Goal: Task Accomplishment & Management: Use online tool/utility

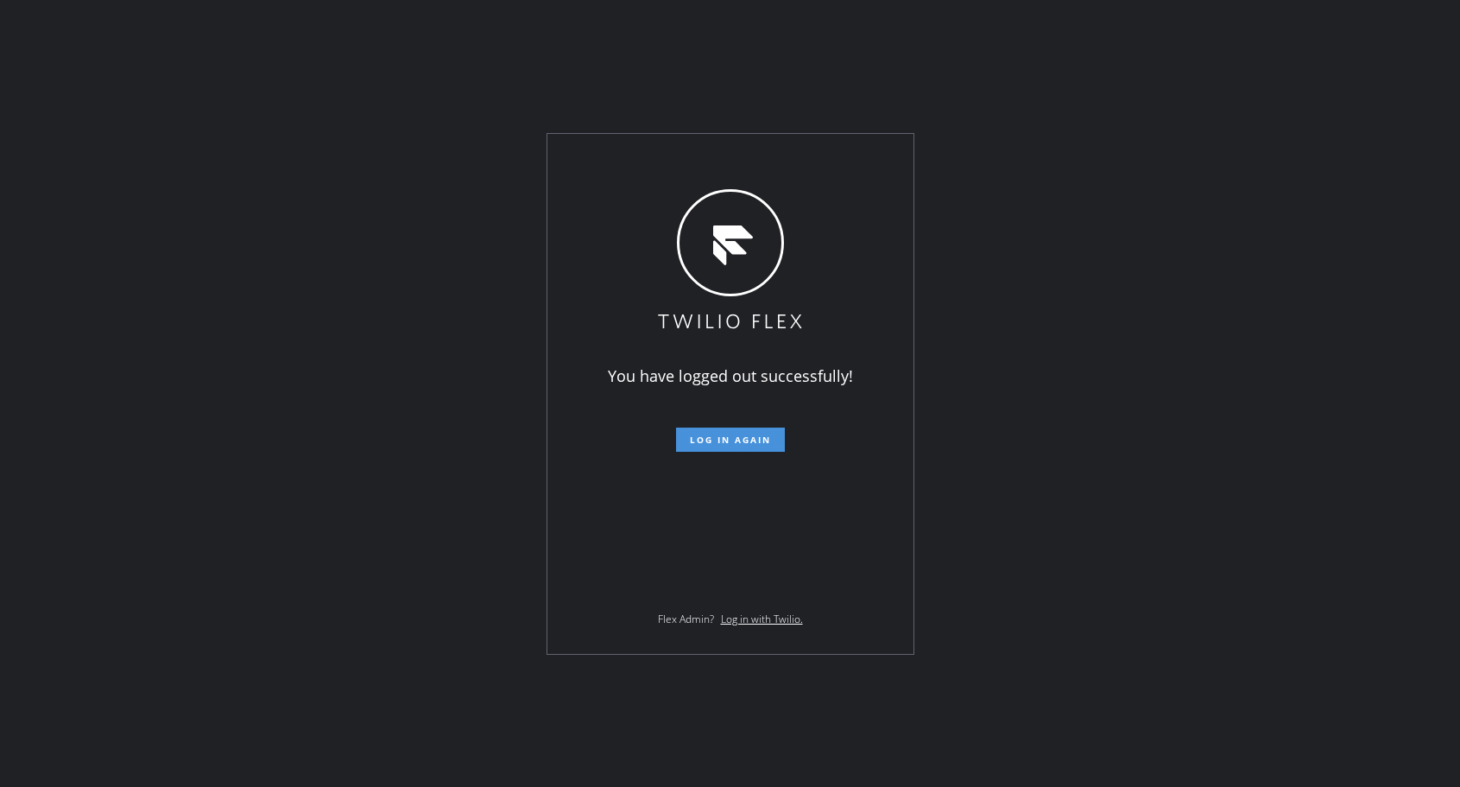
click at [755, 433] on span "Log in again" at bounding box center [730, 439] width 81 height 12
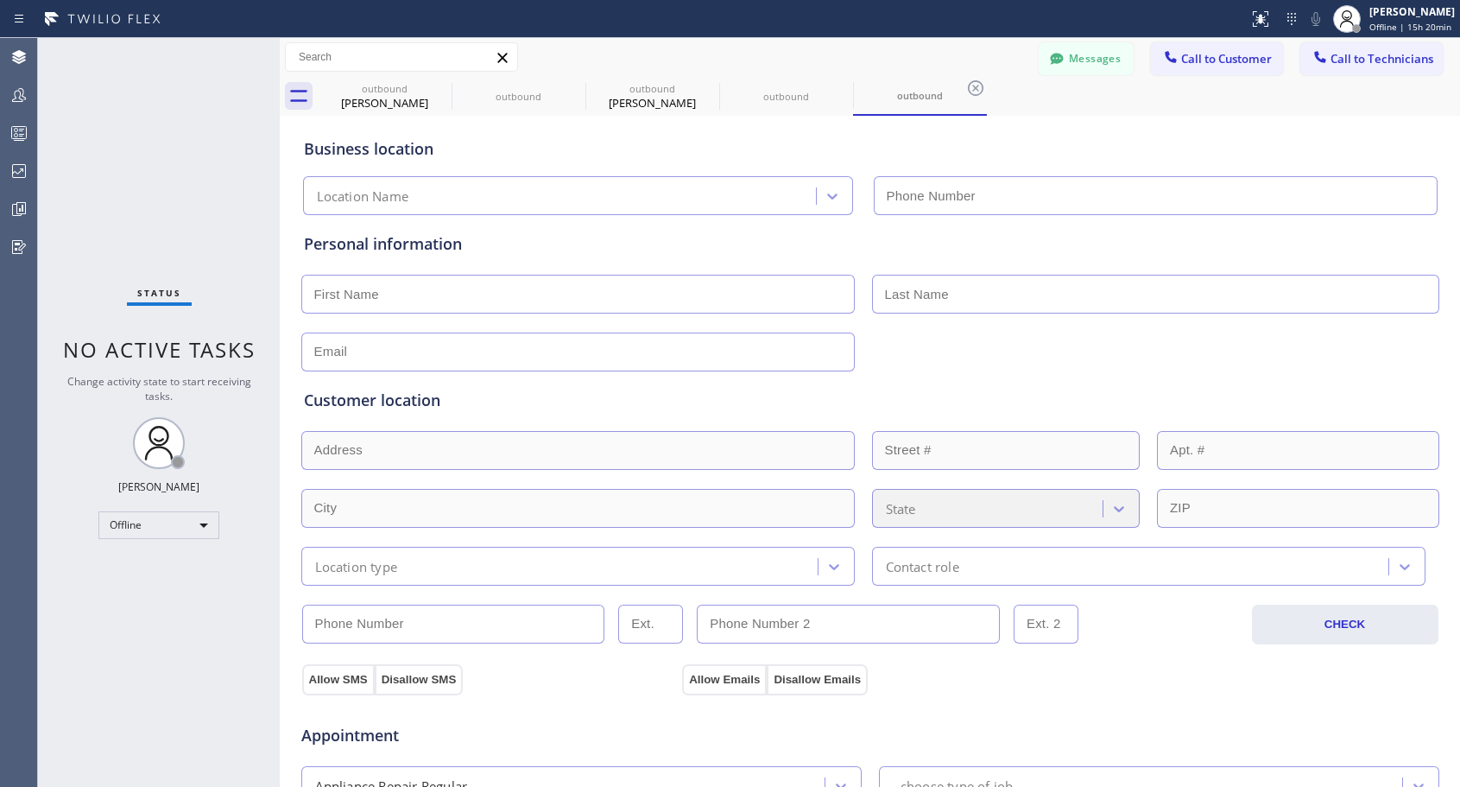
type input "[PHONE_NUMBER]"
click at [206, 524] on div "Offline" at bounding box center [158, 525] width 121 height 28
click at [427, 96] on div at bounding box center [730, 393] width 1460 height 787
click at [440, 89] on icon at bounding box center [441, 88] width 16 height 16
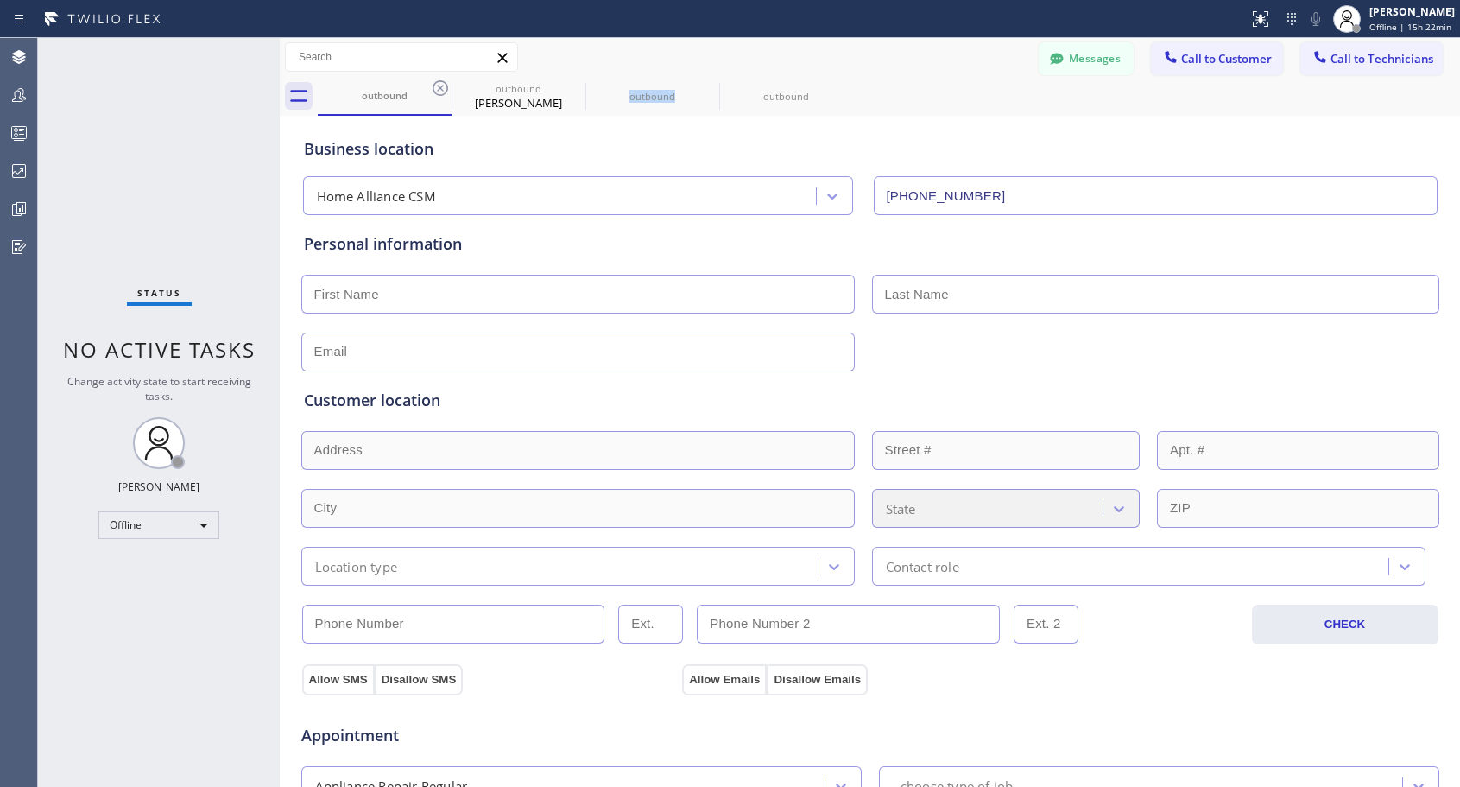
click at [0, 0] on icon at bounding box center [0, 0] width 0 height 0
click at [440, 89] on icon at bounding box center [441, 88] width 16 height 16
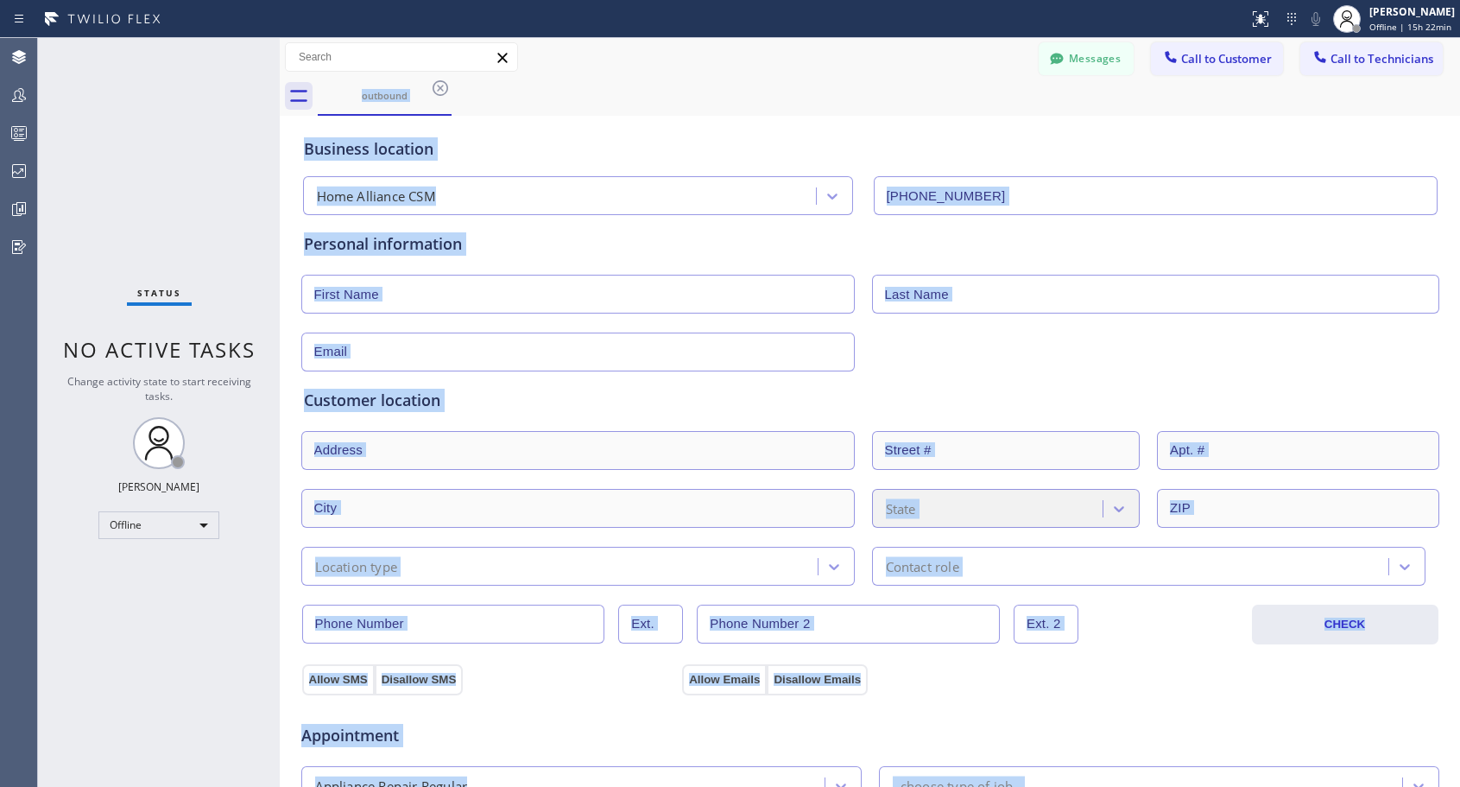
click at [440, 89] on div "outbound" at bounding box center [889, 96] width 1142 height 39
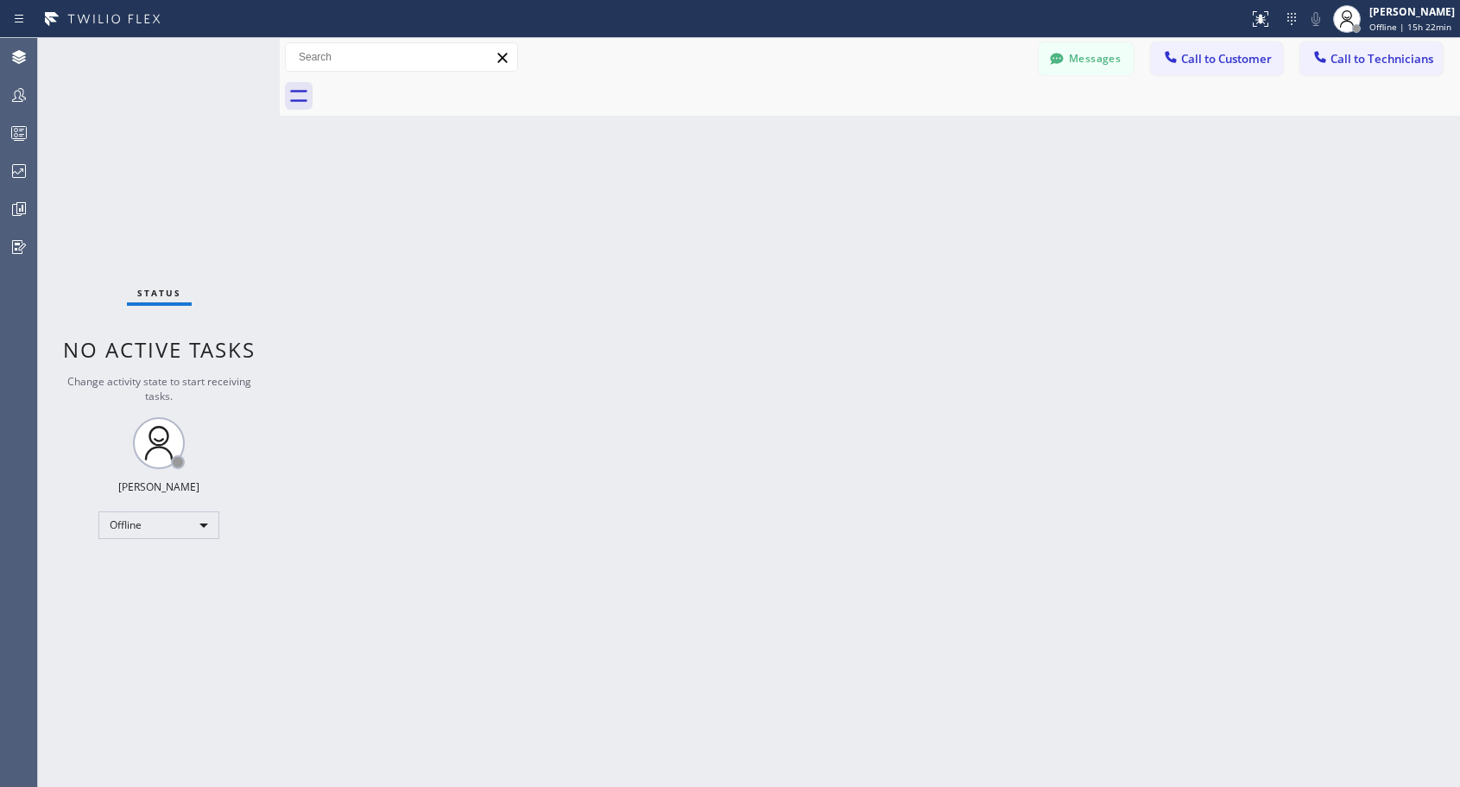
click at [440, 88] on div at bounding box center [889, 96] width 1142 height 39
click at [203, 525] on div "Offline" at bounding box center [158, 525] width 121 height 28
click at [169, 590] on li "Unavailable" at bounding box center [157, 592] width 117 height 21
click at [1204, 59] on span "Call to Customer" at bounding box center [1226, 59] width 91 height 16
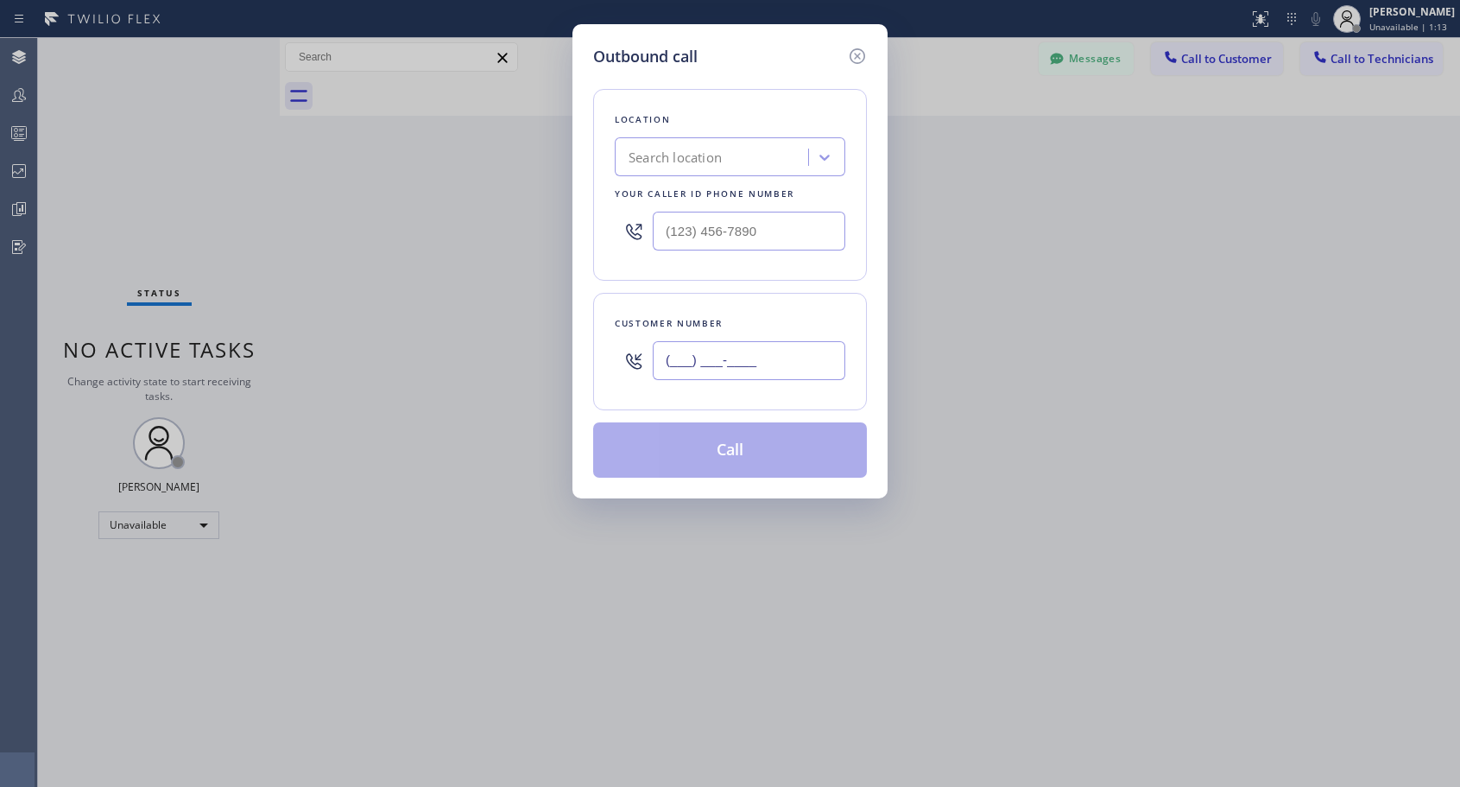
click at [744, 364] on input "(___) ___-____" at bounding box center [749, 360] width 193 height 39
paste input "310) 982-3770"
type input "[PHONE_NUMBER]"
click at [705, 224] on input "(___) ___-____" at bounding box center [749, 231] width 193 height 39
paste input "818) 614-5337"
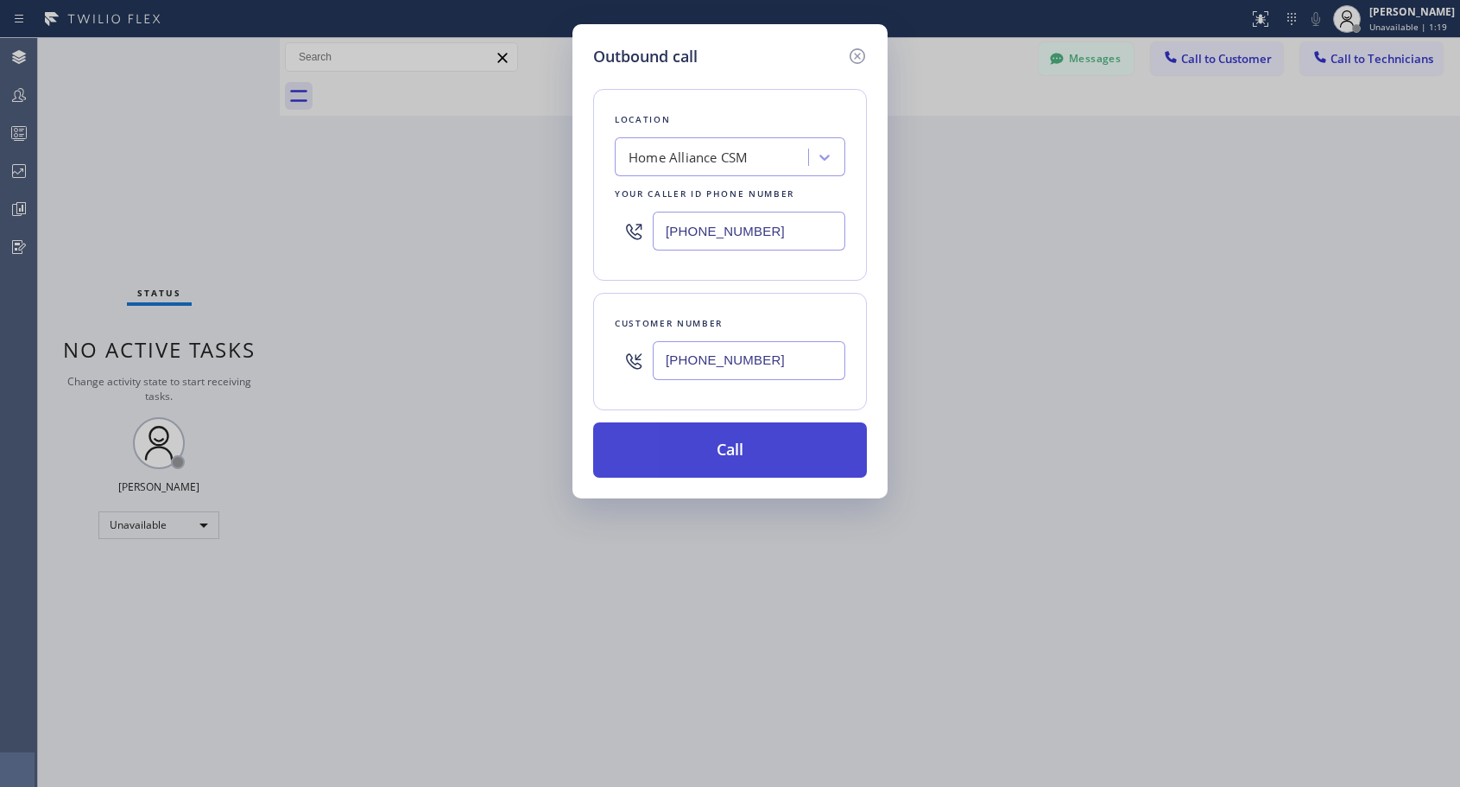
type input "[PHONE_NUMBER]"
click at [739, 451] on button "Call" at bounding box center [730, 449] width 274 height 55
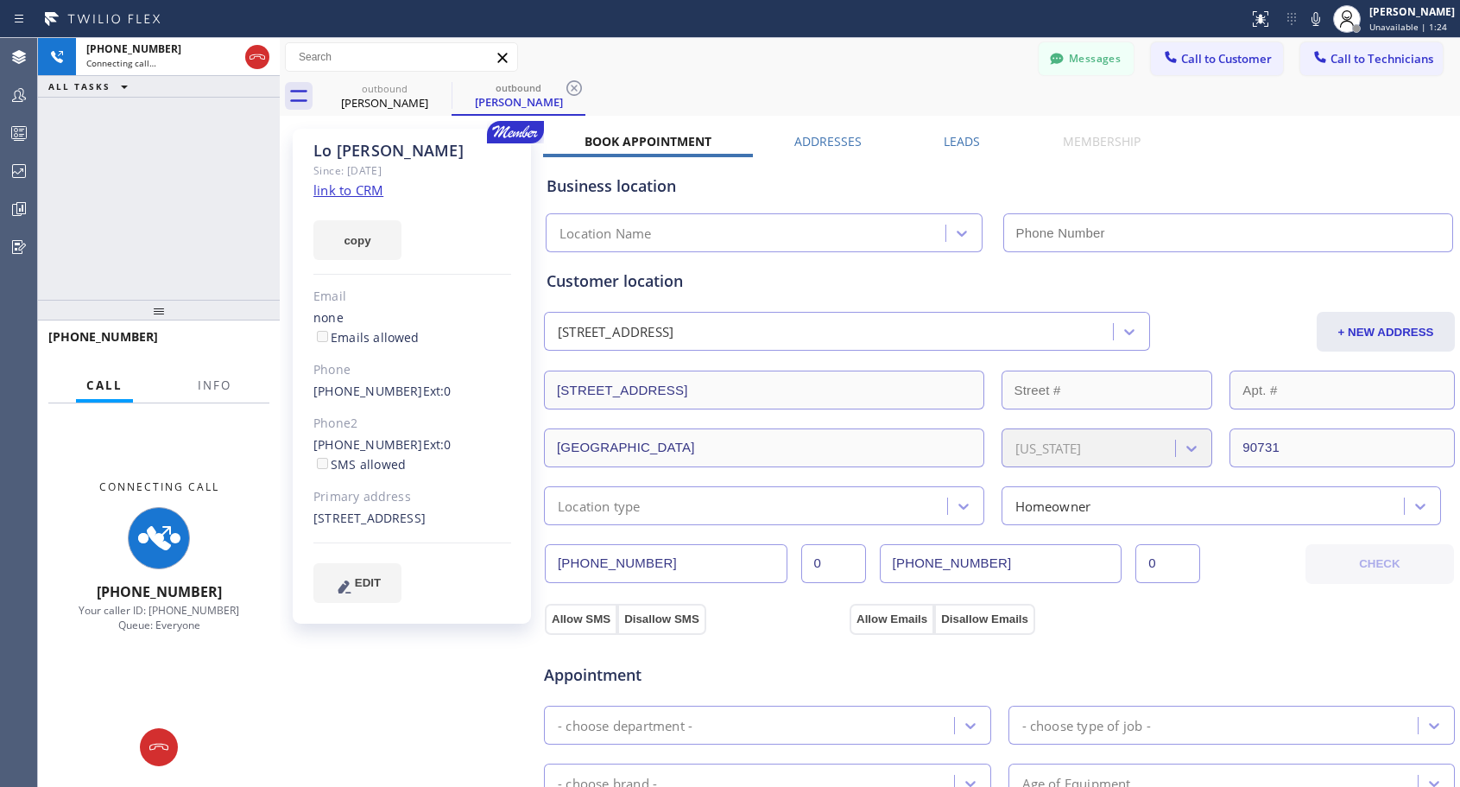
type input "[PHONE_NUMBER]"
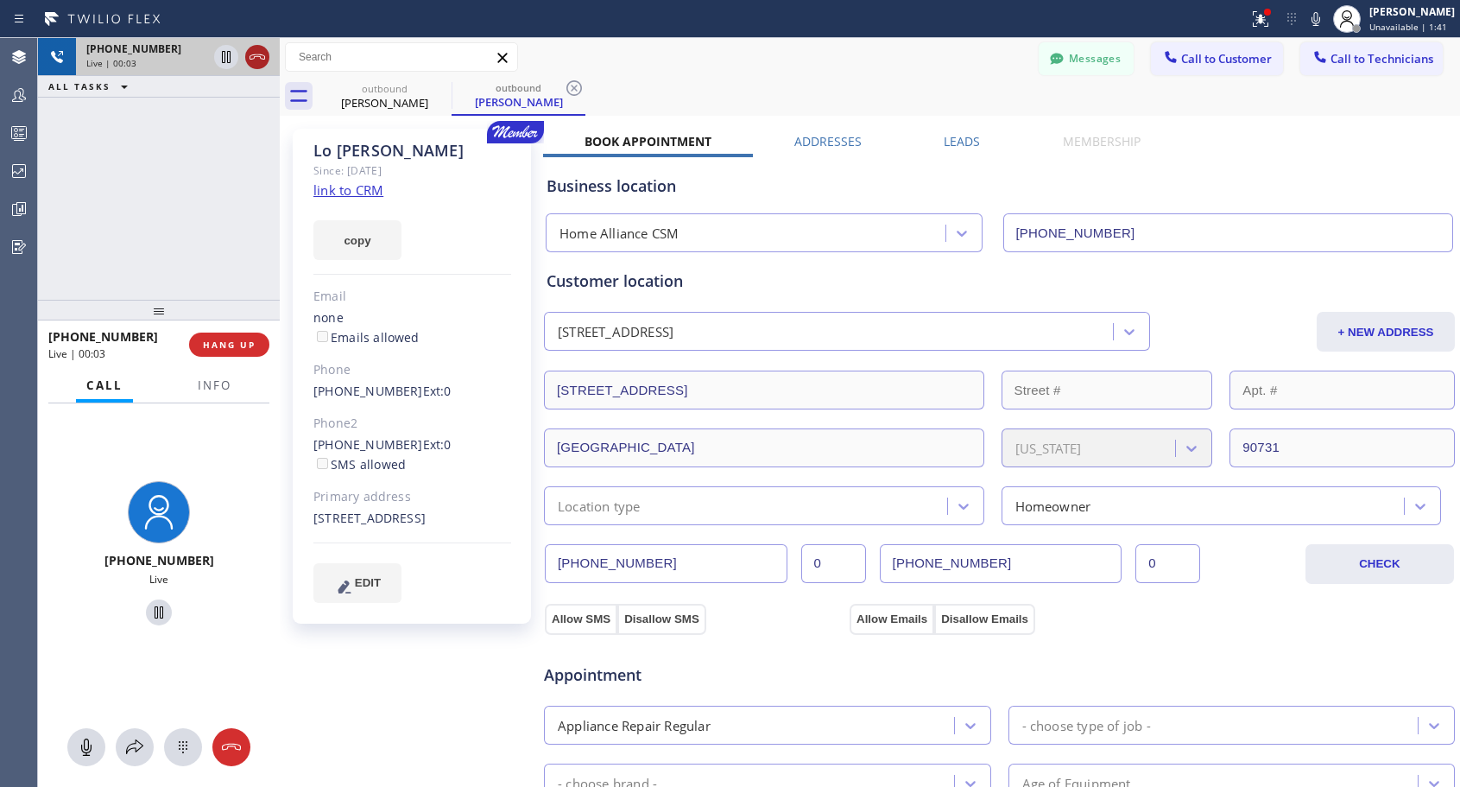
click at [256, 60] on icon at bounding box center [257, 57] width 21 height 21
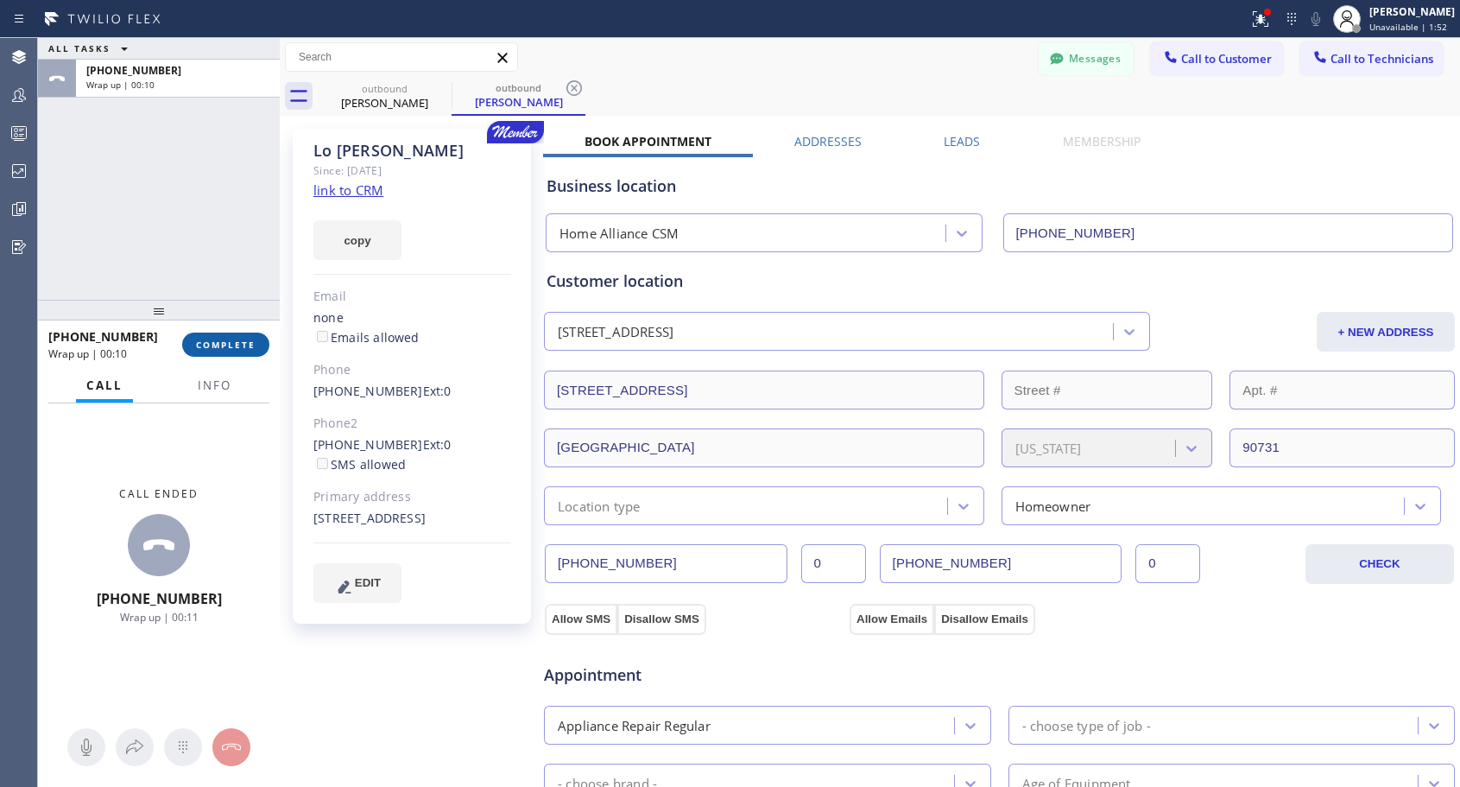
click at [227, 348] on span "COMPLETE" at bounding box center [226, 344] width 60 height 12
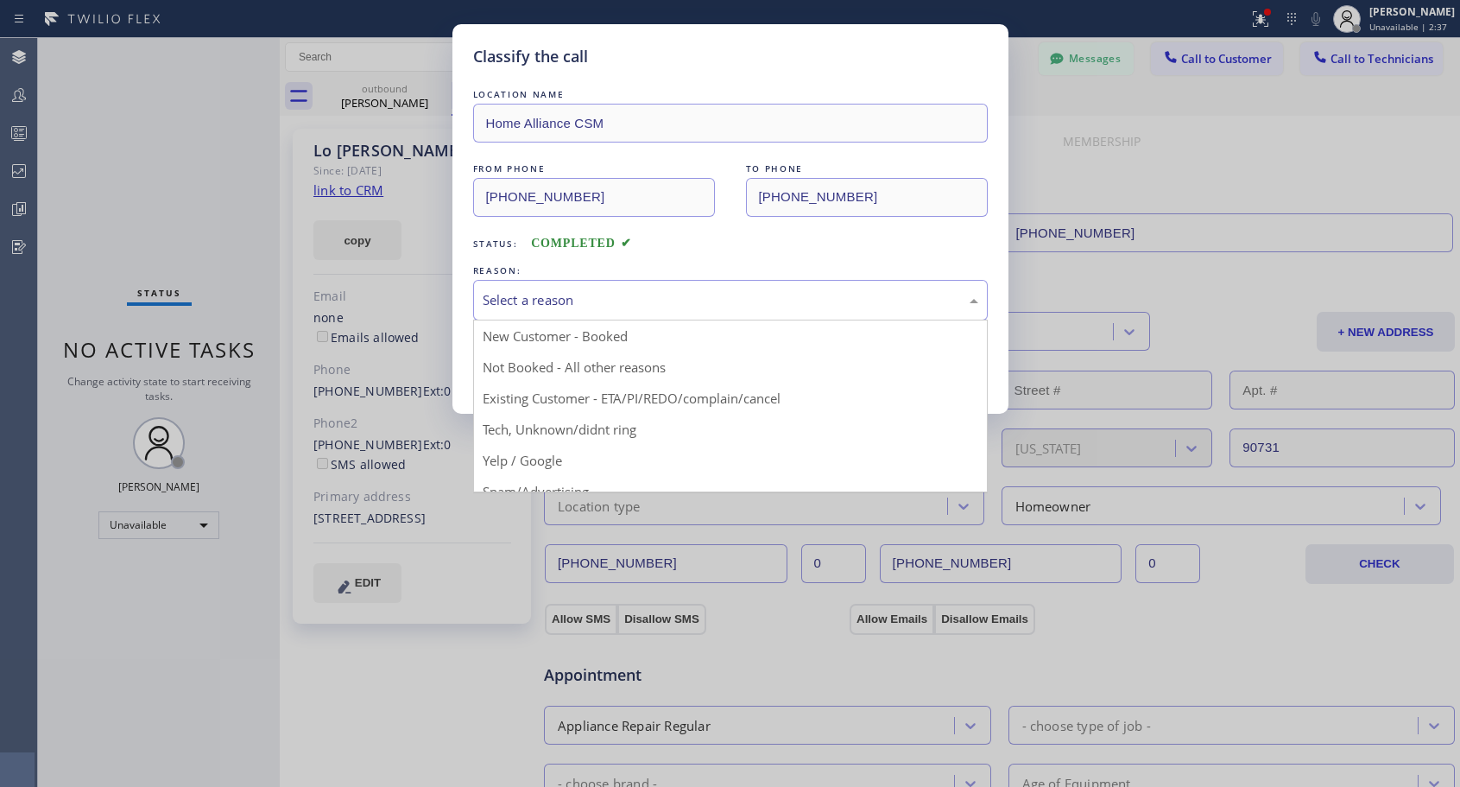
click at [558, 296] on div "Select a reason" at bounding box center [731, 300] width 496 height 20
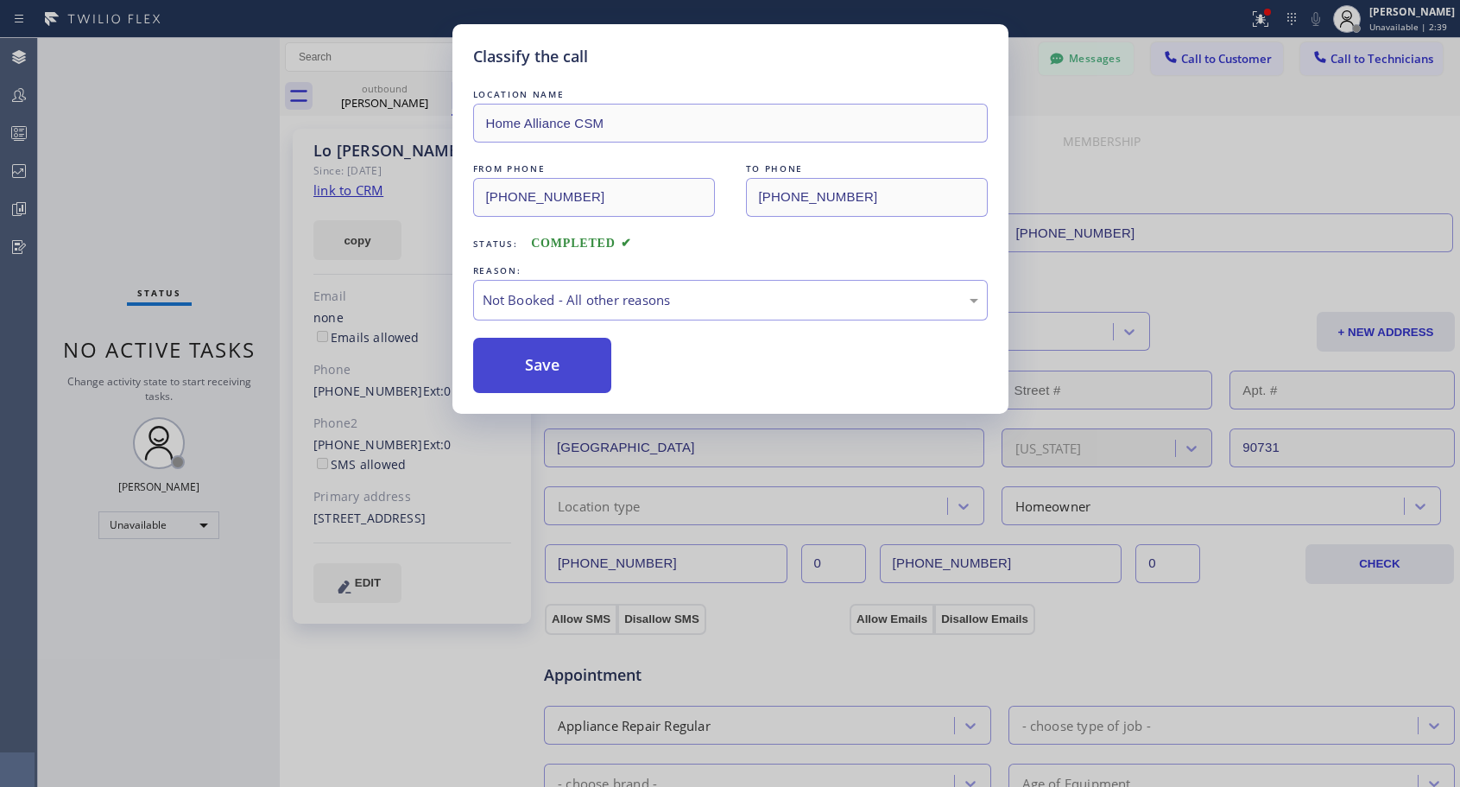
click at [547, 361] on button "Save" at bounding box center [542, 365] width 139 height 55
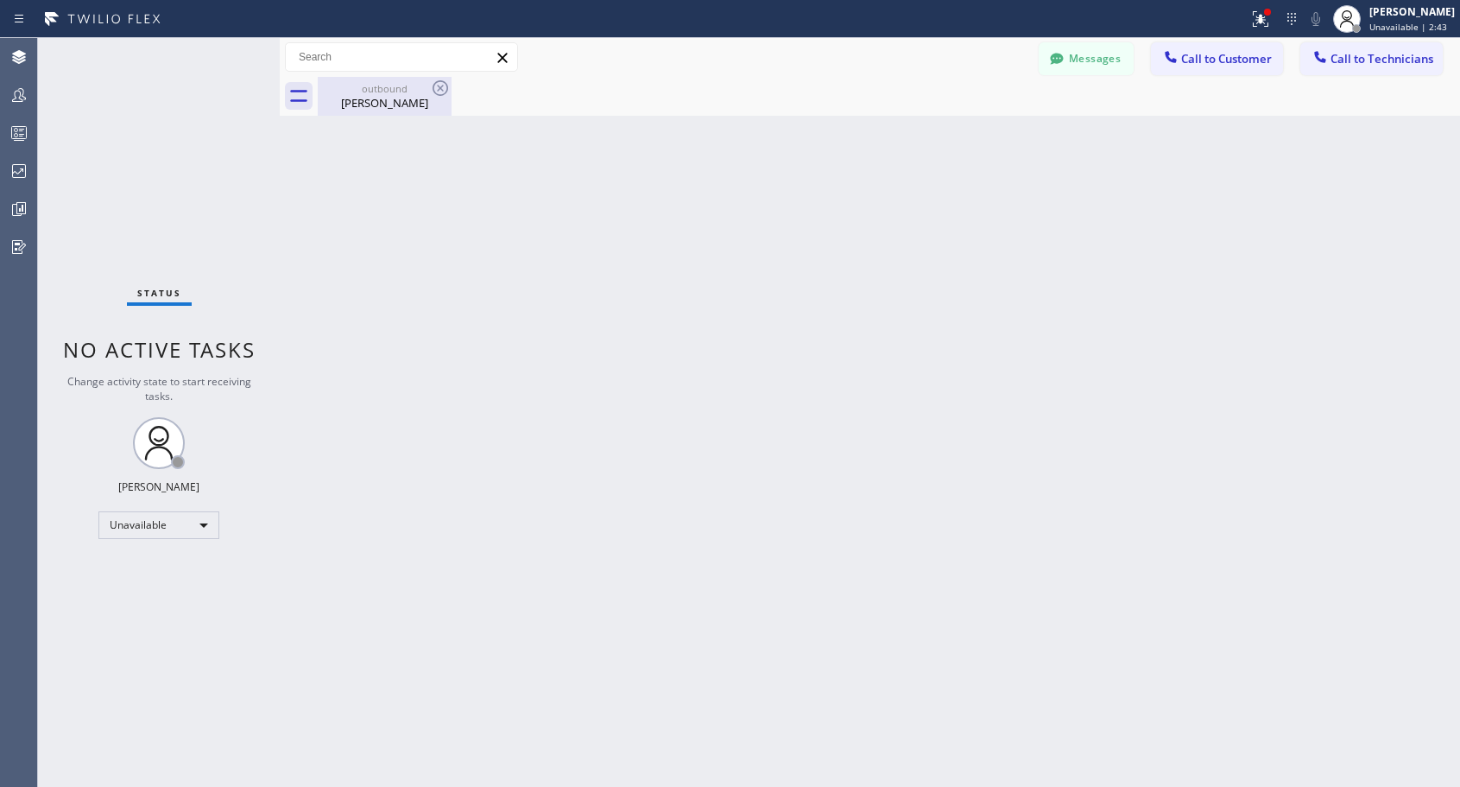
click at [404, 100] on div "[PERSON_NAME]" at bounding box center [384, 103] width 130 height 16
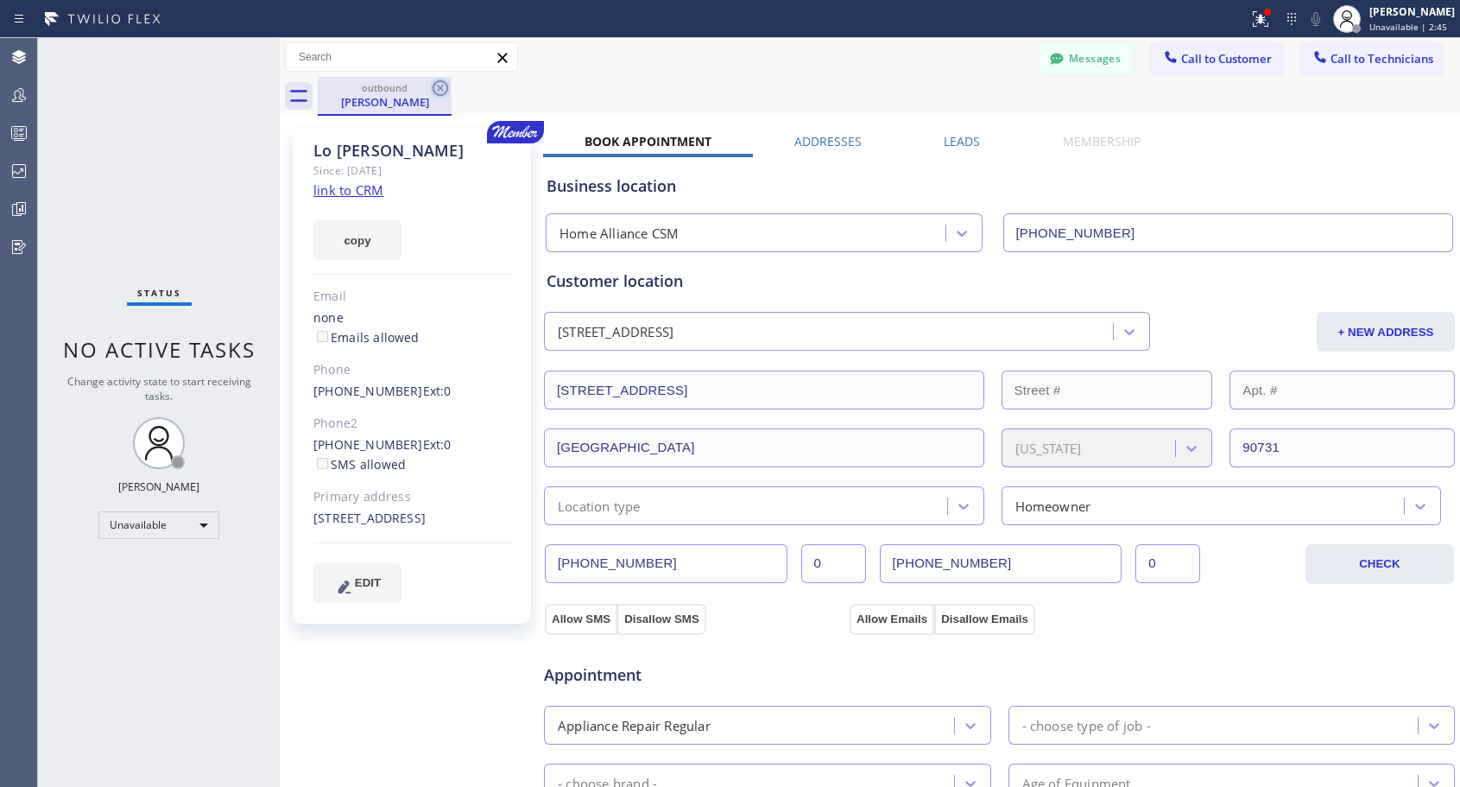
click at [438, 82] on icon at bounding box center [441, 88] width 16 height 16
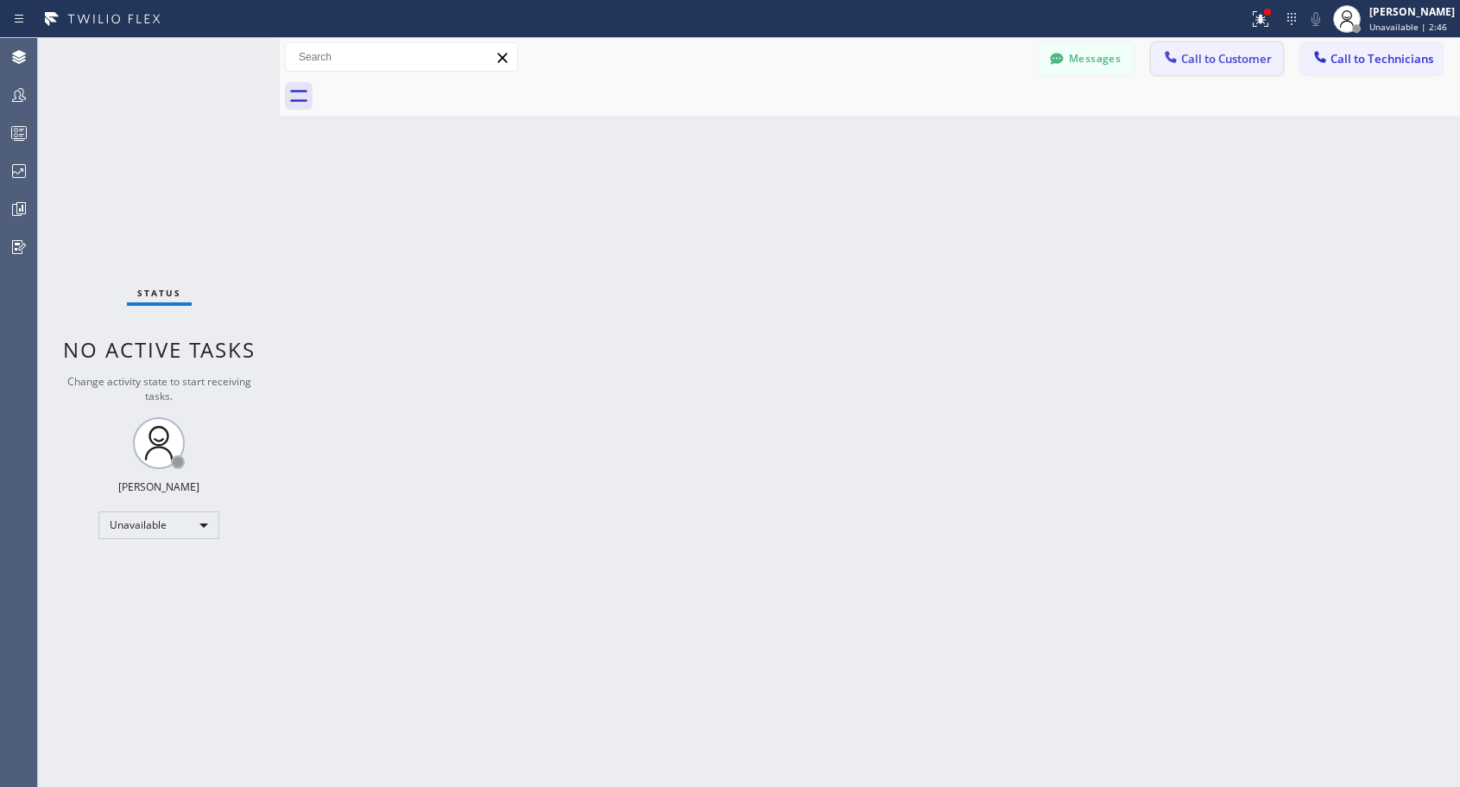
click at [1193, 59] on span "Call to Customer" at bounding box center [1226, 59] width 91 height 16
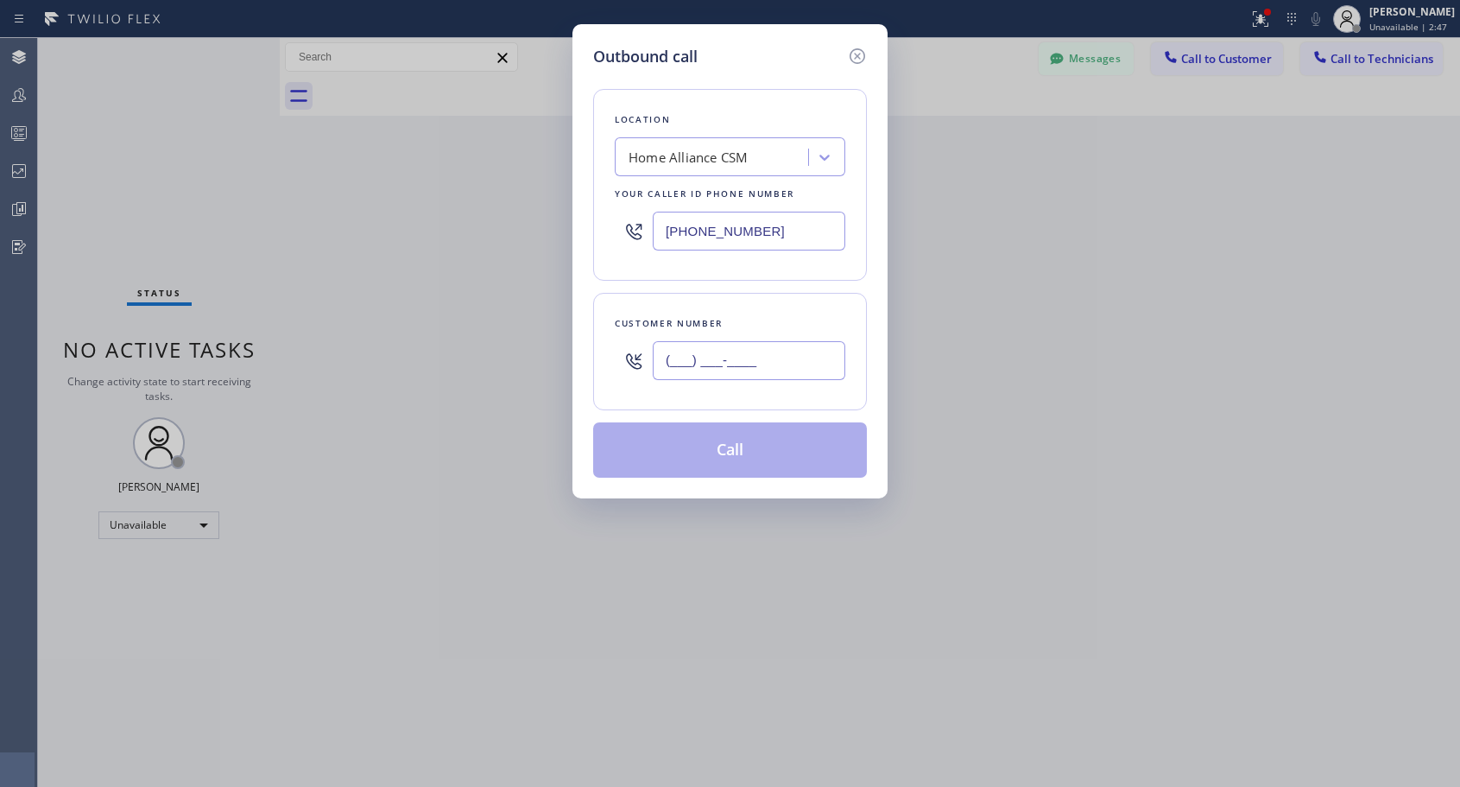
click at [718, 370] on input "(___) ___-____" at bounding box center [749, 360] width 193 height 39
paste input "818) 614-5337"
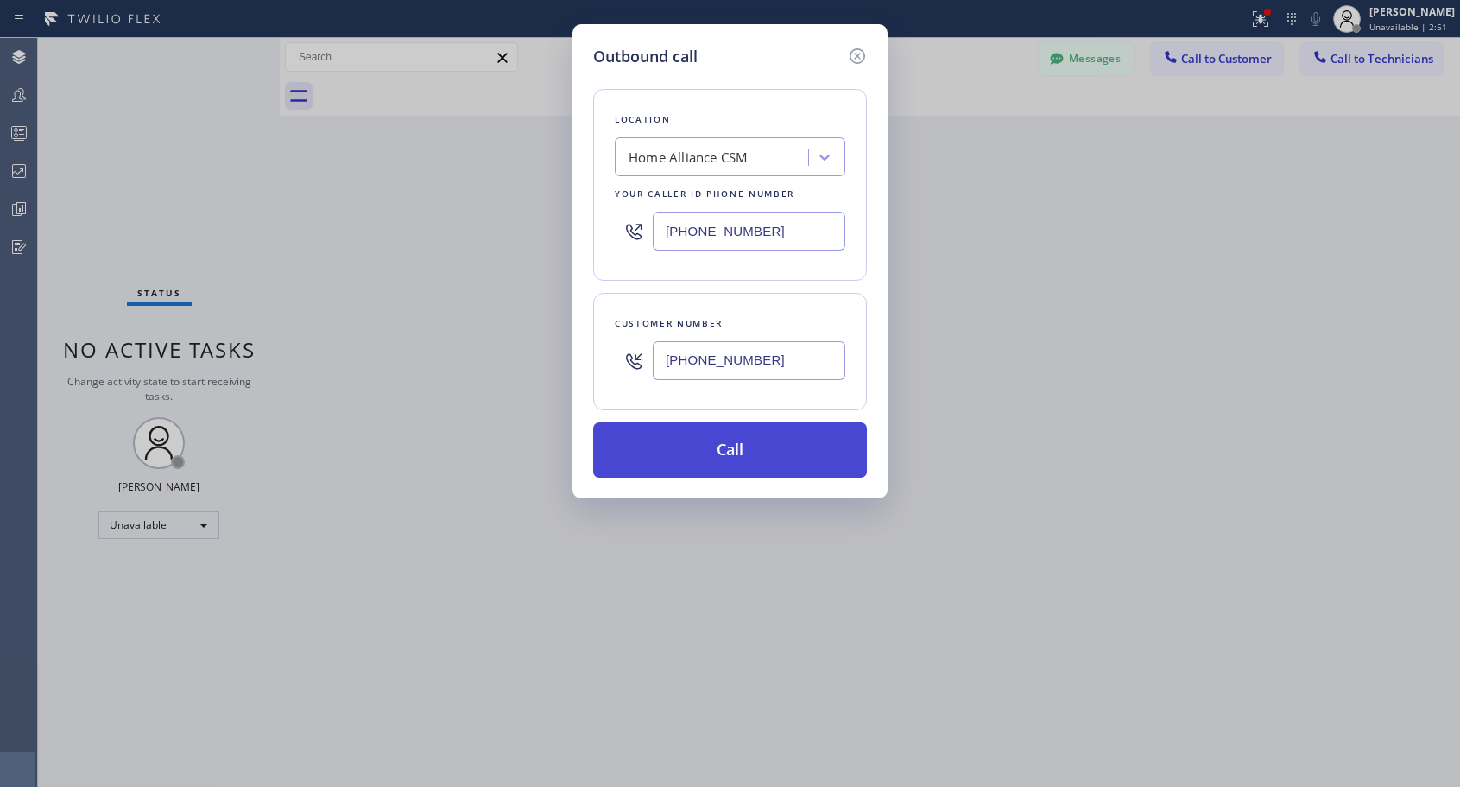
type input "[PHONE_NUMBER]"
click at [777, 459] on button "Call" at bounding box center [730, 449] width 274 height 55
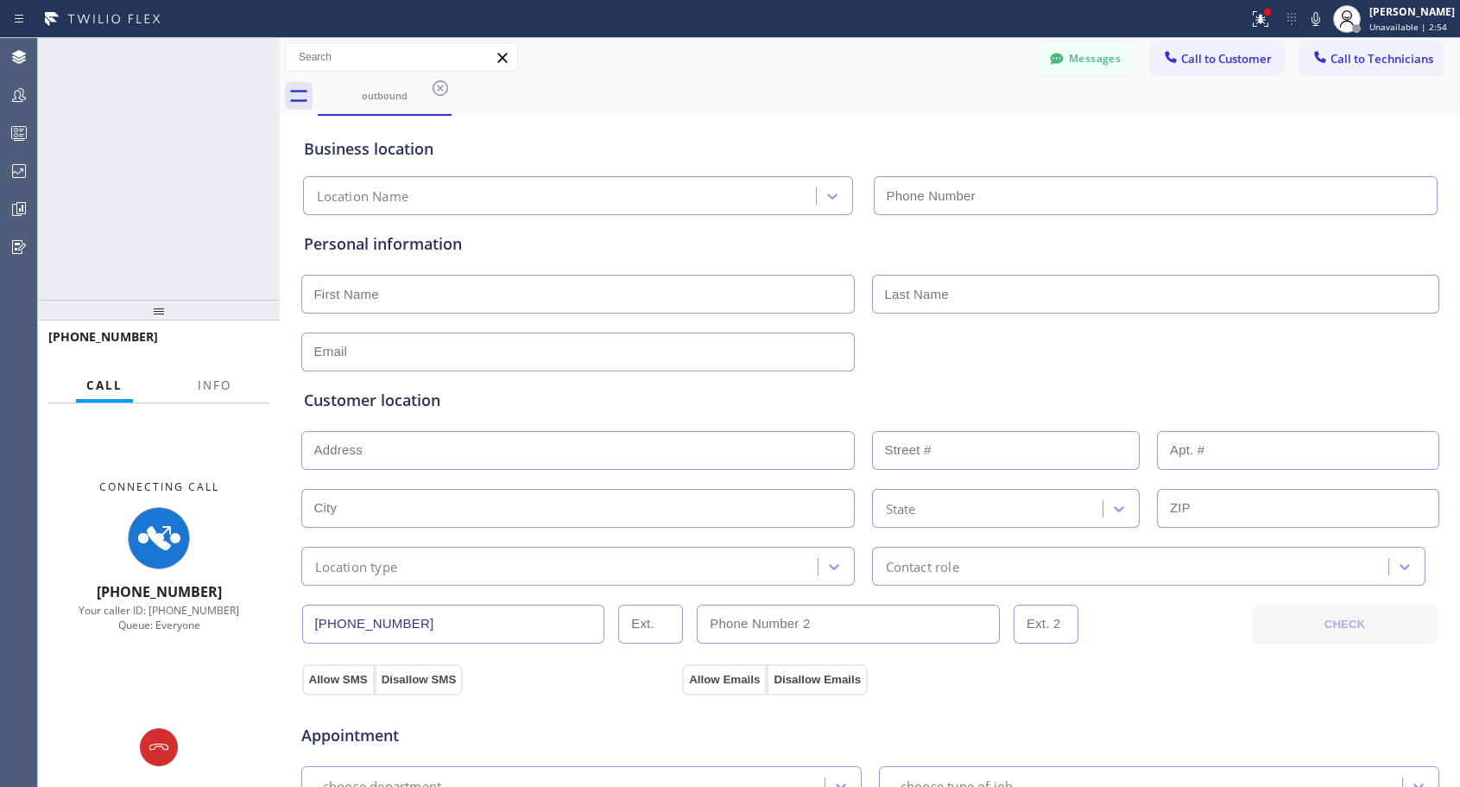
type input "[PHONE_NUMBER]"
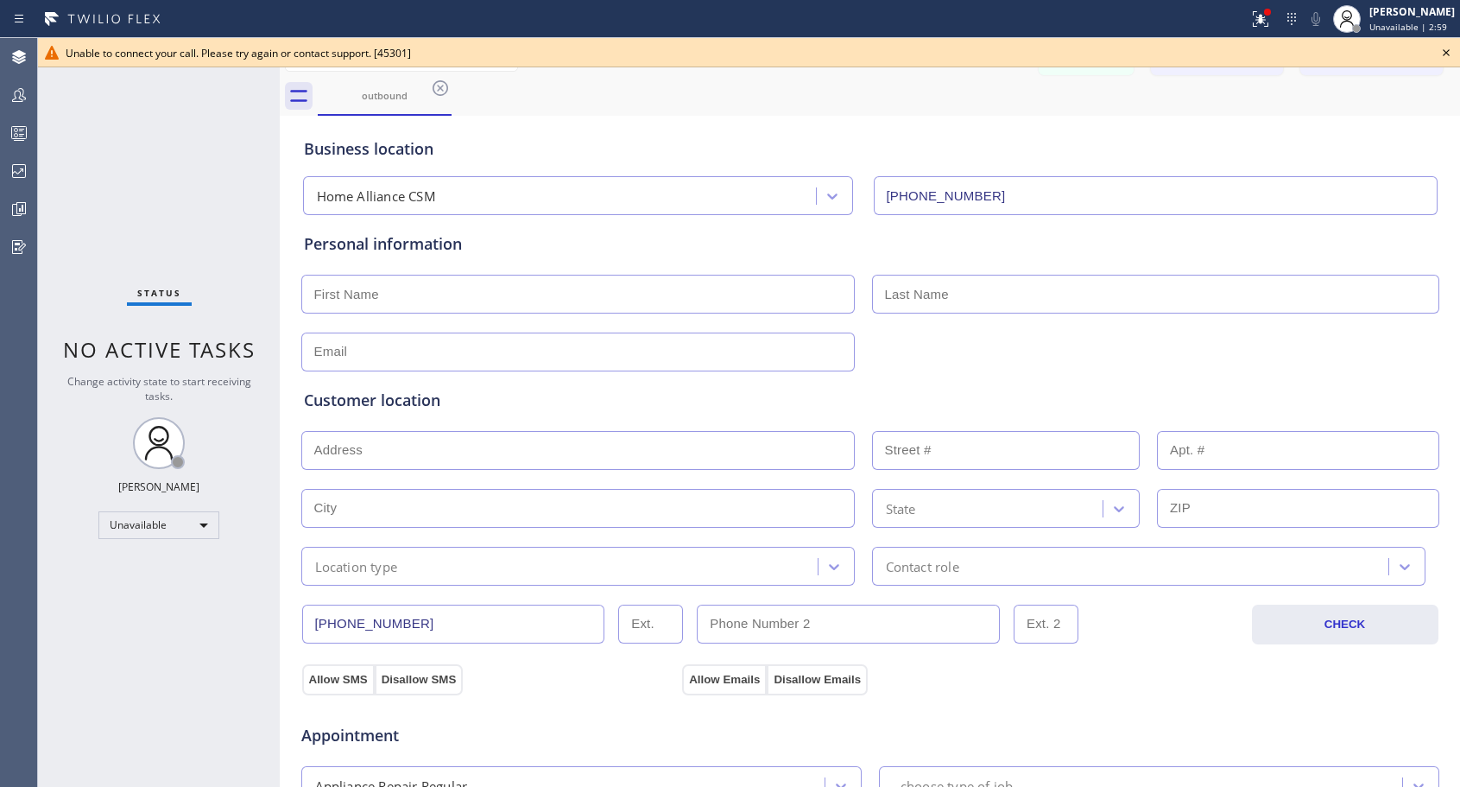
click at [1443, 57] on icon at bounding box center [1446, 52] width 21 height 21
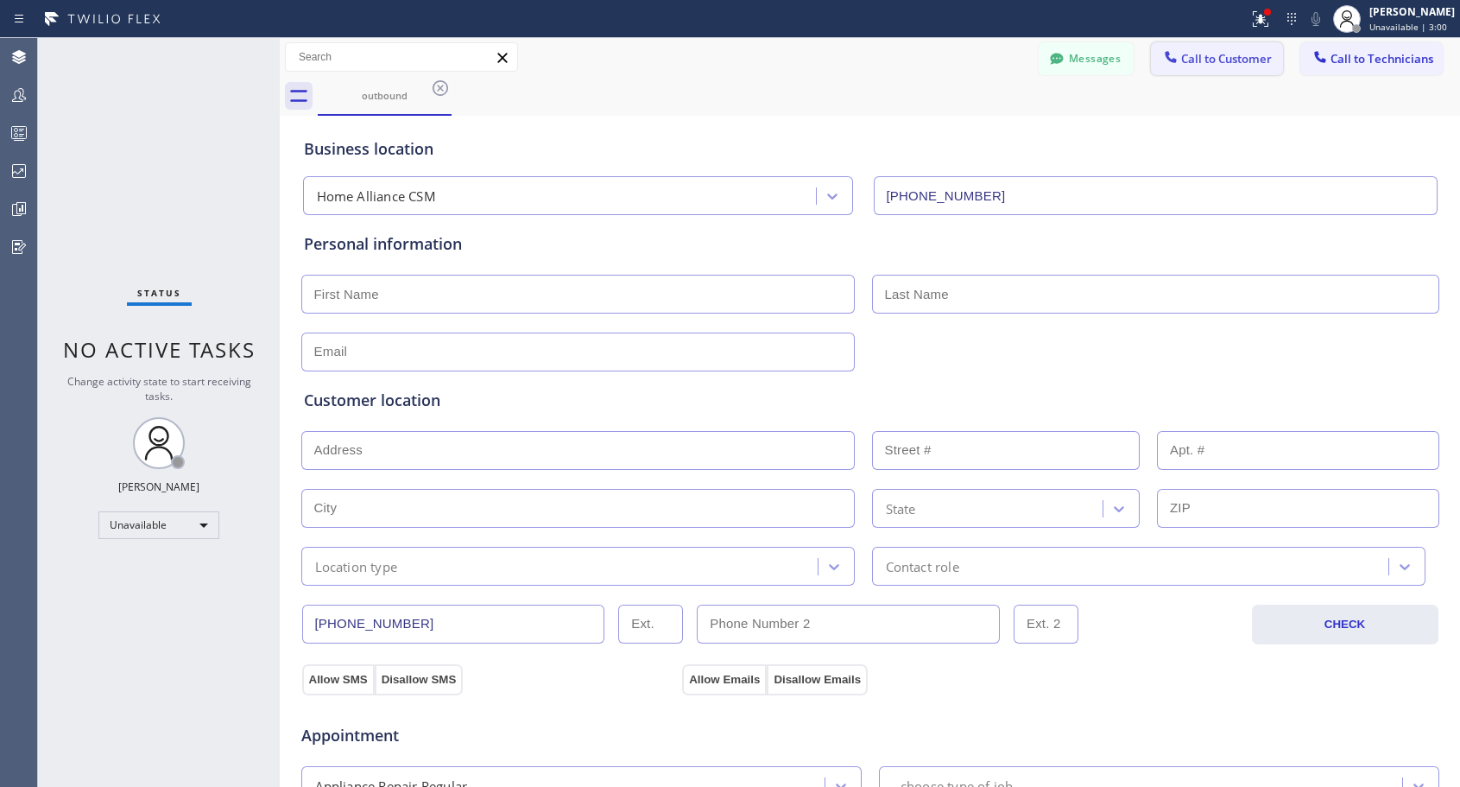
click at [1210, 63] on span "Call to Customer" at bounding box center [1226, 59] width 91 height 16
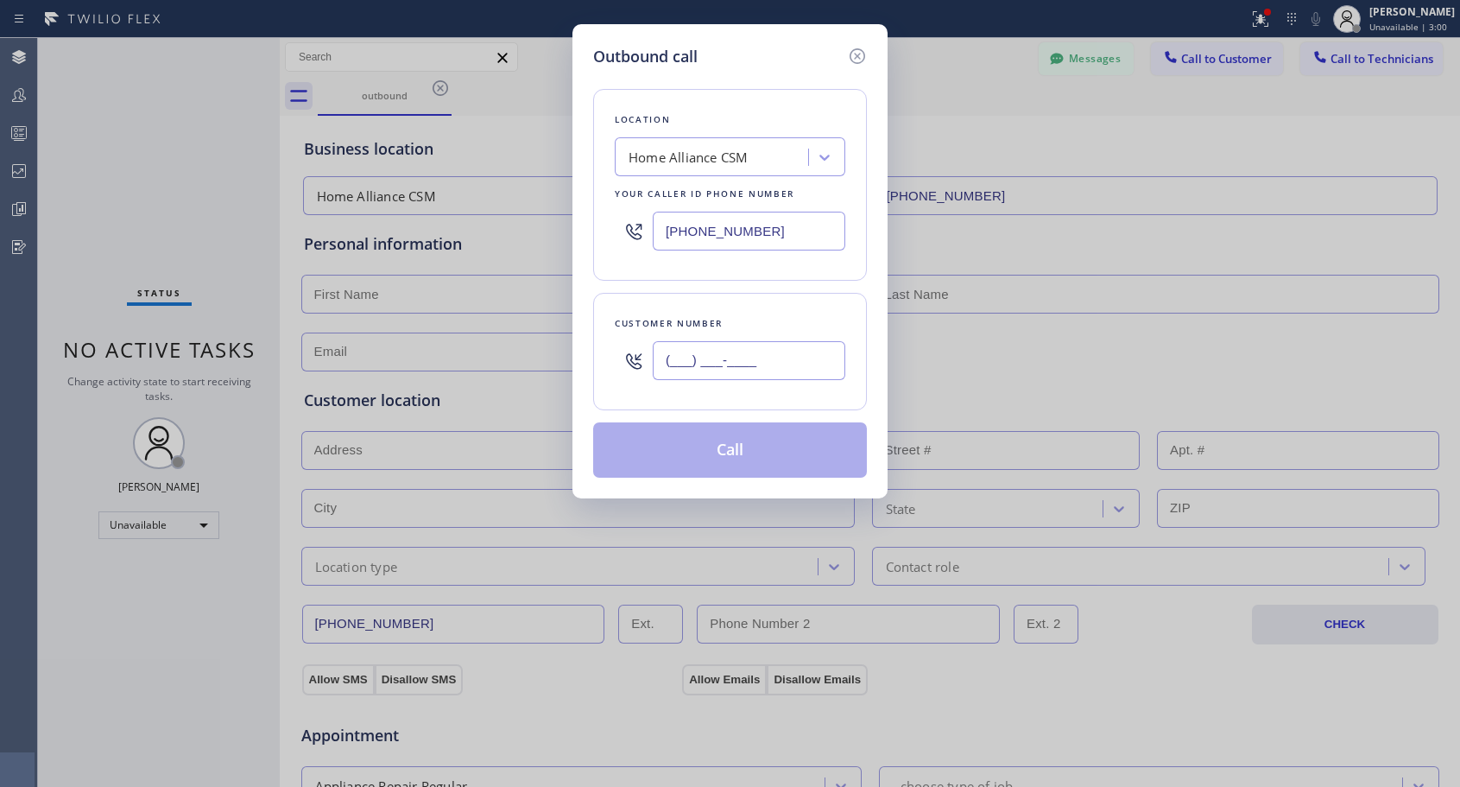
click at [693, 364] on input "(___) ___-____" at bounding box center [749, 360] width 193 height 39
paste input "818) 614-5337"
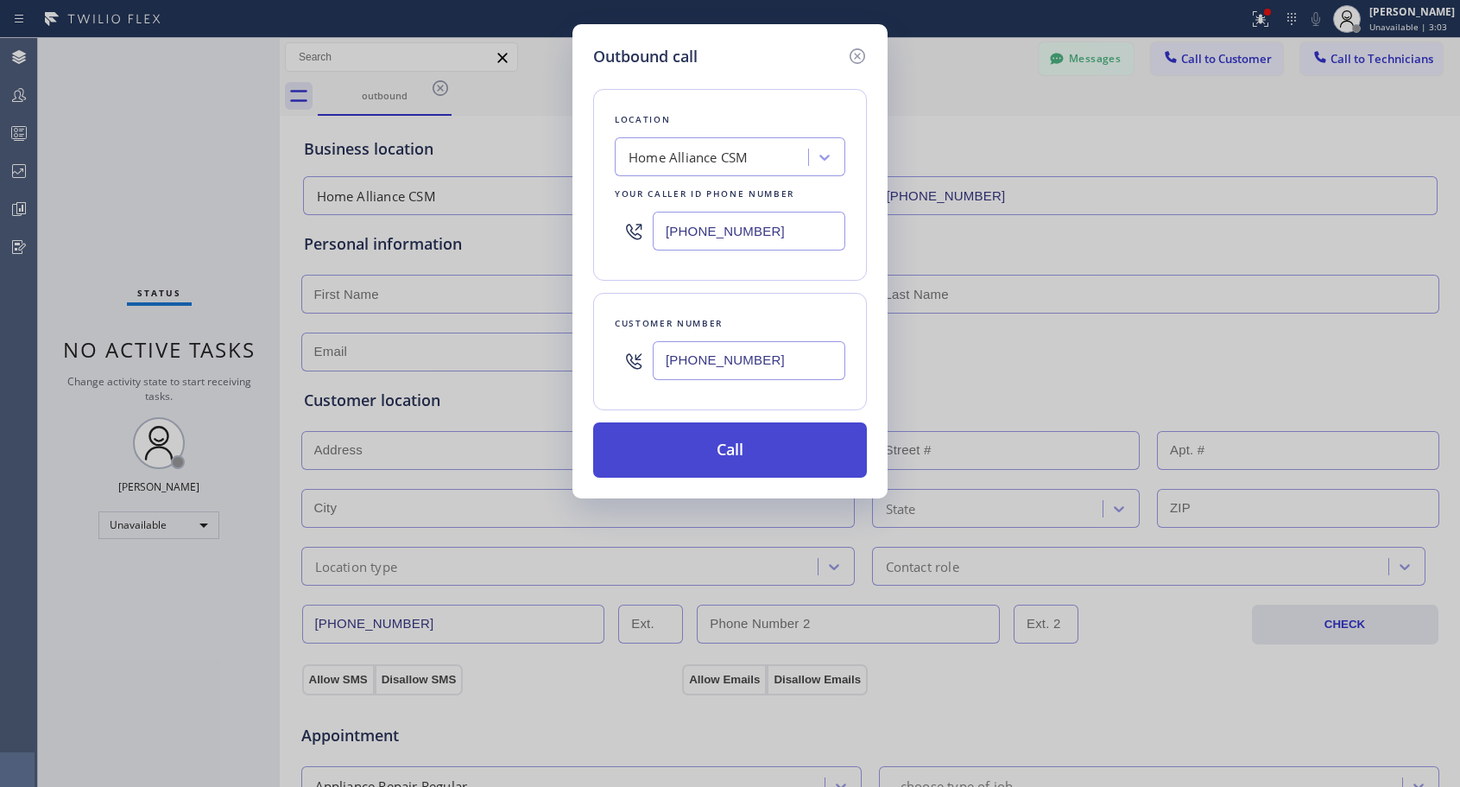
type input "[PHONE_NUMBER]"
click at [762, 455] on button "Call" at bounding box center [730, 449] width 274 height 55
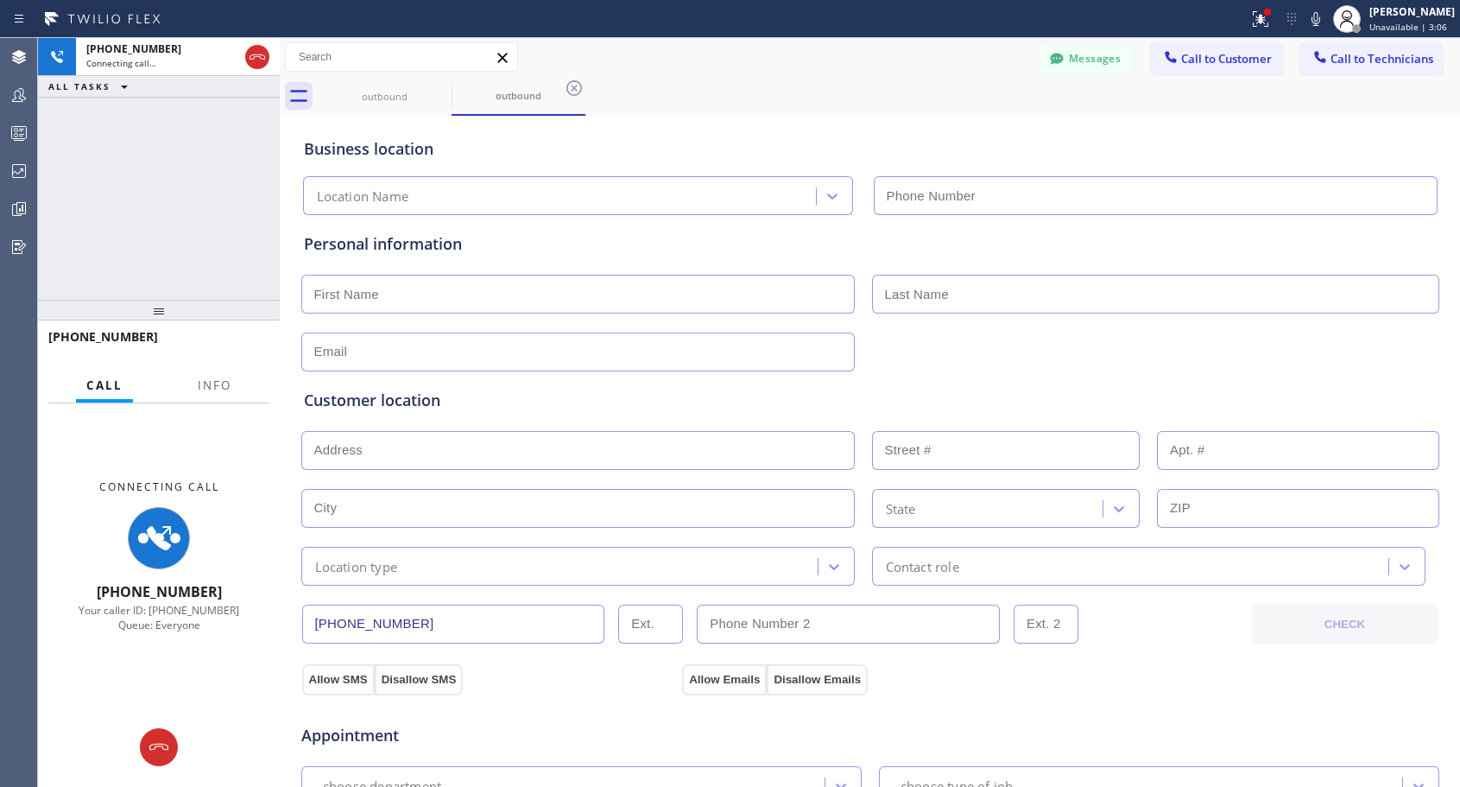
type input "[PHONE_NUMBER]"
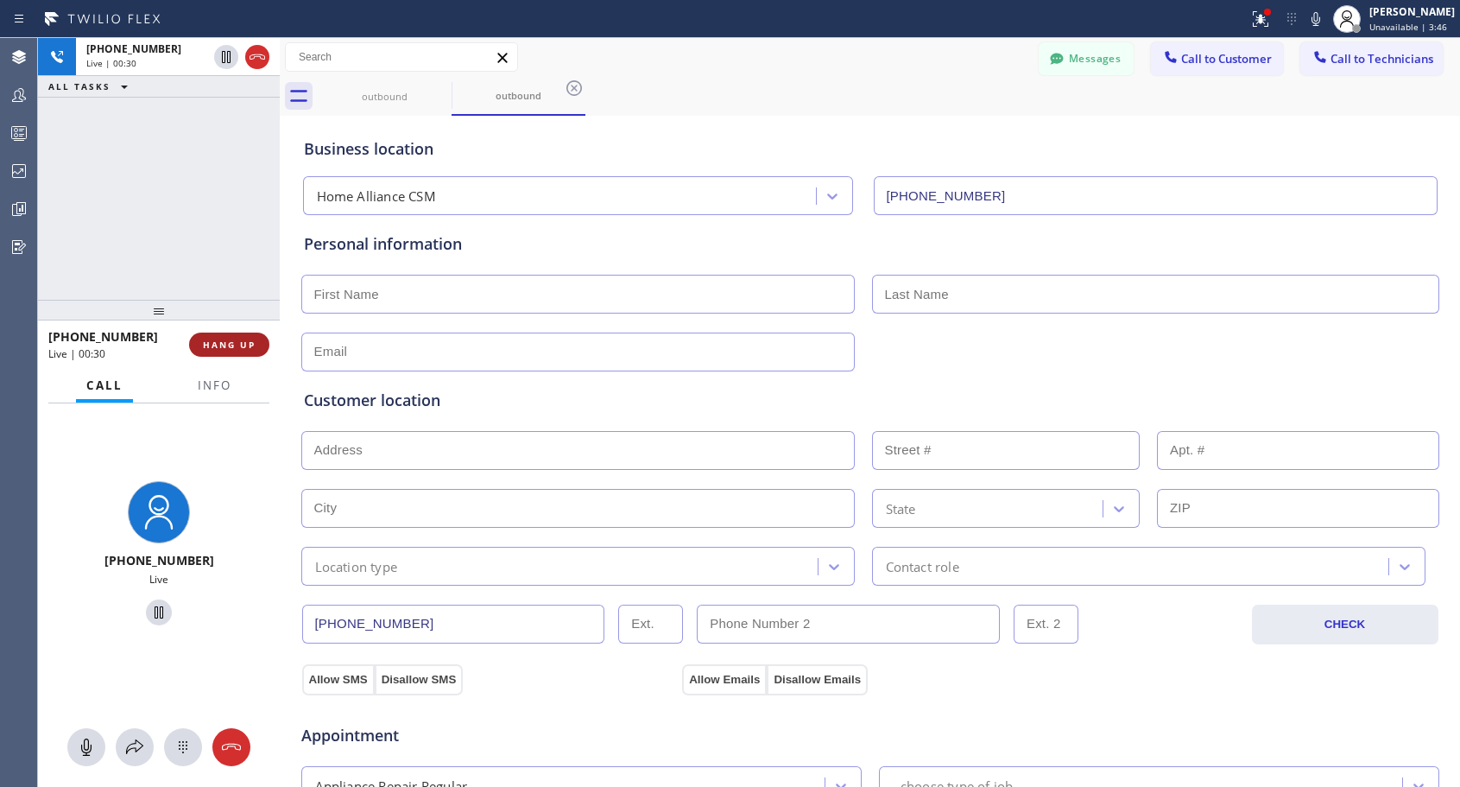
click at [250, 342] on span "HANG UP" at bounding box center [229, 344] width 53 height 12
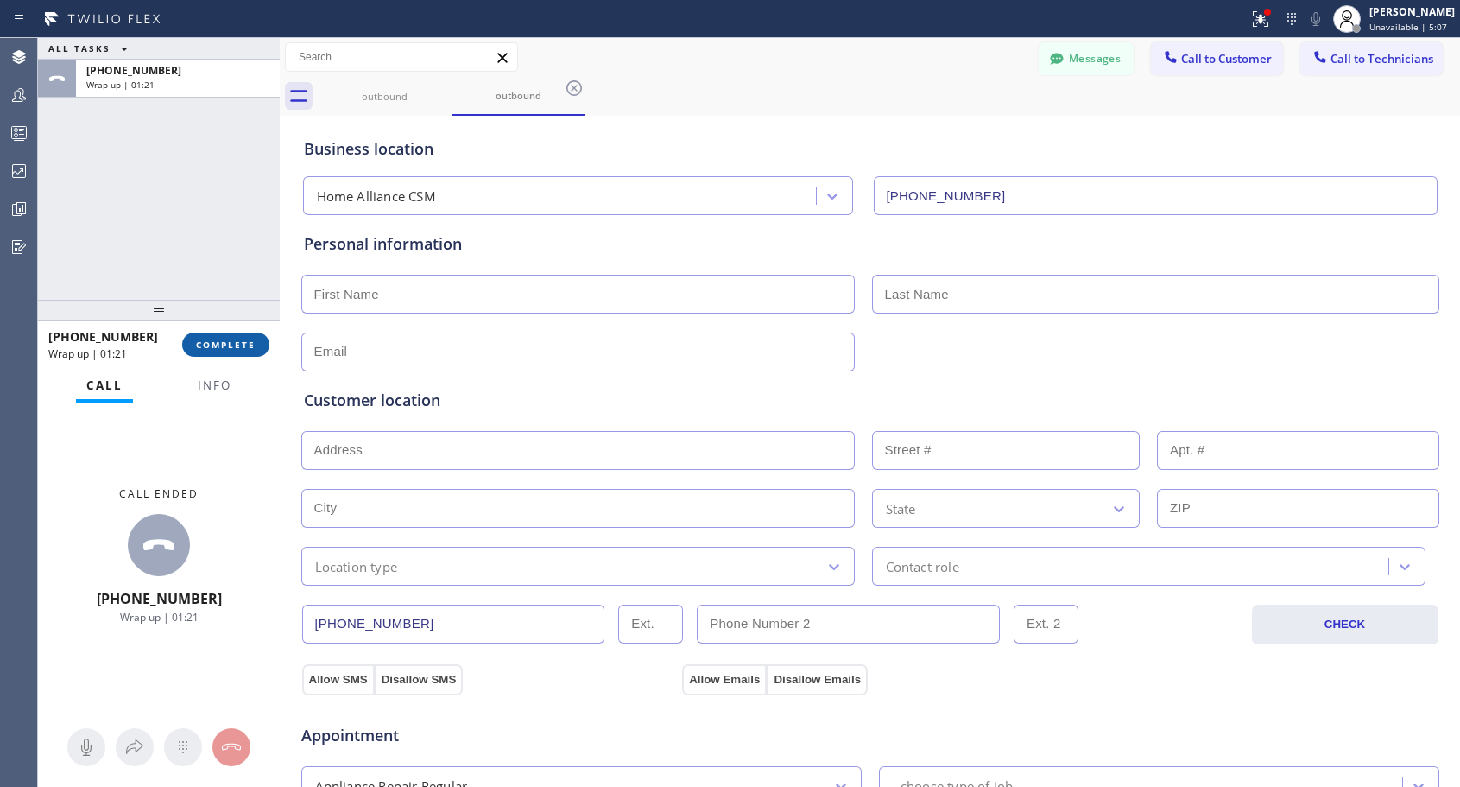
click at [250, 342] on span "COMPLETE" at bounding box center [226, 344] width 60 height 12
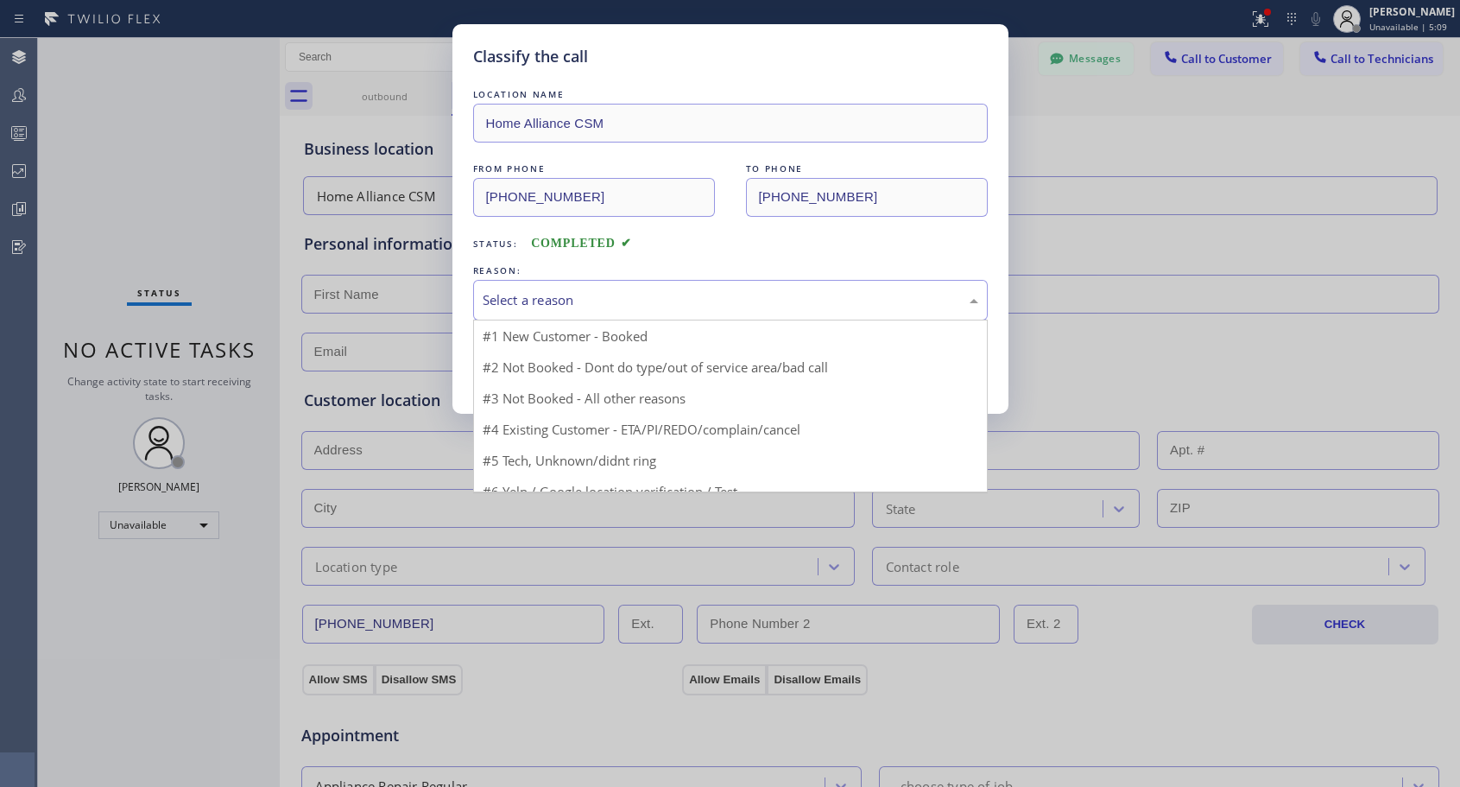
click at [587, 288] on div "Select a reason" at bounding box center [730, 300] width 515 height 41
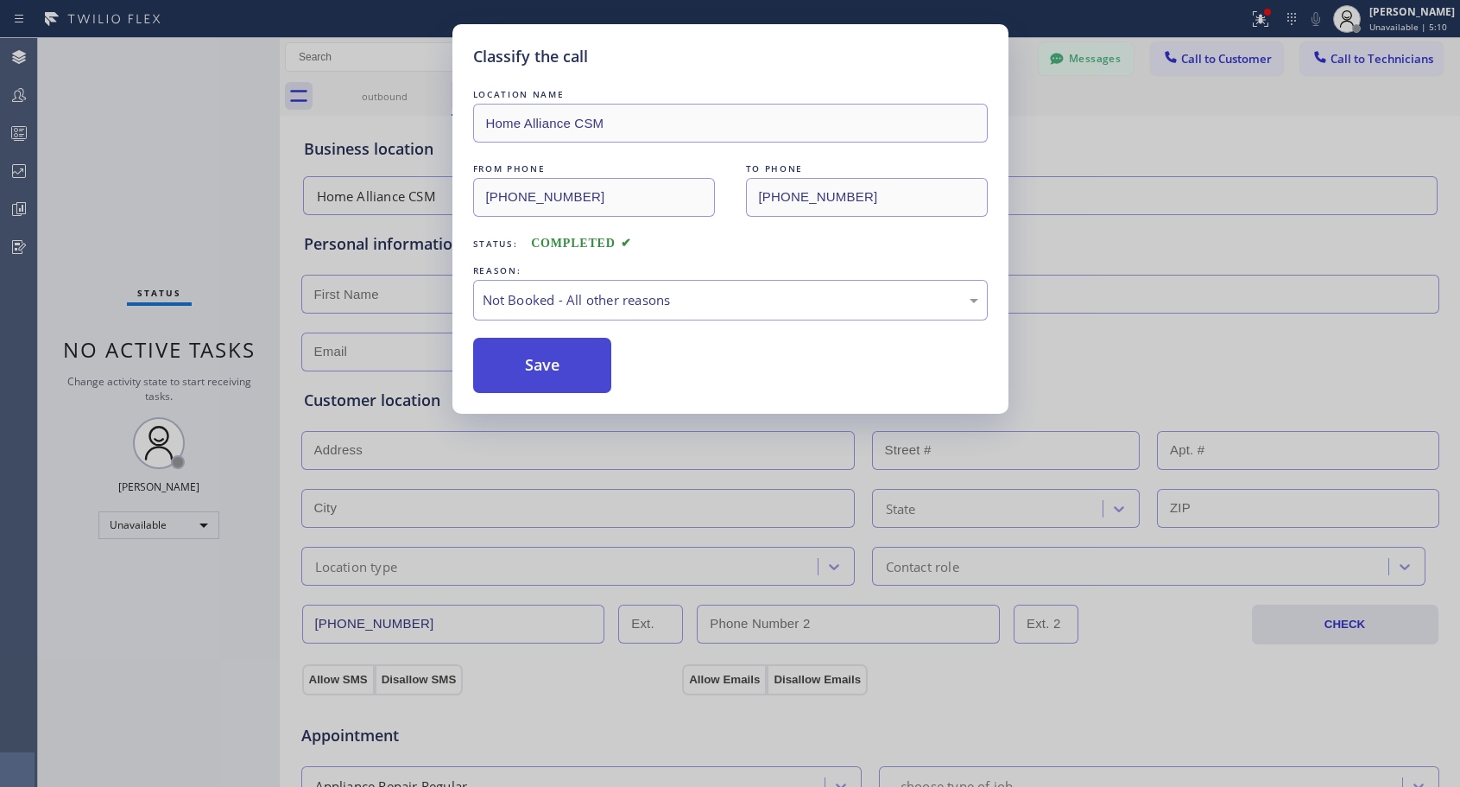
click at [554, 360] on button "Save" at bounding box center [542, 365] width 139 height 55
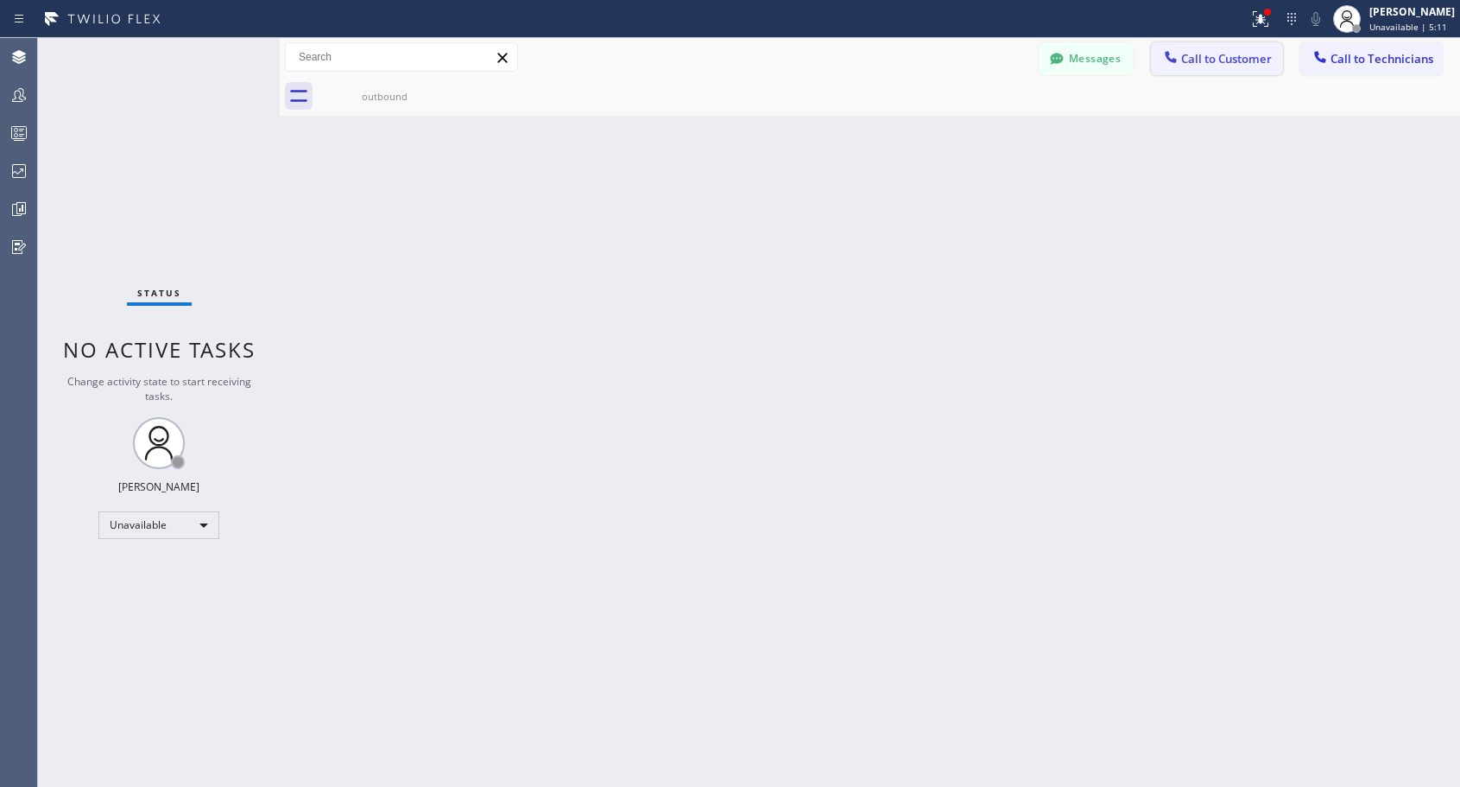
click at [1202, 61] on span "Call to Customer" at bounding box center [1226, 59] width 91 height 16
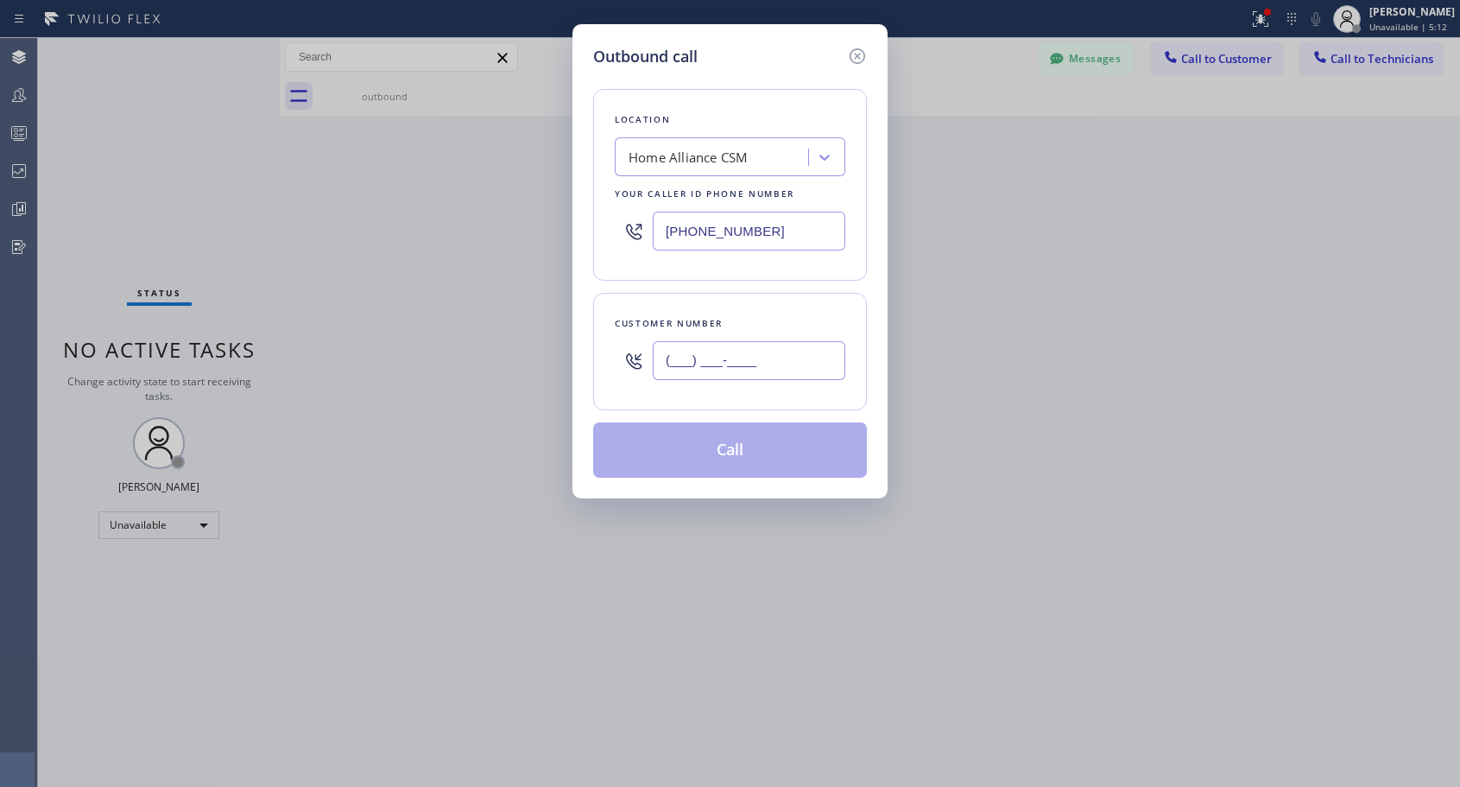
click at [737, 344] on input "(___) ___-____" at bounding box center [749, 360] width 193 height 39
paste input "818) 614-5337"
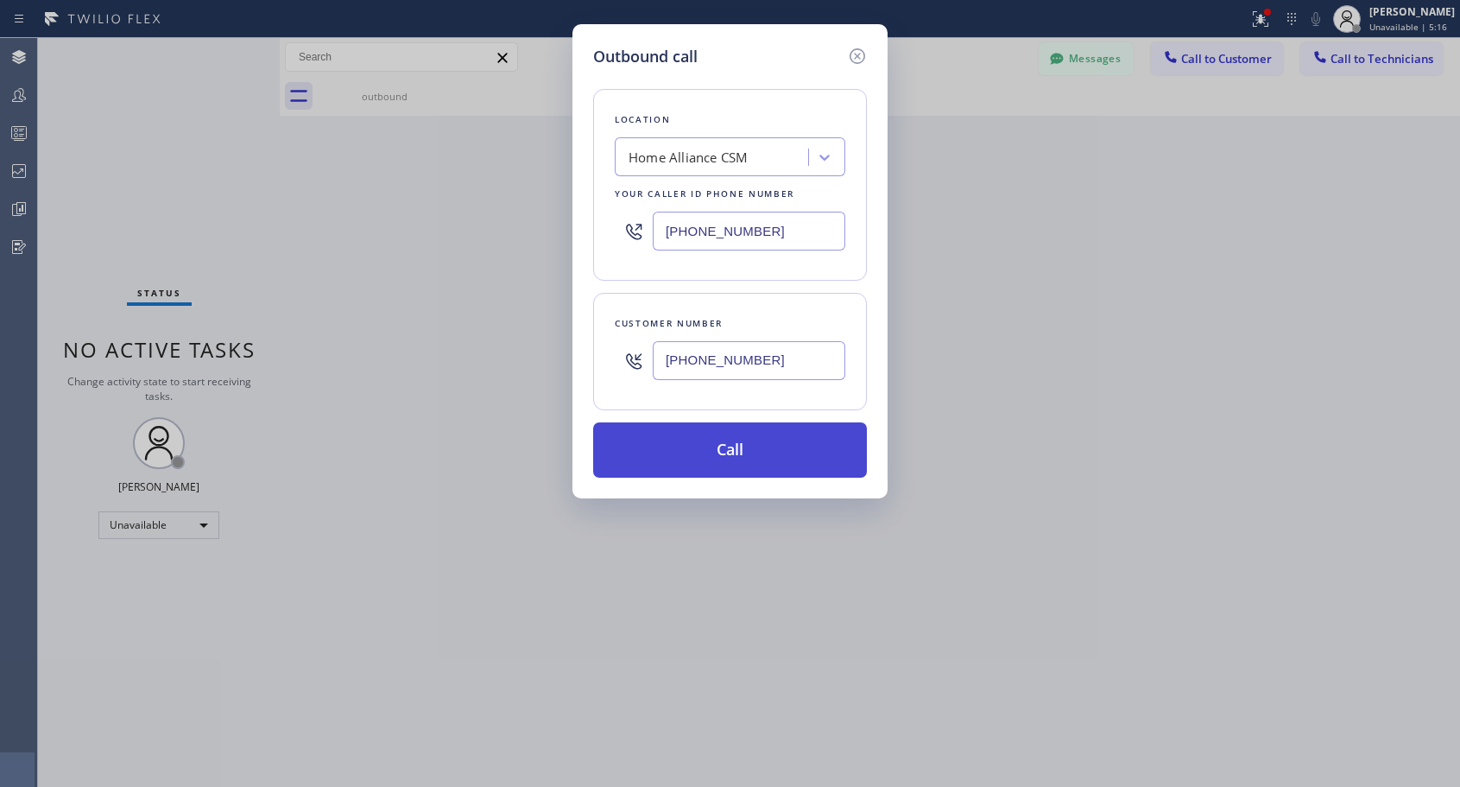
type input "[PHONE_NUMBER]"
click at [753, 449] on button "Call" at bounding box center [730, 449] width 274 height 55
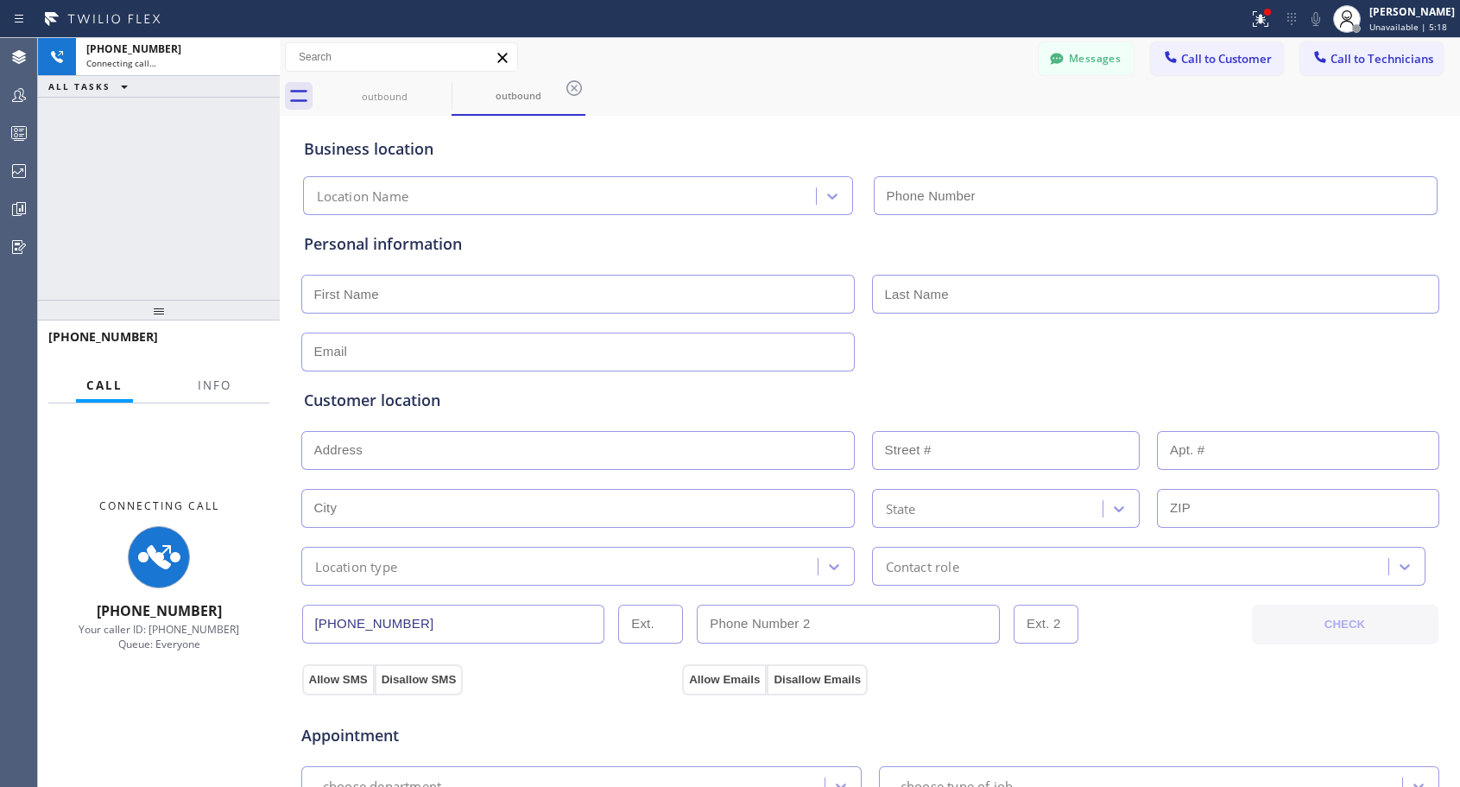
type input "[PHONE_NUMBER]"
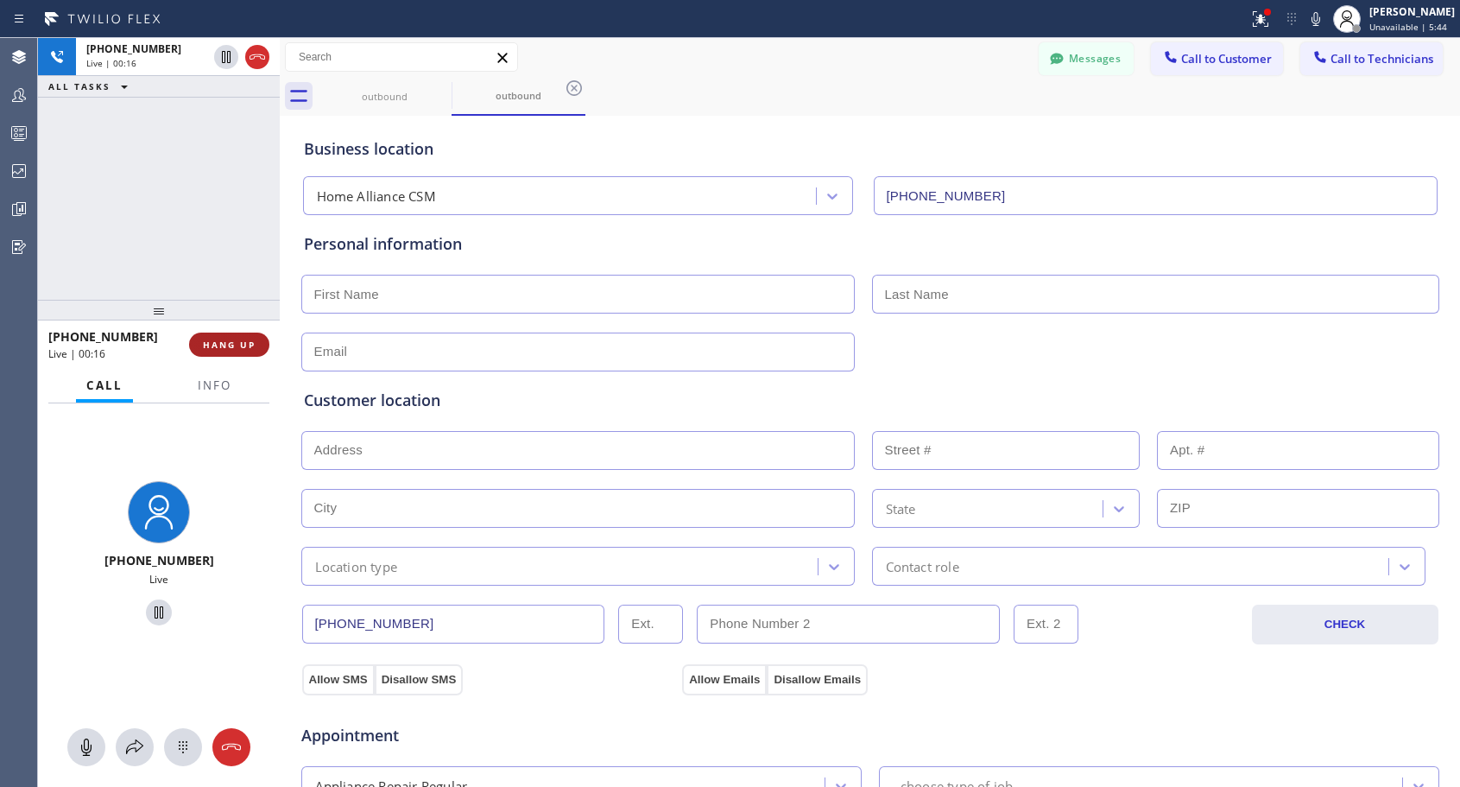
click at [235, 348] on span "HANG UP" at bounding box center [229, 344] width 53 height 12
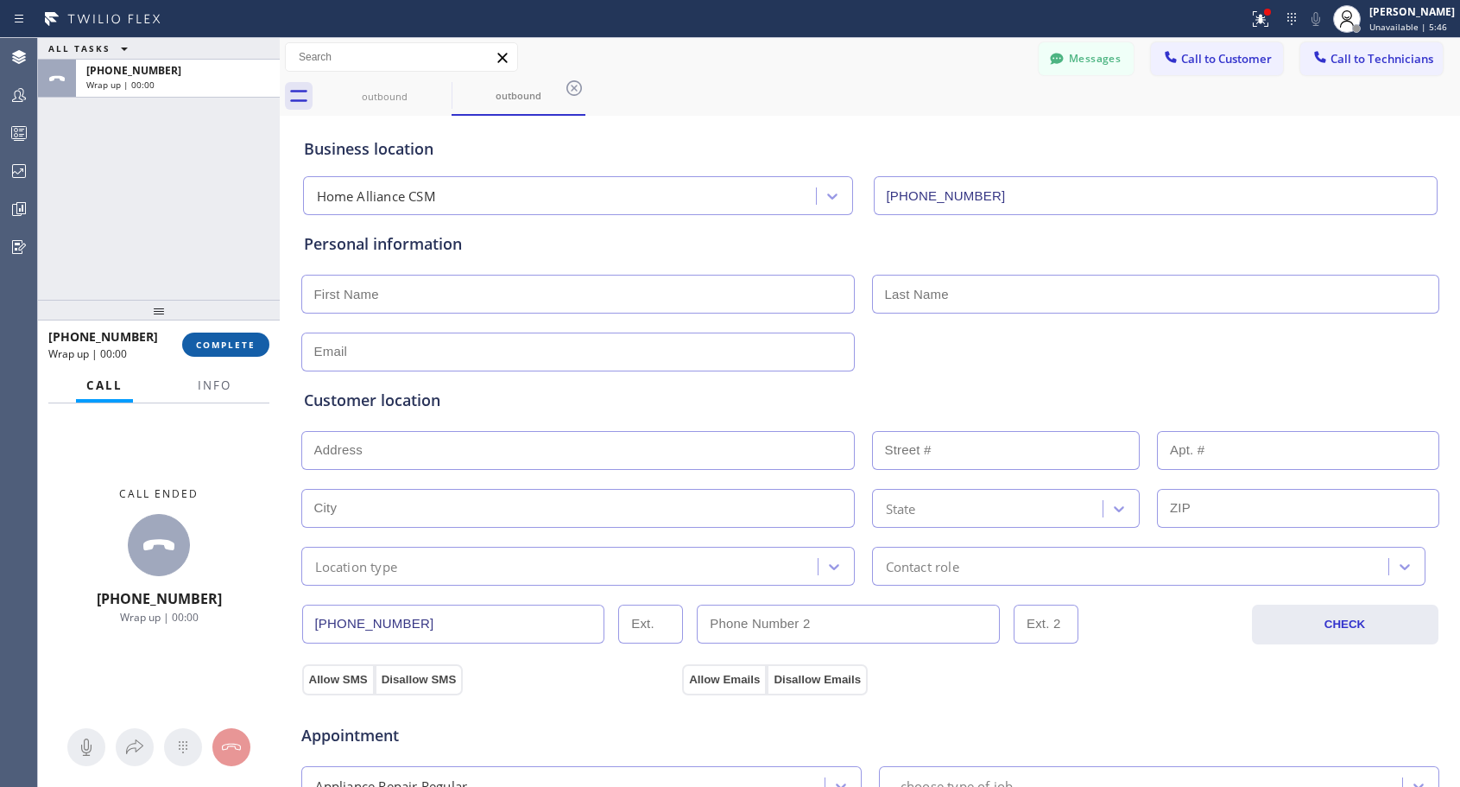
click at [235, 348] on span "COMPLETE" at bounding box center [226, 344] width 60 height 12
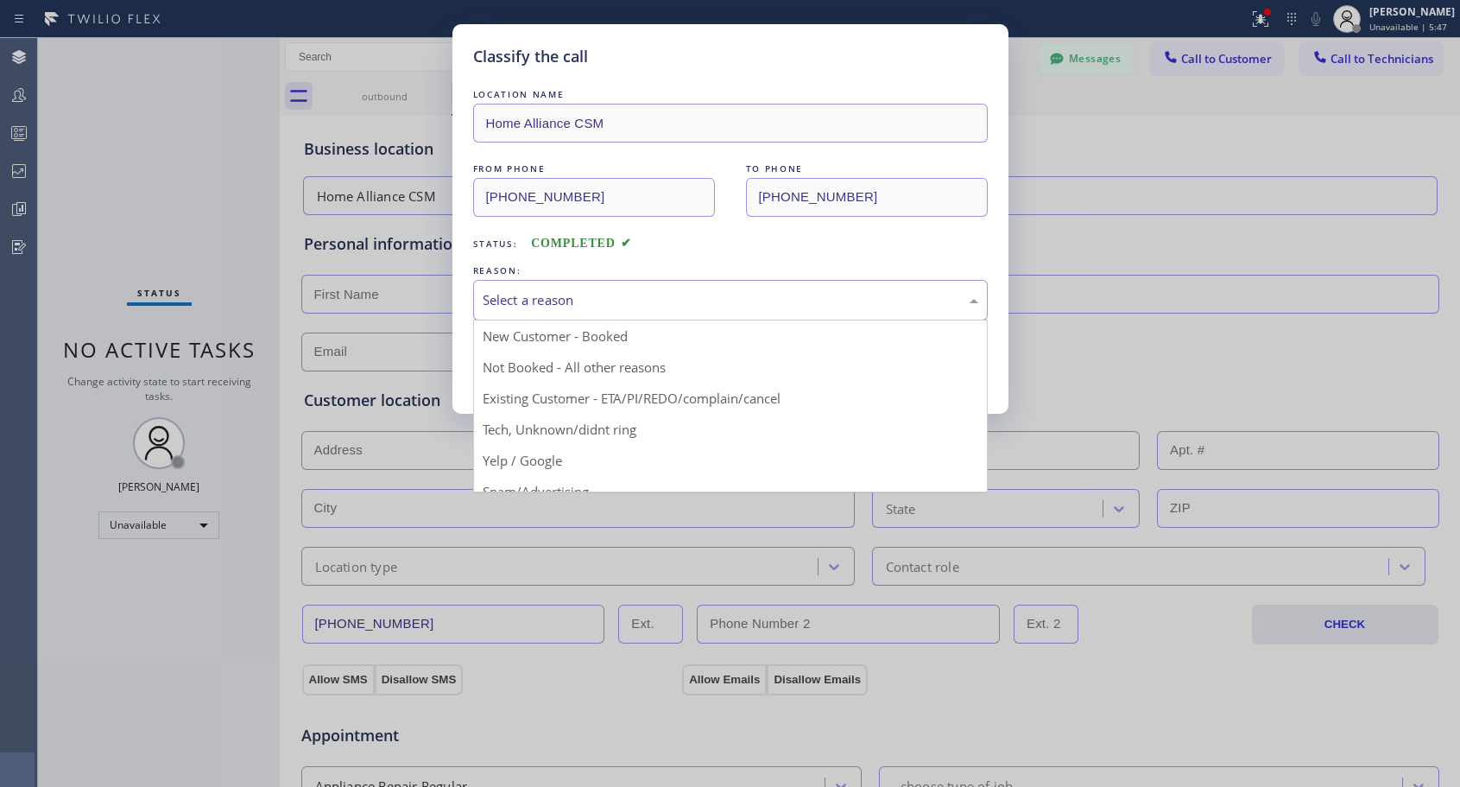
click at [559, 295] on div "Select a reason" at bounding box center [731, 300] width 496 height 20
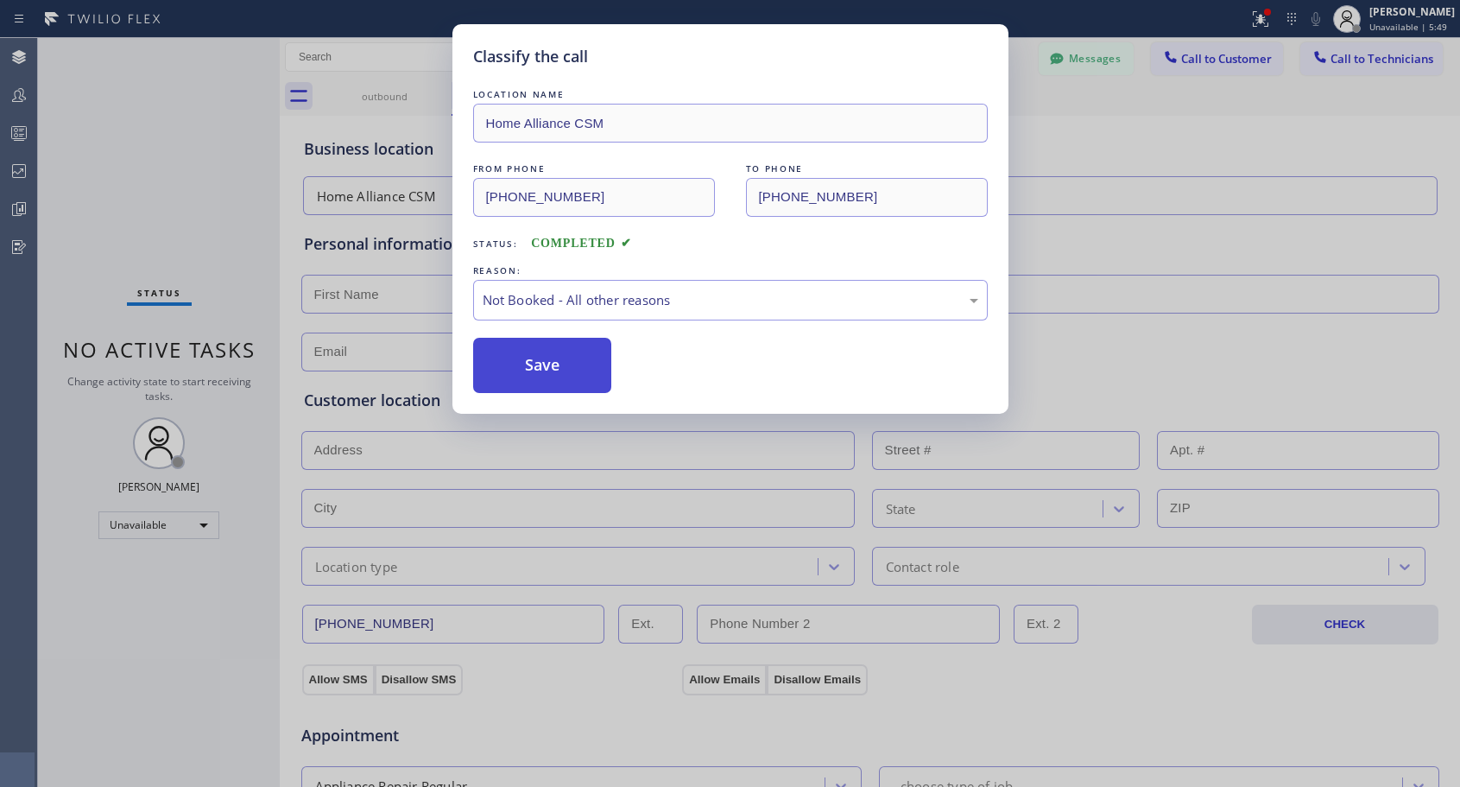
click at [532, 367] on button "Save" at bounding box center [542, 365] width 139 height 55
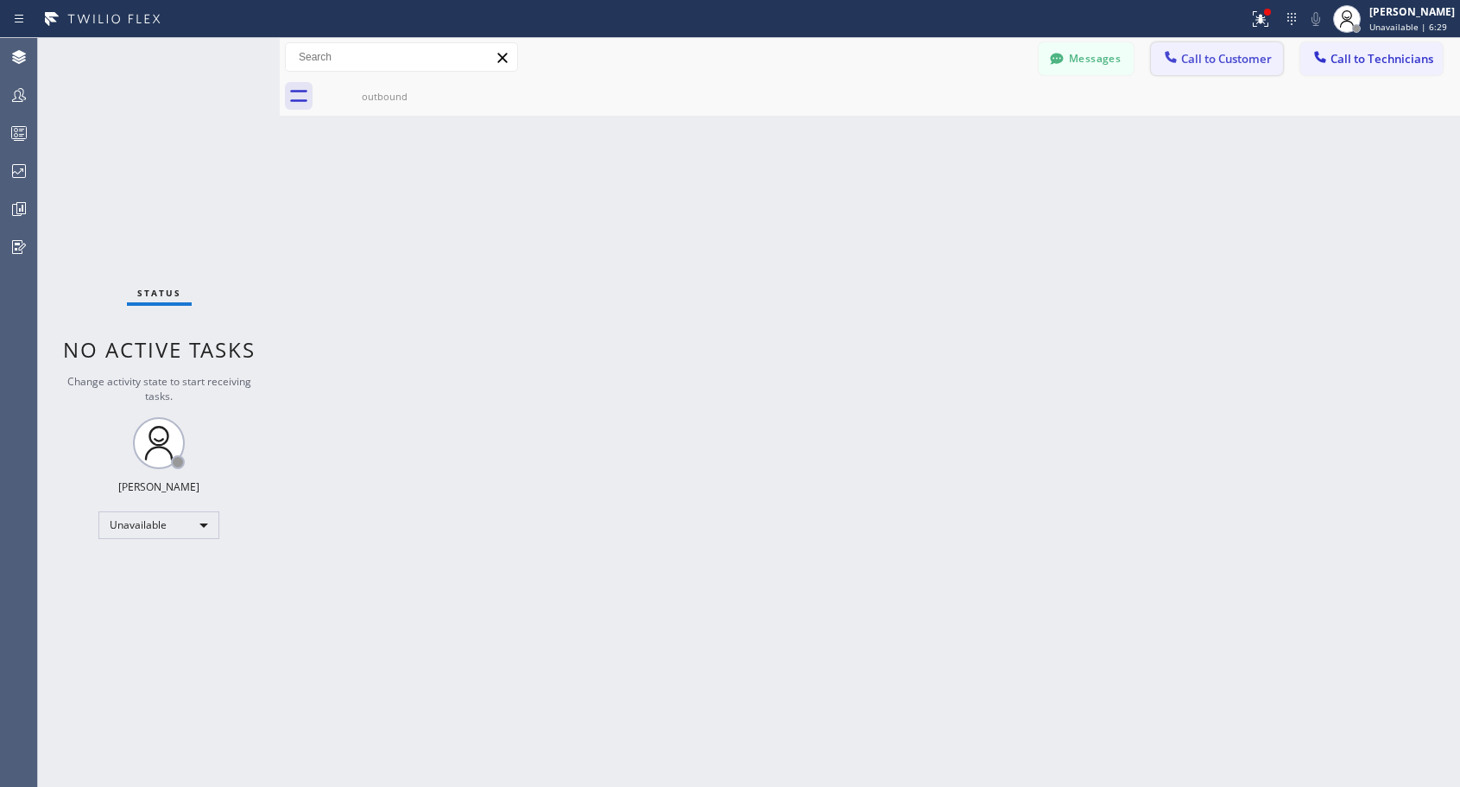
click at [1198, 68] on button "Call to Customer" at bounding box center [1217, 58] width 132 height 33
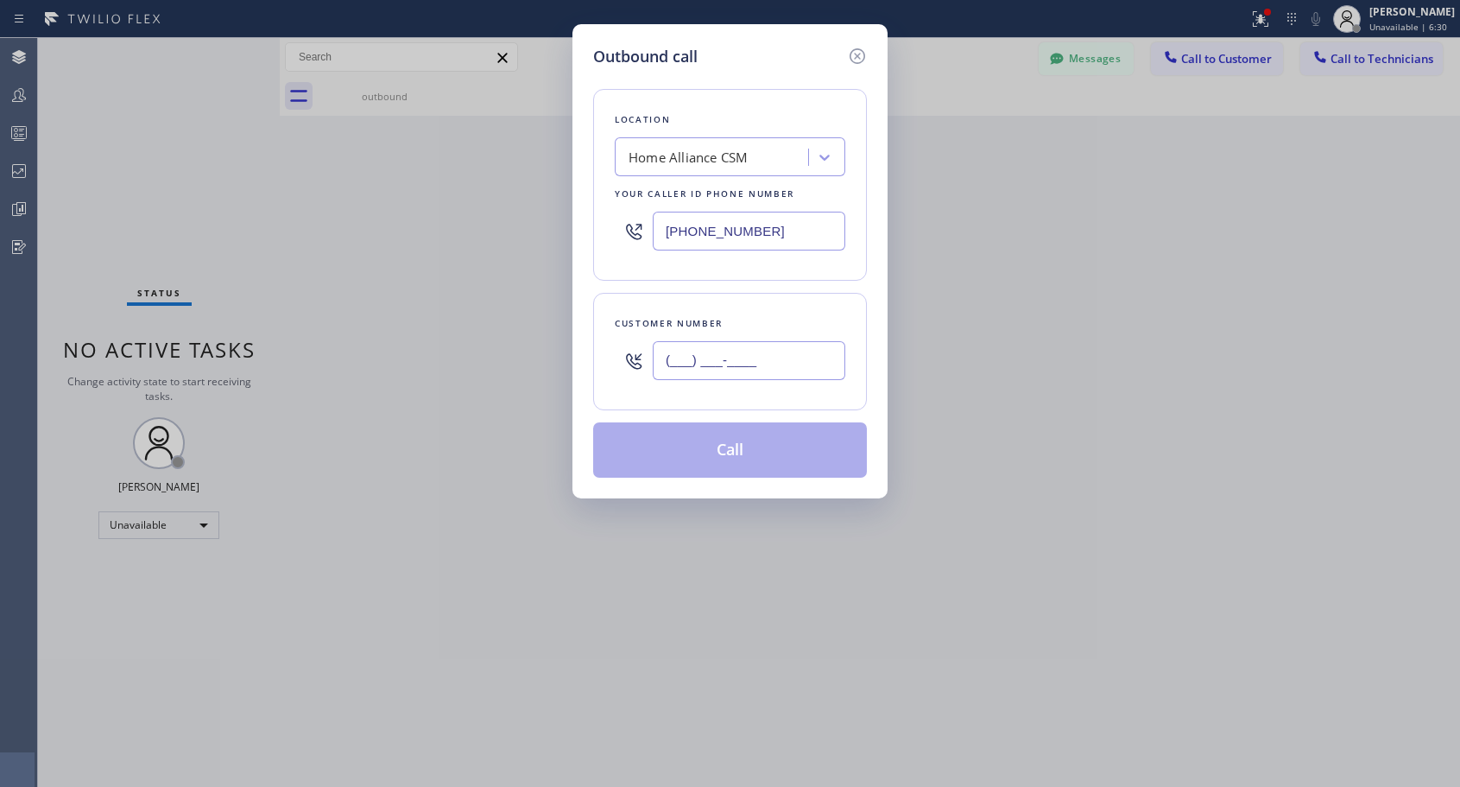
click at [779, 361] on input "(___) ___-____" at bounding box center [749, 360] width 193 height 39
paste input "818) 614-5337"
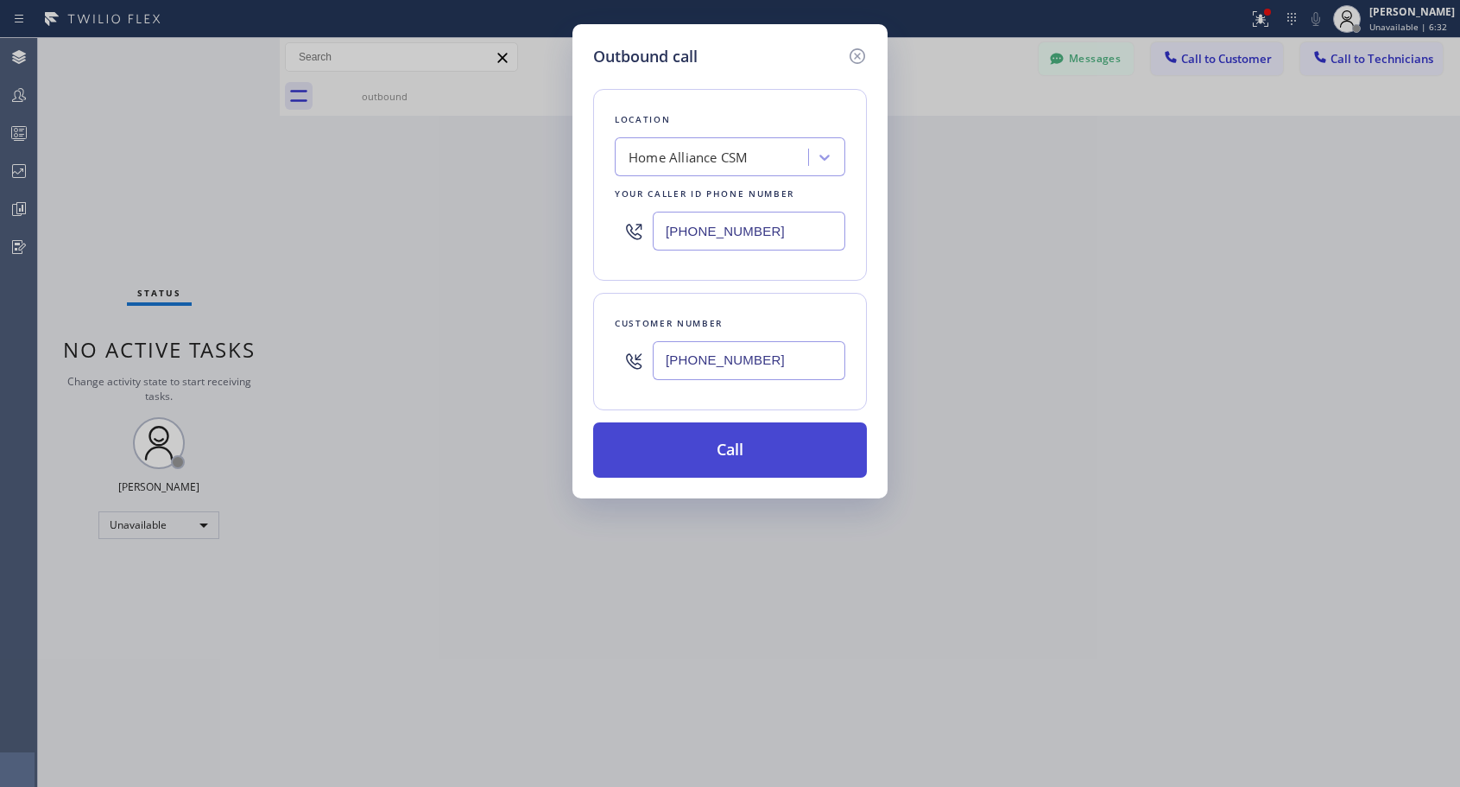
type input "[PHONE_NUMBER]"
click at [797, 457] on button "Call" at bounding box center [730, 449] width 274 height 55
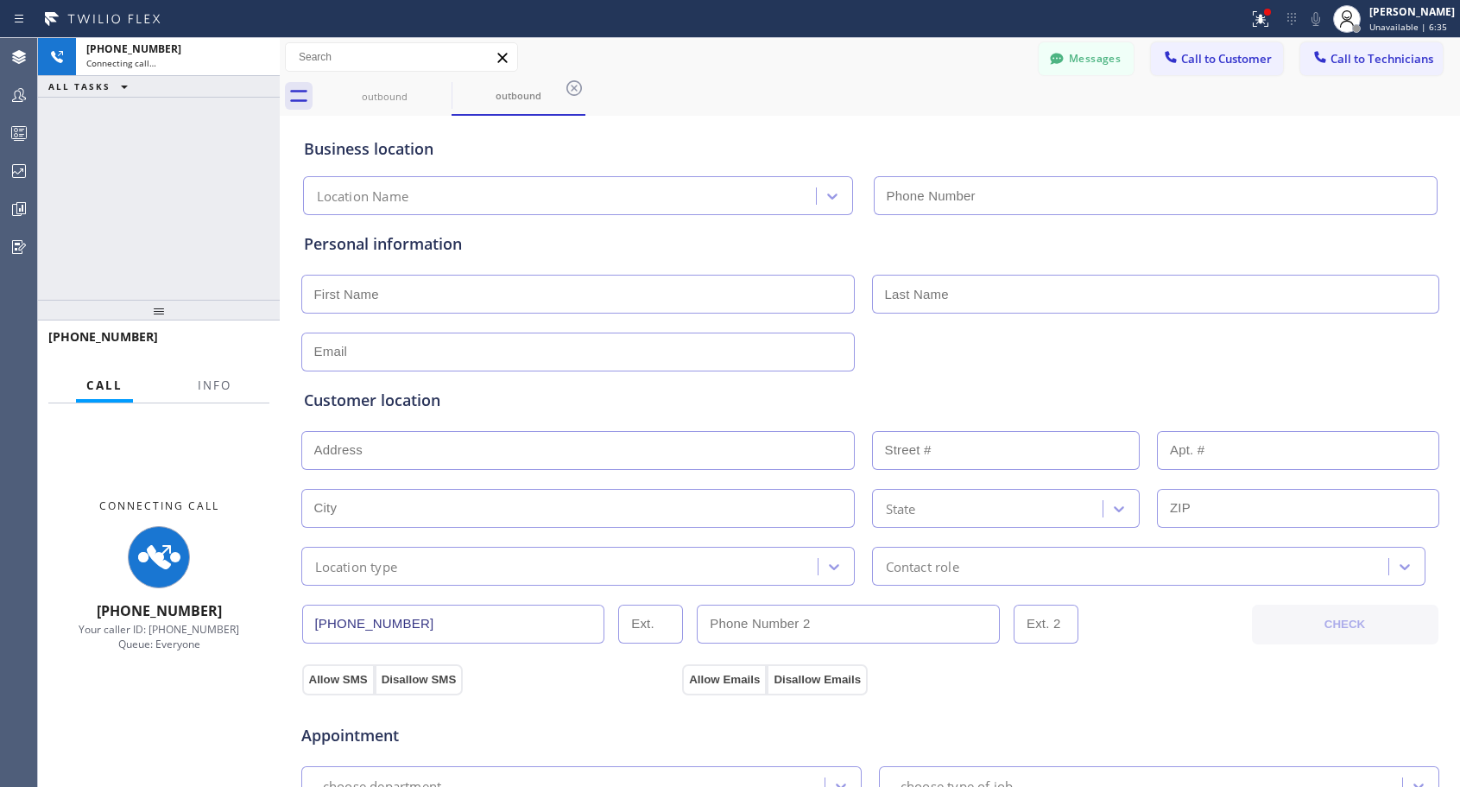
type input "[PHONE_NUMBER]"
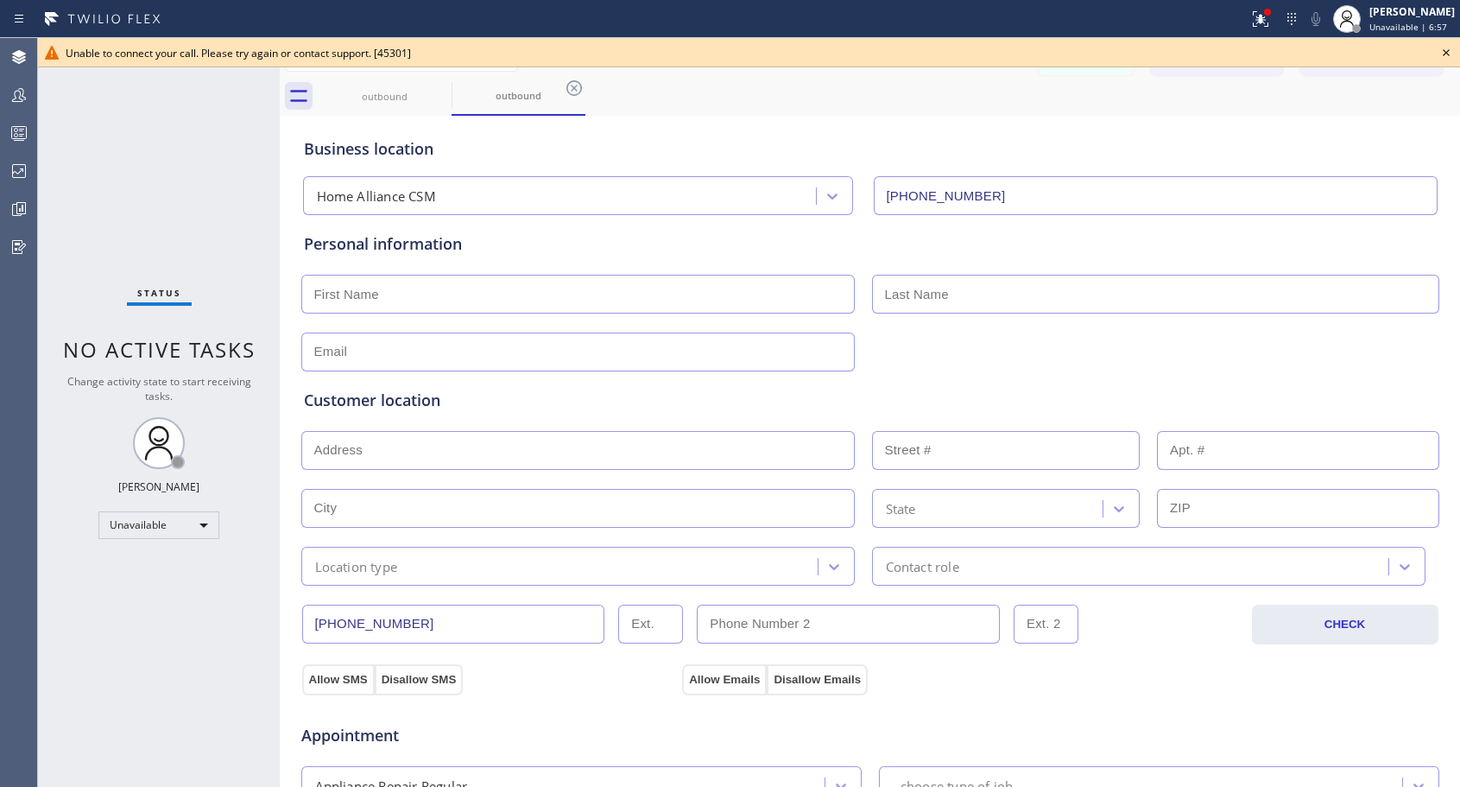
click at [1451, 58] on icon at bounding box center [1446, 52] width 21 height 21
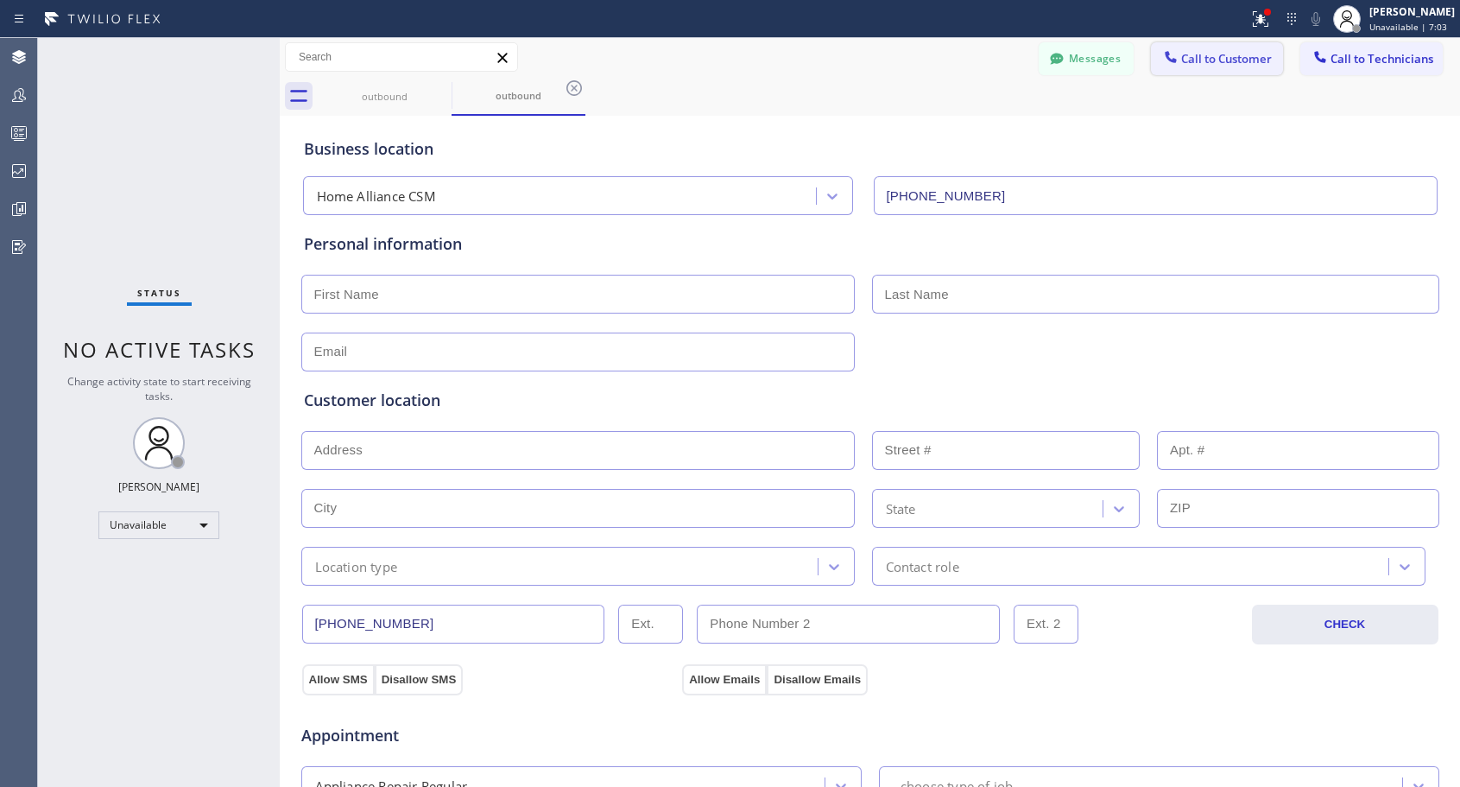
click at [1201, 65] on span "Call to Customer" at bounding box center [1226, 59] width 91 height 16
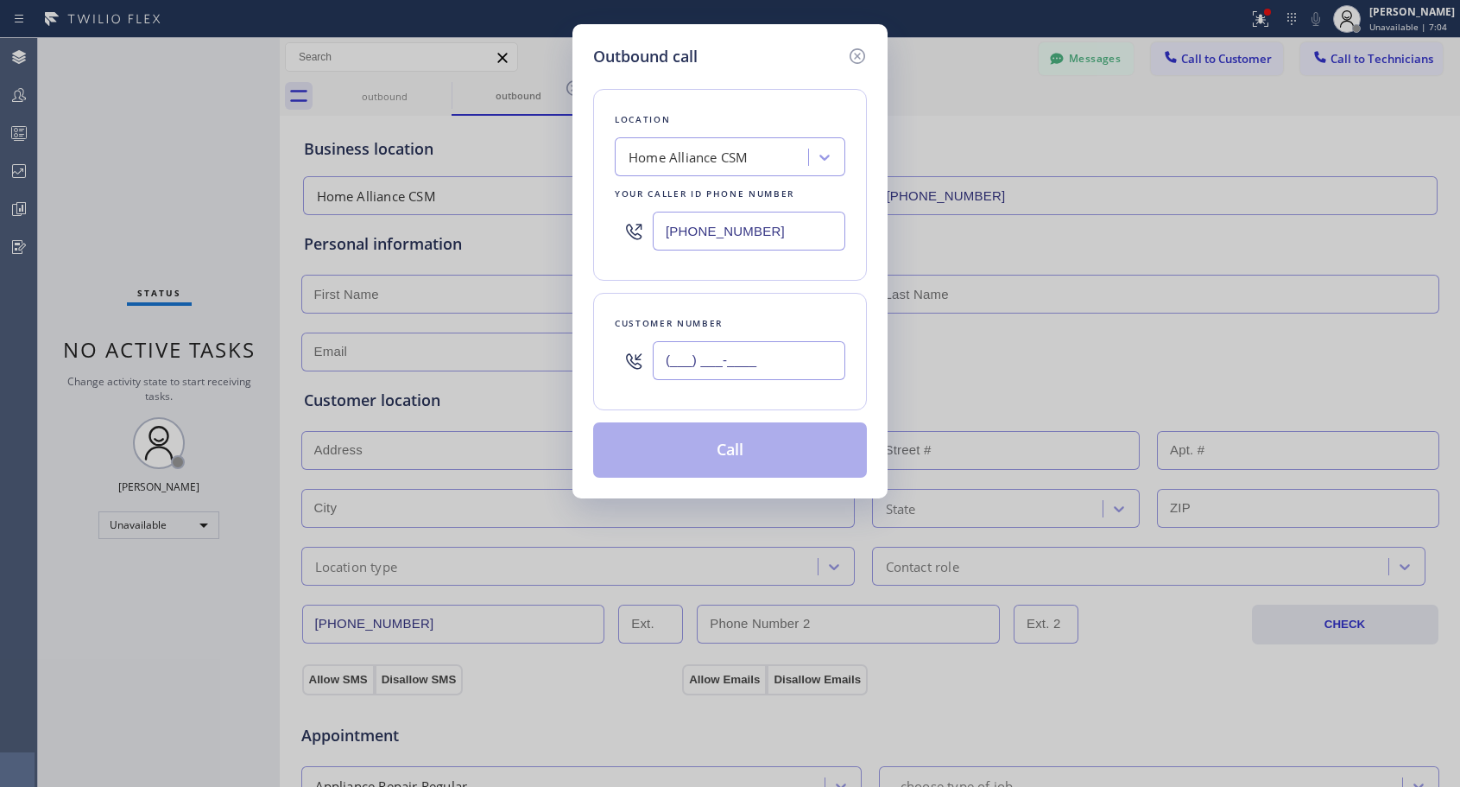
click at [695, 356] on input "(___) ___-____" at bounding box center [749, 360] width 193 height 39
paste input "818) 614-5337"
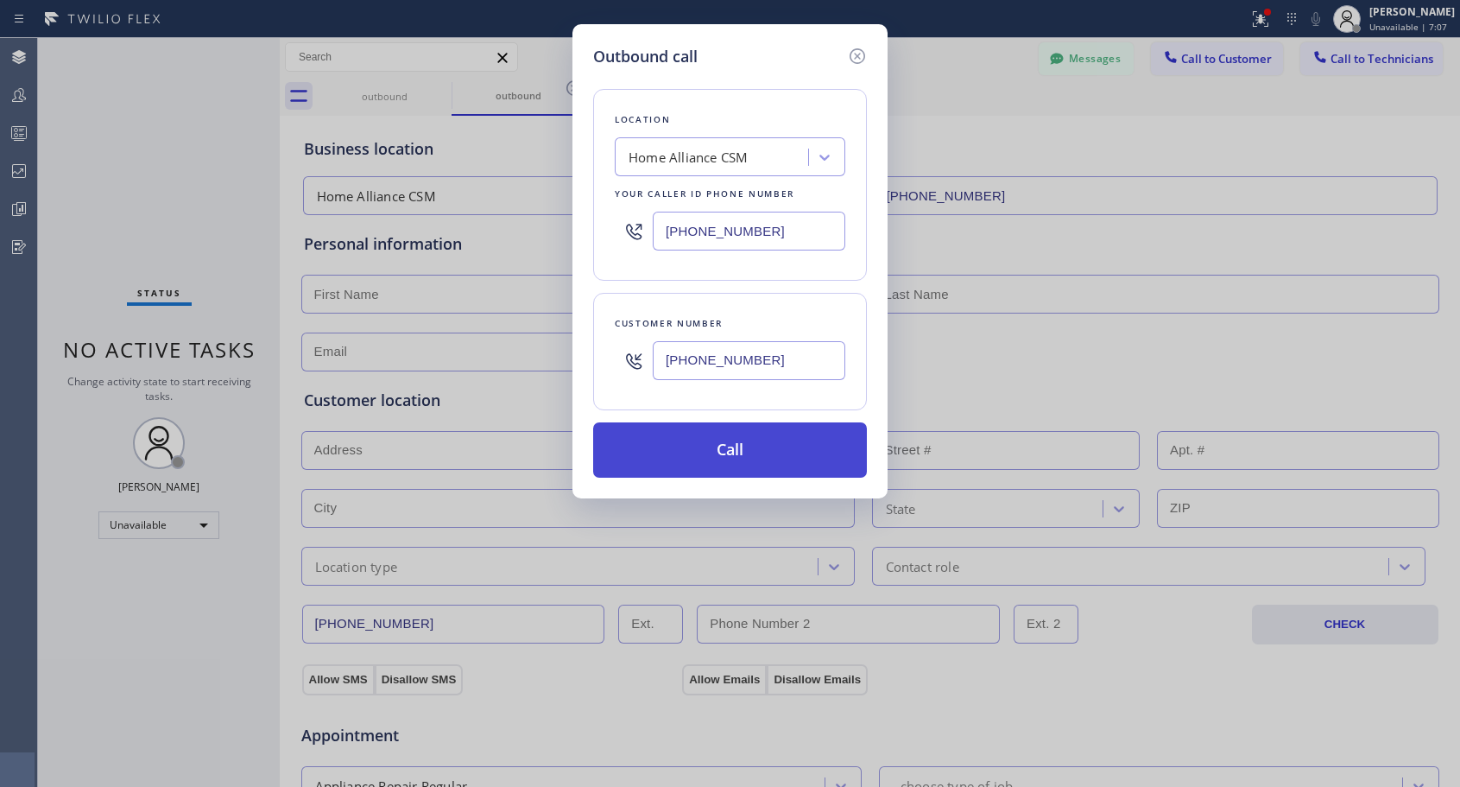
type input "[PHONE_NUMBER]"
click at [764, 446] on button "Call" at bounding box center [730, 449] width 274 height 55
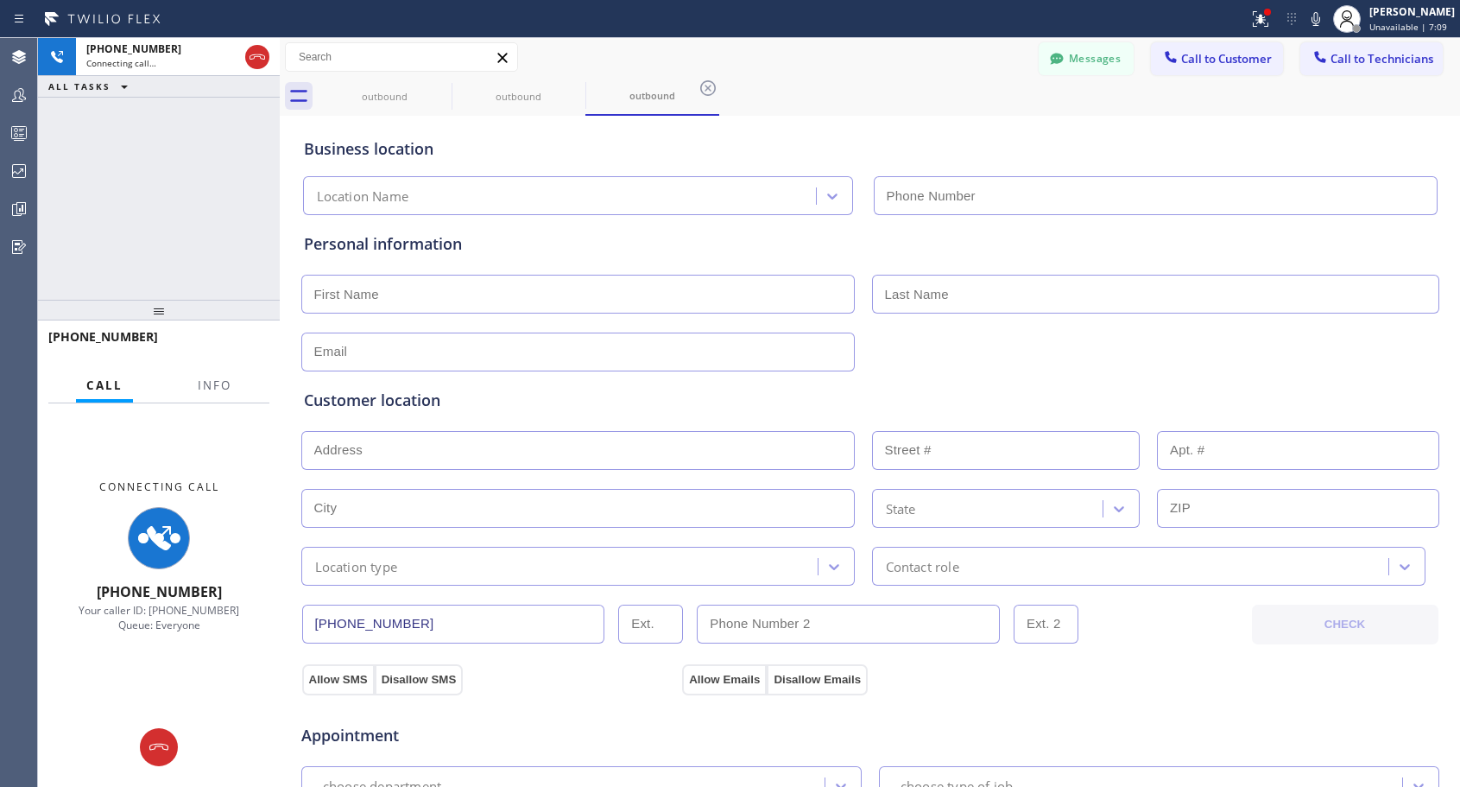
type input "[PHONE_NUMBER]"
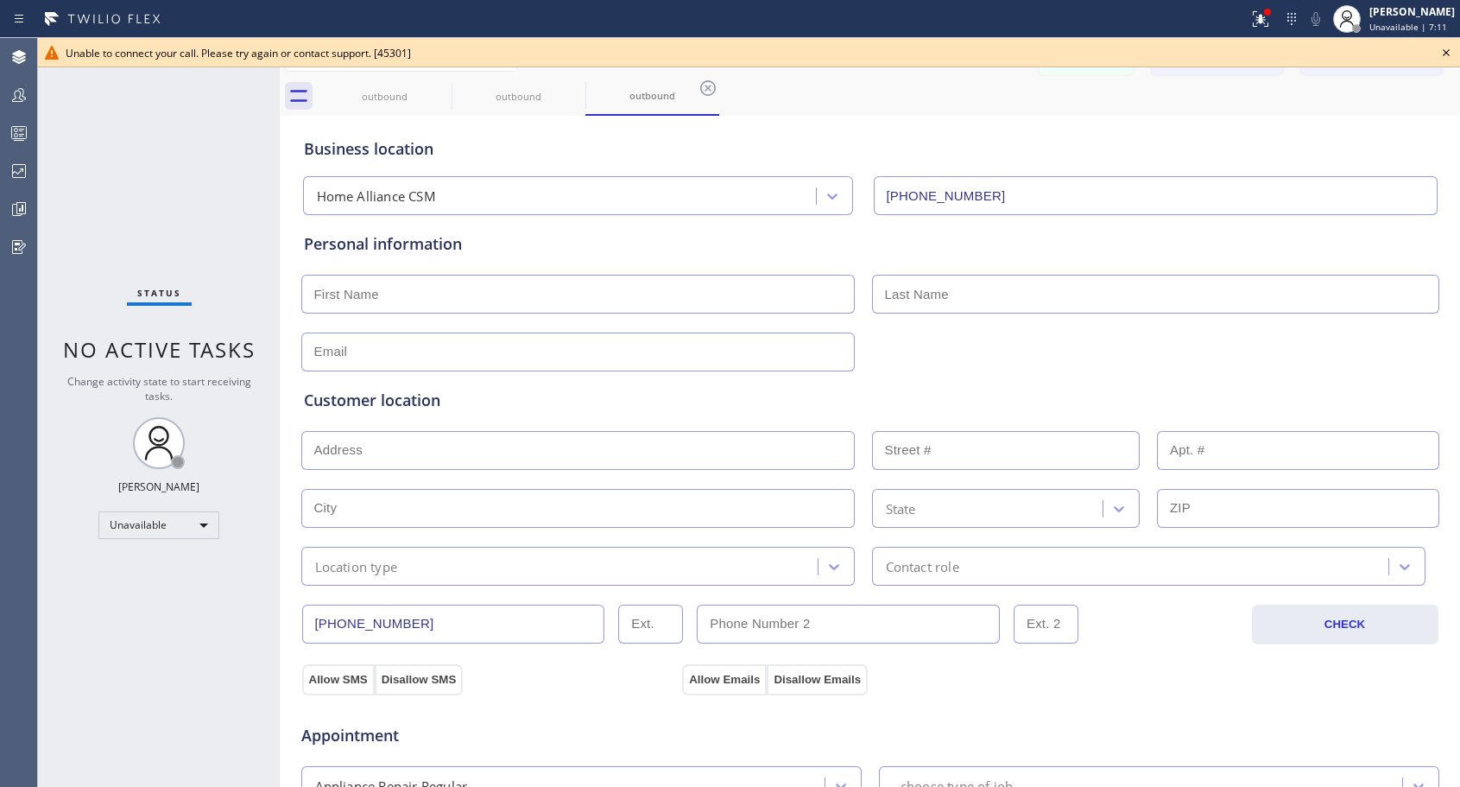
click at [1448, 52] on icon at bounding box center [1446, 52] width 21 height 21
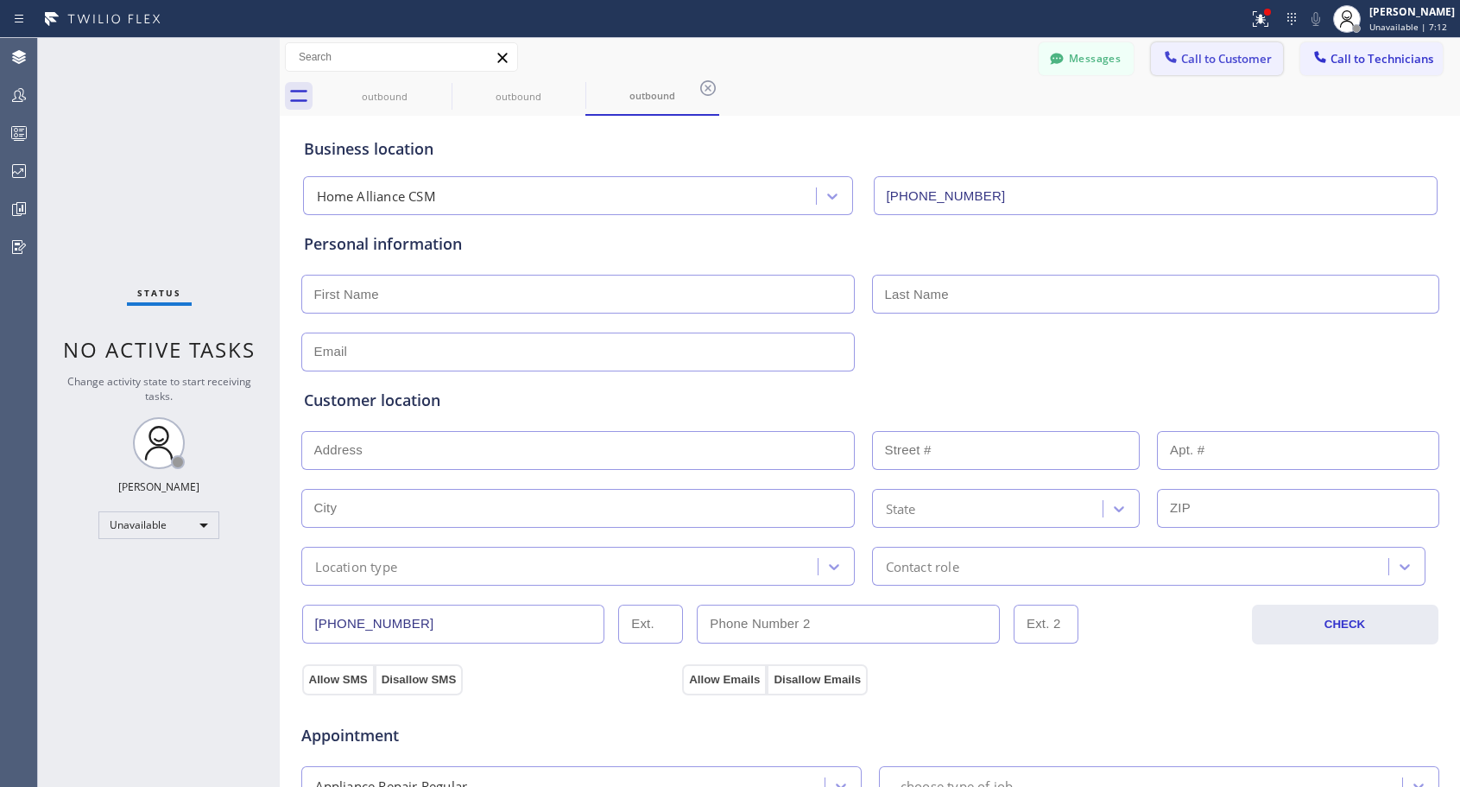
click at [1187, 54] on span "Call to Customer" at bounding box center [1226, 59] width 91 height 16
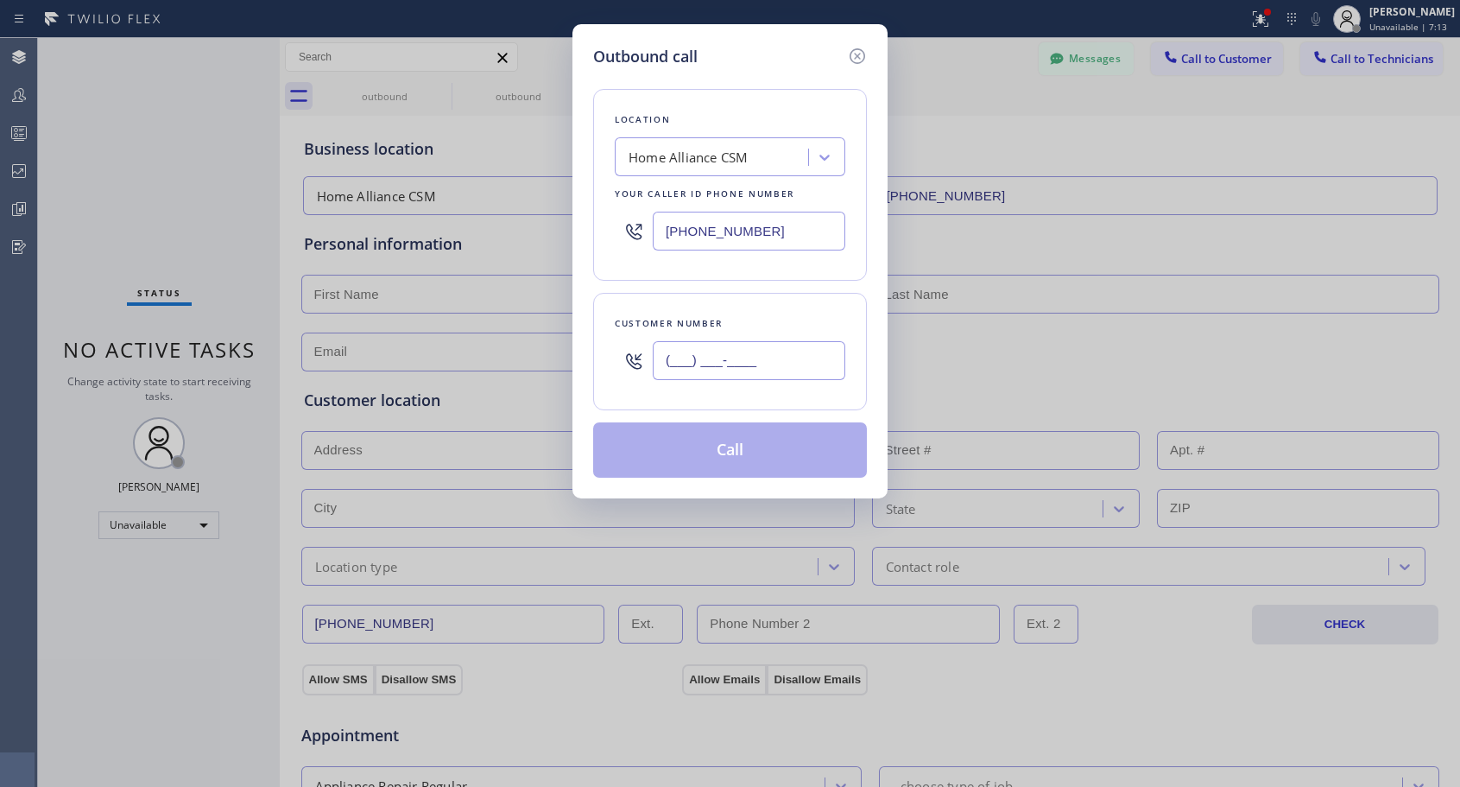
click at [690, 364] on input "(___) ___-____" at bounding box center [749, 360] width 193 height 39
paste input "818) 614-5337"
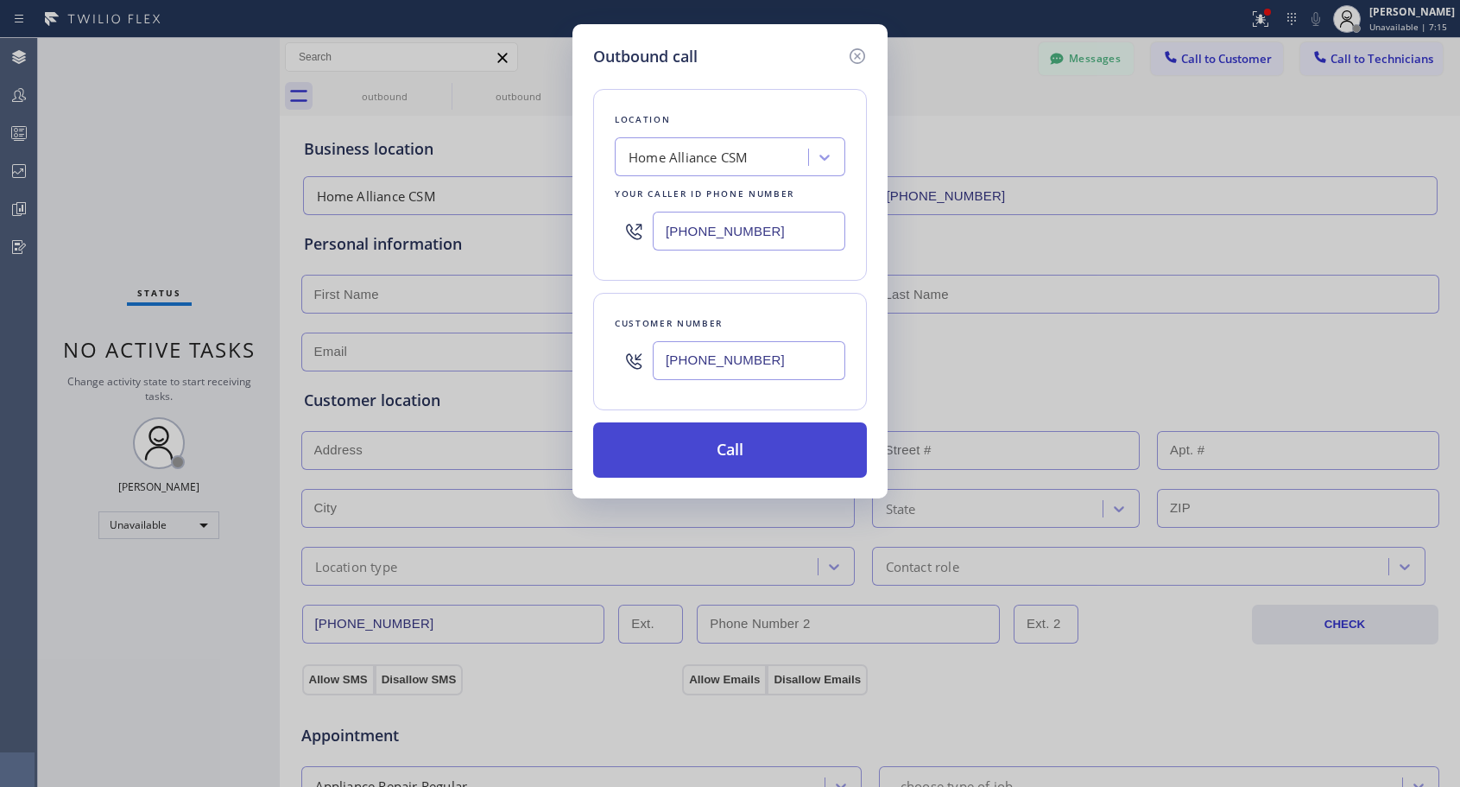
type input "[PHONE_NUMBER]"
click at [721, 442] on button "Call" at bounding box center [730, 449] width 274 height 55
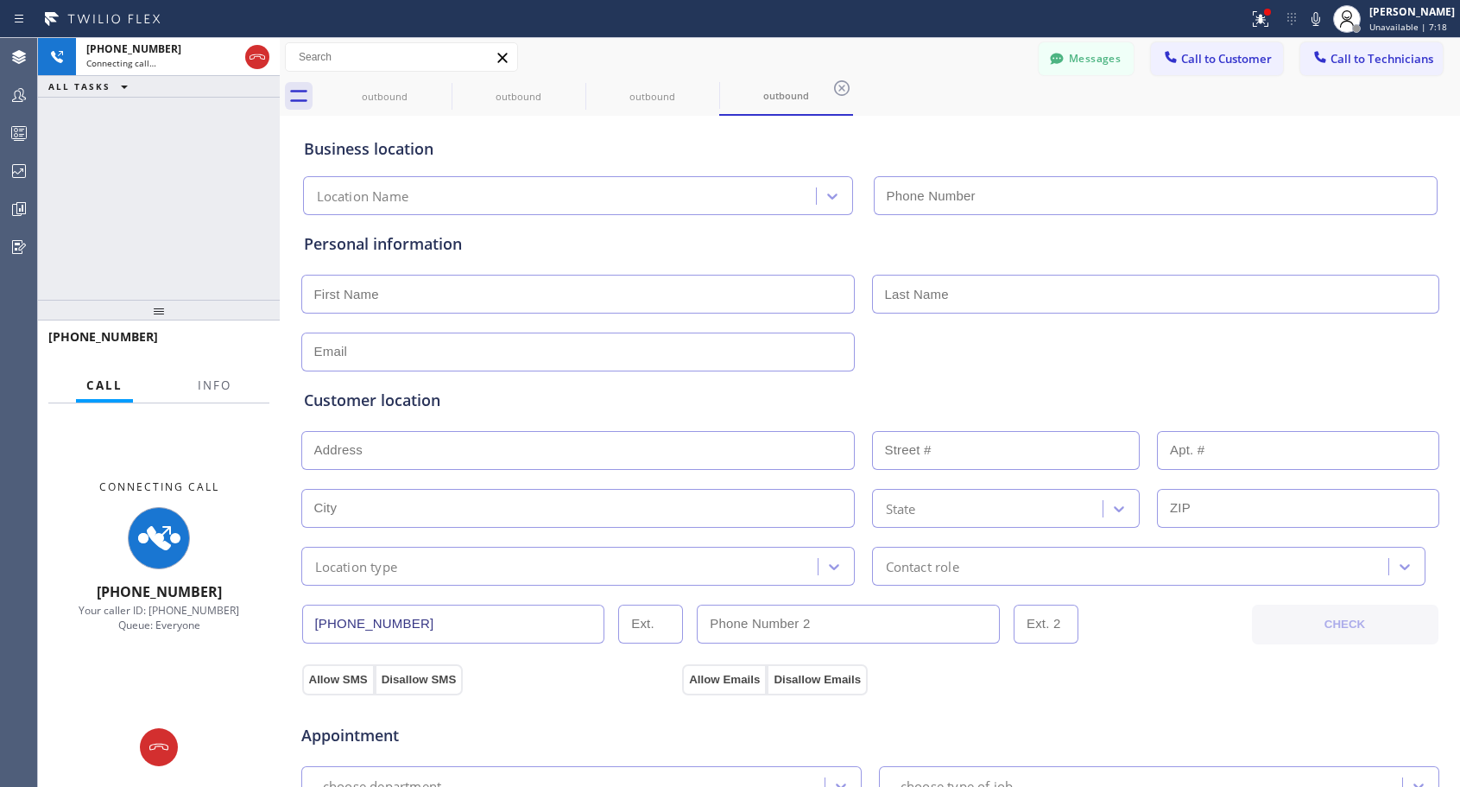
type input "[PHONE_NUMBER]"
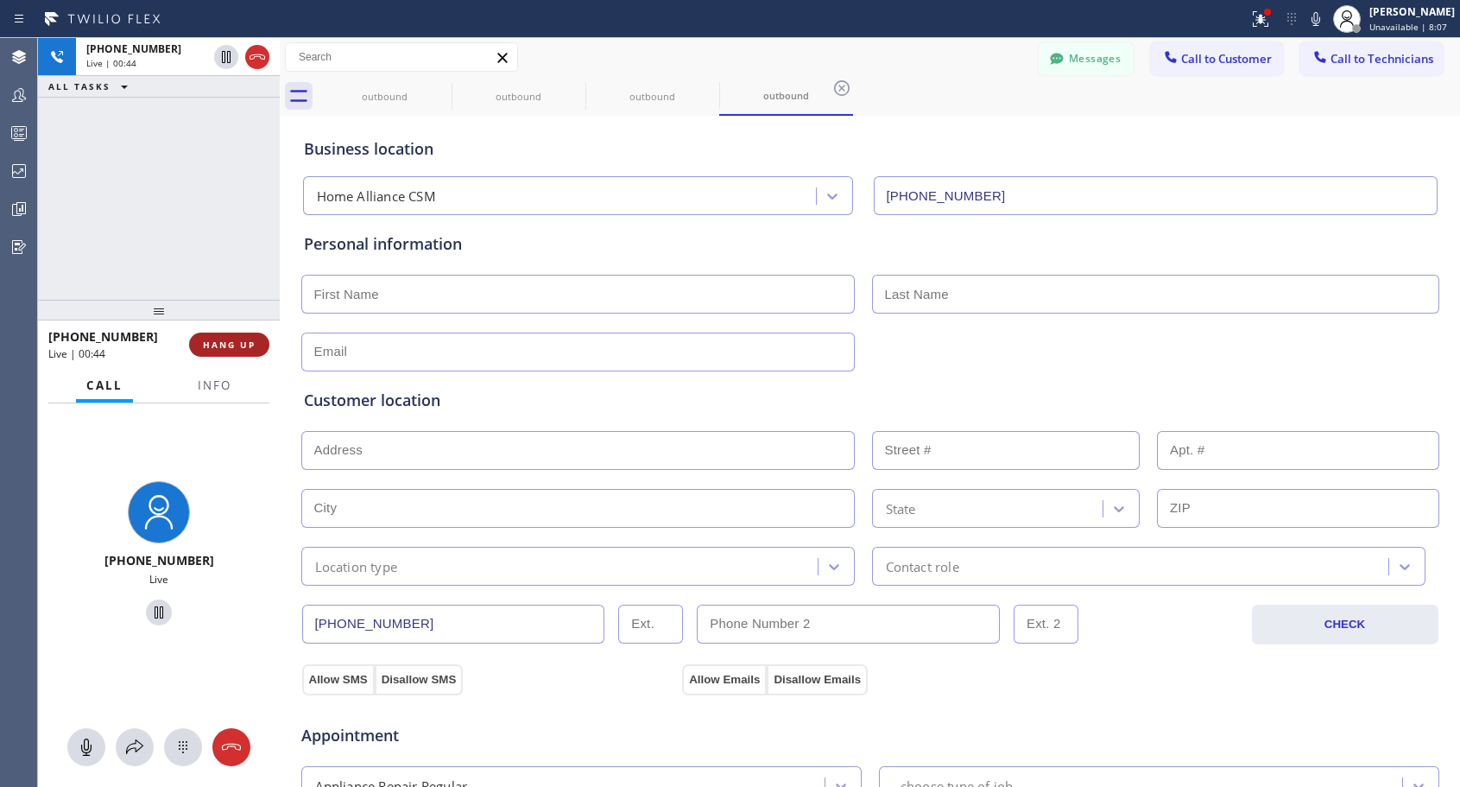
click at [233, 338] on button "HANG UP" at bounding box center [229, 344] width 80 height 24
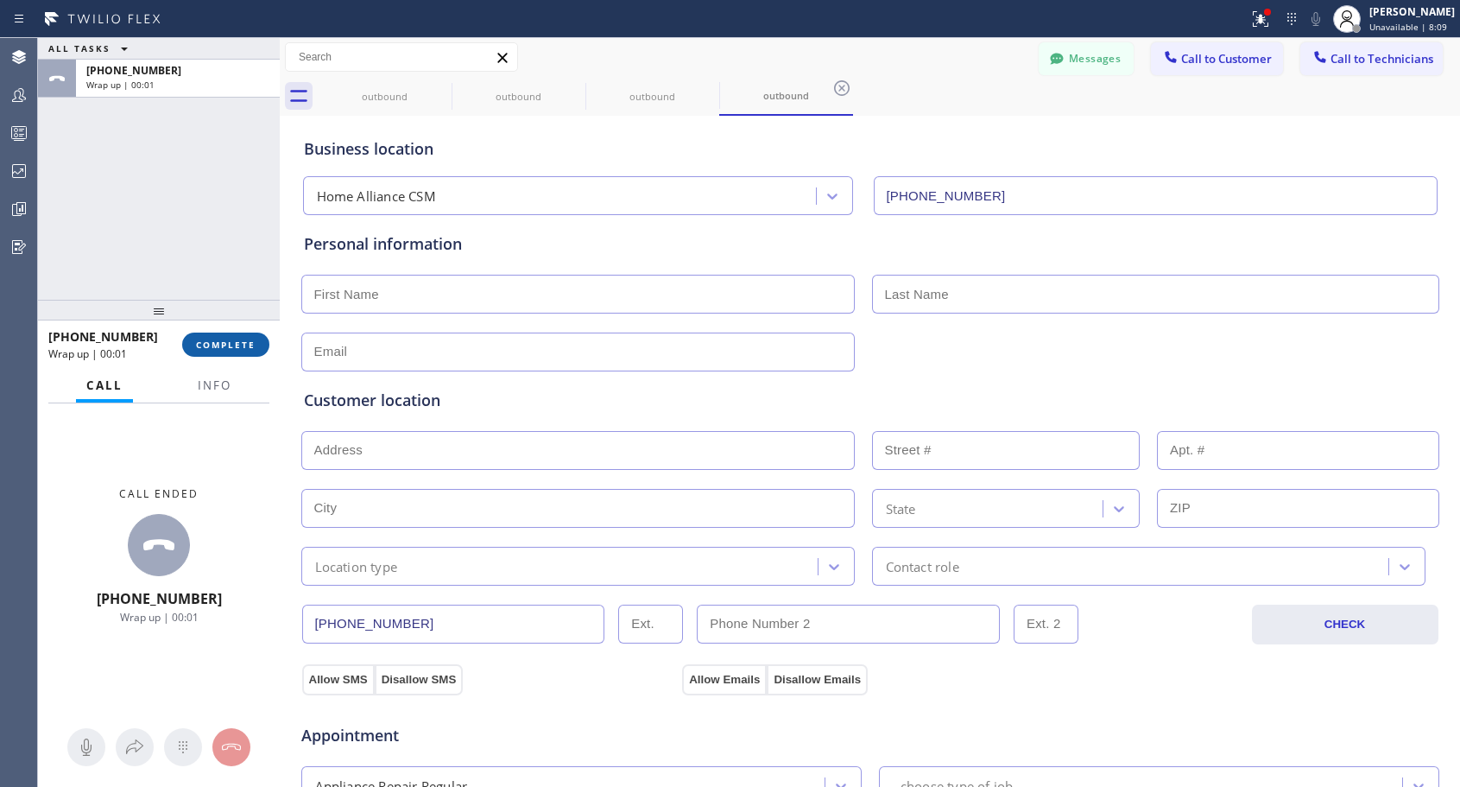
click at [241, 340] on span "COMPLETE" at bounding box center [226, 344] width 60 height 12
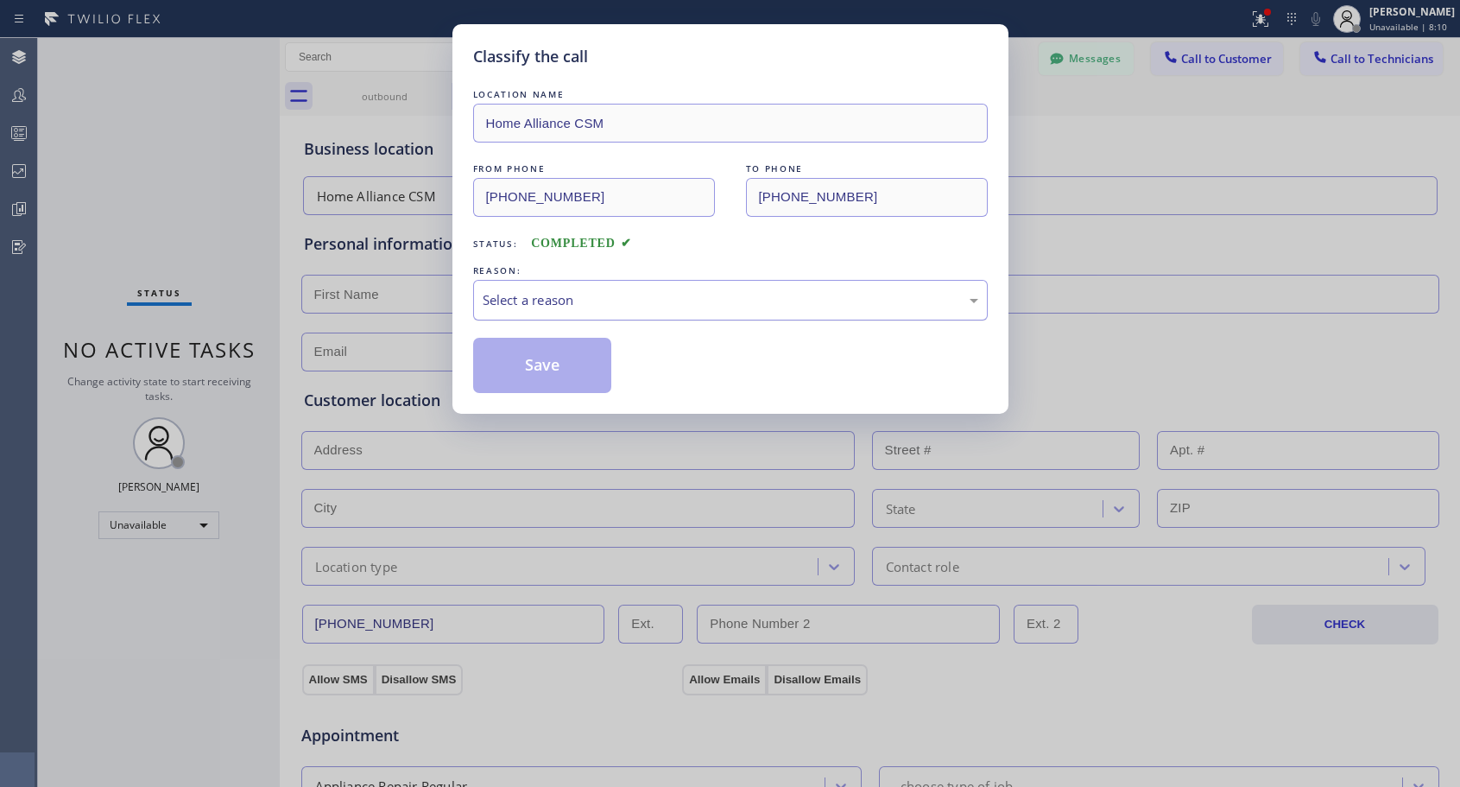
click at [543, 288] on div "Select a reason" at bounding box center [730, 300] width 515 height 41
click at [517, 376] on button "Save" at bounding box center [542, 365] width 139 height 55
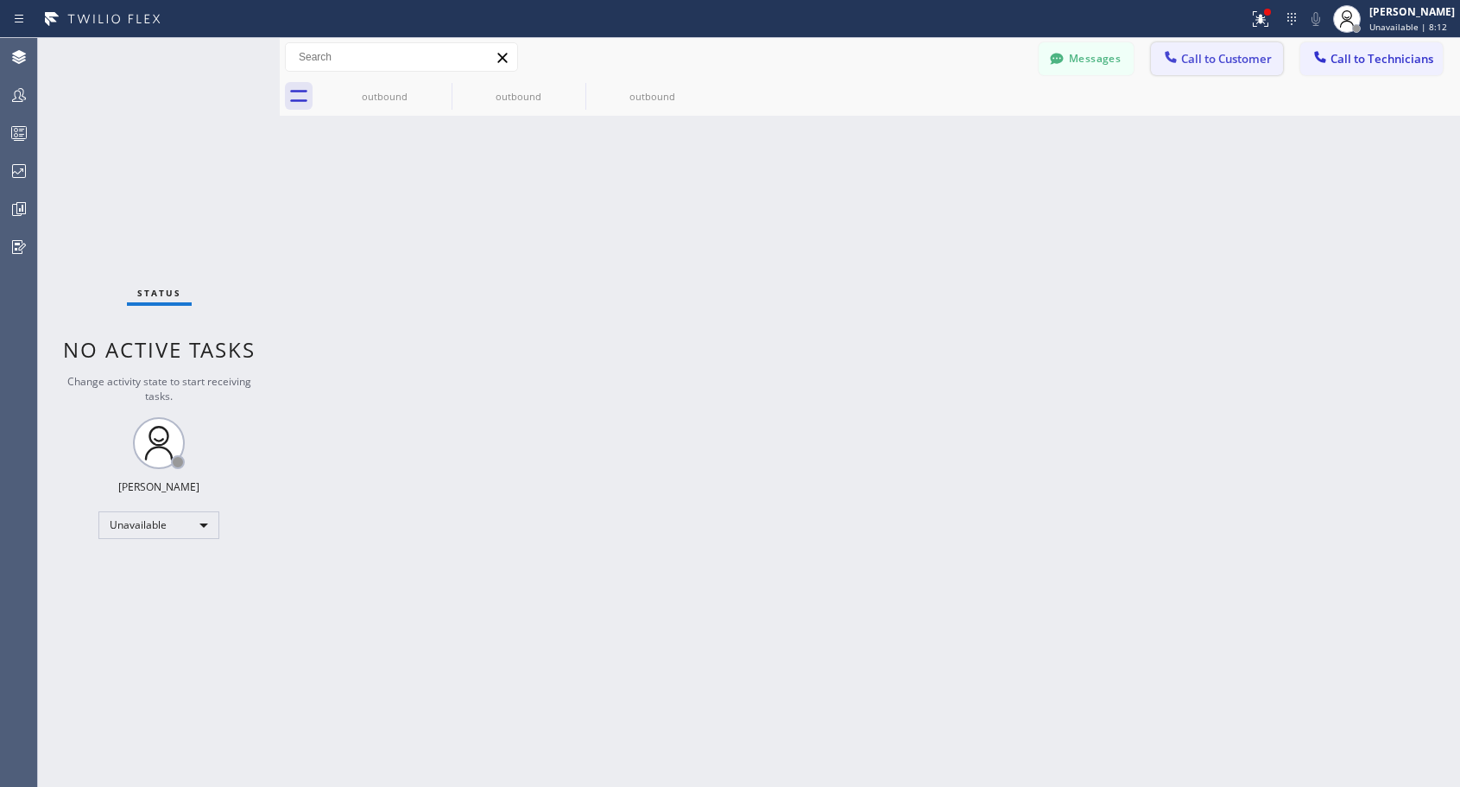
click at [1245, 59] on span "Call to Customer" at bounding box center [1226, 59] width 91 height 16
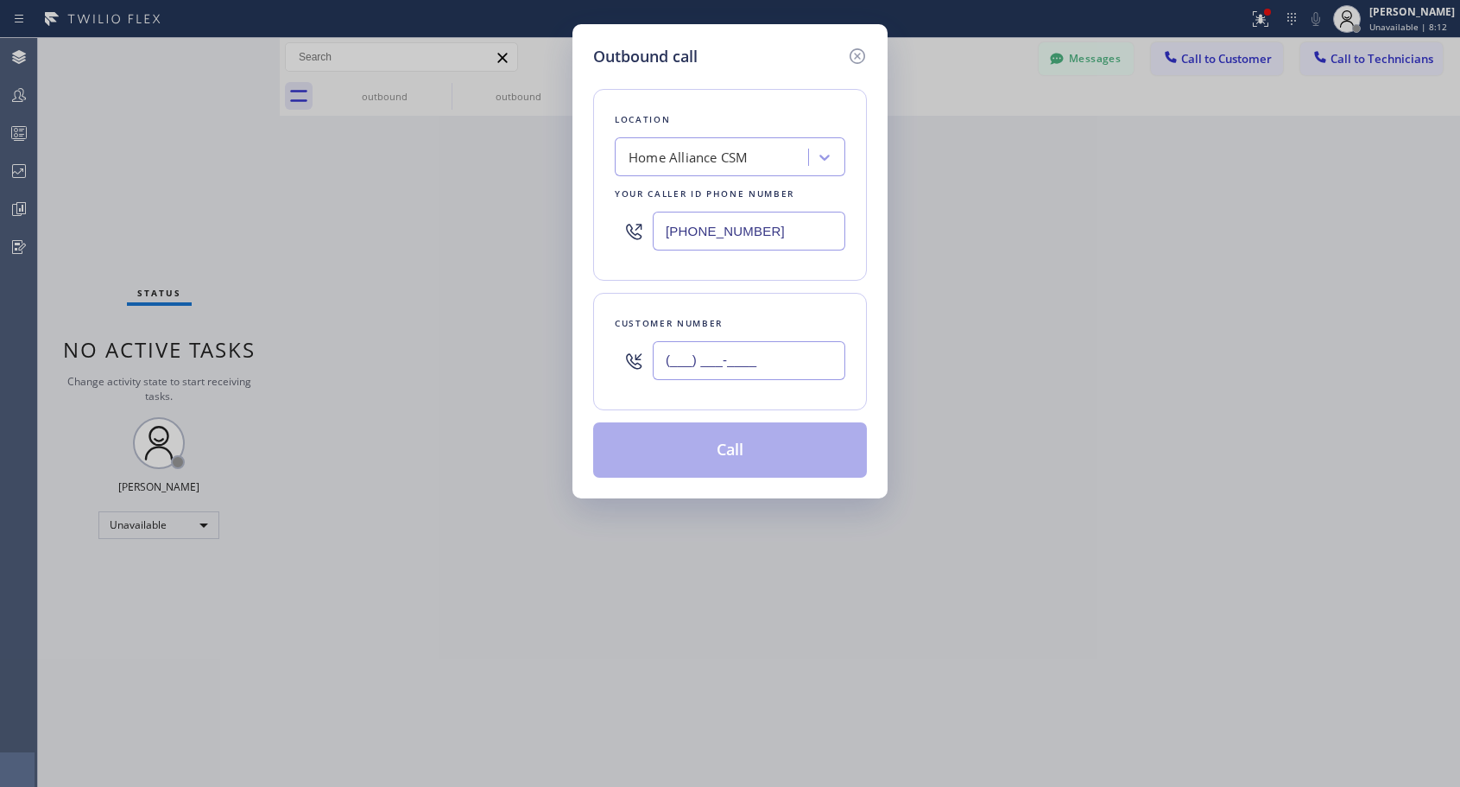
click at [735, 357] on input "(___) ___-____" at bounding box center [749, 360] width 193 height 39
paste input "818) 614-5337"
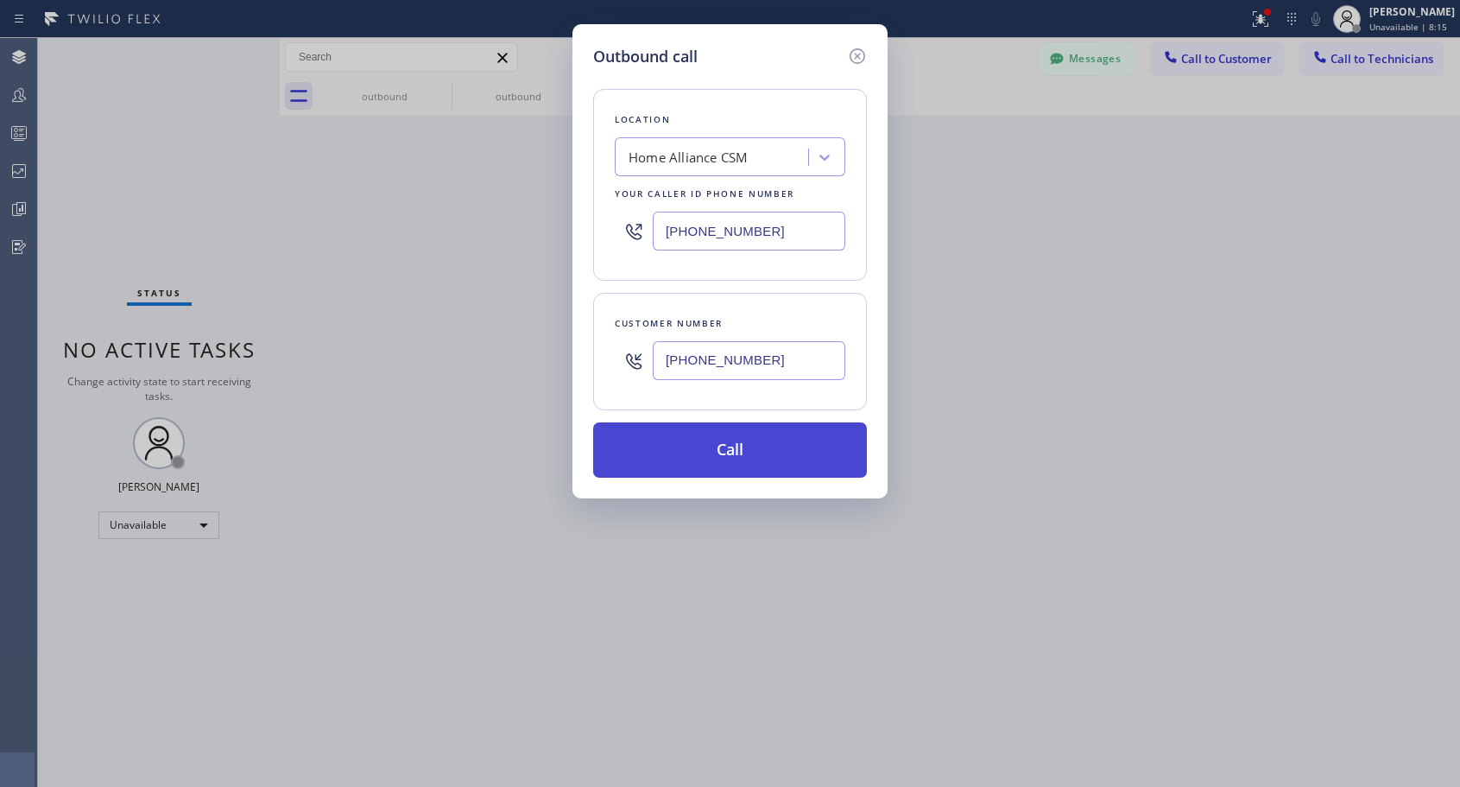
type input "[PHONE_NUMBER]"
click at [761, 444] on button "Call" at bounding box center [730, 449] width 274 height 55
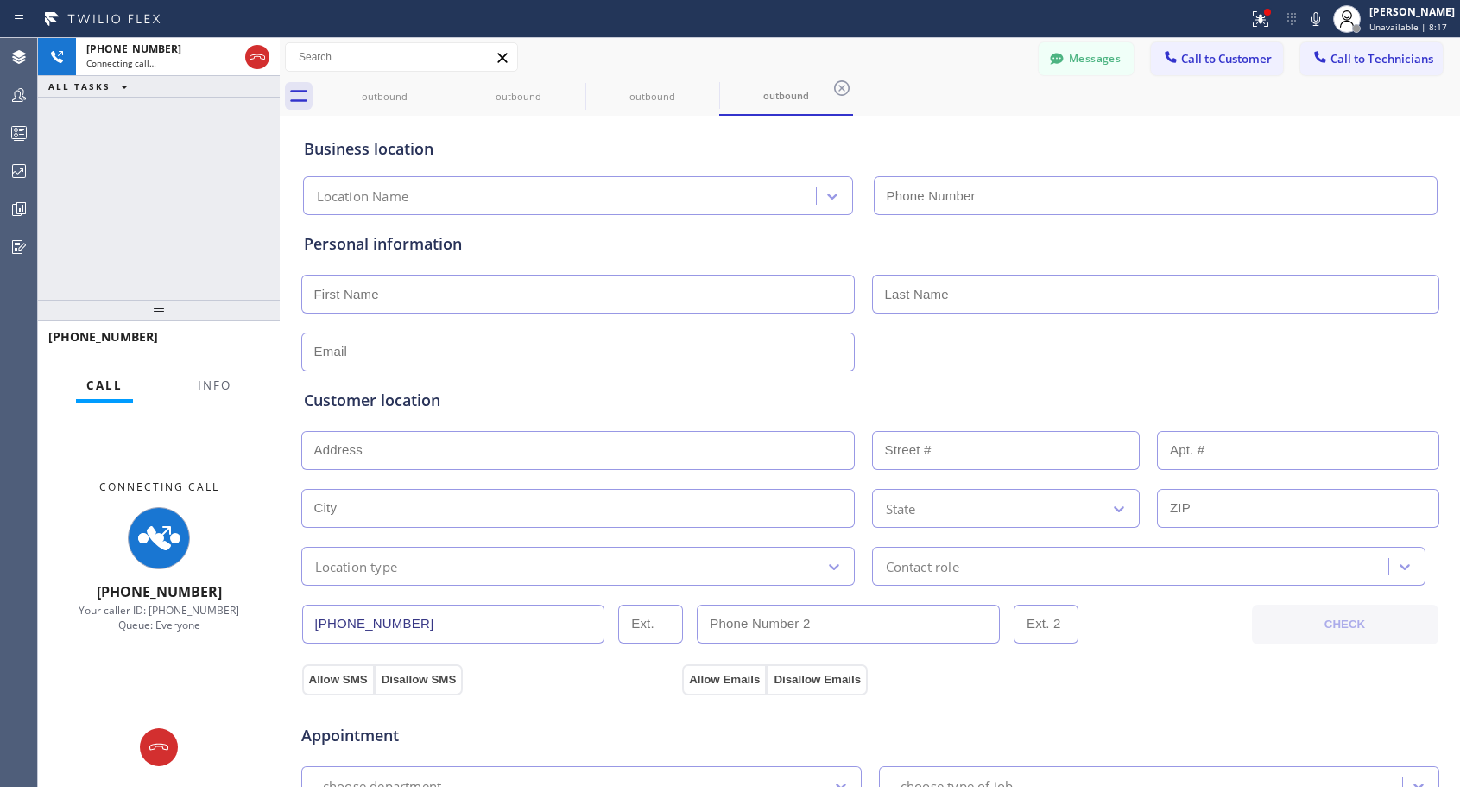
type input "[PHONE_NUMBER]"
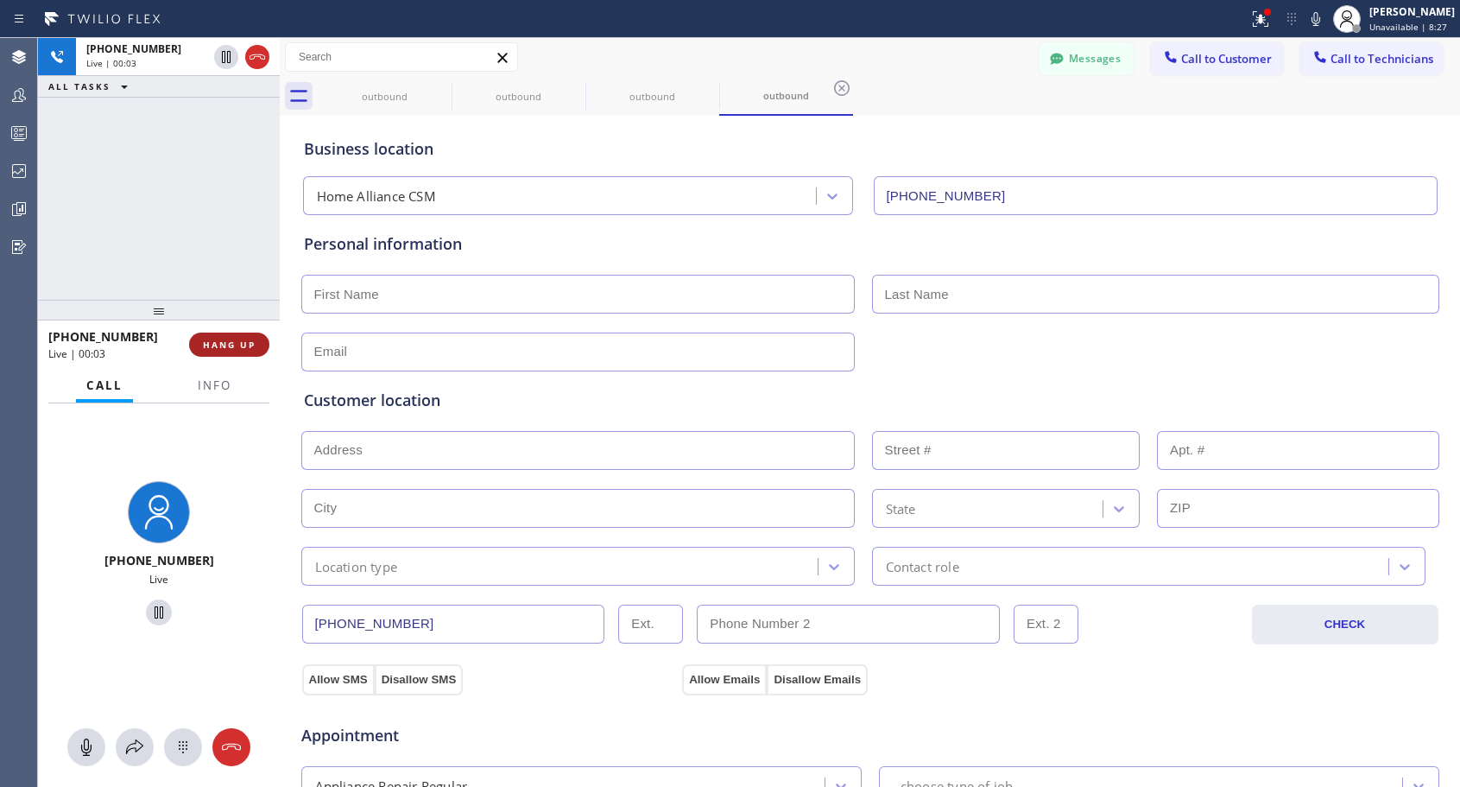
click at [231, 340] on span "HANG UP" at bounding box center [229, 344] width 53 height 12
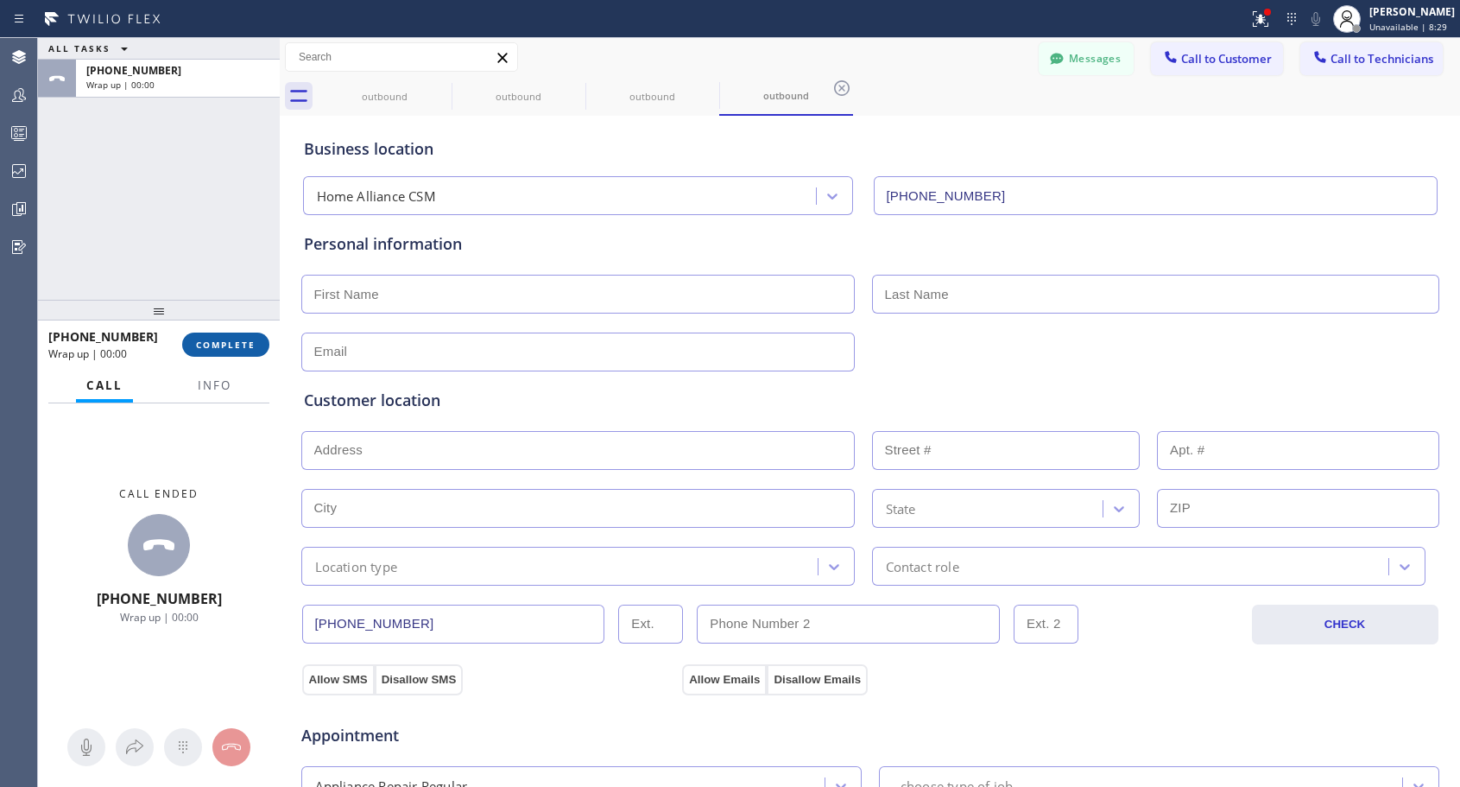
click at [231, 340] on span "COMPLETE" at bounding box center [226, 344] width 60 height 12
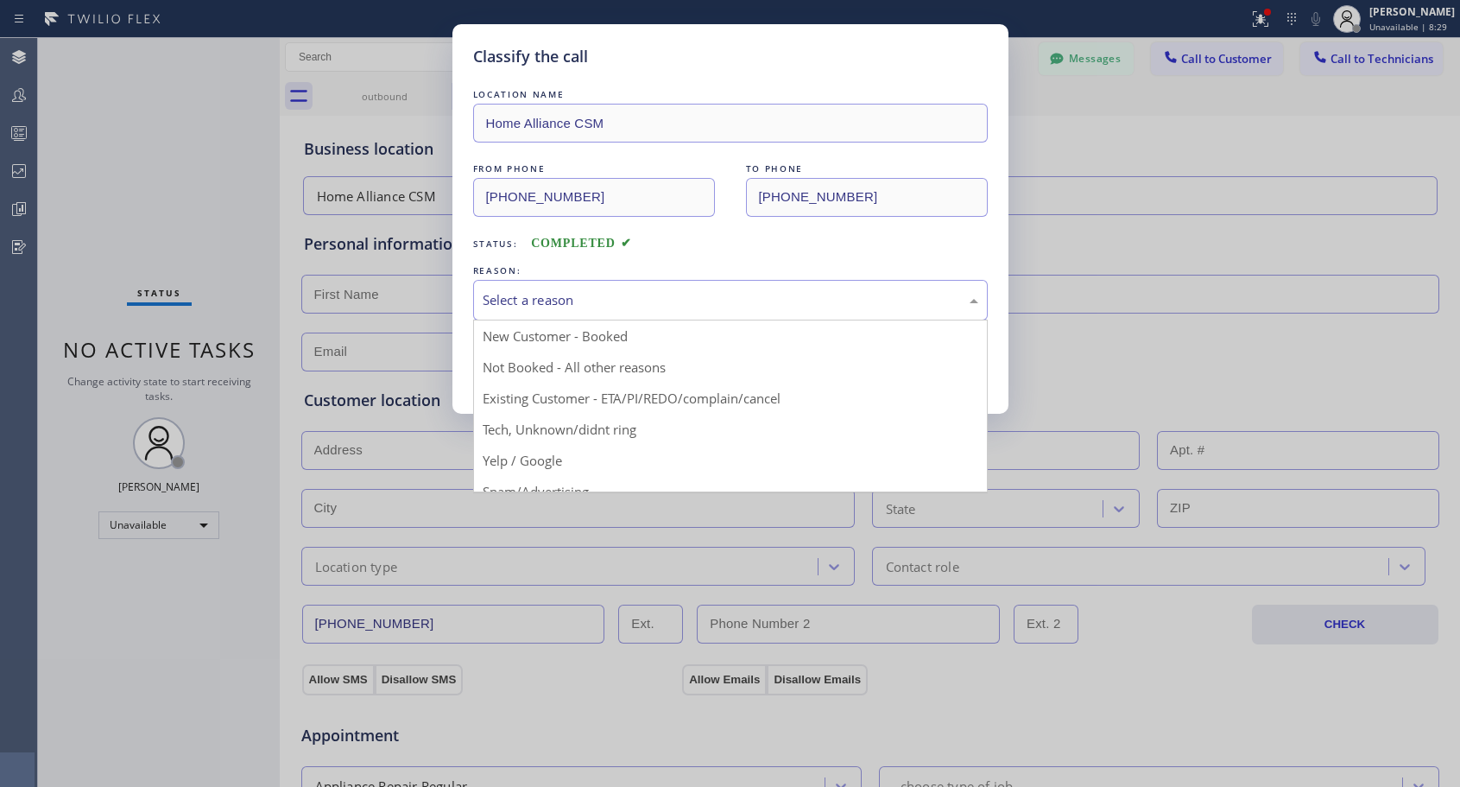
drag, startPoint x: 652, startPoint y: 295, endPoint x: 618, endPoint y: 310, distance: 36.7
click at [651, 295] on div "Select a reason" at bounding box center [731, 300] width 496 height 20
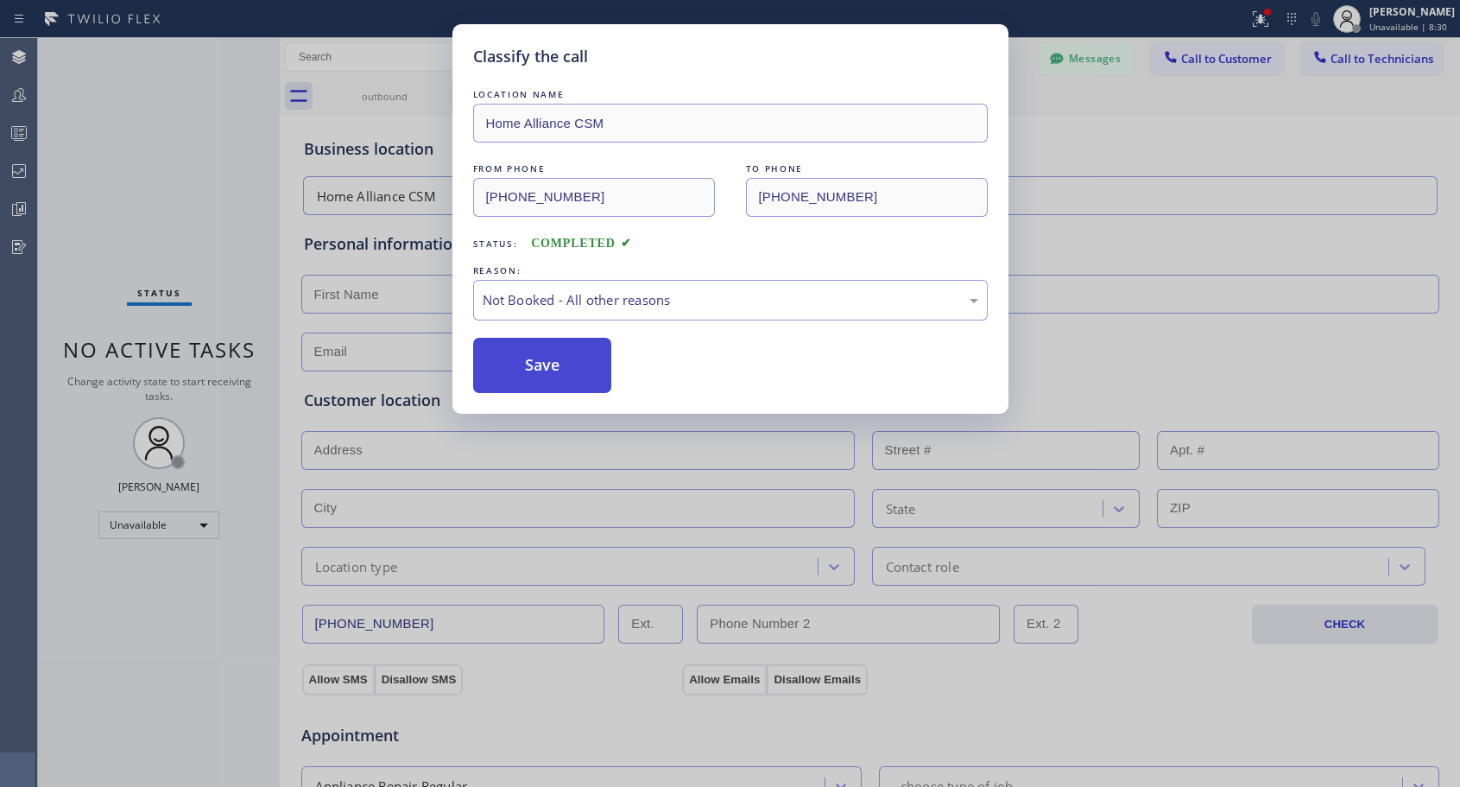
click at [548, 364] on button "Save" at bounding box center [542, 365] width 139 height 55
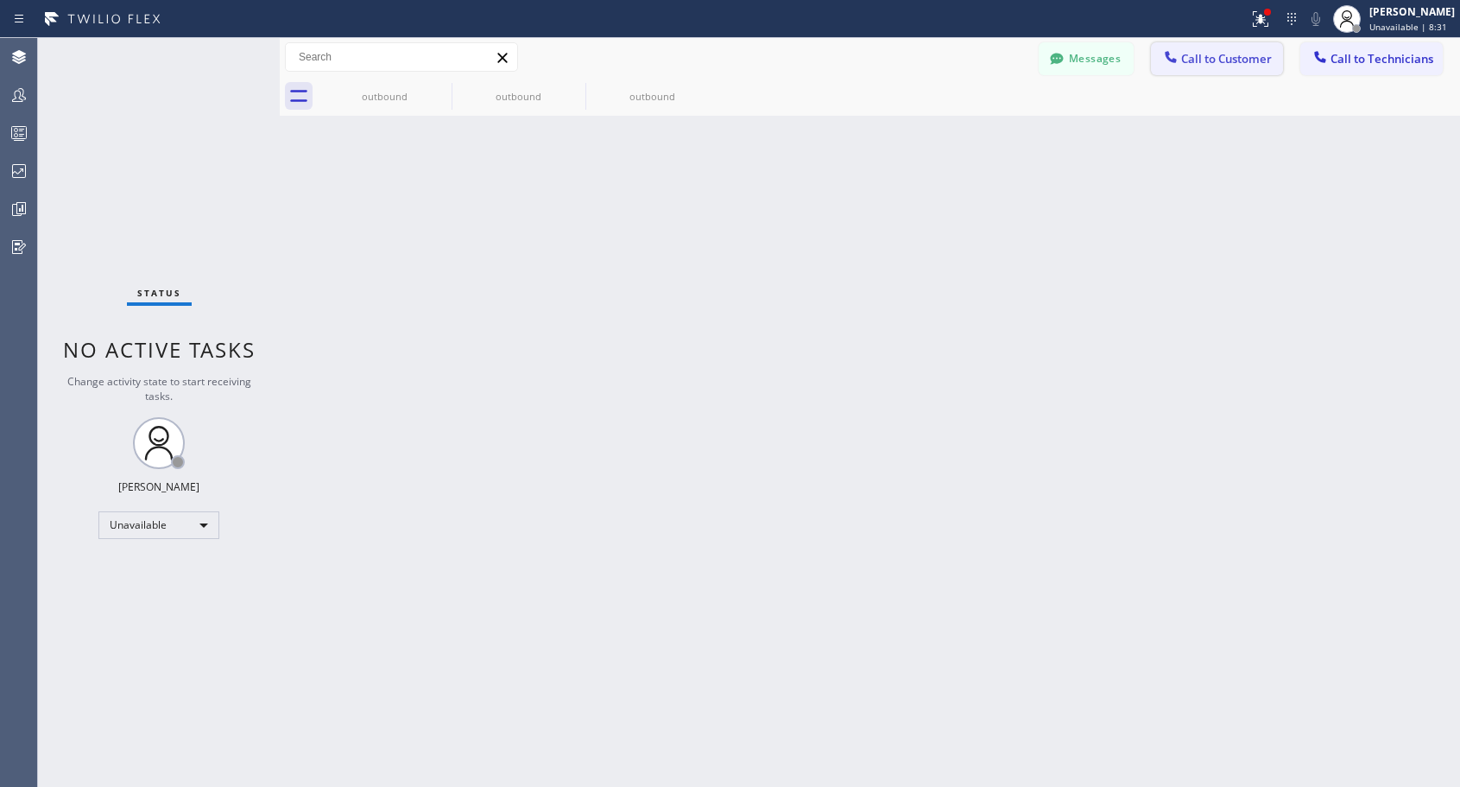
click at [1233, 59] on span "Call to Customer" at bounding box center [1226, 59] width 91 height 16
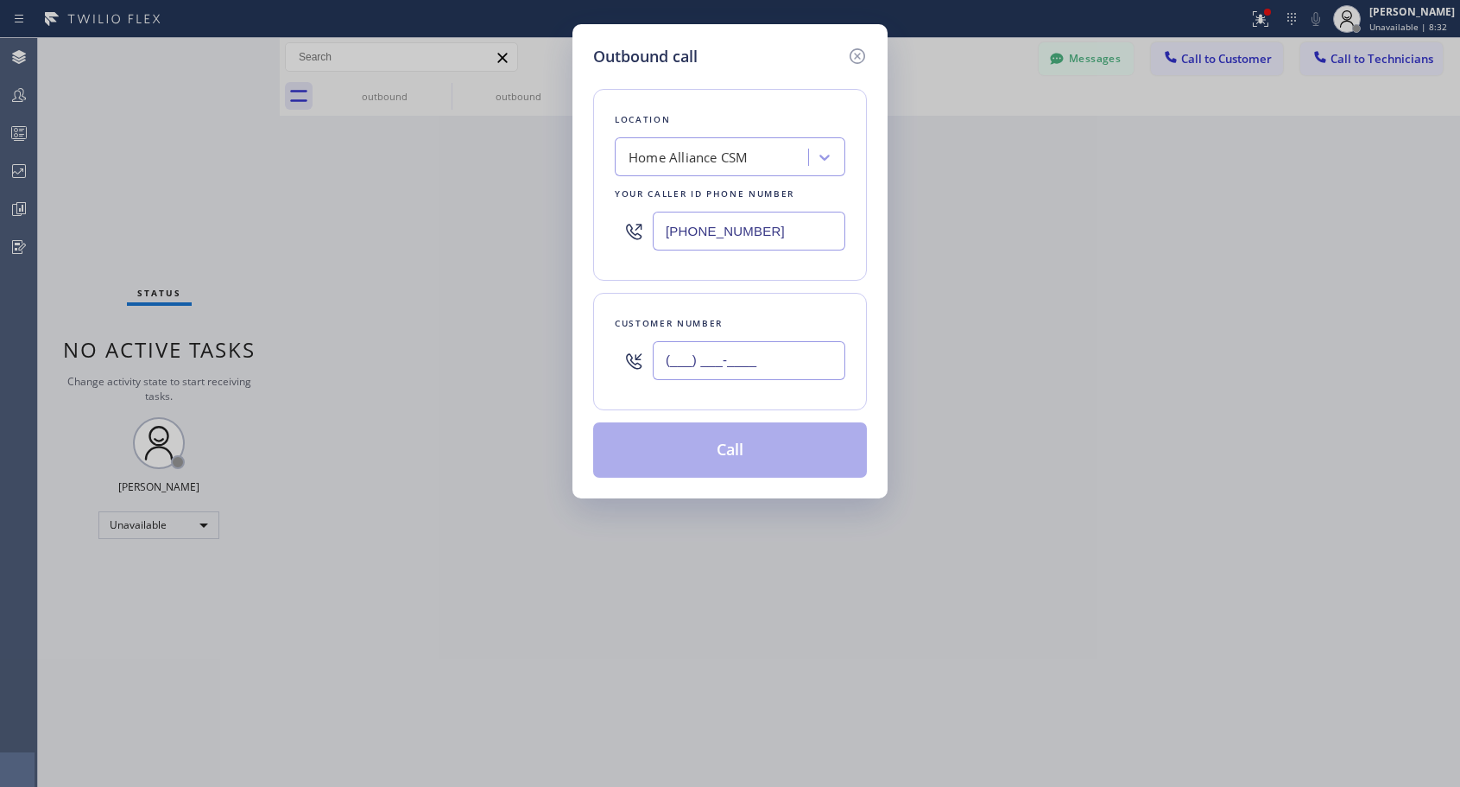
click at [734, 358] on input "(___) ___-____" at bounding box center [749, 360] width 193 height 39
paste input "818) 614-5337"
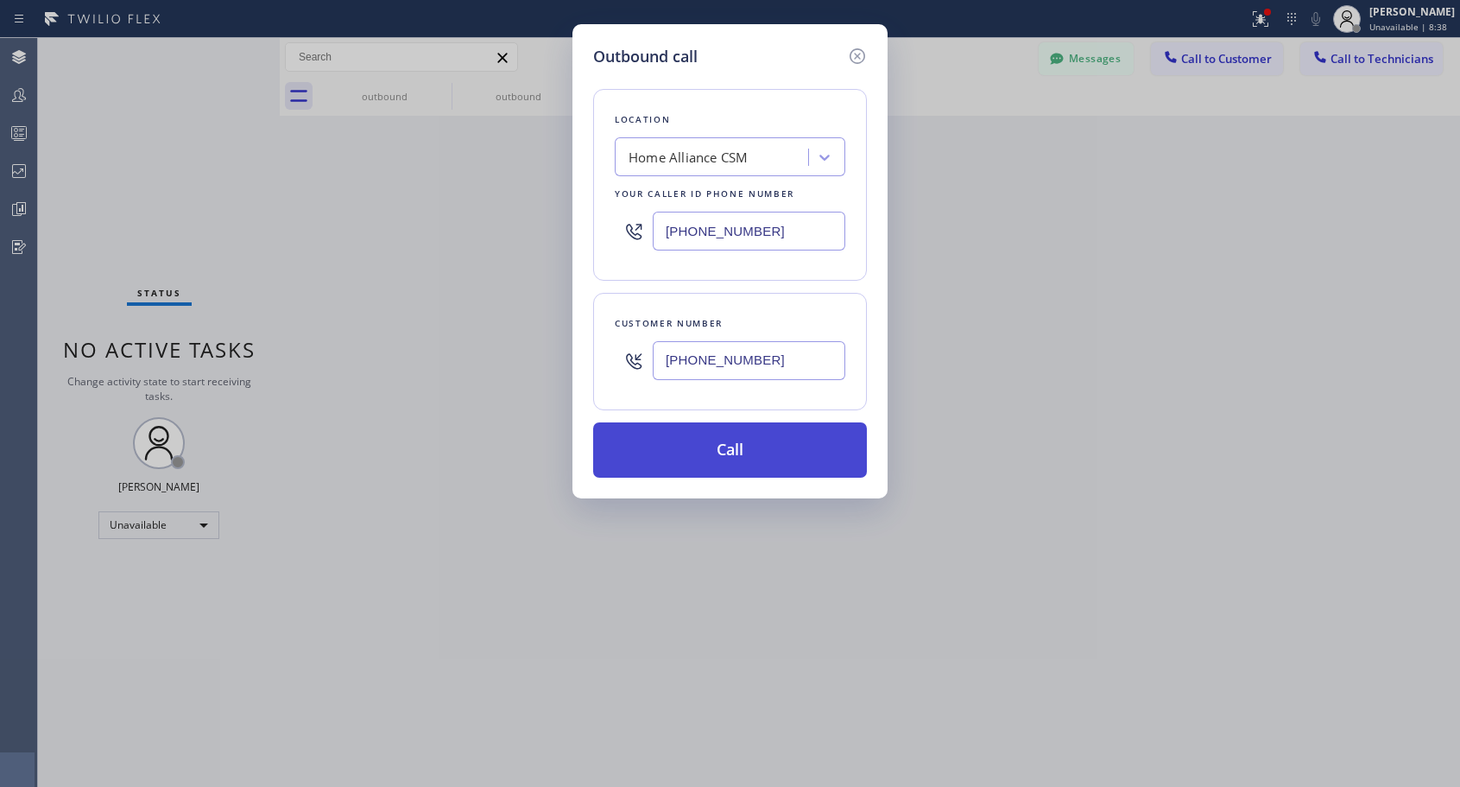
type input "[PHONE_NUMBER]"
click at [784, 450] on button "Call" at bounding box center [730, 449] width 274 height 55
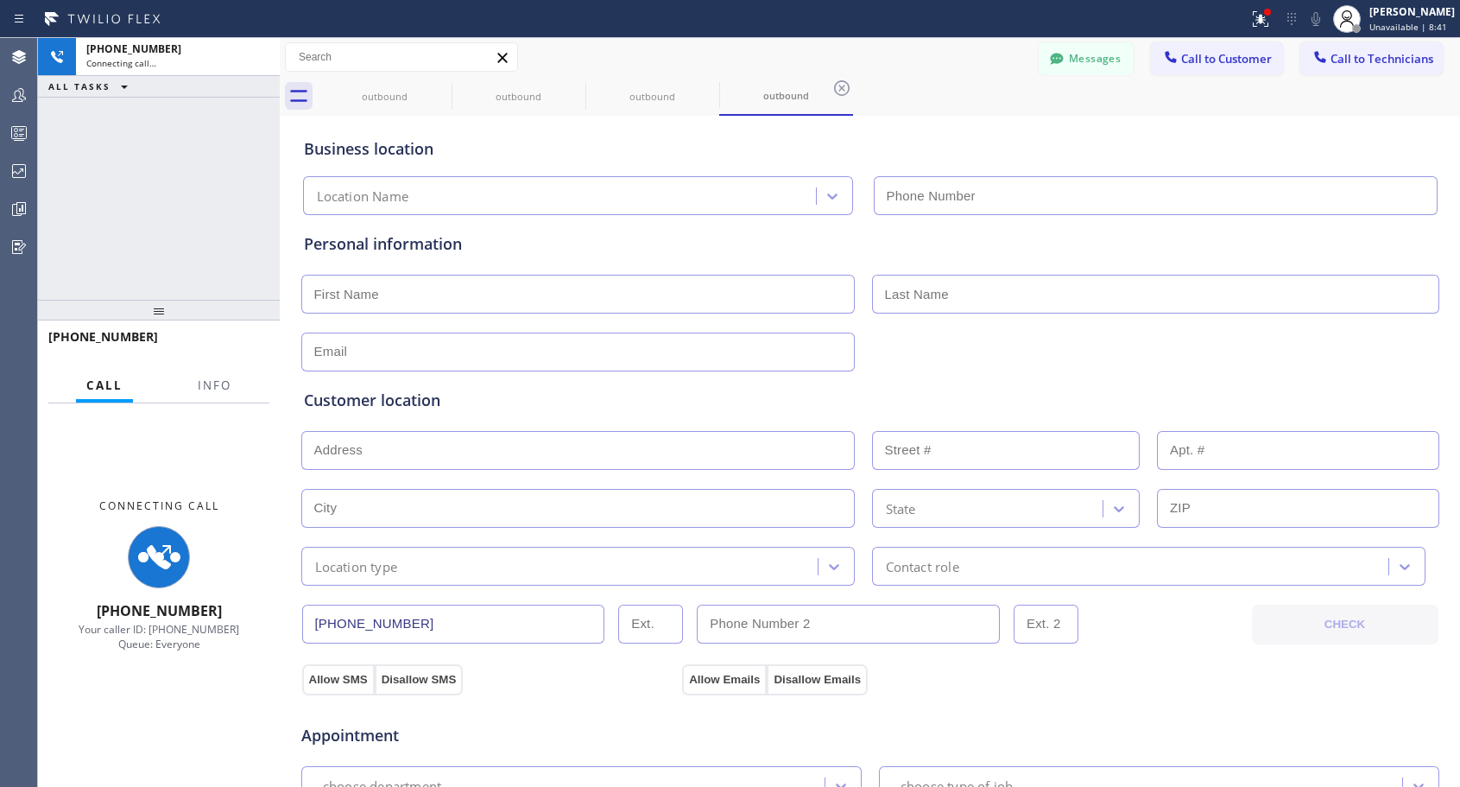
type input "[PHONE_NUMBER]"
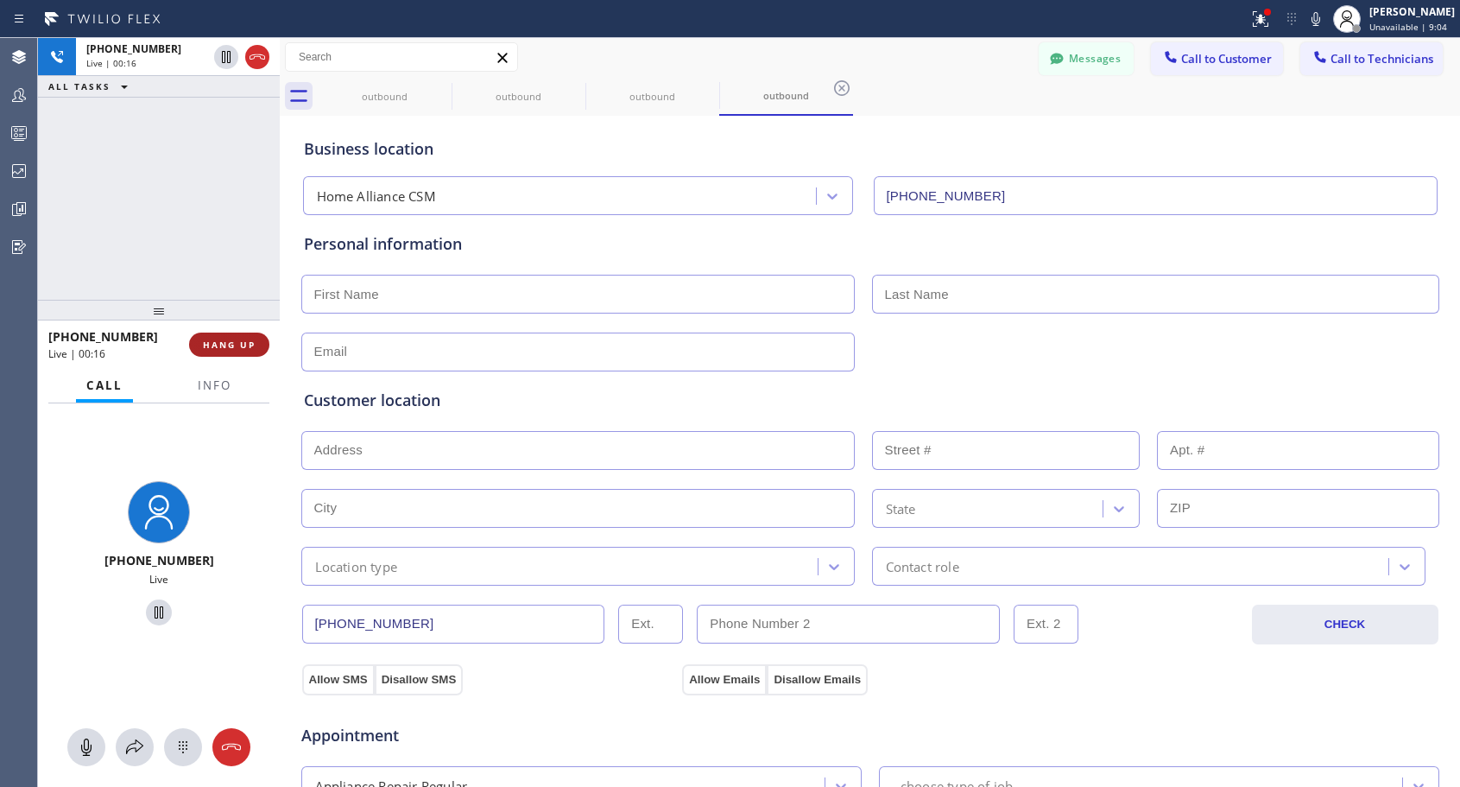
click at [239, 342] on span "HANG UP" at bounding box center [229, 344] width 53 height 12
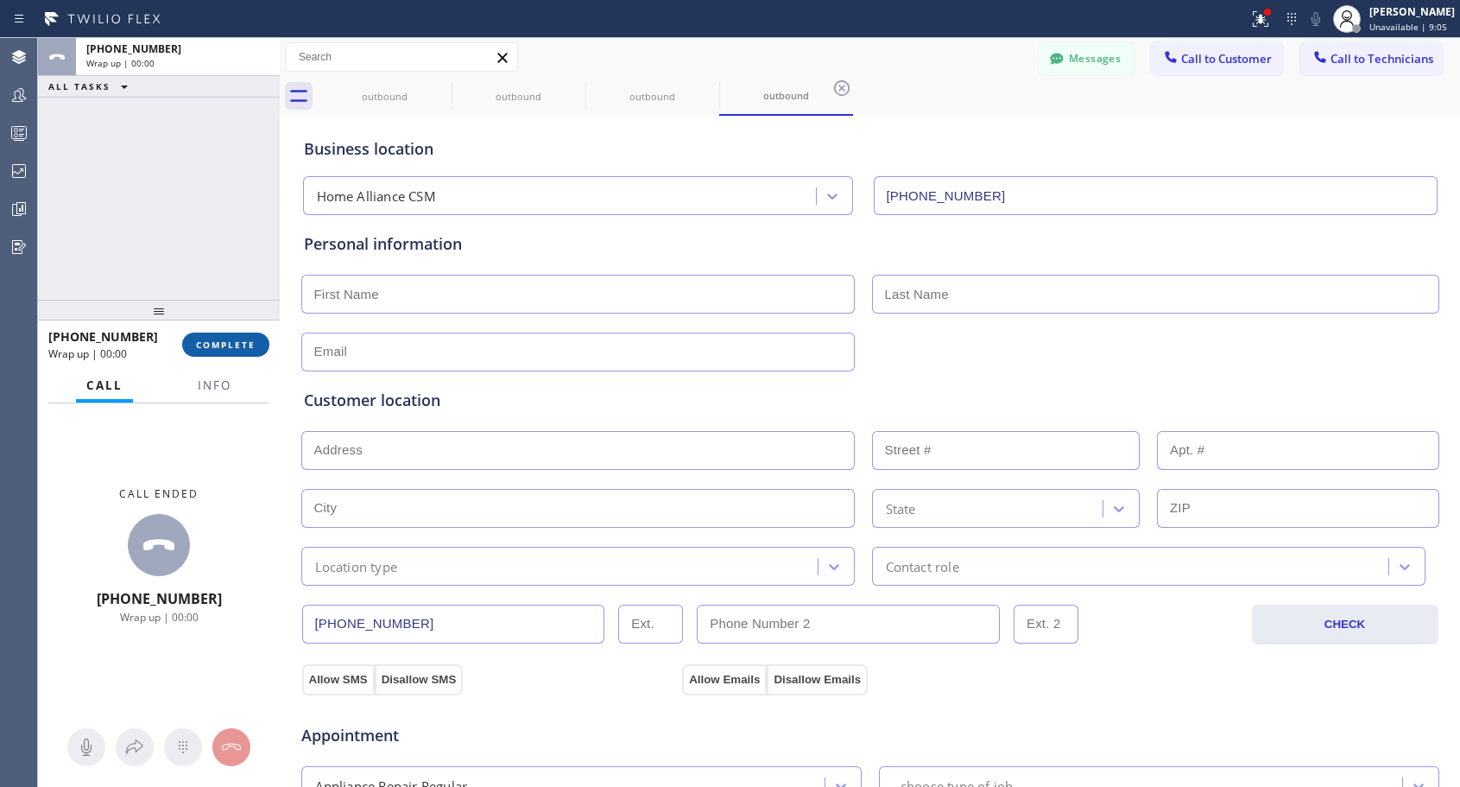
click at [241, 342] on span "COMPLETE" at bounding box center [226, 344] width 60 height 12
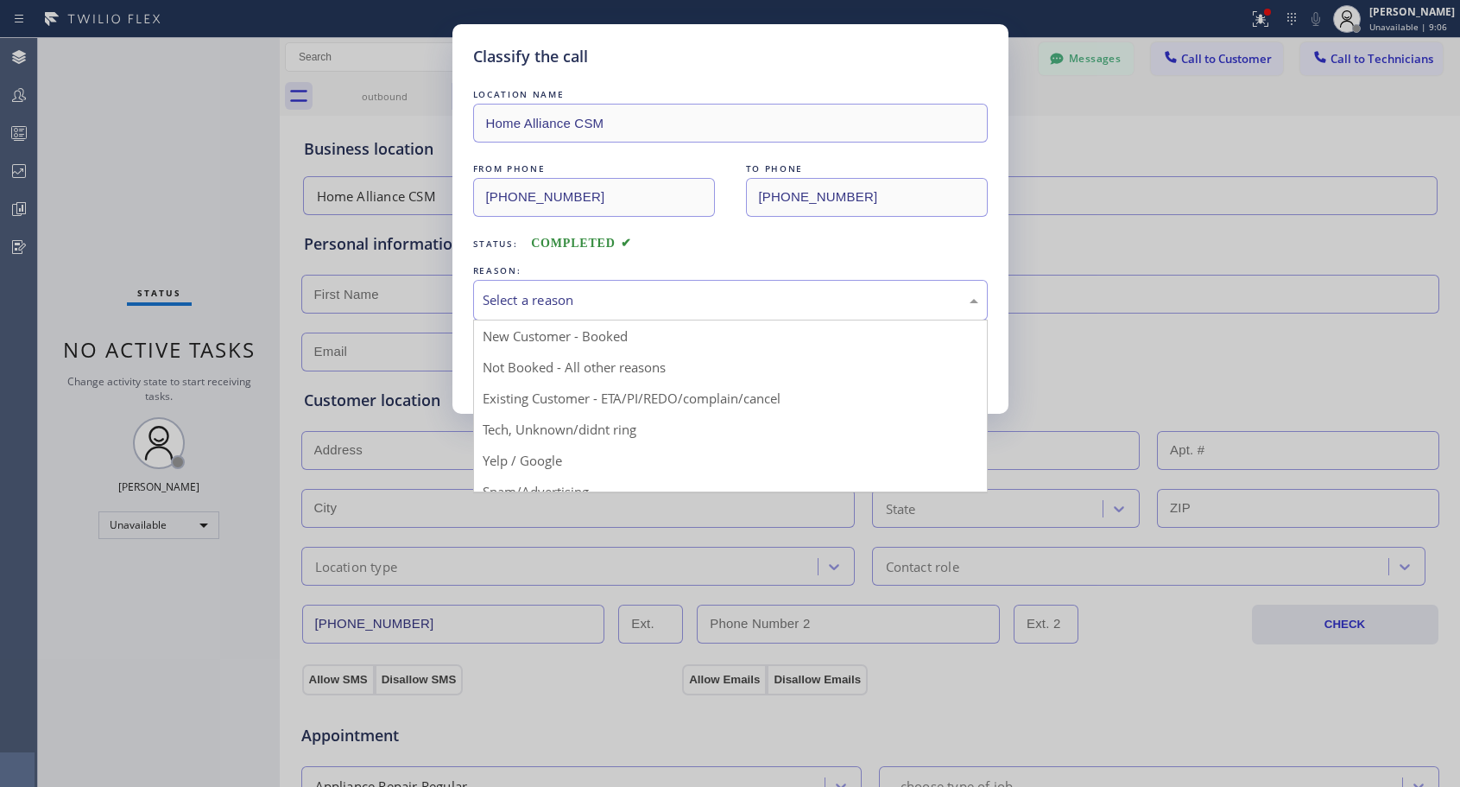
click at [595, 286] on div "Select a reason" at bounding box center [730, 300] width 515 height 41
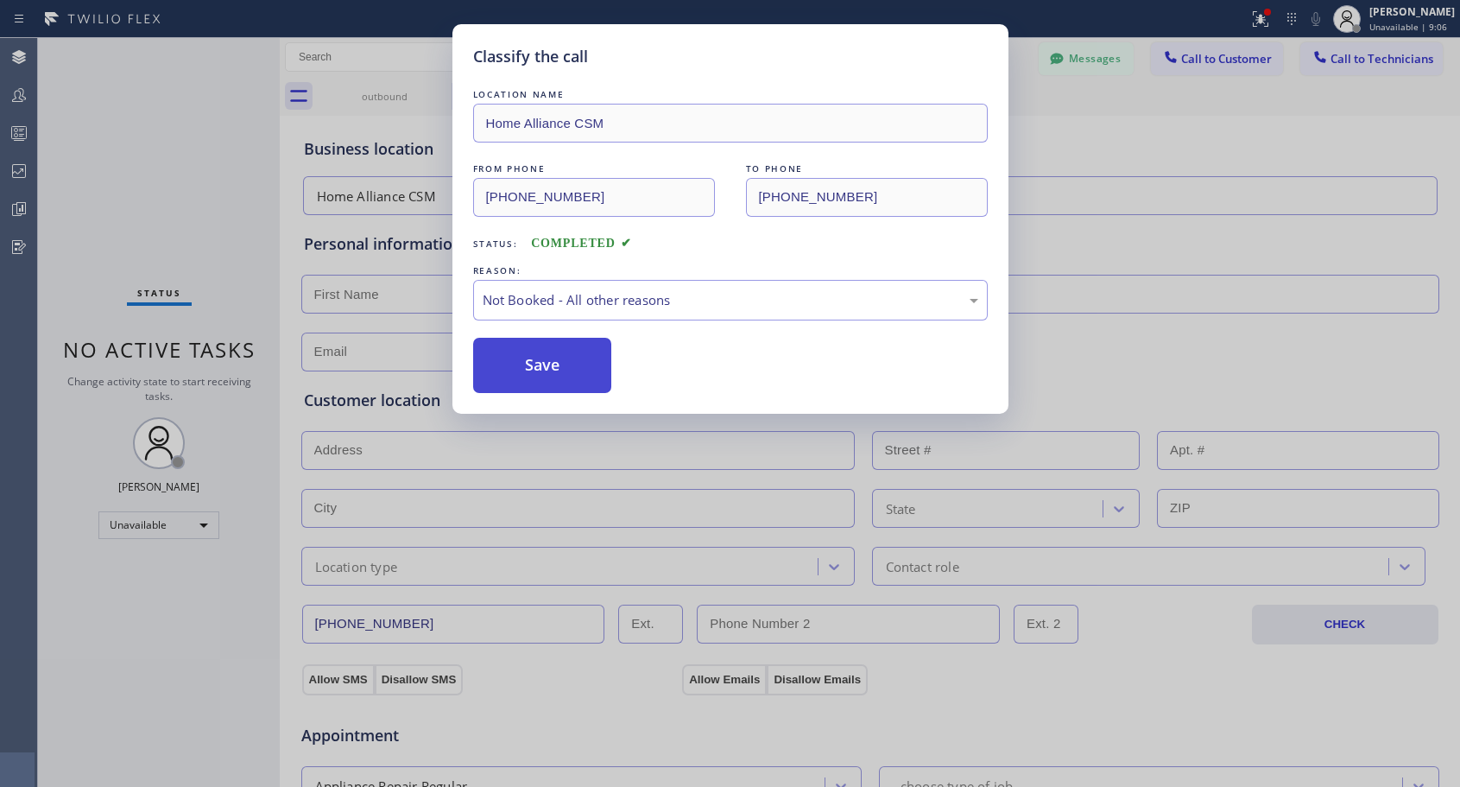
click at [535, 369] on button "Save" at bounding box center [542, 365] width 139 height 55
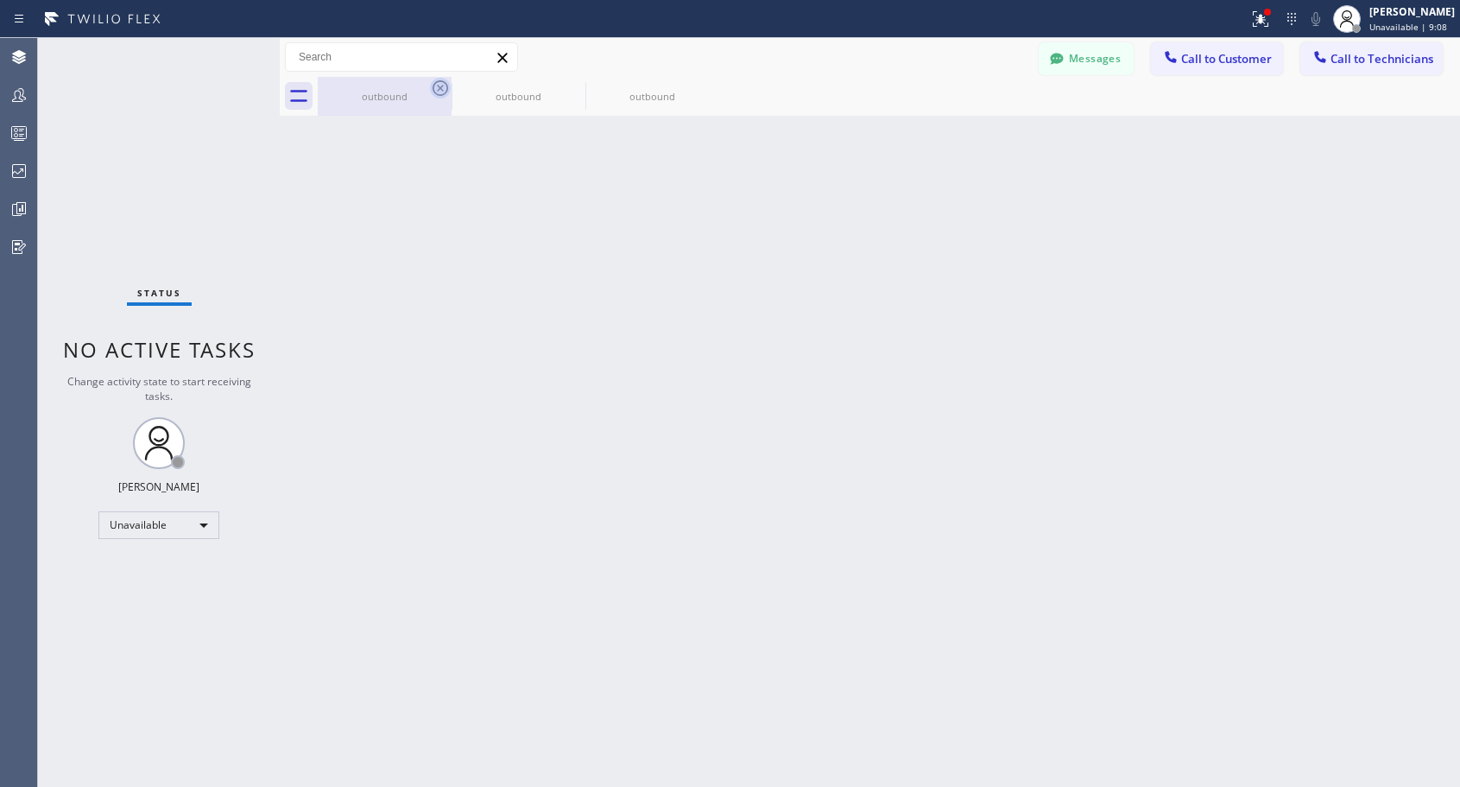
click at [437, 86] on icon at bounding box center [440, 88] width 21 height 21
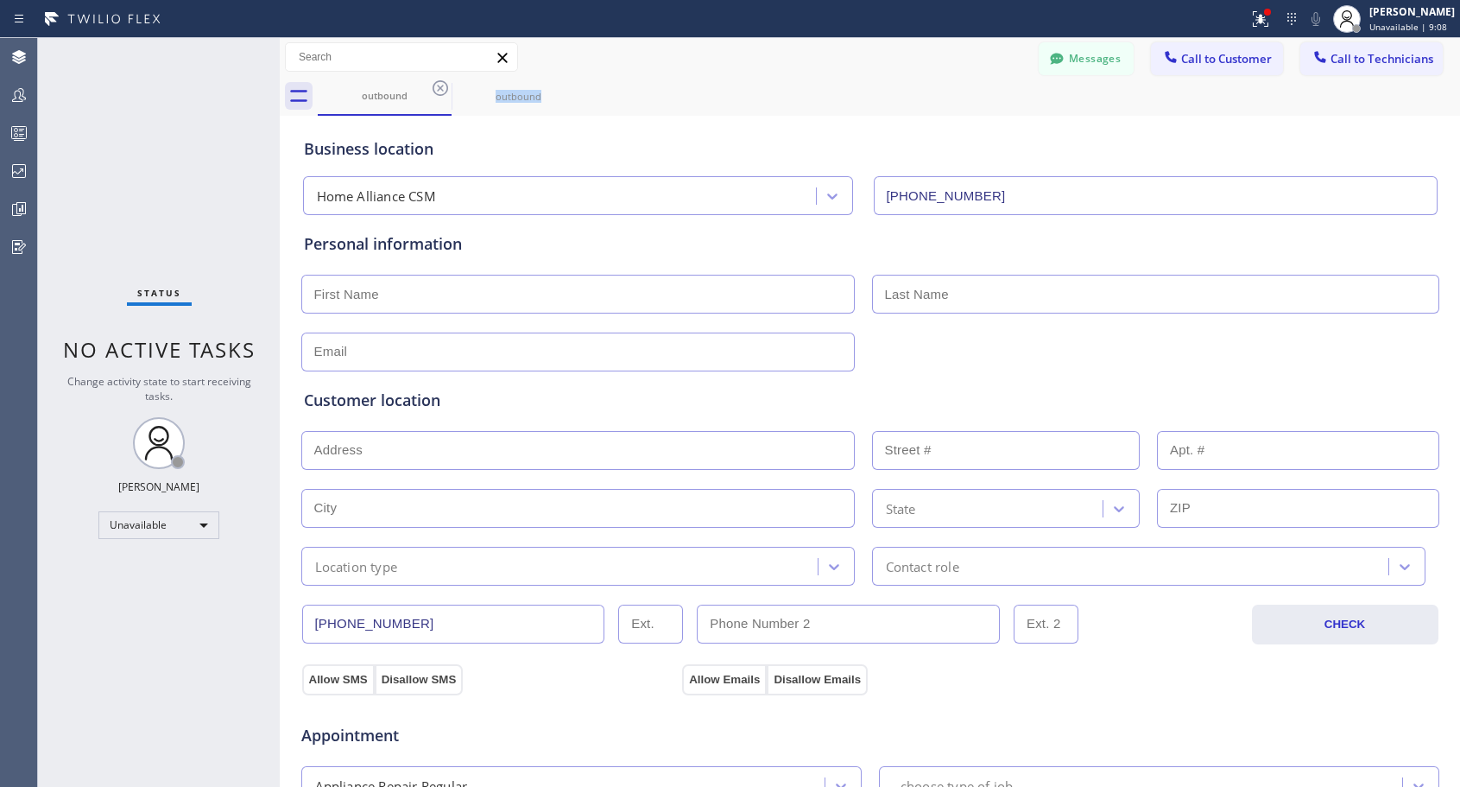
click at [437, 86] on icon at bounding box center [440, 88] width 21 height 21
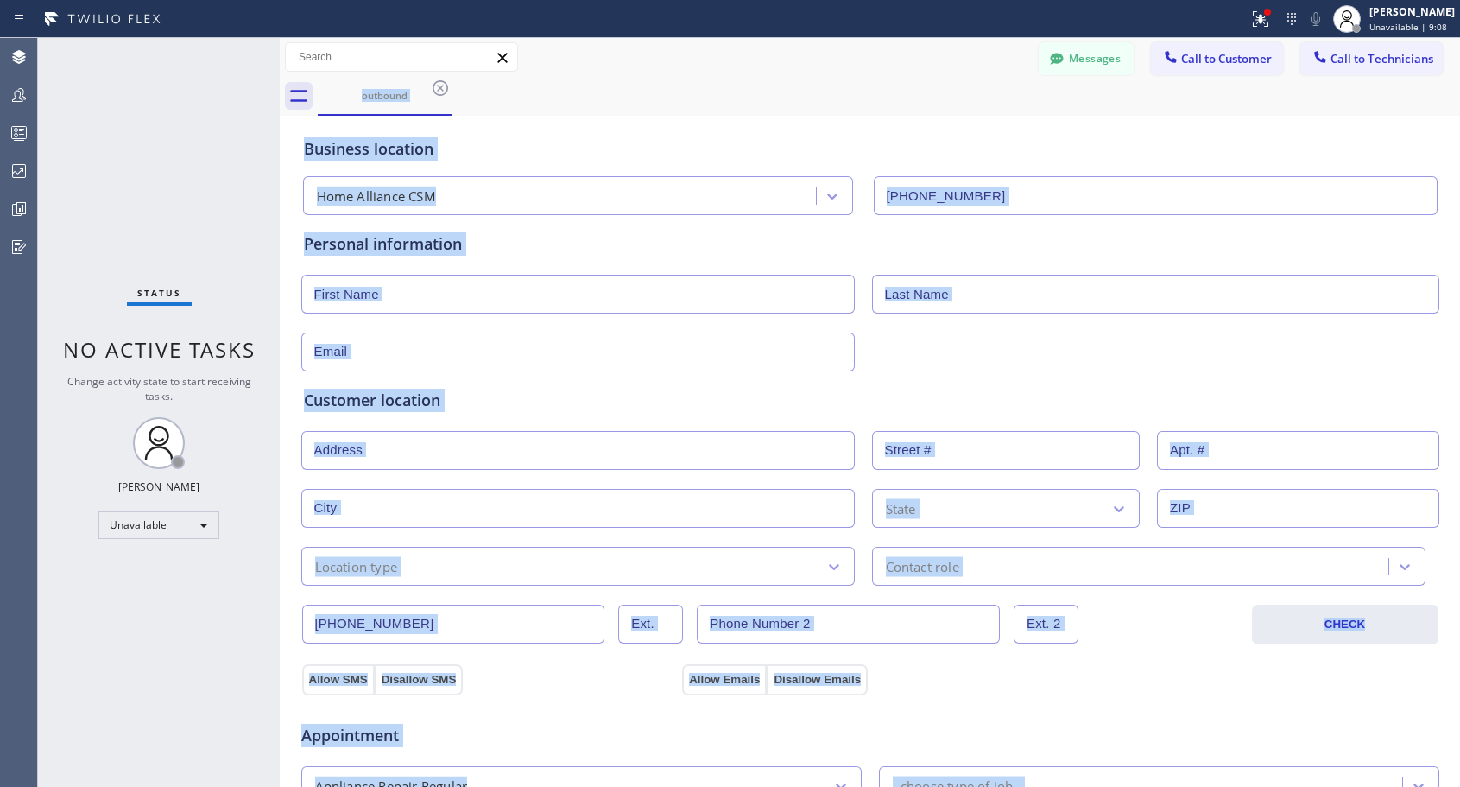
click at [437, 86] on div "outbound" at bounding box center [889, 96] width 1142 height 39
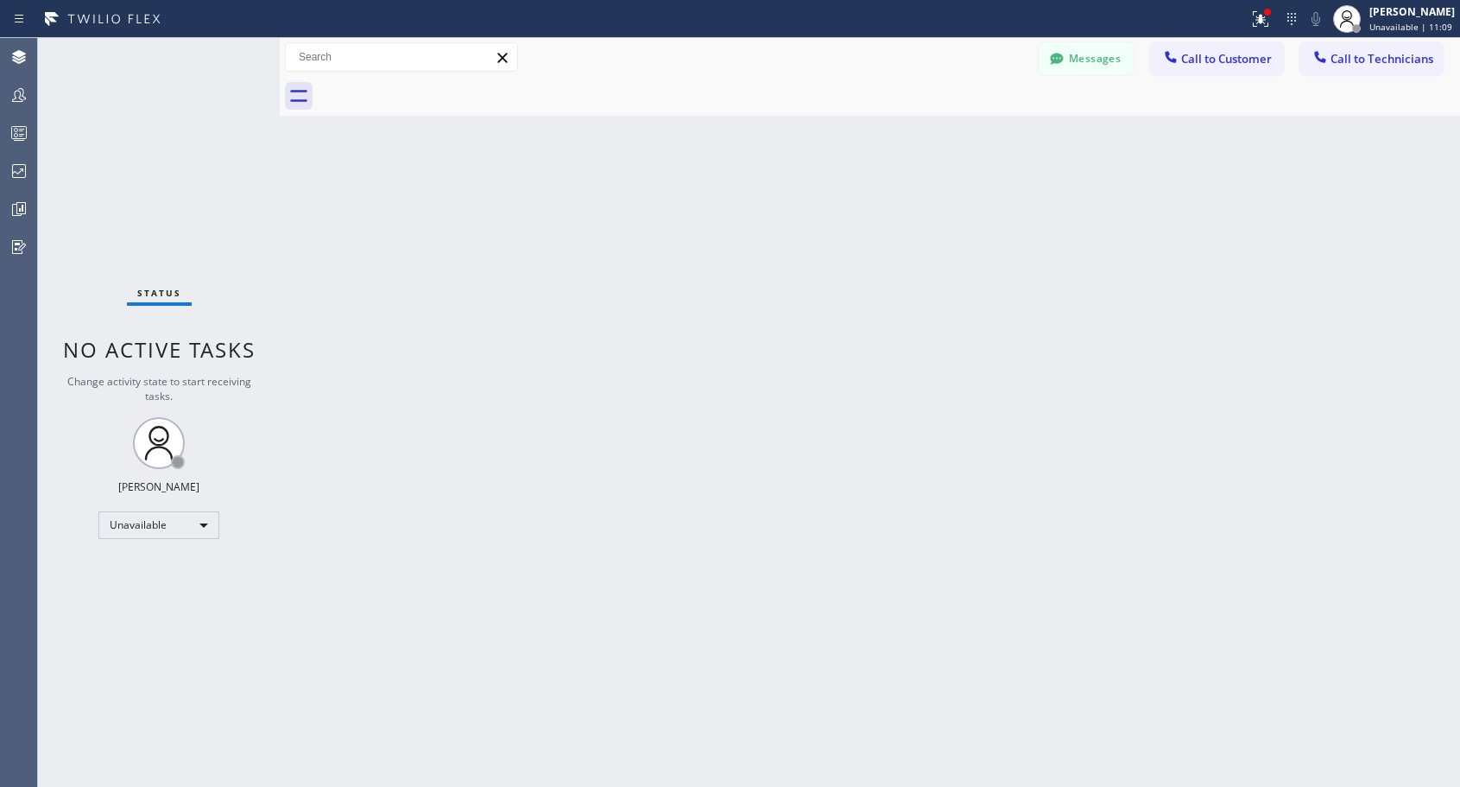
click at [331, 220] on div "Back to Dashboard Change Sender ID Customers Technicians NH [PERSON_NAME] [DATE…" at bounding box center [870, 412] width 1180 height 749
click at [1184, 60] on span "Call to Customer" at bounding box center [1226, 59] width 91 height 16
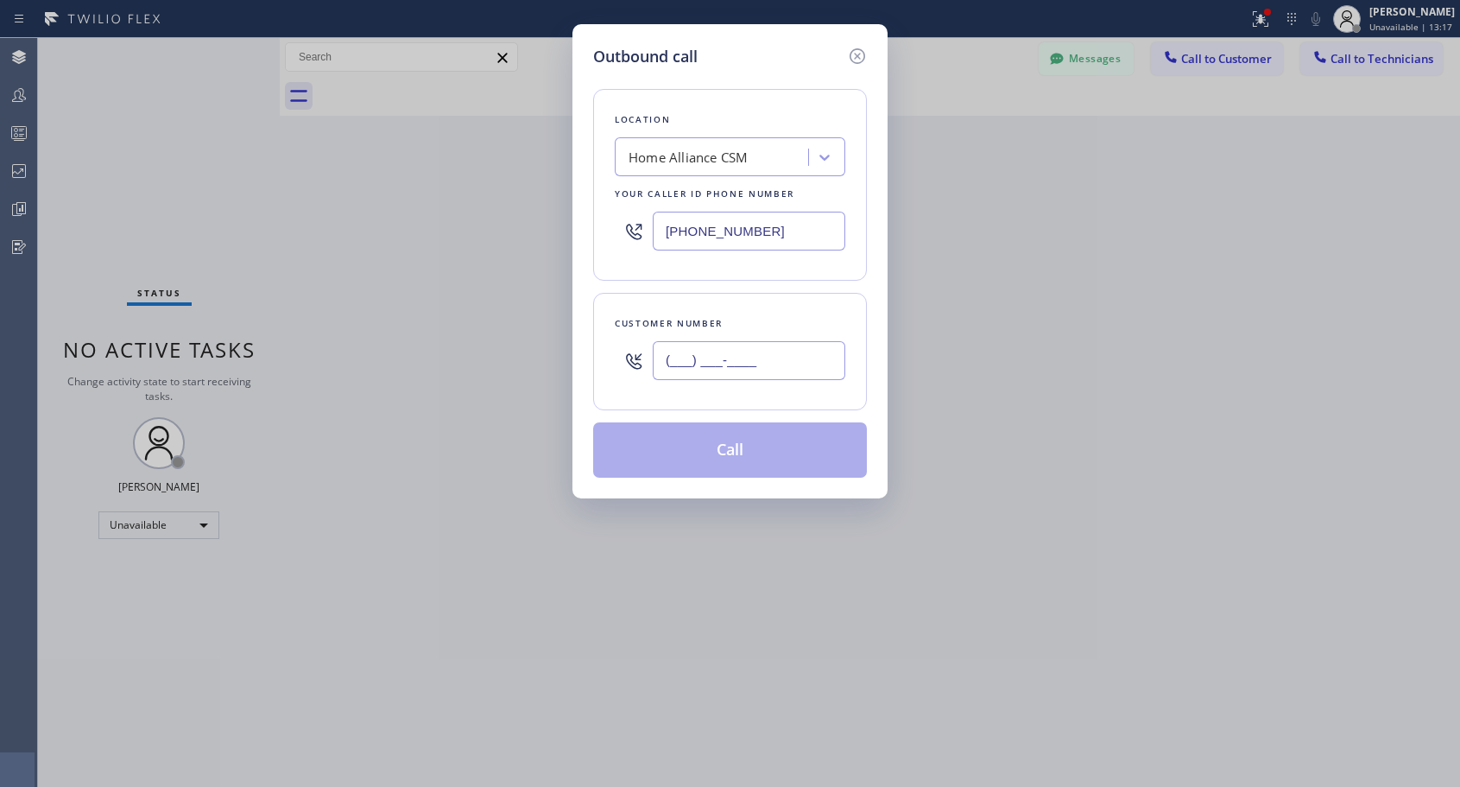
click at [738, 370] on input "(___) ___-____" at bounding box center [749, 360] width 193 height 39
paste input "305) 607-5297"
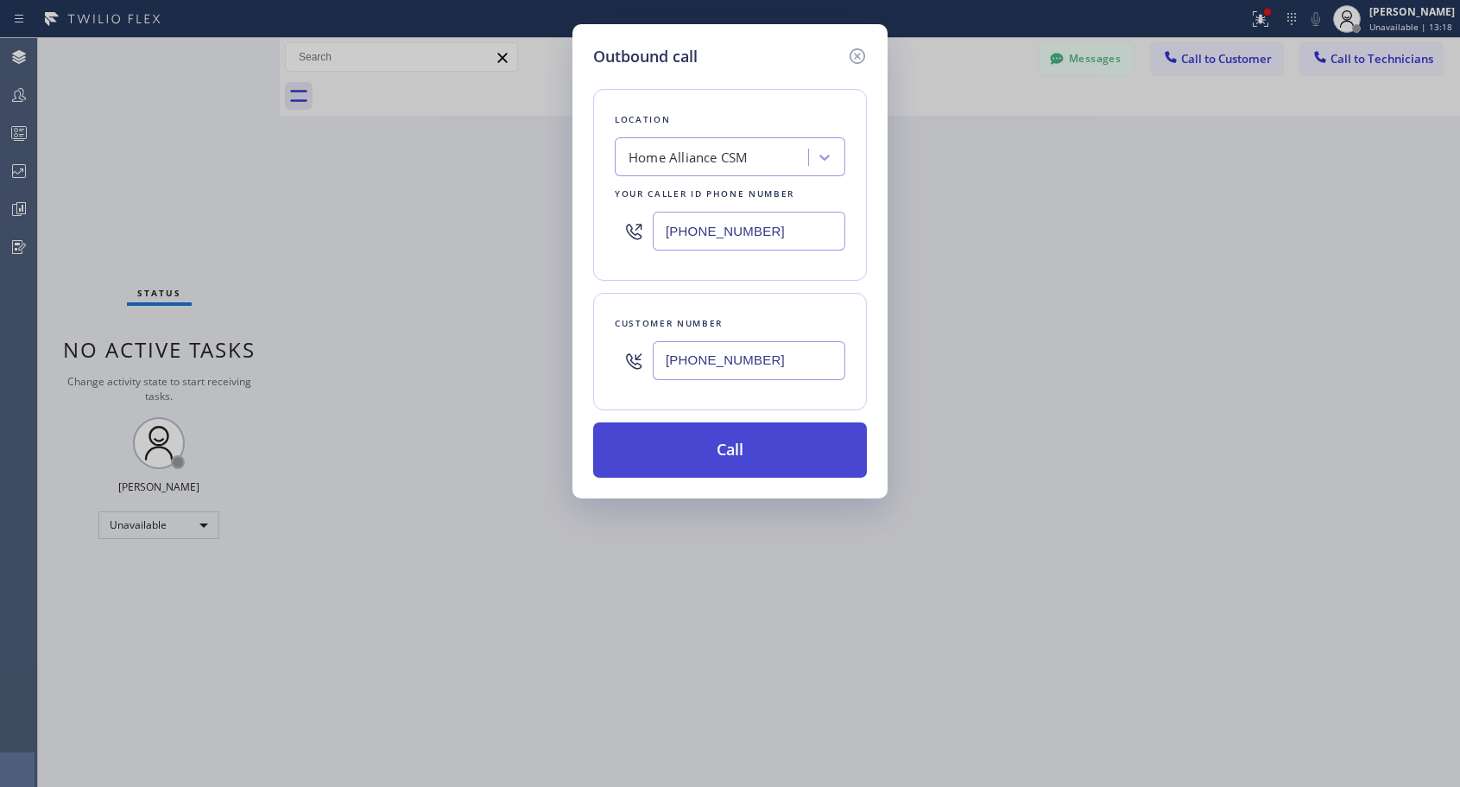
type input "[PHONE_NUMBER]"
click at [730, 454] on button "Call" at bounding box center [730, 449] width 274 height 55
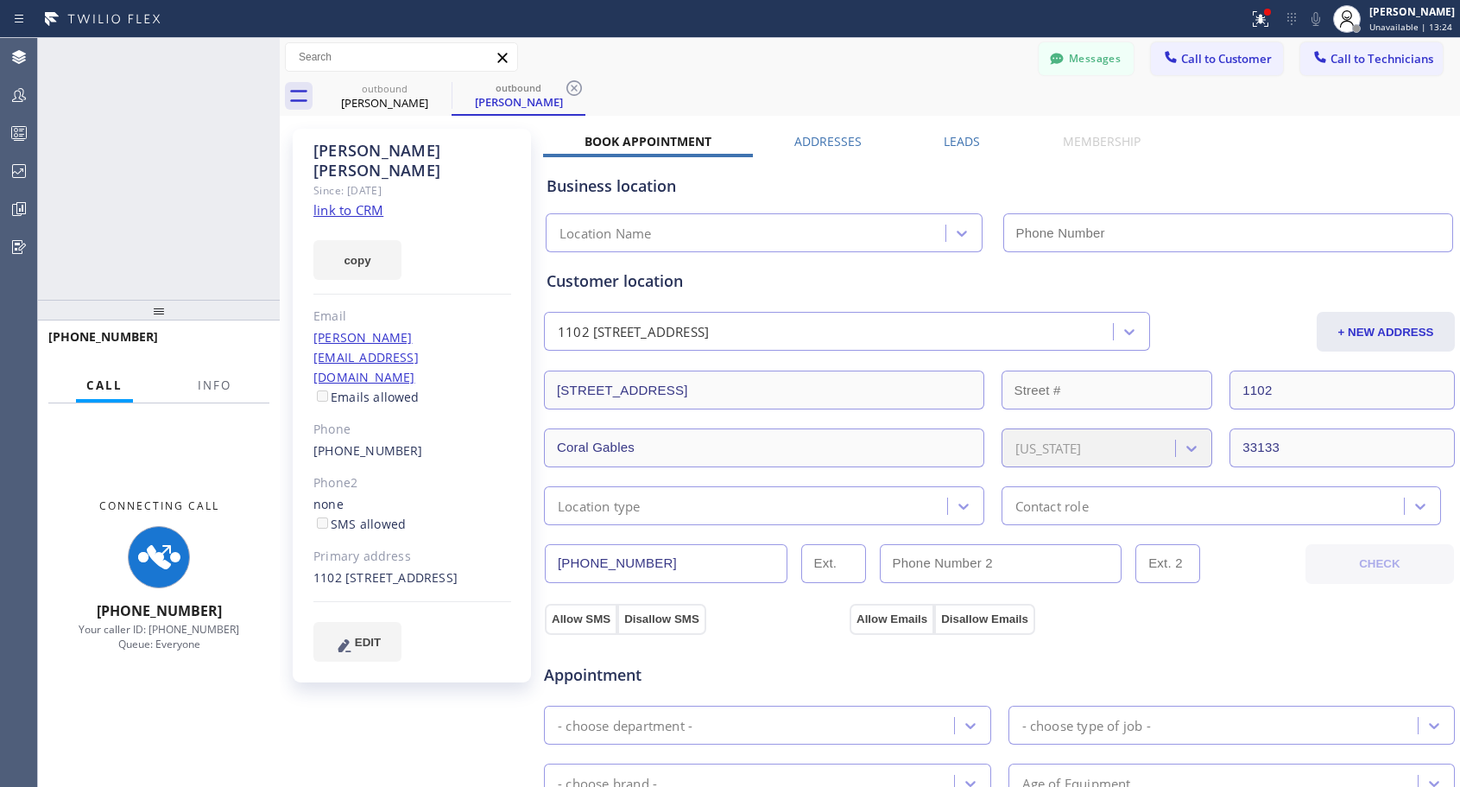
type input "[PHONE_NUMBER]"
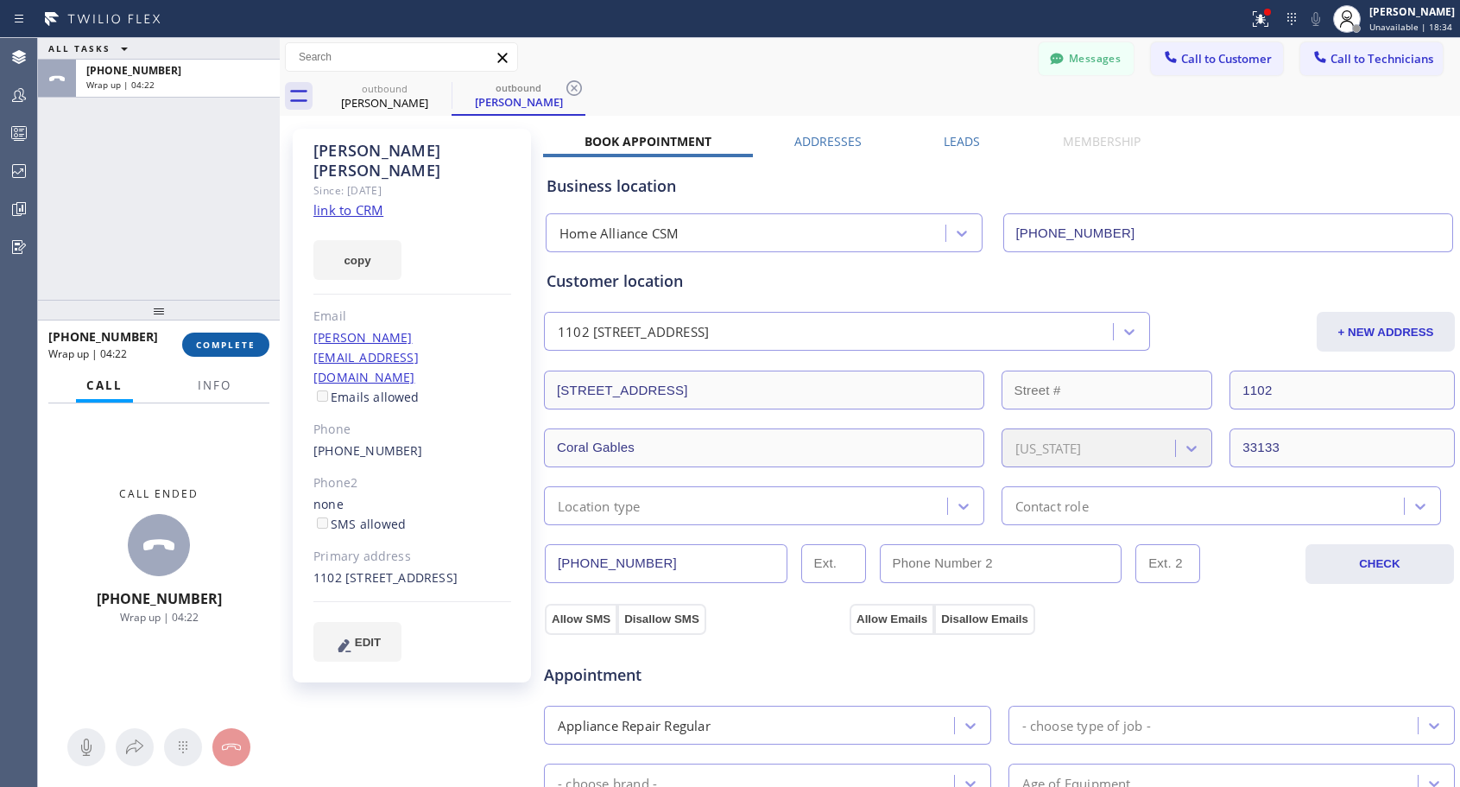
click at [218, 336] on button "COMPLETE" at bounding box center [225, 344] width 87 height 24
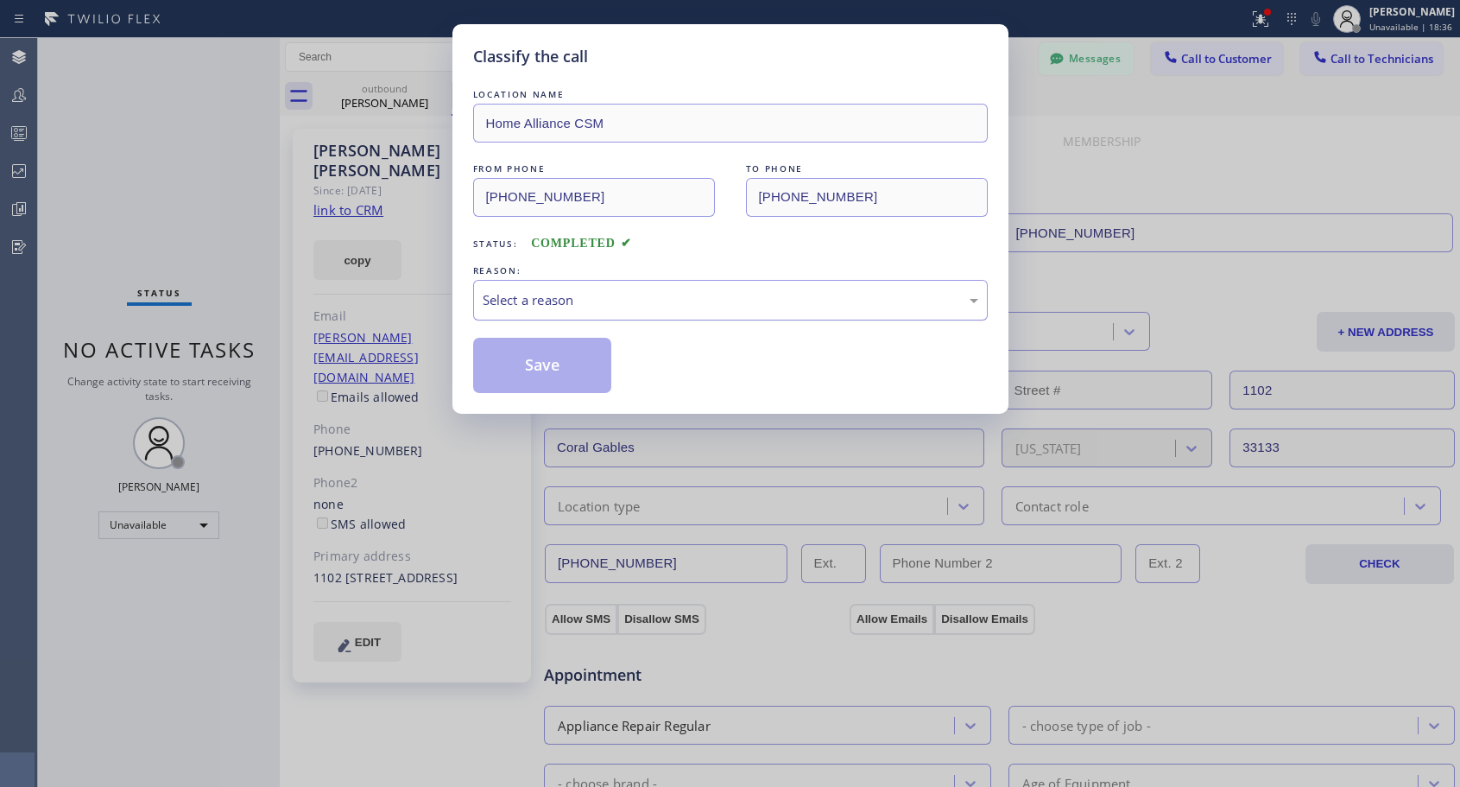
click at [534, 296] on div "Select a reason" at bounding box center [731, 300] width 496 height 20
click at [542, 367] on button "Save" at bounding box center [542, 365] width 139 height 55
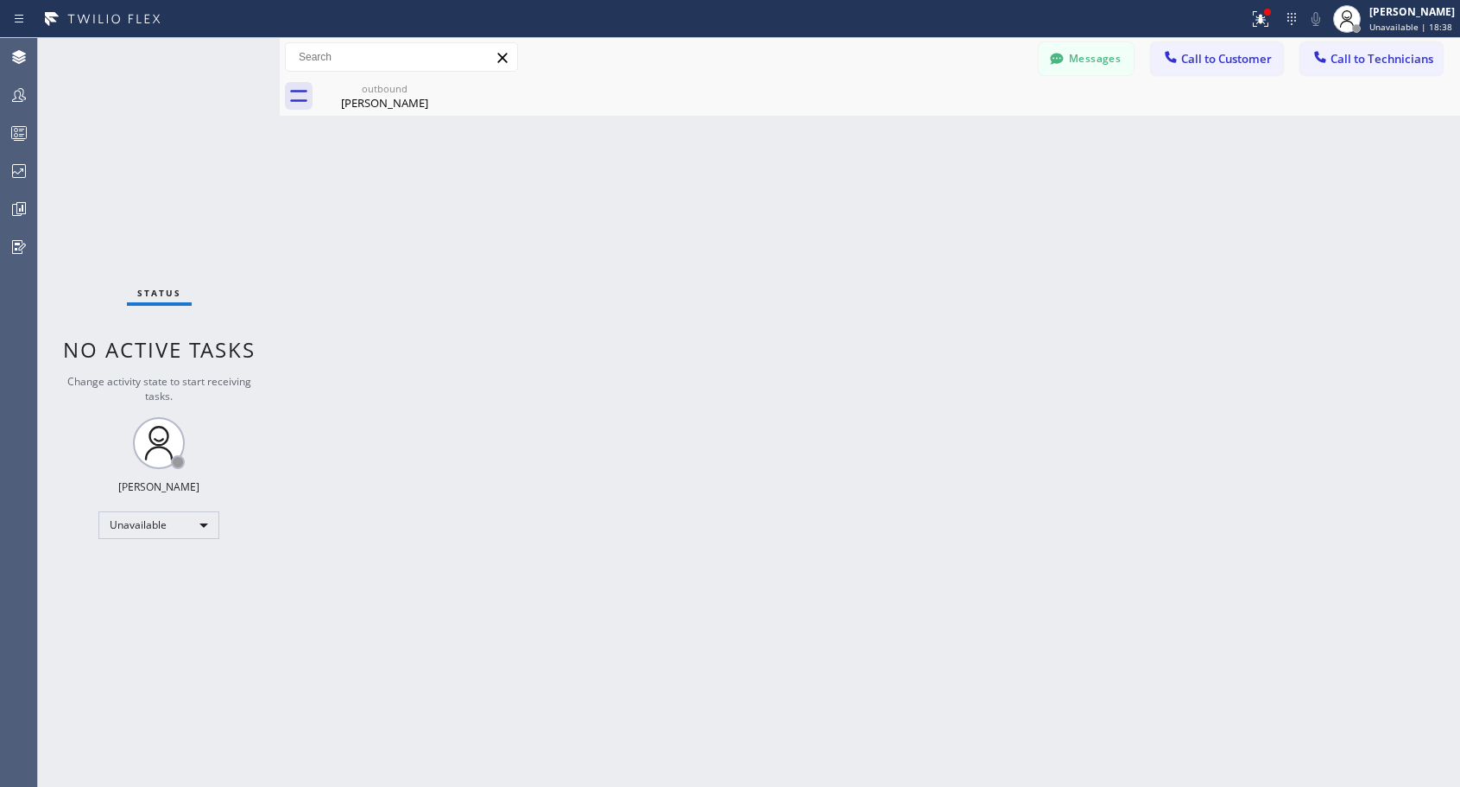
click at [1192, 57] on span "Call to Customer" at bounding box center [1226, 59] width 91 height 16
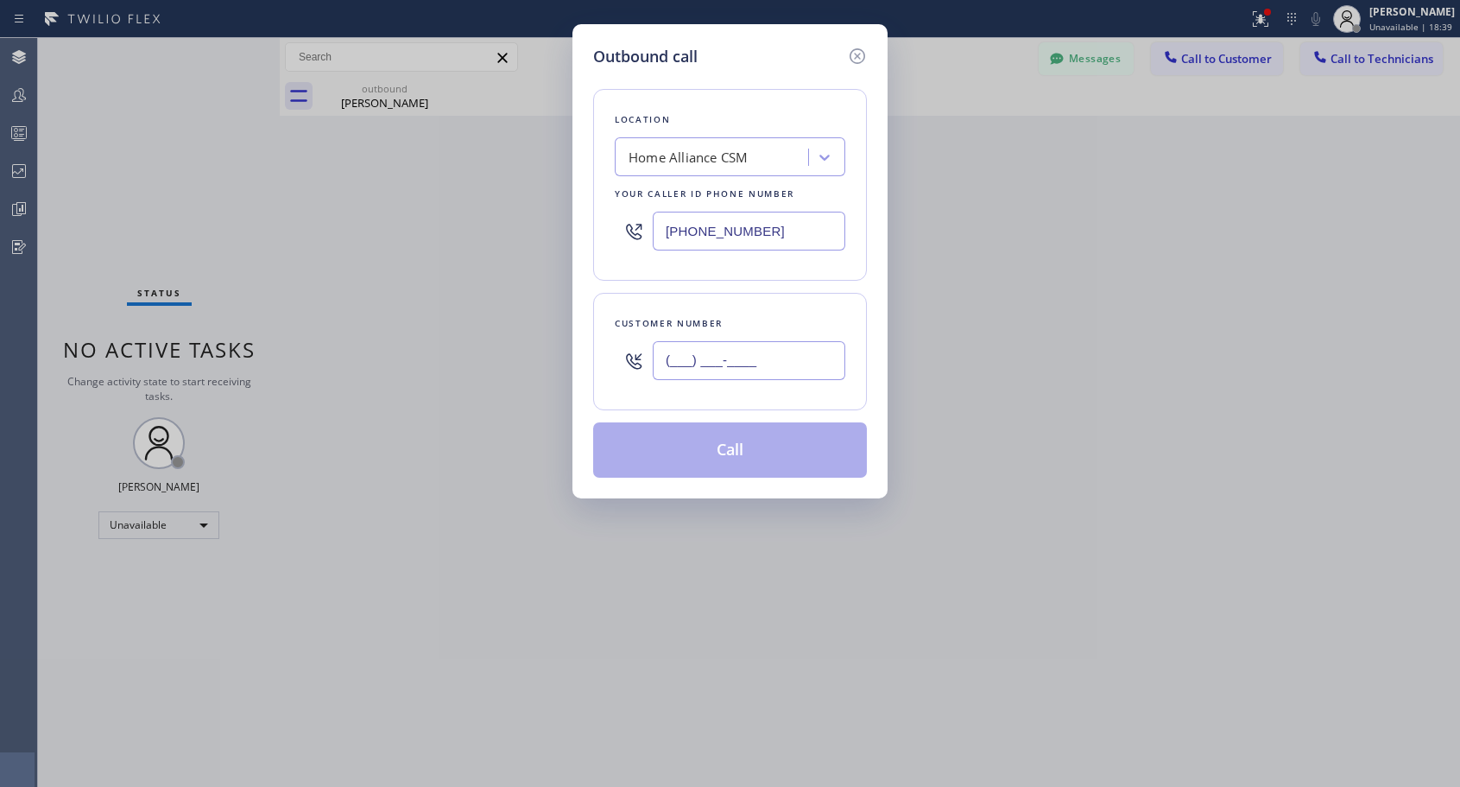
click at [741, 366] on input "(___) ___-____" at bounding box center [749, 360] width 193 height 39
paste input "202) 541-0137"
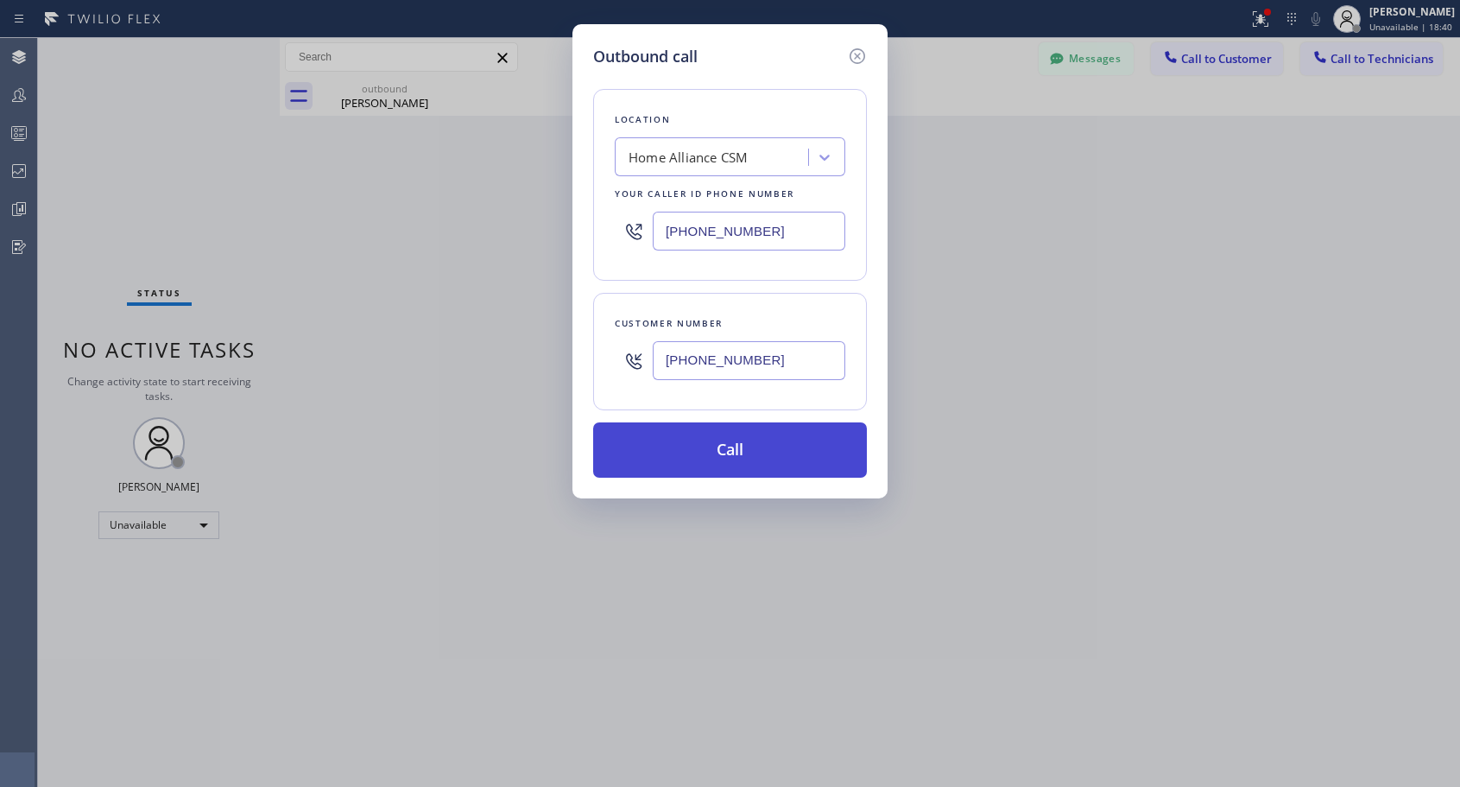
type input "[PHONE_NUMBER]"
click at [726, 453] on button "Call" at bounding box center [730, 449] width 274 height 55
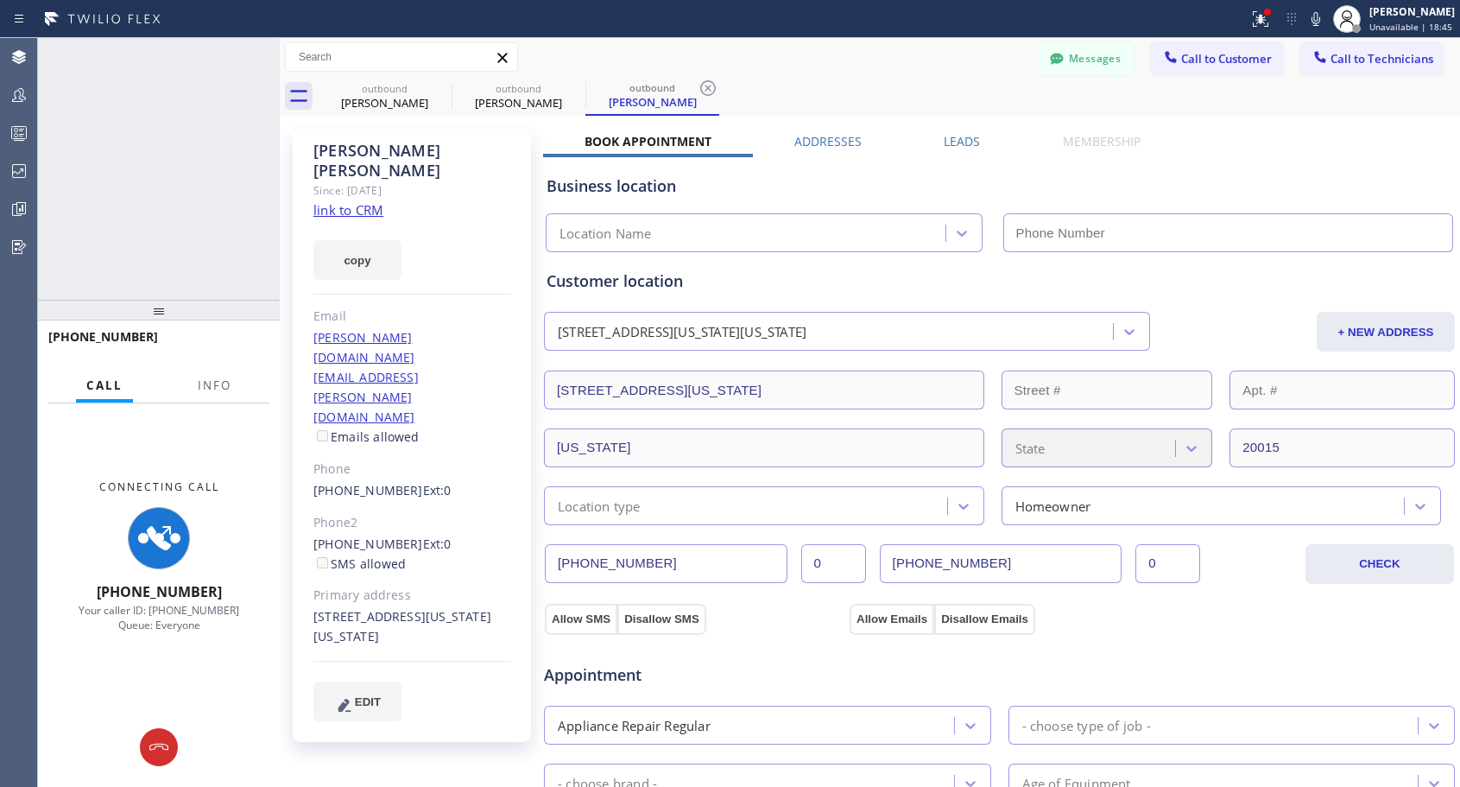
type input "[PHONE_NUMBER]"
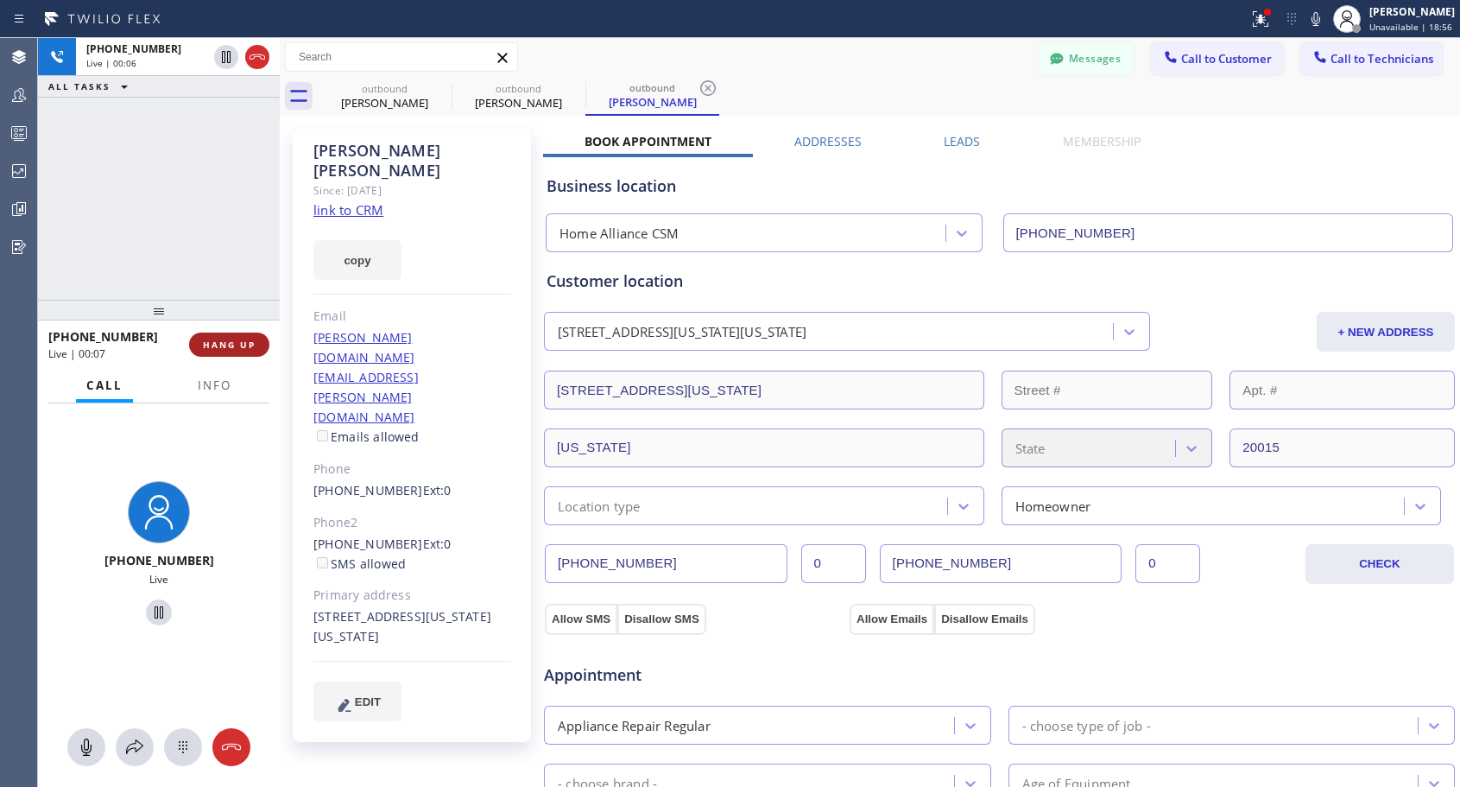
click at [262, 346] on button "HANG UP" at bounding box center [229, 344] width 80 height 24
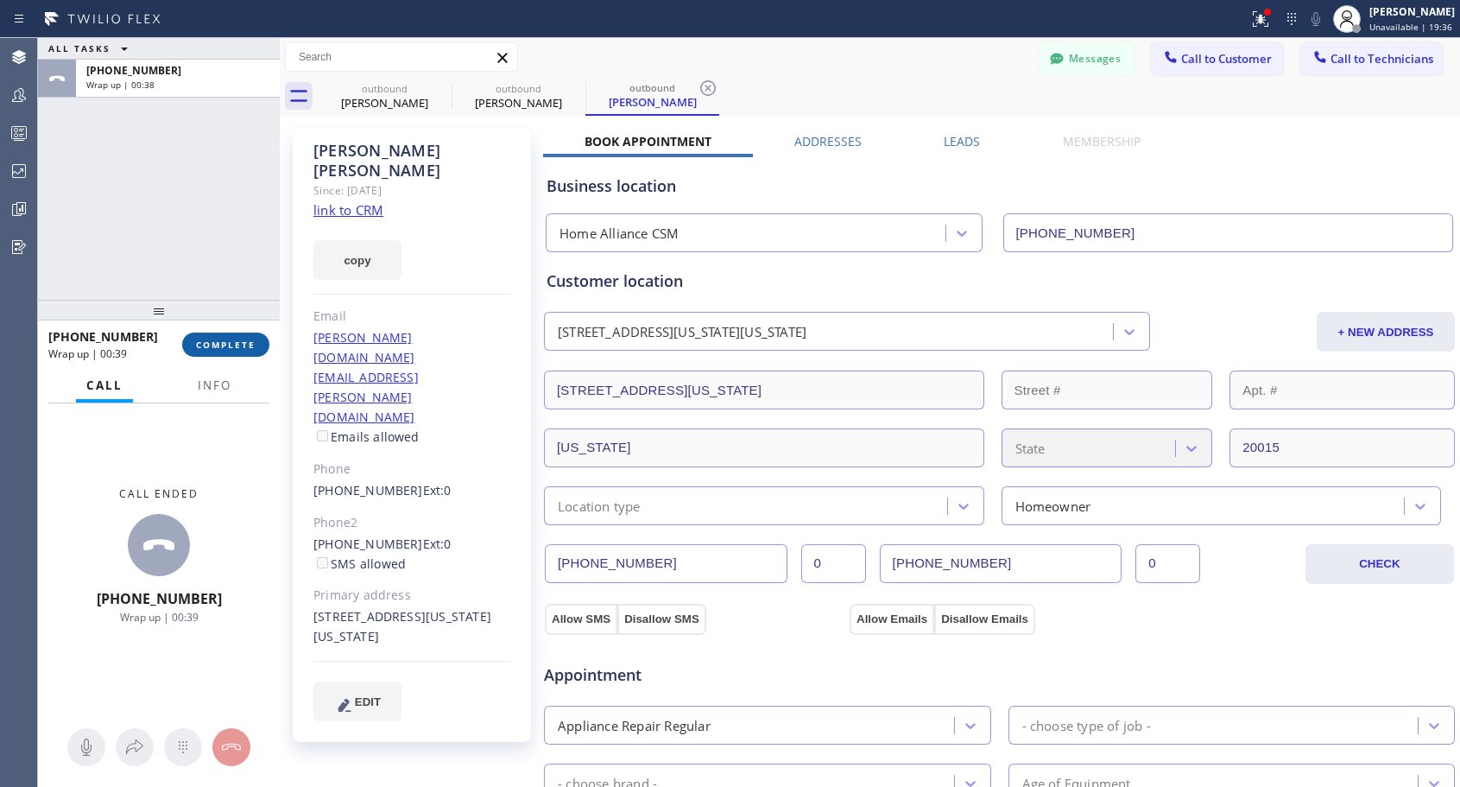
click at [236, 339] on span "COMPLETE" at bounding box center [226, 344] width 60 height 12
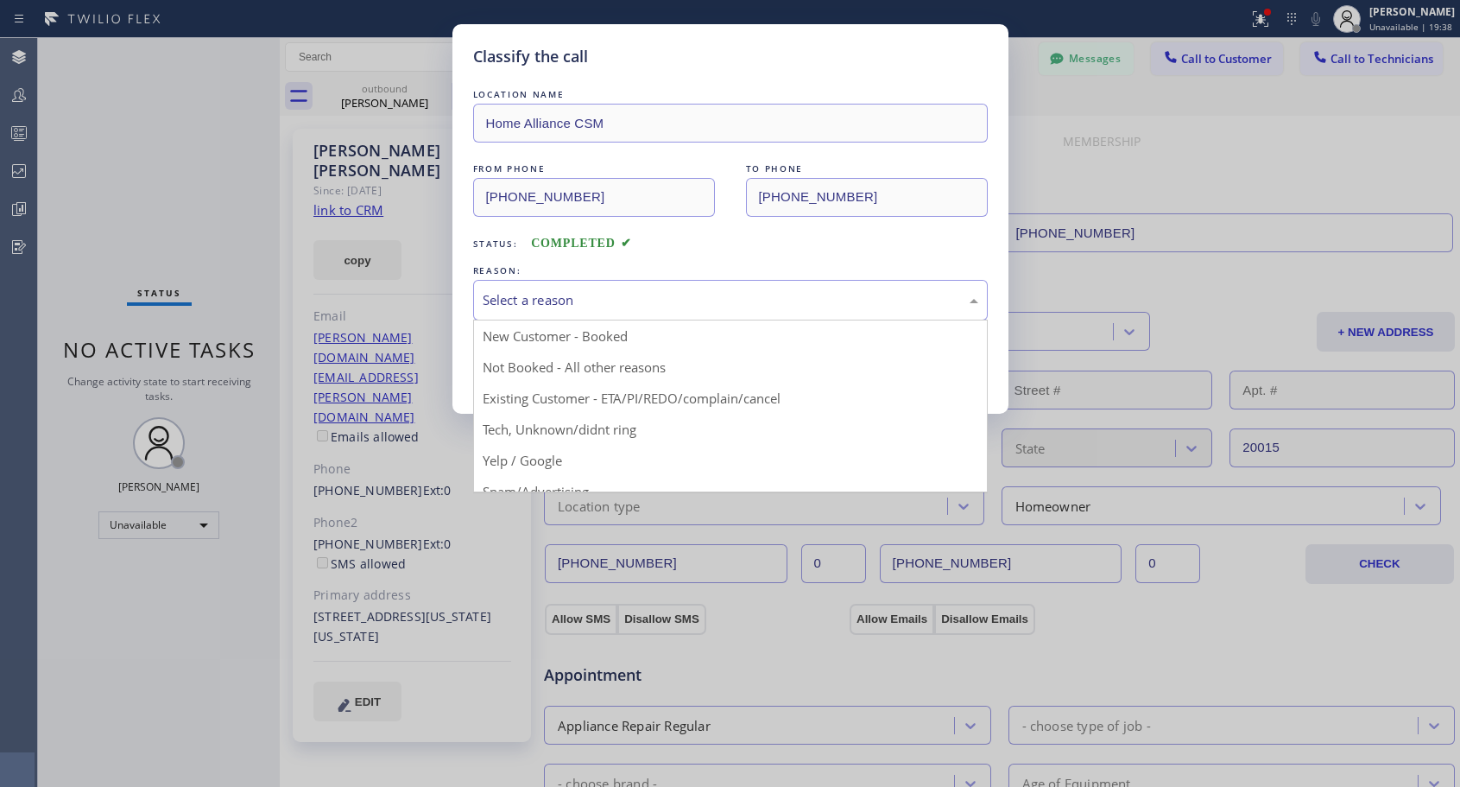
click at [589, 294] on div "Select a reason" at bounding box center [731, 300] width 496 height 20
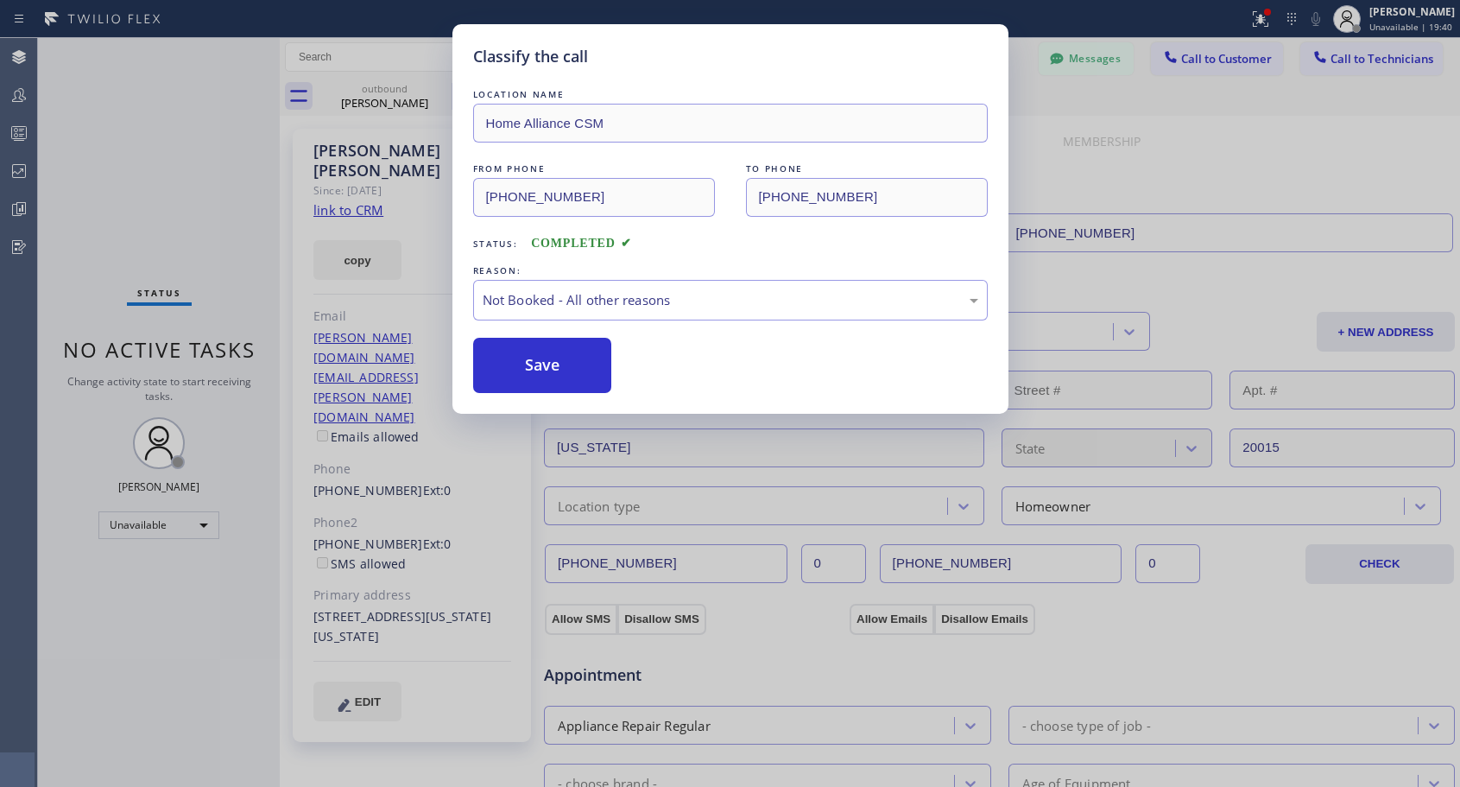
click at [547, 370] on button "Save" at bounding box center [542, 365] width 139 height 55
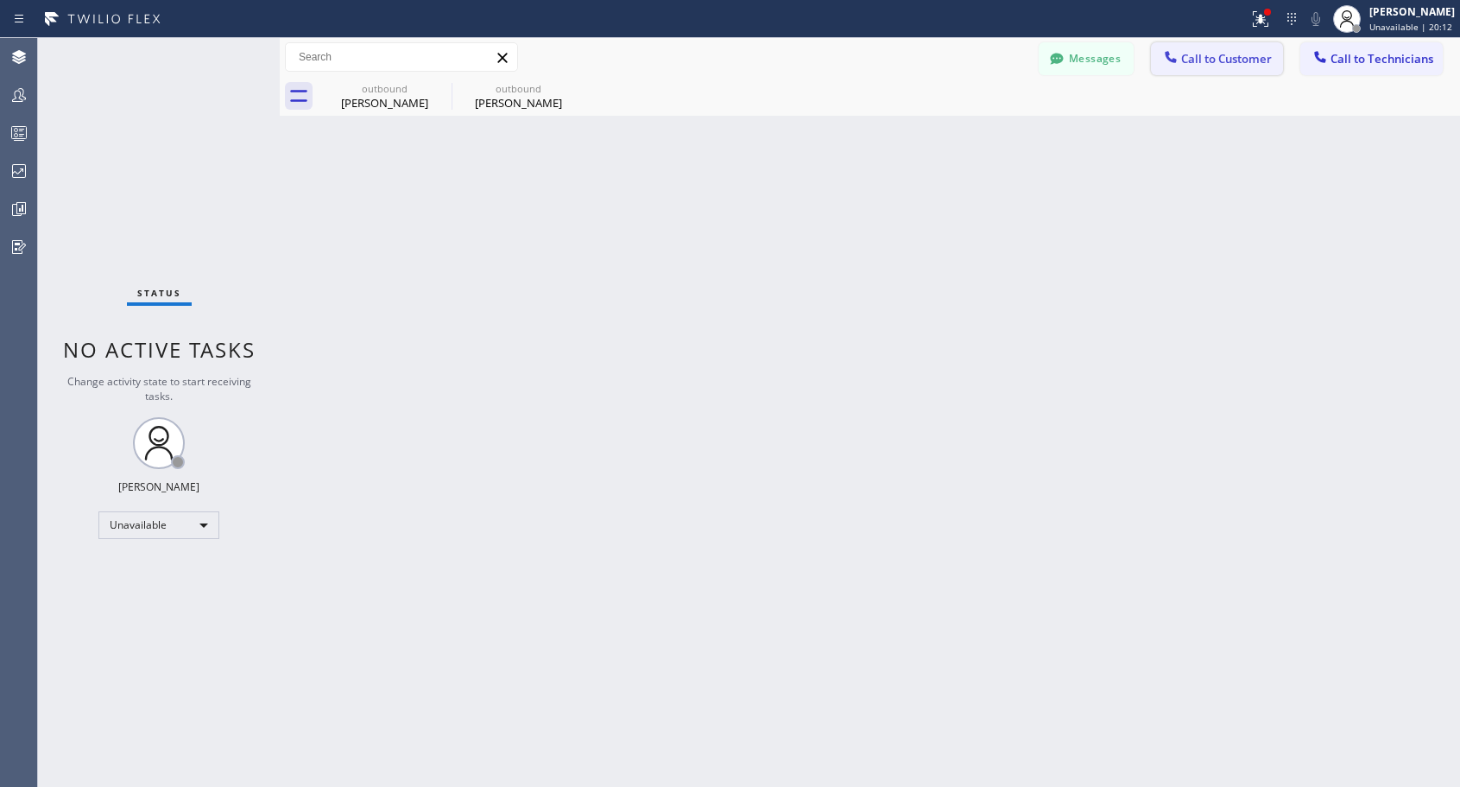
click at [1227, 61] on span "Call to Customer" at bounding box center [1226, 59] width 91 height 16
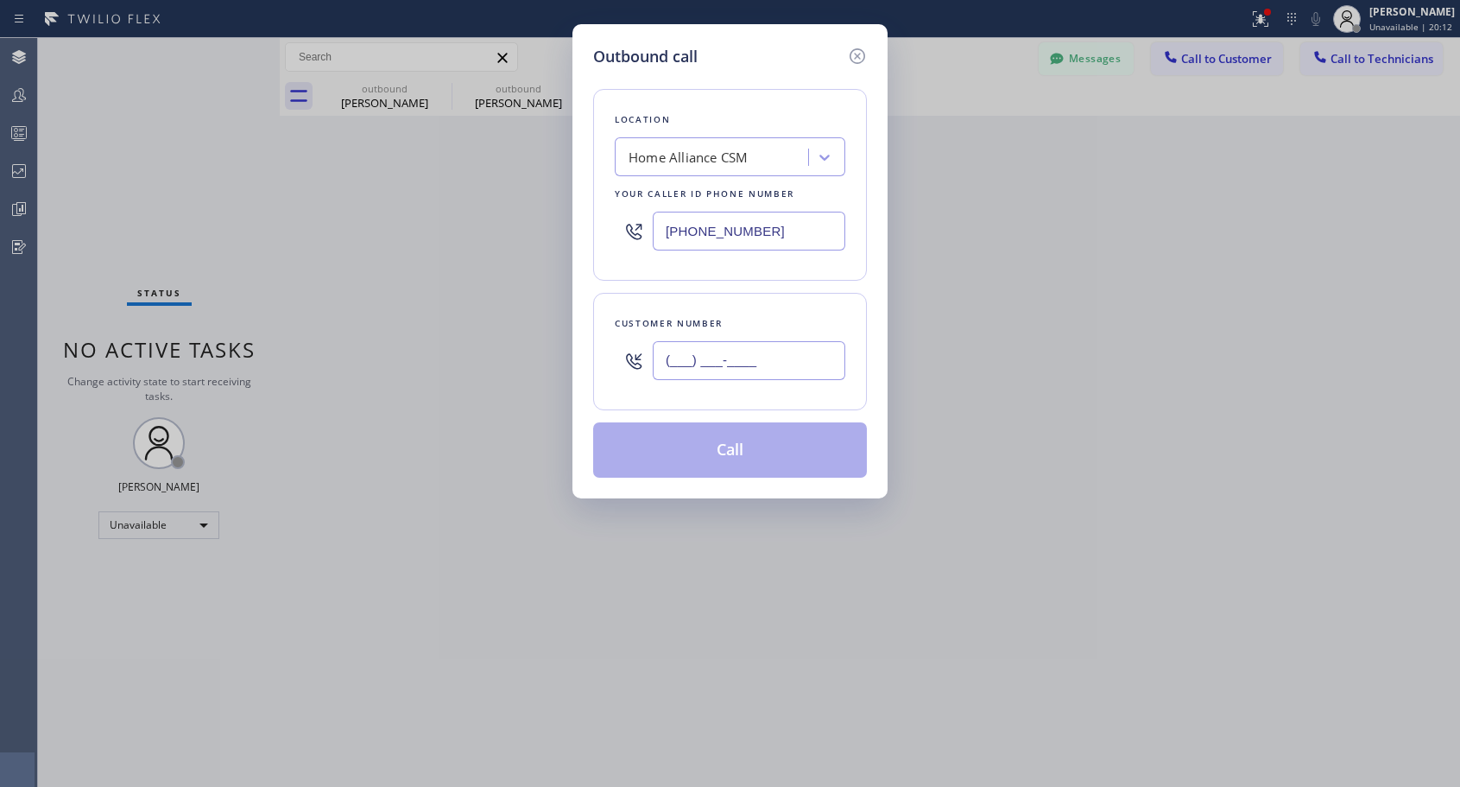
click at [782, 365] on input "(___) ___-____" at bounding box center [749, 360] width 193 height 39
paste input "818) 634-6258"
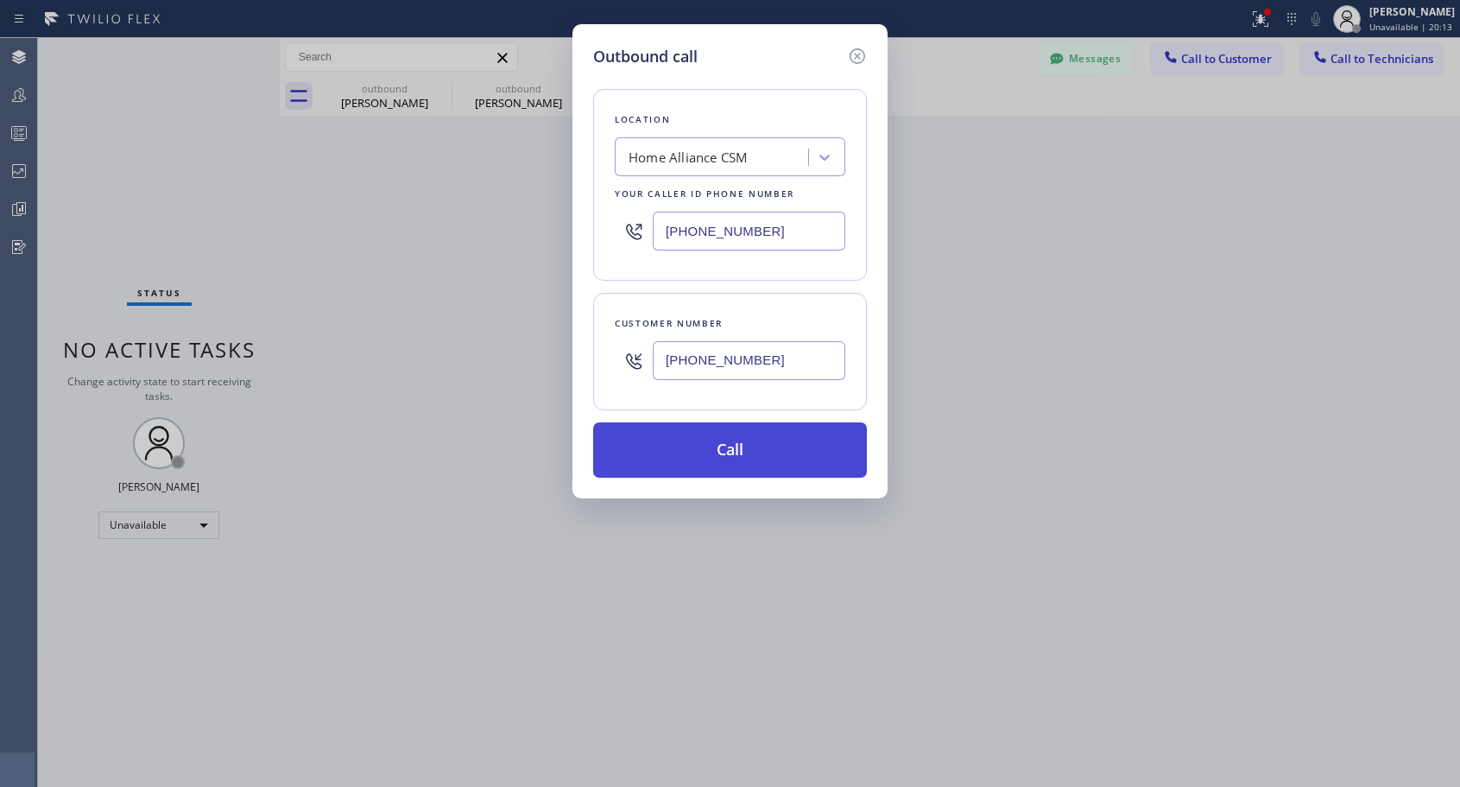
type input "[PHONE_NUMBER]"
click at [756, 449] on button "Call" at bounding box center [730, 449] width 274 height 55
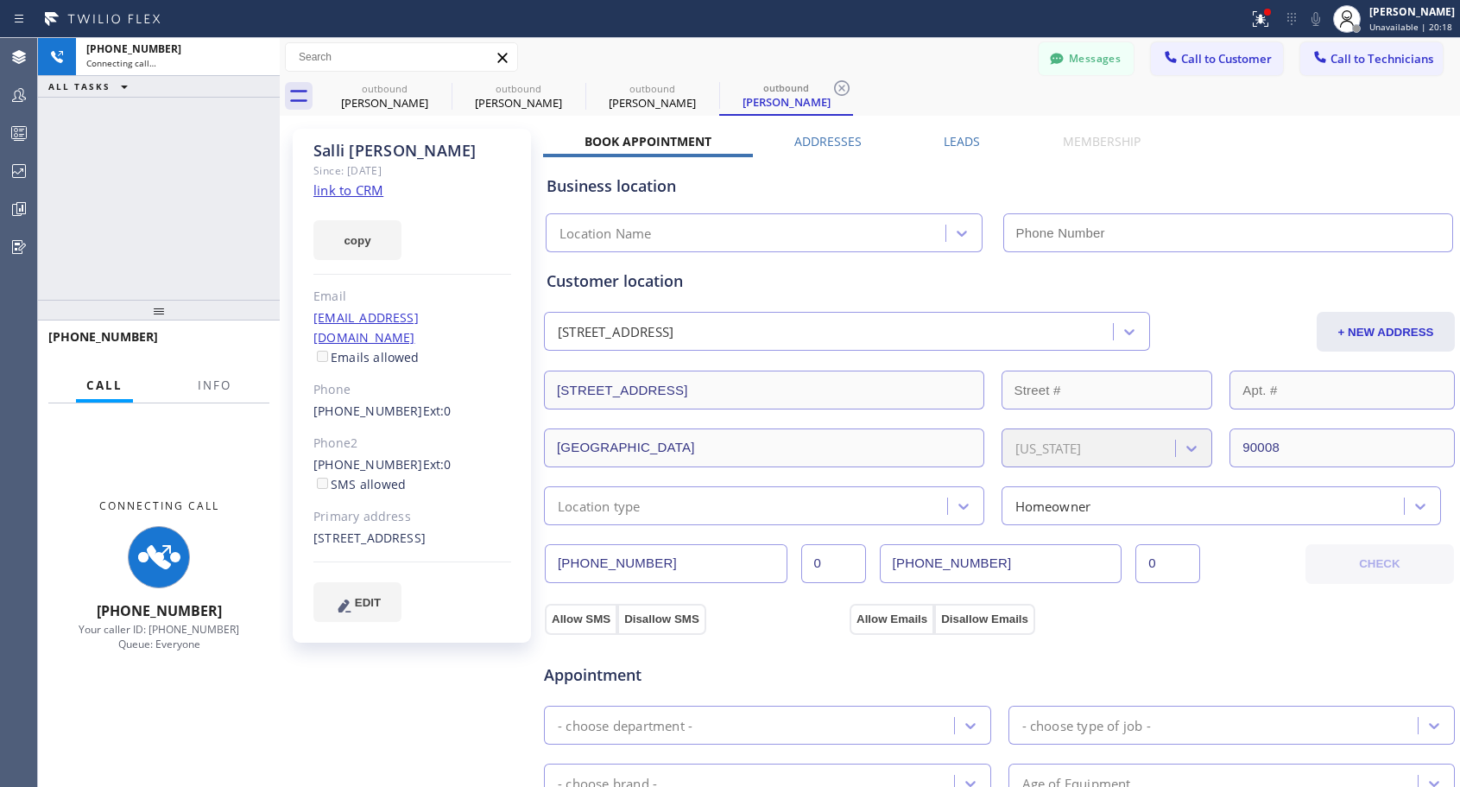
type input "[PHONE_NUMBER]"
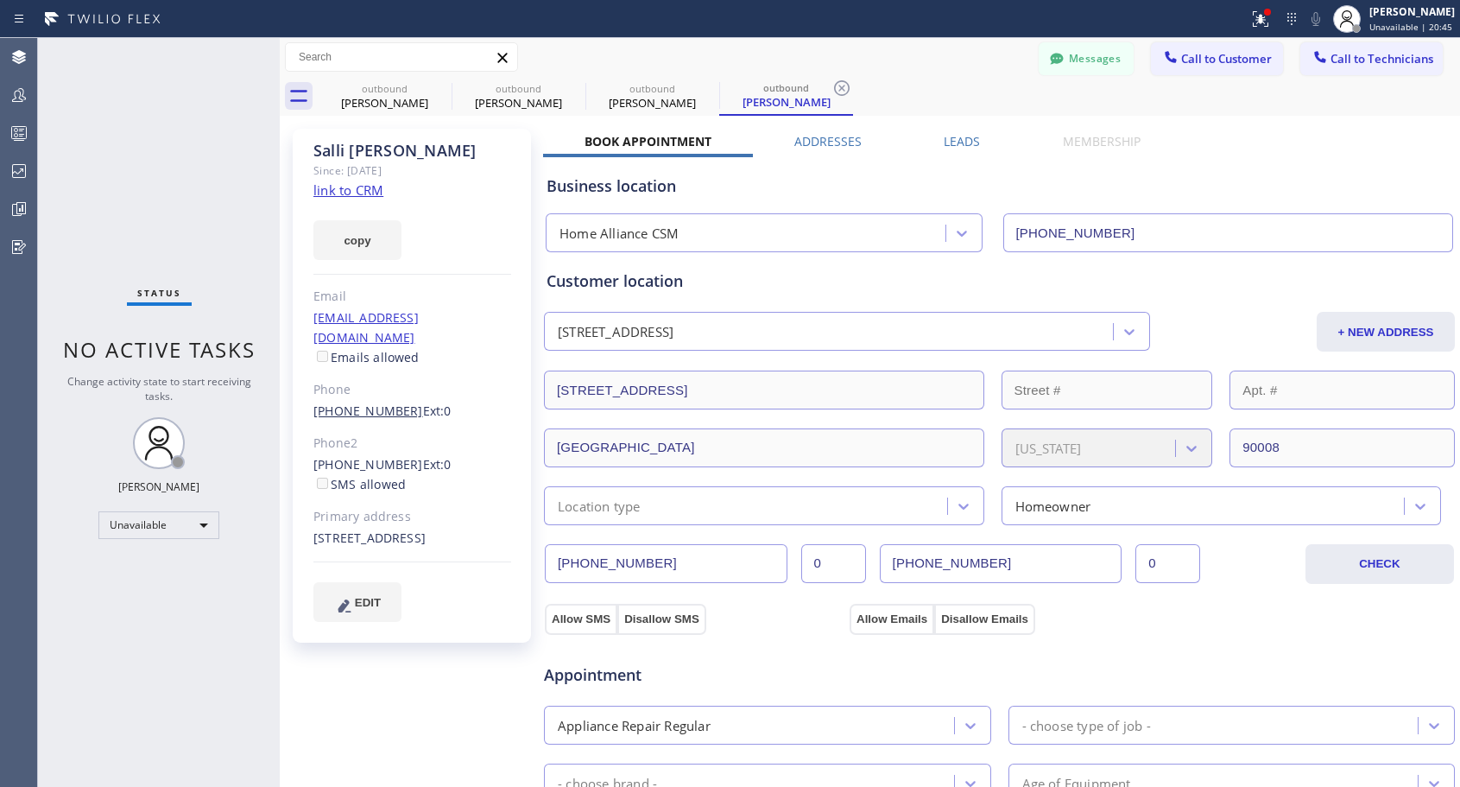
click at [371, 402] on link "[PHONE_NUMBER]" at bounding box center [368, 410] width 110 height 16
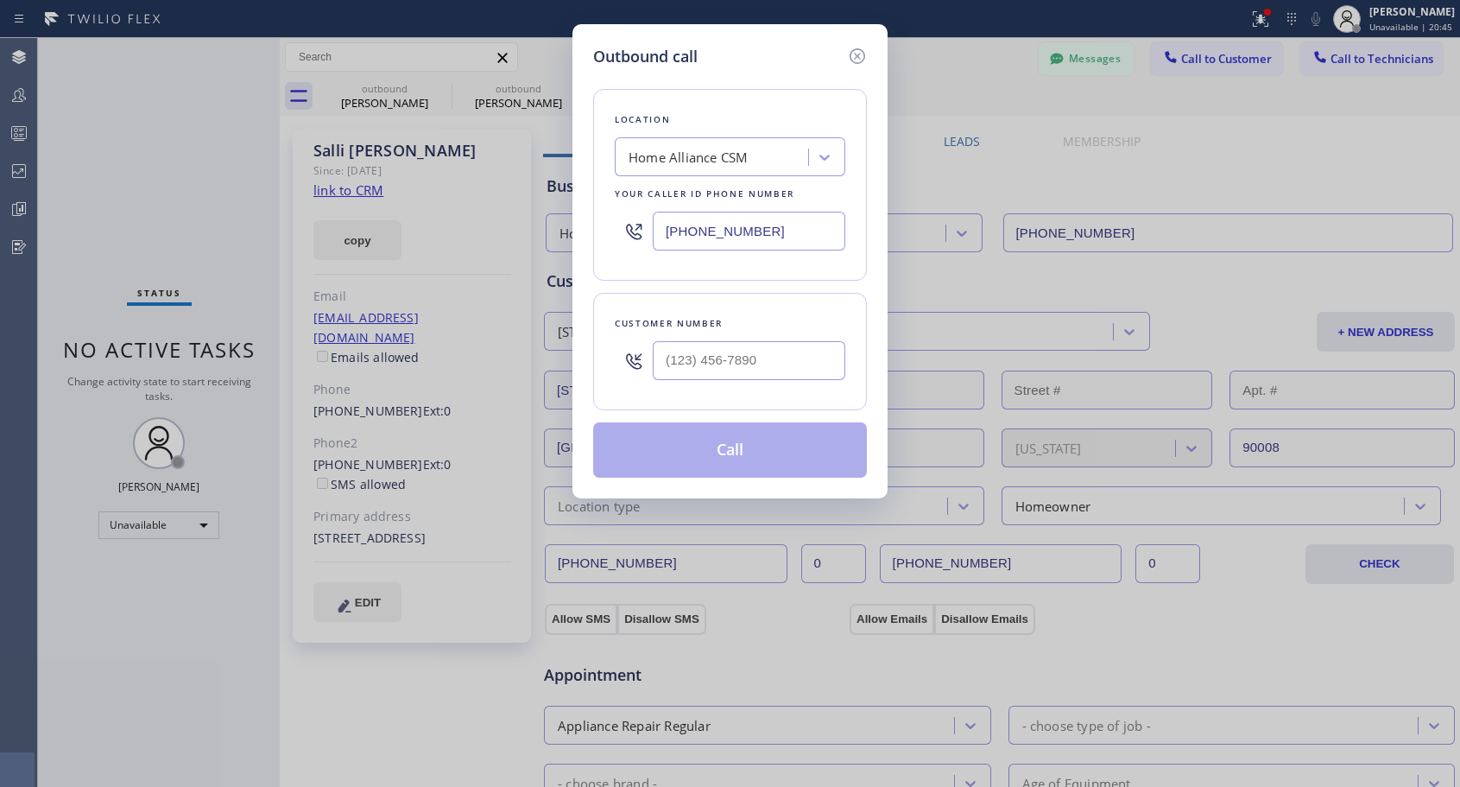
type input "[PHONE_NUMBER]"
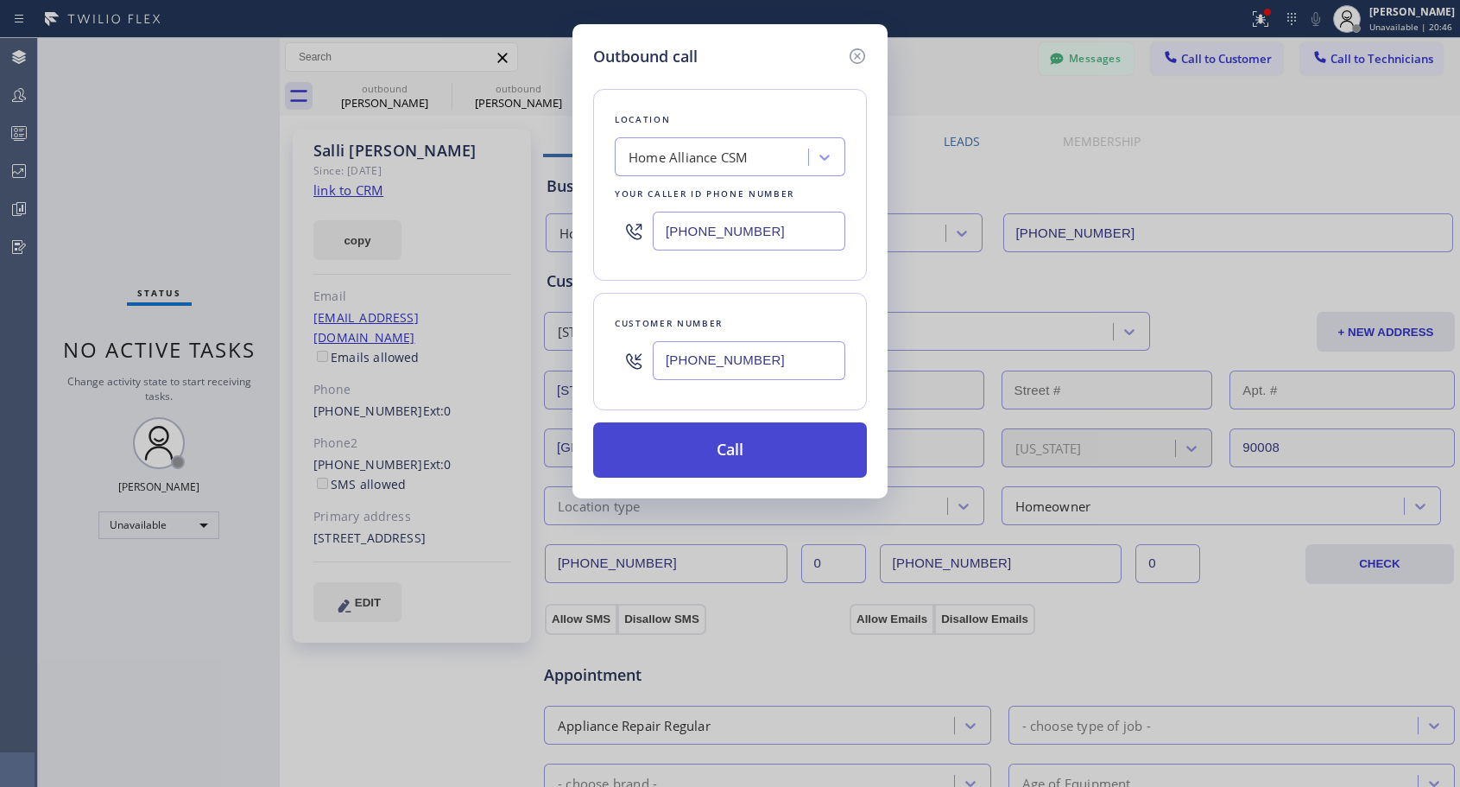
click at [727, 445] on button "Call" at bounding box center [730, 449] width 274 height 55
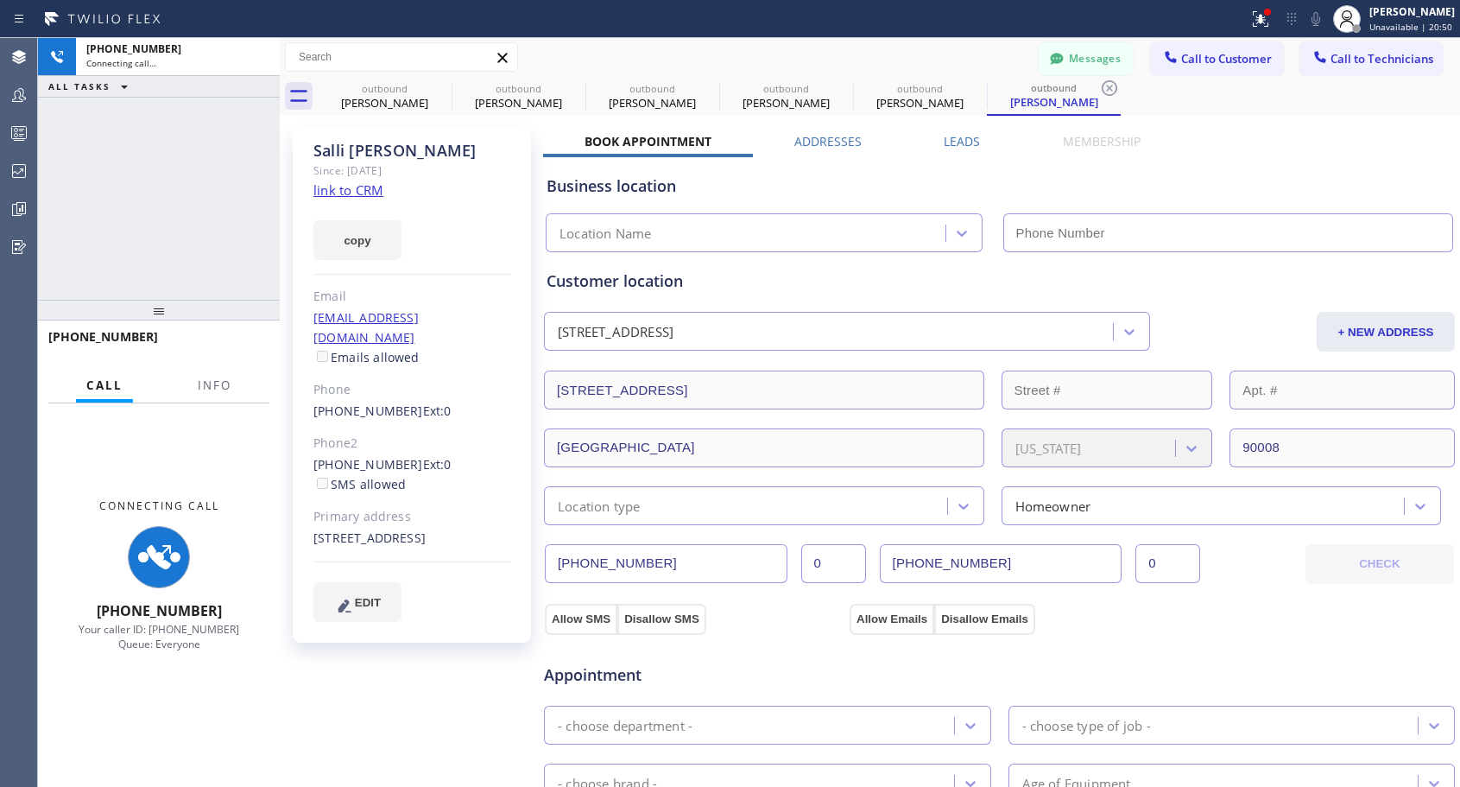
type input "[PHONE_NUMBER]"
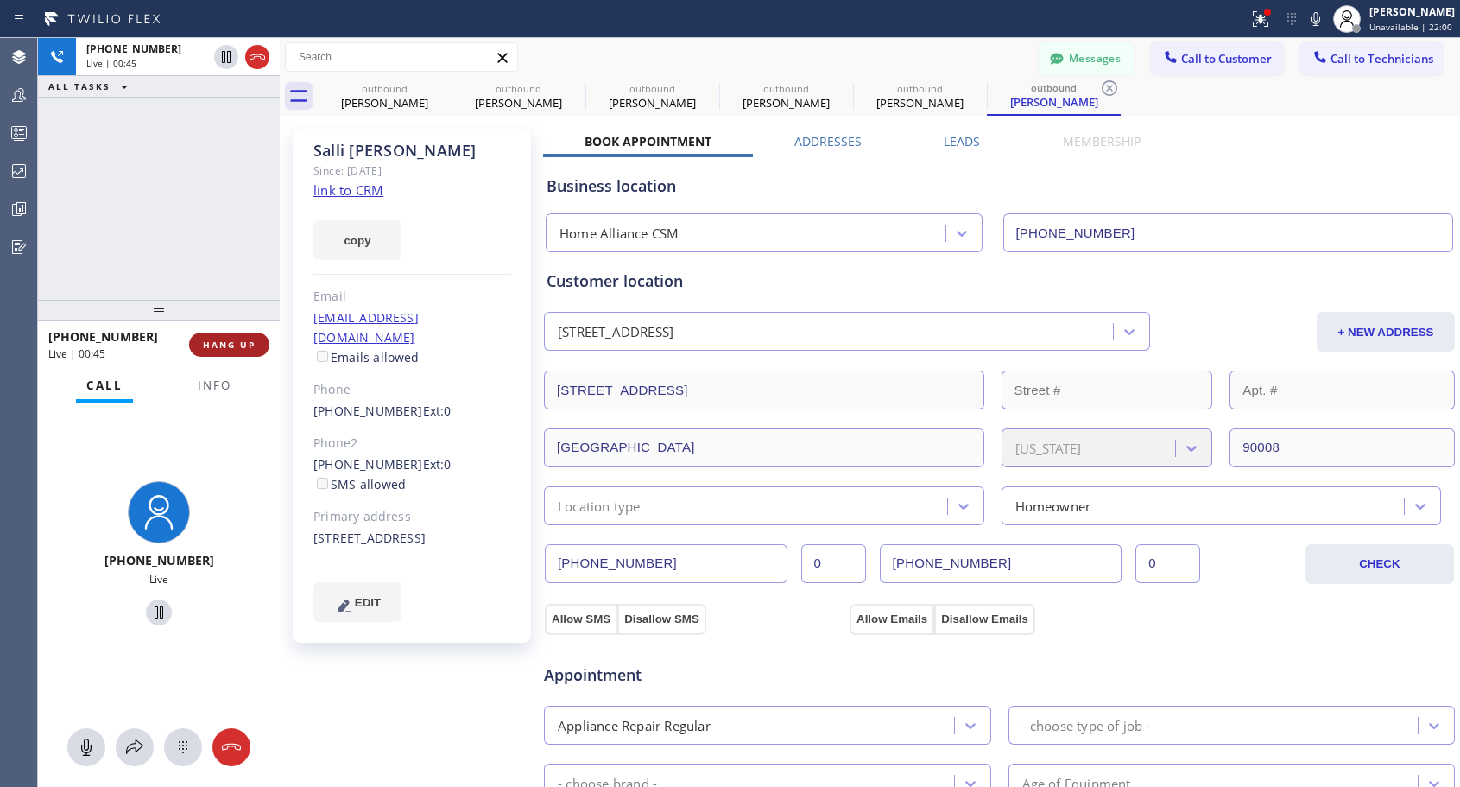
click at [237, 343] on span "HANG UP" at bounding box center [229, 344] width 53 height 12
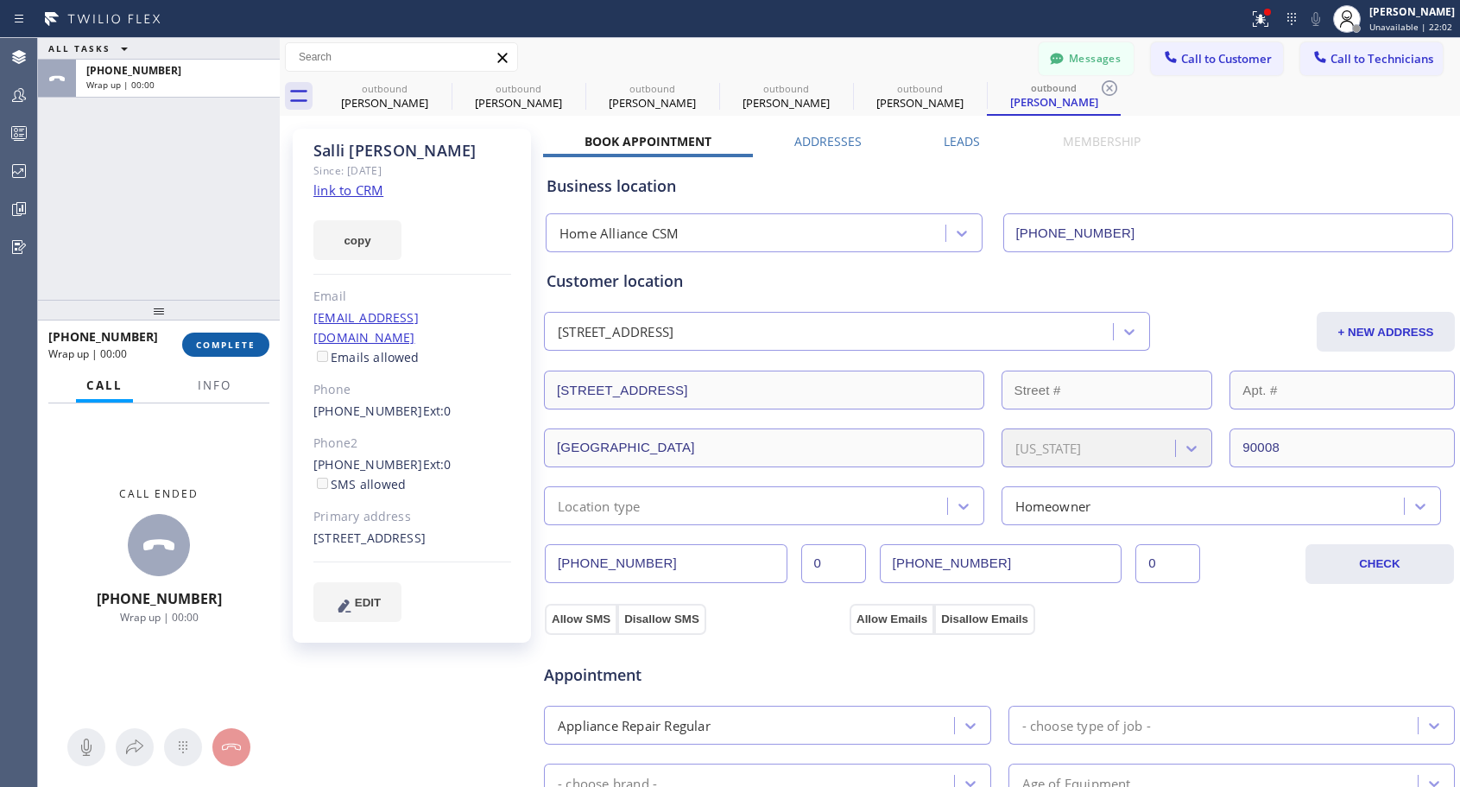
click at [237, 343] on span "COMPLETE" at bounding box center [226, 344] width 60 height 12
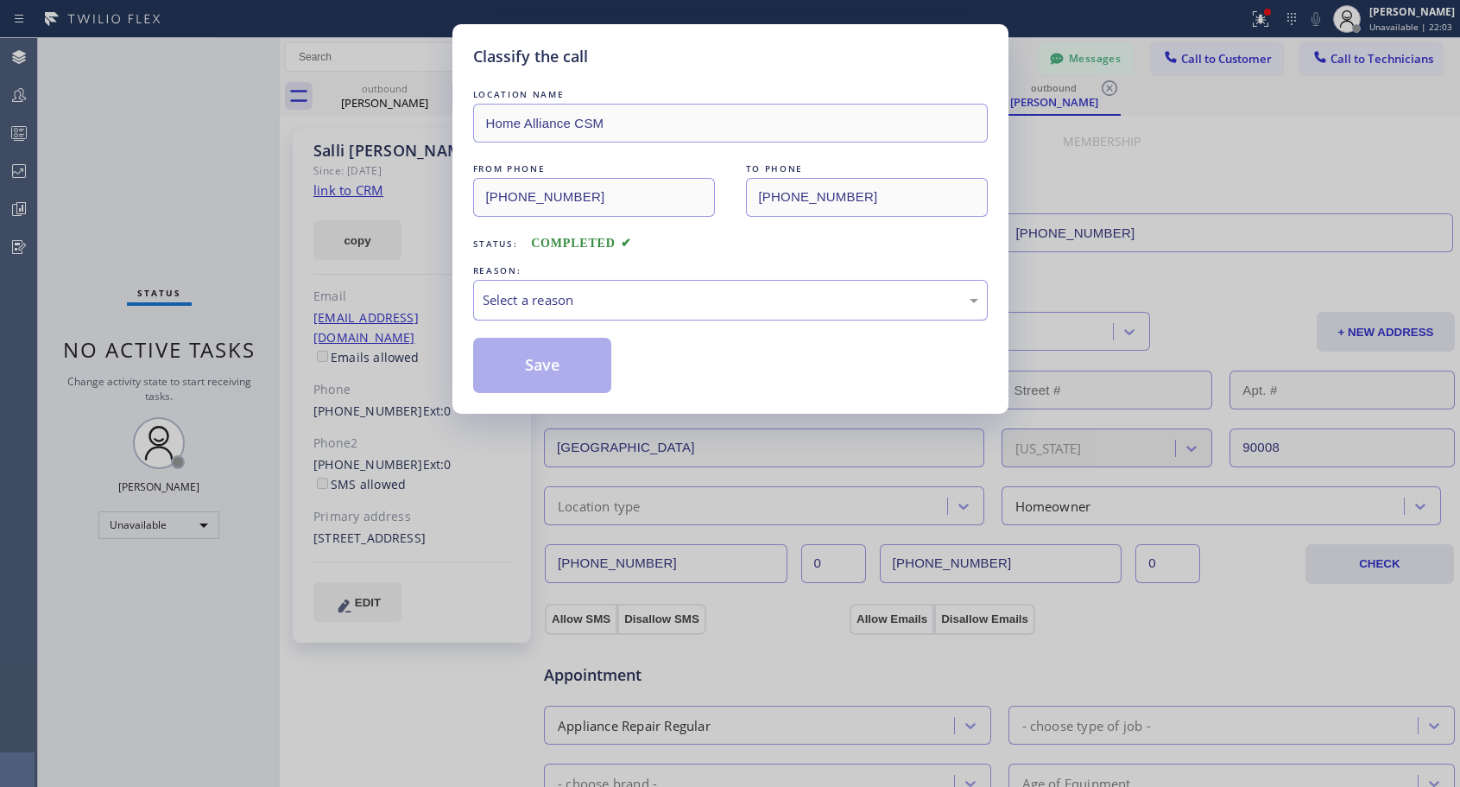
click at [748, 306] on div "Select a reason" at bounding box center [731, 300] width 496 height 20
drag, startPoint x: 579, startPoint y: 370, endPoint x: 641, endPoint y: 223, distance: 160.2
click at [578, 370] on button "Save" at bounding box center [542, 365] width 139 height 55
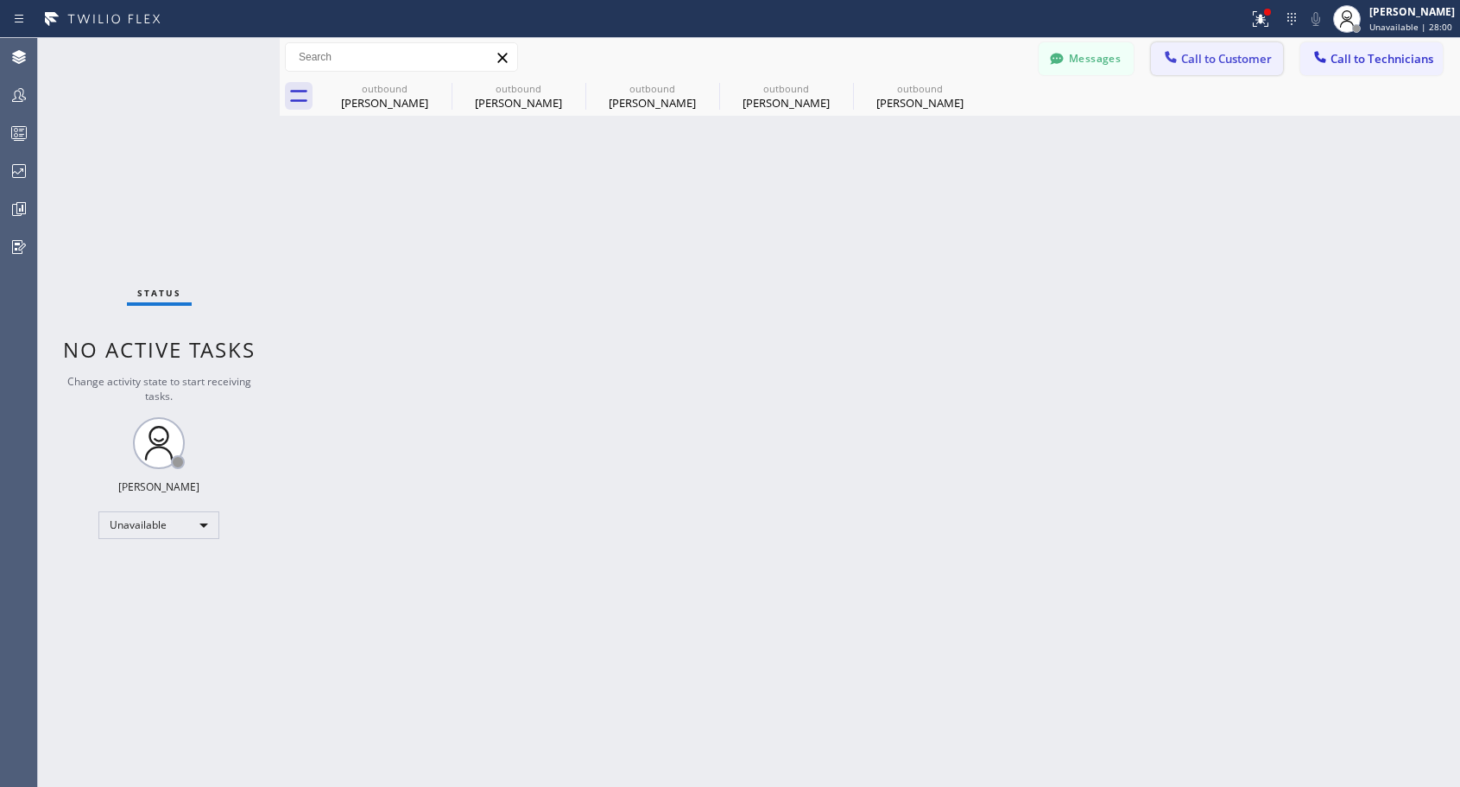
click at [1204, 65] on span "Call to Customer" at bounding box center [1226, 59] width 91 height 16
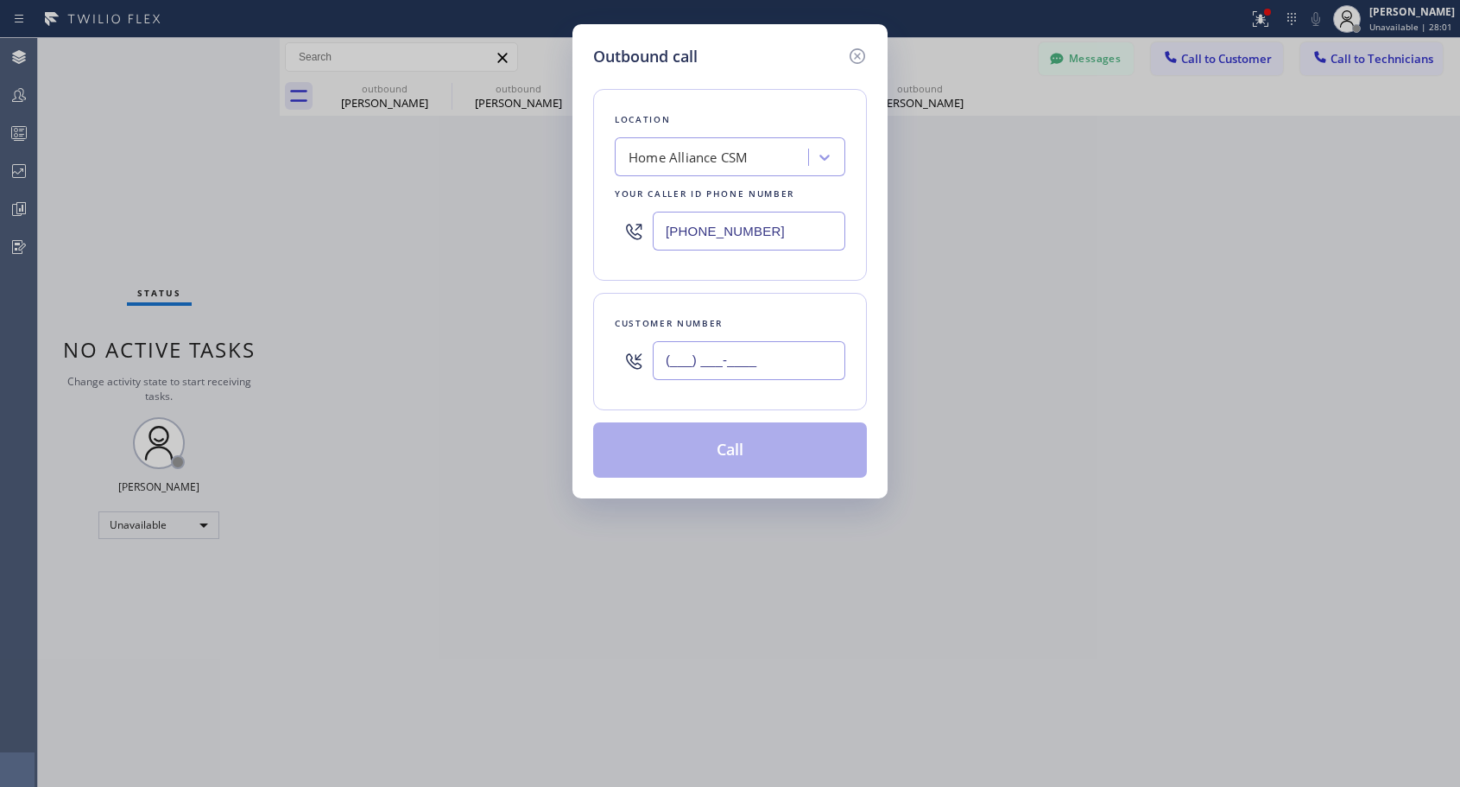
click at [754, 345] on input "(___) ___-____" at bounding box center [749, 360] width 193 height 39
paste input "917) 513-7904"
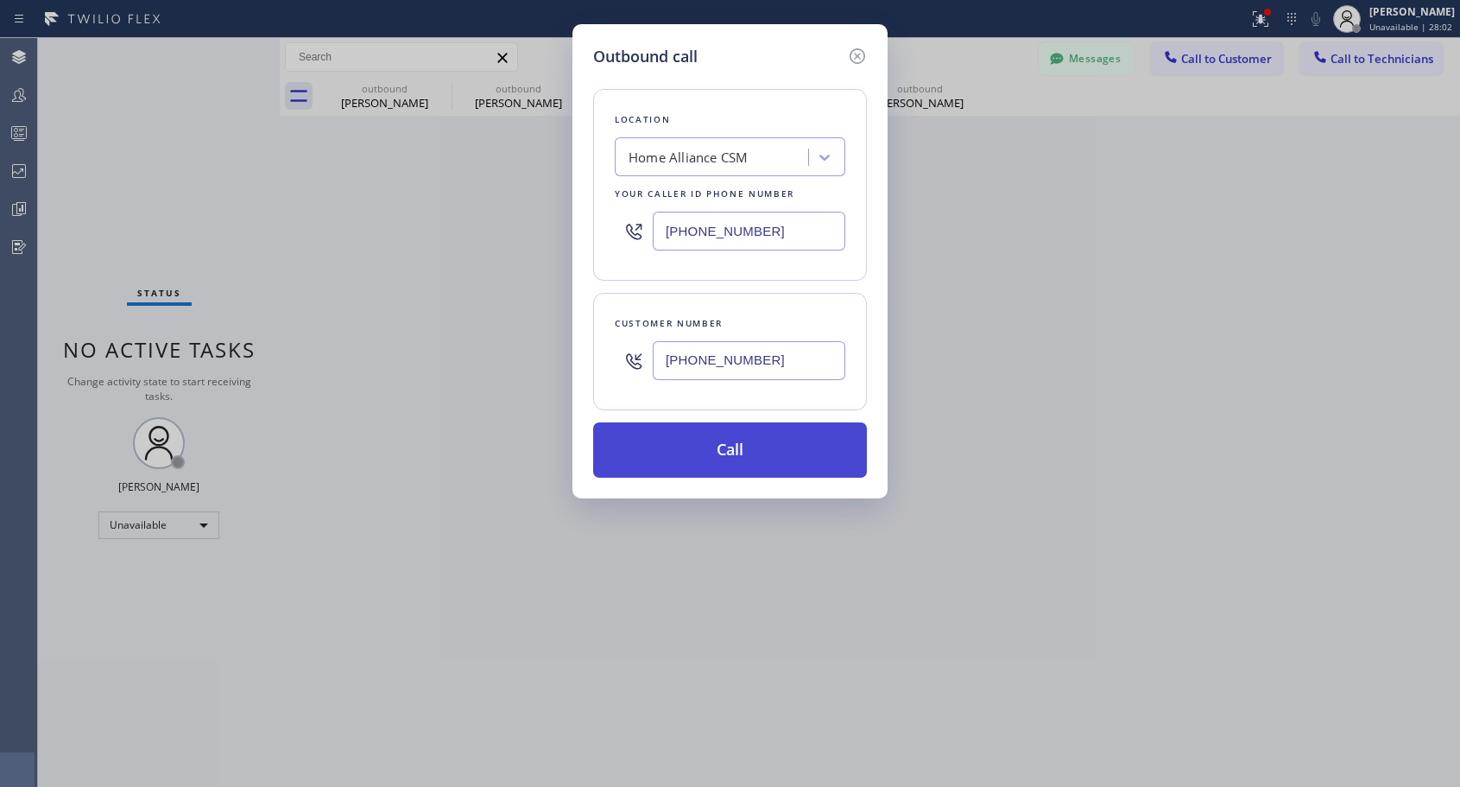
type input "[PHONE_NUMBER]"
click at [752, 448] on button "Call" at bounding box center [730, 449] width 274 height 55
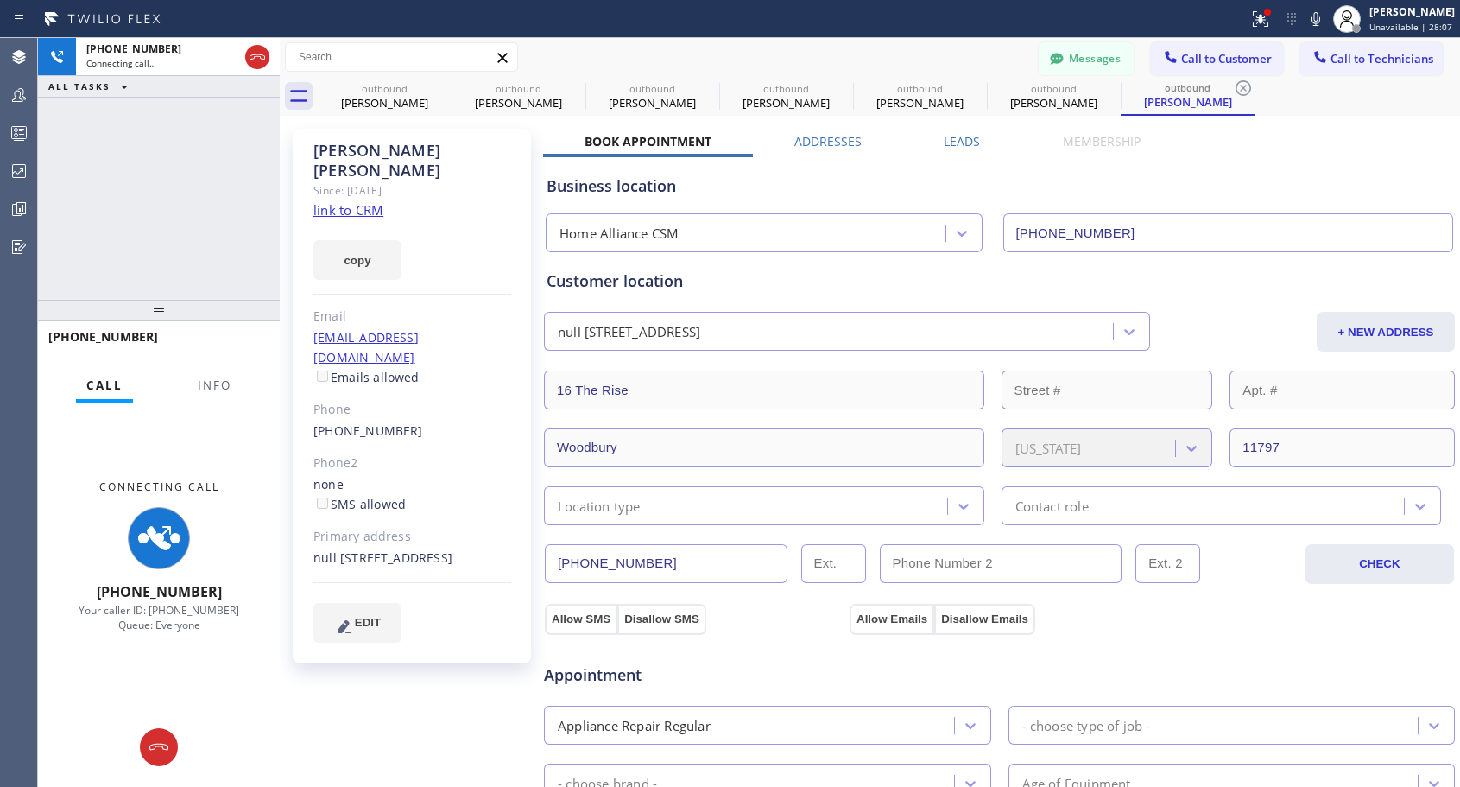
type input "[PHONE_NUMBER]"
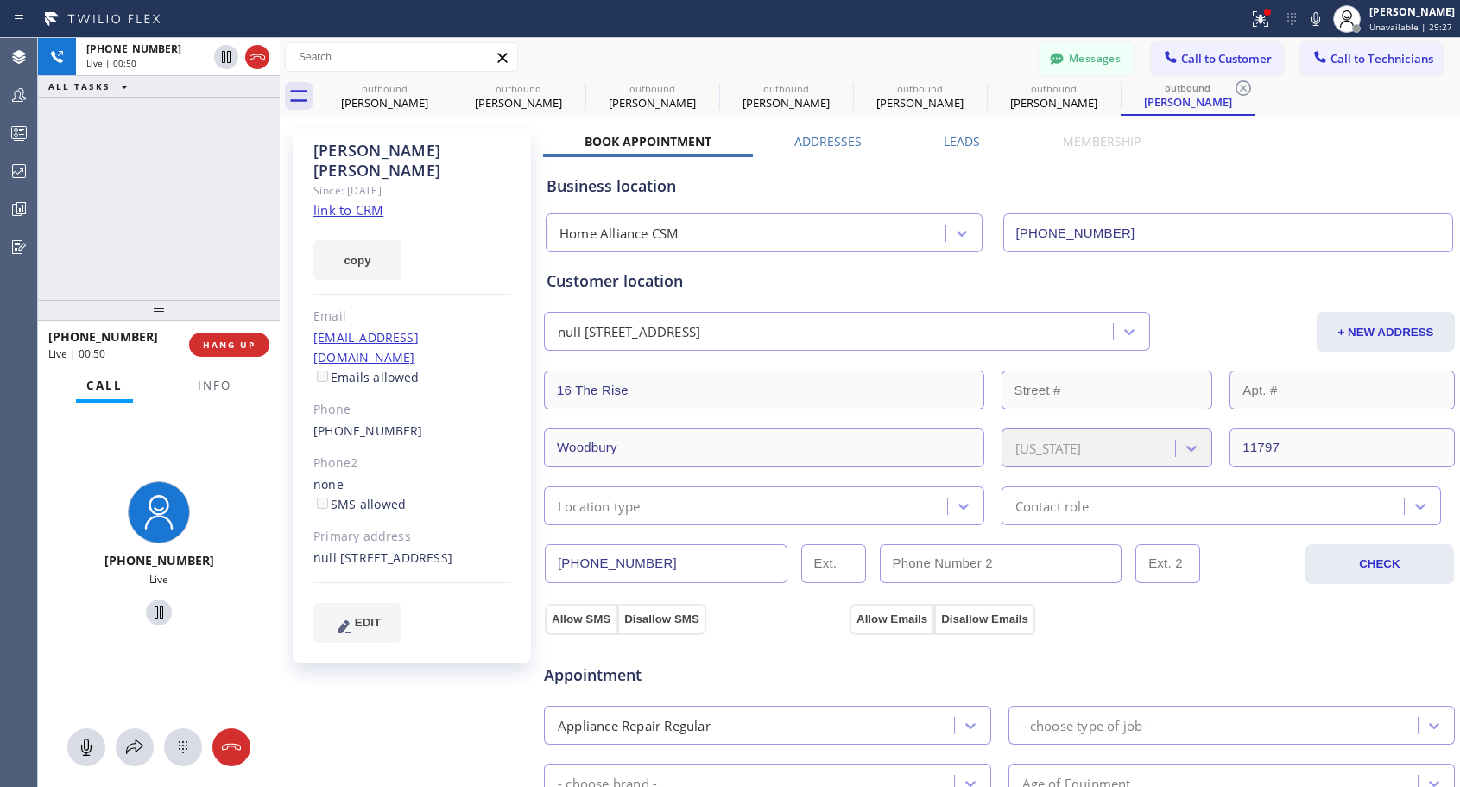
click at [195, 221] on div "[PHONE_NUMBER] Live | 00:50 ALL TASKS ALL TASKS ACTIVE TASKS TASKS IN WRAP UP" at bounding box center [159, 169] width 242 height 262
click at [243, 345] on span "HANG UP" at bounding box center [229, 344] width 53 height 12
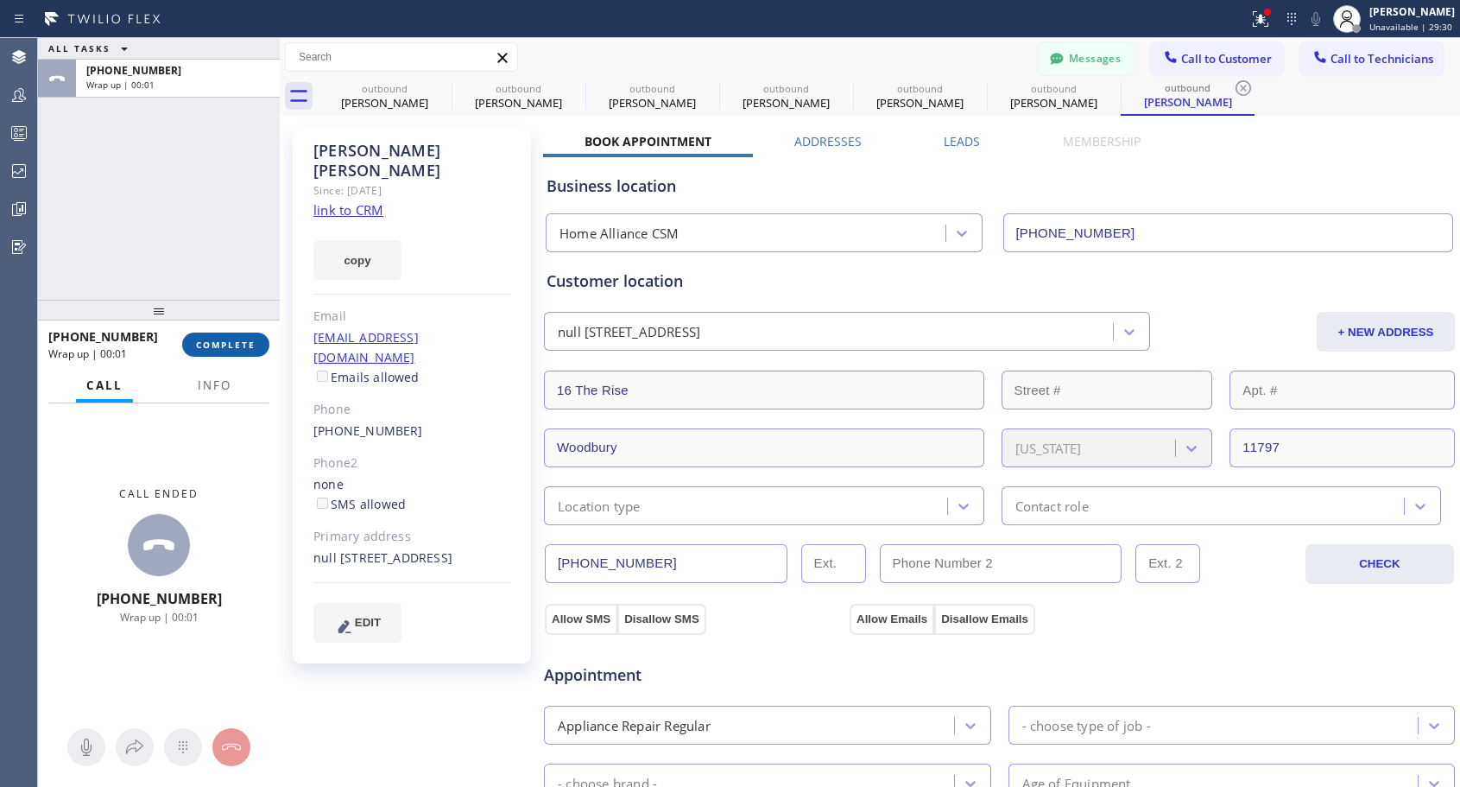
click at [243, 345] on span "COMPLETE" at bounding box center [226, 344] width 60 height 12
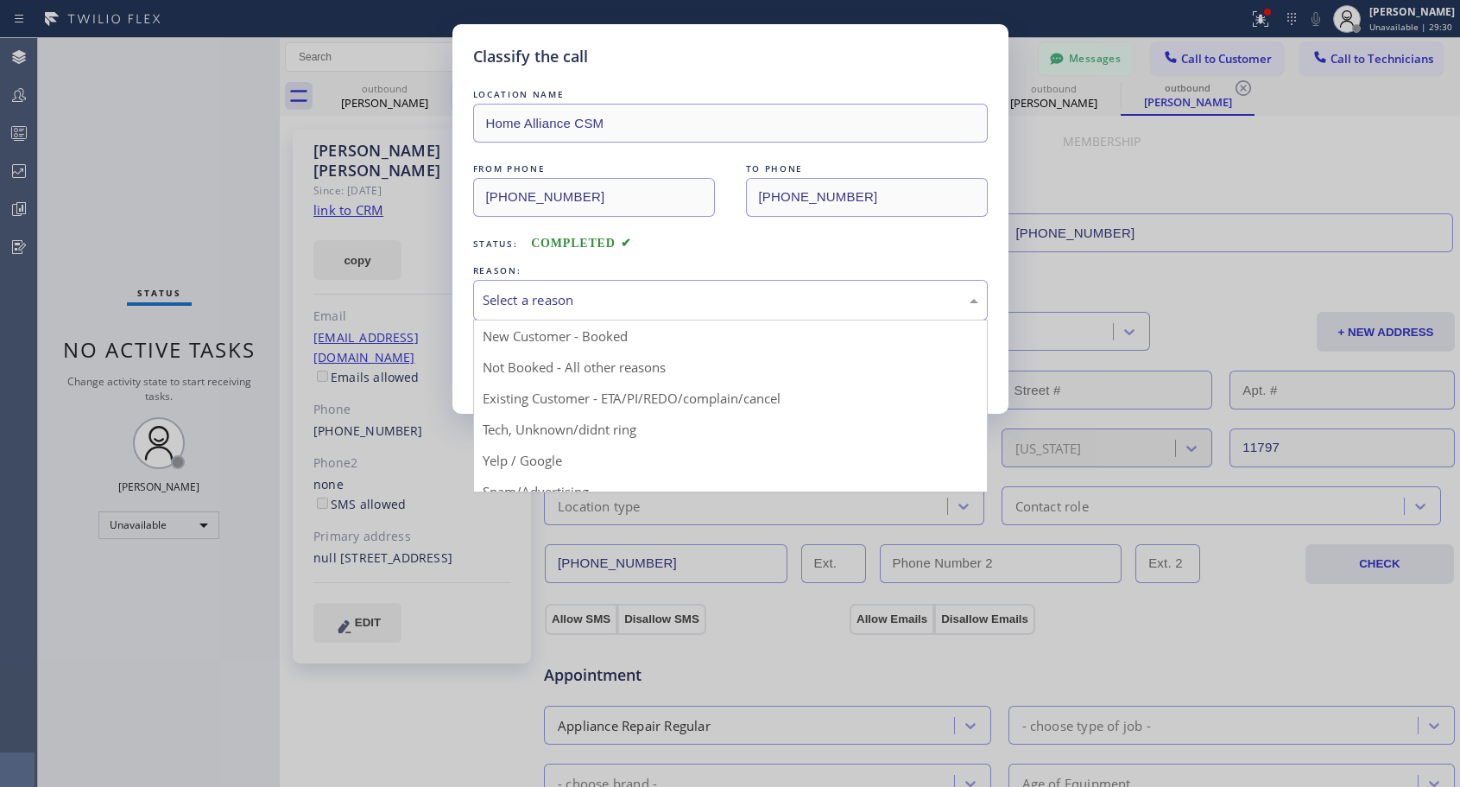
click at [586, 312] on div "Select a reason" at bounding box center [730, 300] width 515 height 41
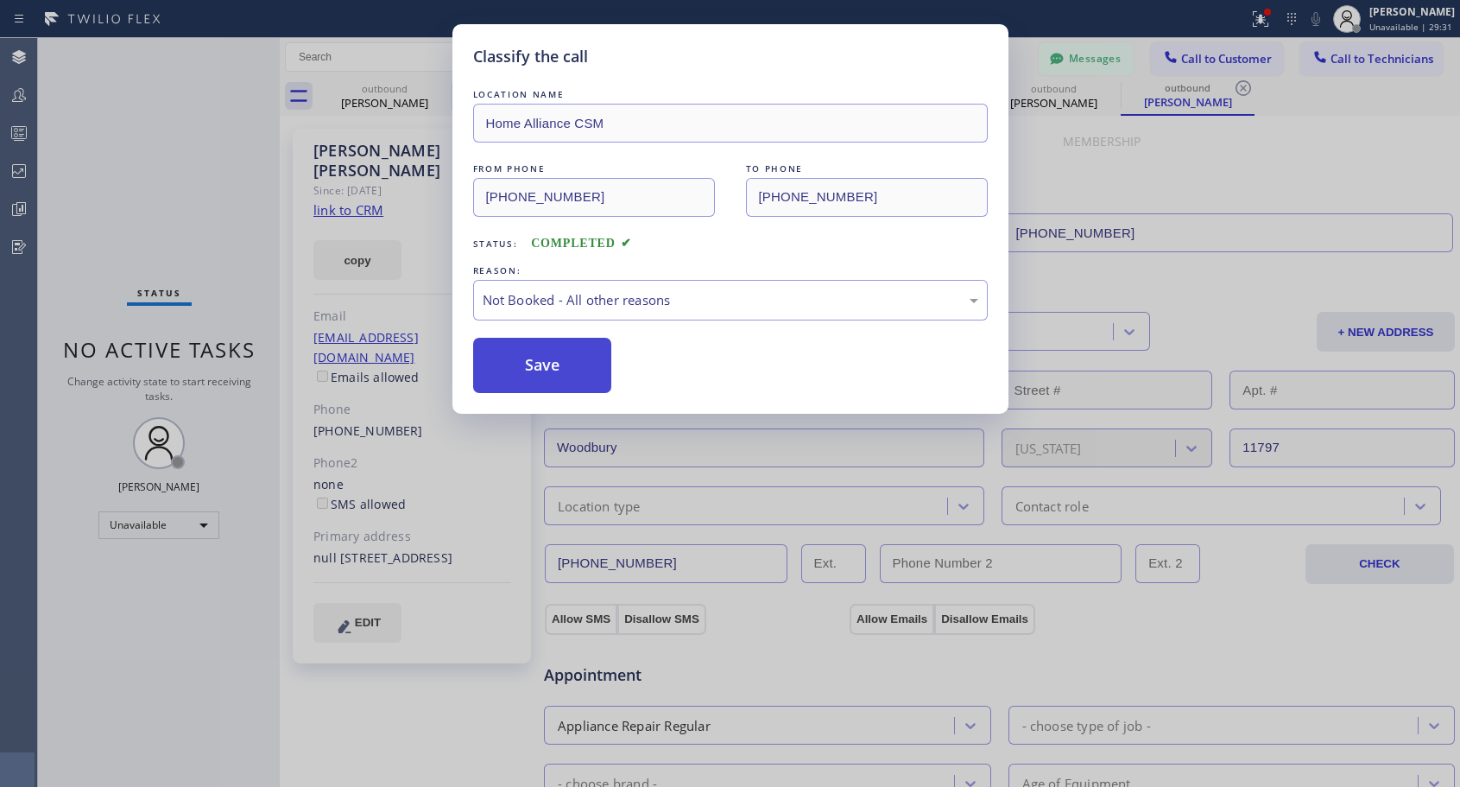
click at [550, 364] on button "Save" at bounding box center [542, 365] width 139 height 55
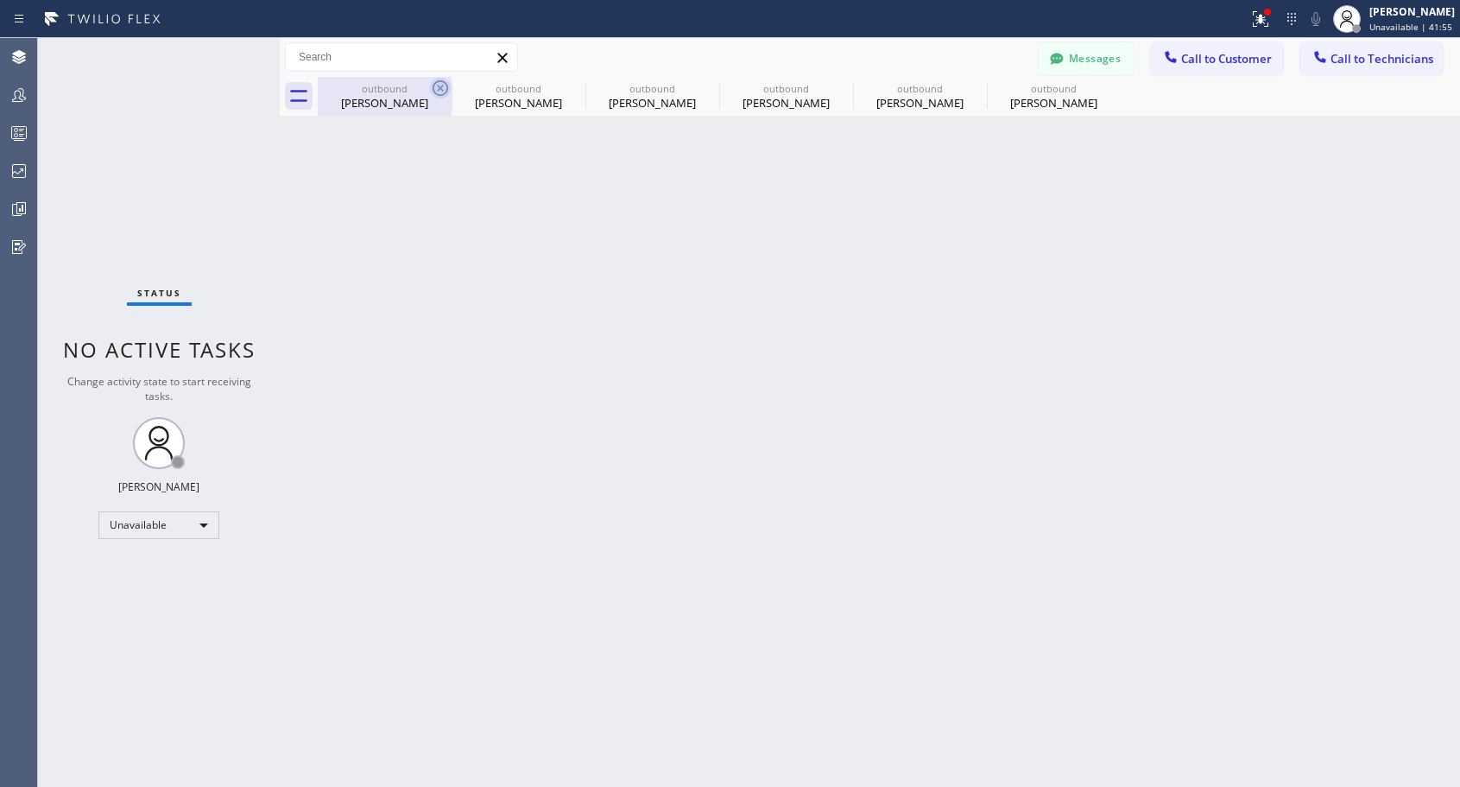
click at [434, 90] on icon at bounding box center [440, 88] width 21 height 21
click at [0, 0] on icon at bounding box center [0, 0] width 0 height 0
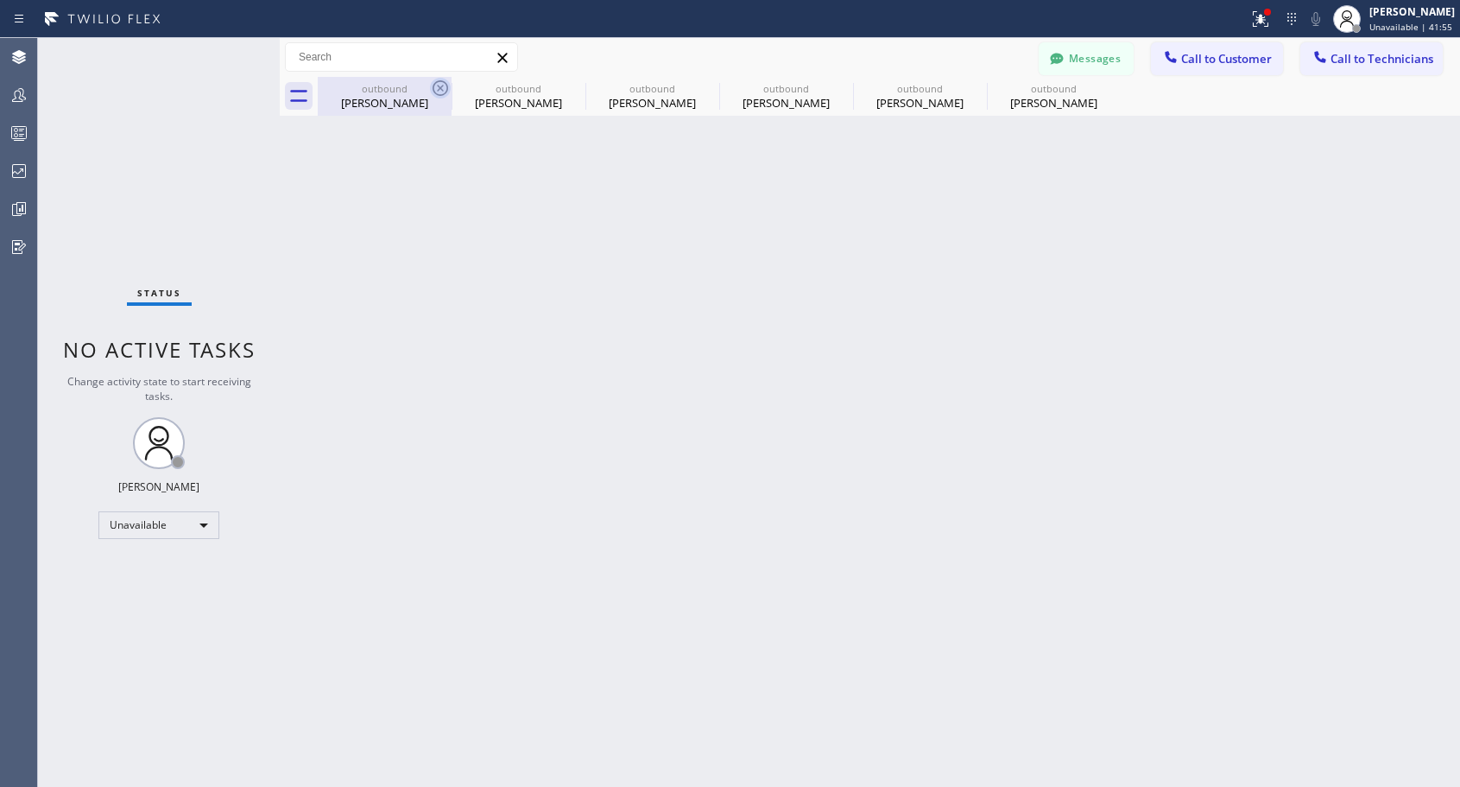
click at [0, 0] on icon at bounding box center [0, 0] width 0 height 0
click at [434, 89] on div "outbound [PERSON_NAME] outbound [PERSON_NAME] outbound [PERSON_NAME] outbound […" at bounding box center [889, 96] width 1142 height 39
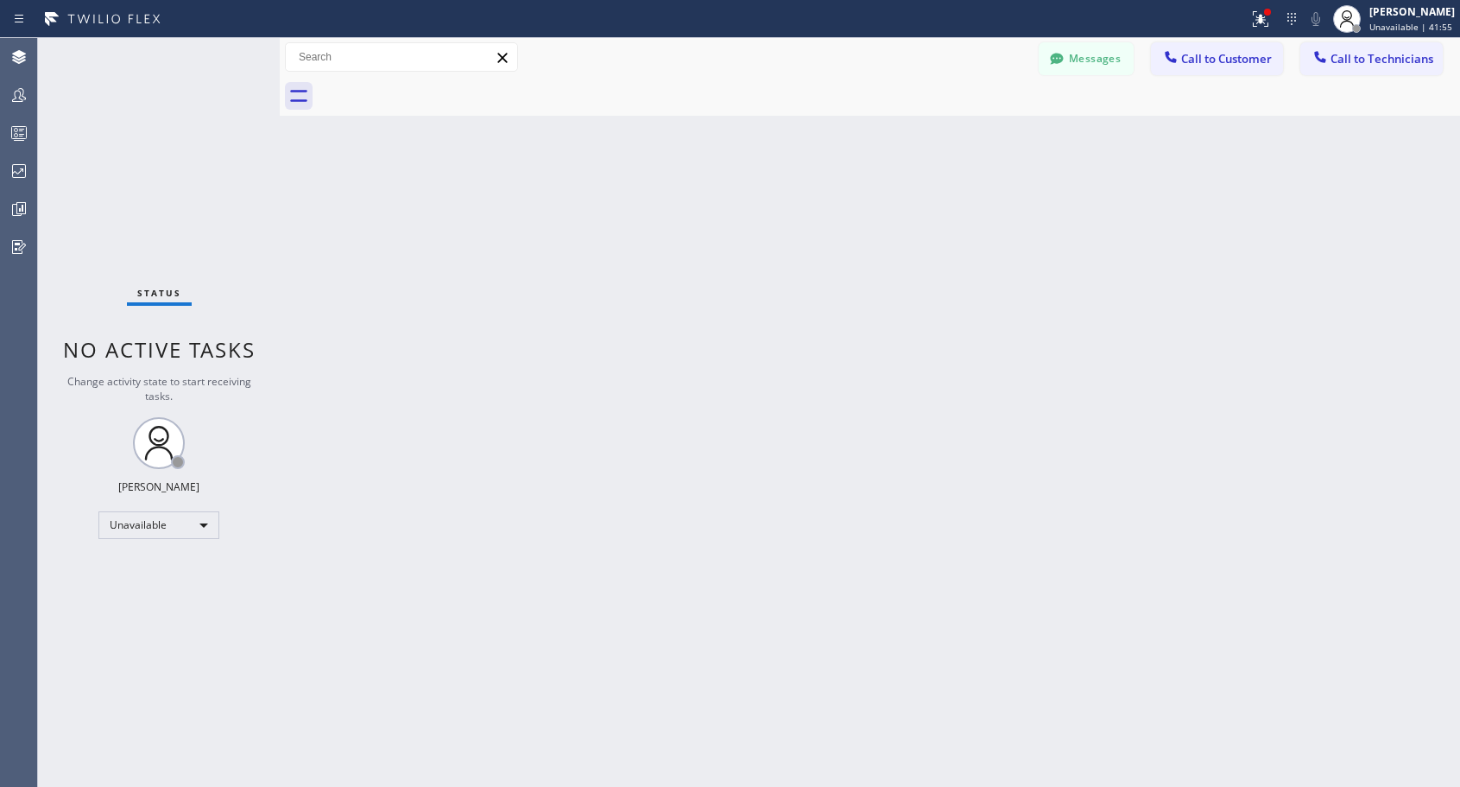
click at [434, 89] on div at bounding box center [889, 96] width 1142 height 39
drag, startPoint x: 1230, startPoint y: 63, endPoint x: 1136, endPoint y: 99, distance: 100.1
click at [1230, 62] on span "Call to Customer" at bounding box center [1226, 59] width 91 height 16
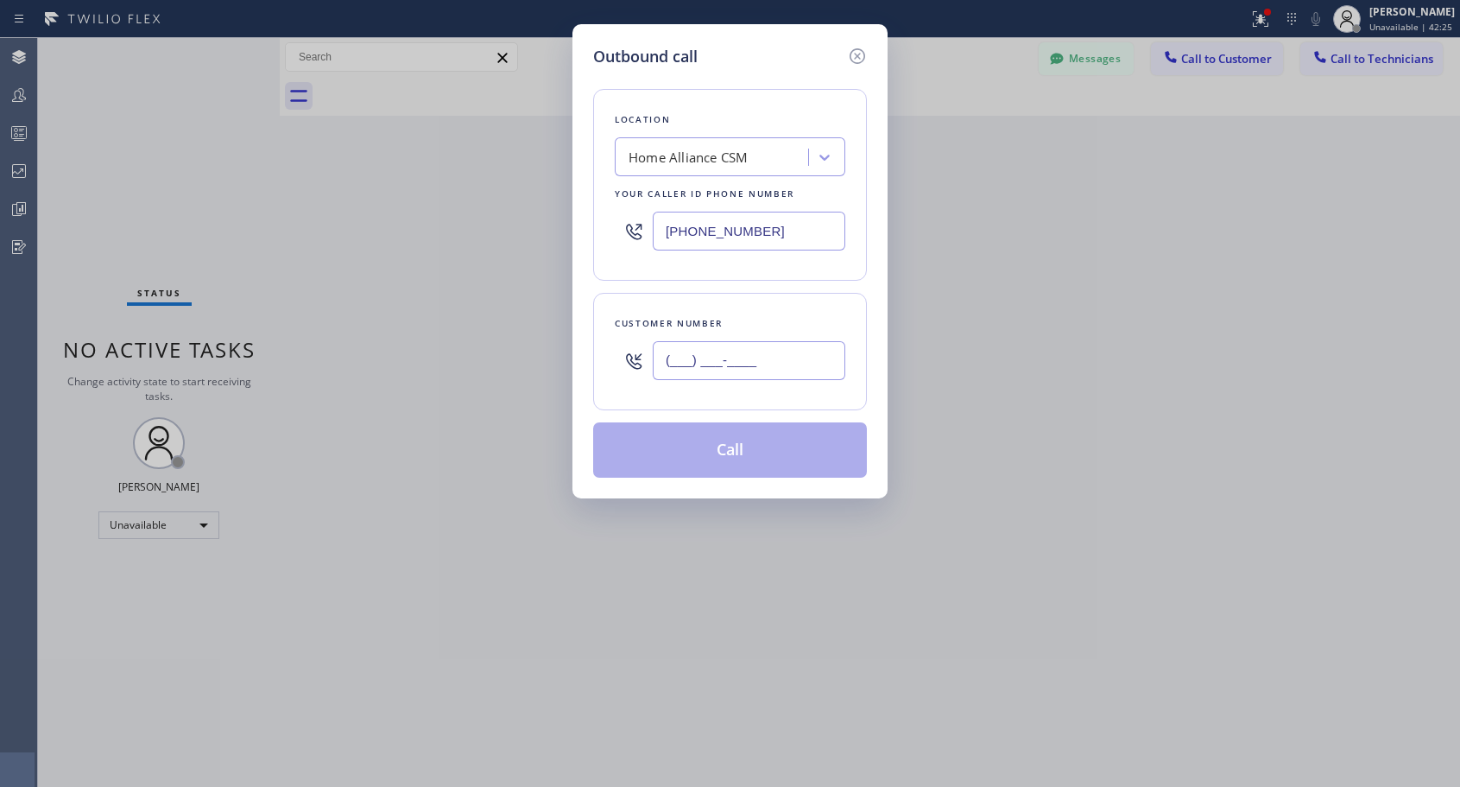
click at [775, 370] on input "(___) ___-____" at bounding box center [749, 360] width 193 height 39
paste input "425) 349-0858"
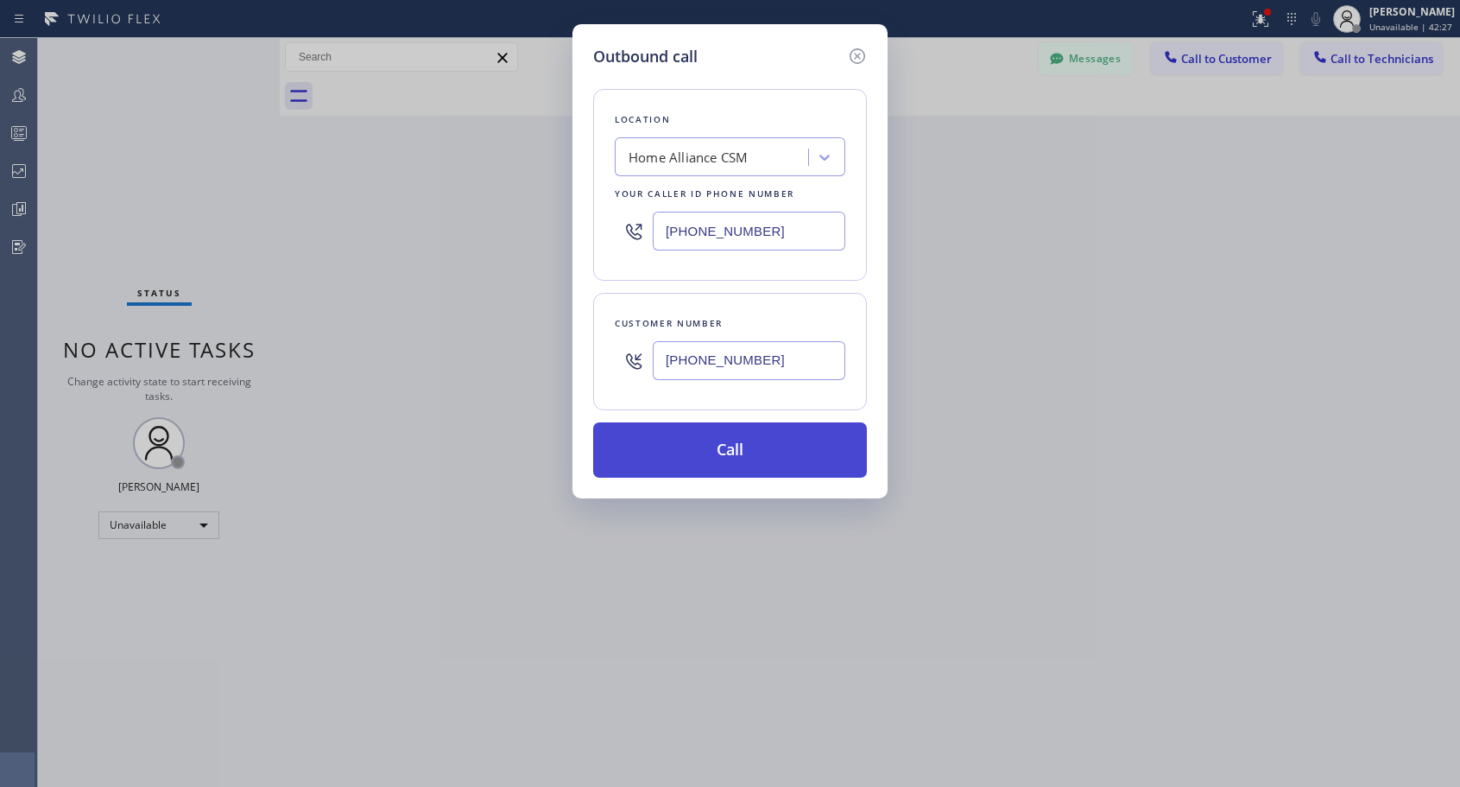
type input "[PHONE_NUMBER]"
click at [747, 439] on button "Call" at bounding box center [730, 449] width 274 height 55
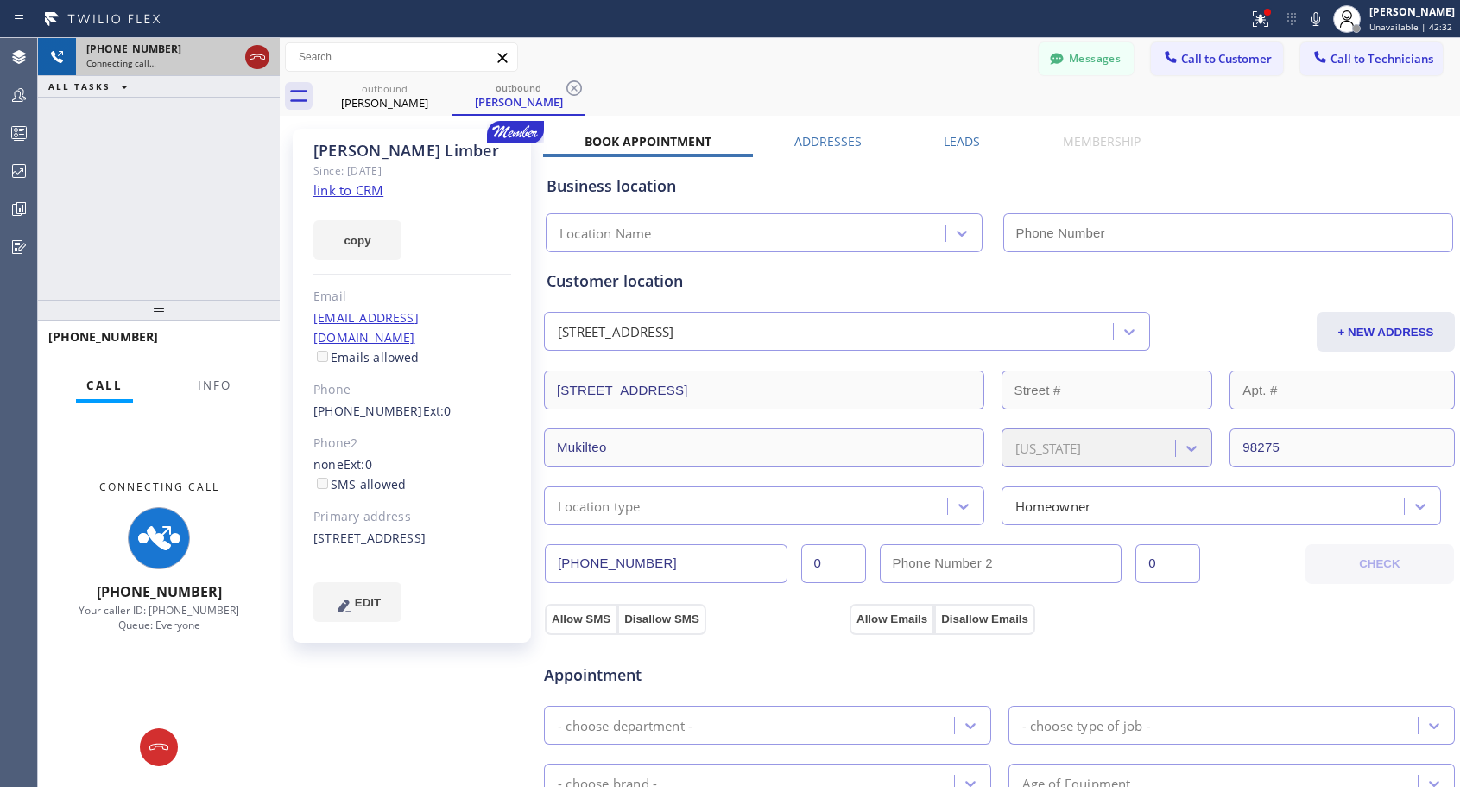
type input "[PHONE_NUMBER]"
click at [257, 61] on icon at bounding box center [257, 57] width 21 height 21
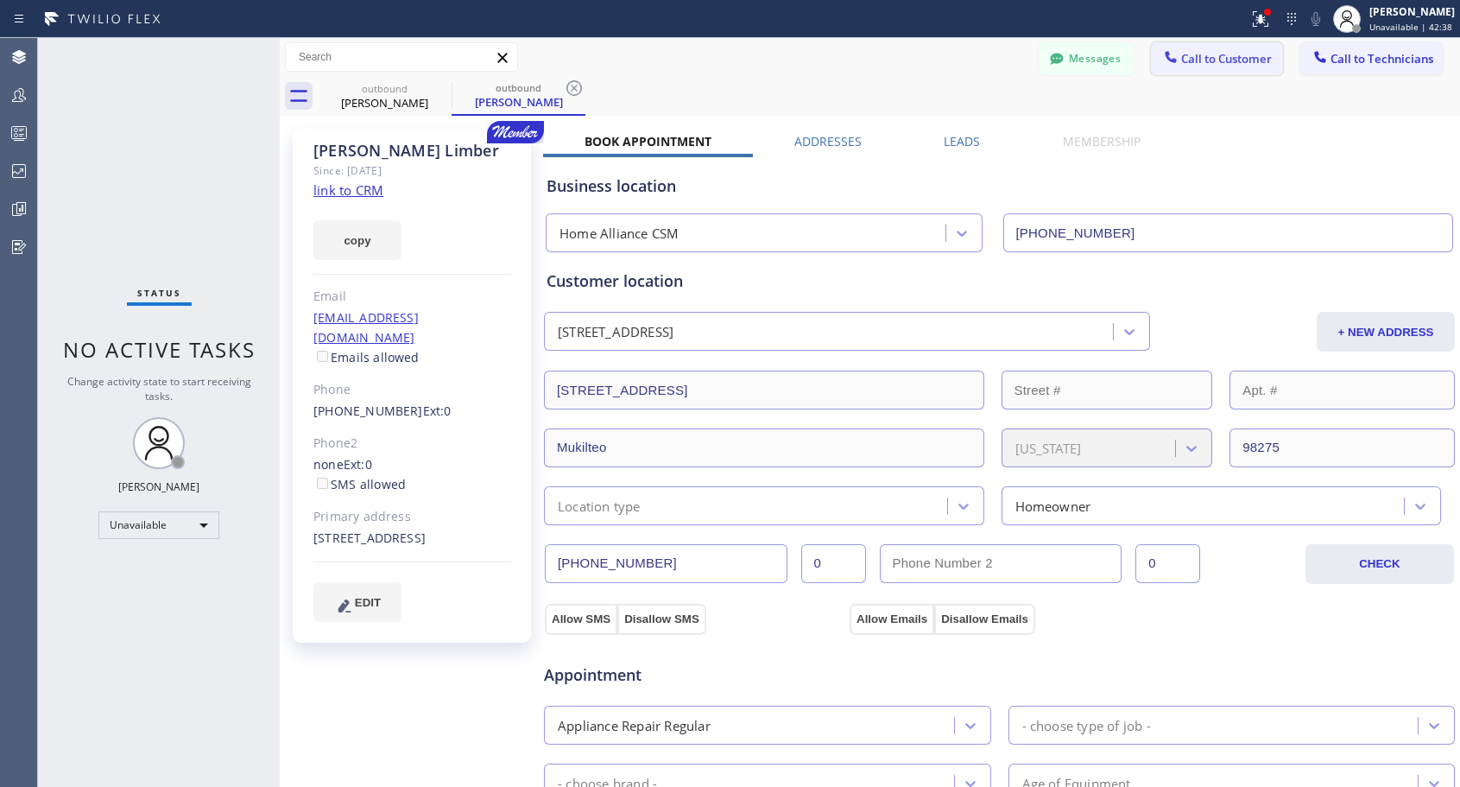
click at [1224, 63] on span "Call to Customer" at bounding box center [1226, 59] width 91 height 16
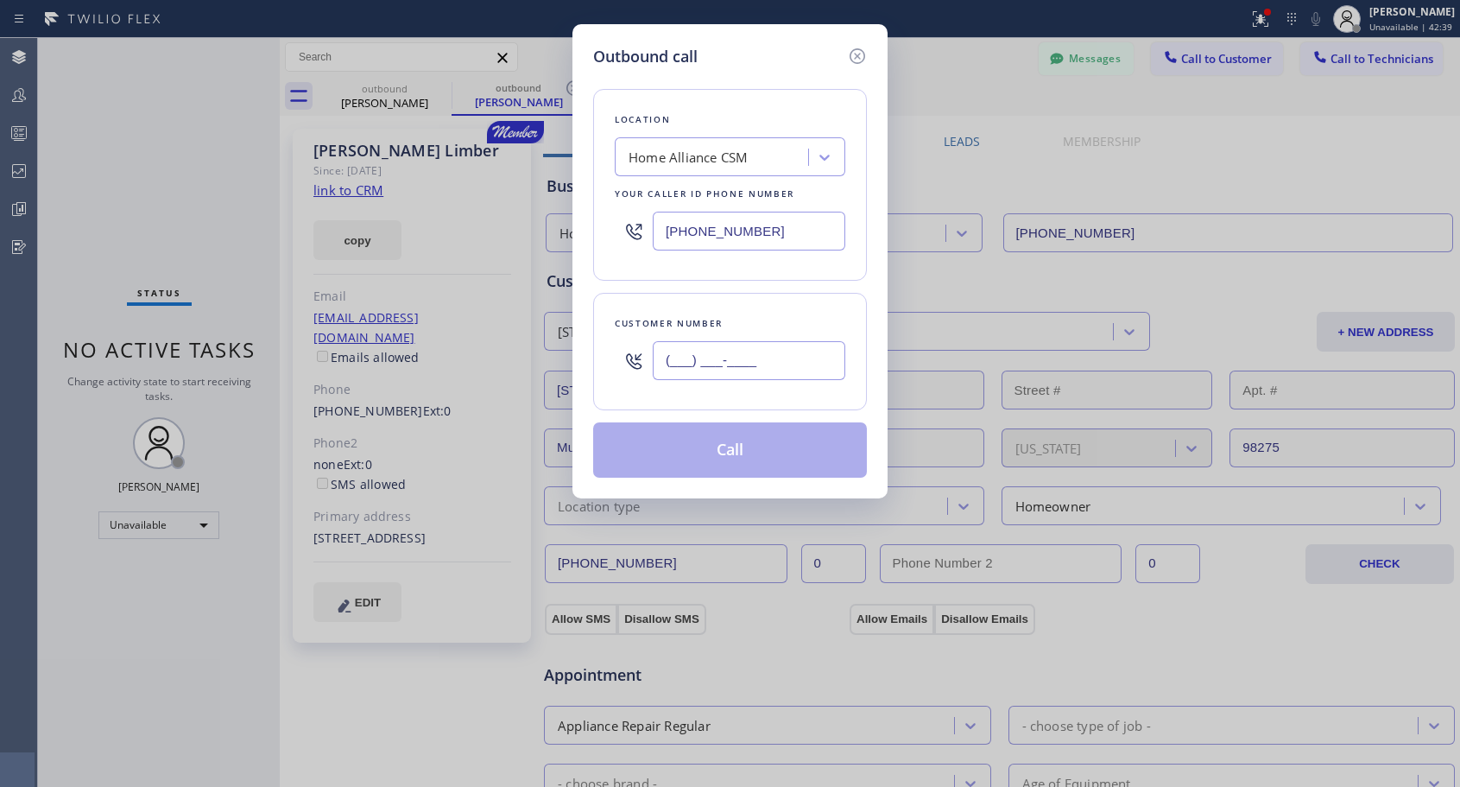
click at [736, 360] on input "(___) ___-____" at bounding box center [749, 360] width 193 height 39
paste input "425) 349-0858"
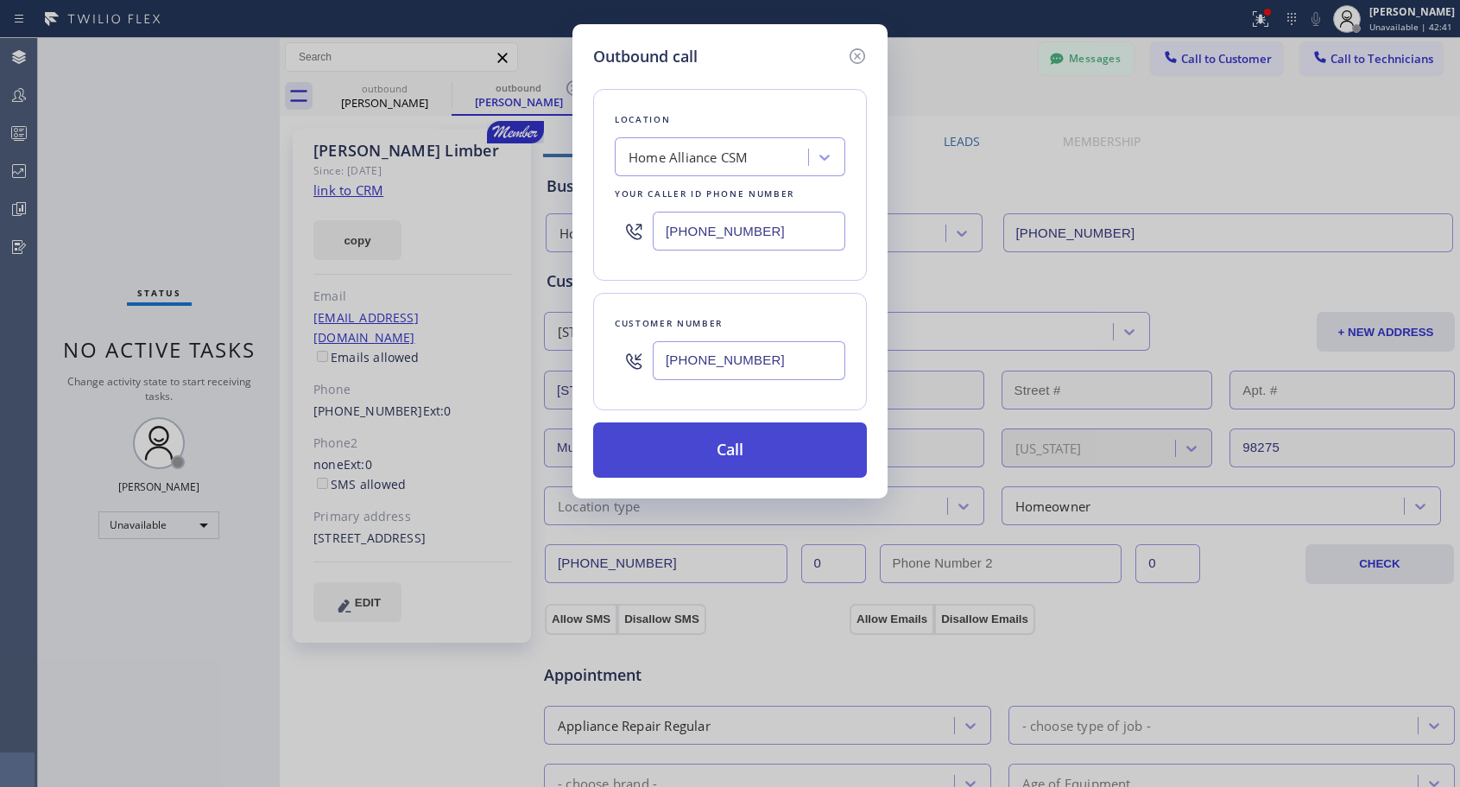
type input "[PHONE_NUMBER]"
click at [724, 452] on button "Call" at bounding box center [730, 449] width 274 height 55
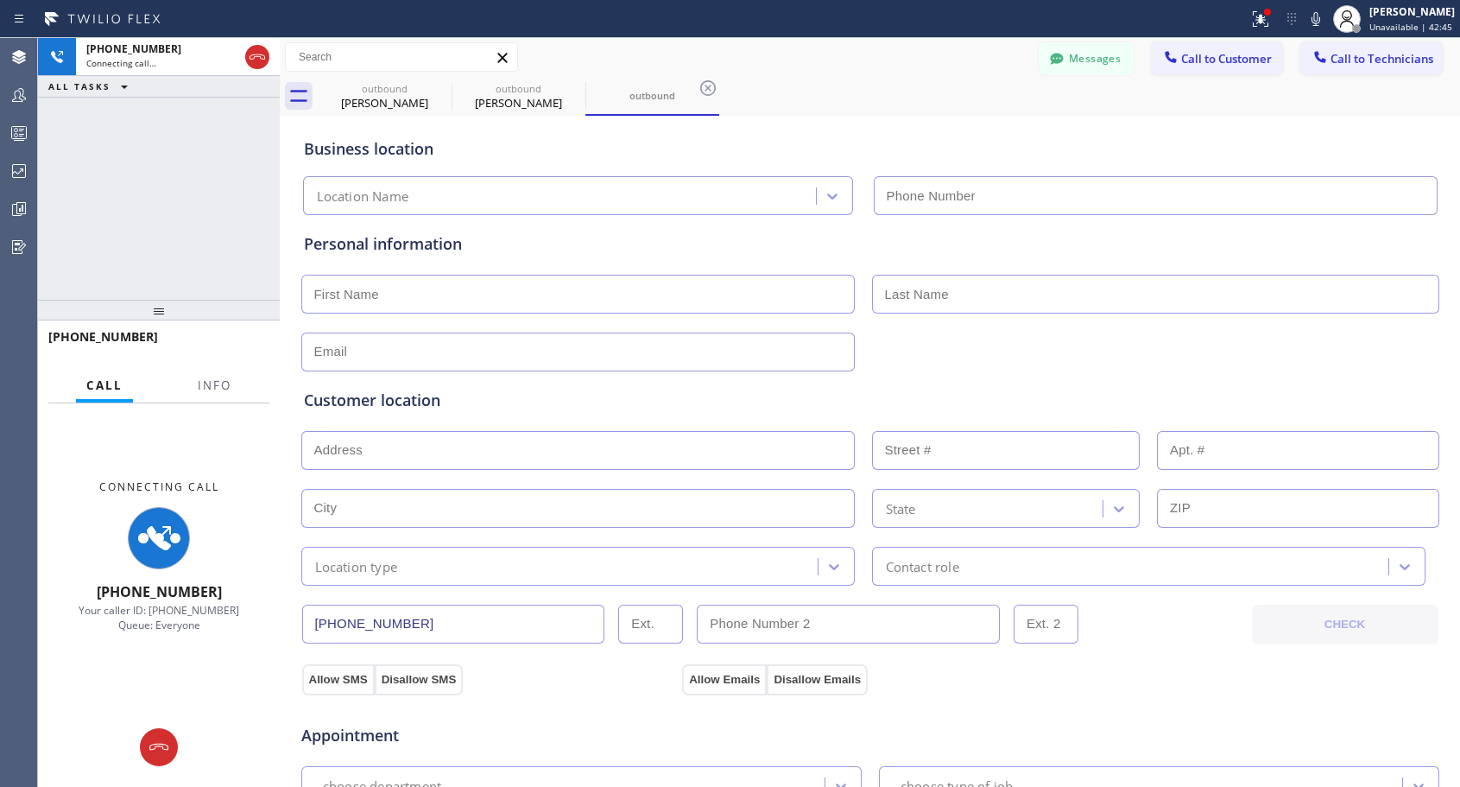
type input "[PHONE_NUMBER]"
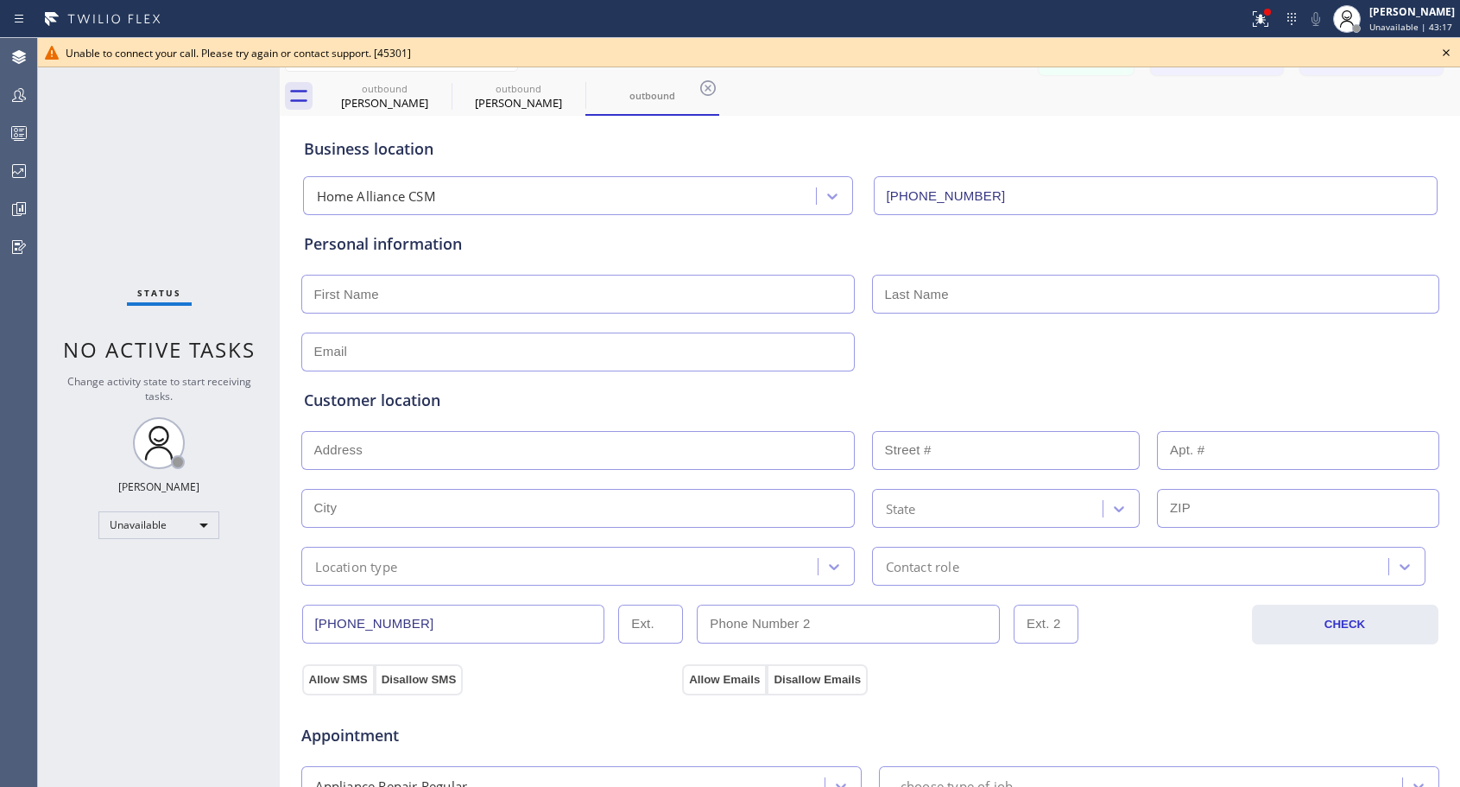
click at [1445, 51] on icon at bounding box center [1446, 52] width 21 height 21
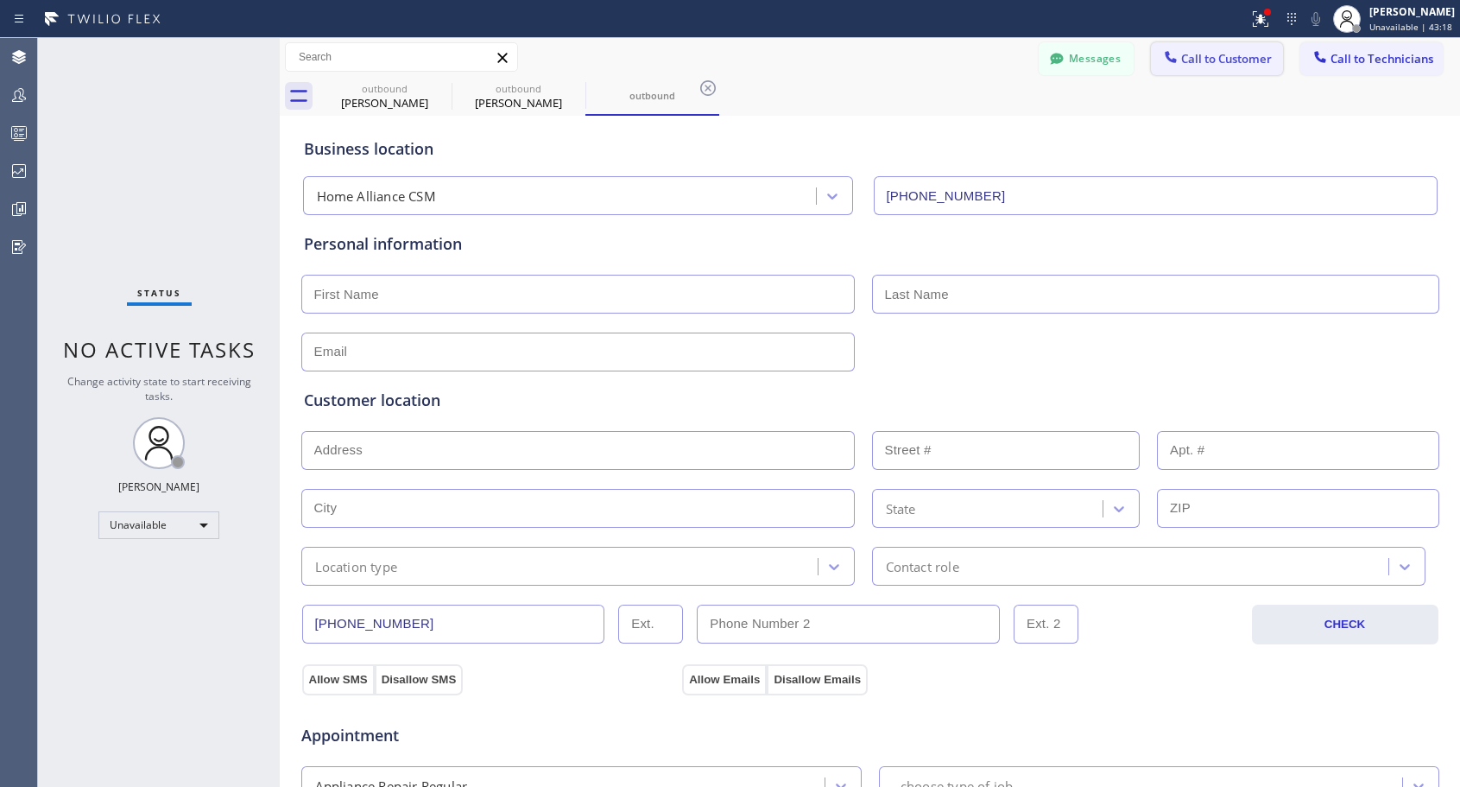
click at [1214, 67] on button "Call to Customer" at bounding box center [1217, 58] width 132 height 33
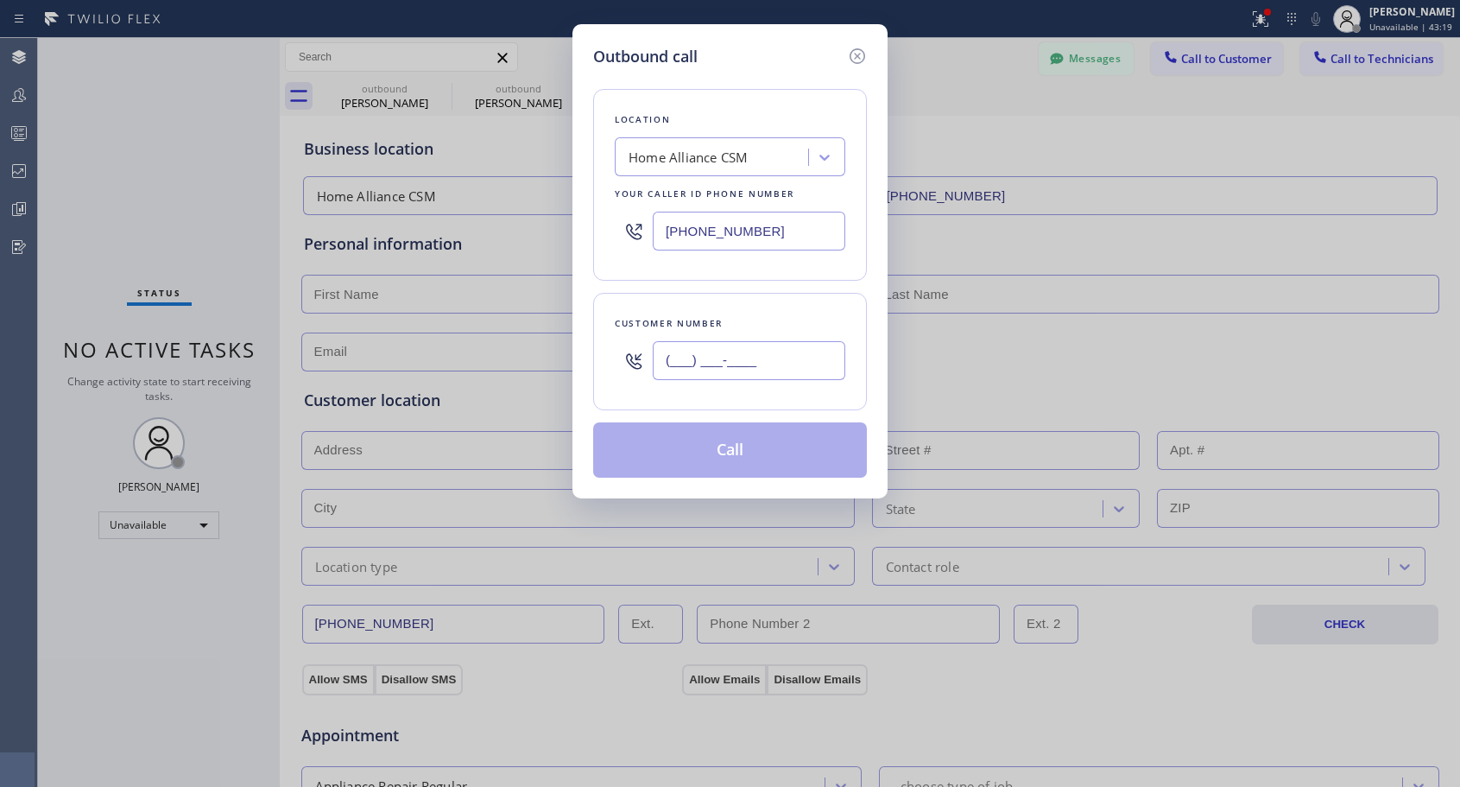
click at [730, 351] on input "(___) ___-____" at bounding box center [749, 360] width 193 height 39
click at [670, 352] on input "(___) ___-____" at bounding box center [749, 360] width 193 height 39
paste input "425) 349-0858"
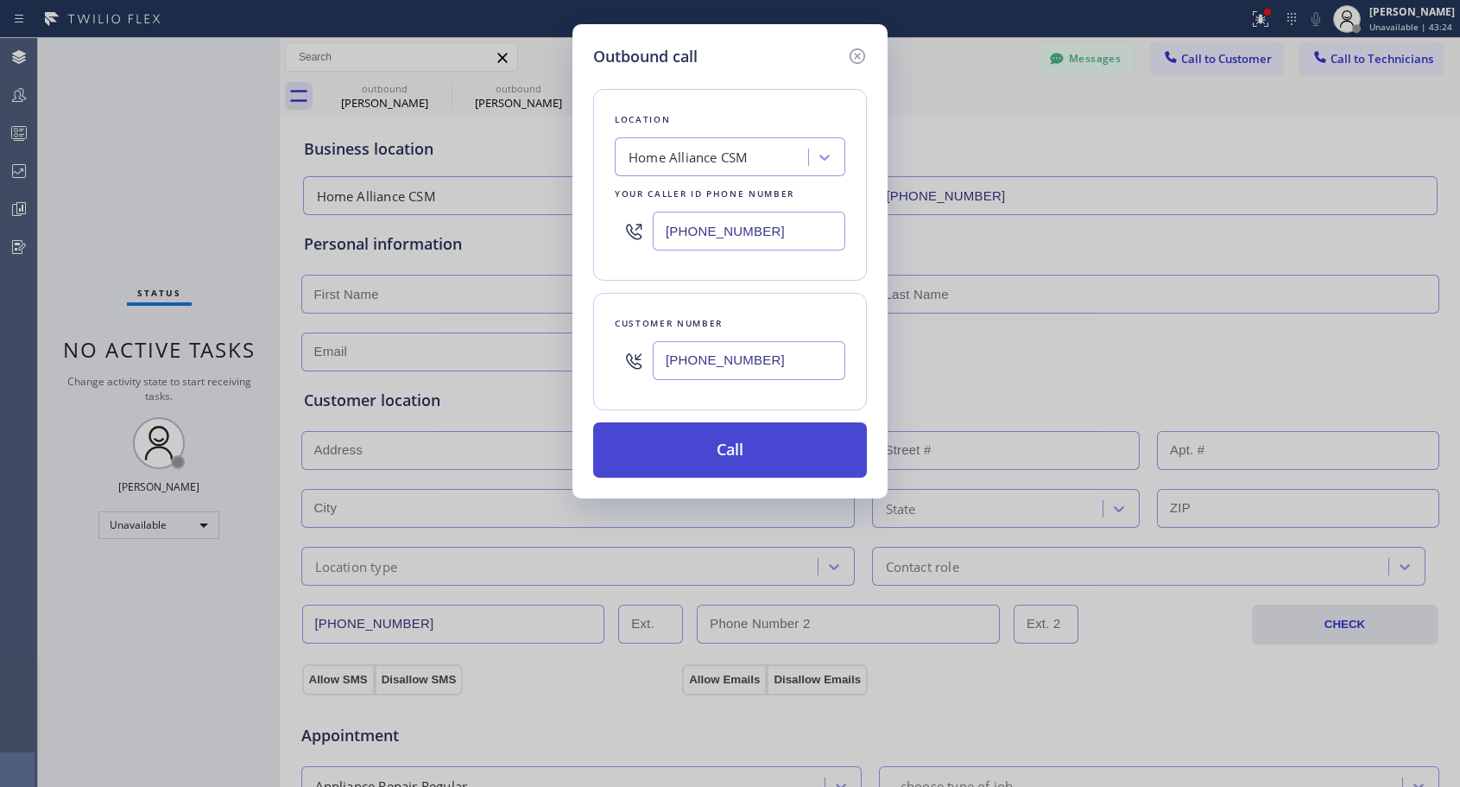
type input "[PHONE_NUMBER]"
click at [740, 461] on button "Call" at bounding box center [730, 449] width 274 height 55
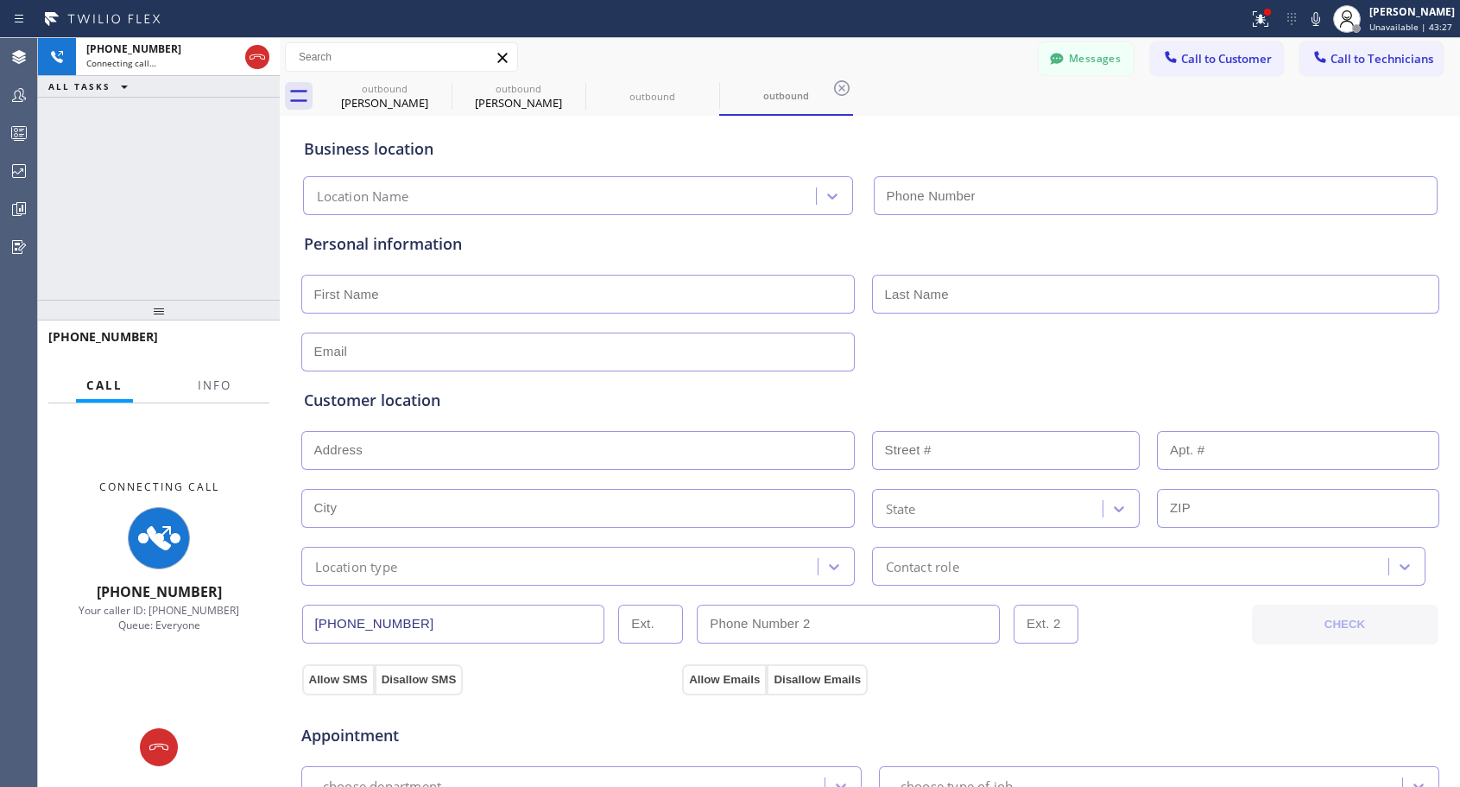
type input "[PHONE_NUMBER]"
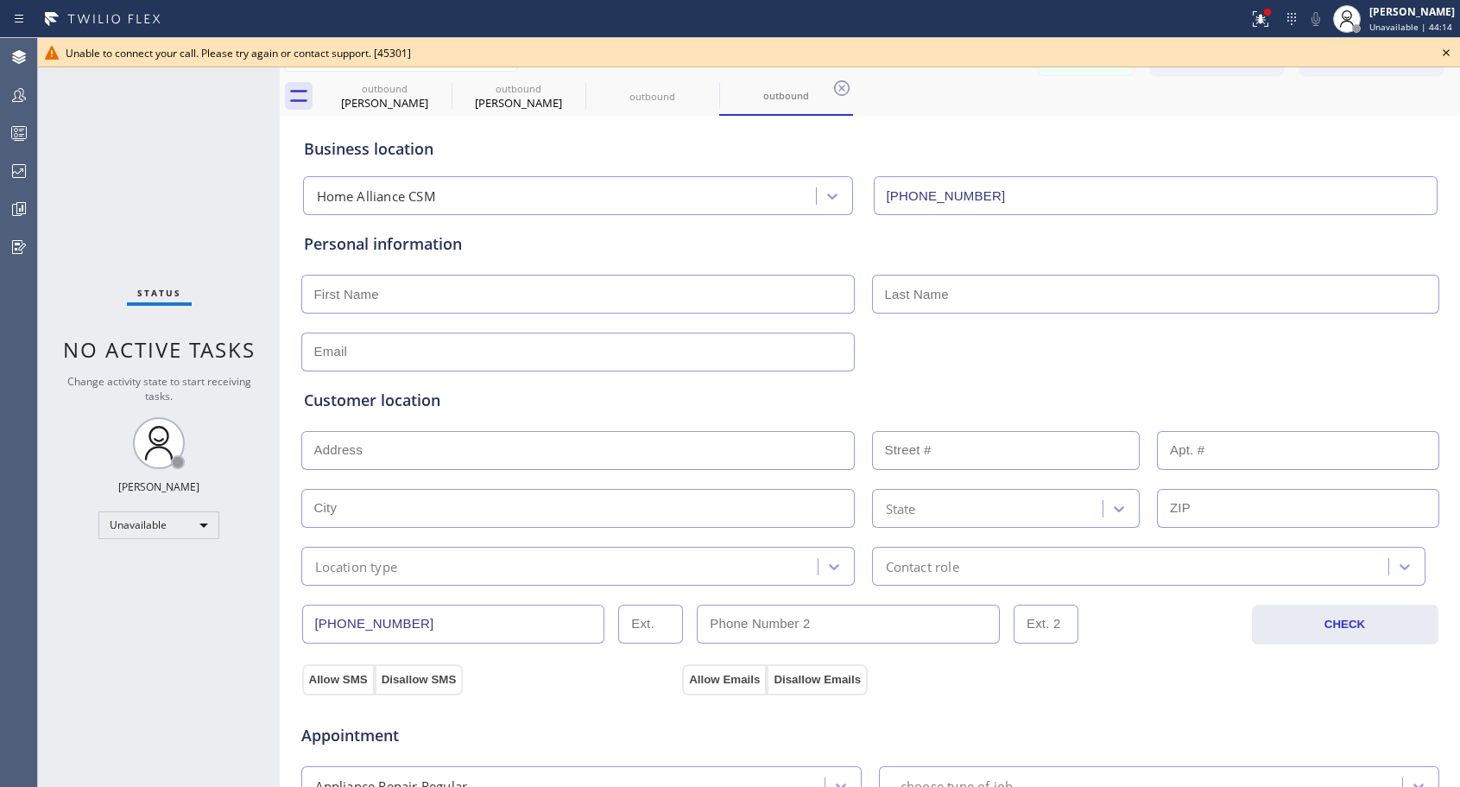
click at [1446, 50] on icon at bounding box center [1446, 52] width 21 height 21
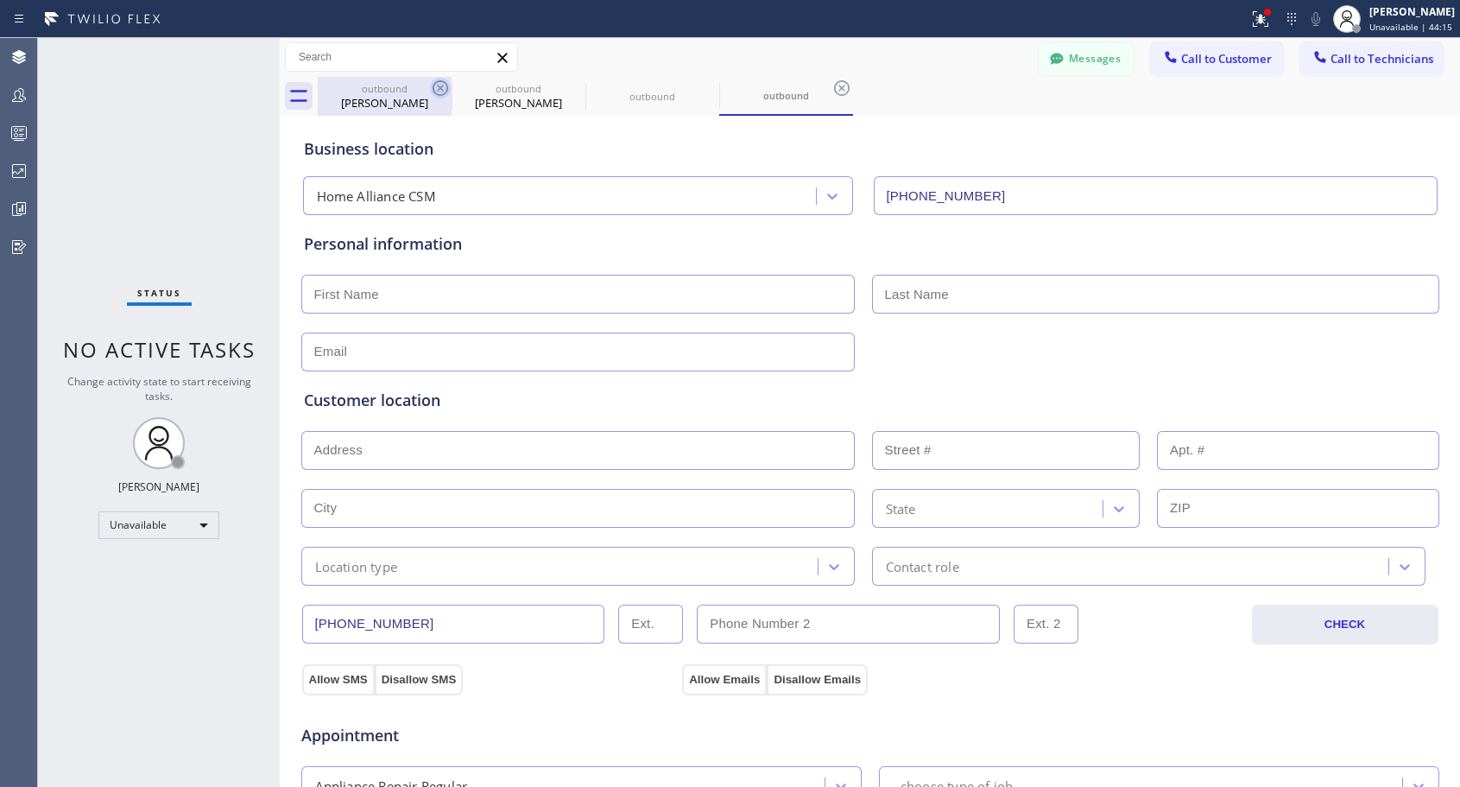
click at [433, 85] on icon at bounding box center [441, 88] width 16 height 16
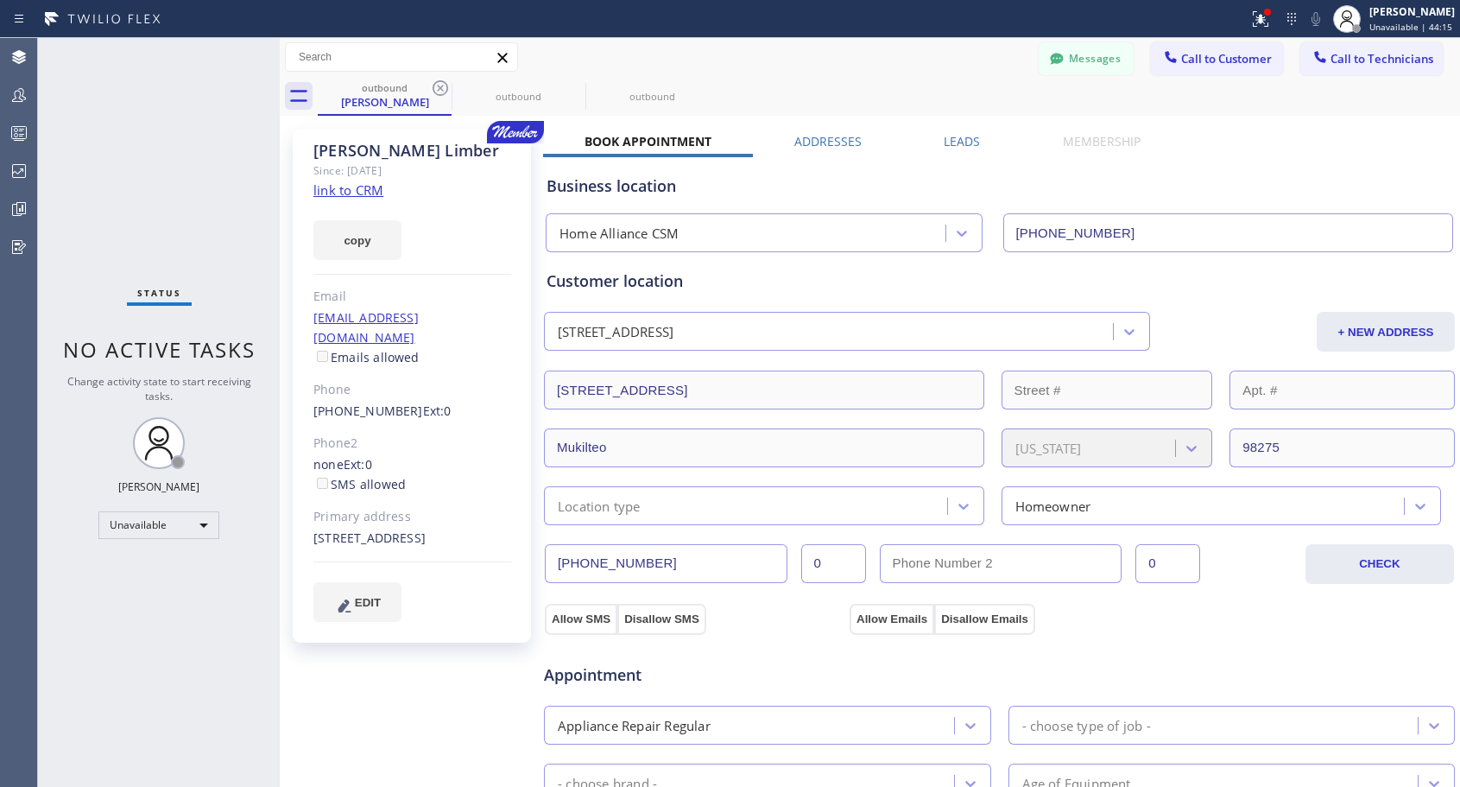
click at [433, 85] on icon at bounding box center [441, 88] width 16 height 16
click at [0, 0] on icon at bounding box center [0, 0] width 0 height 0
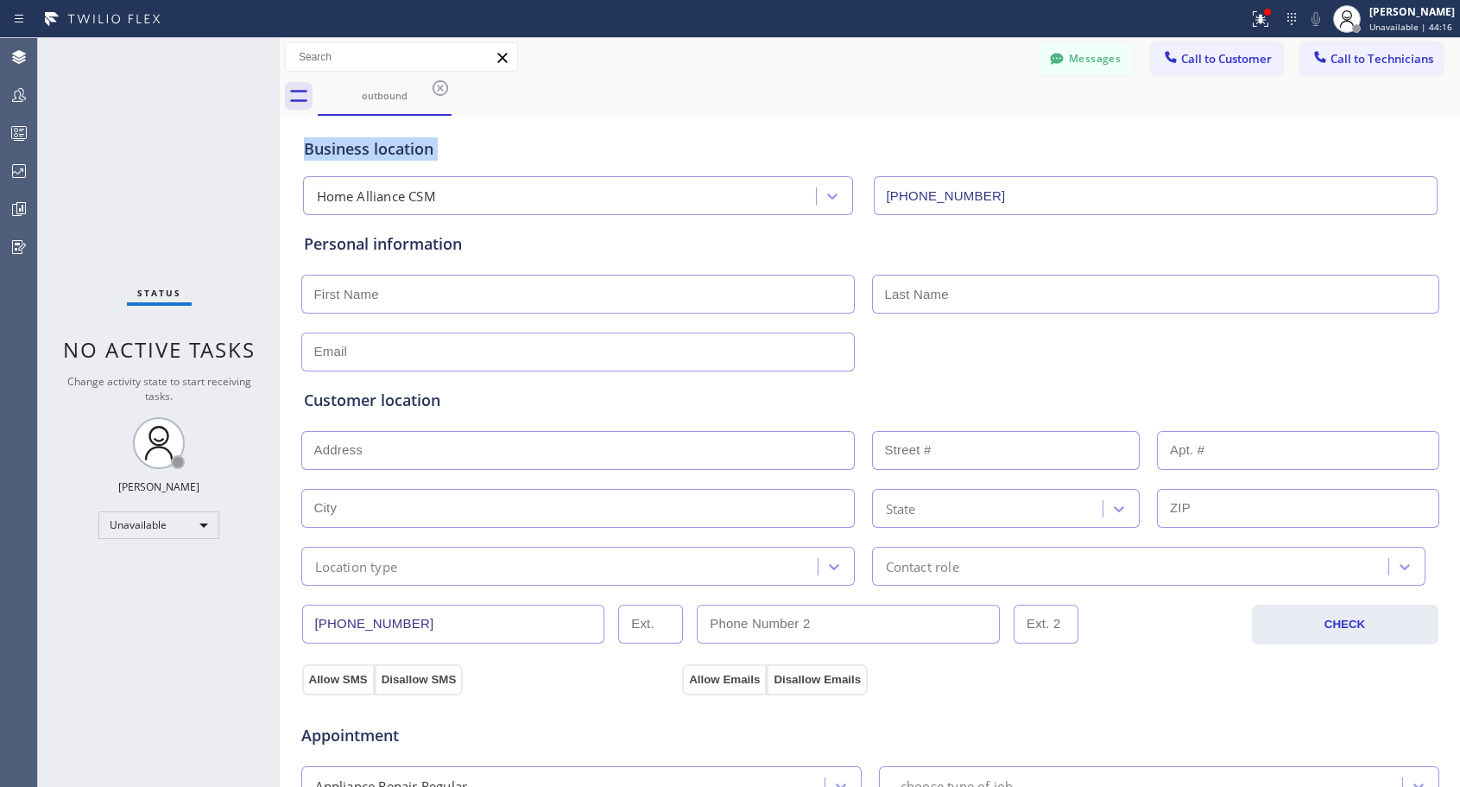
click at [433, 85] on icon at bounding box center [441, 88] width 16 height 16
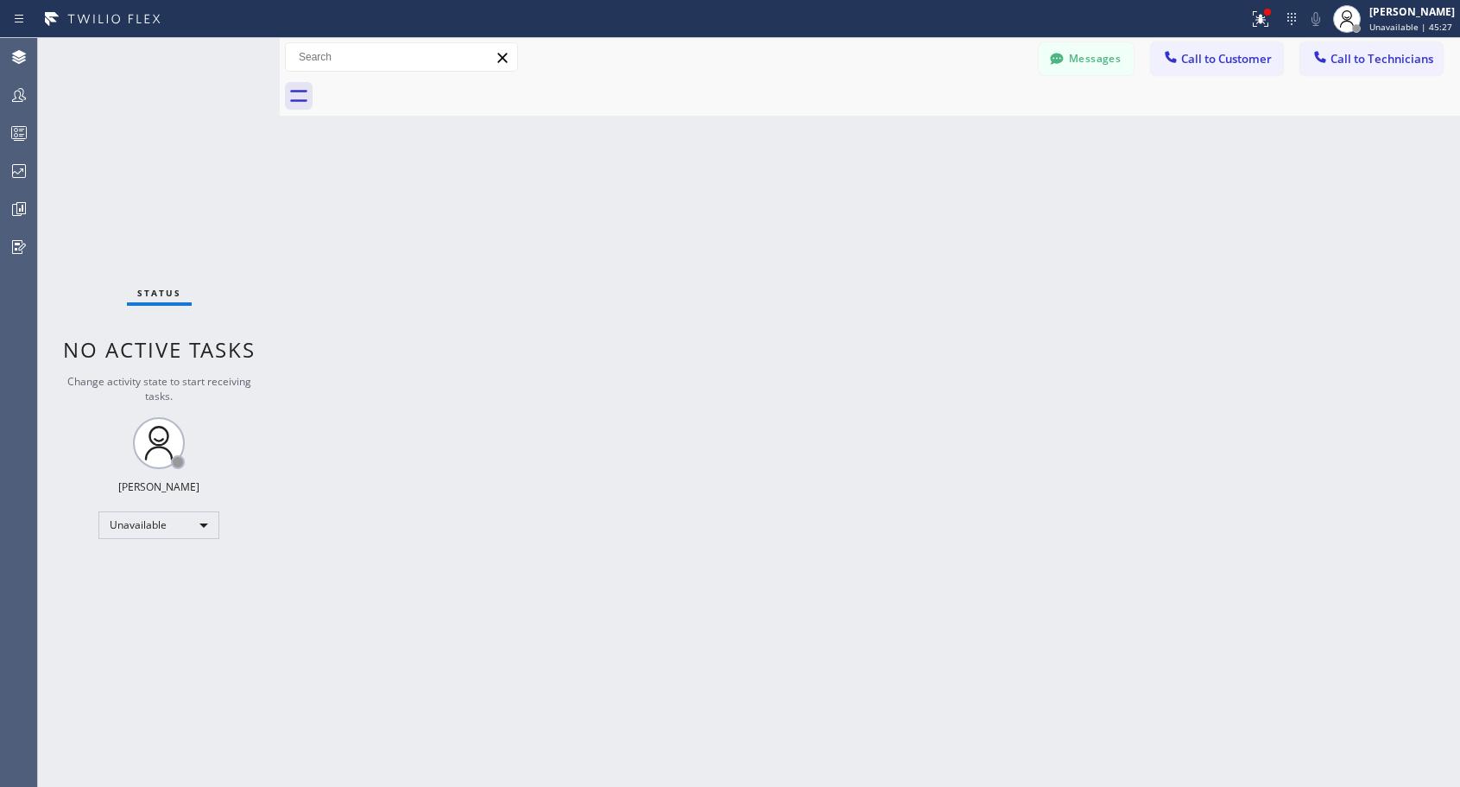
click at [1193, 65] on span "Call to Customer" at bounding box center [1226, 59] width 91 height 16
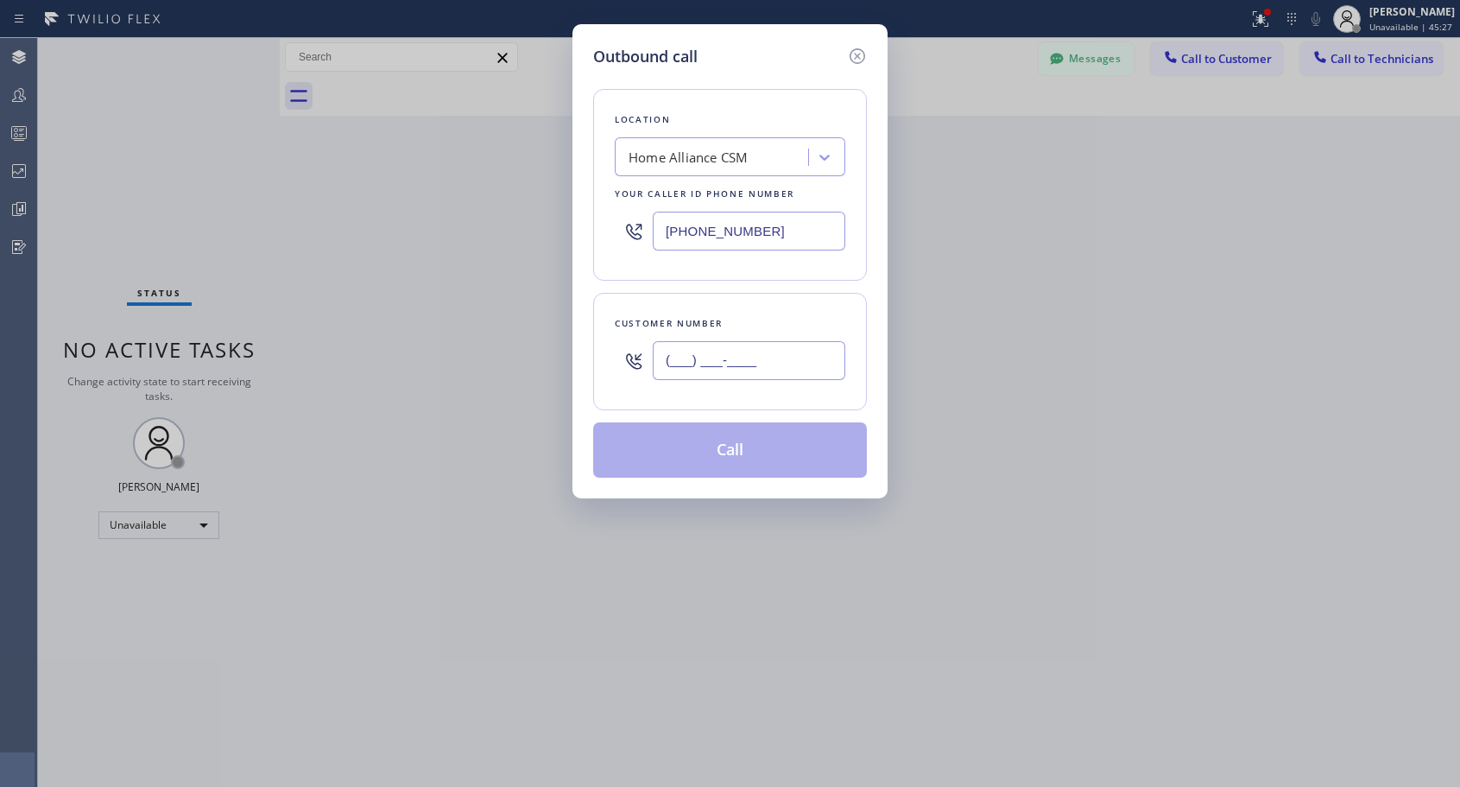
click at [763, 376] on input "(___) ___-____" at bounding box center [749, 360] width 193 height 39
paste input "408) 621-8937"
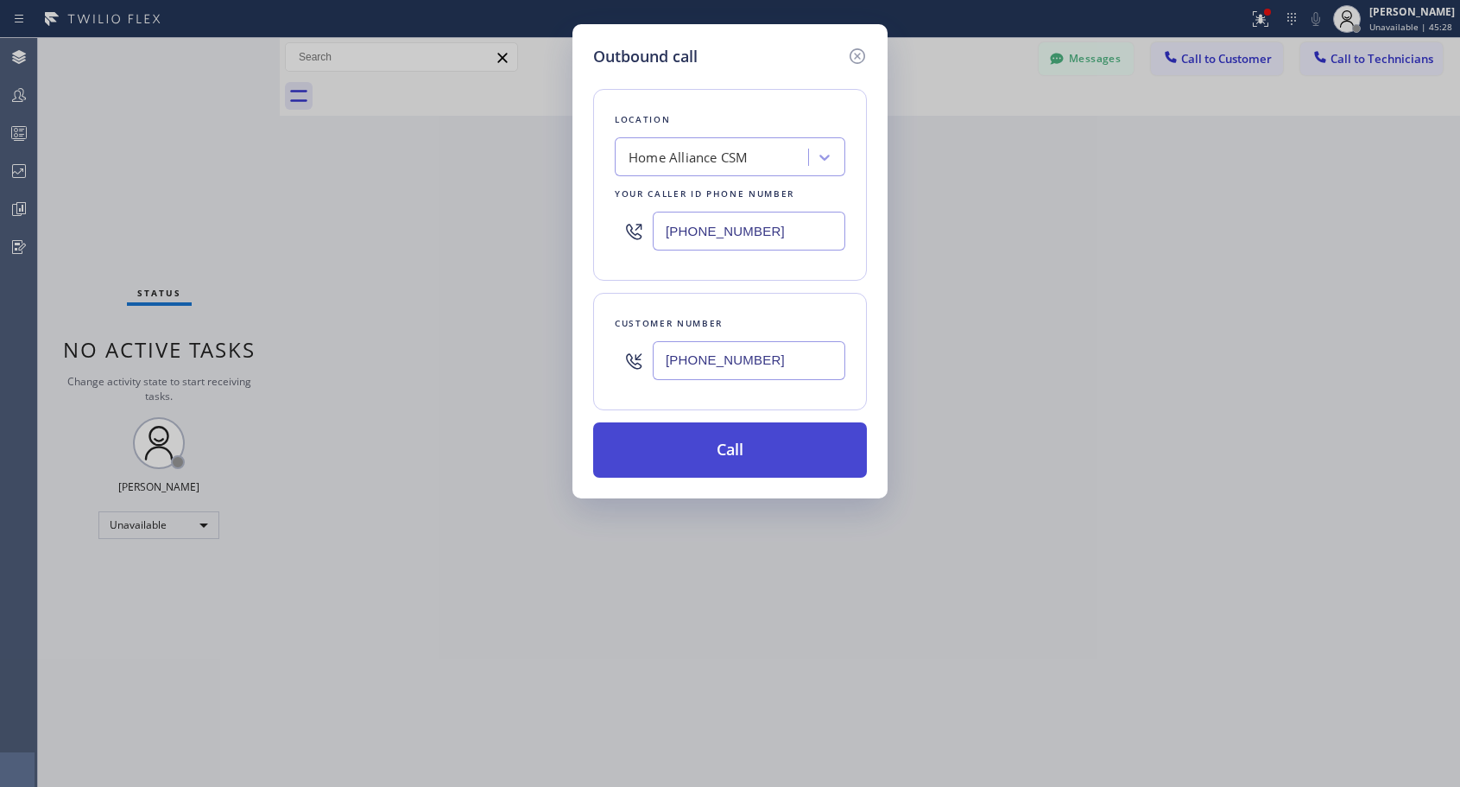
type input "[PHONE_NUMBER]"
click at [739, 453] on button "Call" at bounding box center [730, 449] width 274 height 55
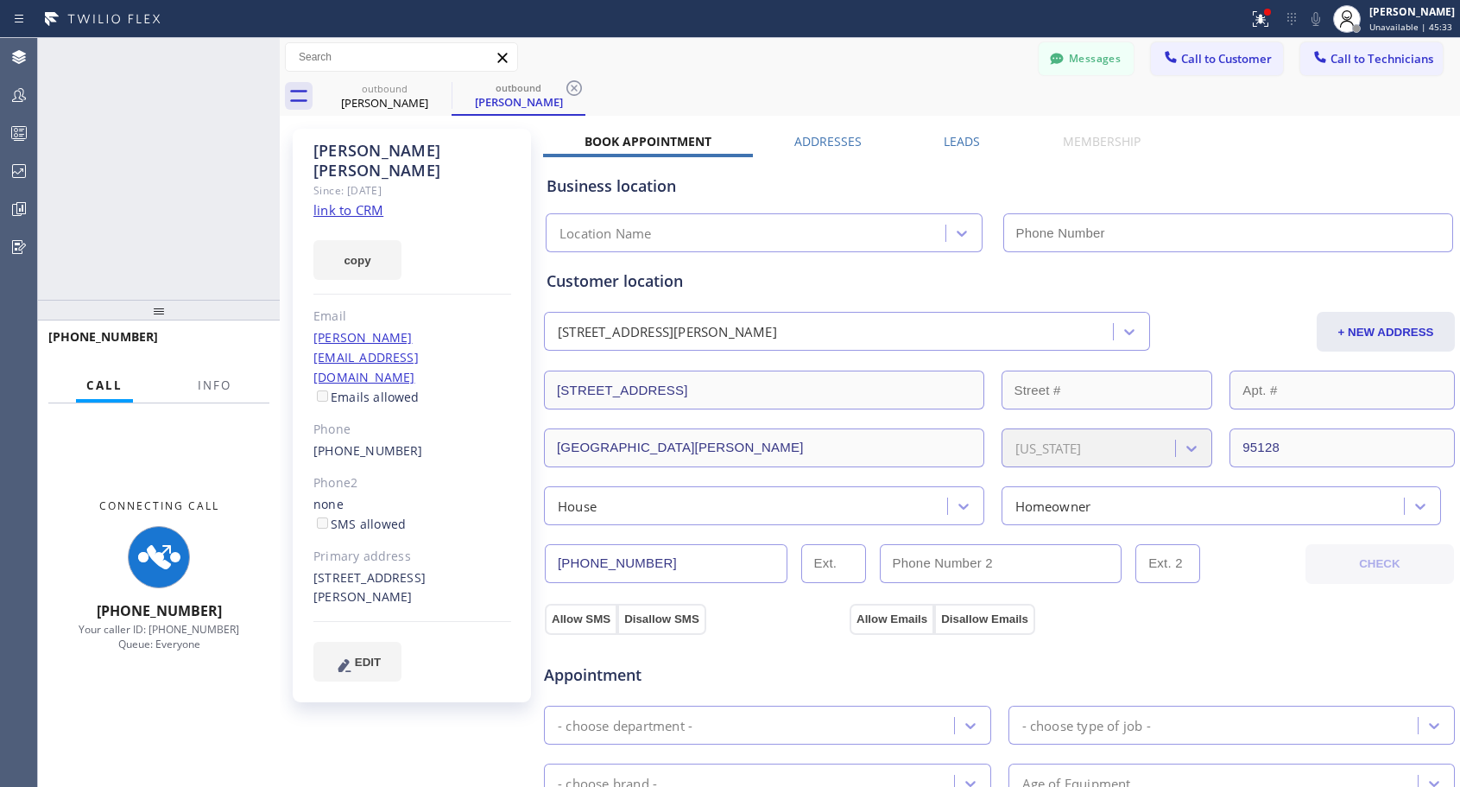
type input "[PHONE_NUMBER]"
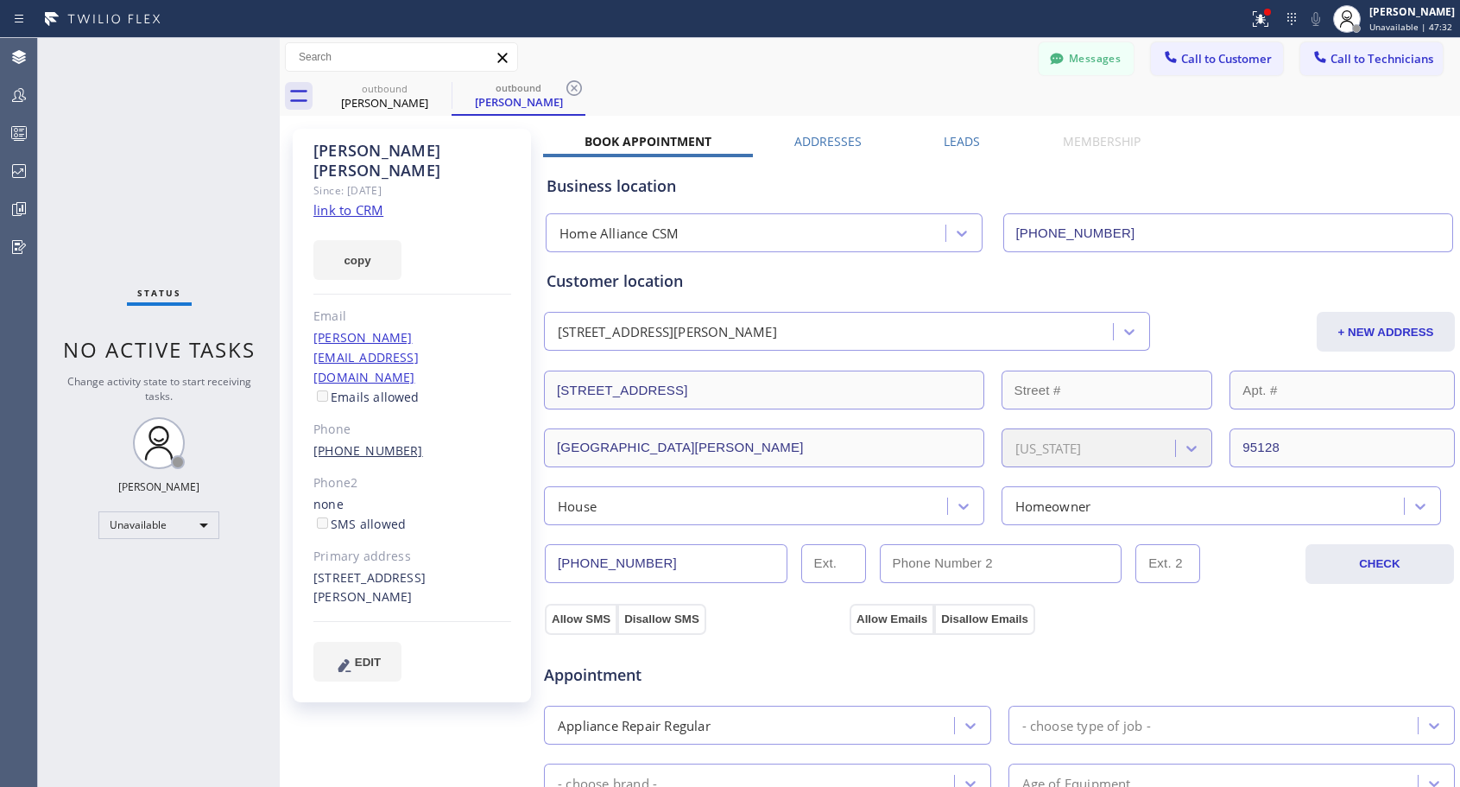
click at [355, 442] on link "[PHONE_NUMBER]" at bounding box center [368, 450] width 110 height 16
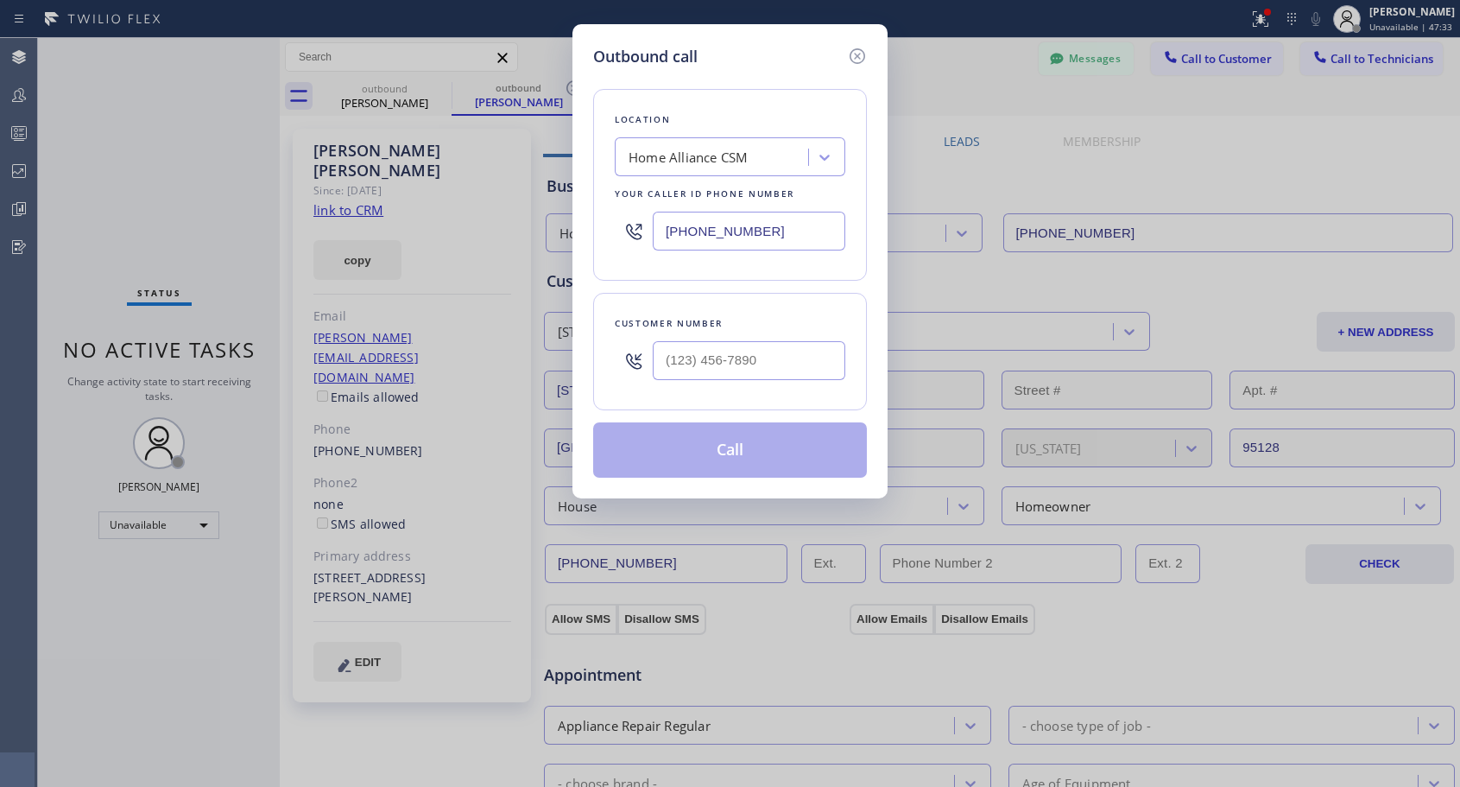
type input "[PHONE_NUMBER]"
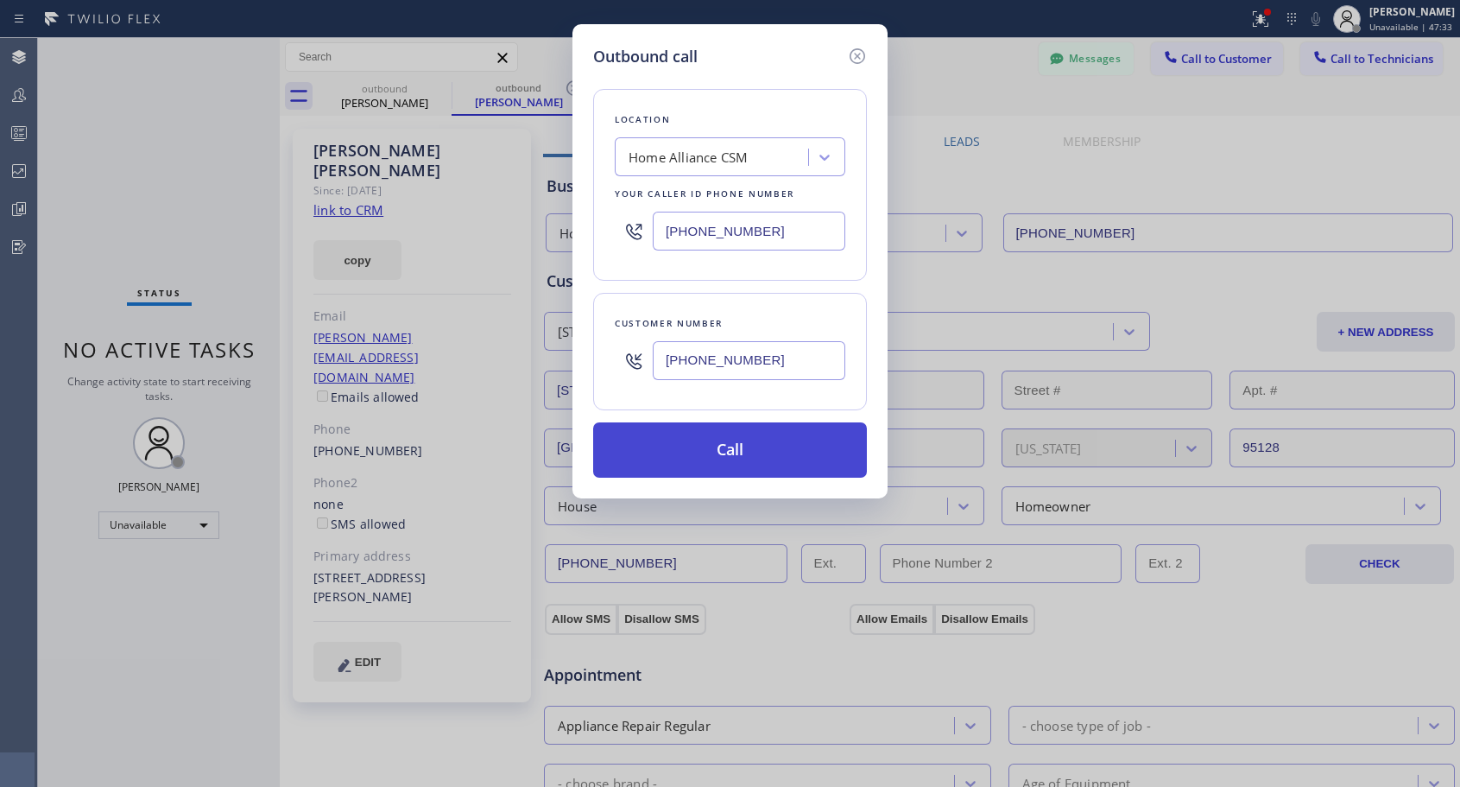
click at [717, 442] on button "Call" at bounding box center [730, 449] width 274 height 55
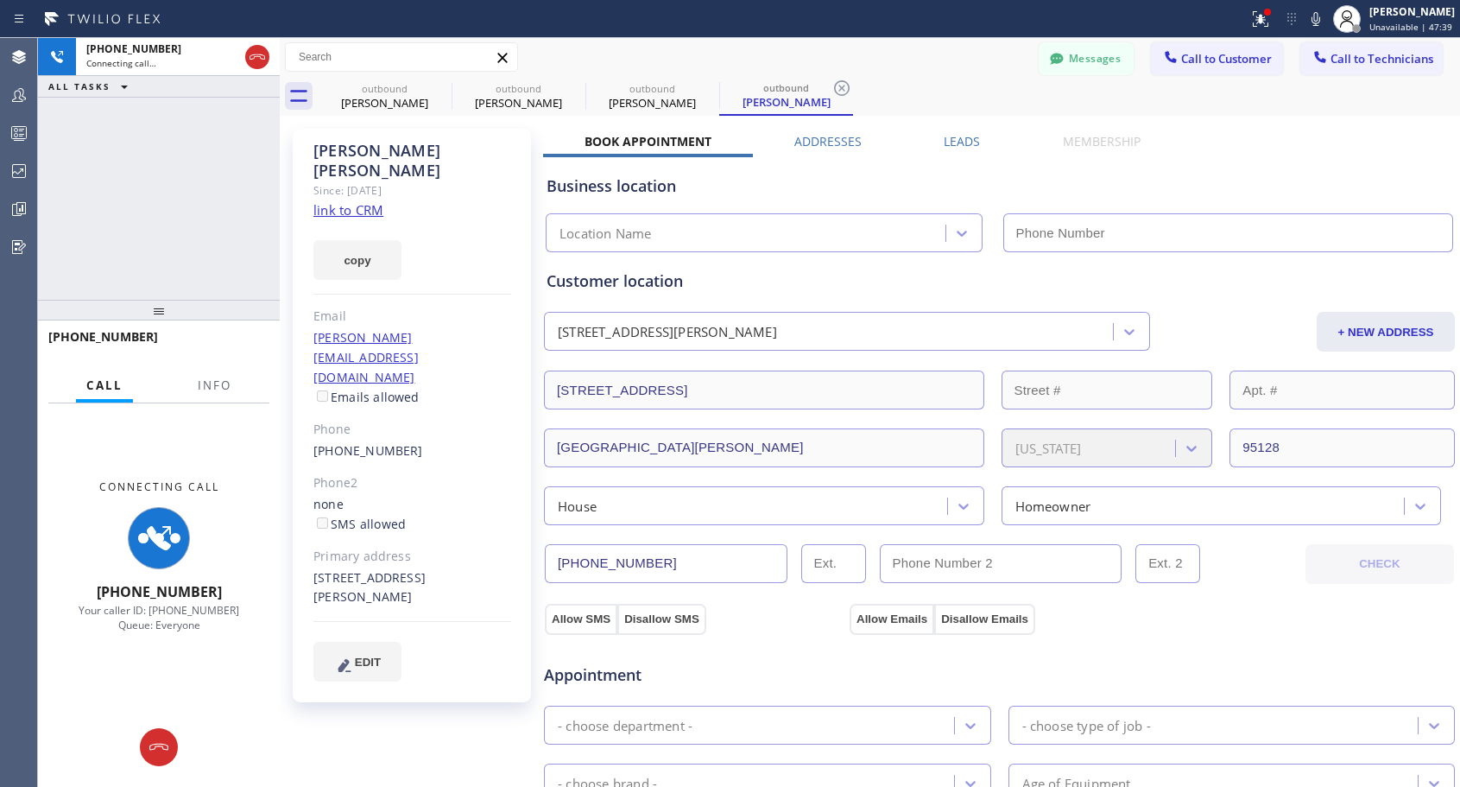
type input "[PHONE_NUMBER]"
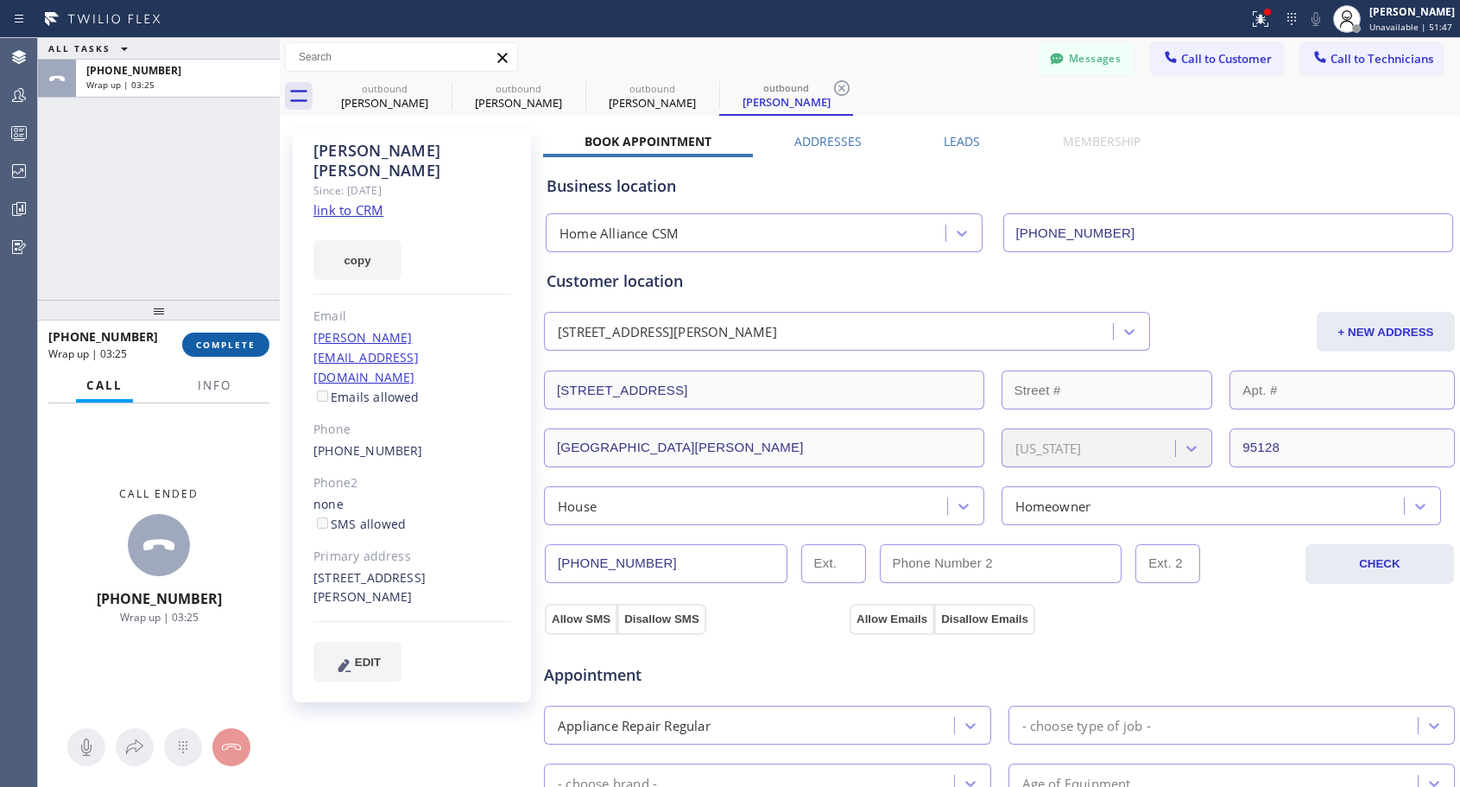
click at [213, 350] on span "COMPLETE" at bounding box center [226, 344] width 60 height 12
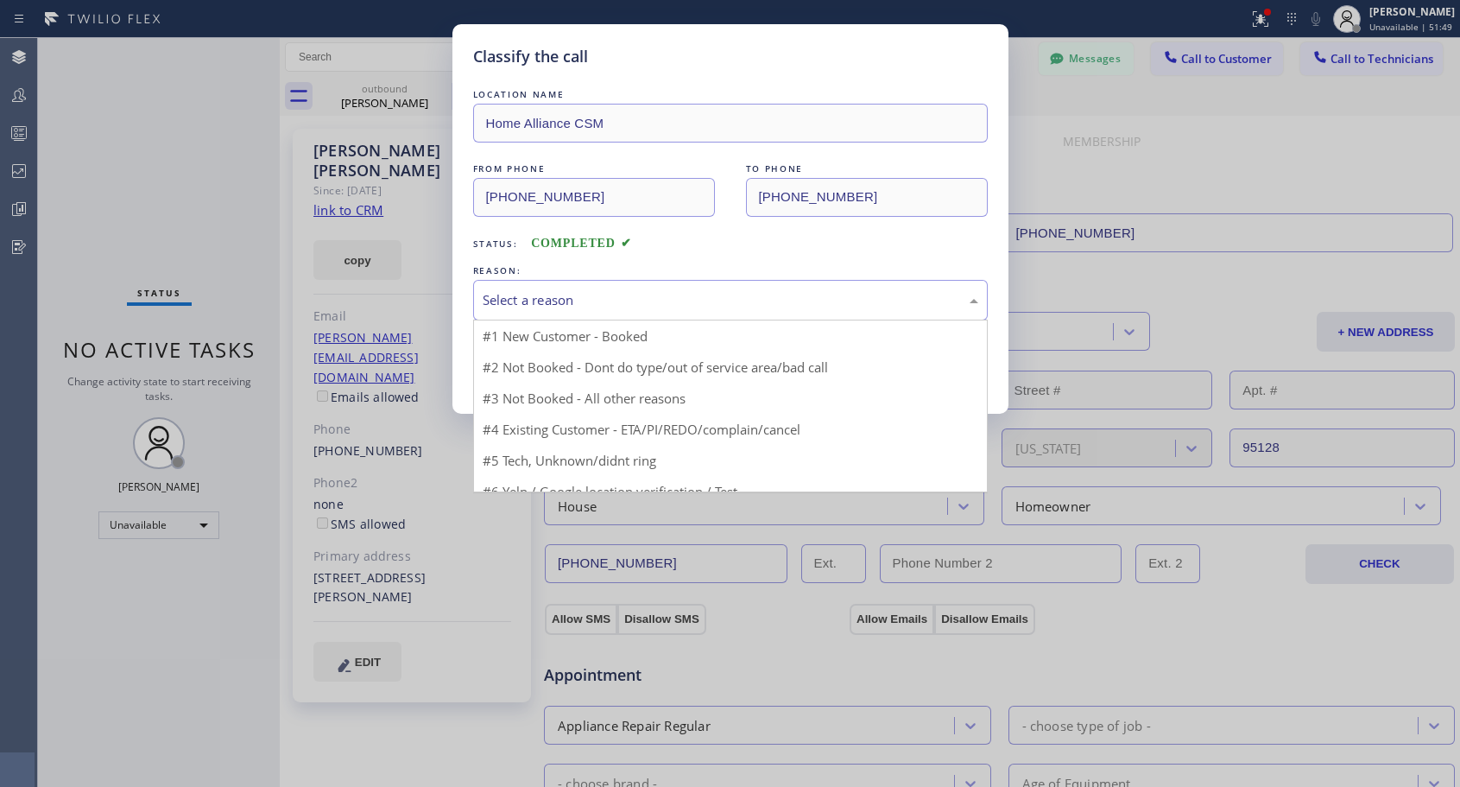
click at [572, 293] on div "Select a reason" at bounding box center [731, 300] width 496 height 20
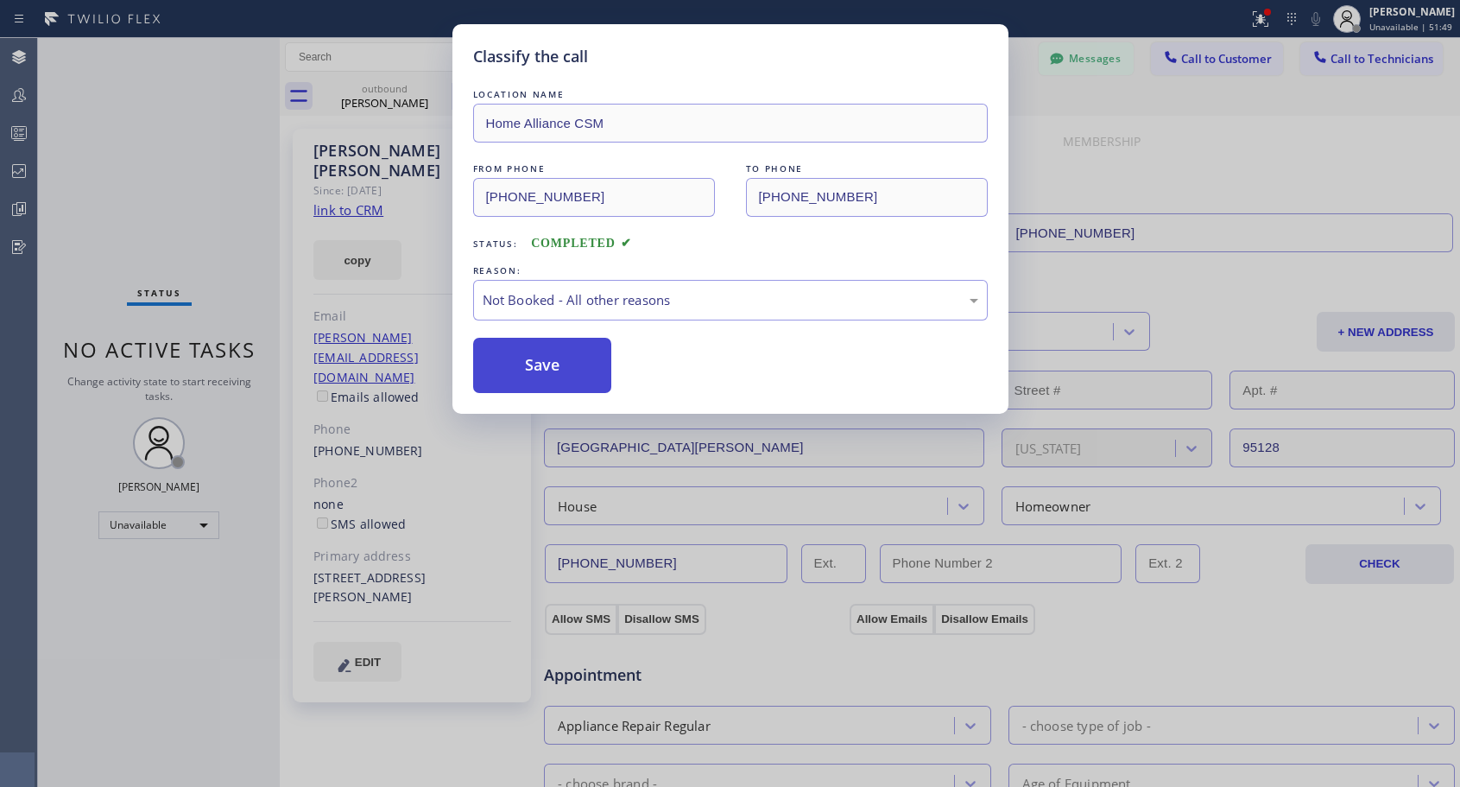
click at [527, 372] on button "Save" at bounding box center [542, 365] width 139 height 55
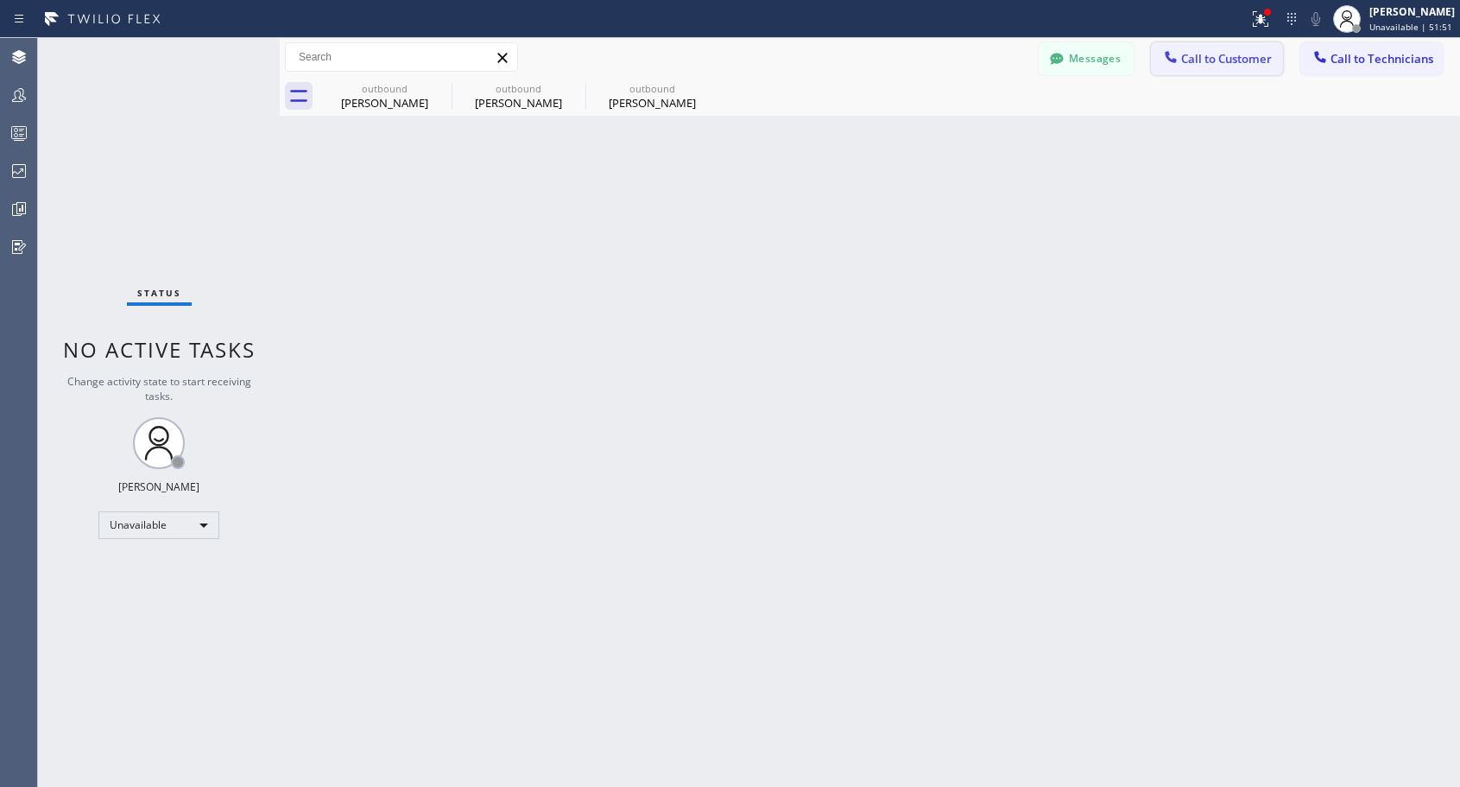
click at [1180, 58] on div at bounding box center [1171, 58] width 21 height 21
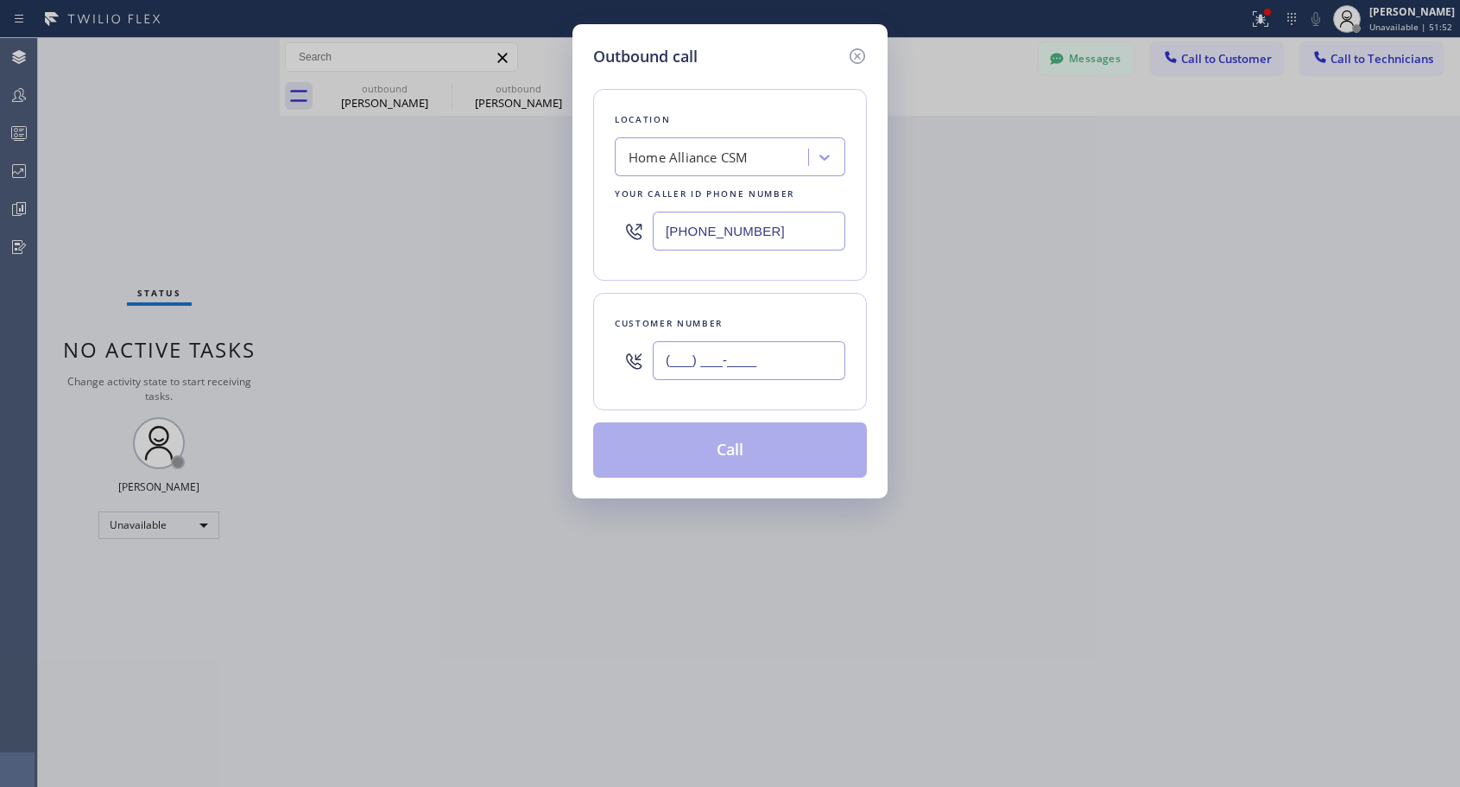
click at [806, 357] on input "(___) ___-____" at bounding box center [749, 360] width 193 height 39
paste input "323) 445-4759"
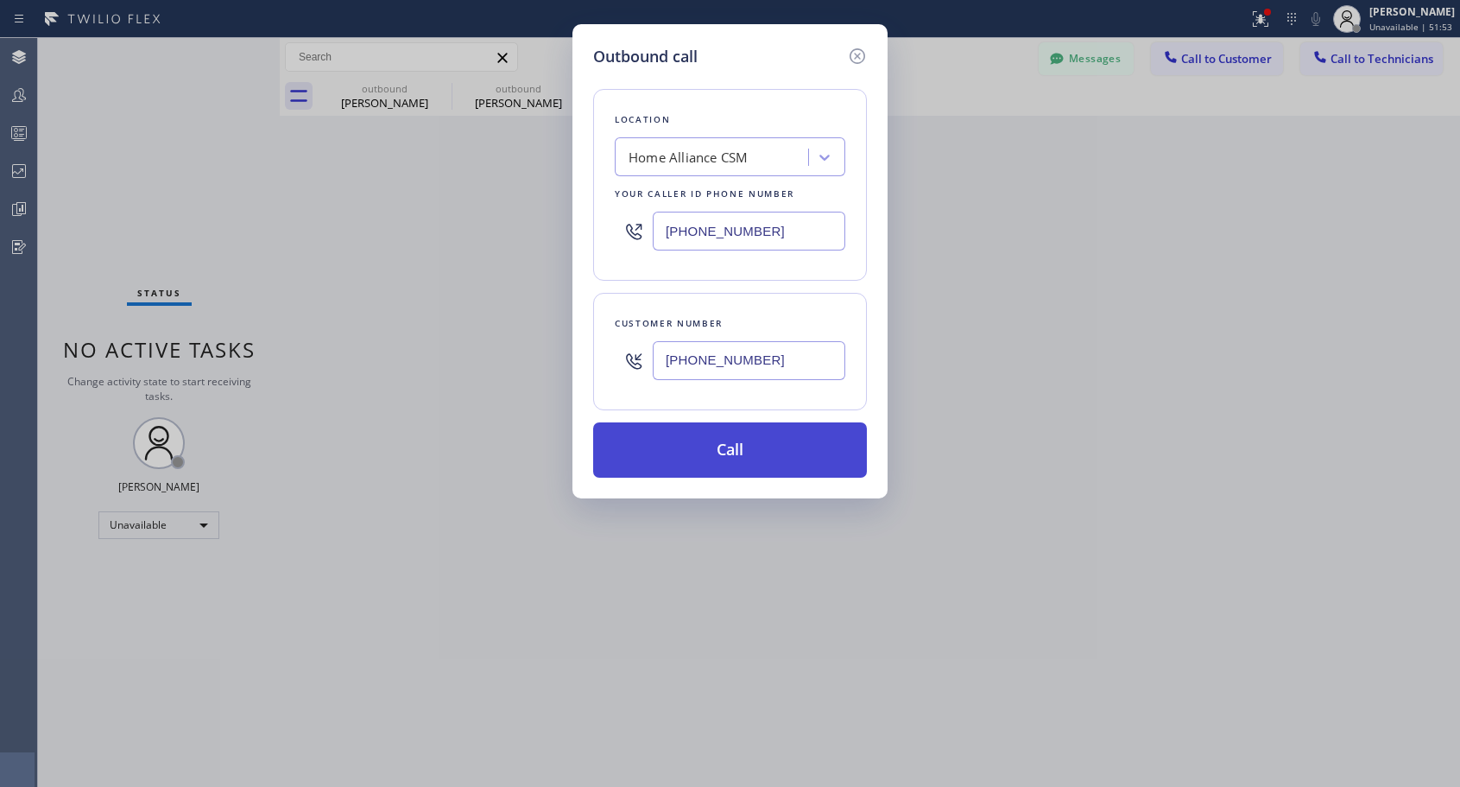
type input "[PHONE_NUMBER]"
click at [755, 448] on button "Call" at bounding box center [730, 449] width 274 height 55
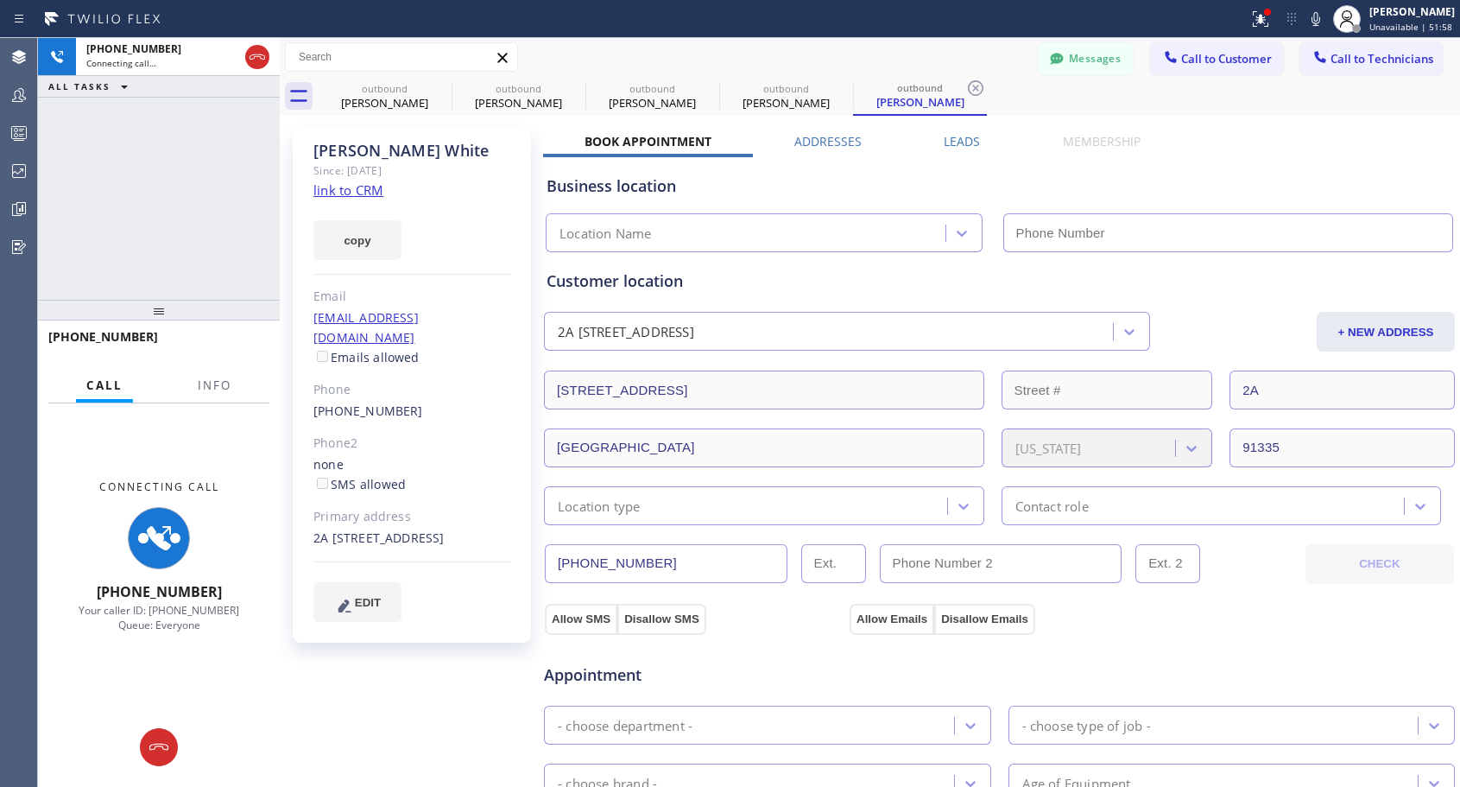
type input "[PHONE_NUMBER]"
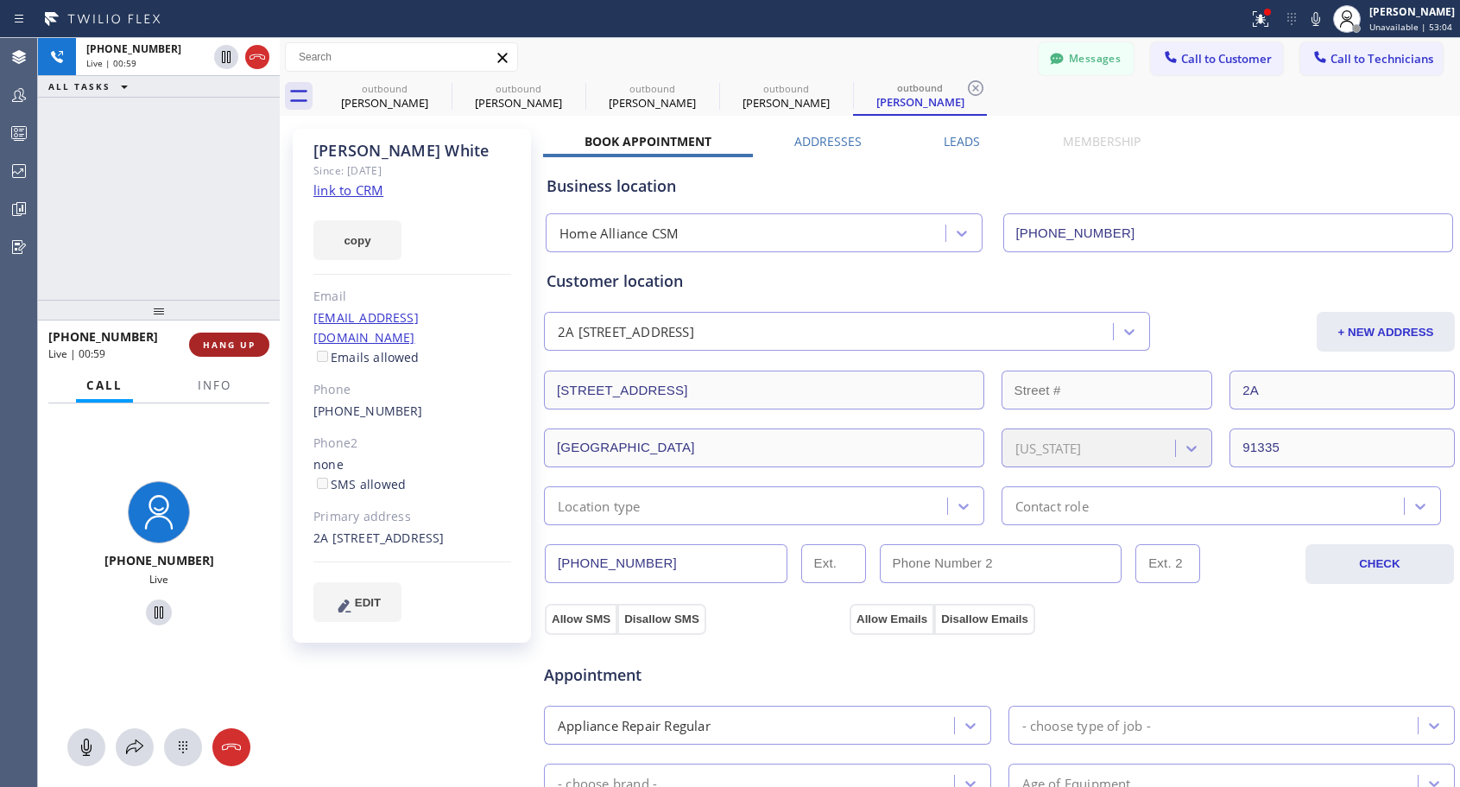
click at [239, 342] on span "HANG UP" at bounding box center [229, 344] width 53 height 12
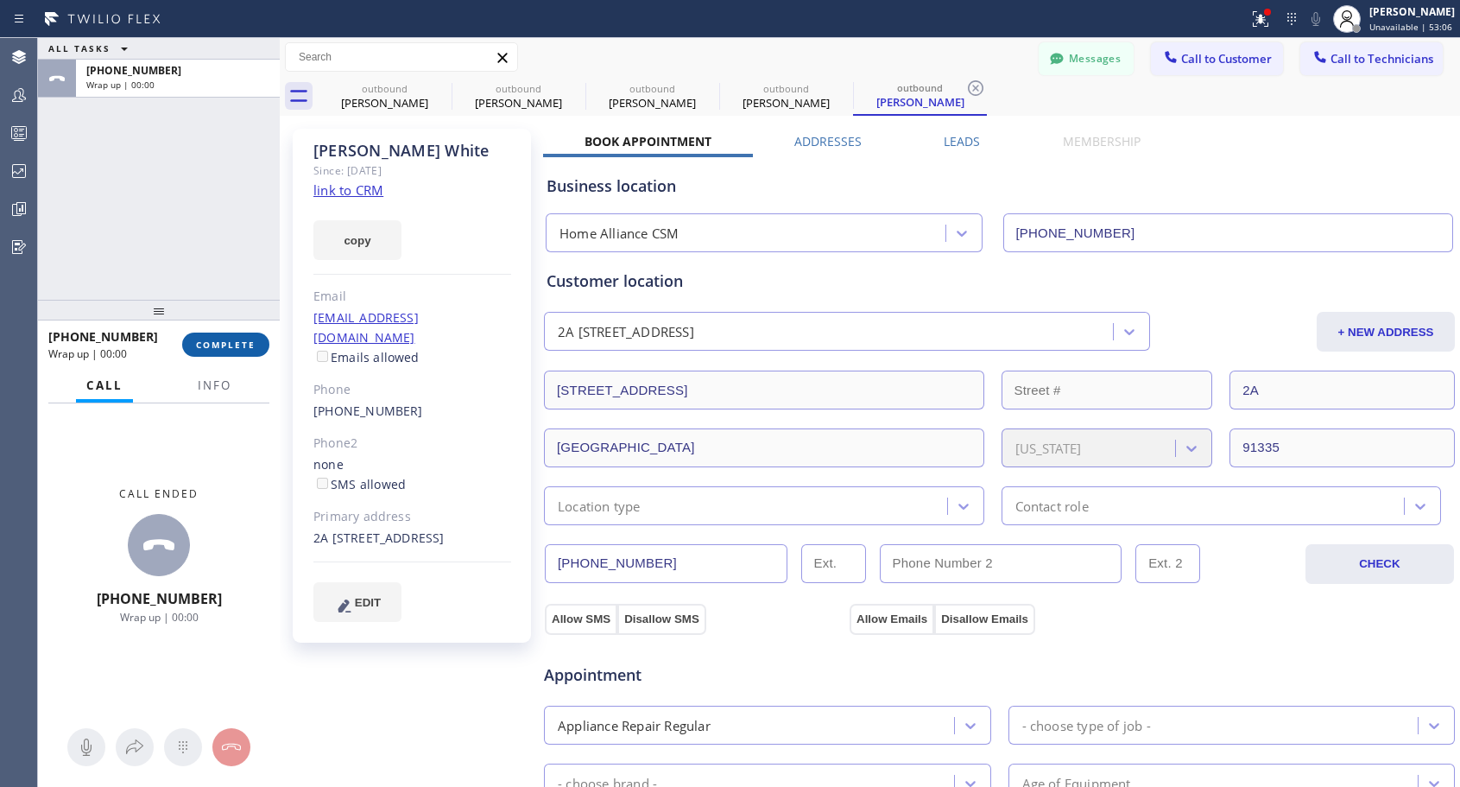
click at [239, 342] on span "COMPLETE" at bounding box center [226, 344] width 60 height 12
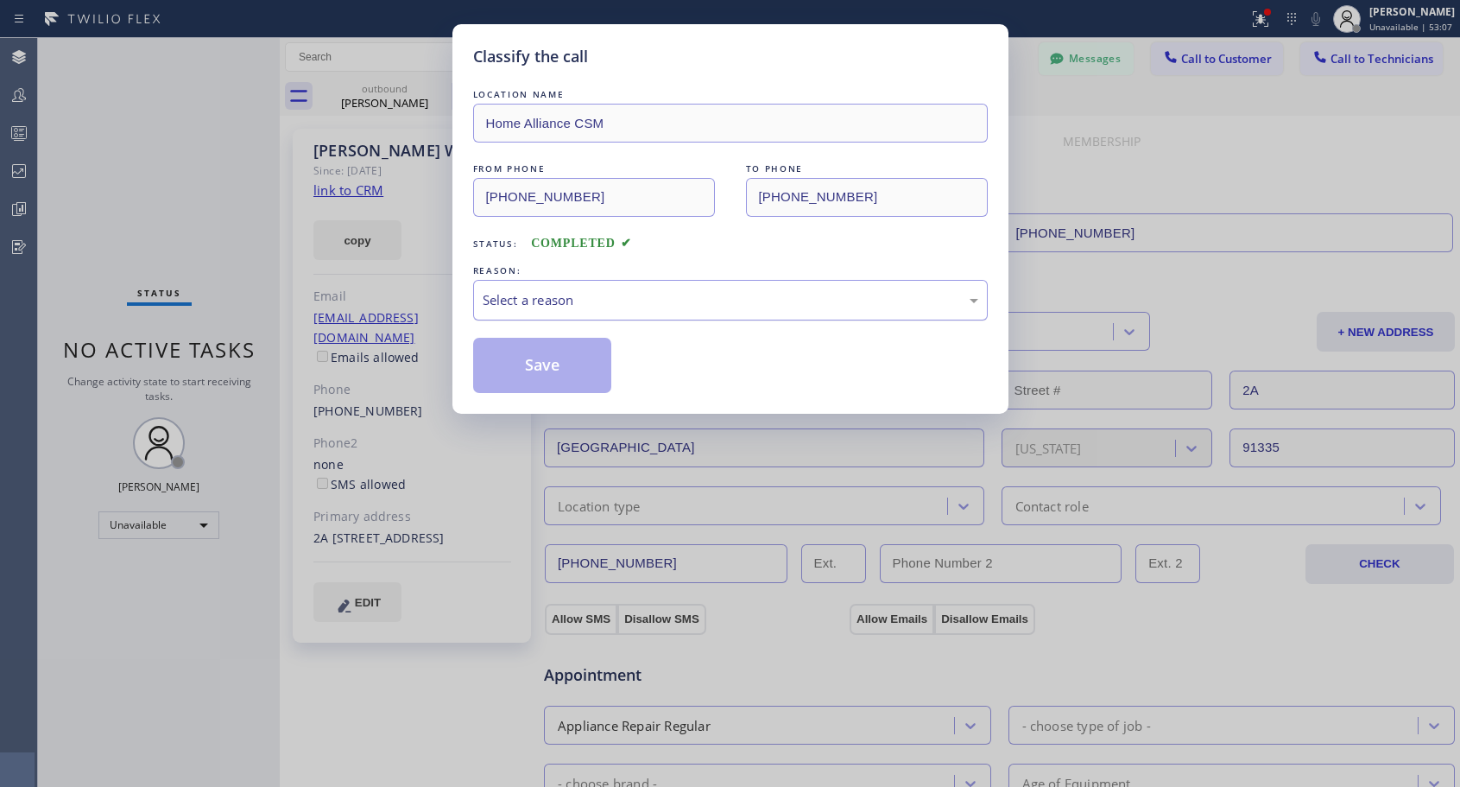
click at [536, 301] on div "Select a reason" at bounding box center [731, 300] width 496 height 20
click at [511, 370] on button "Save" at bounding box center [542, 365] width 139 height 55
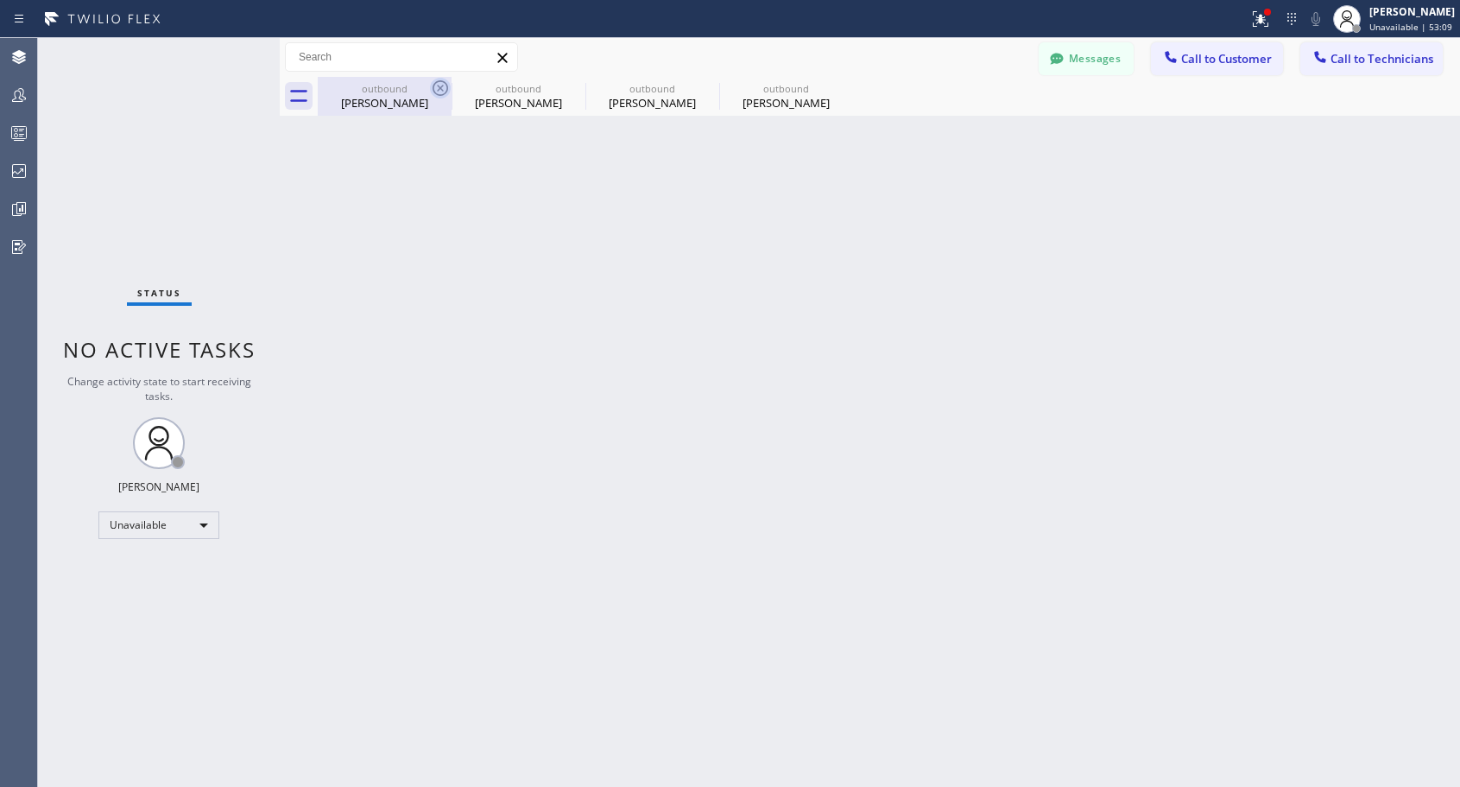
click at [440, 89] on icon at bounding box center [441, 88] width 16 height 16
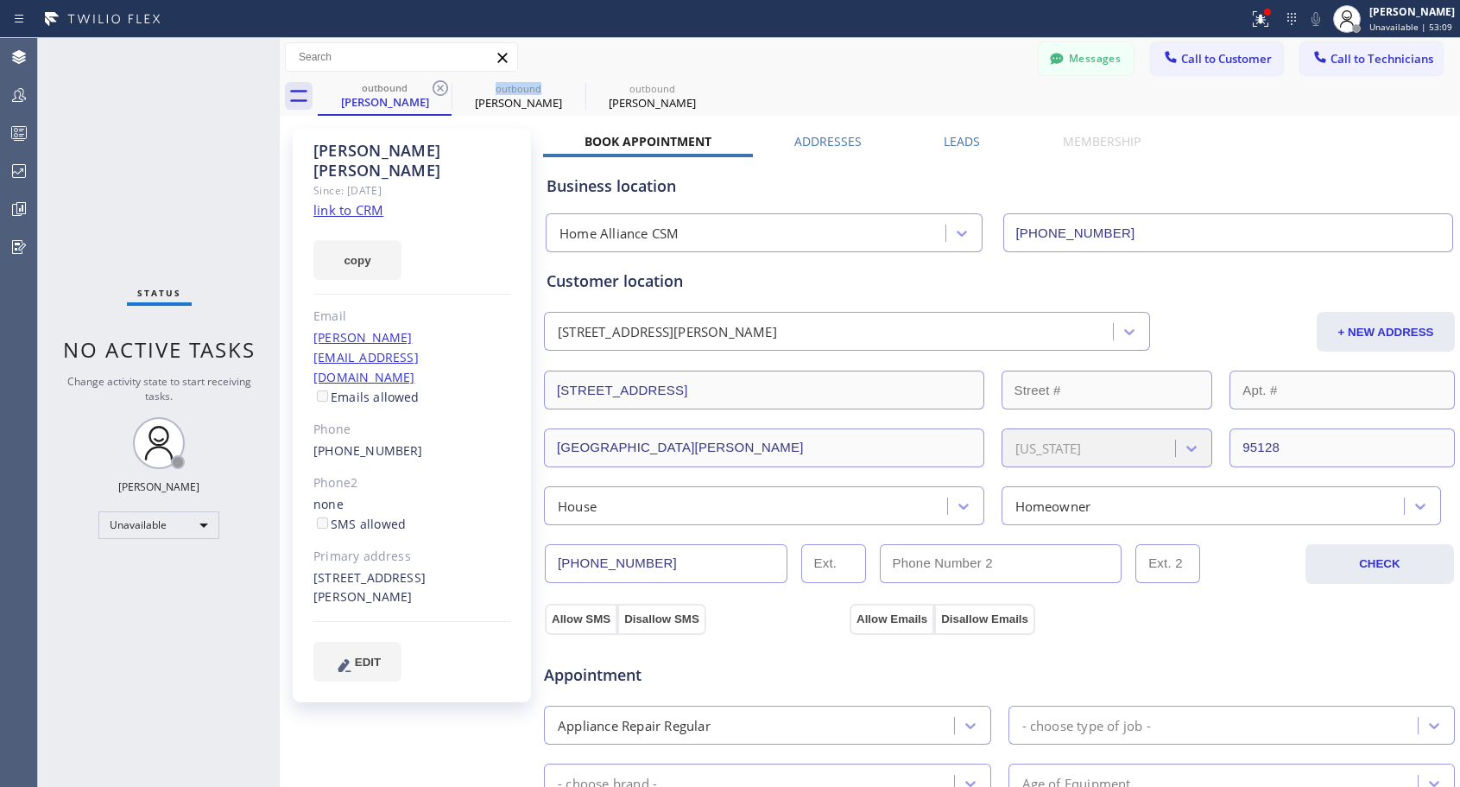
click at [440, 89] on icon at bounding box center [441, 88] width 16 height 16
click at [0, 0] on icon at bounding box center [0, 0] width 0 height 0
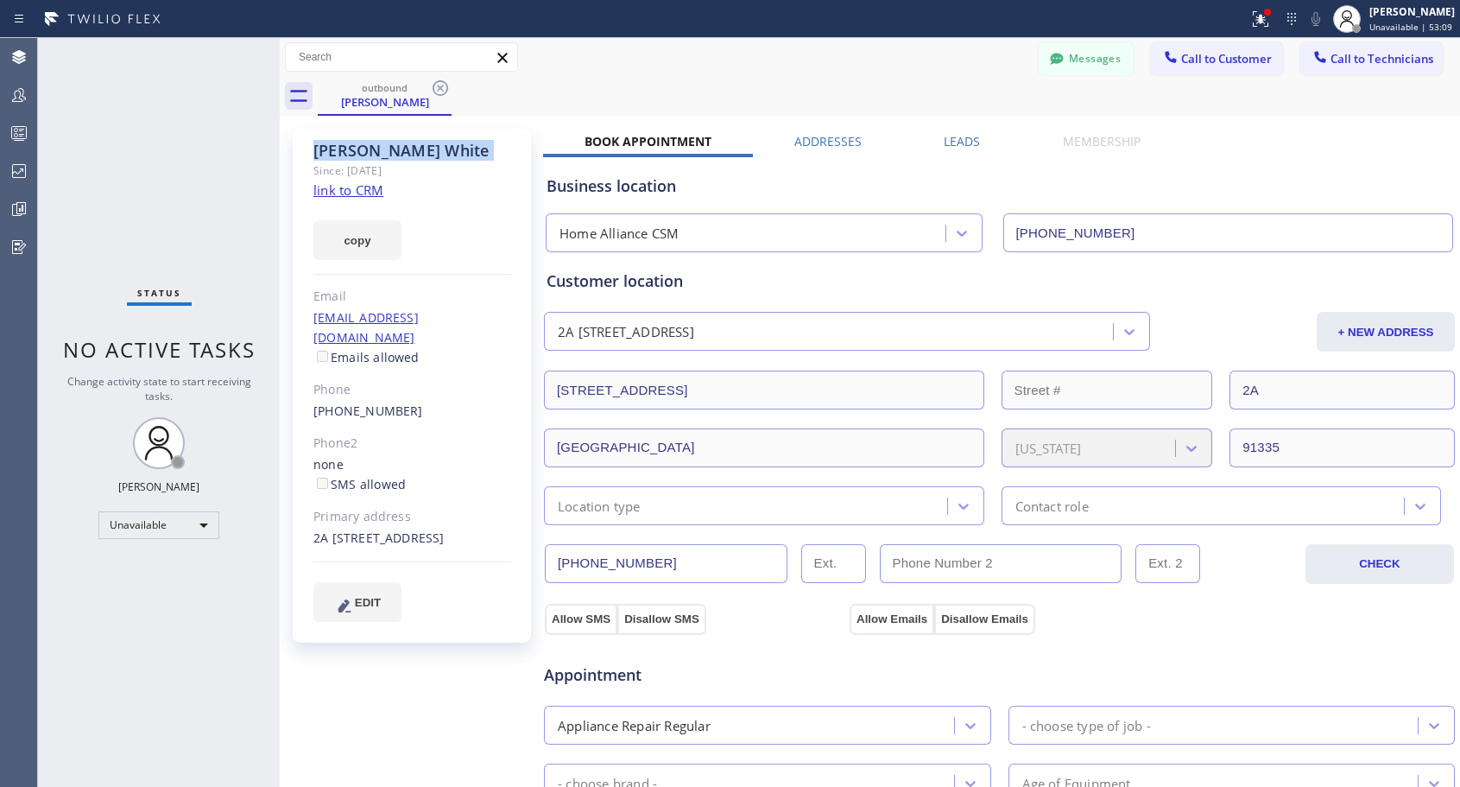
click at [440, 89] on icon at bounding box center [441, 88] width 16 height 16
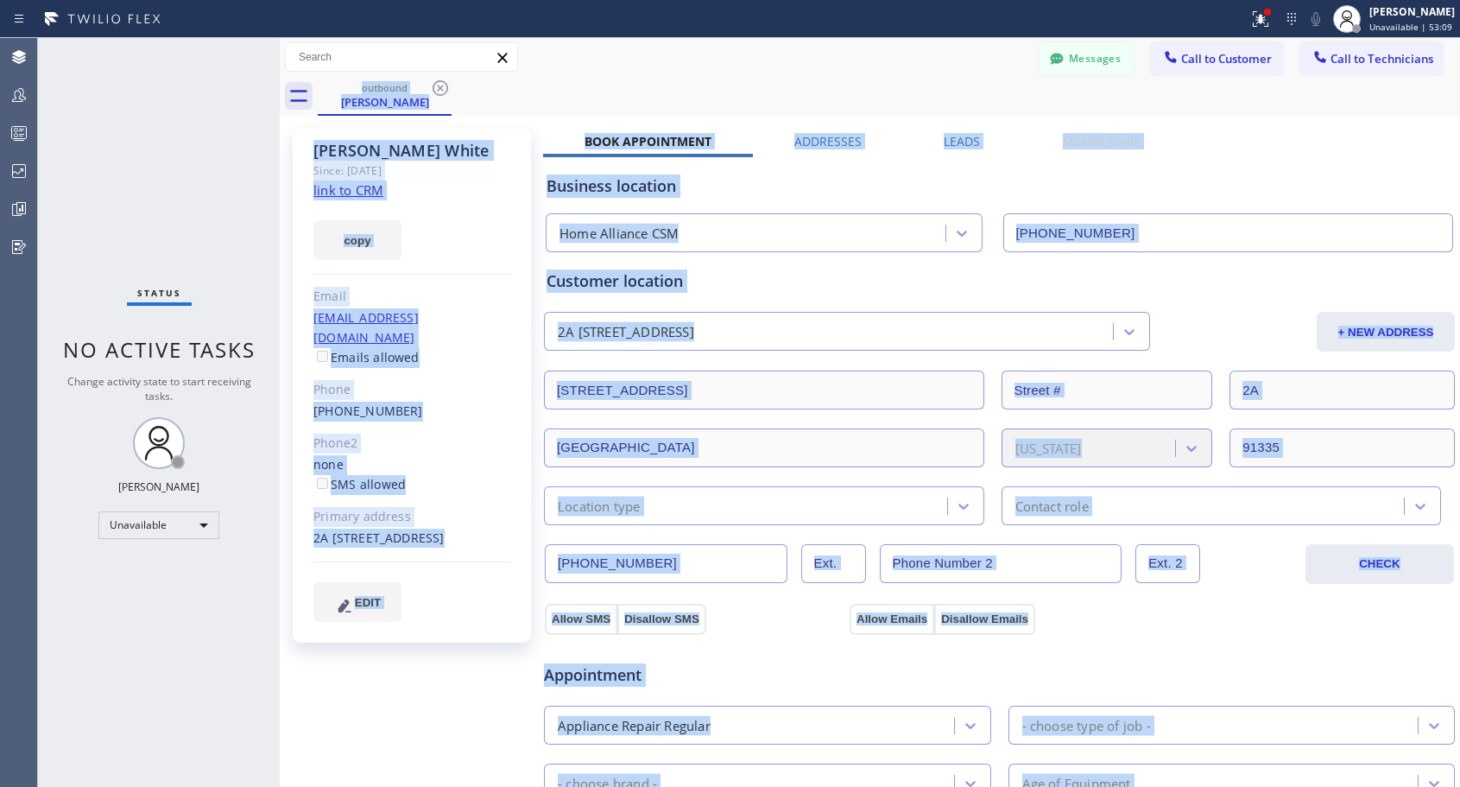
click at [440, 89] on div "outbound [PERSON_NAME]" at bounding box center [889, 96] width 1142 height 39
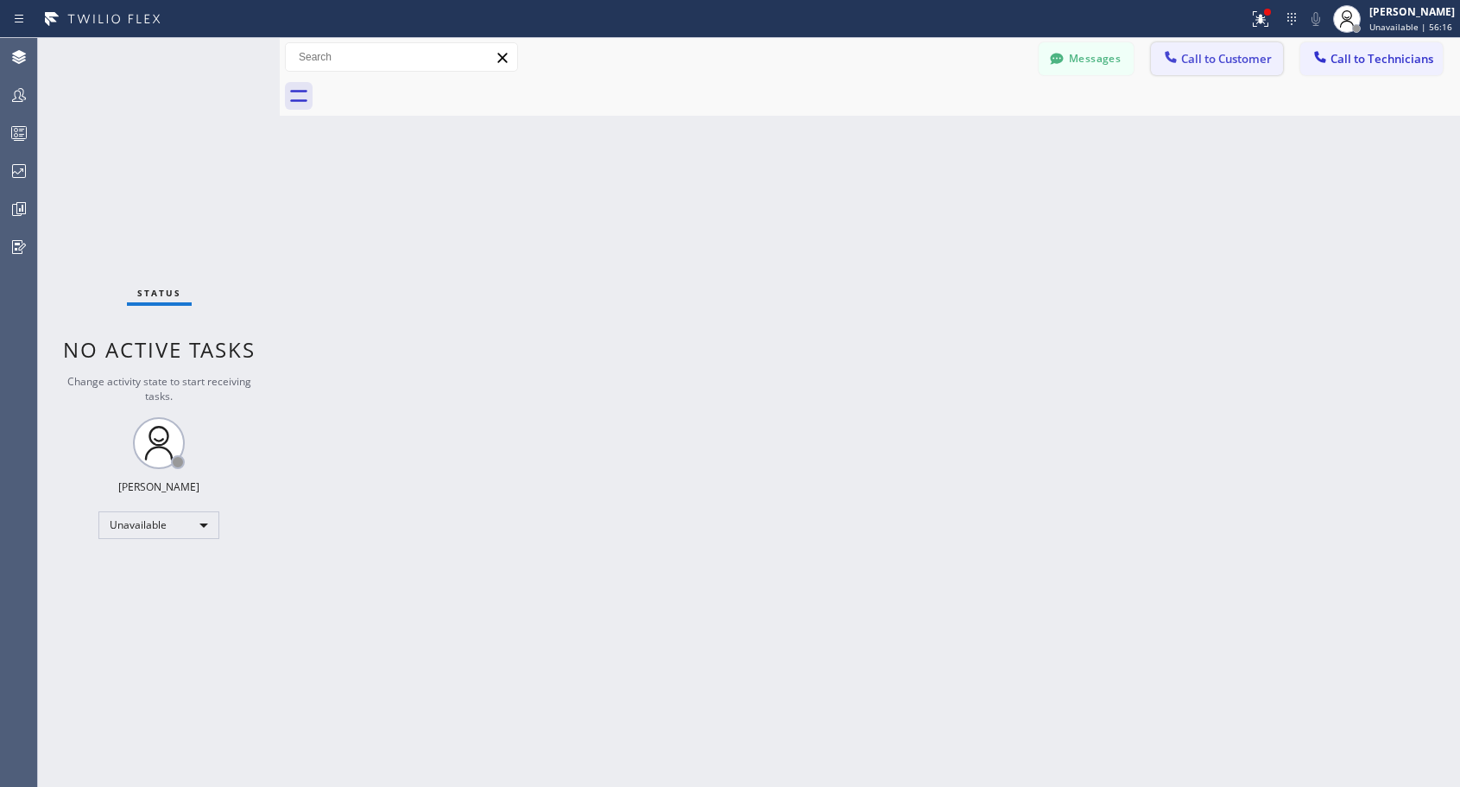
click at [1195, 61] on span "Call to Customer" at bounding box center [1226, 59] width 91 height 16
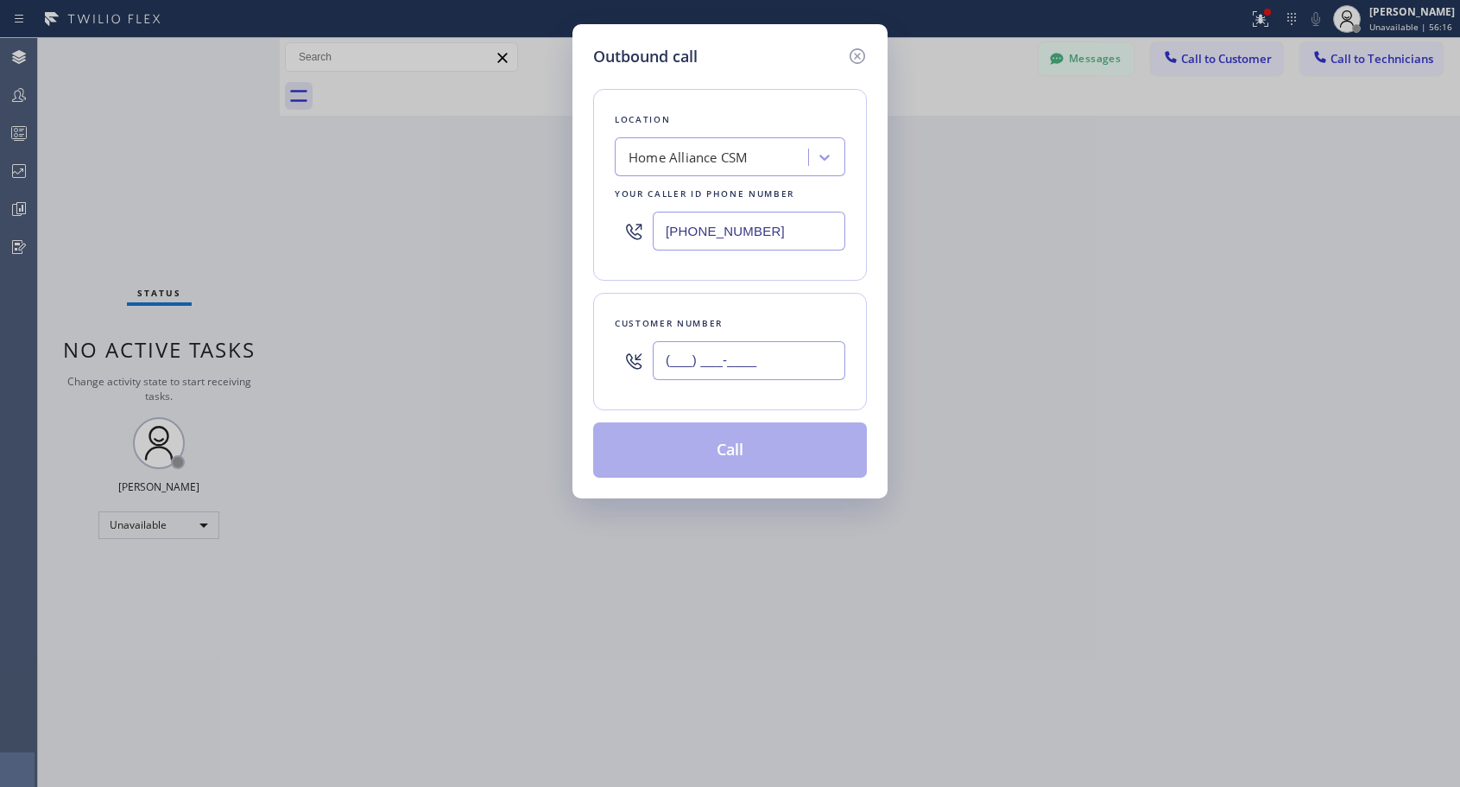
click at [781, 358] on input "(___) ___-____" at bounding box center [749, 360] width 193 height 39
paste input "541) 224-3100"
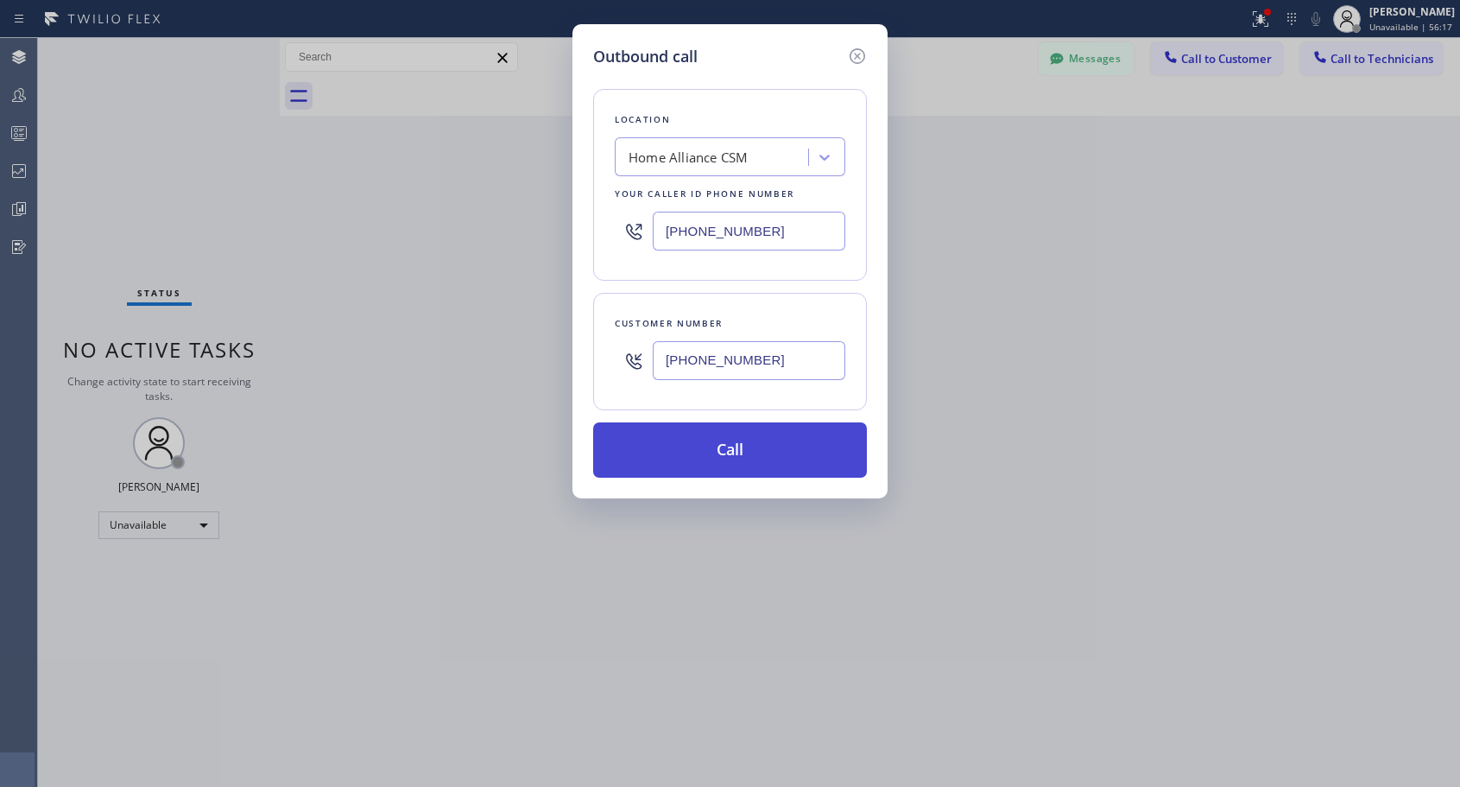
type input "[PHONE_NUMBER]"
click at [765, 459] on button "Call" at bounding box center [730, 449] width 274 height 55
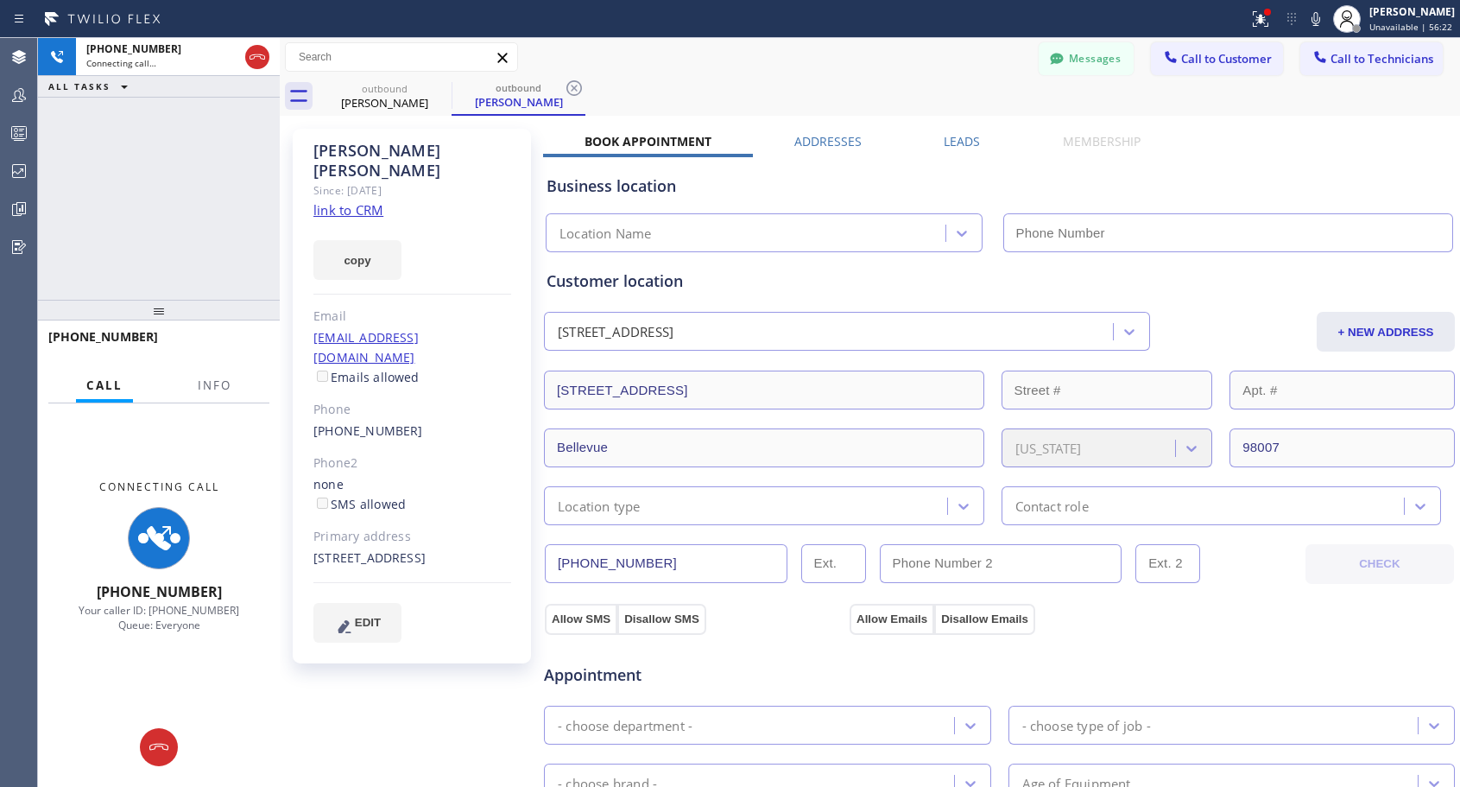
type input "[PHONE_NUMBER]"
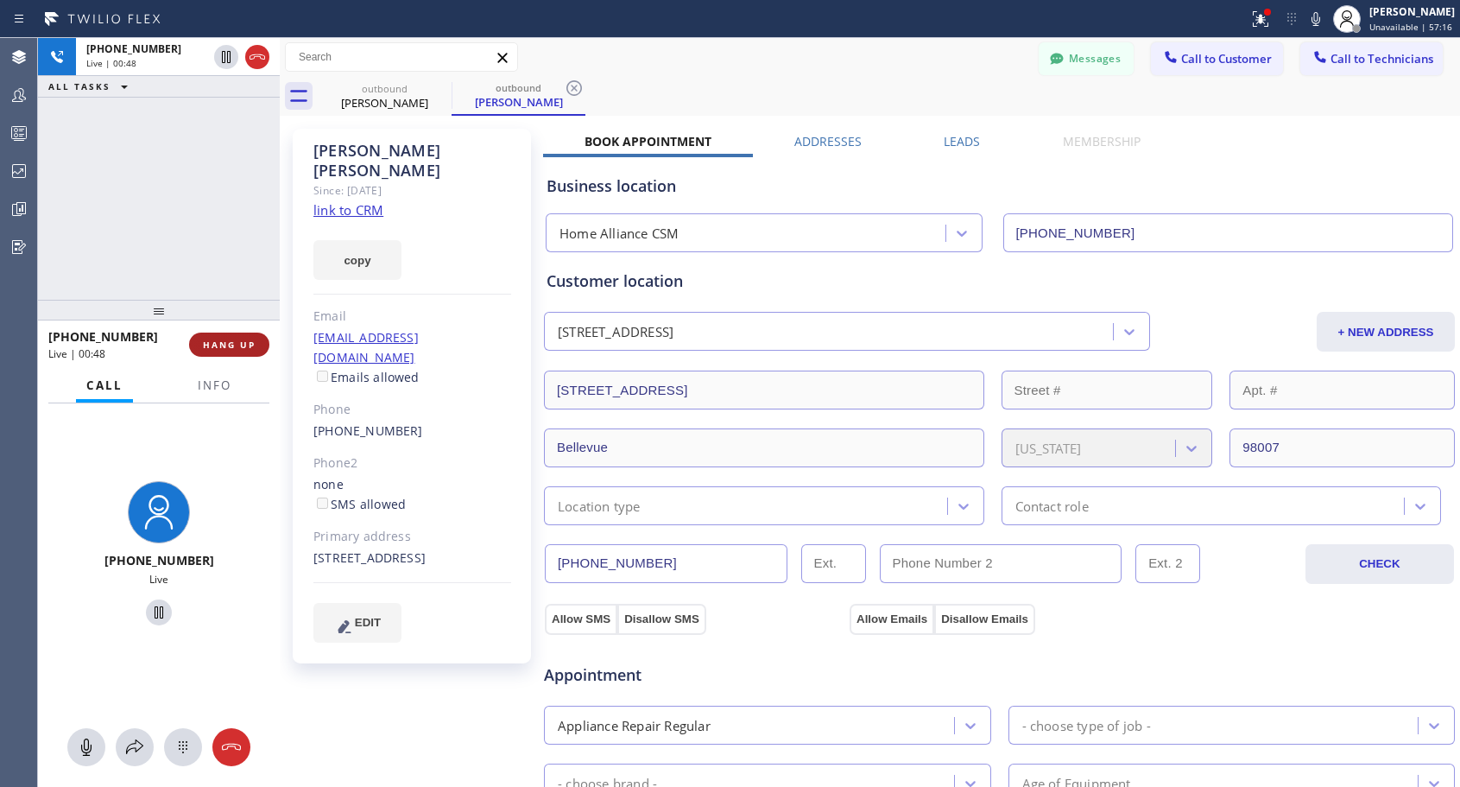
click at [219, 341] on span "HANG UP" at bounding box center [229, 344] width 53 height 12
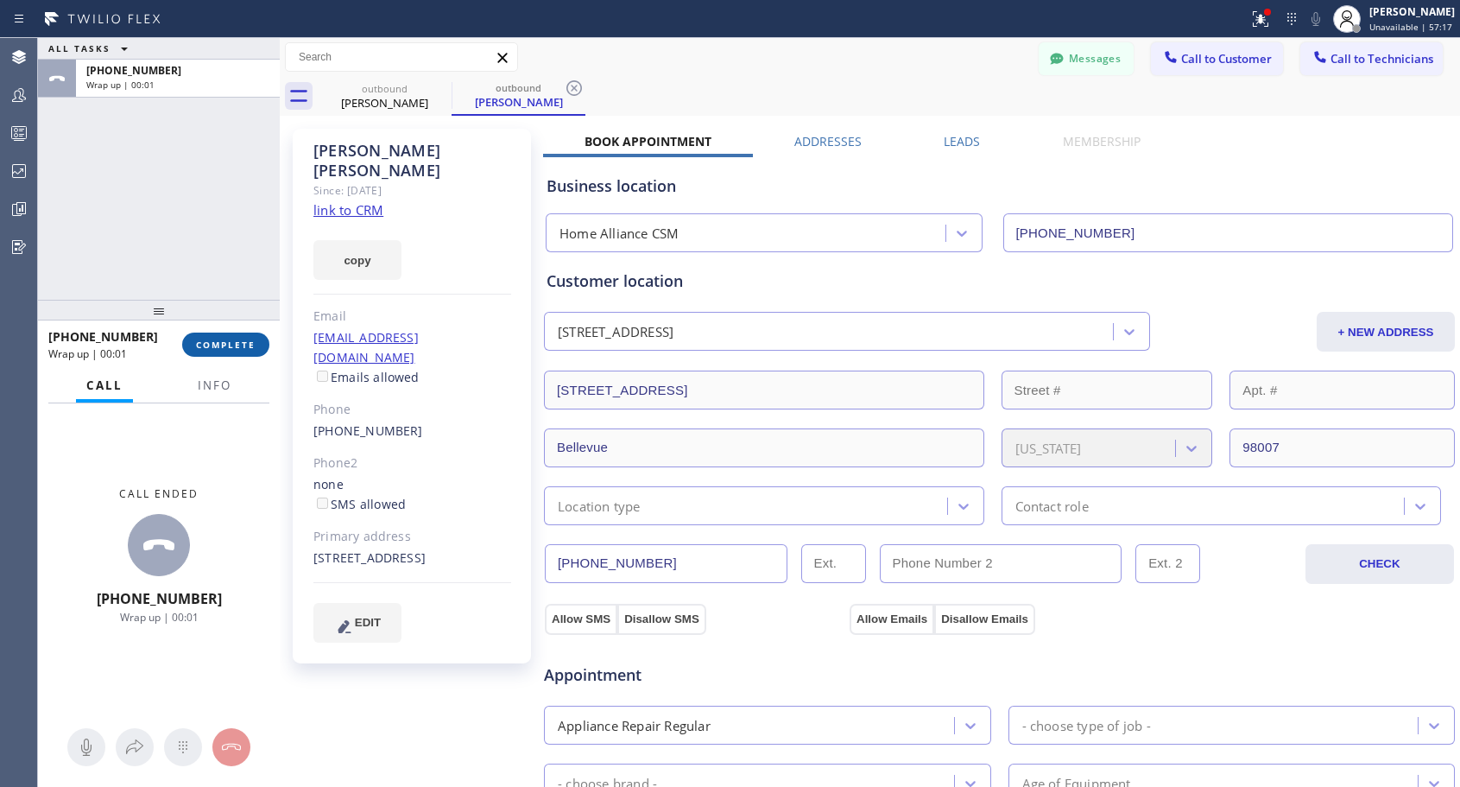
click at [219, 341] on span "COMPLETE" at bounding box center [226, 344] width 60 height 12
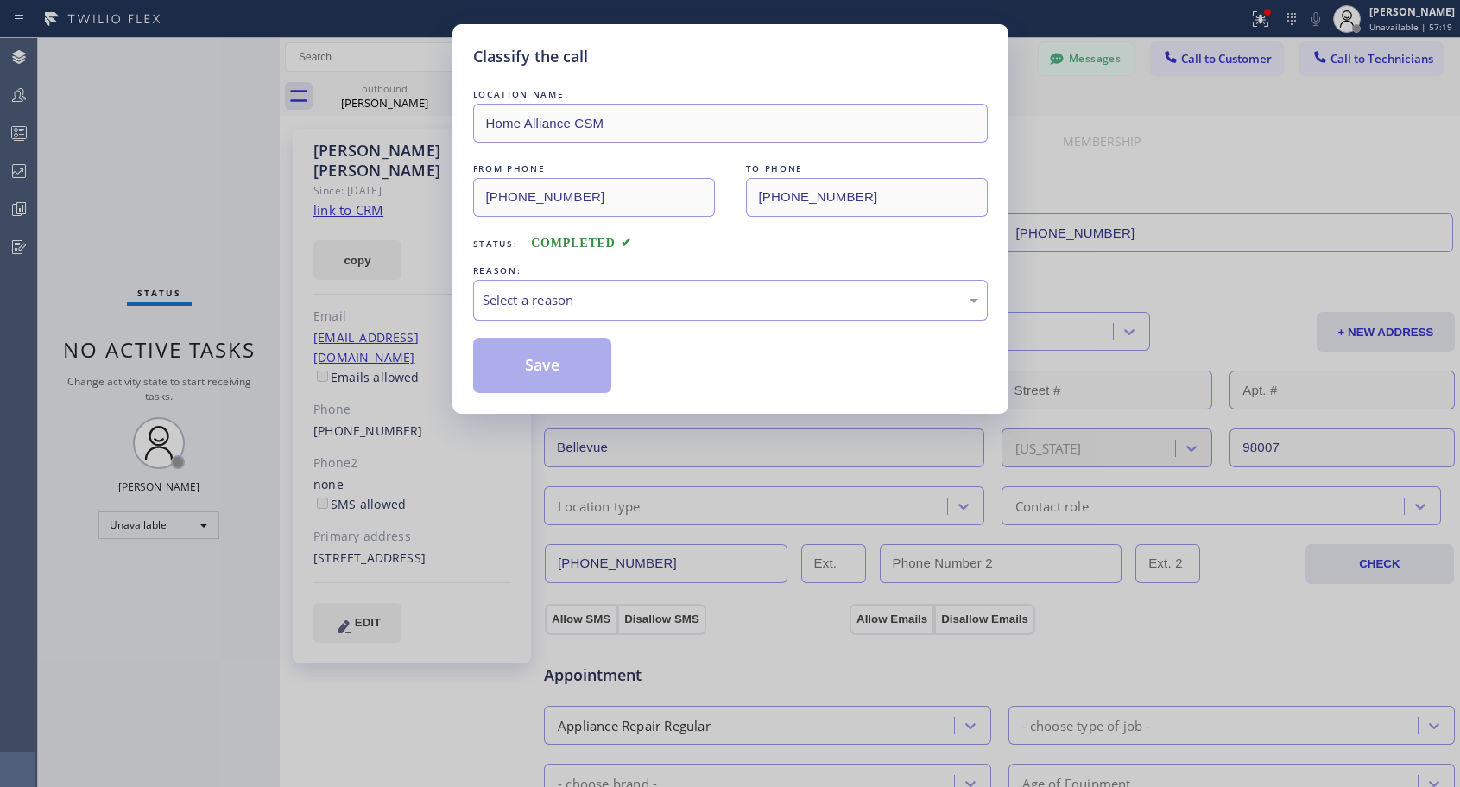
click at [585, 300] on div "Select a reason" at bounding box center [731, 300] width 496 height 20
click at [523, 367] on button "Save" at bounding box center [542, 365] width 139 height 55
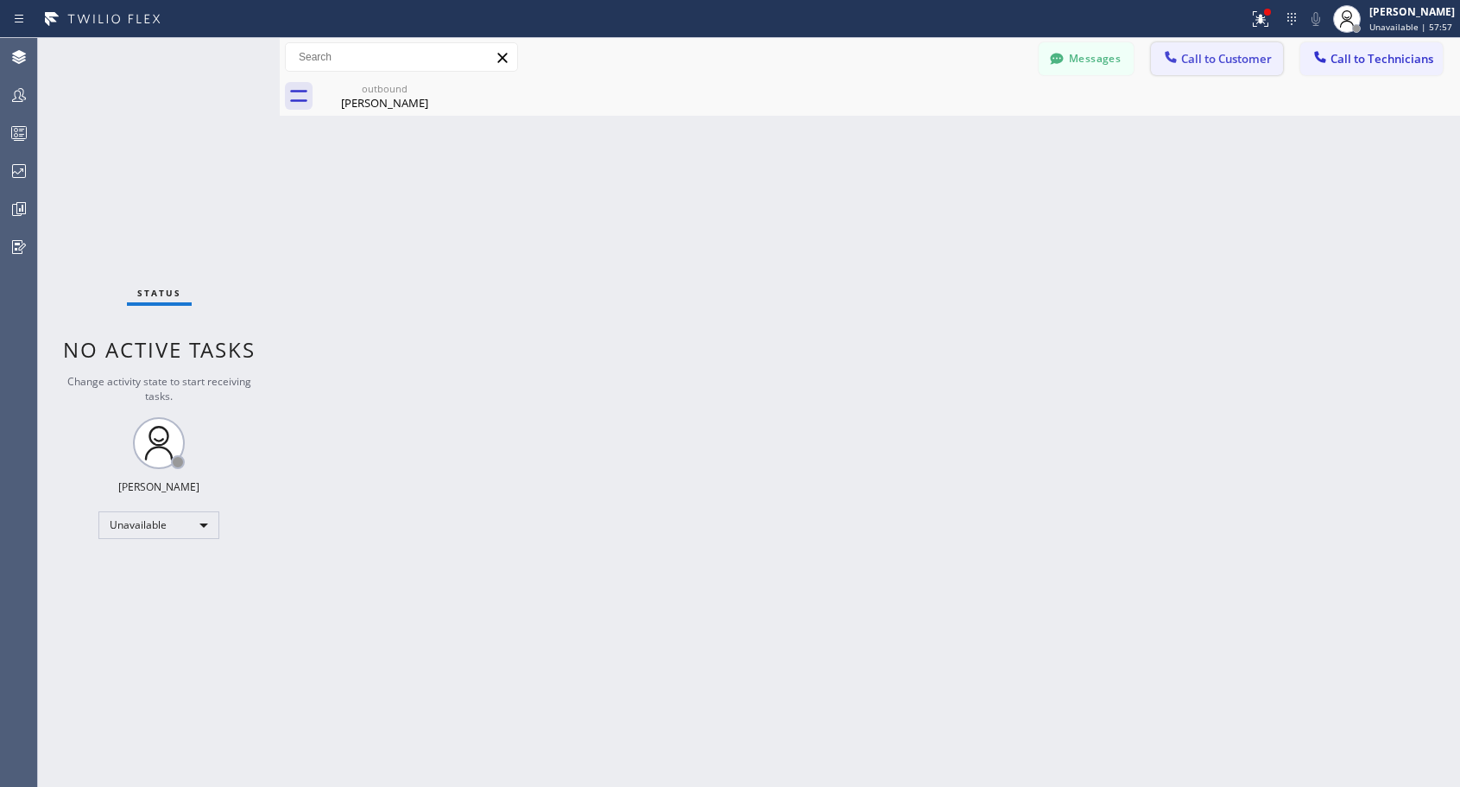
click at [1221, 69] on button "Call to Customer" at bounding box center [1217, 58] width 132 height 33
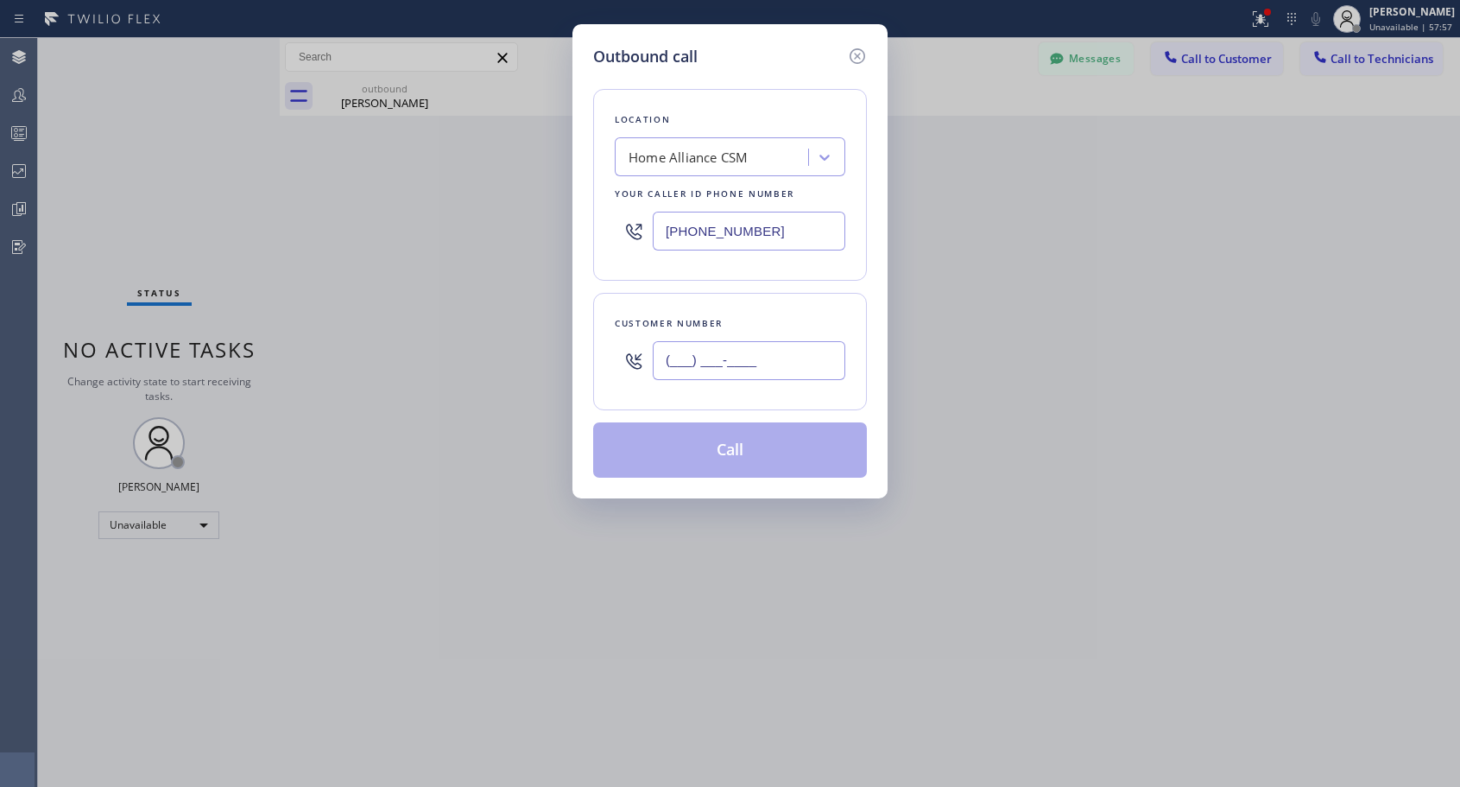
click at [758, 372] on input "(___) ___-____" at bounding box center [749, 360] width 193 height 39
paste input "415) 269-5660"
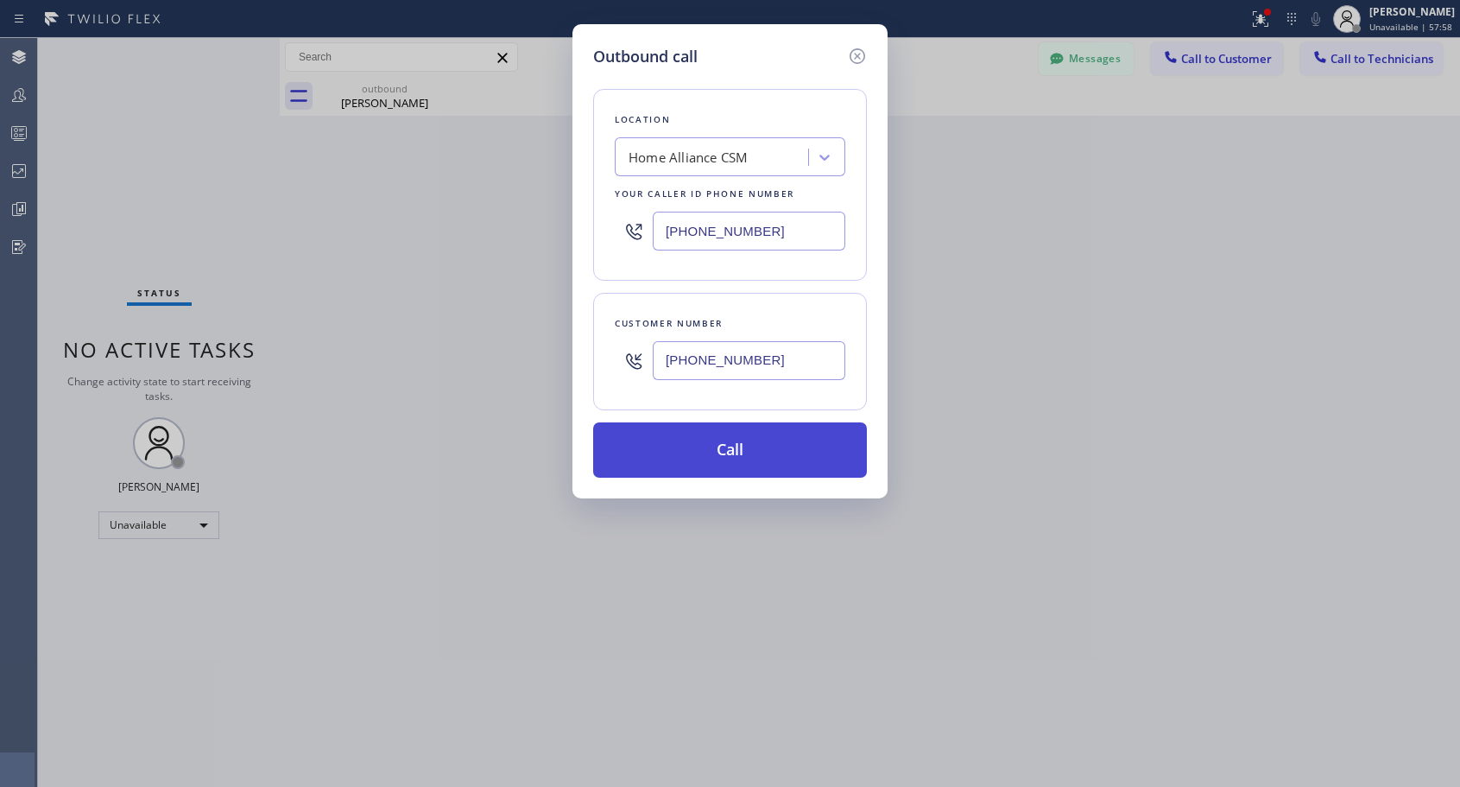
type input "[PHONE_NUMBER]"
click at [731, 455] on button "Call" at bounding box center [730, 449] width 274 height 55
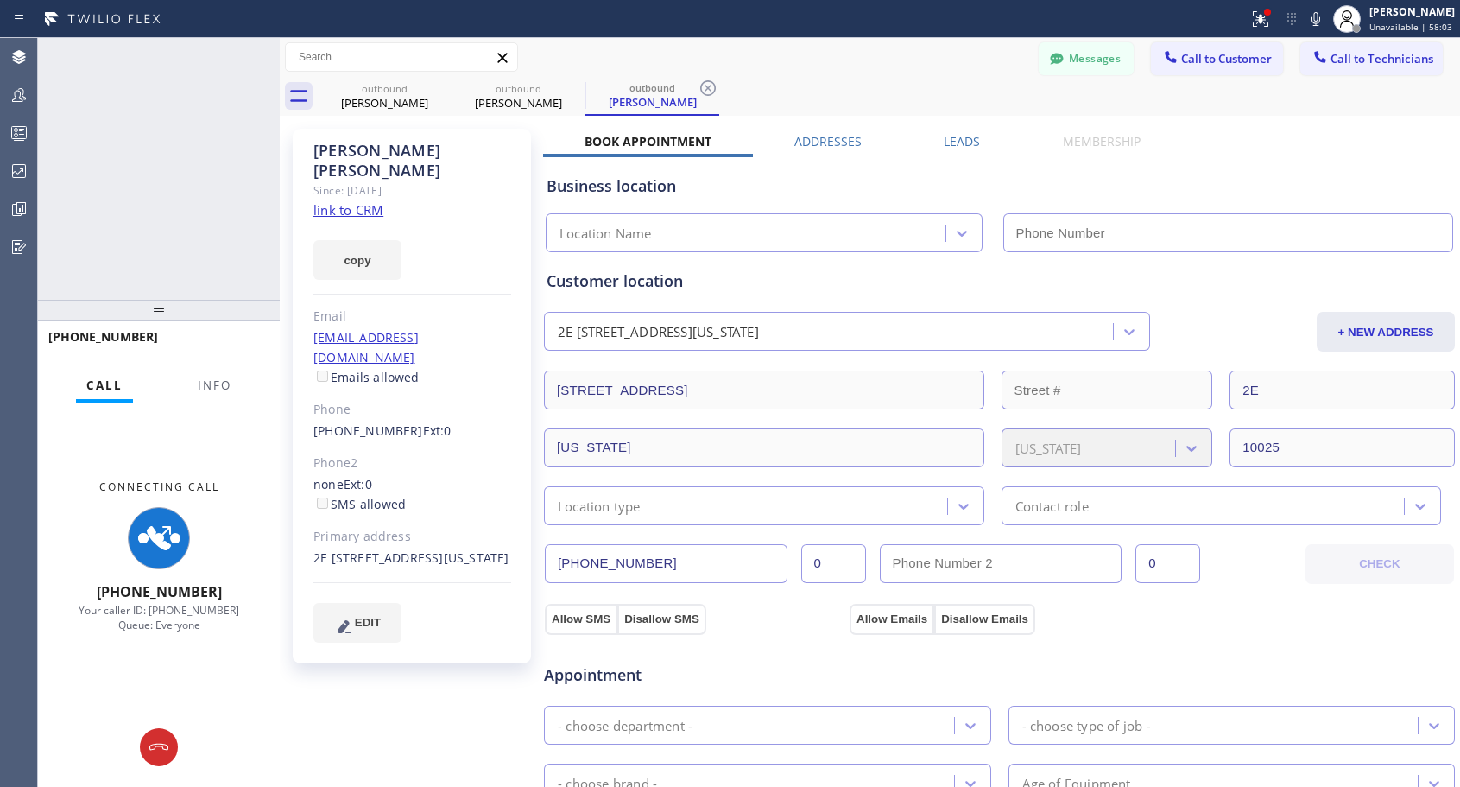
type input "[PHONE_NUMBER]"
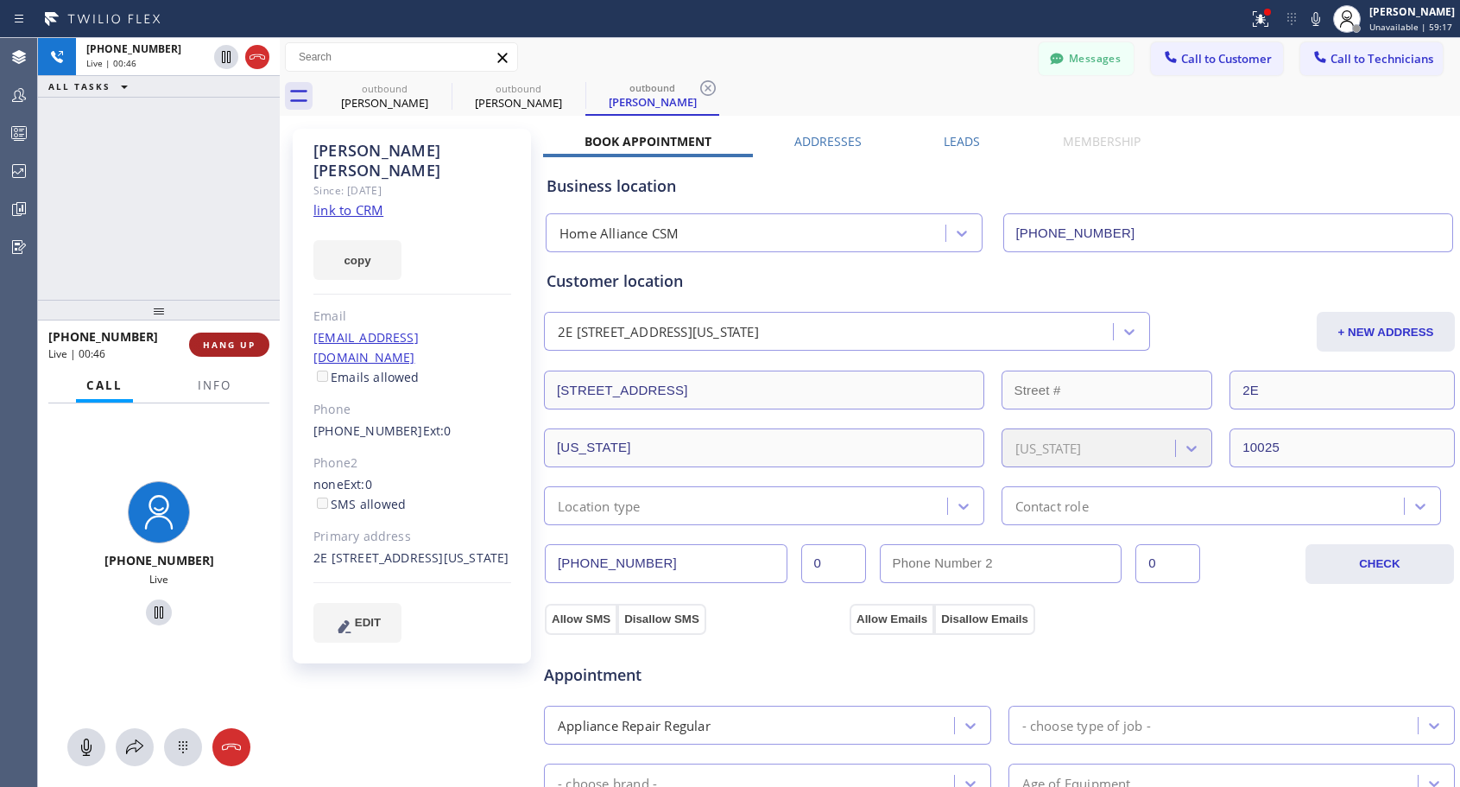
click at [247, 339] on span "HANG UP" at bounding box center [229, 344] width 53 height 12
click at [247, 338] on span "HANG UP" at bounding box center [229, 344] width 53 height 12
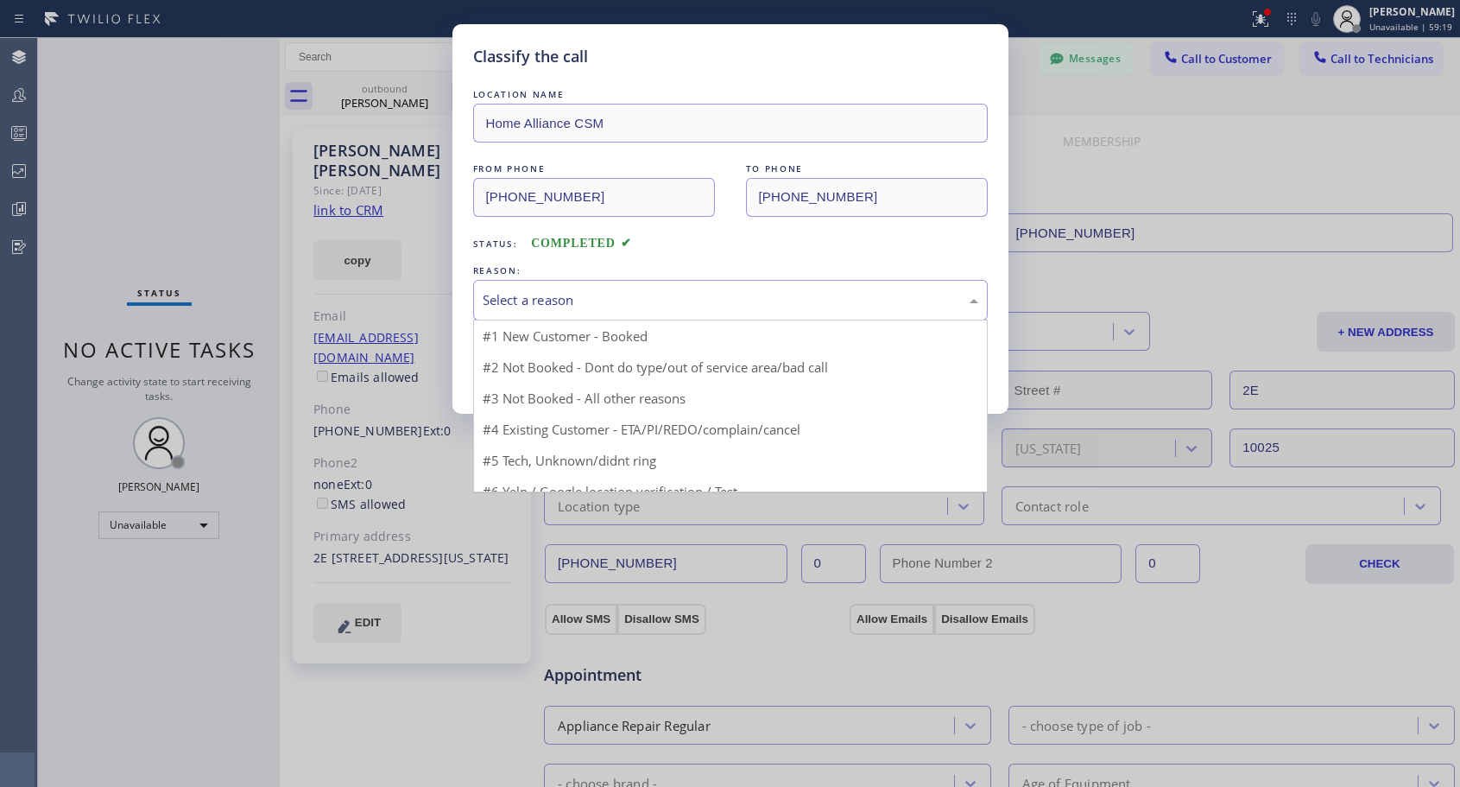
click at [676, 294] on div "Select a reason" at bounding box center [731, 300] width 496 height 20
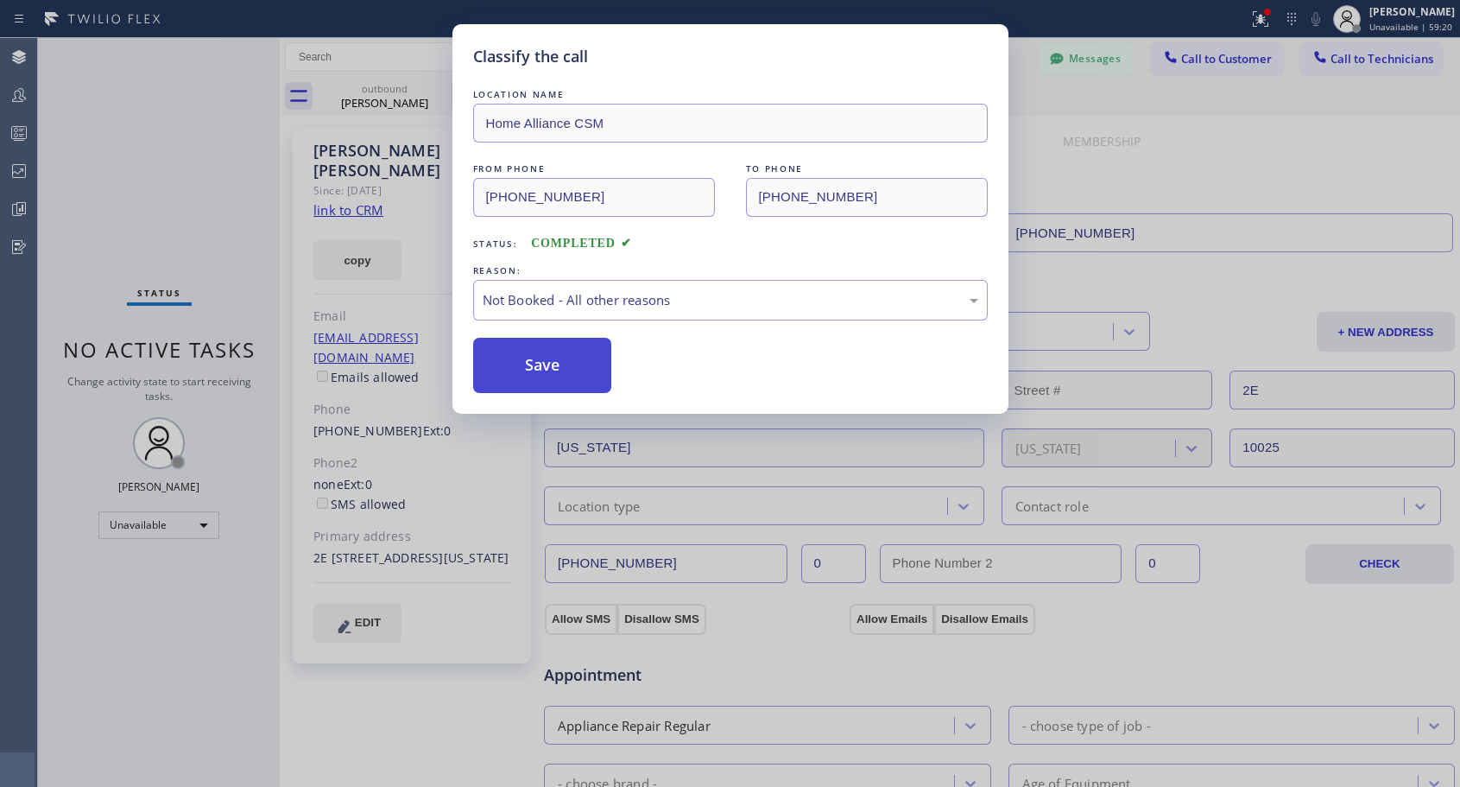
click at [545, 366] on button "Save" at bounding box center [542, 365] width 139 height 55
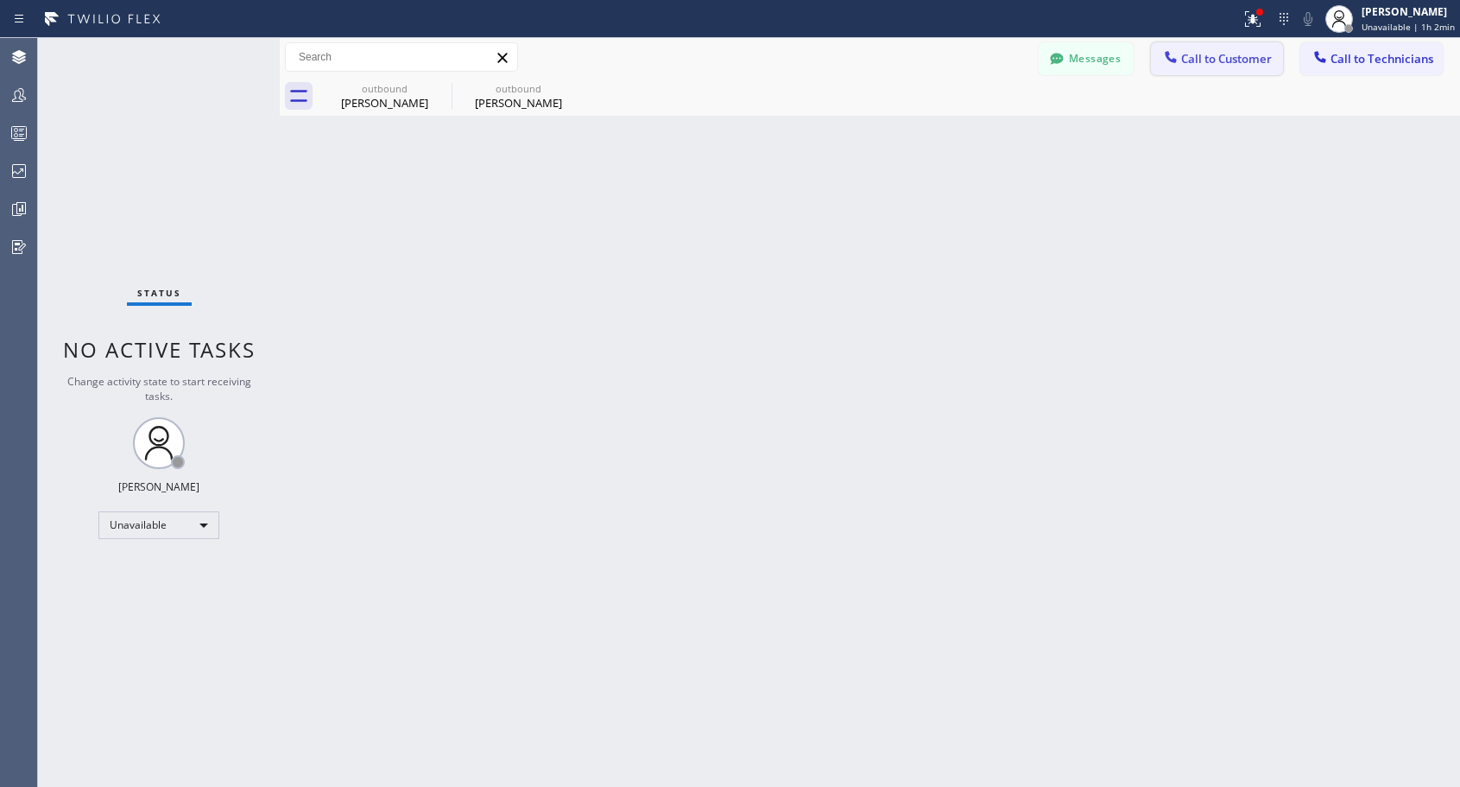
click at [1198, 52] on span "Call to Customer" at bounding box center [1226, 59] width 91 height 16
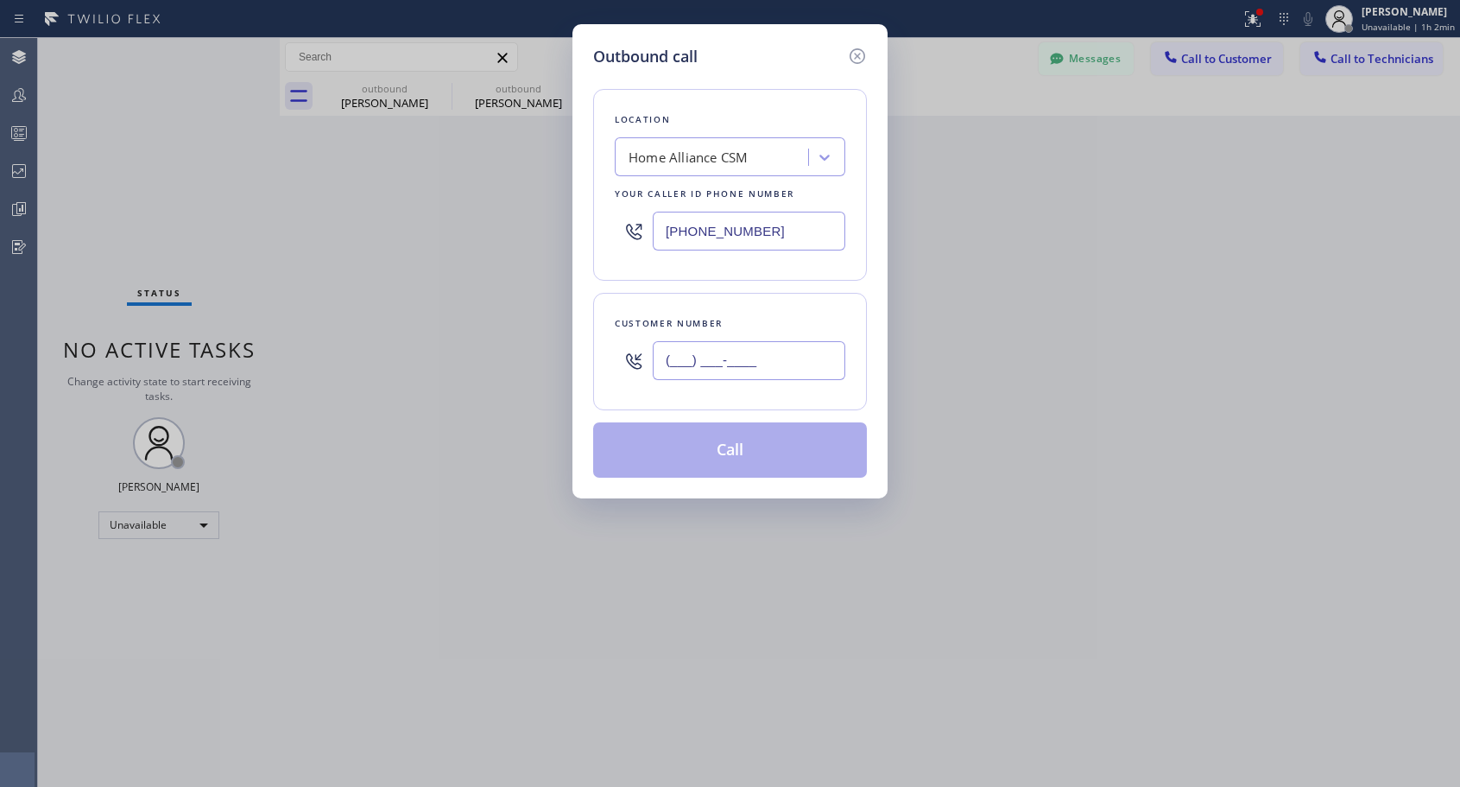
click at [745, 370] on input "(___) ___-____" at bounding box center [749, 360] width 193 height 39
paste input "305) 510-4946"
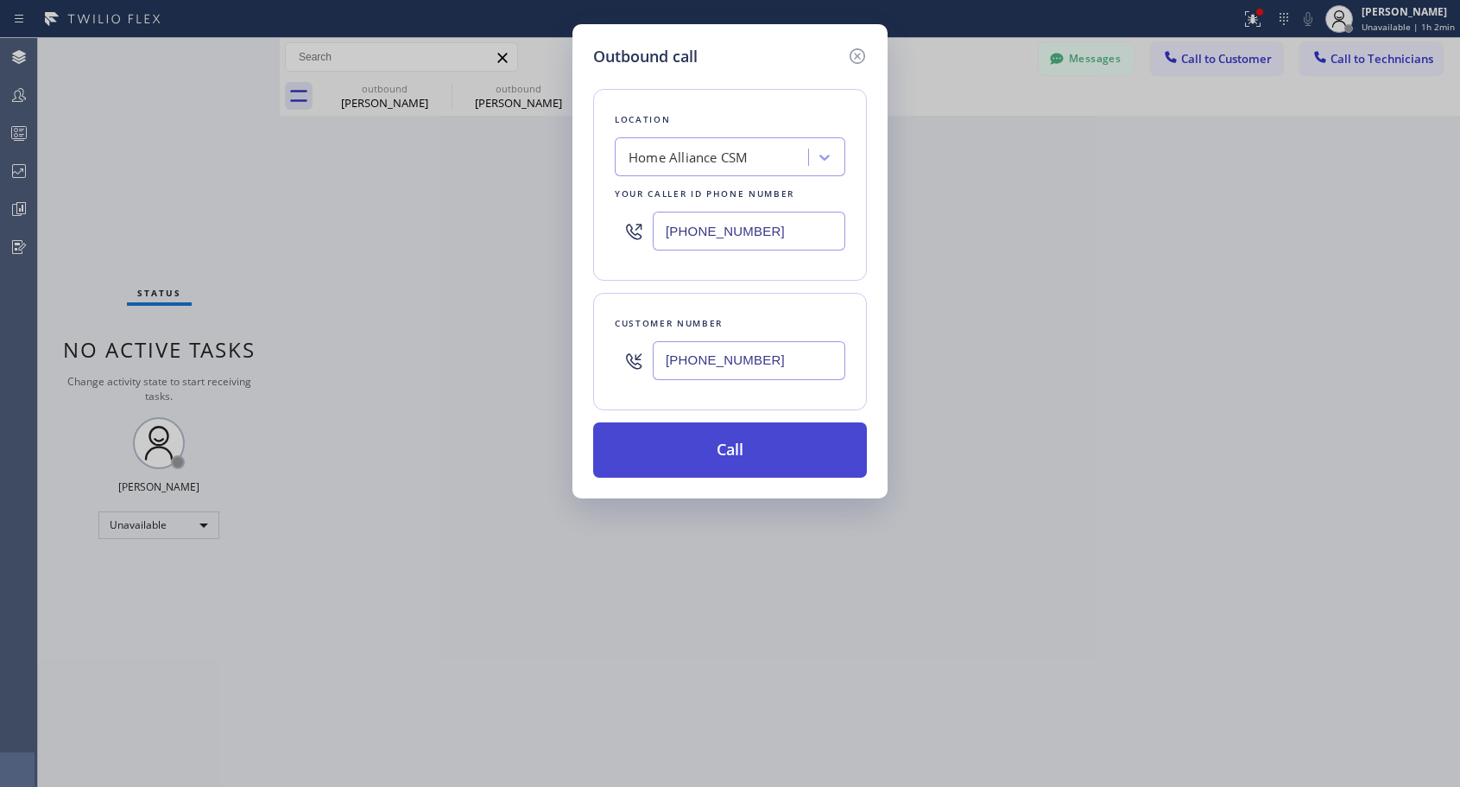
type input "[PHONE_NUMBER]"
click at [728, 456] on button "Call" at bounding box center [730, 449] width 274 height 55
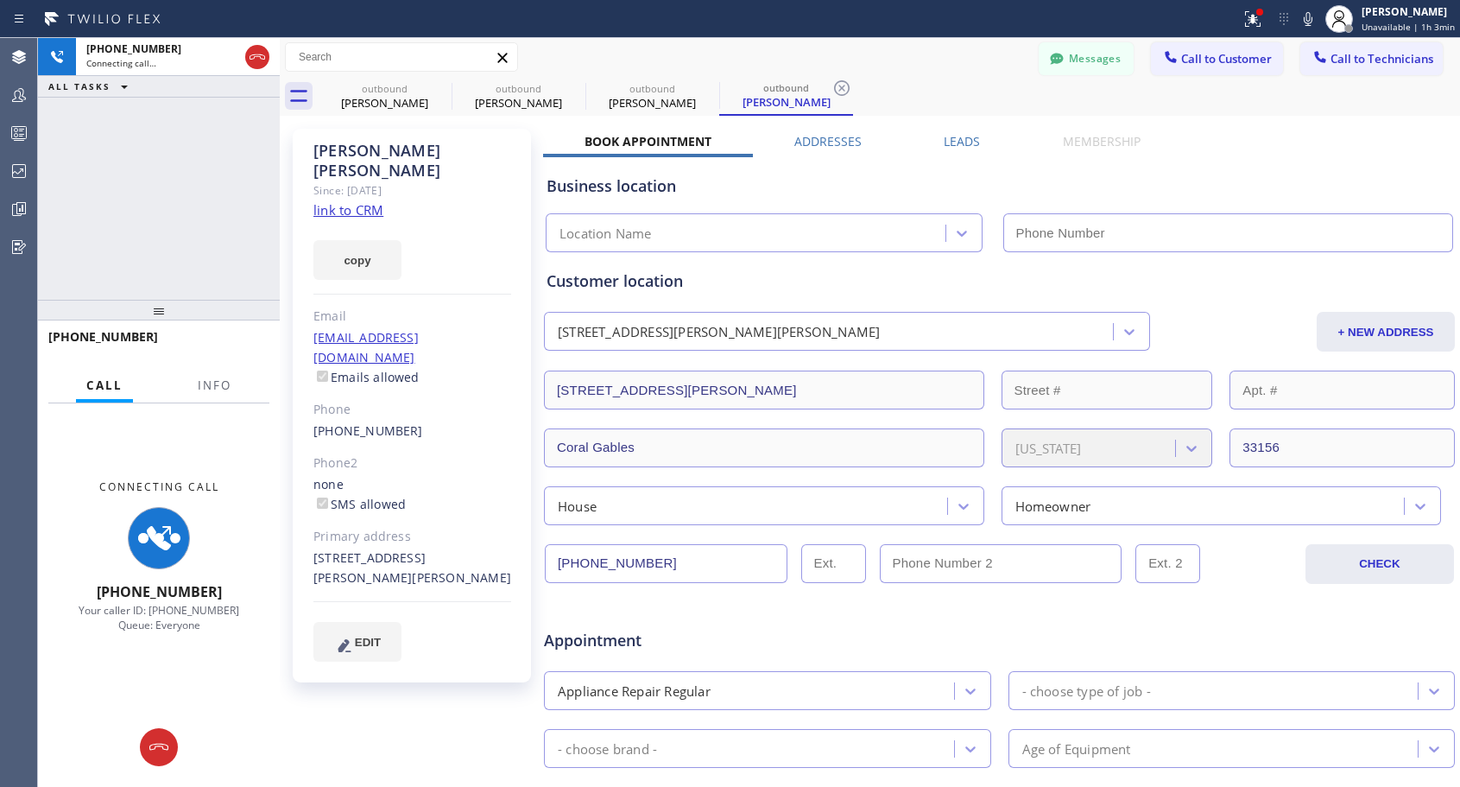
type input "[PHONE_NUMBER]"
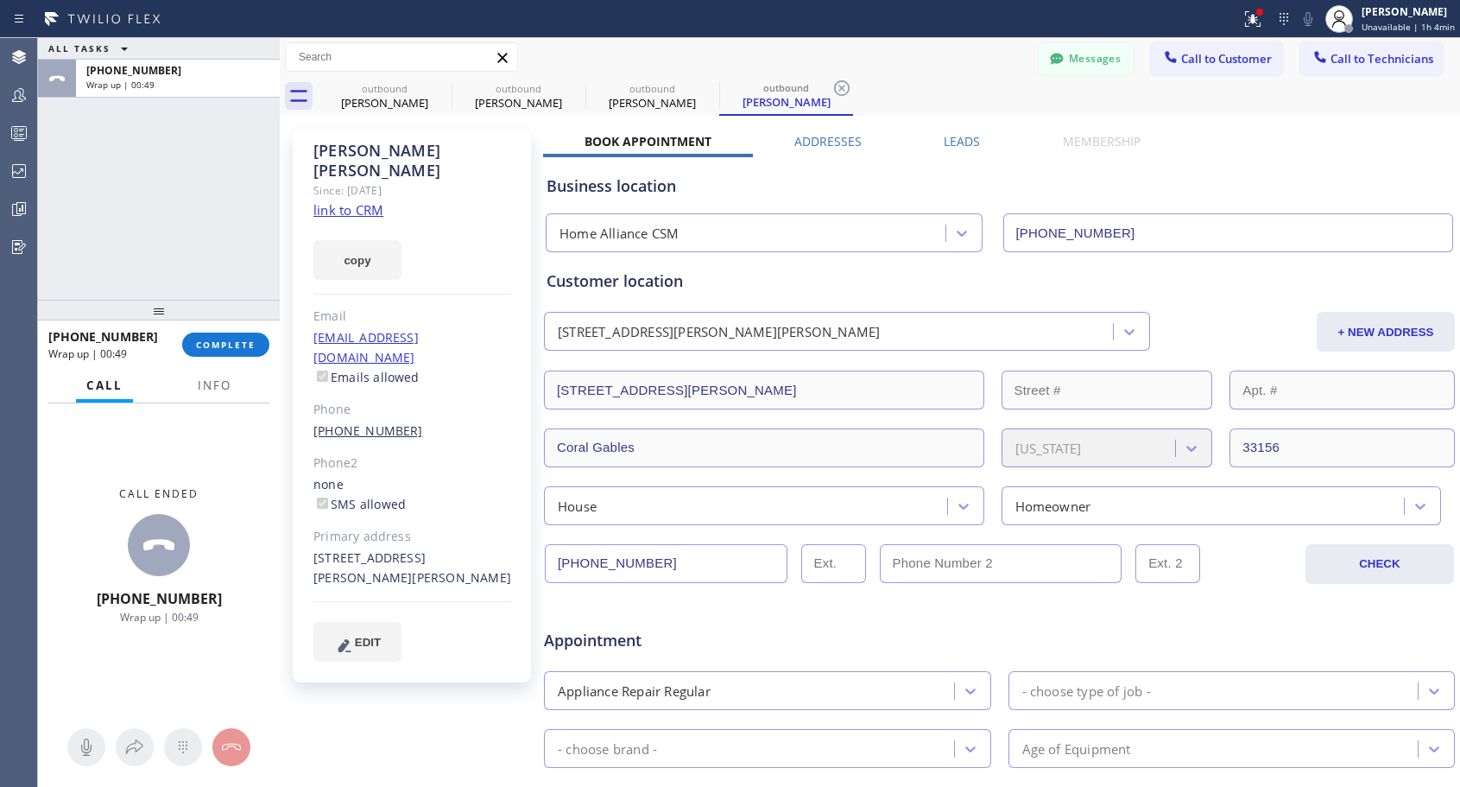
click at [375, 422] on link "[PHONE_NUMBER]" at bounding box center [368, 430] width 110 height 16
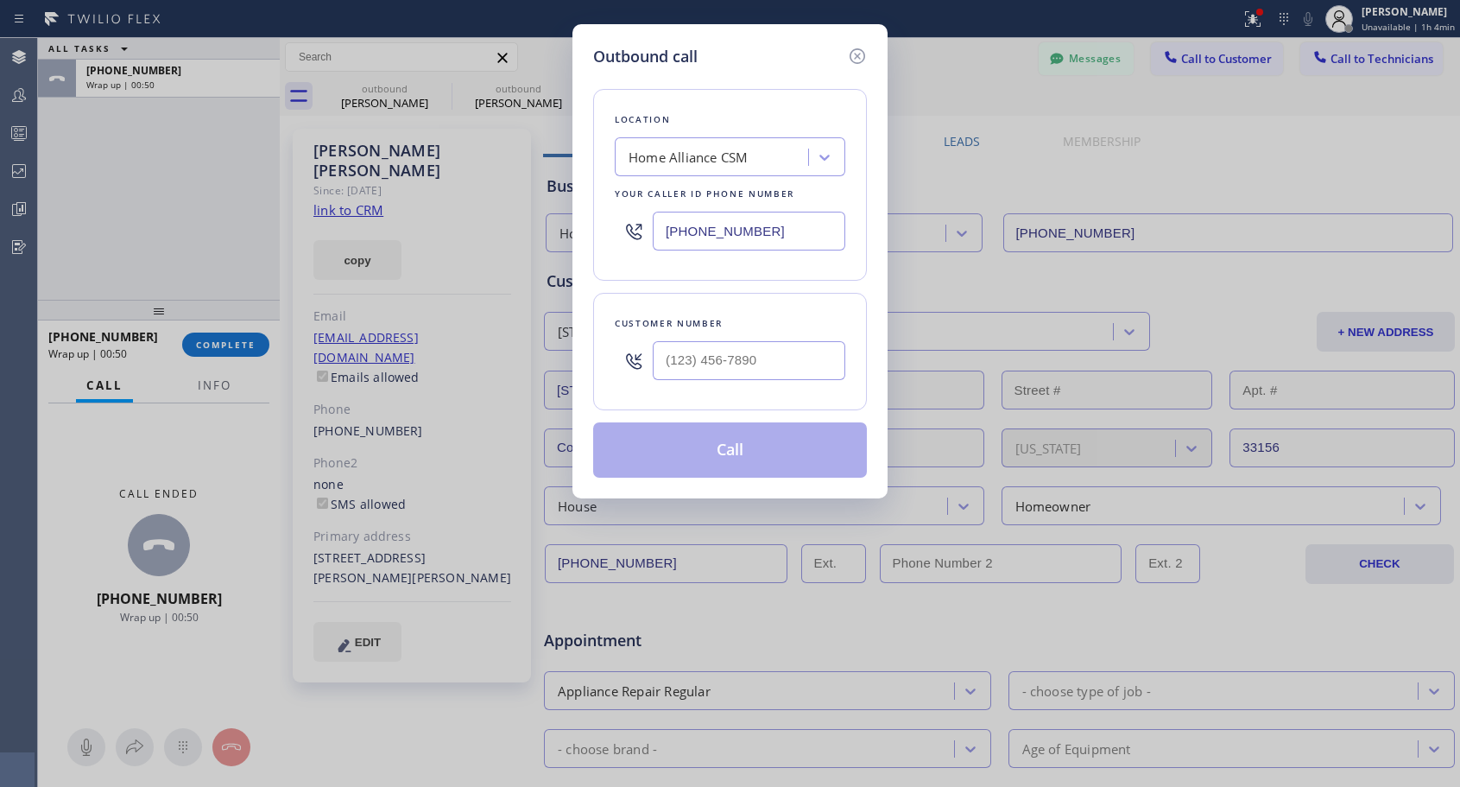
type input "[PHONE_NUMBER]"
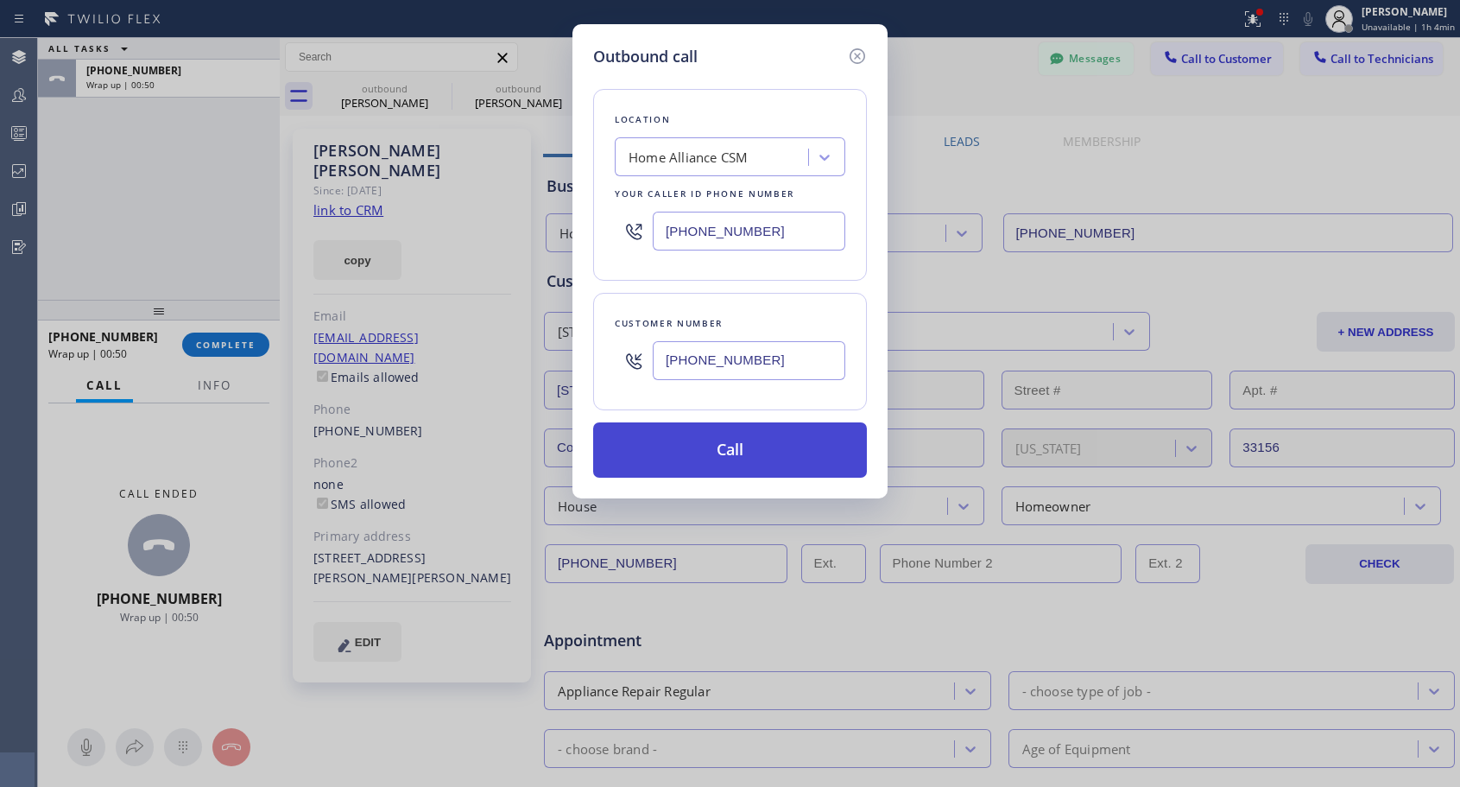
click at [743, 447] on button "Call" at bounding box center [730, 449] width 274 height 55
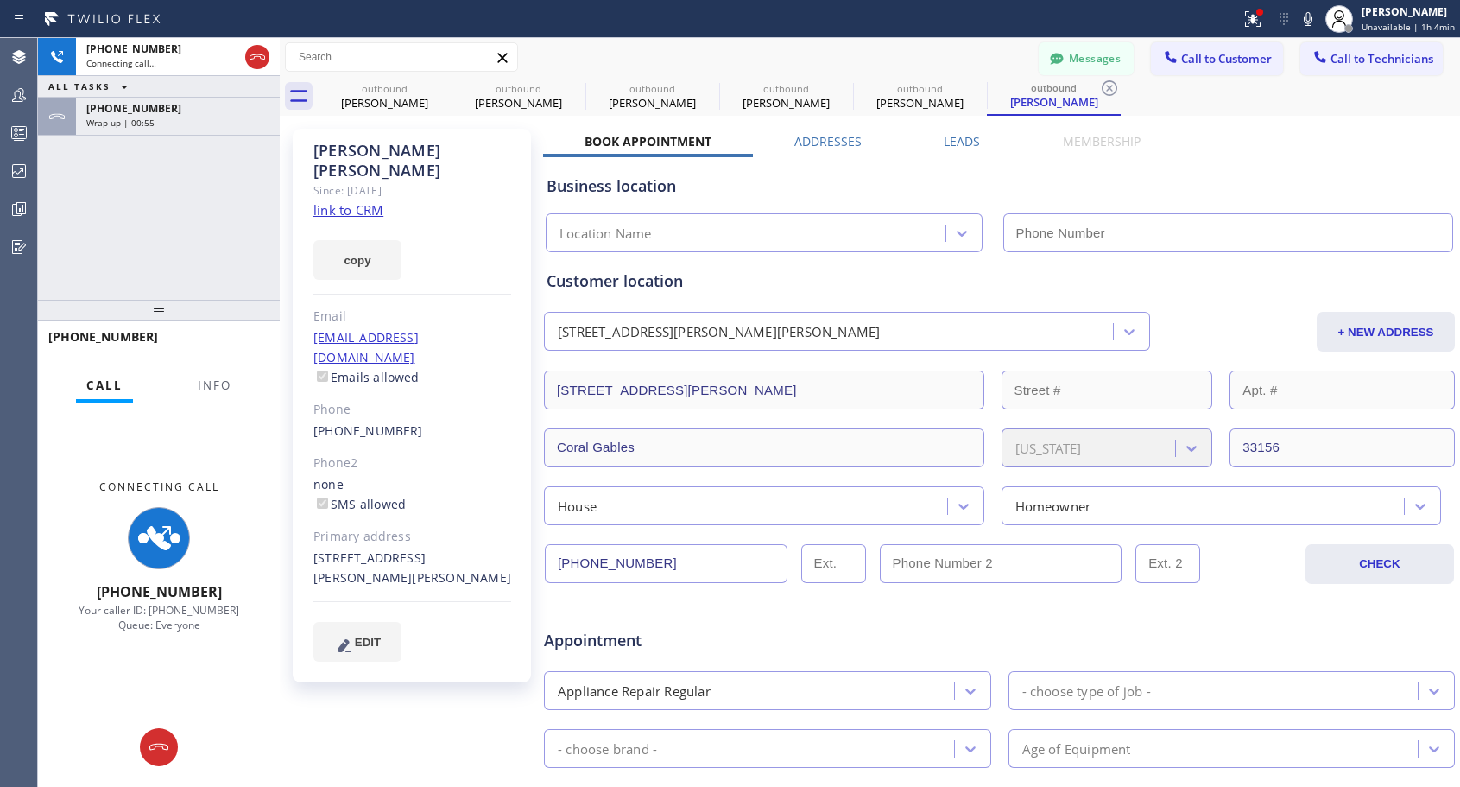
type input "[PHONE_NUMBER]"
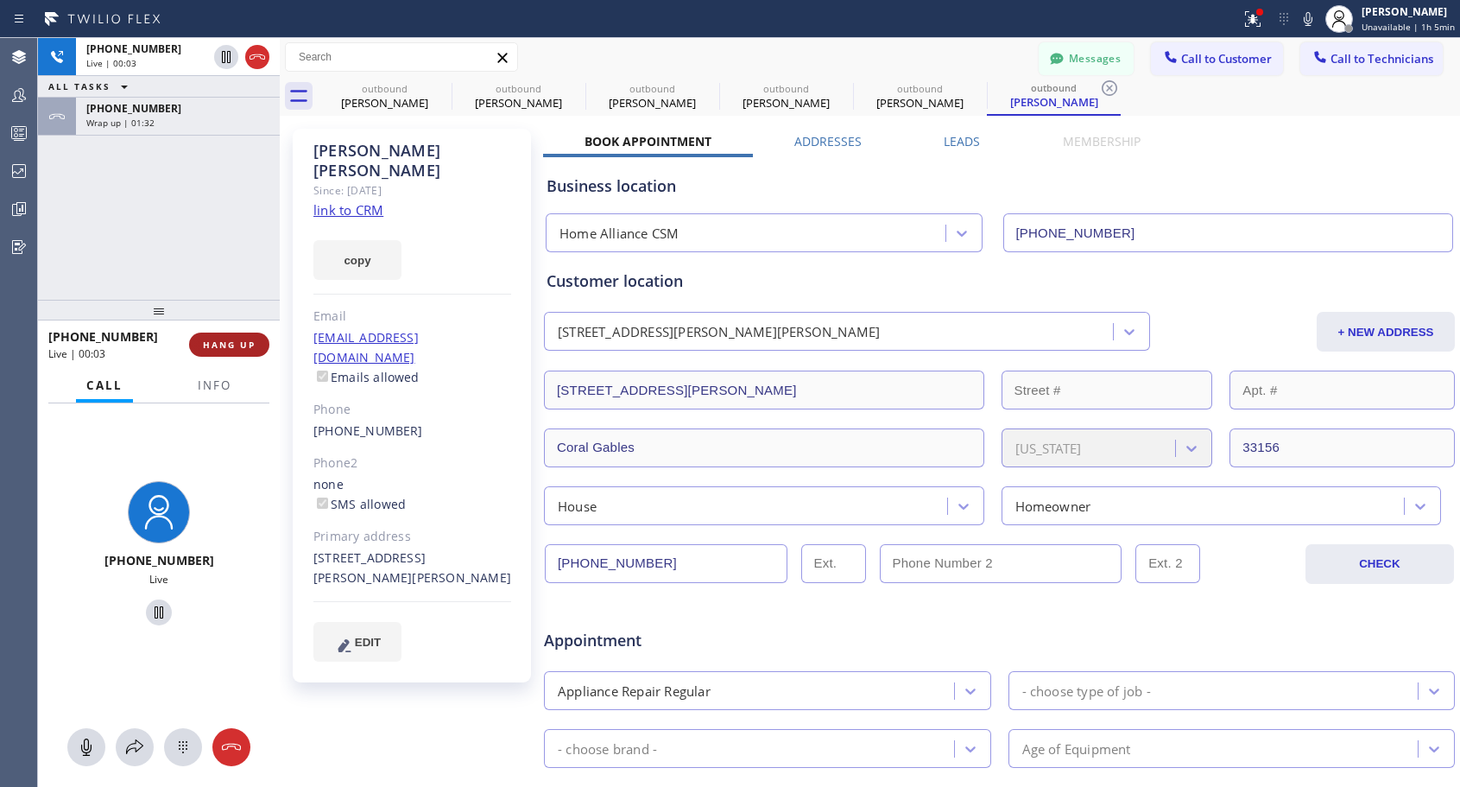
click at [242, 345] on span "HANG UP" at bounding box center [229, 344] width 53 height 12
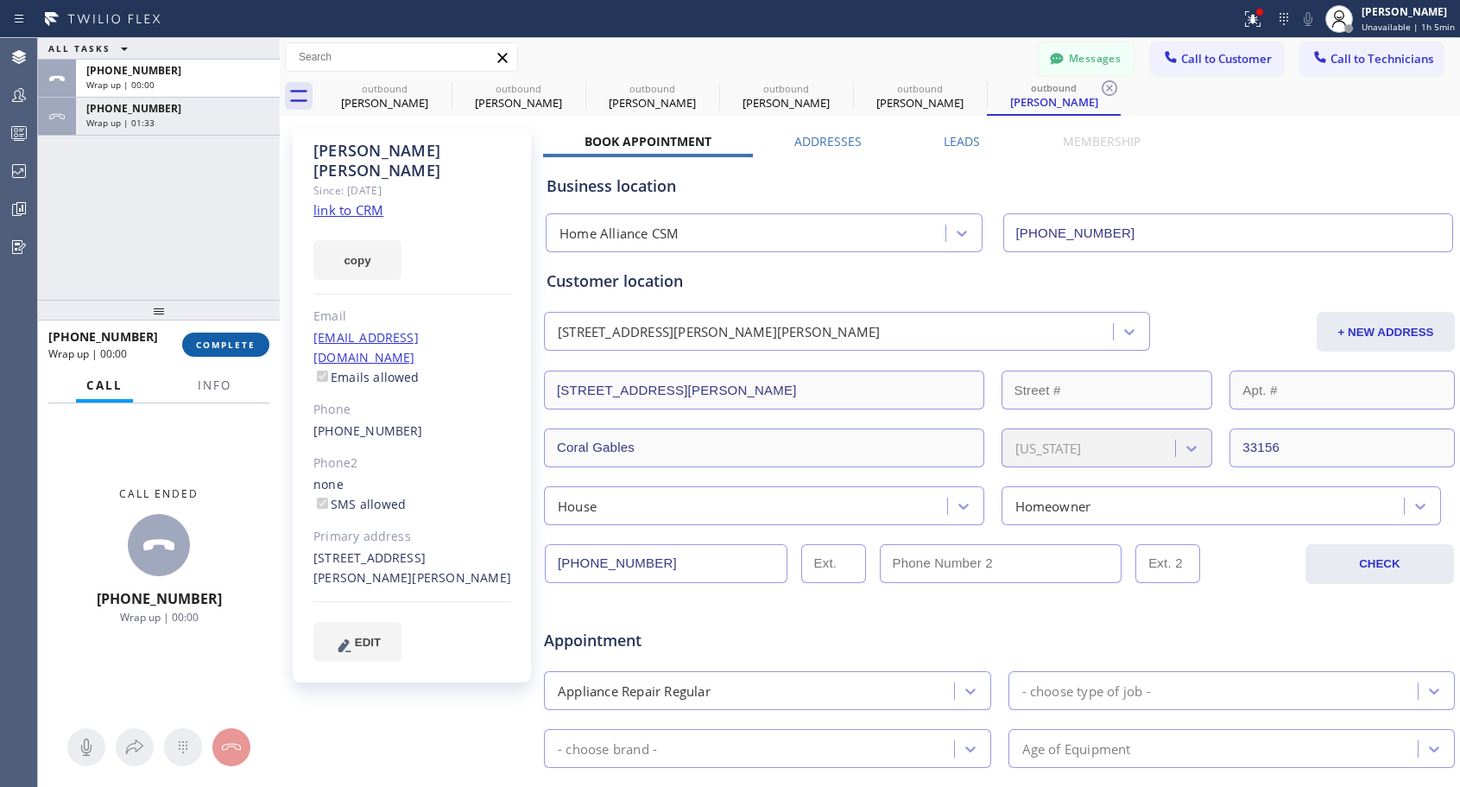
click at [242, 345] on span "COMPLETE" at bounding box center [226, 344] width 60 height 12
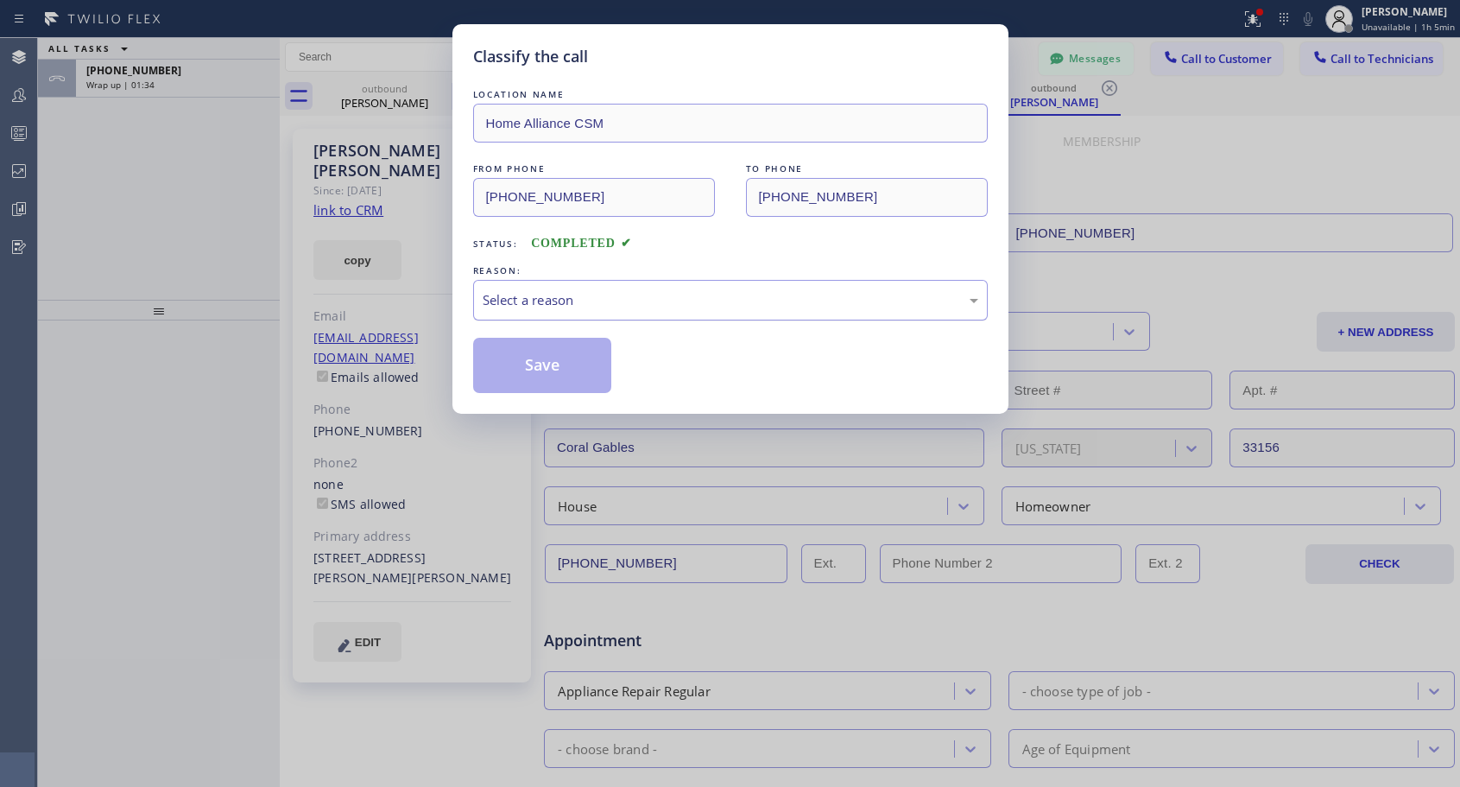
click at [576, 304] on div "Select a reason" at bounding box center [731, 300] width 496 height 20
click at [532, 364] on button "Save" at bounding box center [542, 365] width 139 height 55
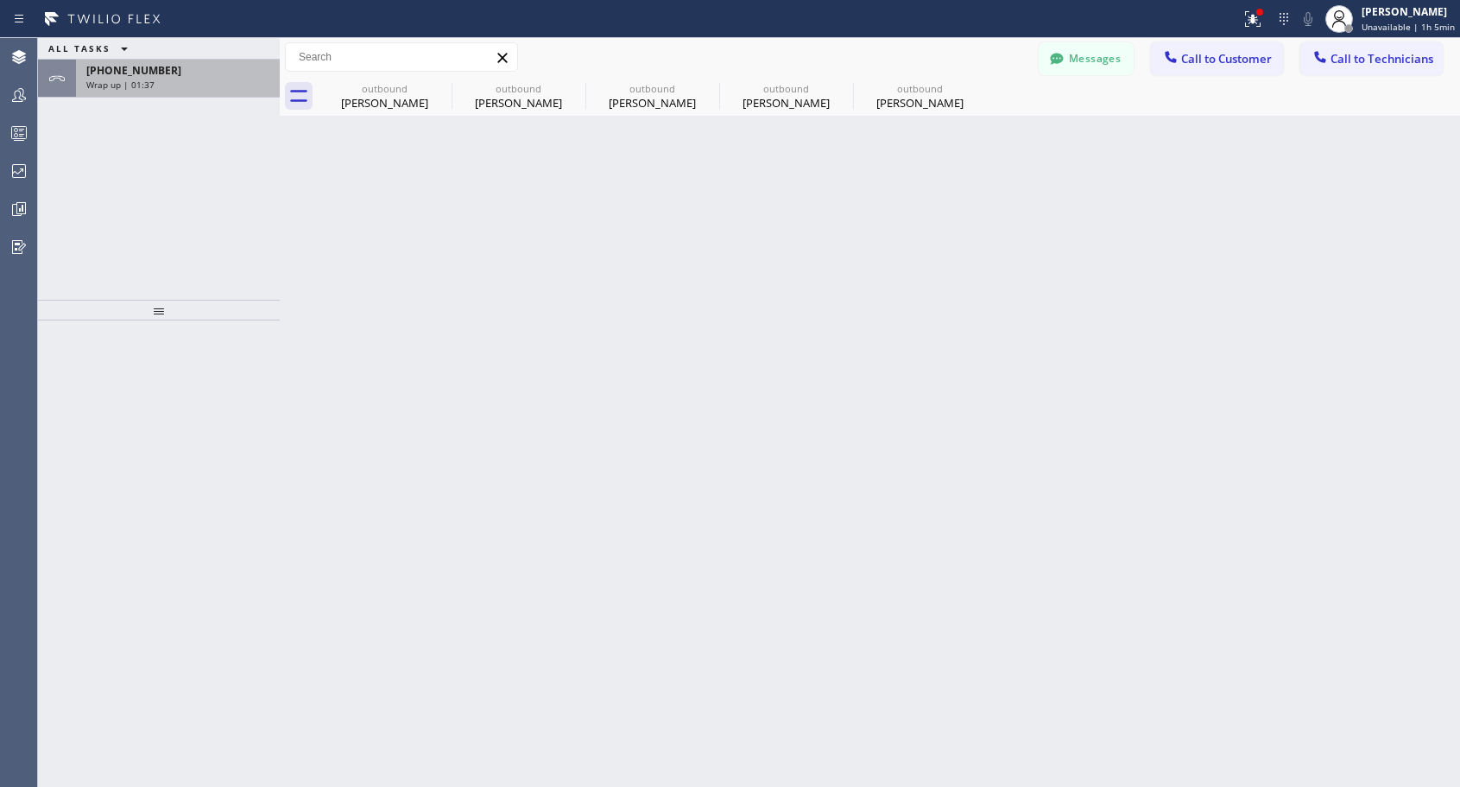
click at [187, 85] on div "Wrap up | 01:37" at bounding box center [177, 85] width 183 height 12
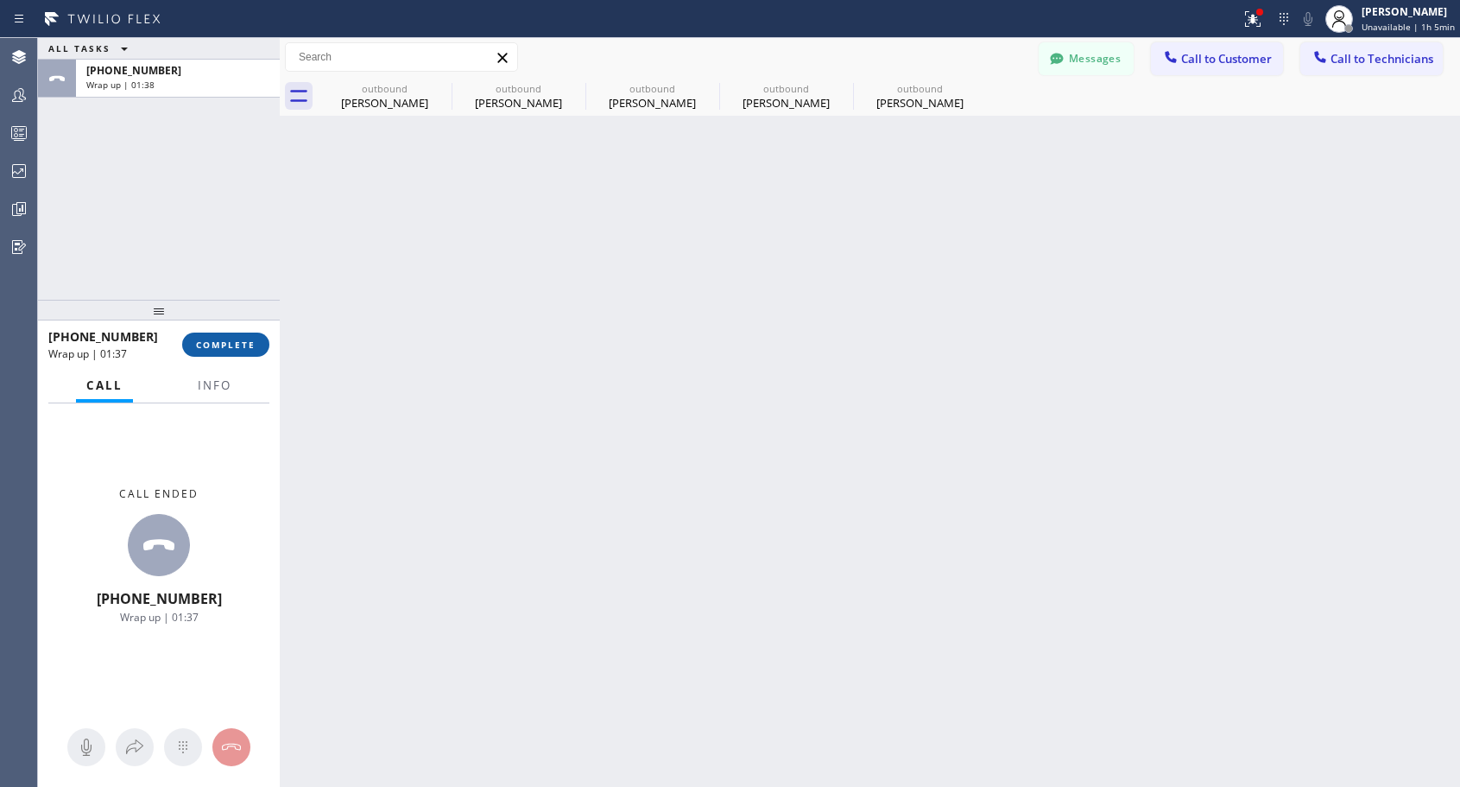
click at [230, 346] on span "COMPLETE" at bounding box center [226, 344] width 60 height 12
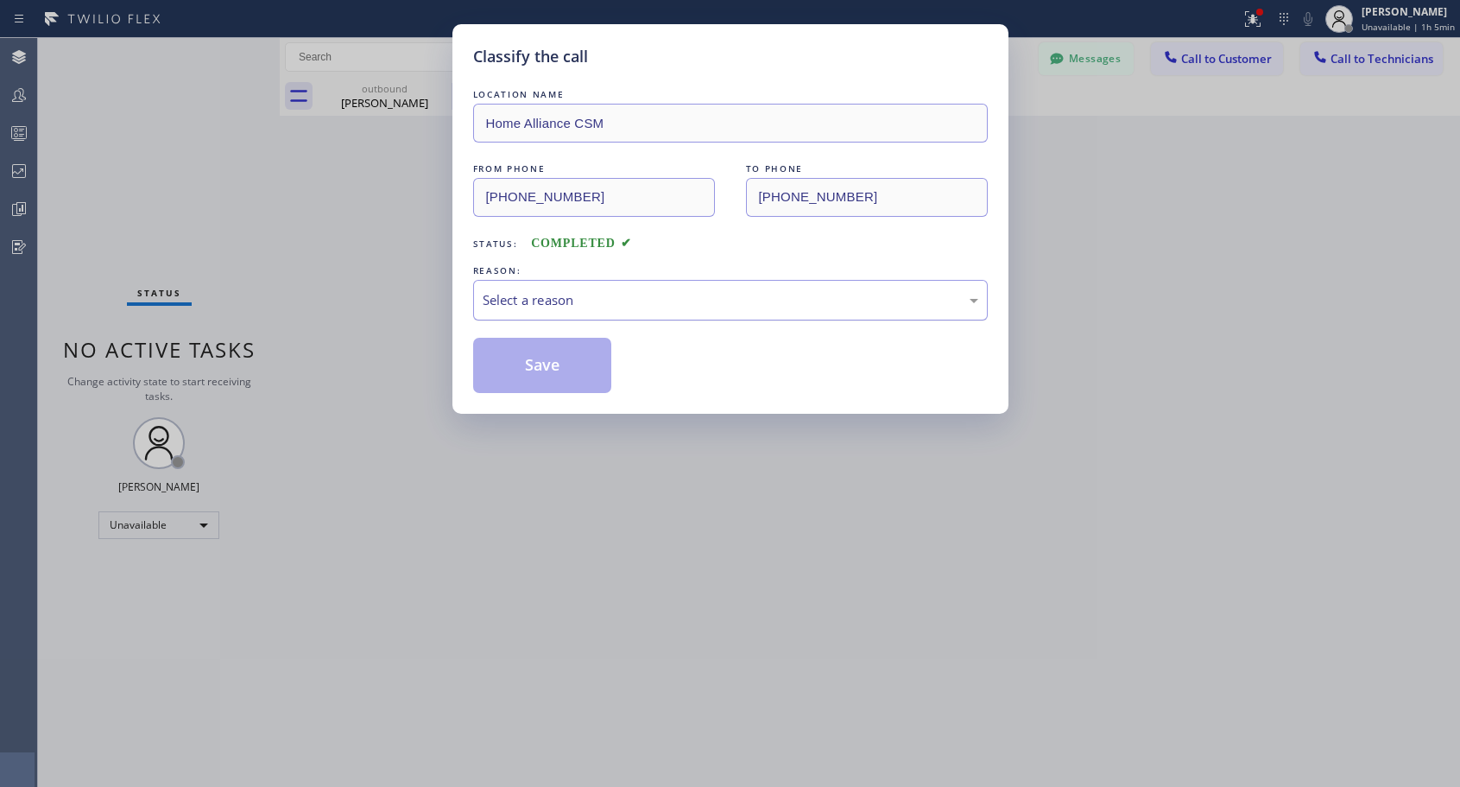
click at [587, 302] on div "Select a reason" at bounding box center [731, 300] width 496 height 20
click at [528, 374] on button "Save" at bounding box center [542, 365] width 139 height 55
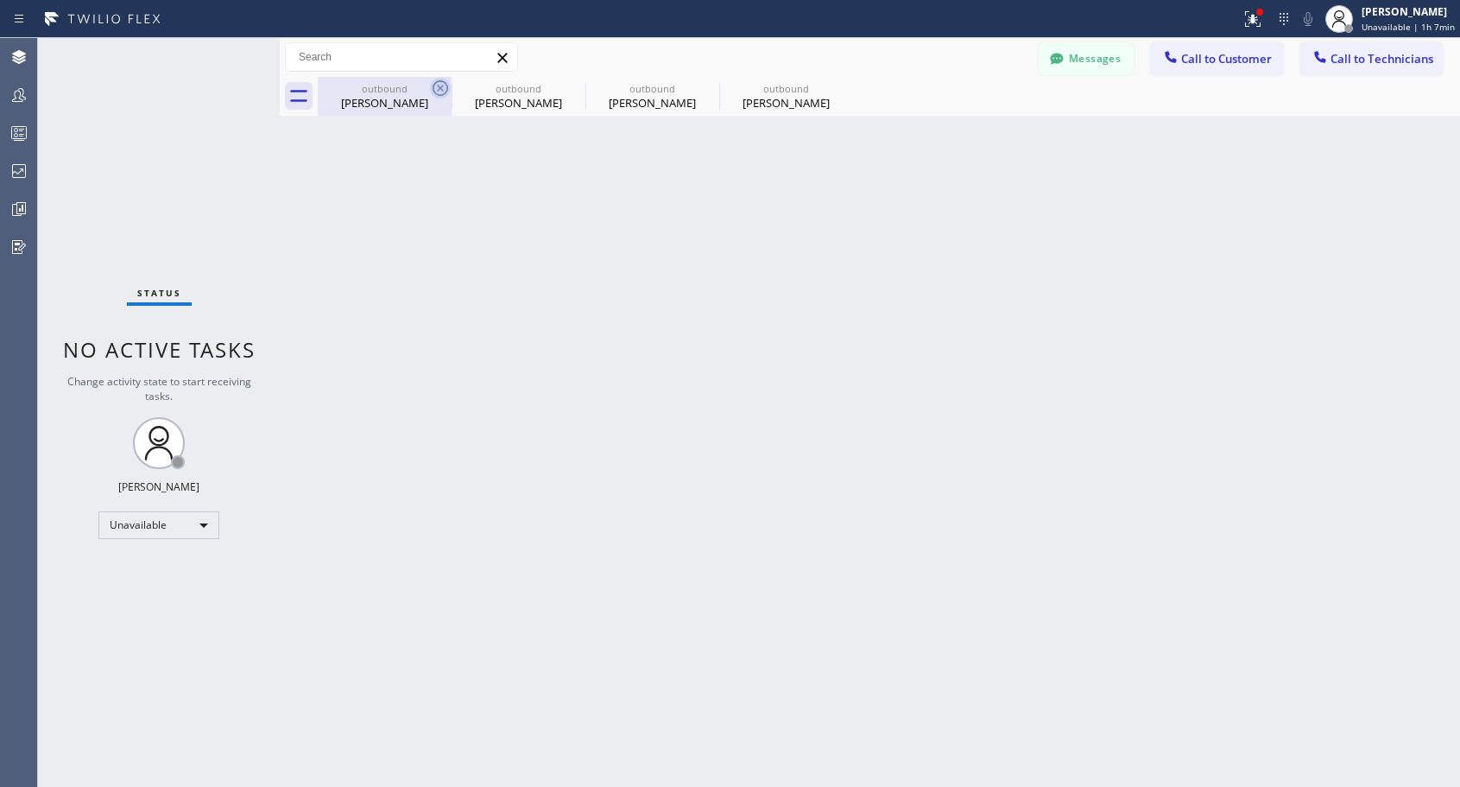
click at [437, 86] on icon at bounding box center [440, 88] width 21 height 21
click at [0, 0] on icon at bounding box center [0, 0] width 0 height 0
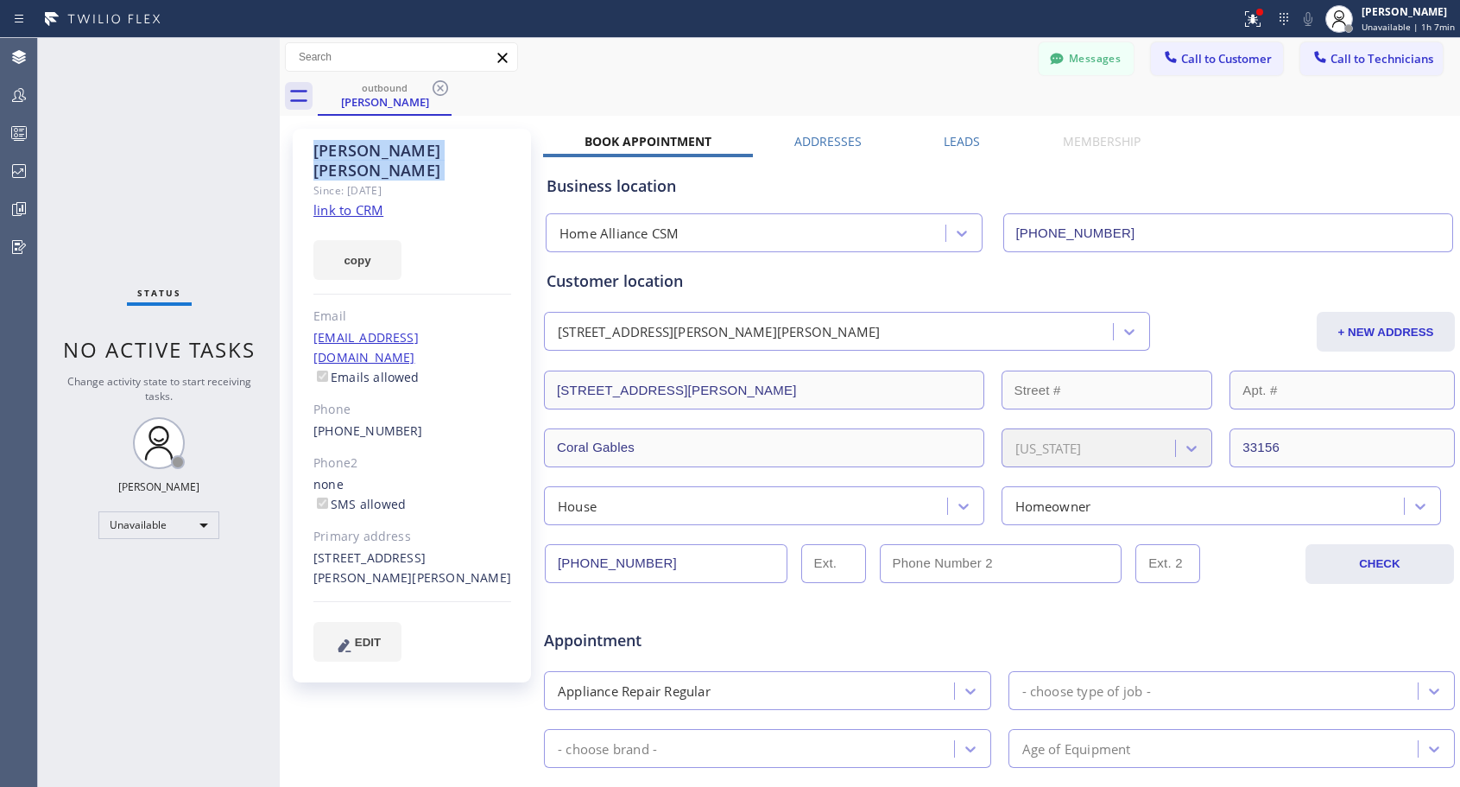
click at [437, 86] on icon at bounding box center [440, 88] width 21 height 21
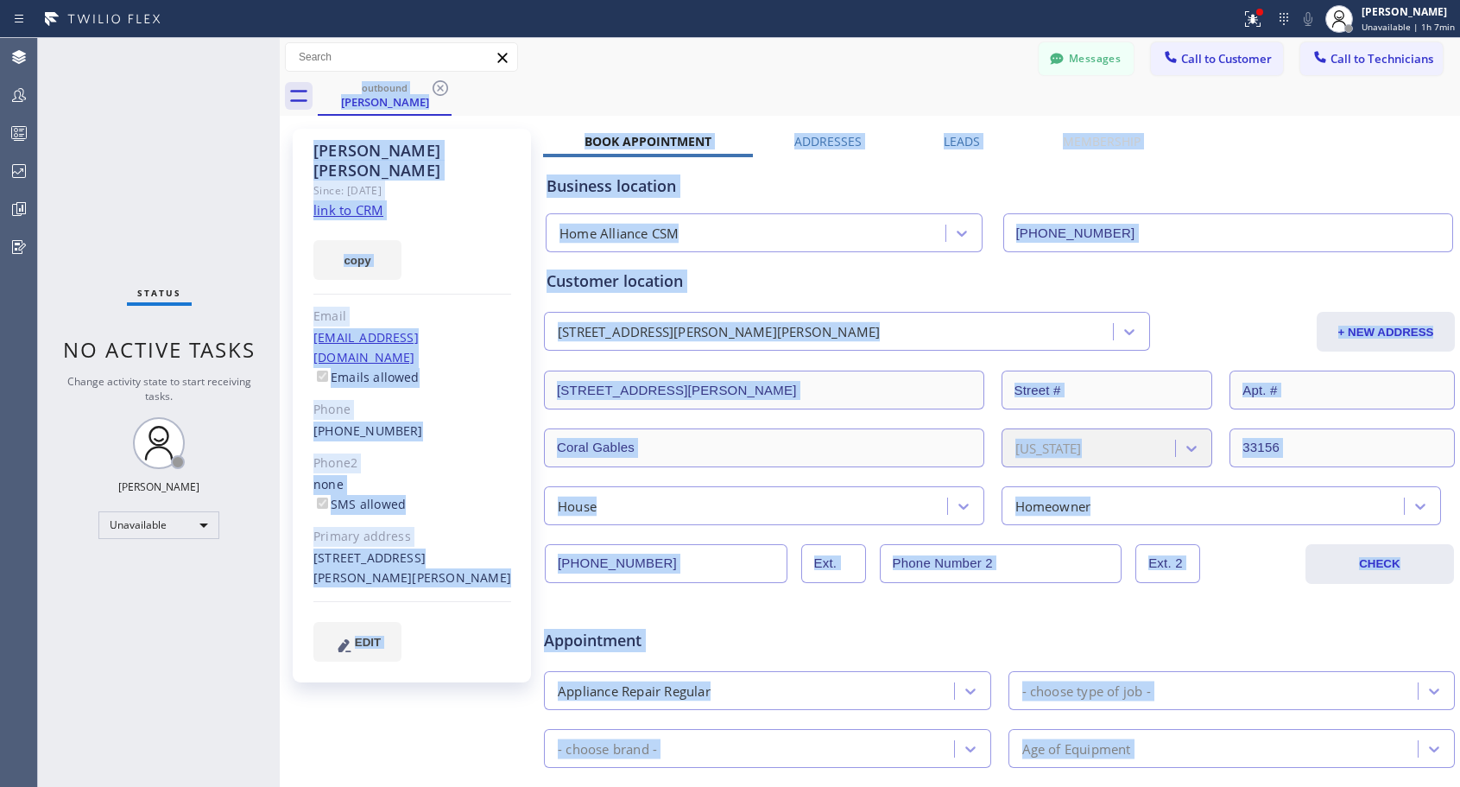
click at [437, 86] on div "outbound [PERSON_NAME]" at bounding box center [889, 96] width 1142 height 39
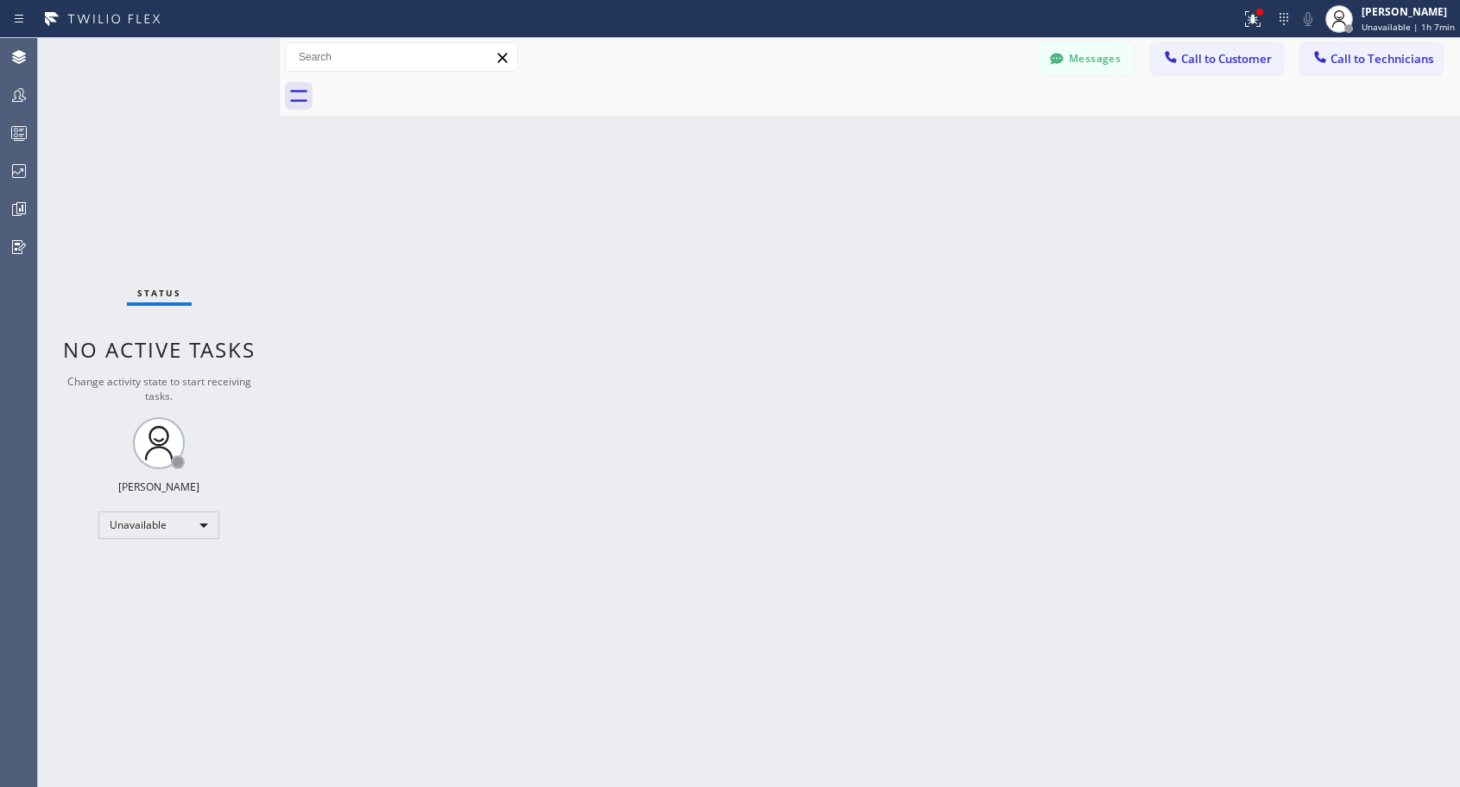
click at [437, 86] on div at bounding box center [889, 96] width 1142 height 39
click at [1173, 64] on icon at bounding box center [1170, 56] width 17 height 17
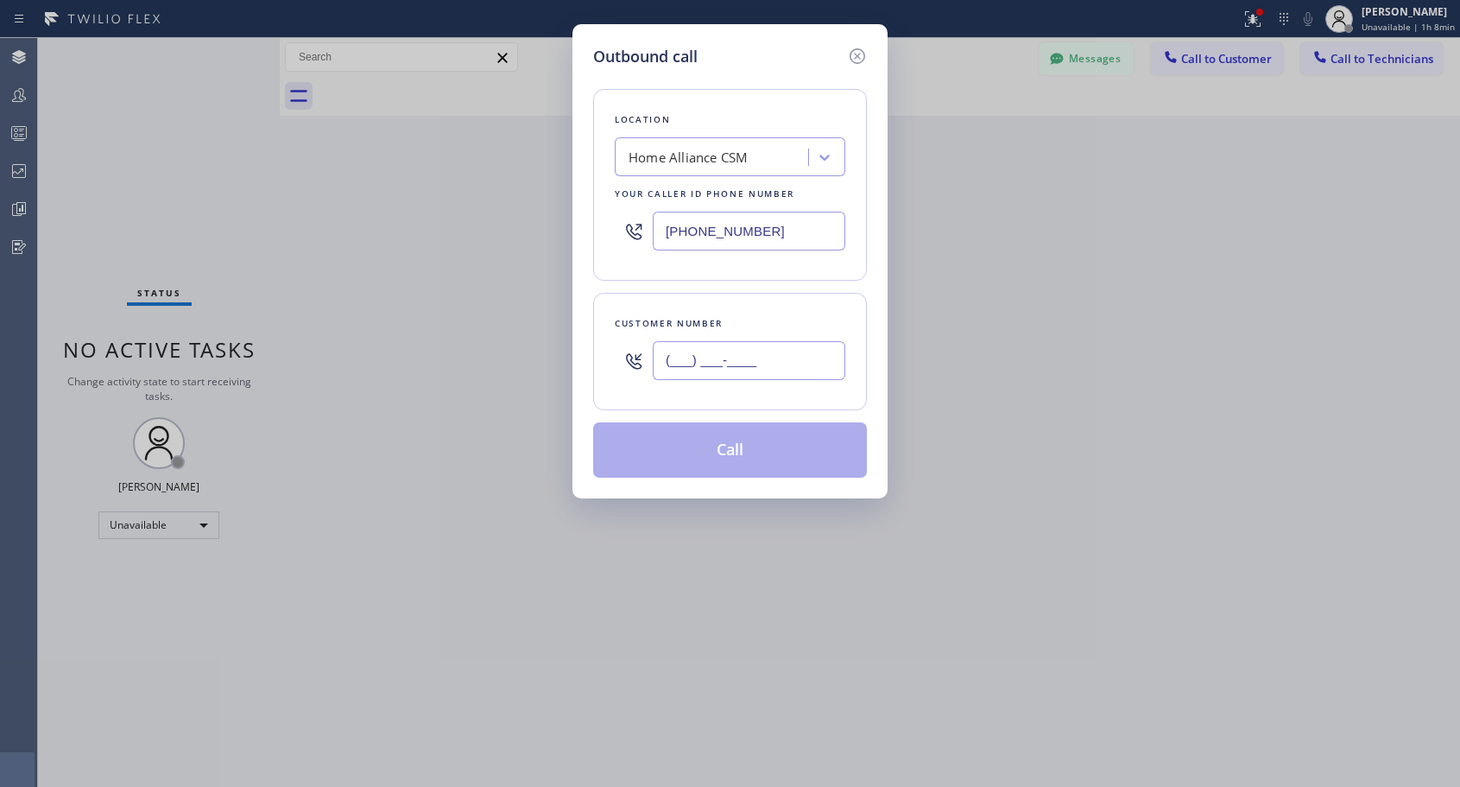
click at [800, 358] on input "(___) ___-____" at bounding box center [749, 360] width 193 height 39
paste input "954) 465-5017"
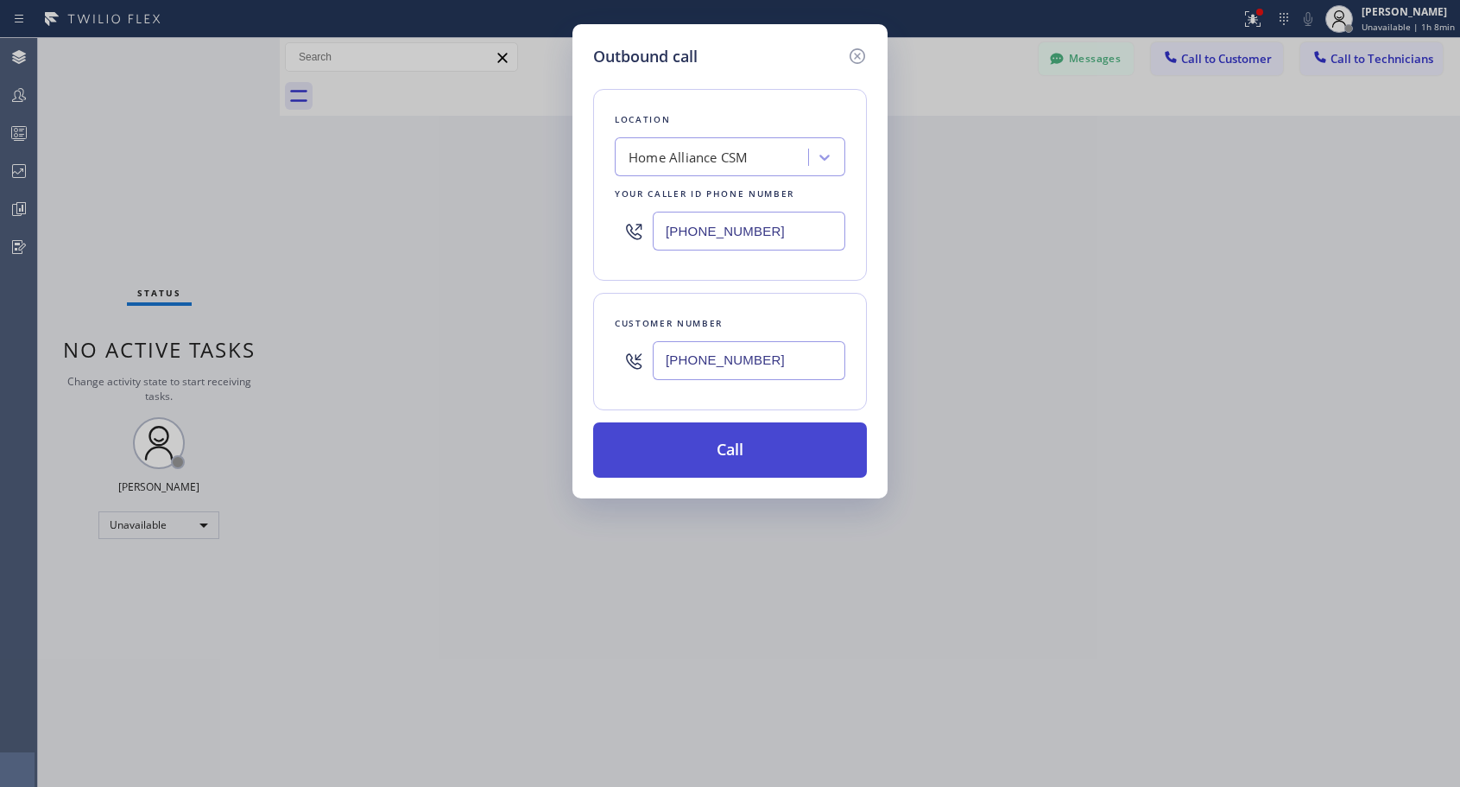
type input "[PHONE_NUMBER]"
click at [701, 446] on button "Call" at bounding box center [730, 449] width 274 height 55
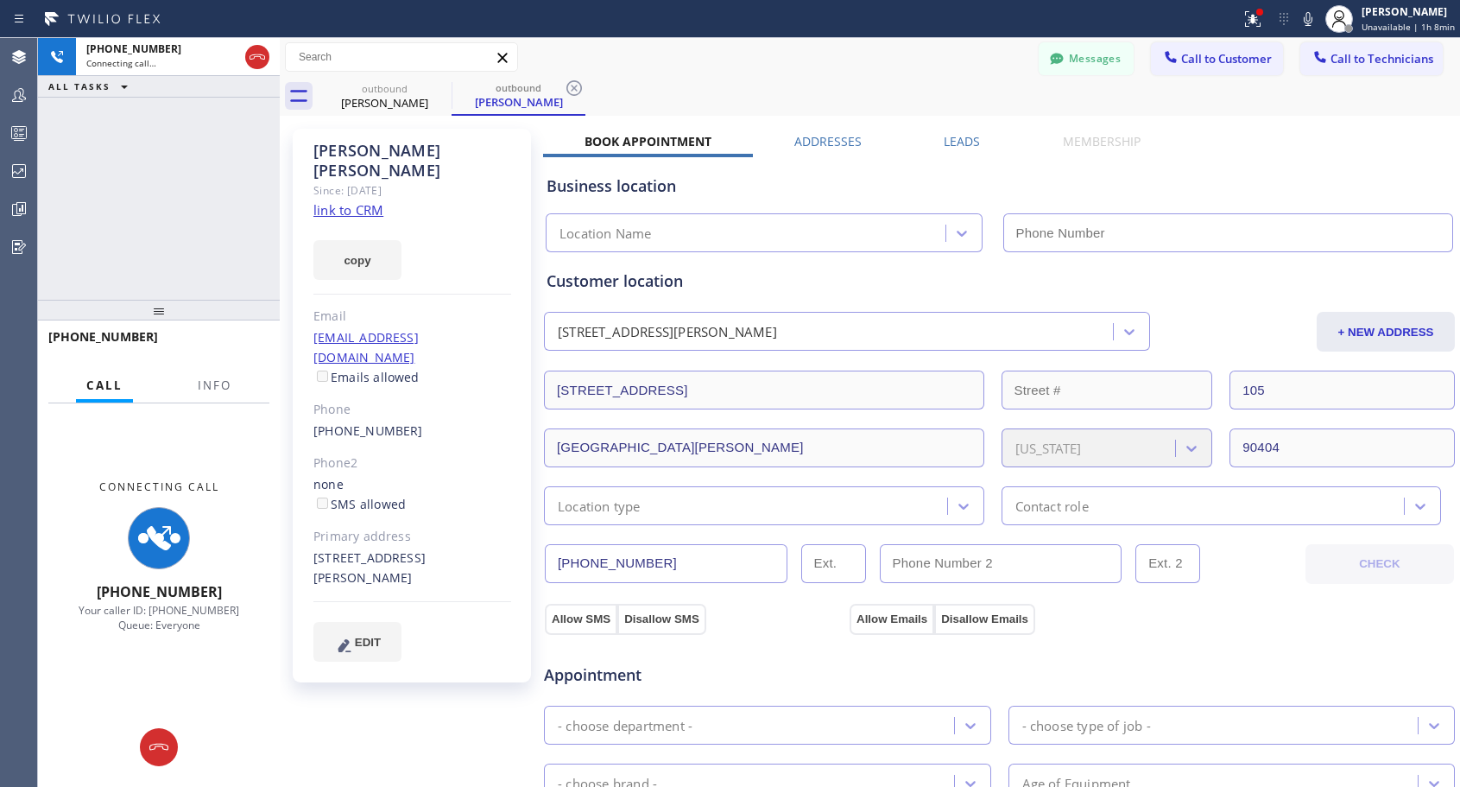
type input "[PHONE_NUMBER]"
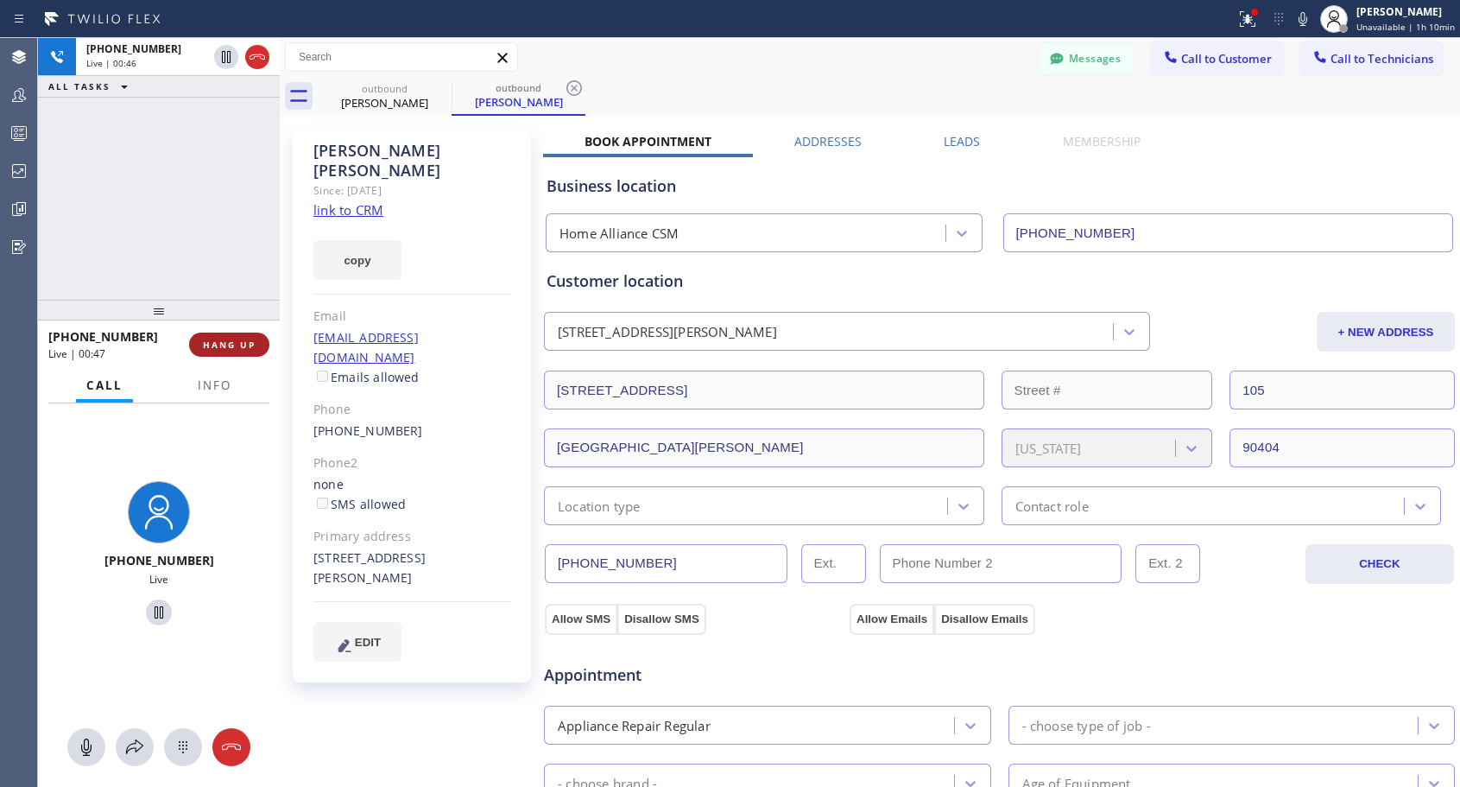
click at [239, 343] on span "HANG UP" at bounding box center [229, 344] width 53 height 12
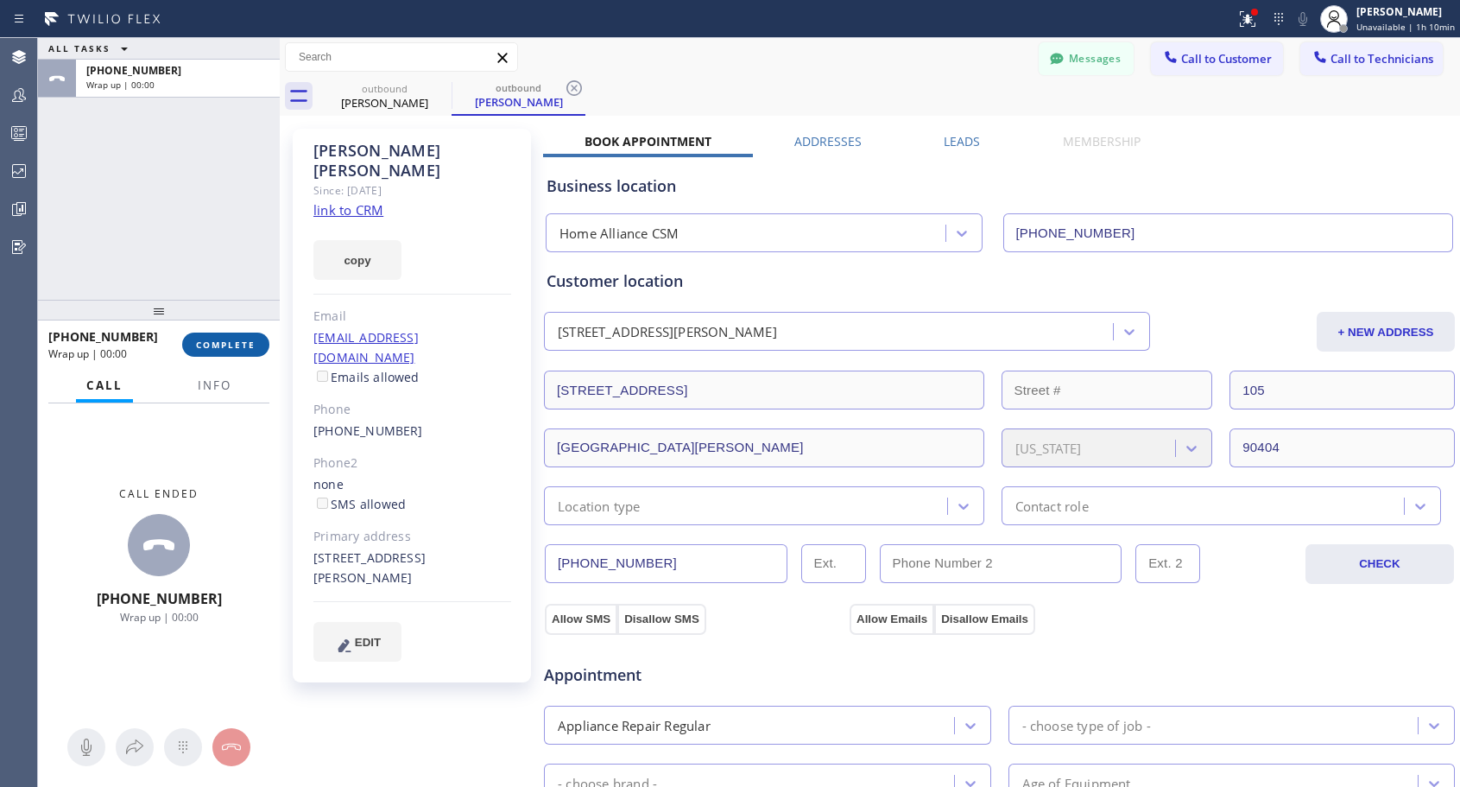
click at [239, 343] on span "COMPLETE" at bounding box center [226, 344] width 60 height 12
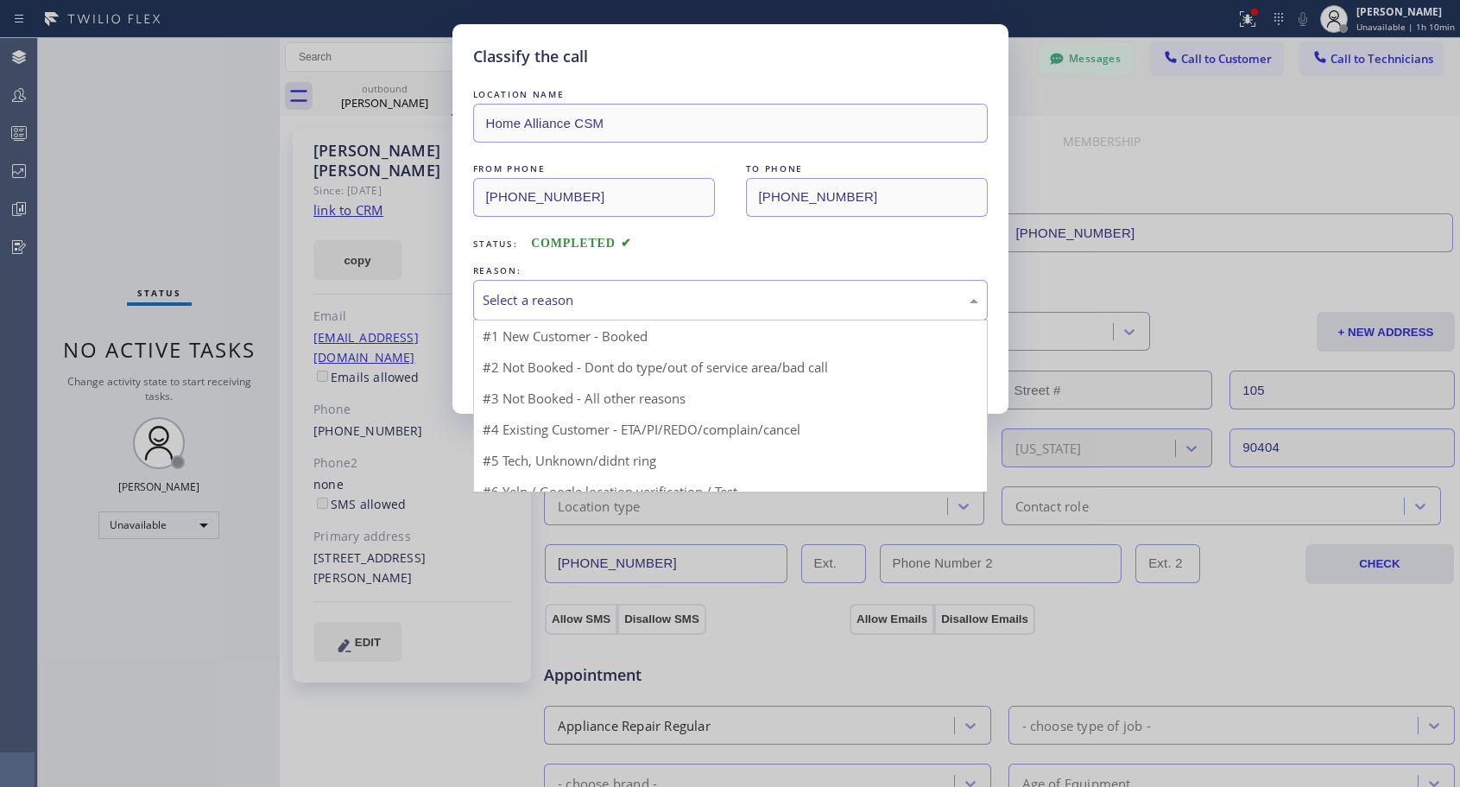
click at [594, 301] on div "Select a reason" at bounding box center [731, 300] width 496 height 20
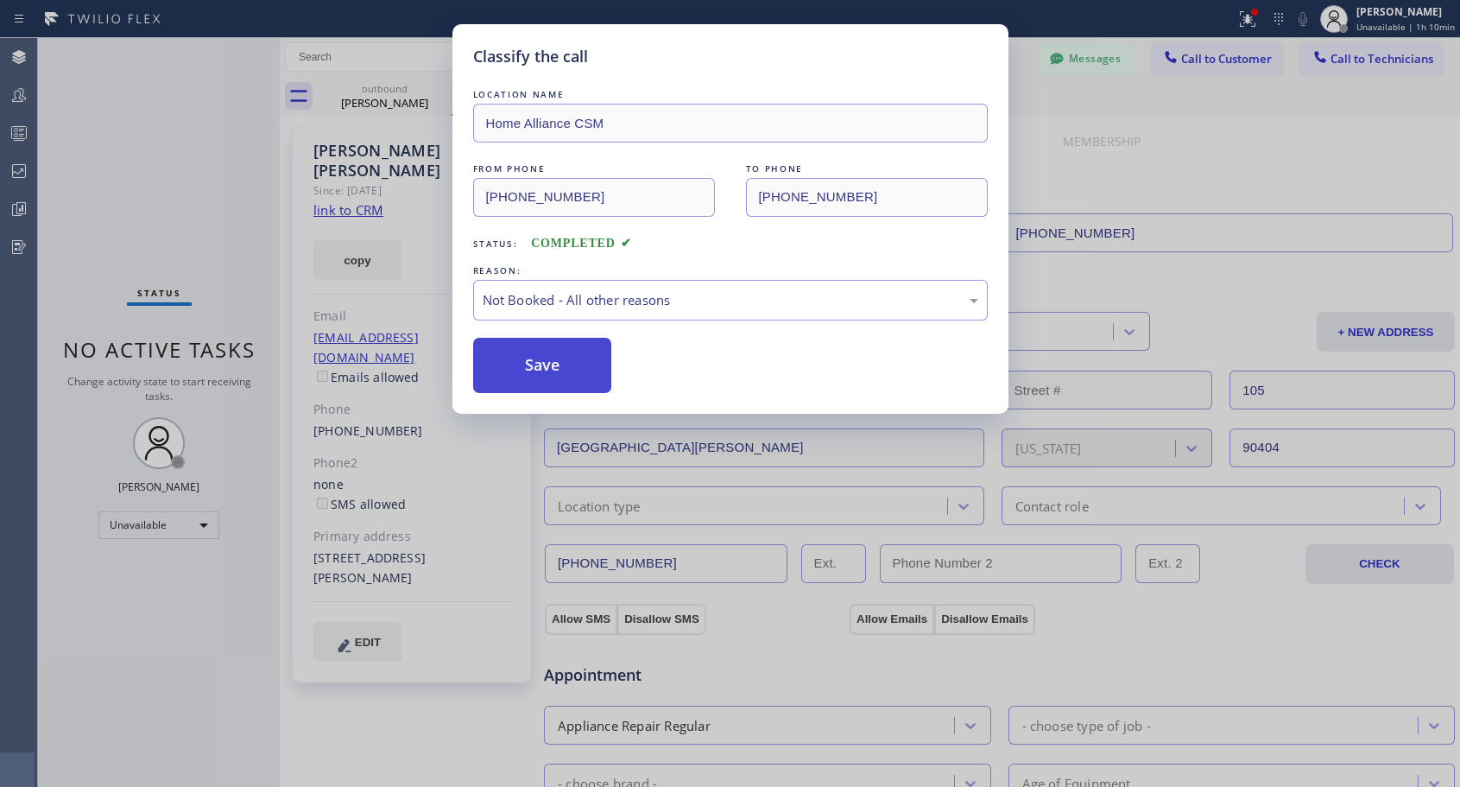
click at [540, 364] on button "Save" at bounding box center [542, 365] width 139 height 55
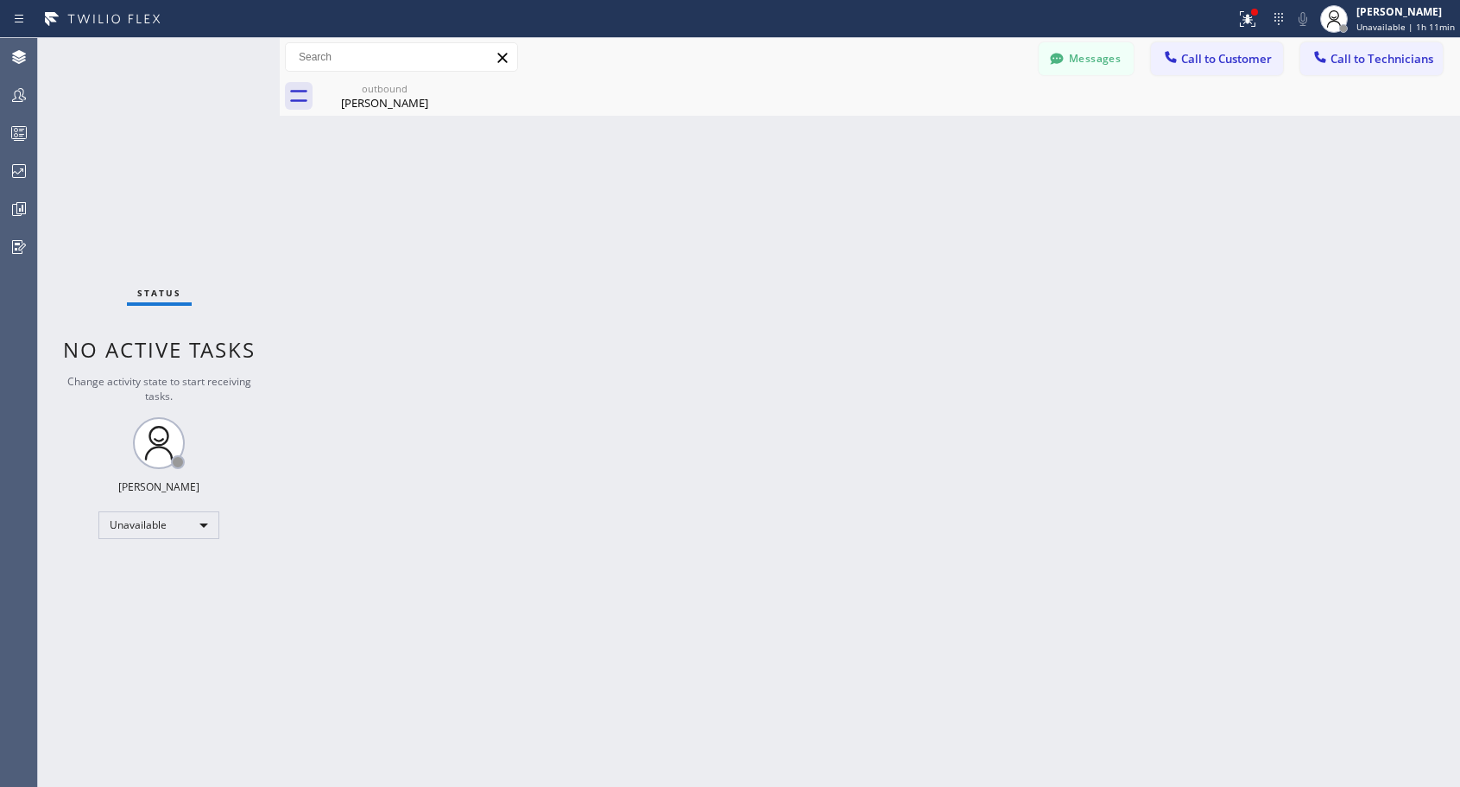
click at [1187, 52] on span "Call to Customer" at bounding box center [1226, 59] width 91 height 16
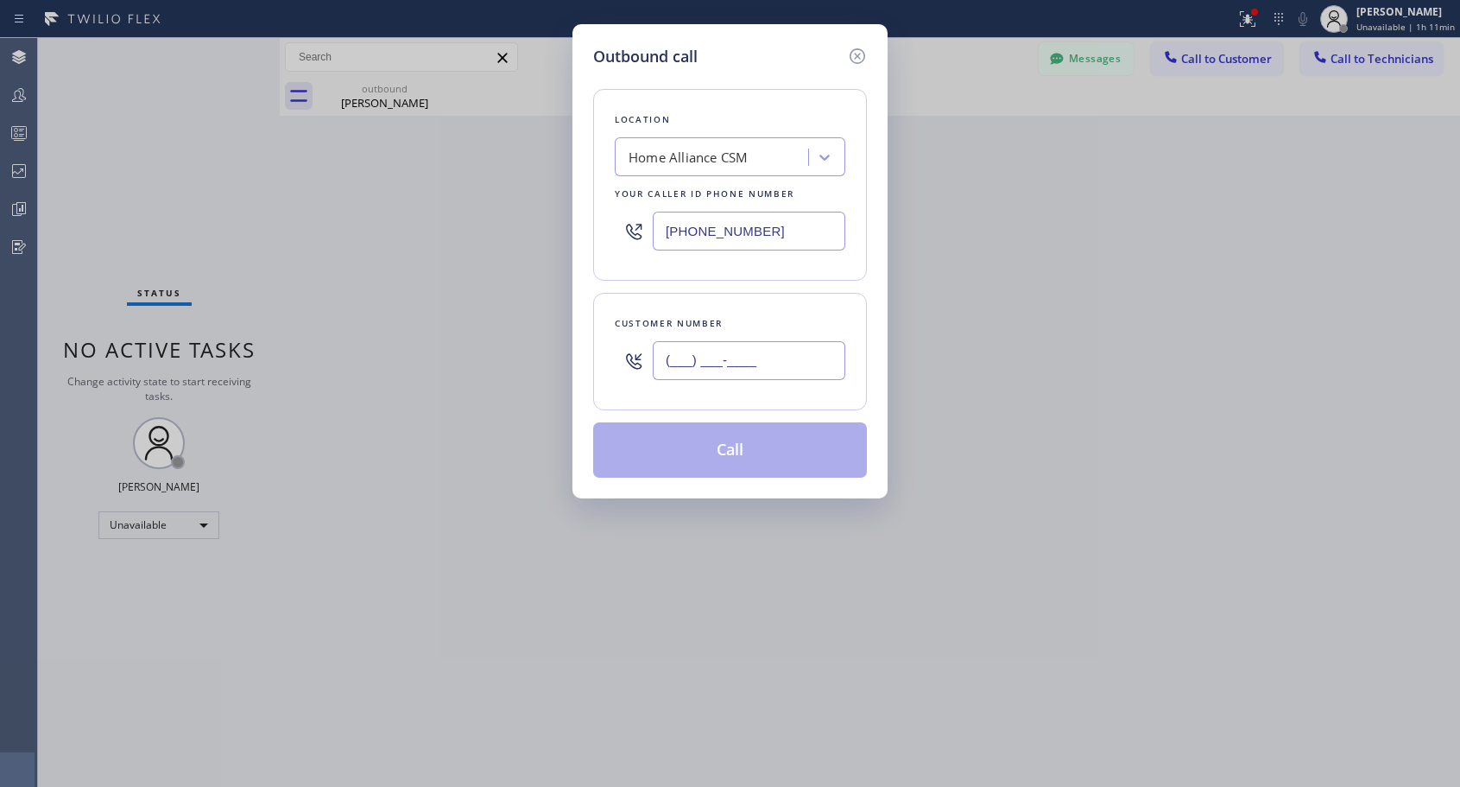
click at [730, 373] on input "(___) ___-____" at bounding box center [749, 360] width 193 height 39
paste input "626) 474-8664"
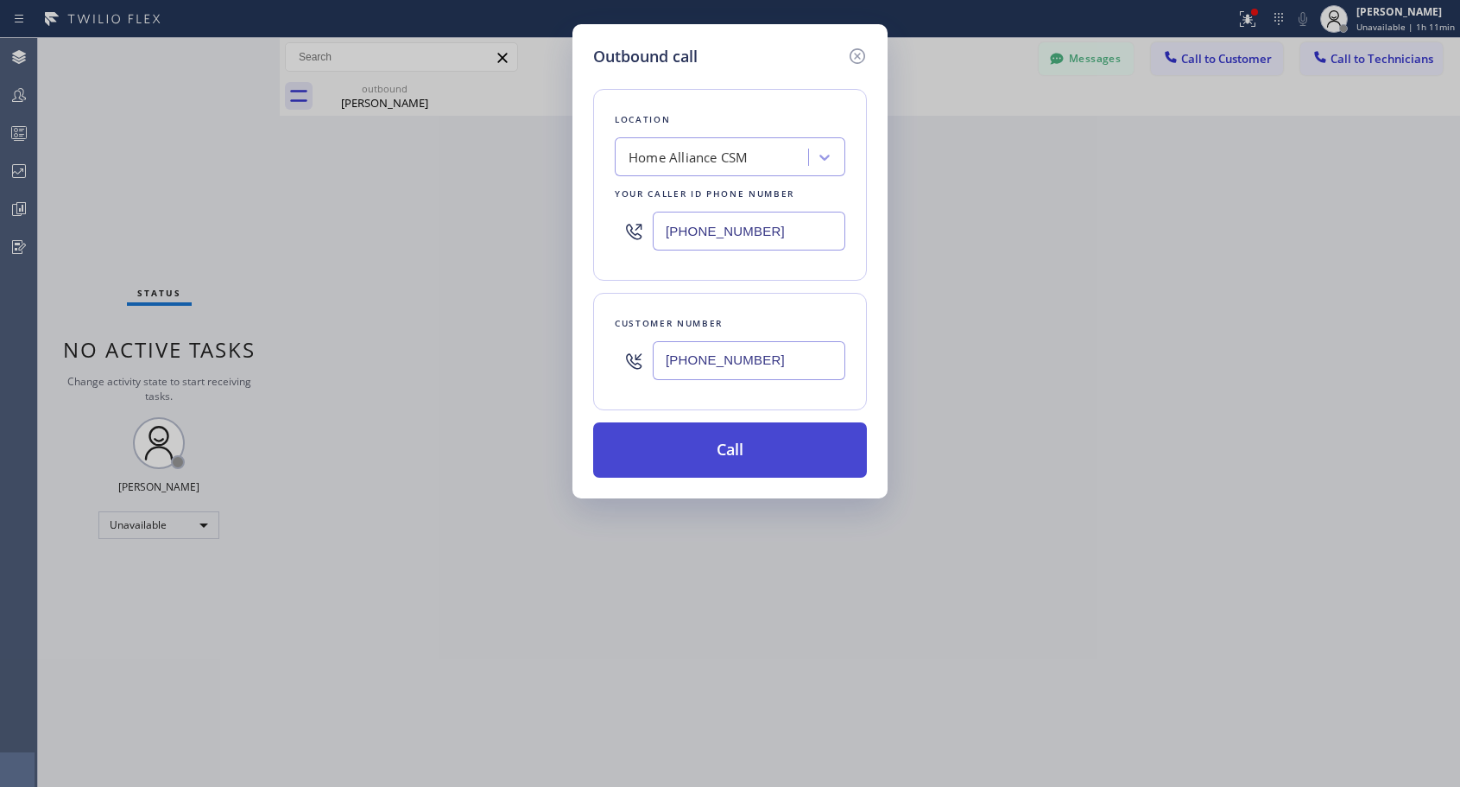
type input "[PHONE_NUMBER]"
click at [754, 439] on button "Call" at bounding box center [730, 449] width 274 height 55
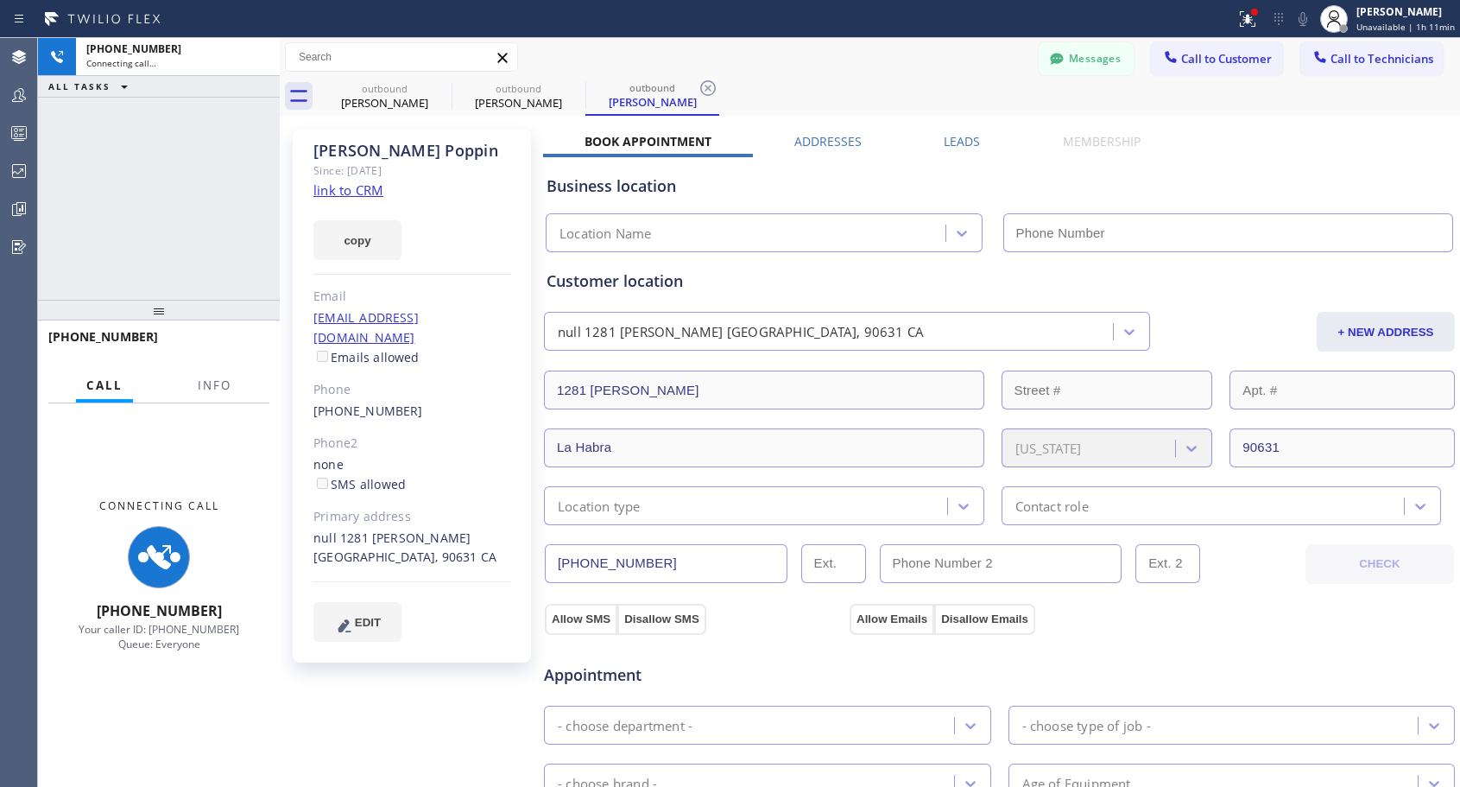
type input "[PHONE_NUMBER]"
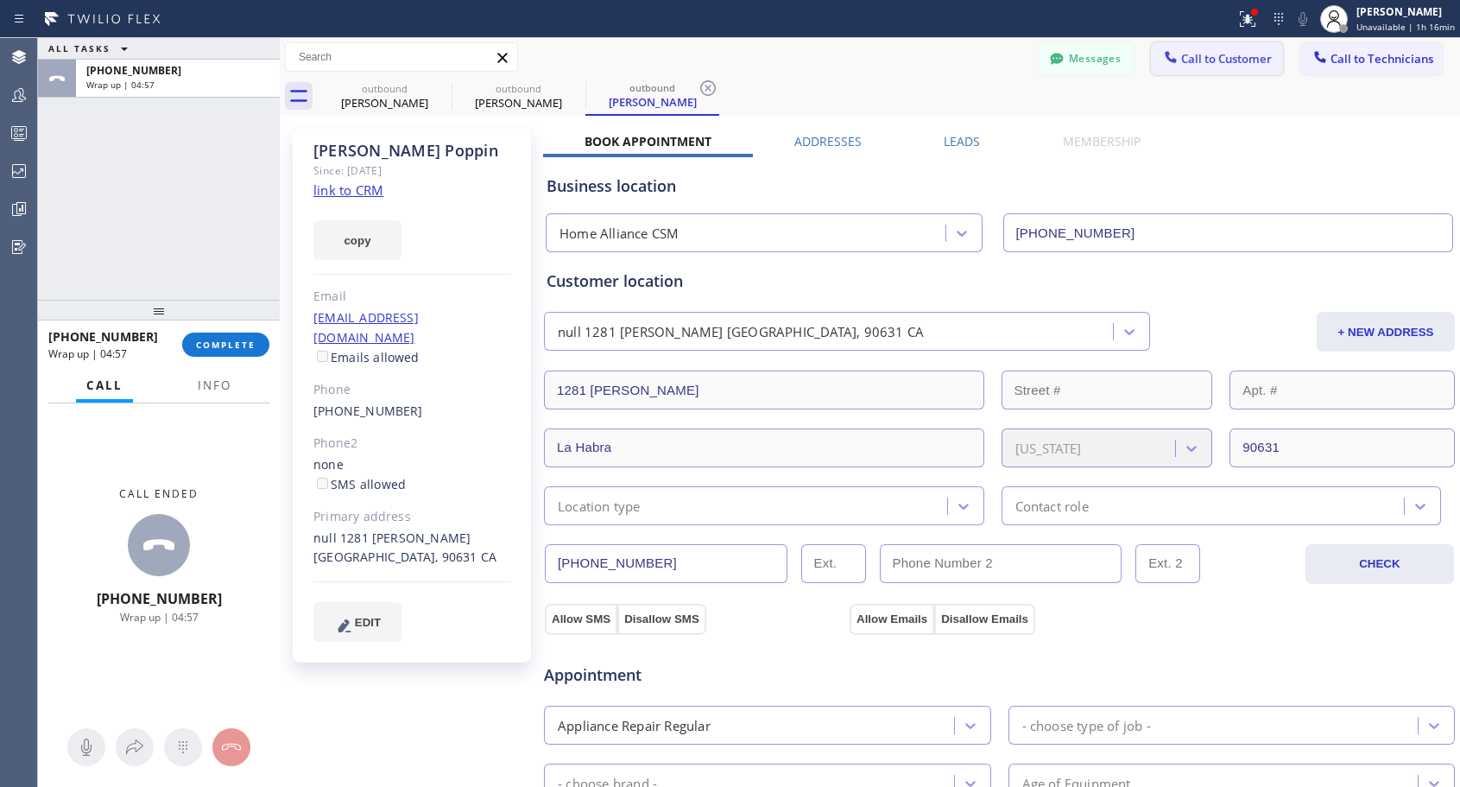
click at [1181, 58] on span "Call to Customer" at bounding box center [1226, 59] width 91 height 16
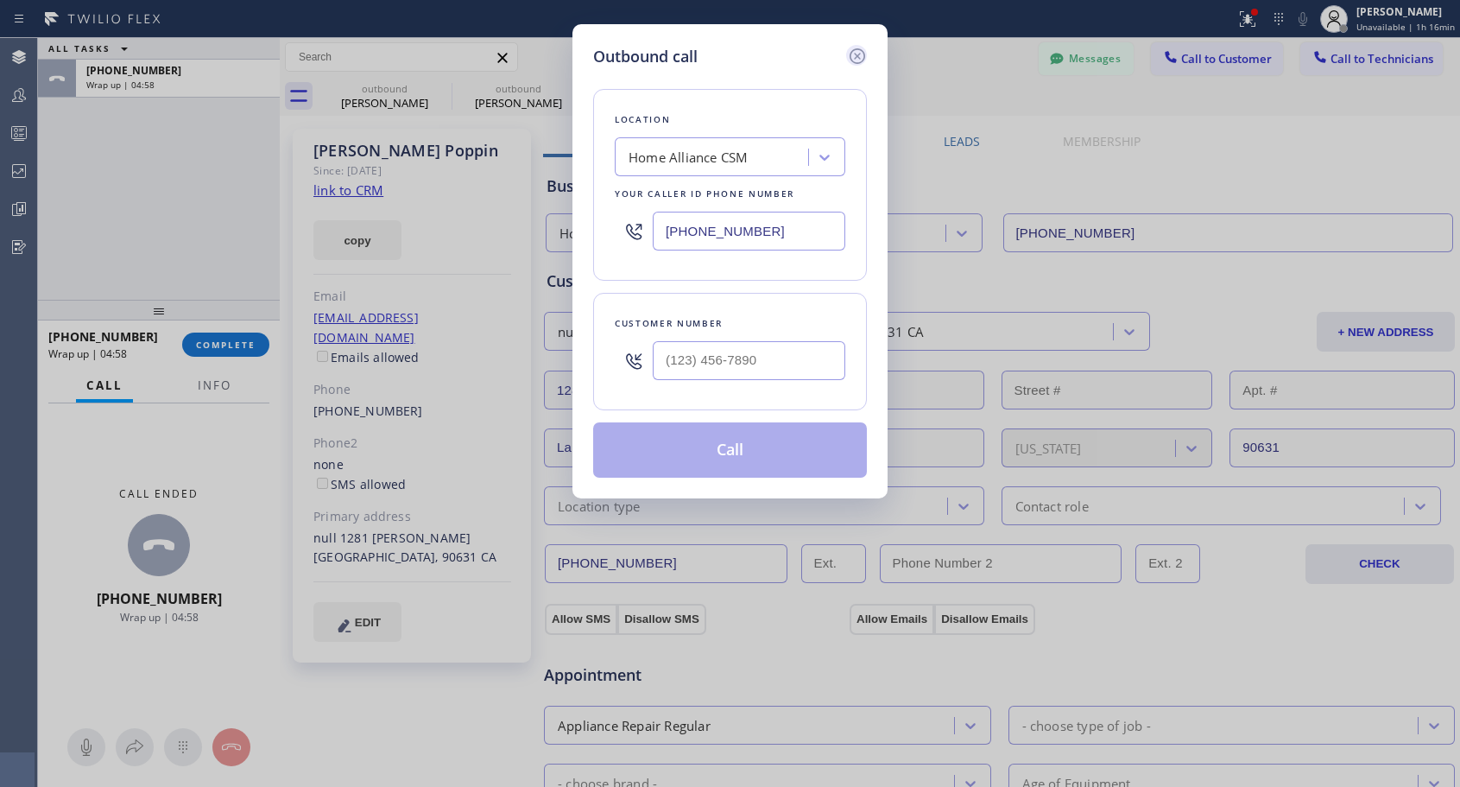
click at [860, 54] on icon at bounding box center [858, 56] width 16 height 16
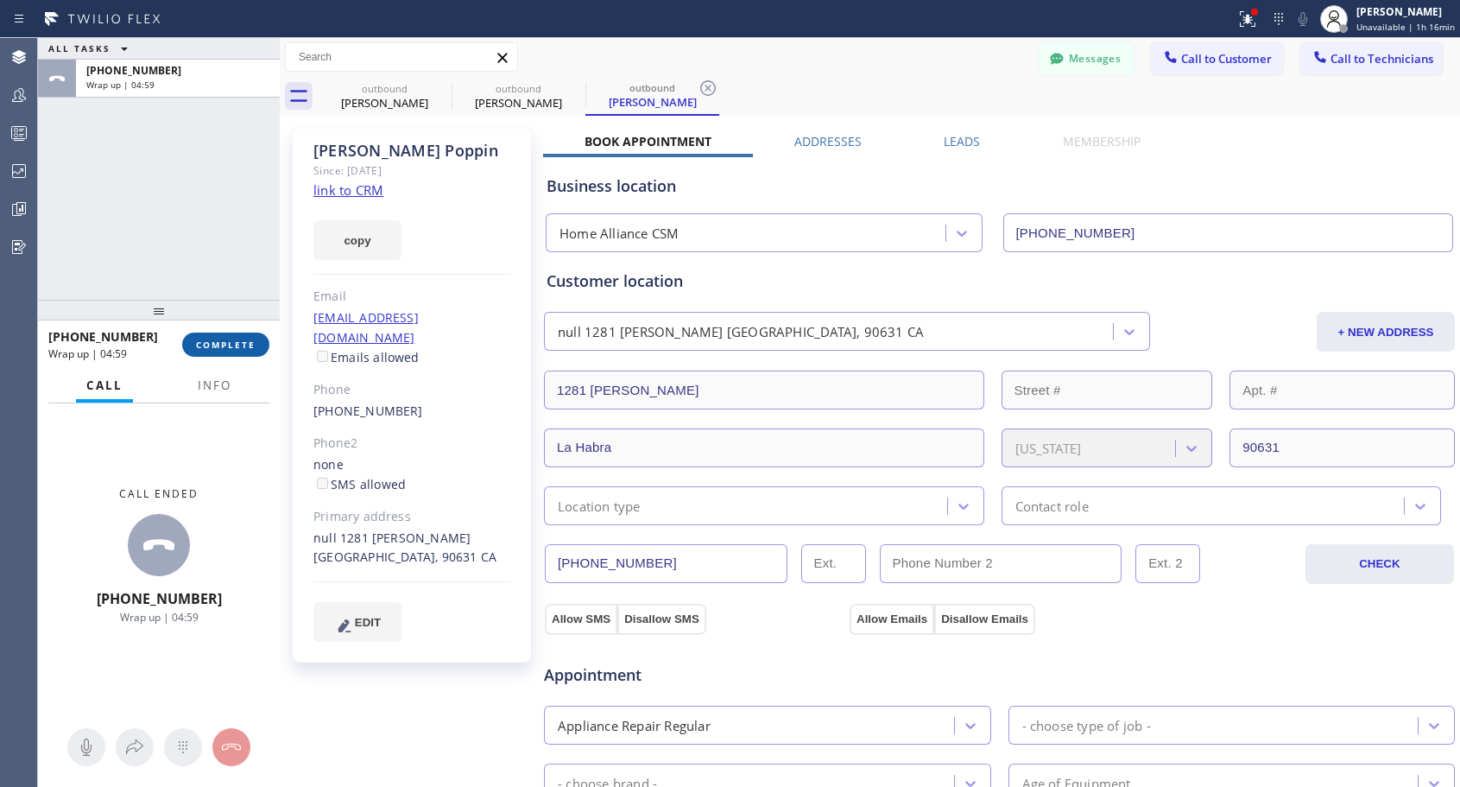
click at [202, 345] on span "COMPLETE" at bounding box center [226, 344] width 60 height 12
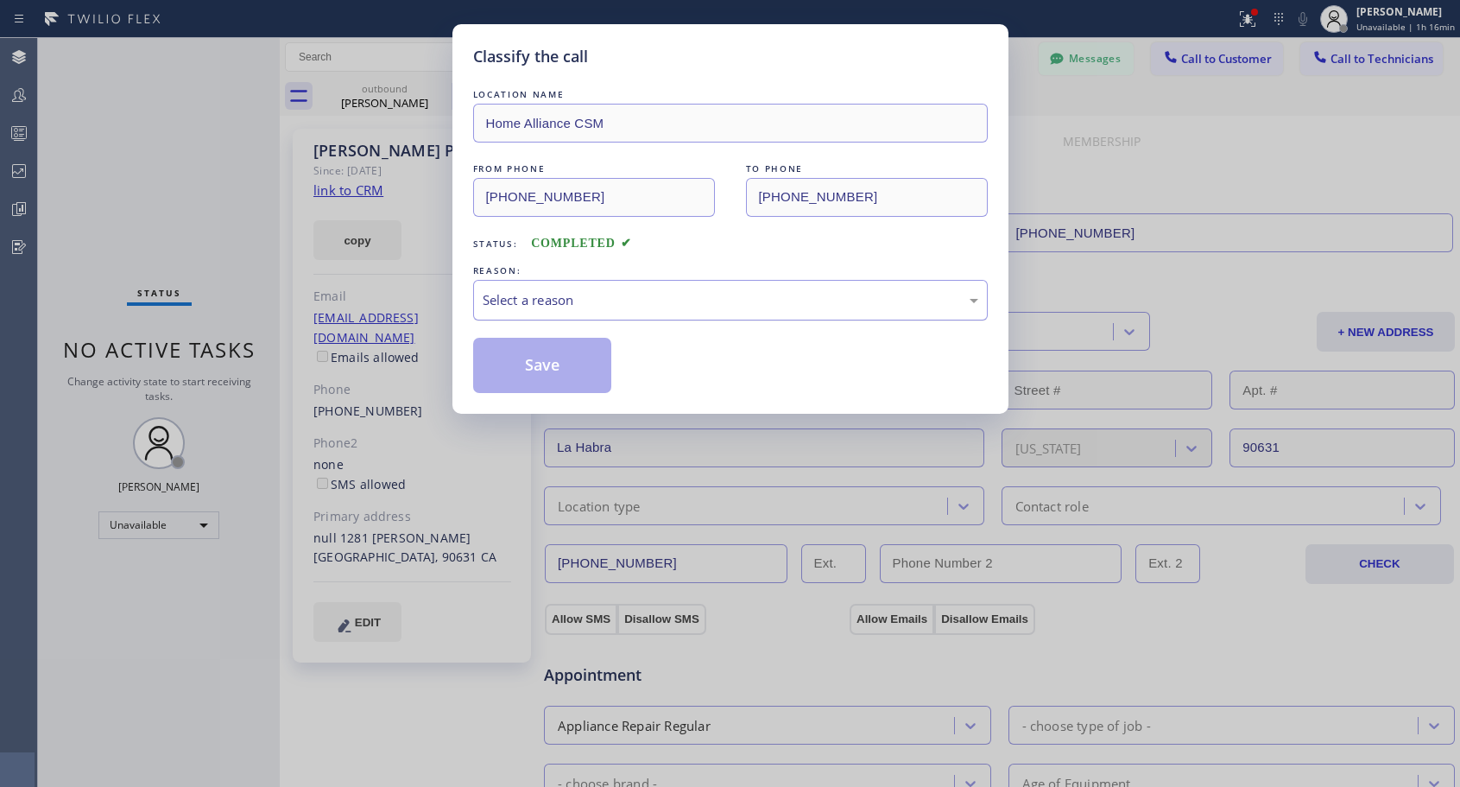
click at [609, 297] on div "Select a reason" at bounding box center [731, 300] width 496 height 20
click at [544, 360] on button "Save" at bounding box center [542, 365] width 139 height 55
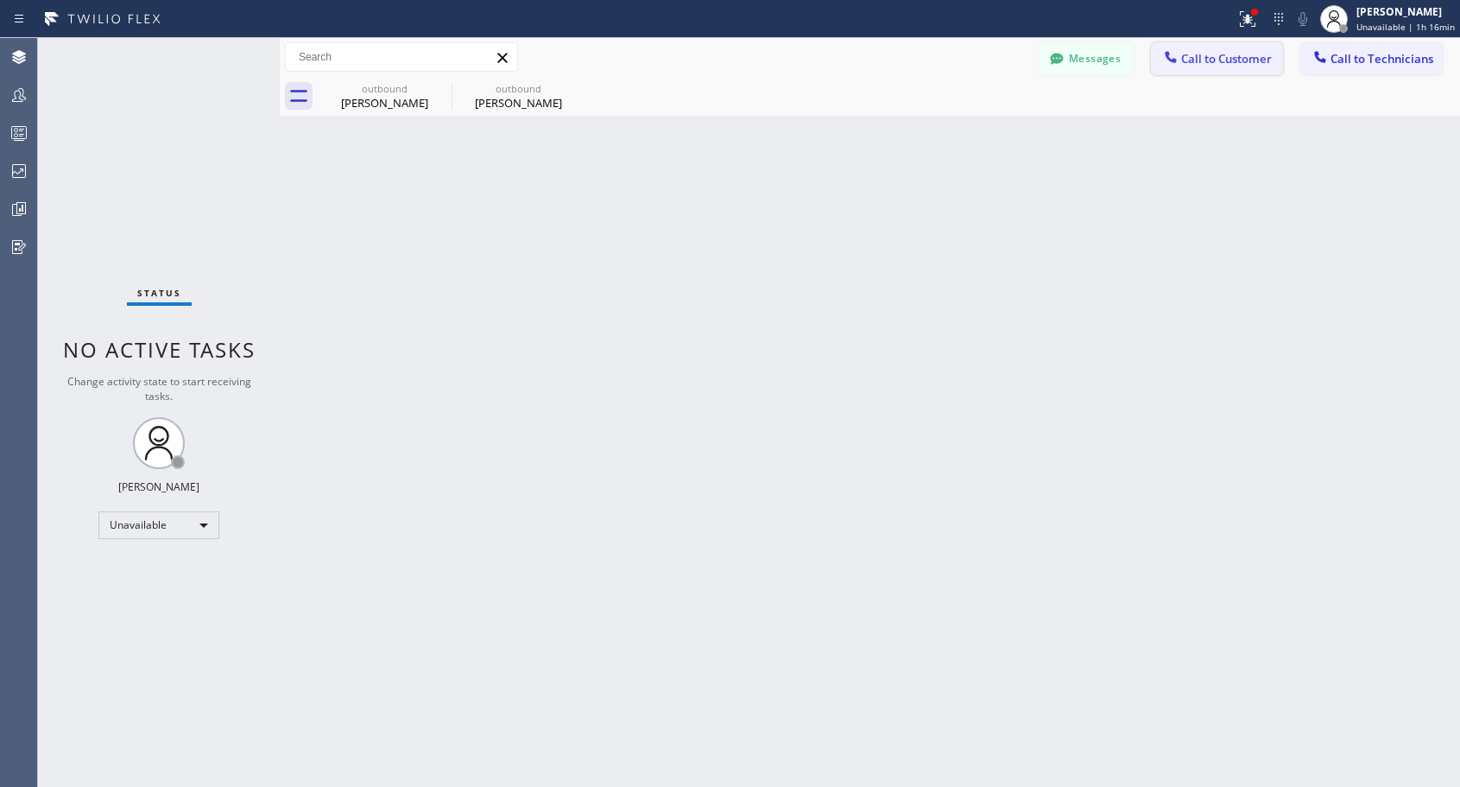
click at [1218, 60] on span "Call to Customer" at bounding box center [1226, 59] width 91 height 16
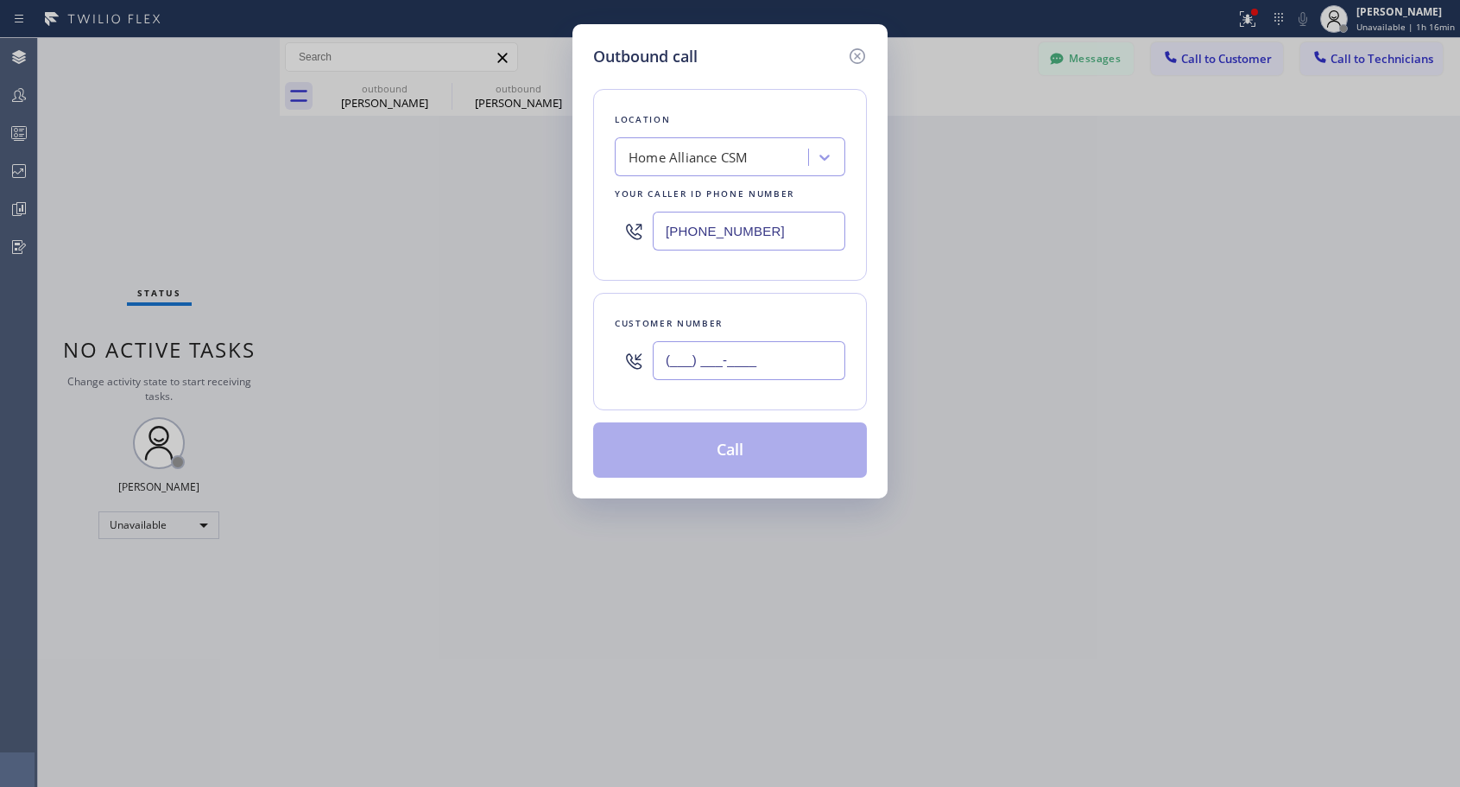
click at [712, 358] on input "(___) ___-____" at bounding box center [749, 360] width 193 height 39
paste input "305) 793-1695"
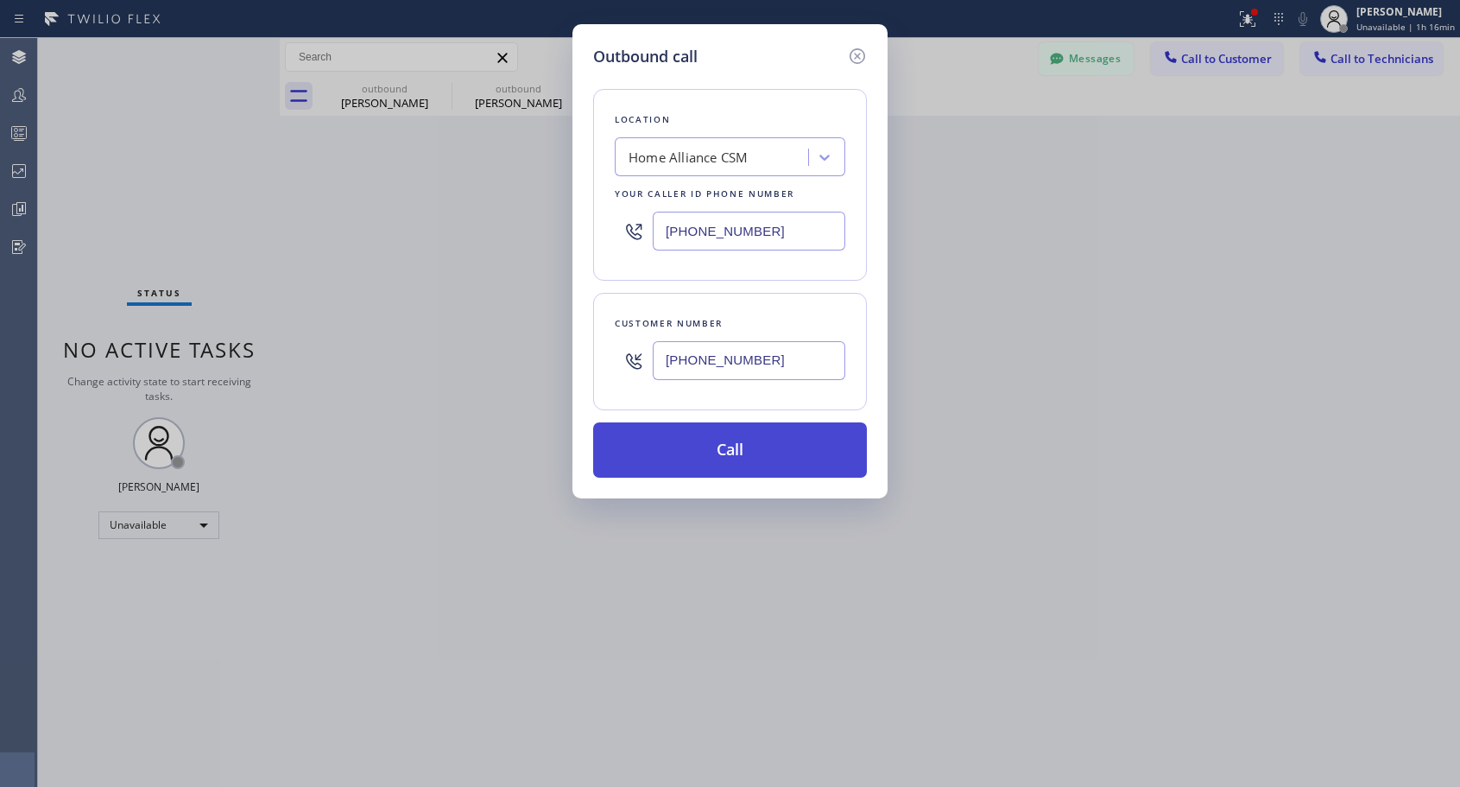
type input "[PHONE_NUMBER]"
click at [741, 453] on button "Call" at bounding box center [730, 449] width 274 height 55
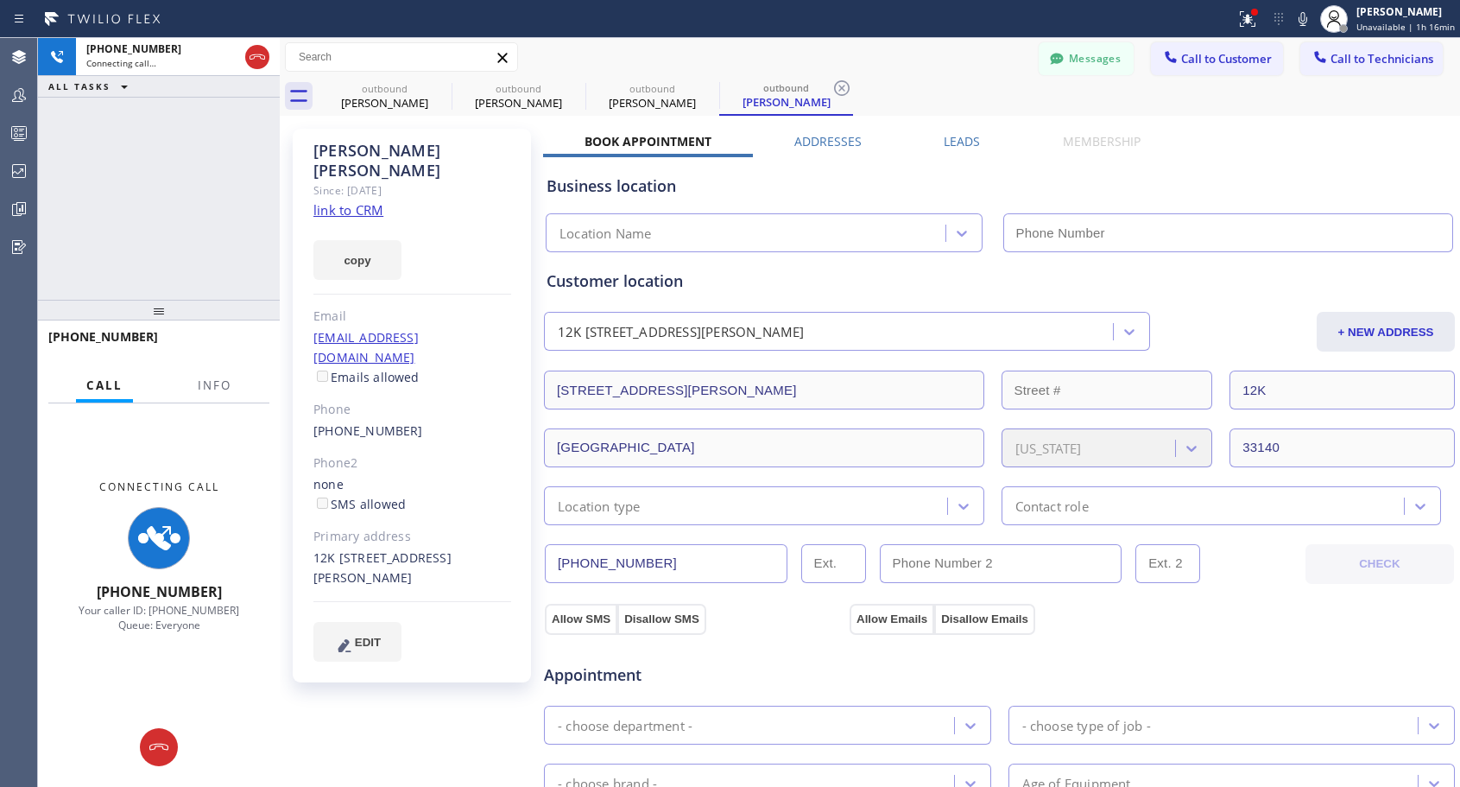
type input "[PHONE_NUMBER]"
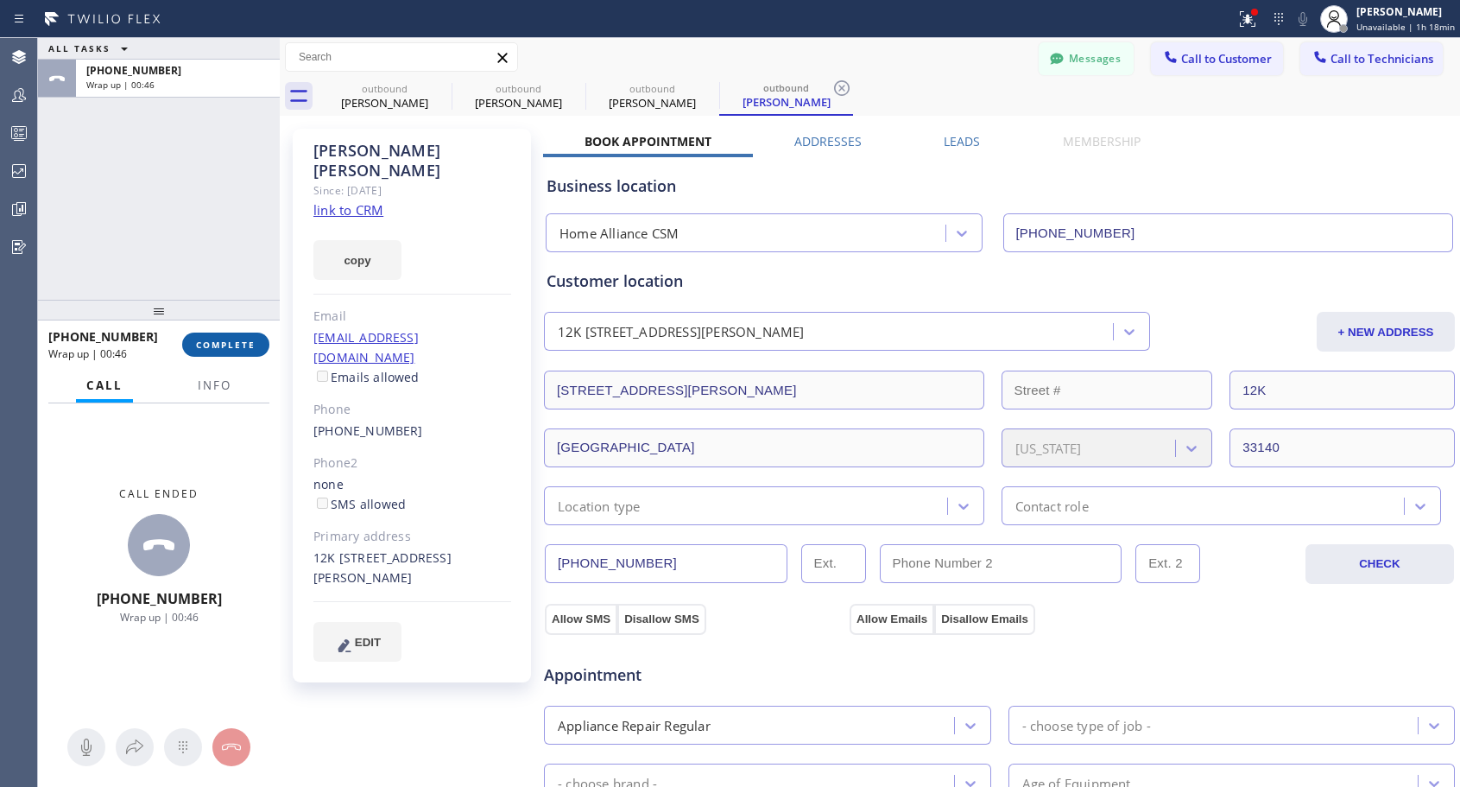
click at [237, 338] on span "COMPLETE" at bounding box center [226, 344] width 60 height 12
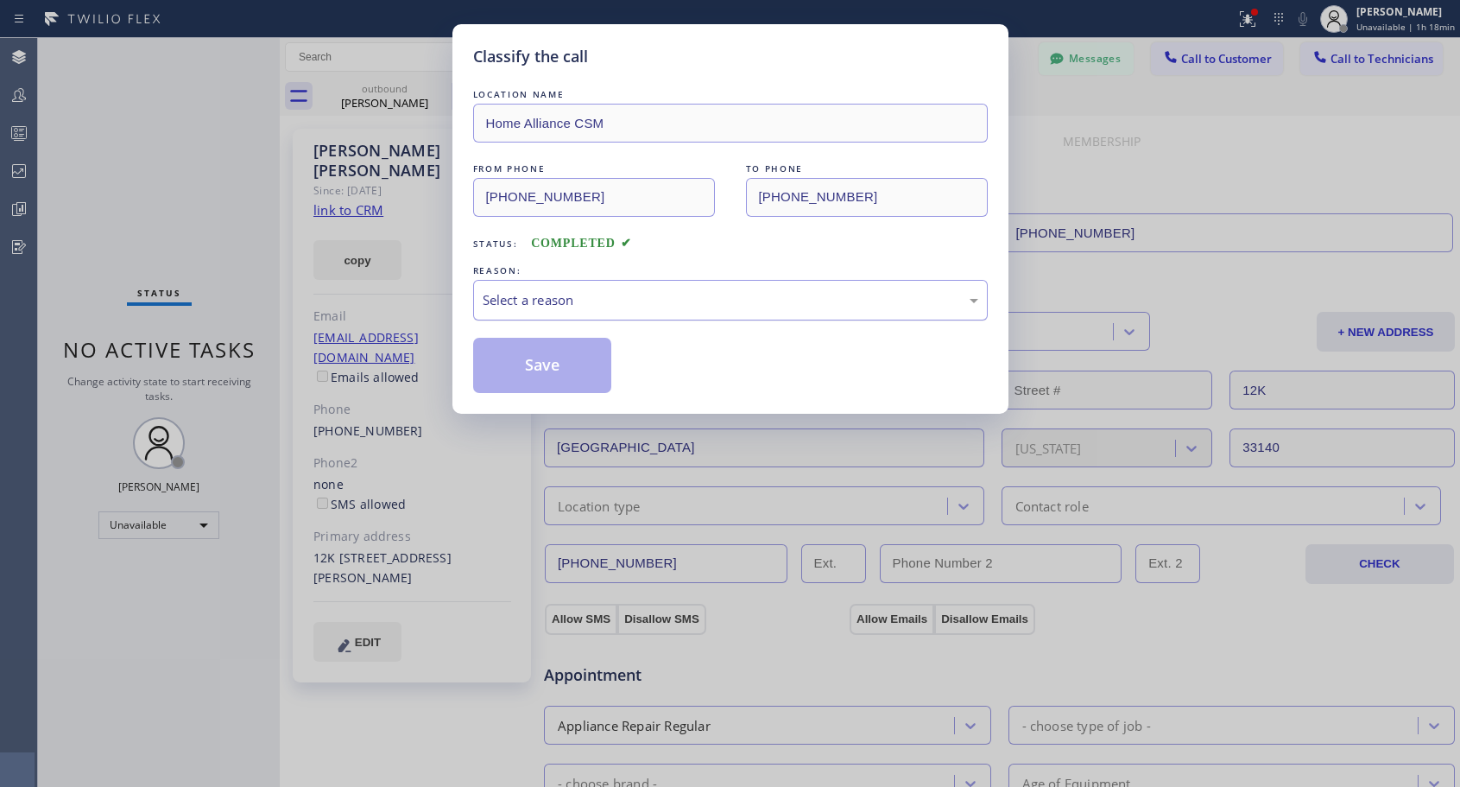
click at [637, 300] on div "Select a reason" at bounding box center [731, 300] width 496 height 20
click at [540, 360] on button "Save" at bounding box center [542, 365] width 139 height 55
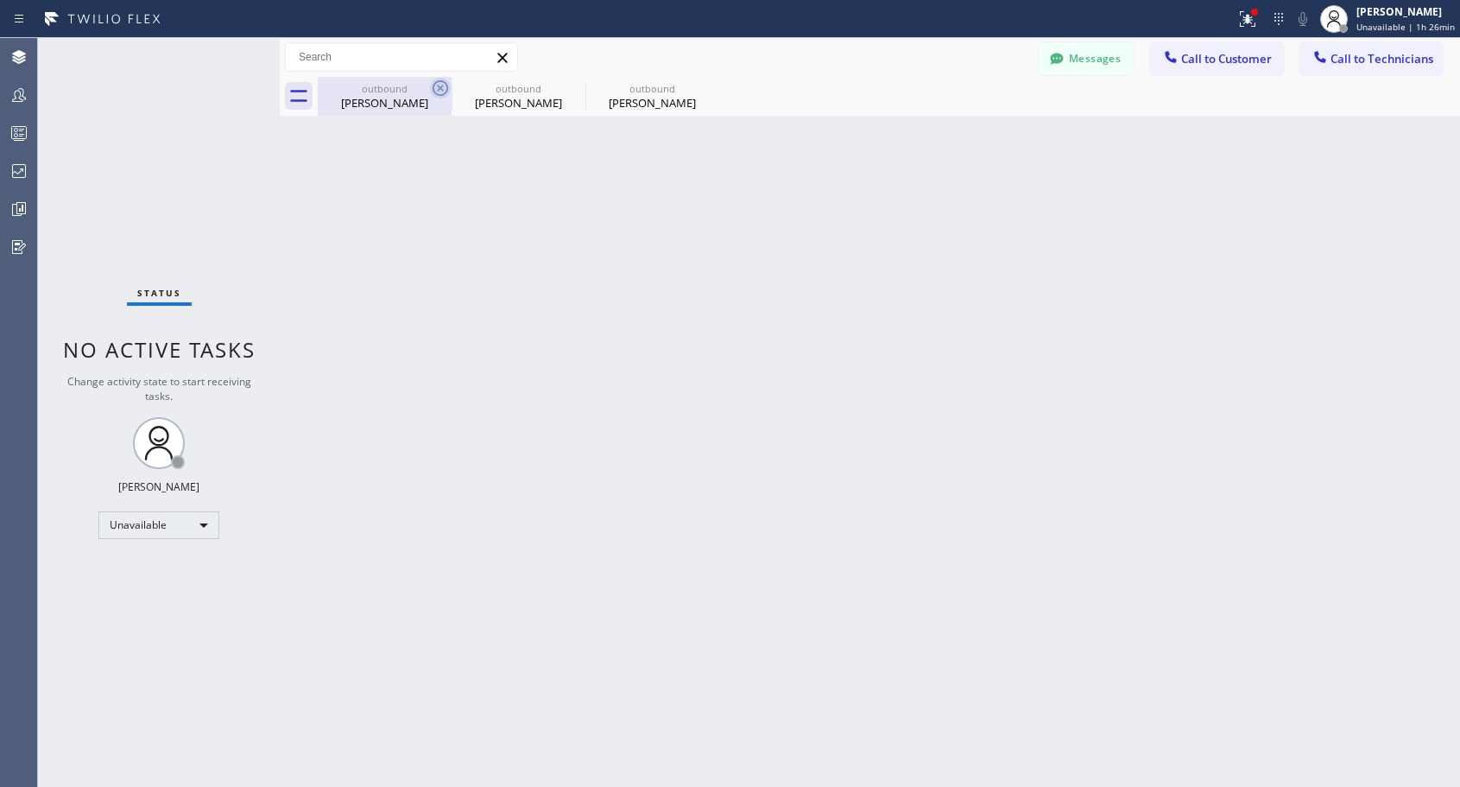
click at [442, 88] on icon at bounding box center [440, 88] width 21 height 21
click at [0, 0] on icon at bounding box center [0, 0] width 0 height 0
click at [442, 88] on div "outbound [PERSON_NAME] outbound [PERSON_NAME] outbound [PERSON_NAME]" at bounding box center [889, 96] width 1142 height 39
click at [442, 88] on div at bounding box center [889, 96] width 1142 height 39
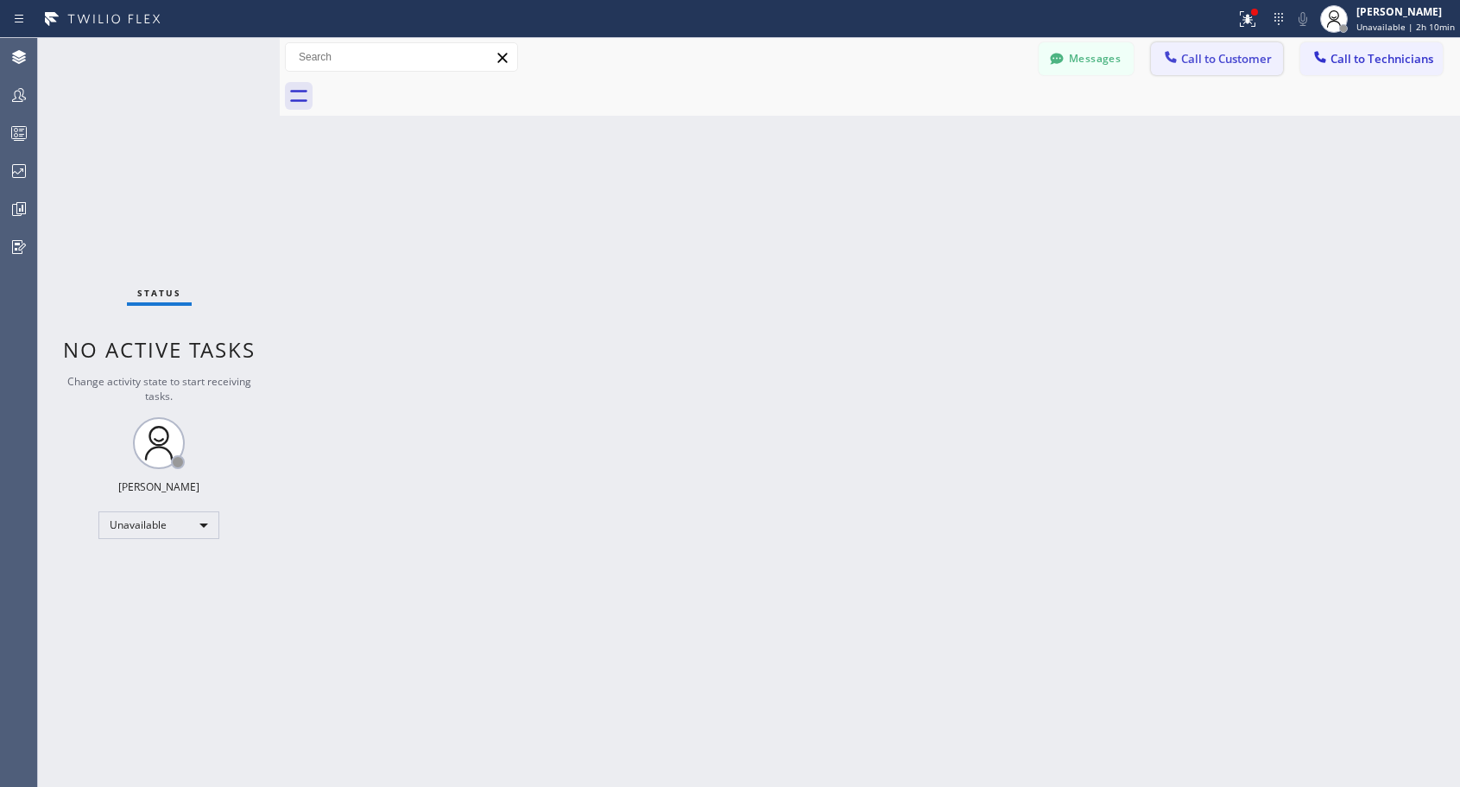
click at [1194, 61] on span "Call to Customer" at bounding box center [1226, 59] width 91 height 16
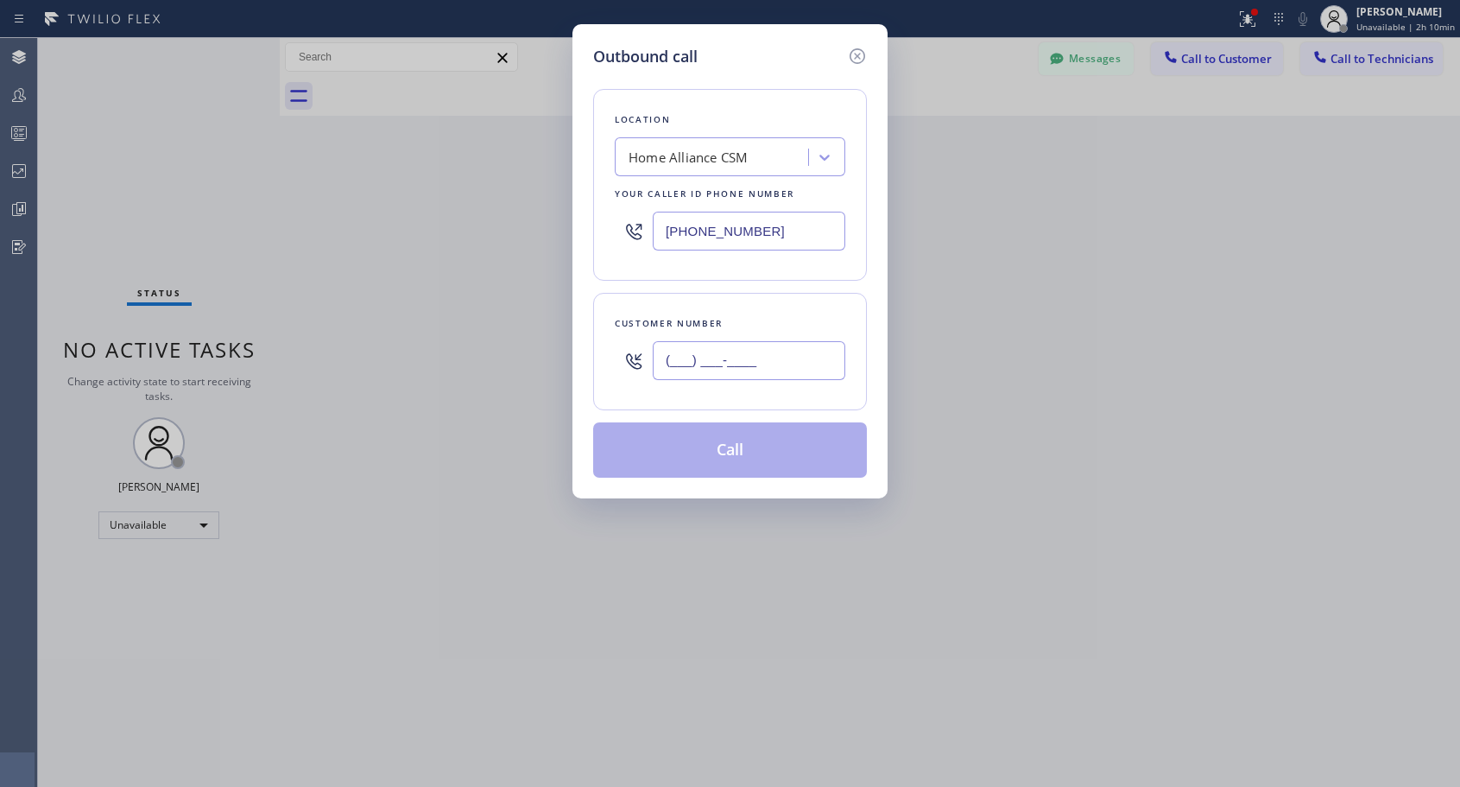
click at [709, 362] on input "(___) ___-____" at bounding box center [749, 360] width 193 height 39
paste input "516) 996-2890"
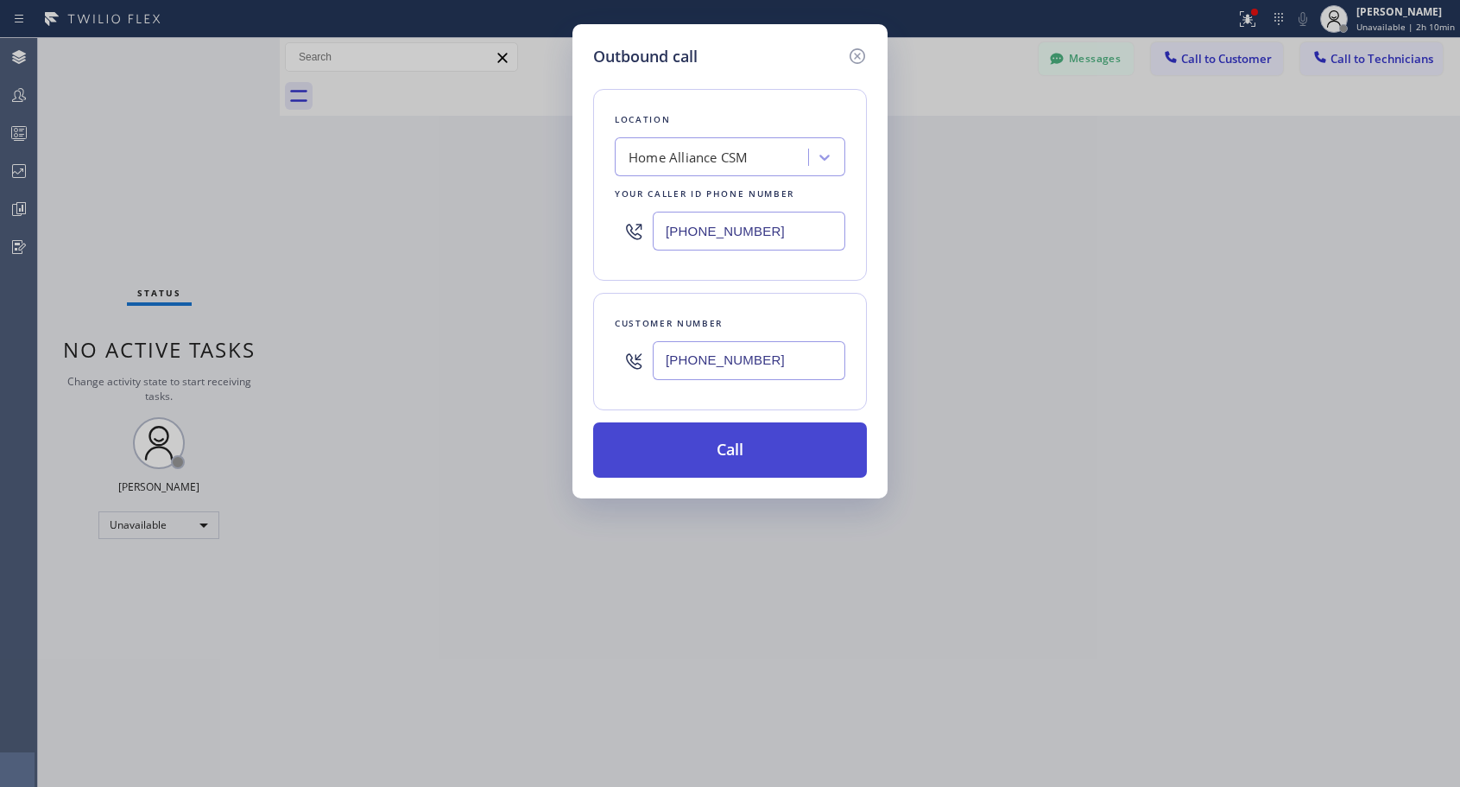
type input "[PHONE_NUMBER]"
click at [740, 454] on button "Call" at bounding box center [730, 449] width 274 height 55
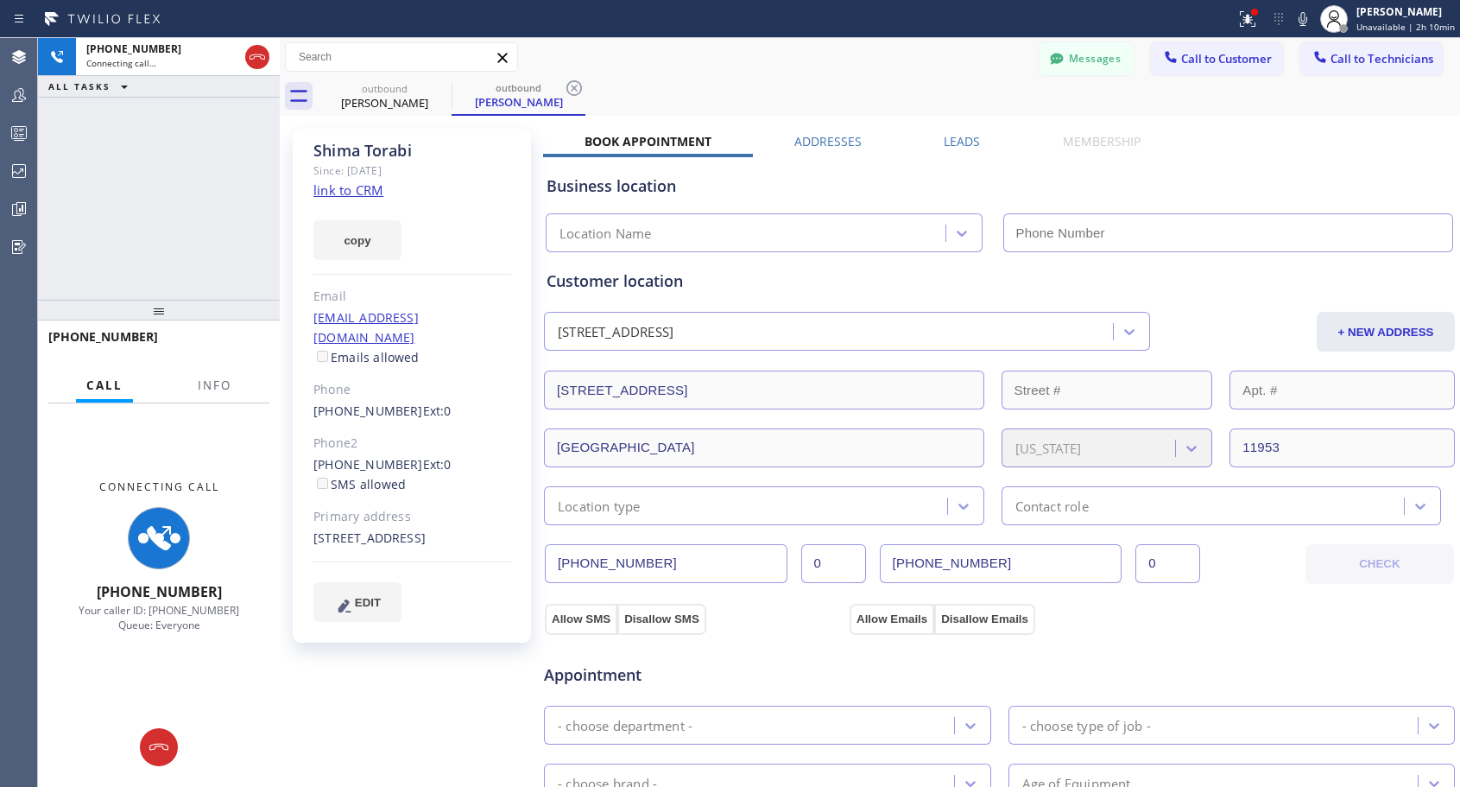
type input "[PHONE_NUMBER]"
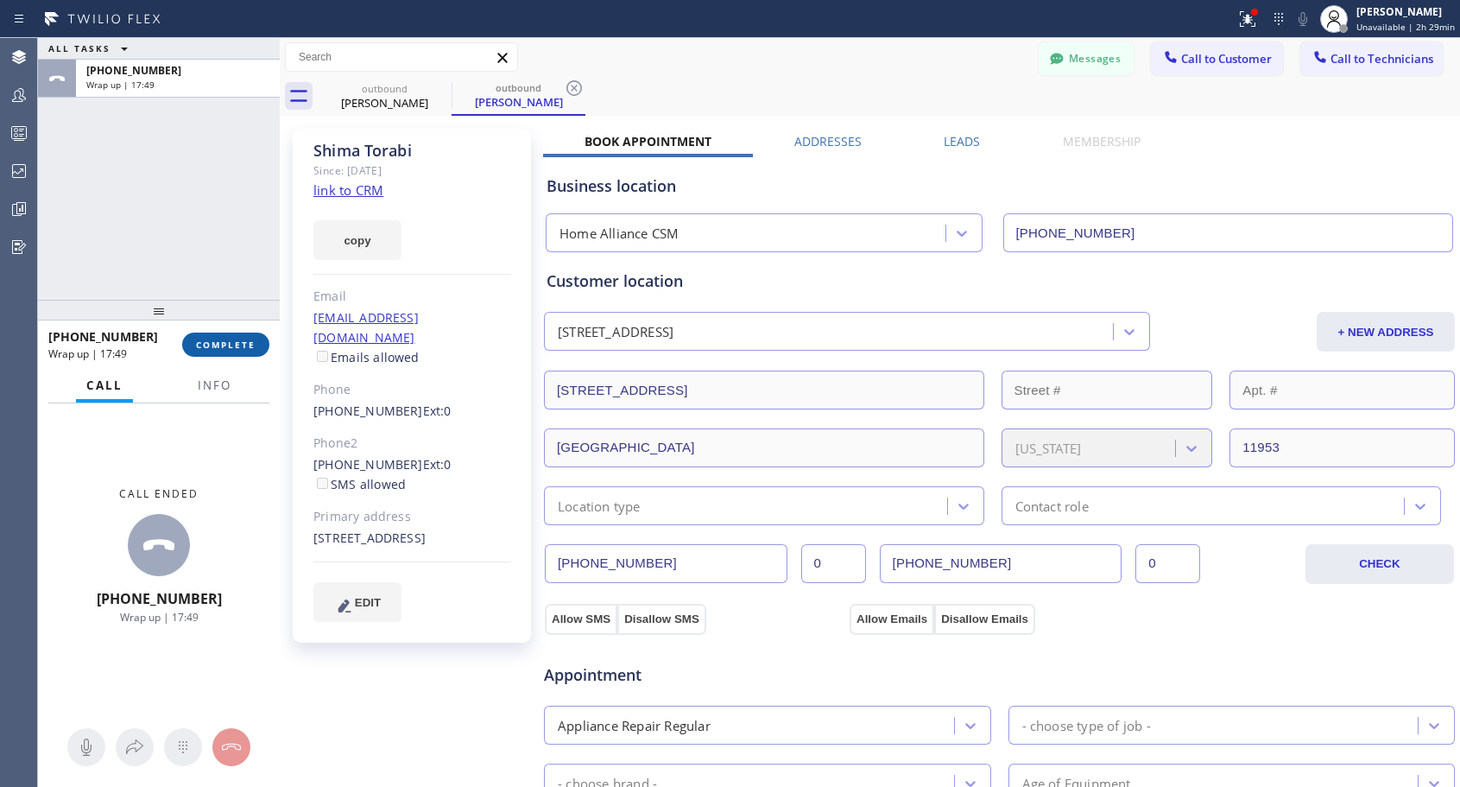
click at [226, 347] on span "COMPLETE" at bounding box center [226, 344] width 60 height 12
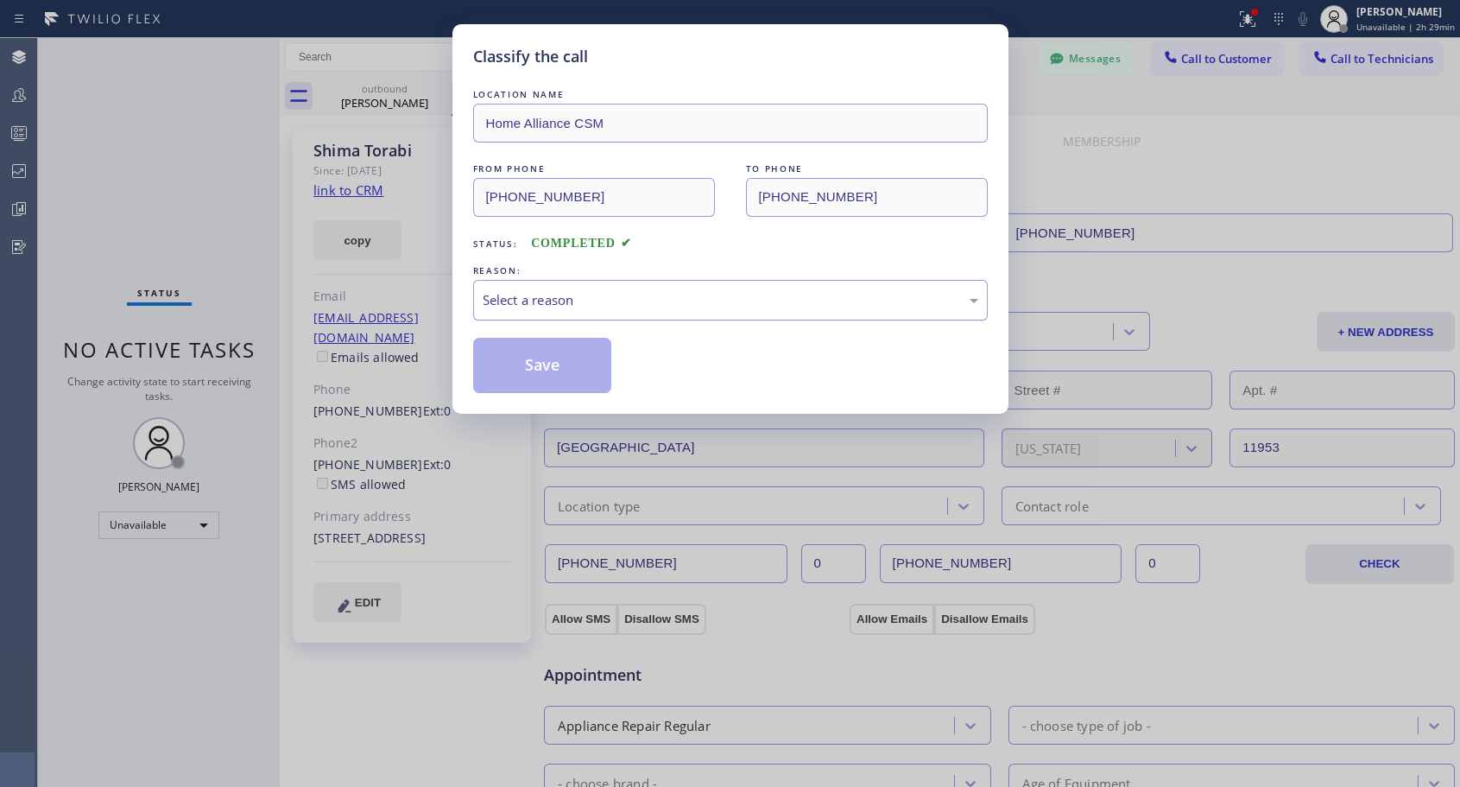
click at [572, 295] on div "Select a reason" at bounding box center [731, 300] width 496 height 20
click at [557, 363] on button "Save" at bounding box center [542, 365] width 139 height 55
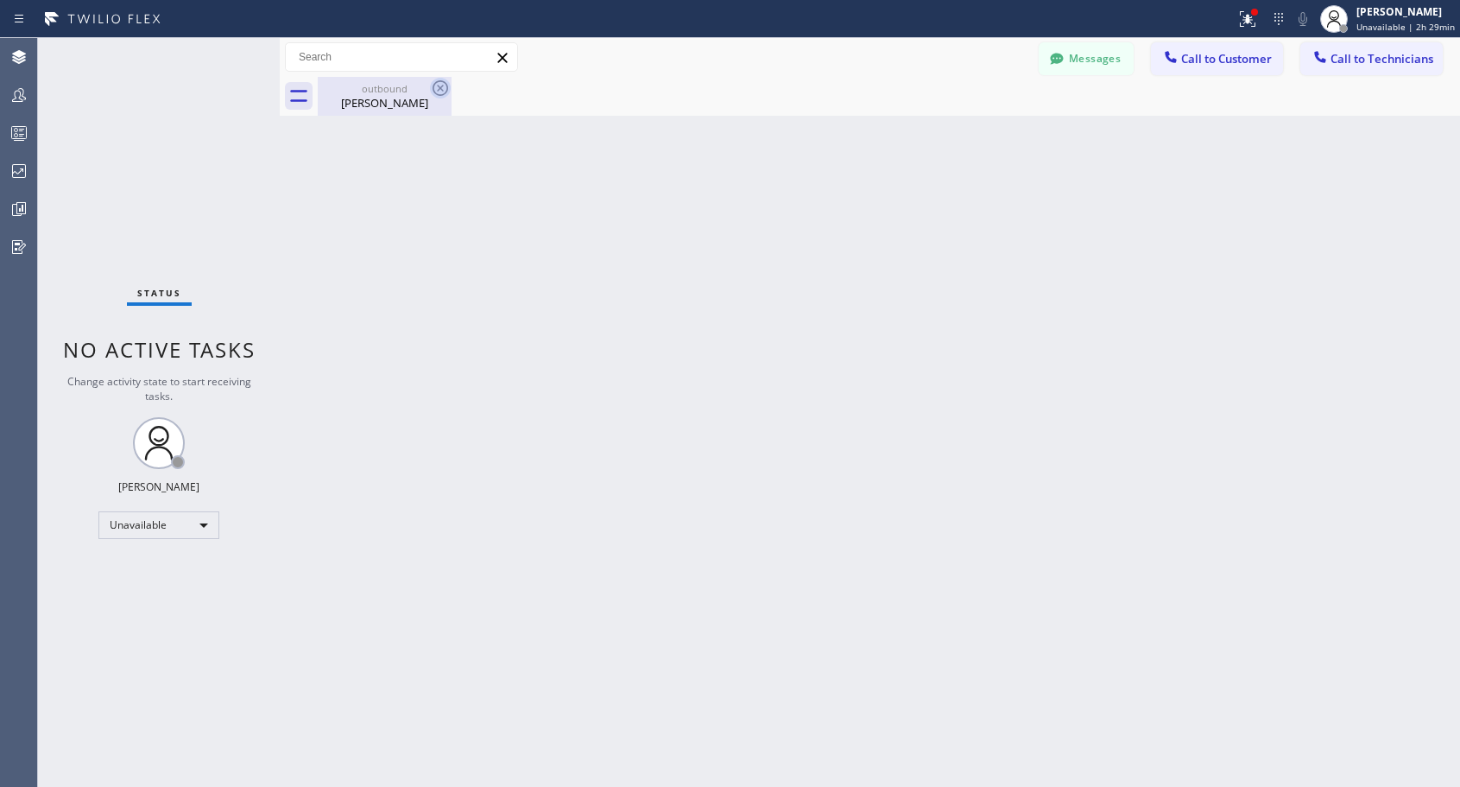
click at [446, 92] on icon at bounding box center [441, 88] width 16 height 16
click at [442, 90] on icon at bounding box center [441, 88] width 16 height 16
click at [1191, 59] on span "Call to Customer" at bounding box center [1226, 59] width 91 height 16
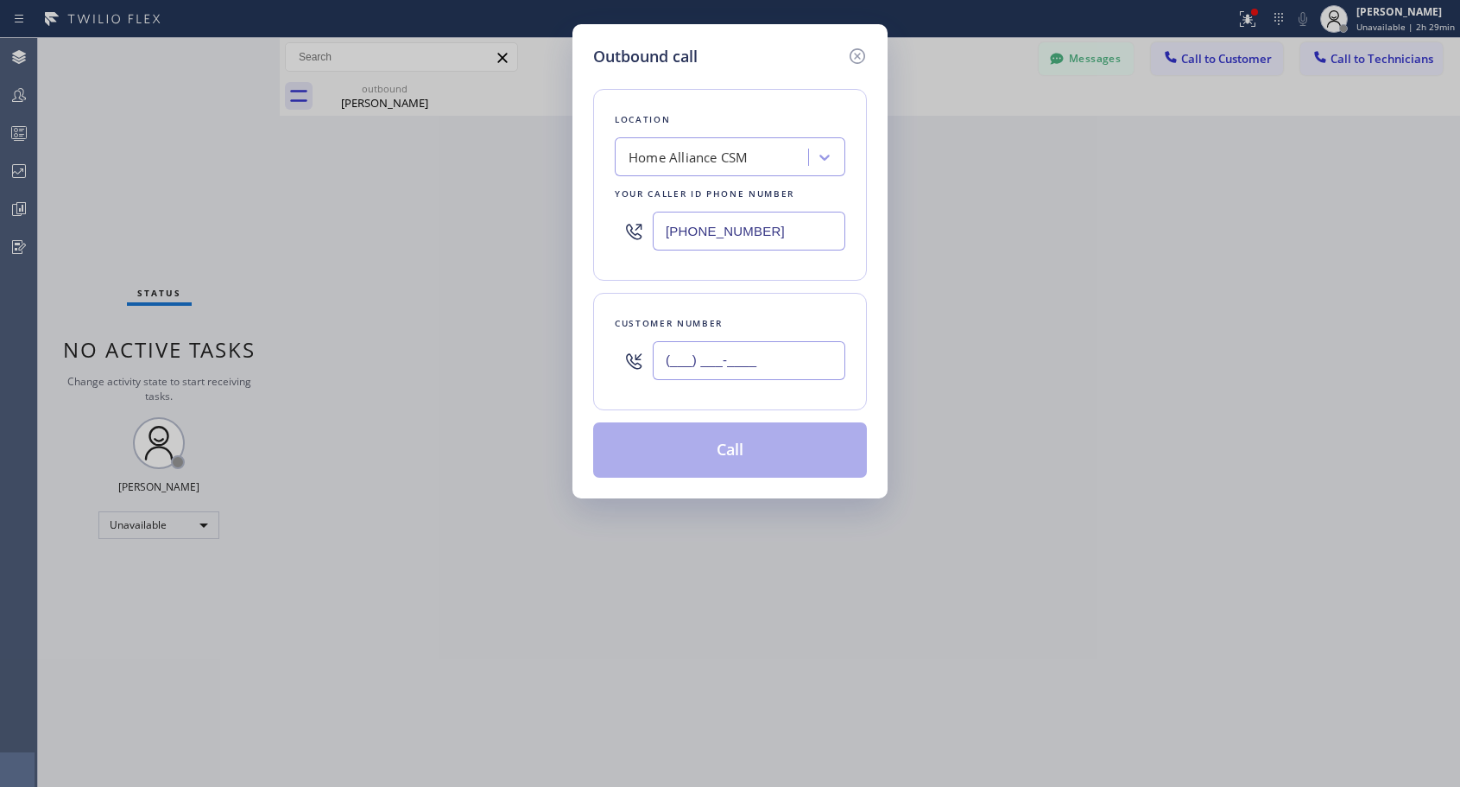
click at [735, 373] on input "(___) ___-____" at bounding box center [749, 360] width 193 height 39
paste input "626) 376-6931"
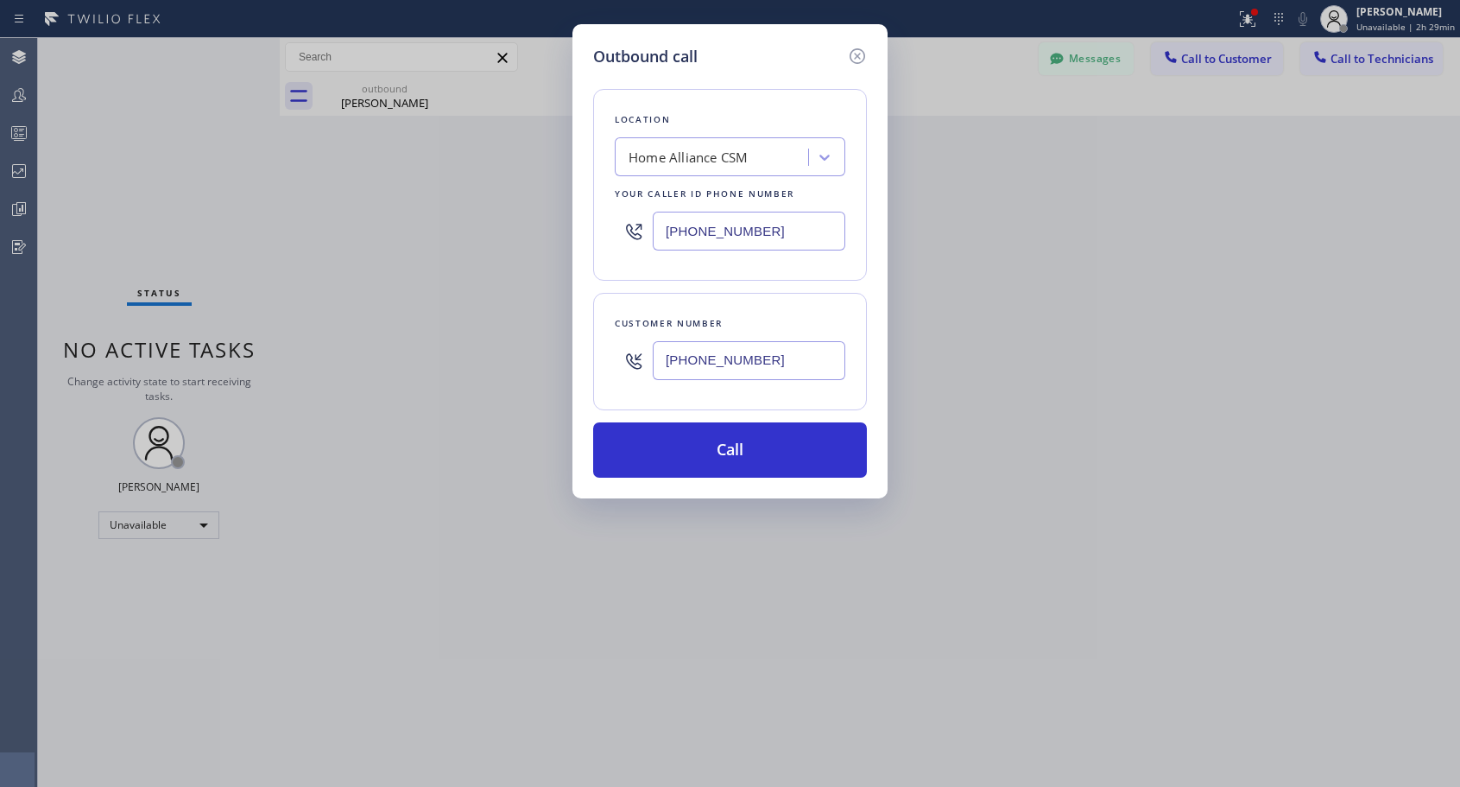
type input "[PHONE_NUMBER]"
click at [736, 458] on button "Call" at bounding box center [730, 449] width 274 height 55
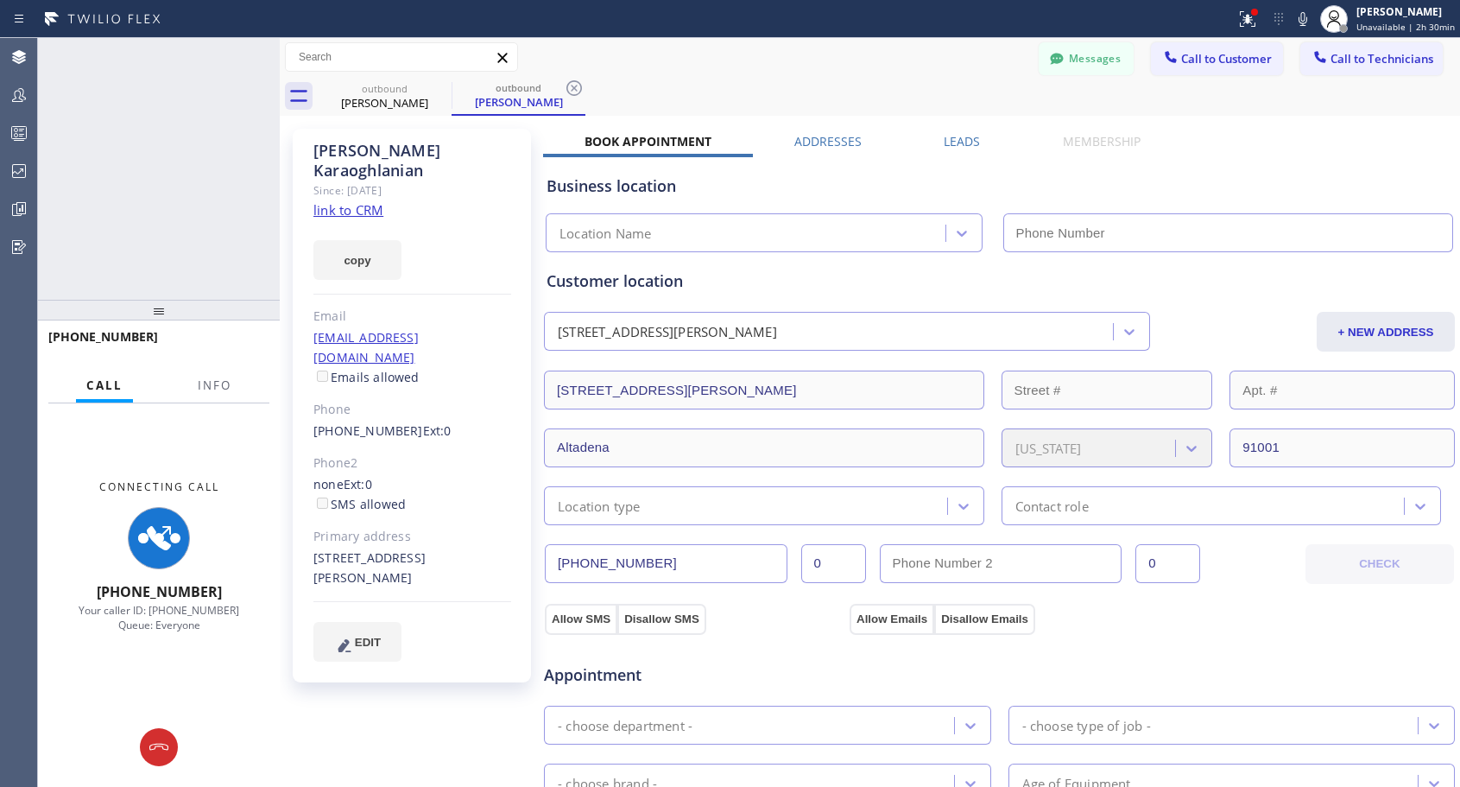
type input "[PHONE_NUMBER]"
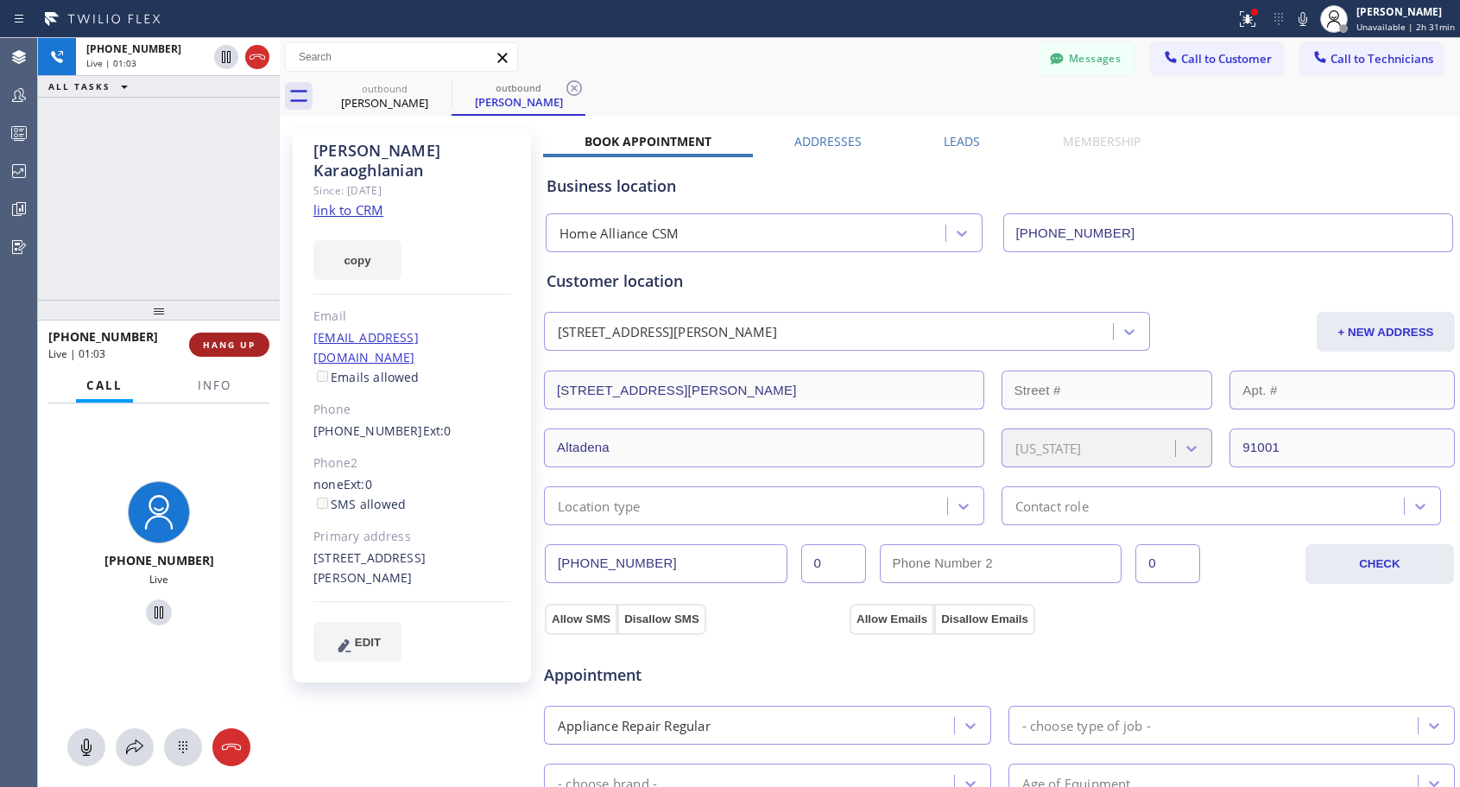
click at [252, 356] on button "HANG UP" at bounding box center [229, 344] width 80 height 24
click at [251, 350] on span "HANG UP" at bounding box center [229, 344] width 53 height 12
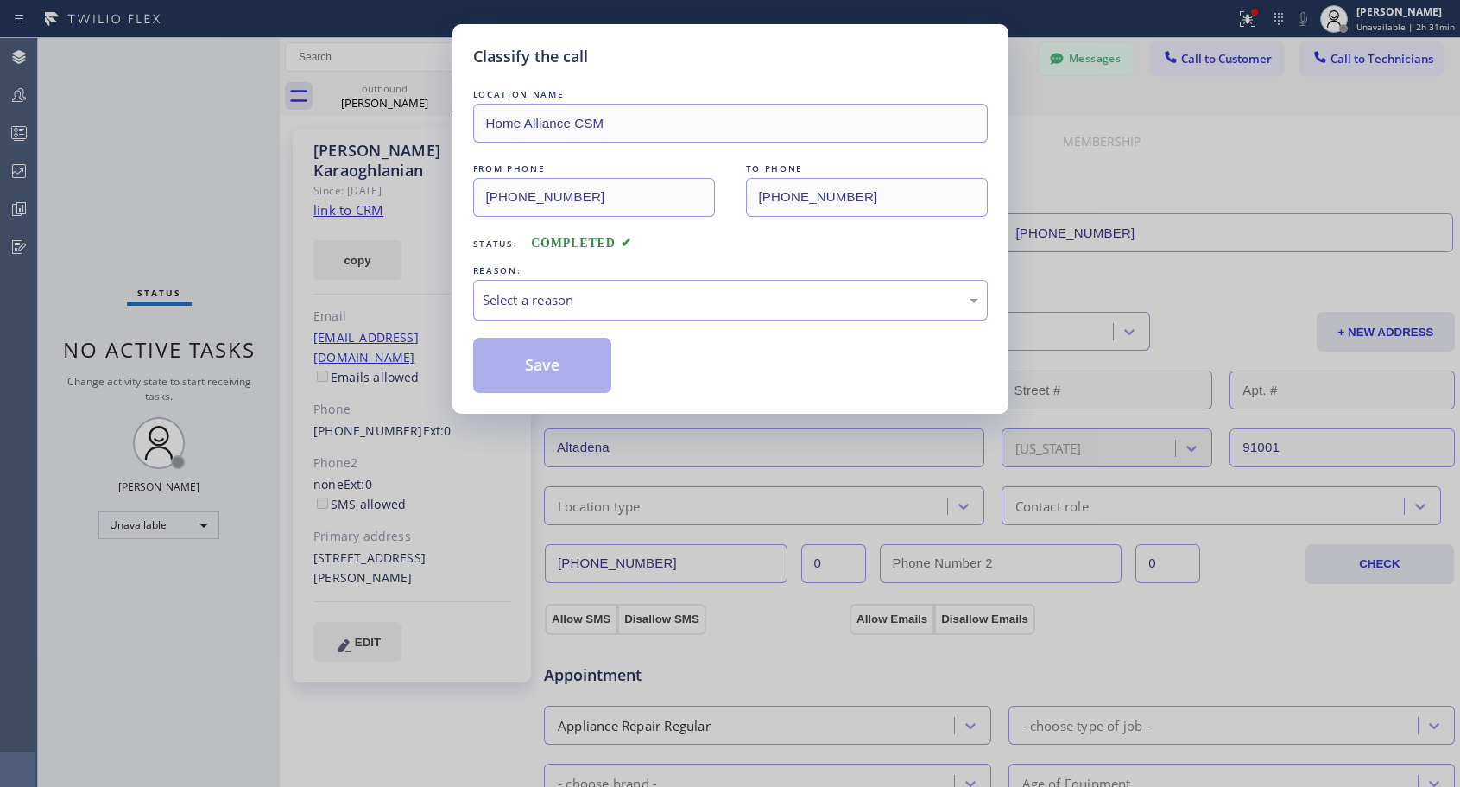
click at [650, 288] on div "Select a reason" at bounding box center [730, 300] width 515 height 41
click at [608, 293] on div "New Customer - Booked" at bounding box center [731, 300] width 496 height 20
click at [560, 361] on button "Save" at bounding box center [542, 365] width 139 height 55
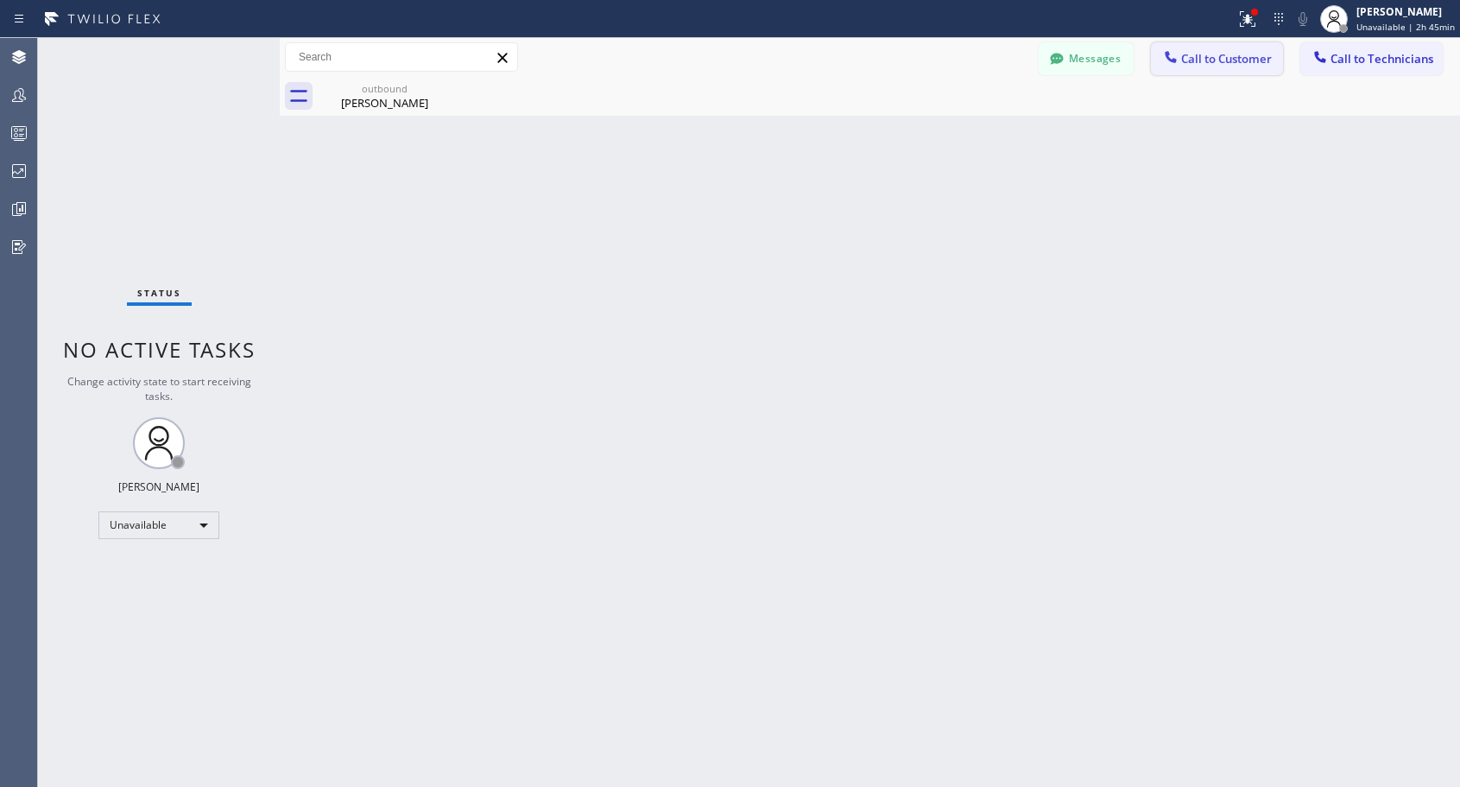
drag, startPoint x: 1206, startPoint y: 67, endPoint x: 1192, endPoint y: 85, distance: 23.3
click at [1205, 71] on button "Call to Customer" at bounding box center [1217, 58] width 132 height 33
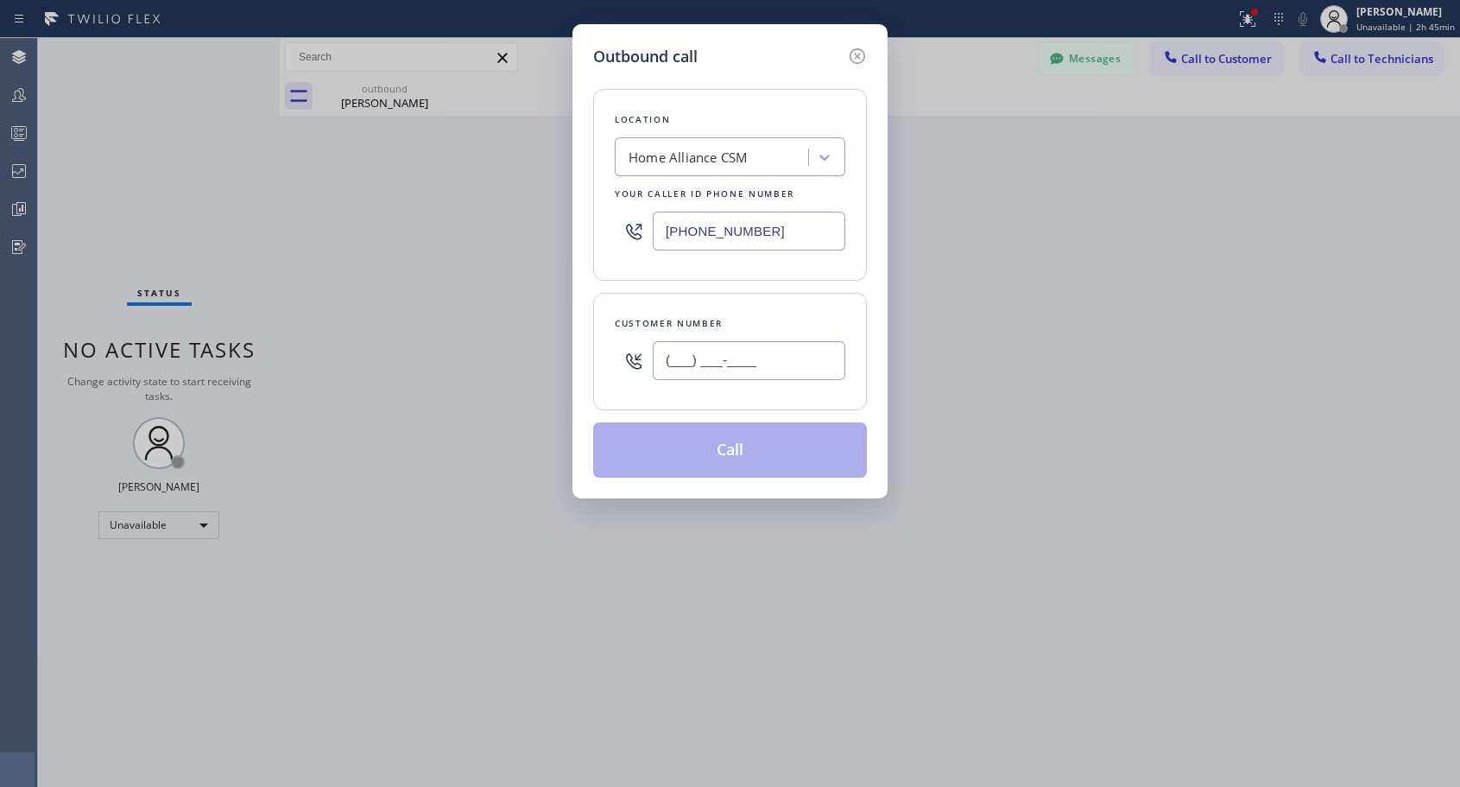
click at [813, 360] on input "(___) ___-____" at bounding box center [749, 360] width 193 height 39
paste input "661) 373-9917"
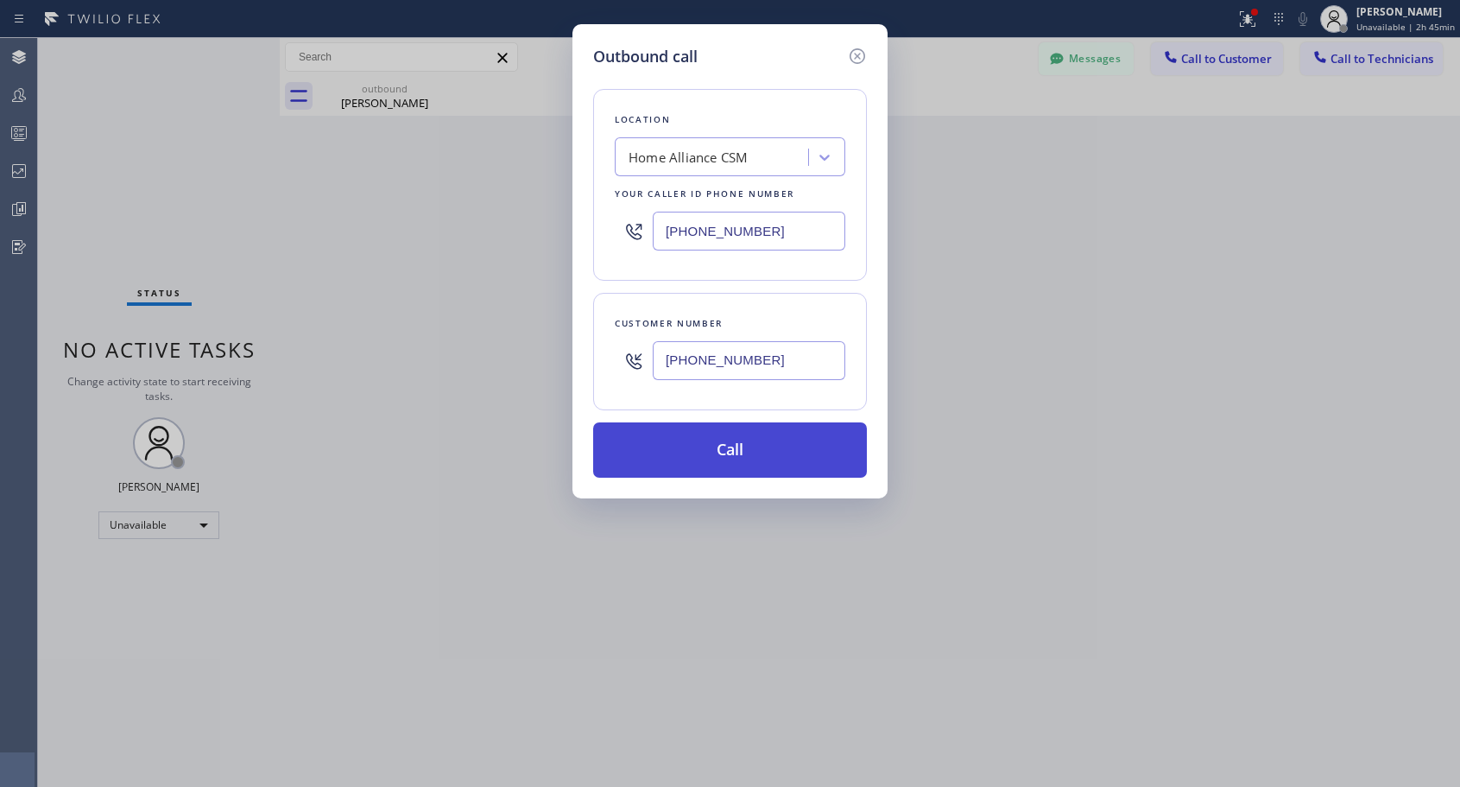
type input "[PHONE_NUMBER]"
click at [748, 455] on button "Call" at bounding box center [730, 449] width 274 height 55
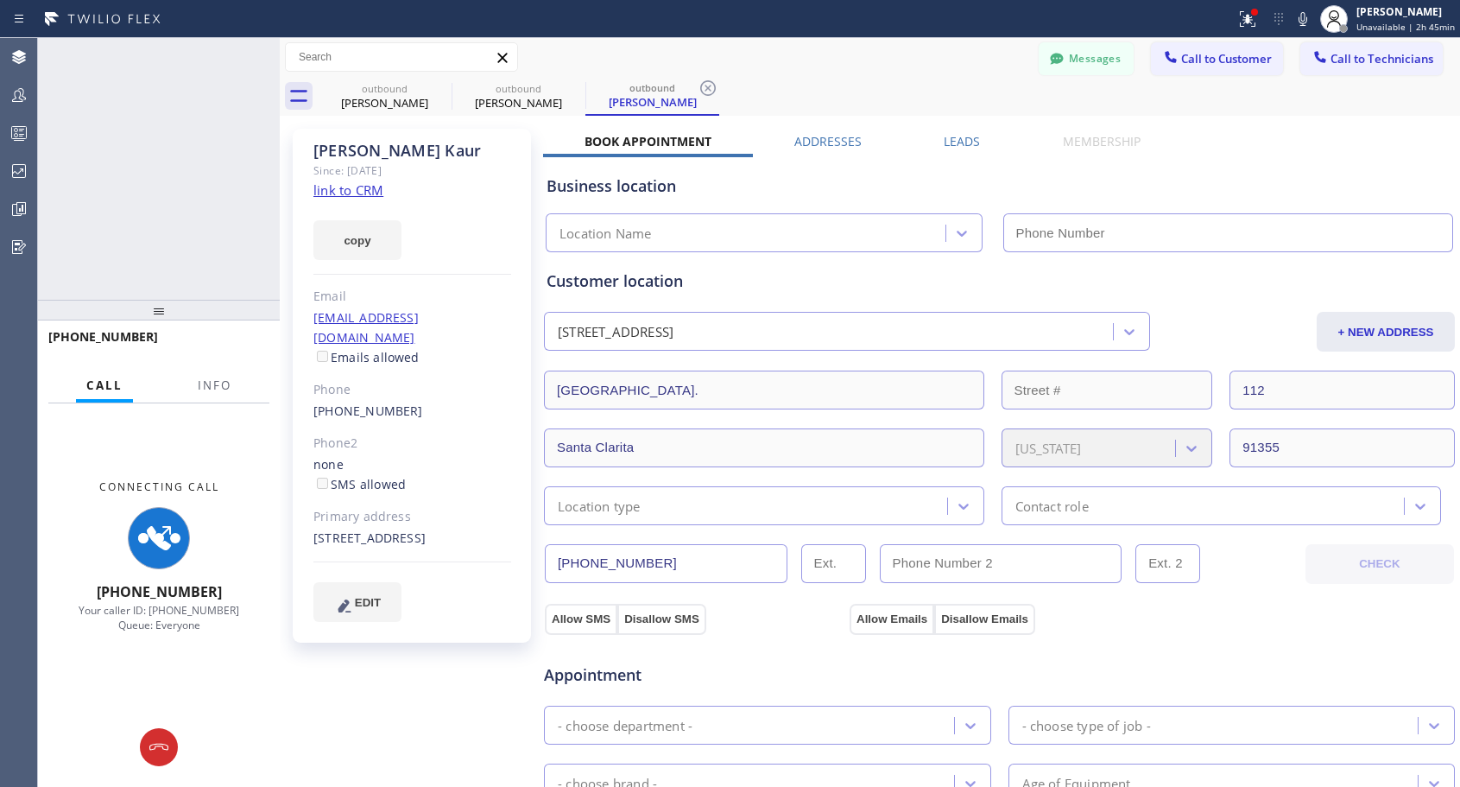
type input "[PHONE_NUMBER]"
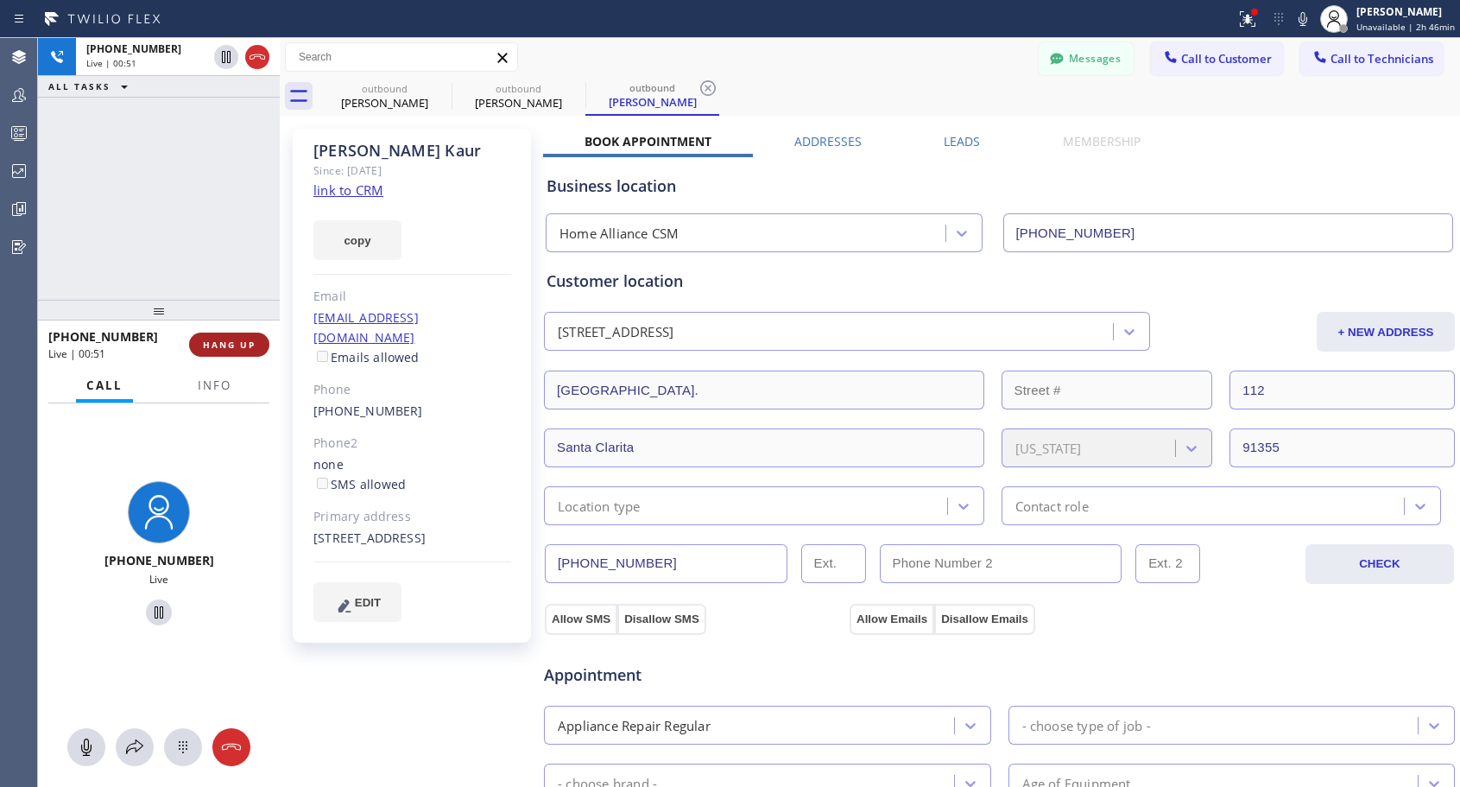
click at [229, 344] on span "HANG UP" at bounding box center [229, 344] width 53 height 12
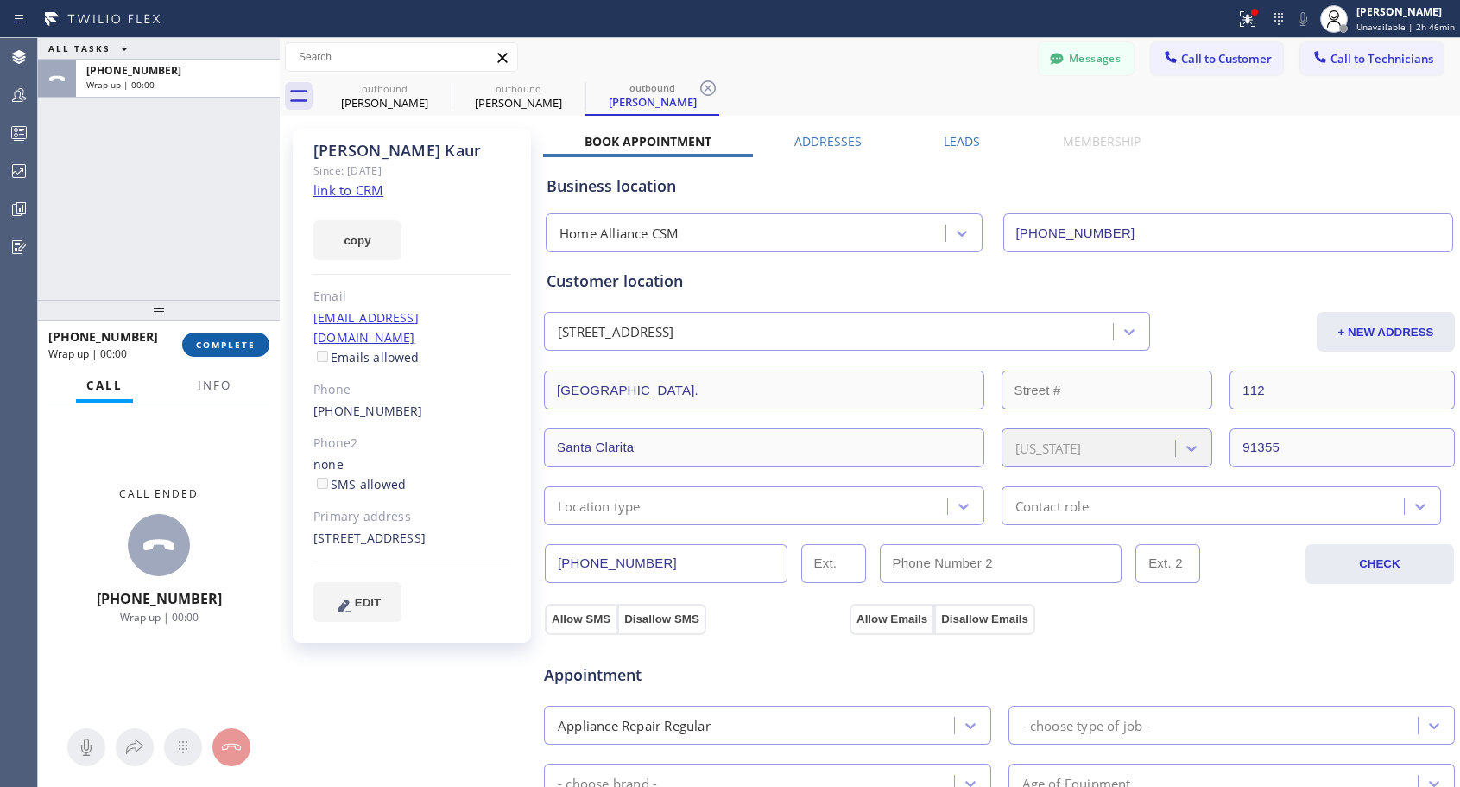
click at [229, 344] on span "COMPLETE" at bounding box center [226, 344] width 60 height 12
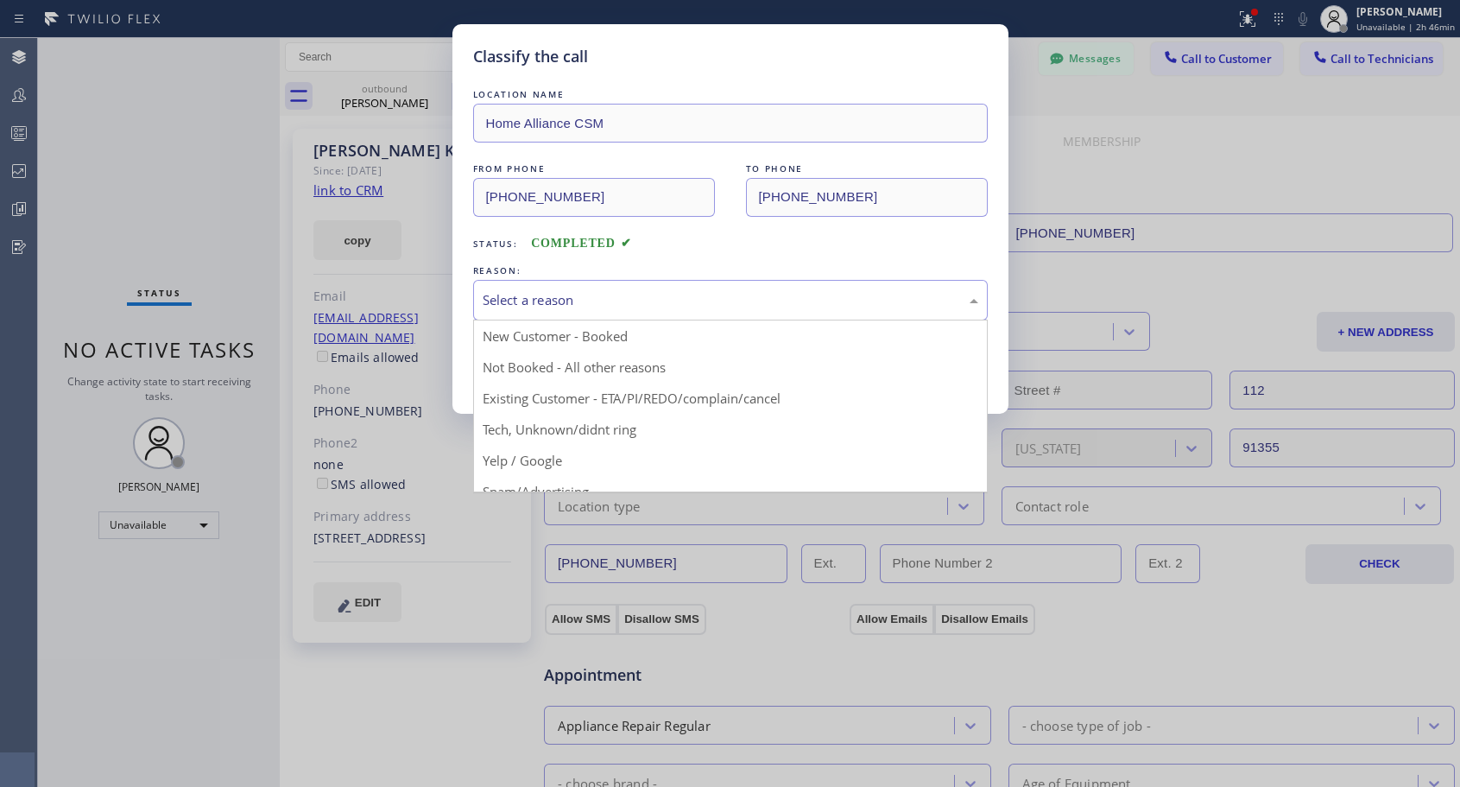
click at [628, 287] on div "Select a reason" at bounding box center [730, 300] width 515 height 41
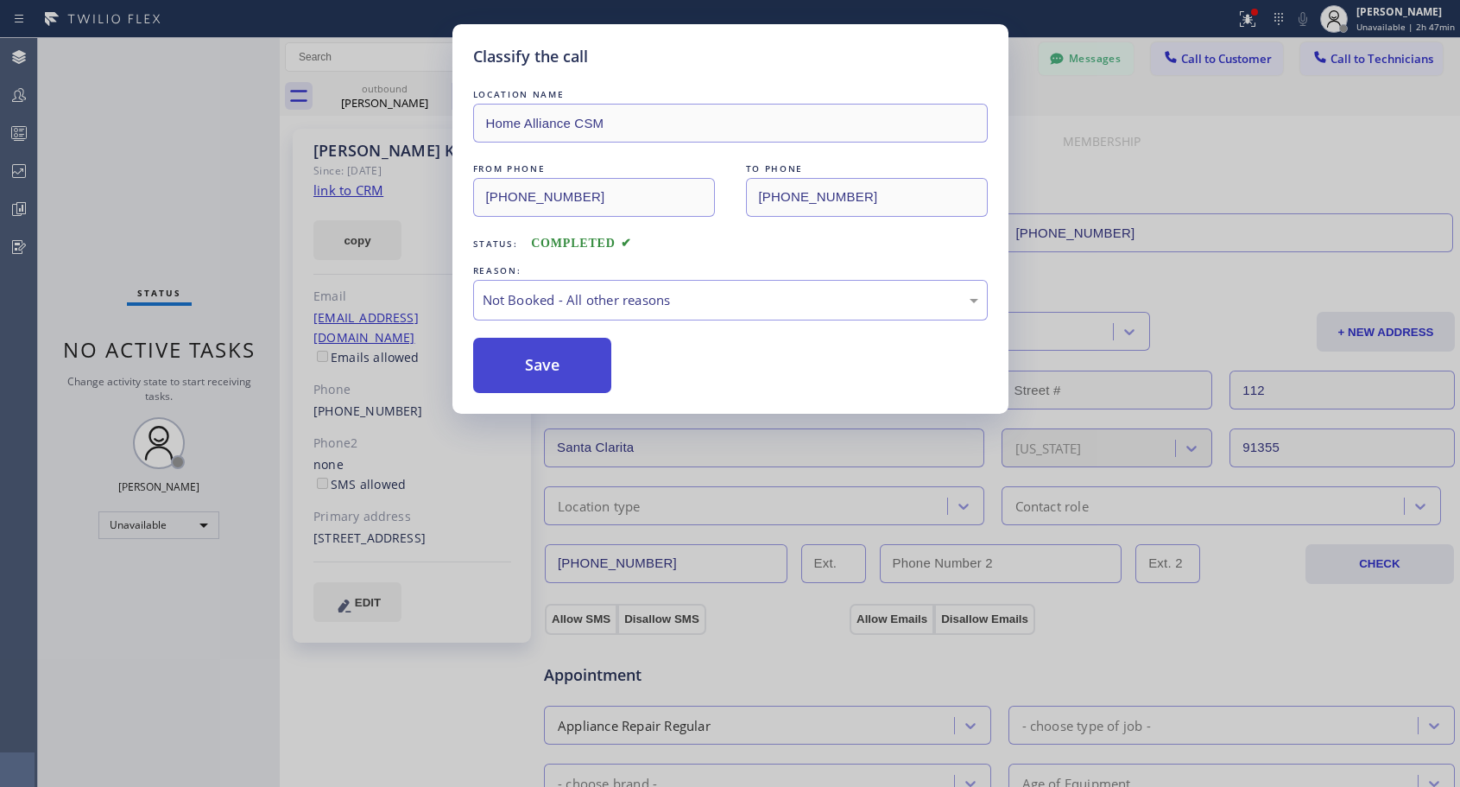
click at [535, 369] on button "Save" at bounding box center [542, 365] width 139 height 55
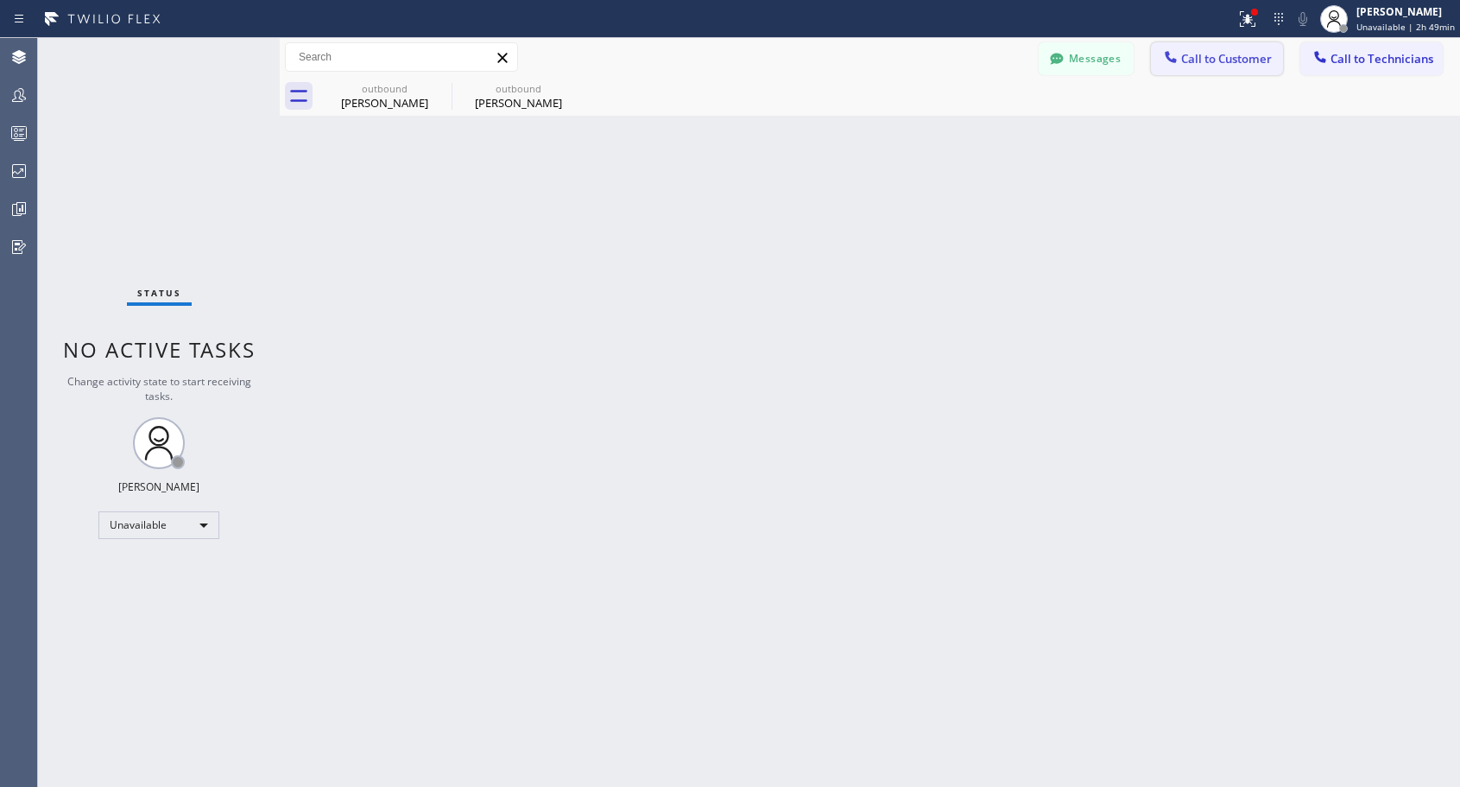
click at [1190, 59] on span "Call to Customer" at bounding box center [1226, 59] width 91 height 16
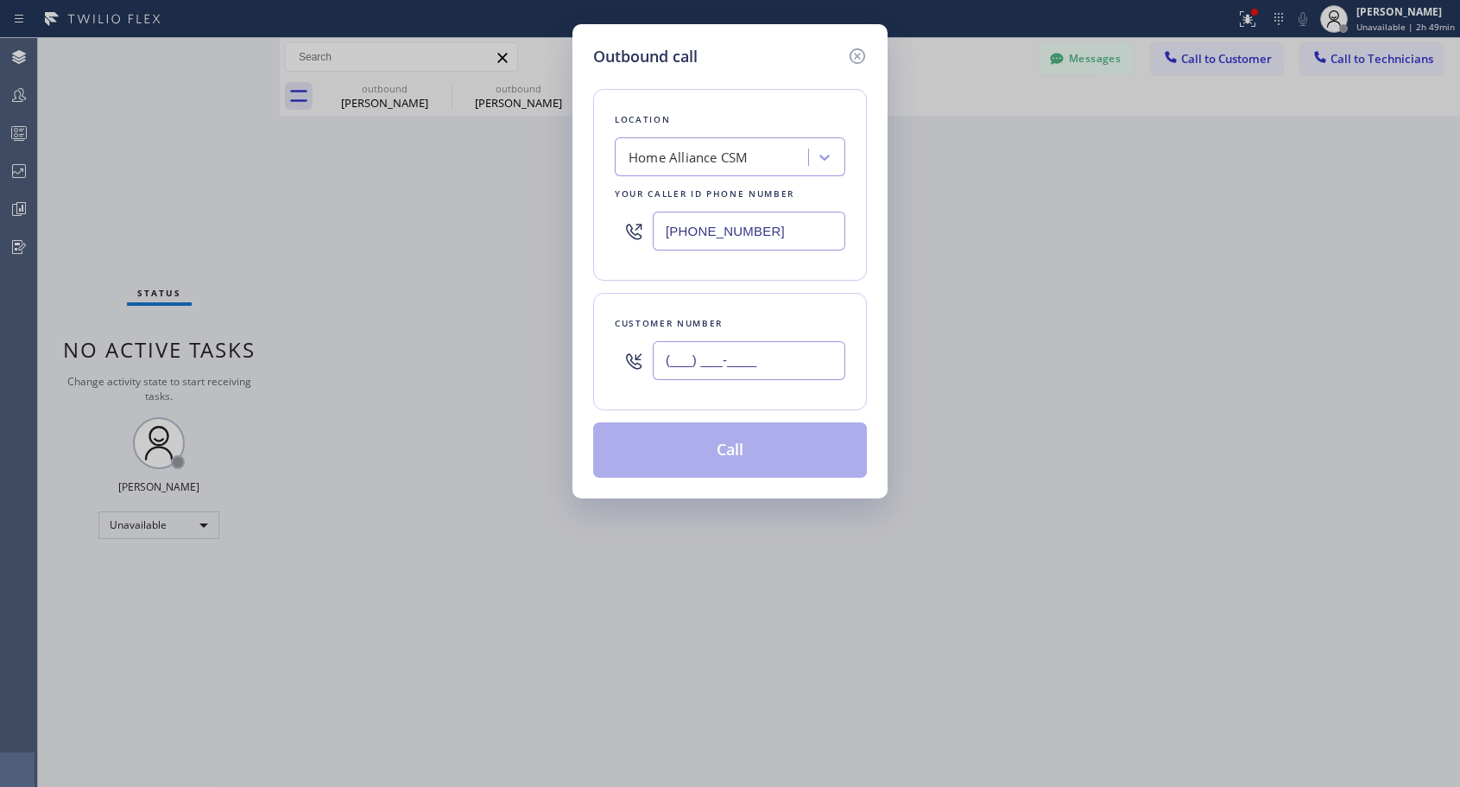
click at [792, 376] on input "(___) ___-____" at bounding box center [749, 360] width 193 height 39
paste input "310) 422-1196"
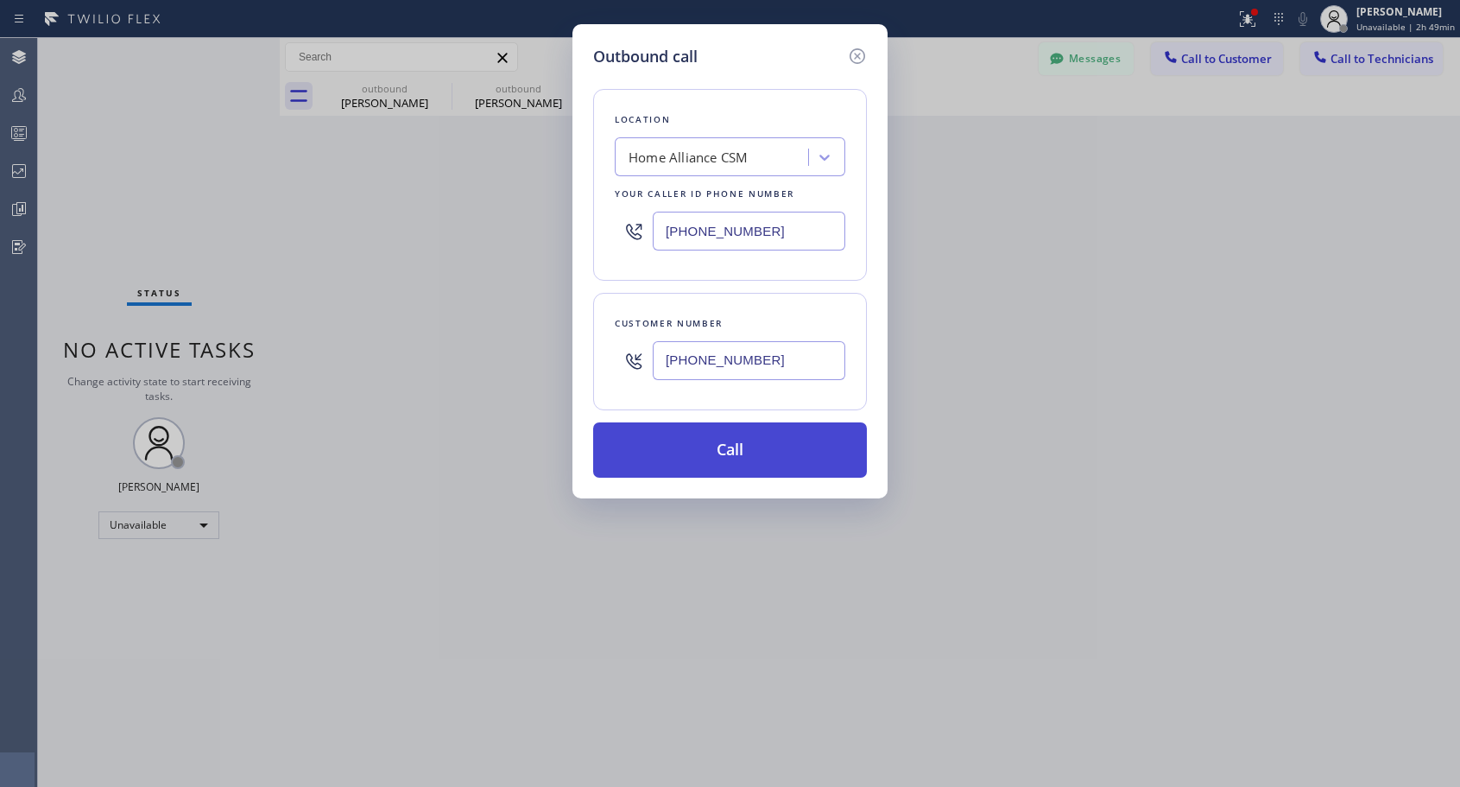
type input "[PHONE_NUMBER]"
click at [762, 441] on button "Call" at bounding box center [730, 449] width 274 height 55
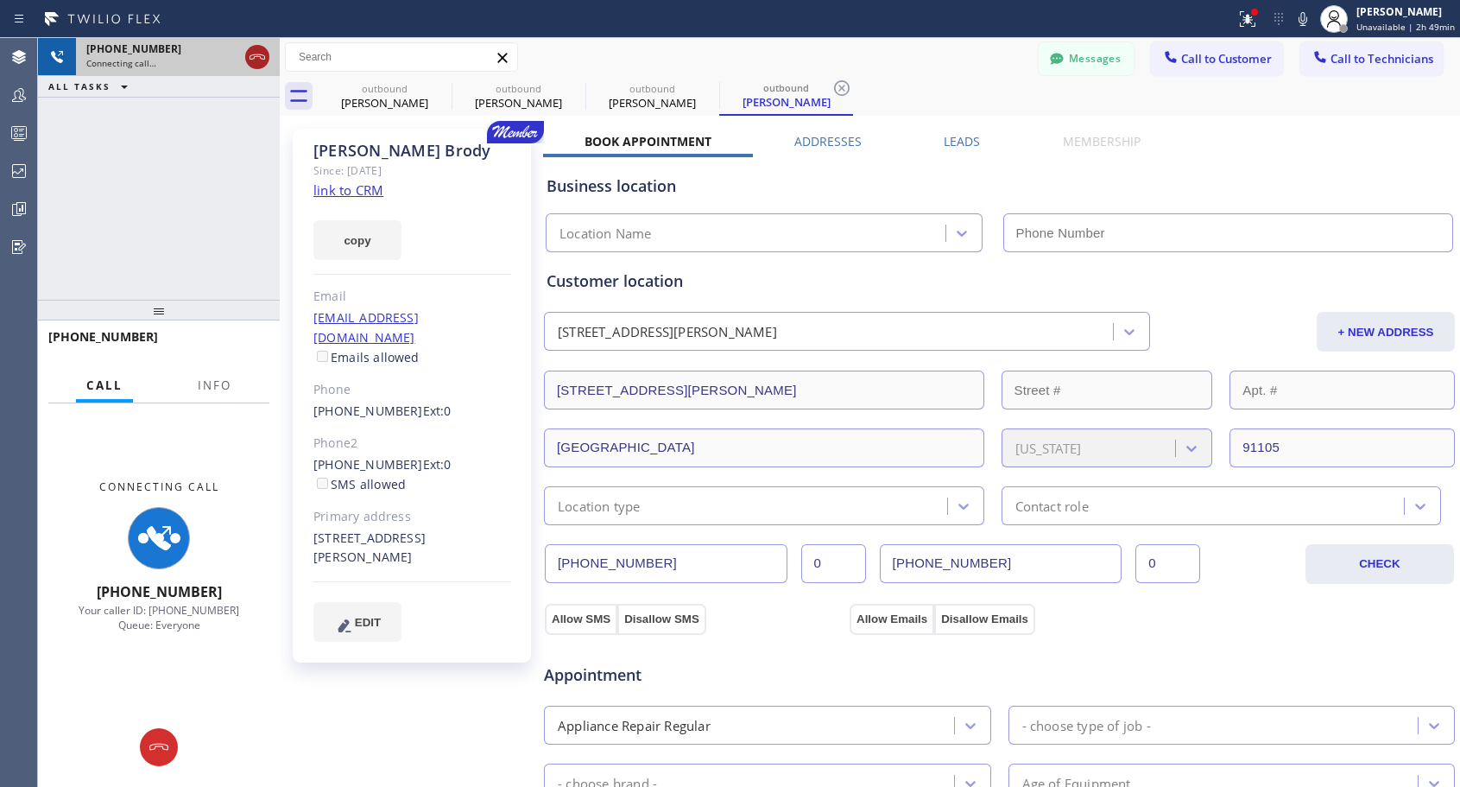
type input "[PHONE_NUMBER]"
click at [261, 61] on icon at bounding box center [257, 57] width 21 height 21
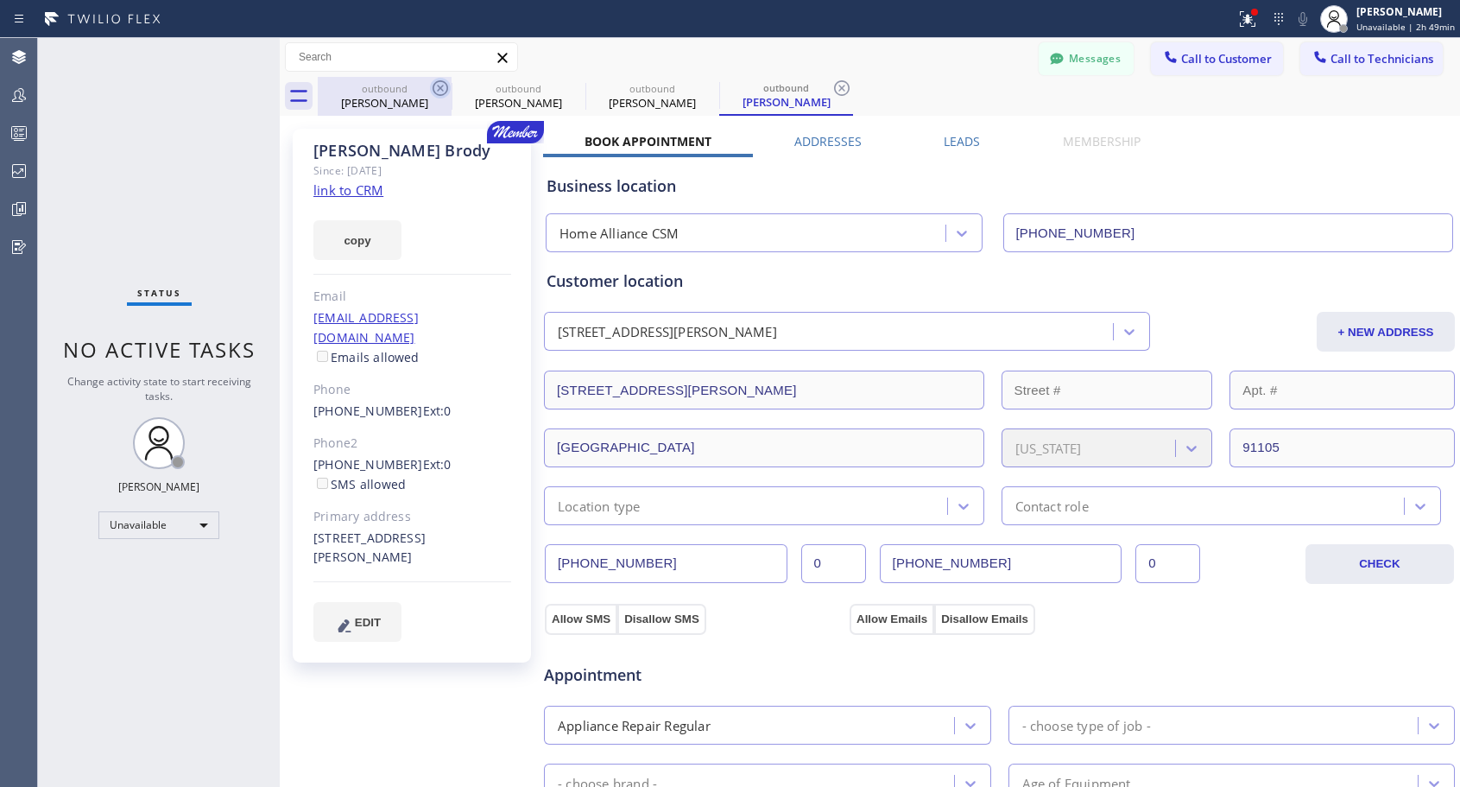
click at [446, 90] on icon at bounding box center [440, 88] width 21 height 21
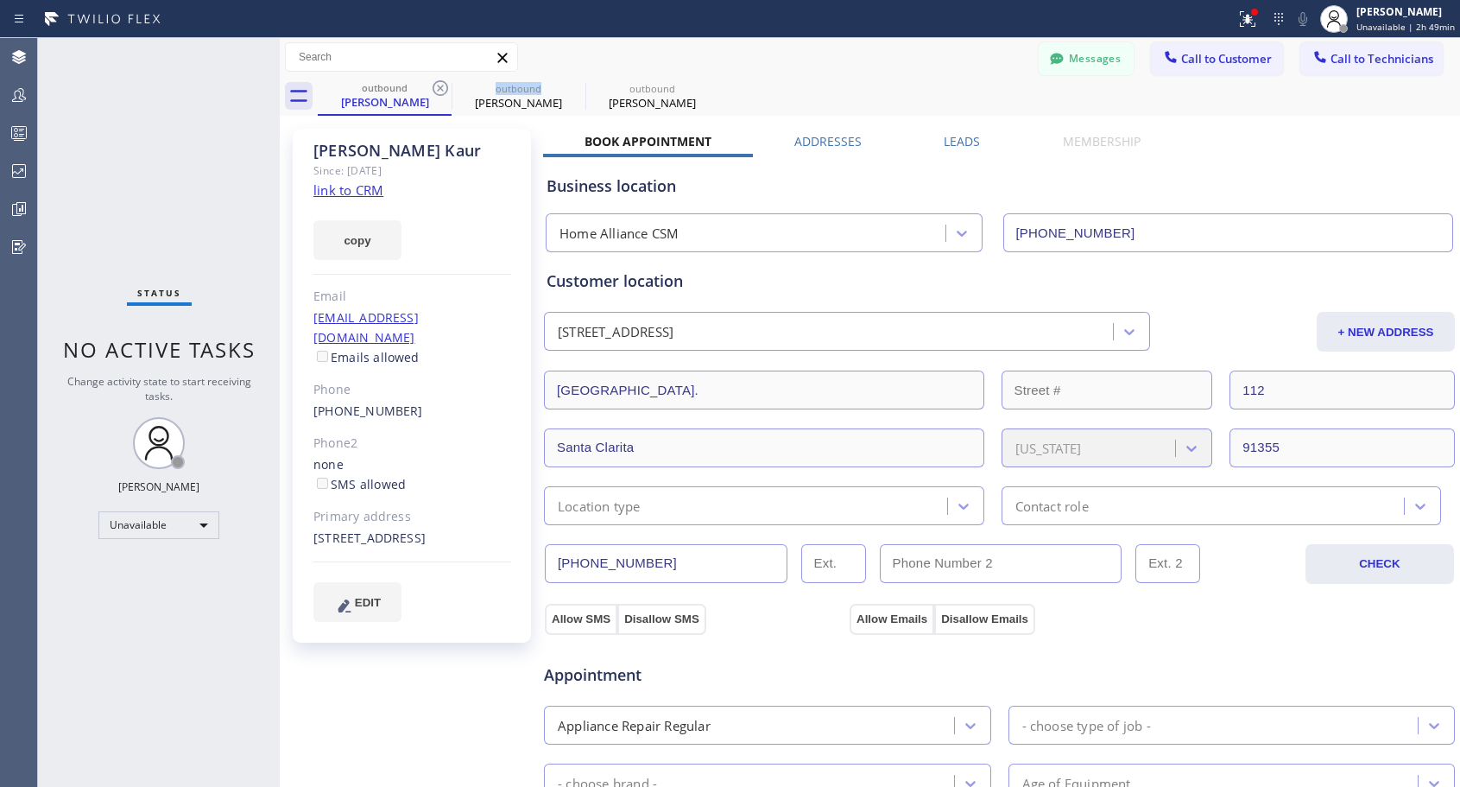
click at [446, 90] on icon at bounding box center [440, 88] width 21 height 21
click at [0, 0] on icon at bounding box center [0, 0] width 0 height 0
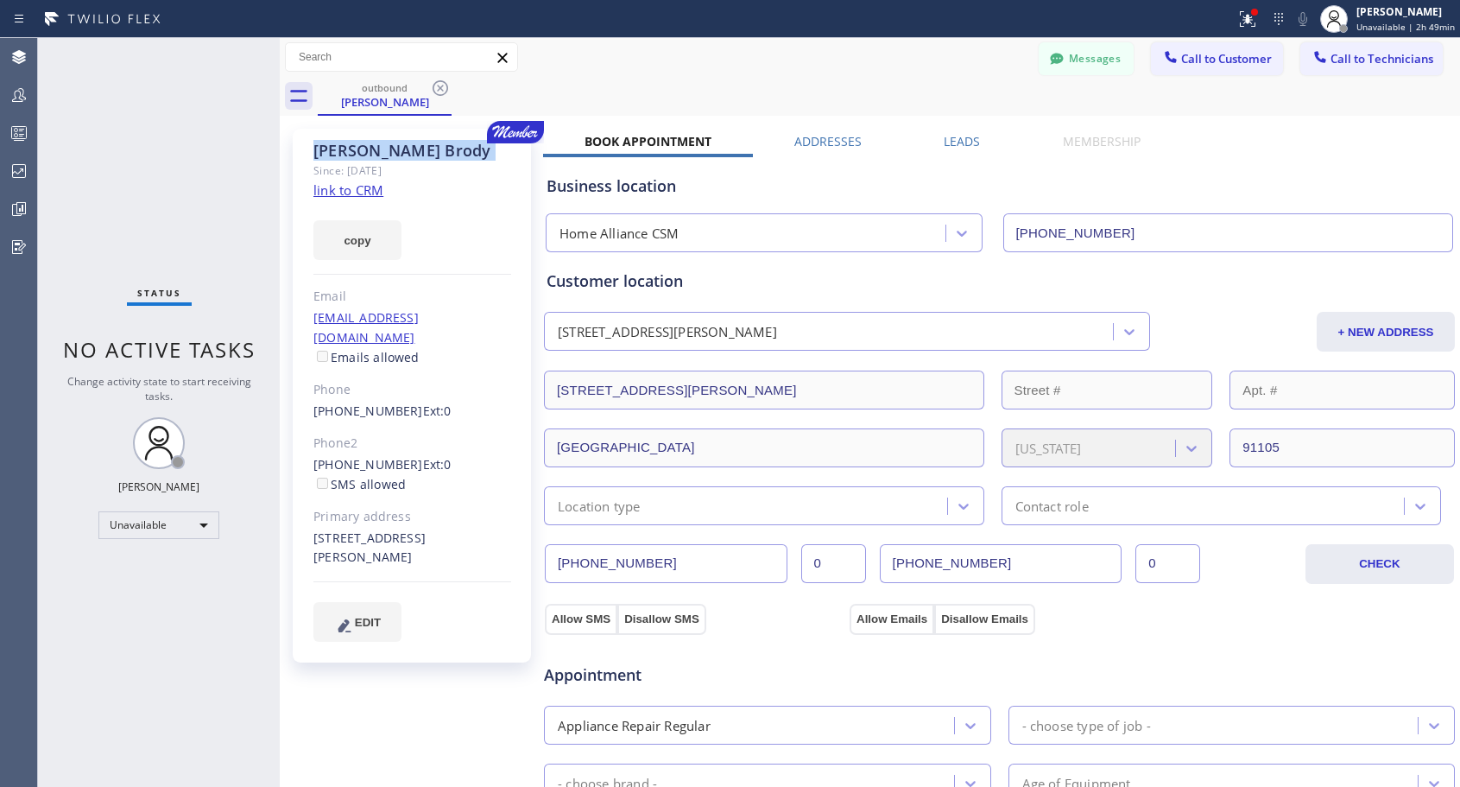
click at [446, 90] on icon at bounding box center [440, 88] width 21 height 21
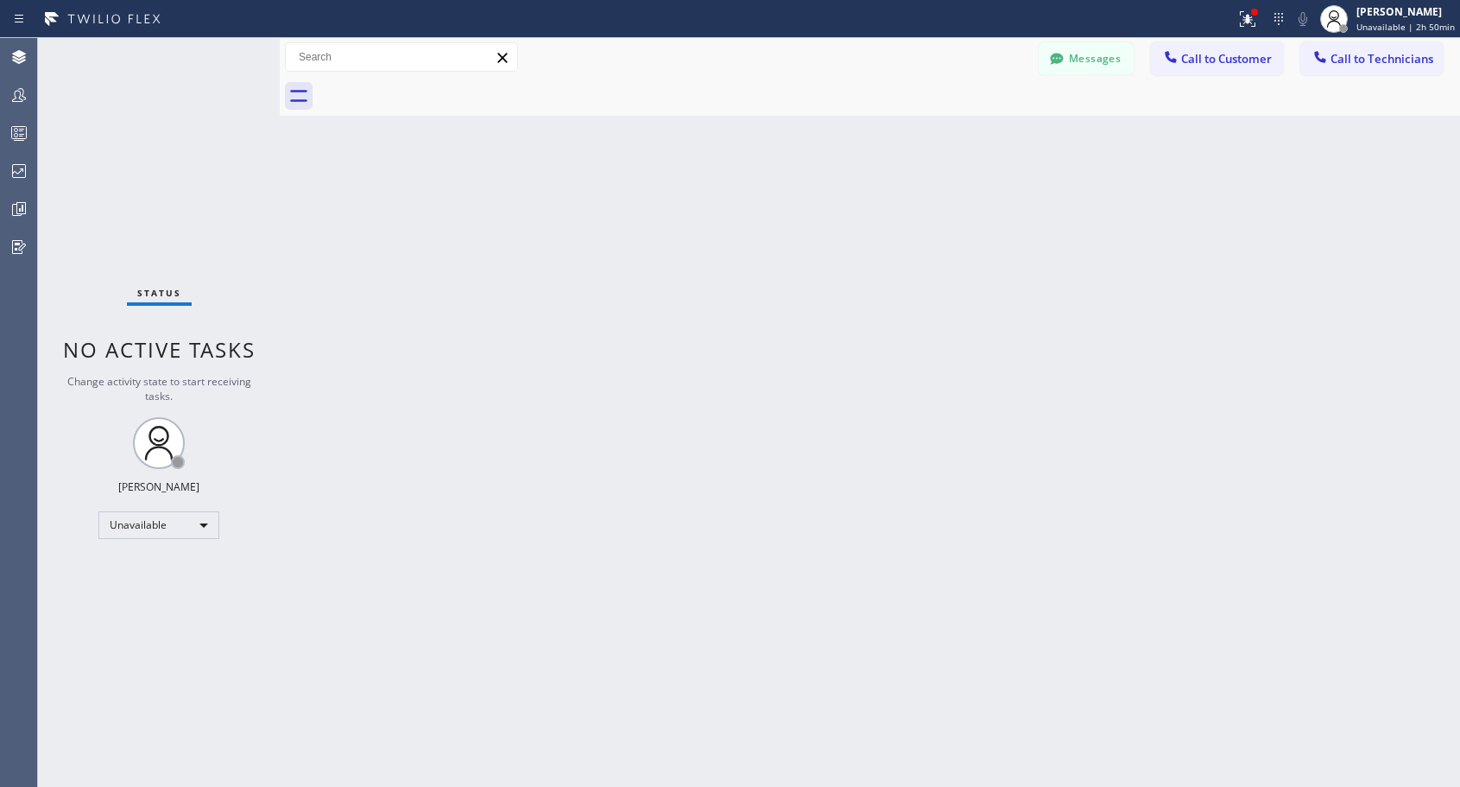
click at [1200, 58] on span "Call to Customer" at bounding box center [1226, 59] width 91 height 16
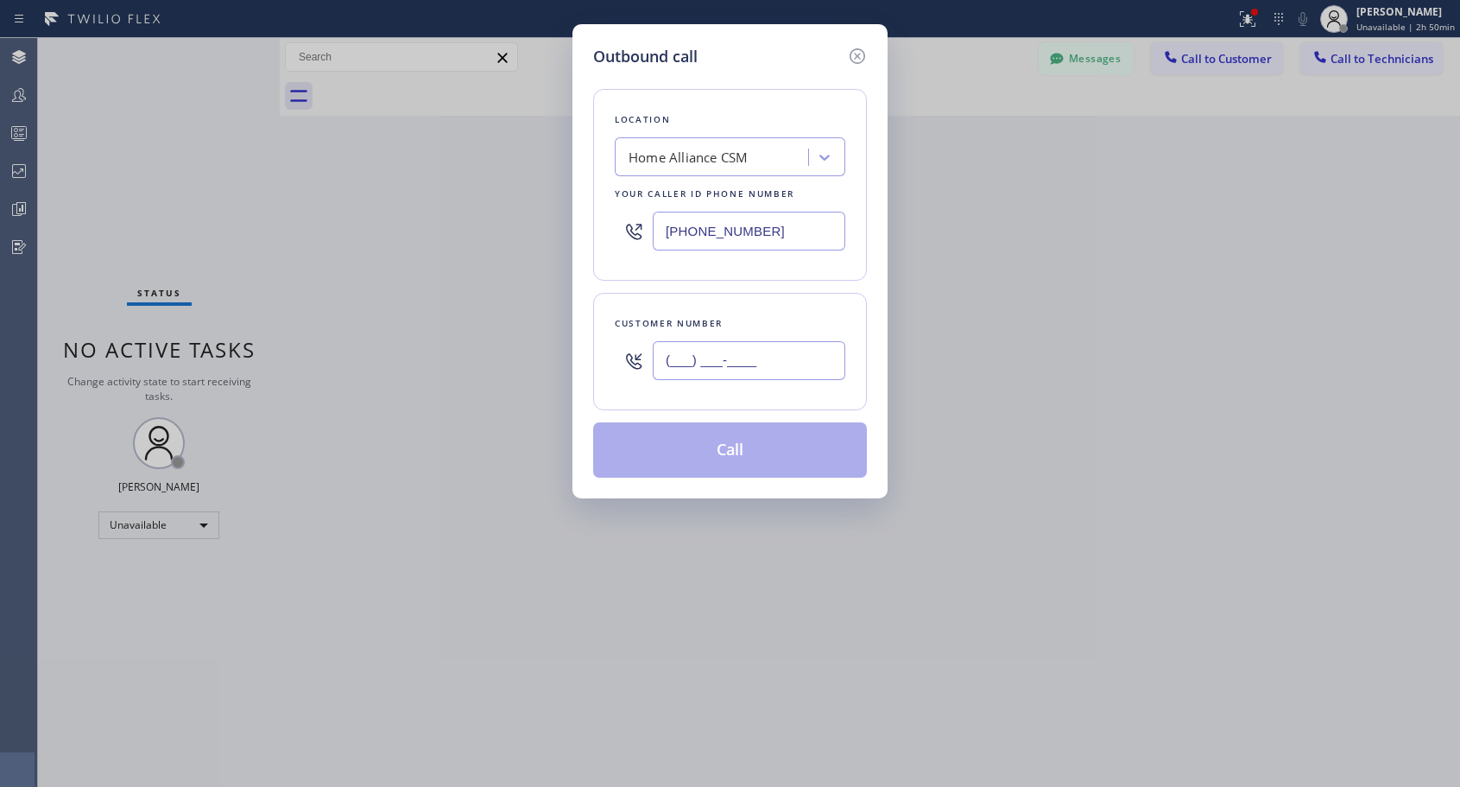
click at [739, 367] on input "(___) ___-____" at bounding box center [749, 360] width 193 height 39
paste input "562) 286-4166"
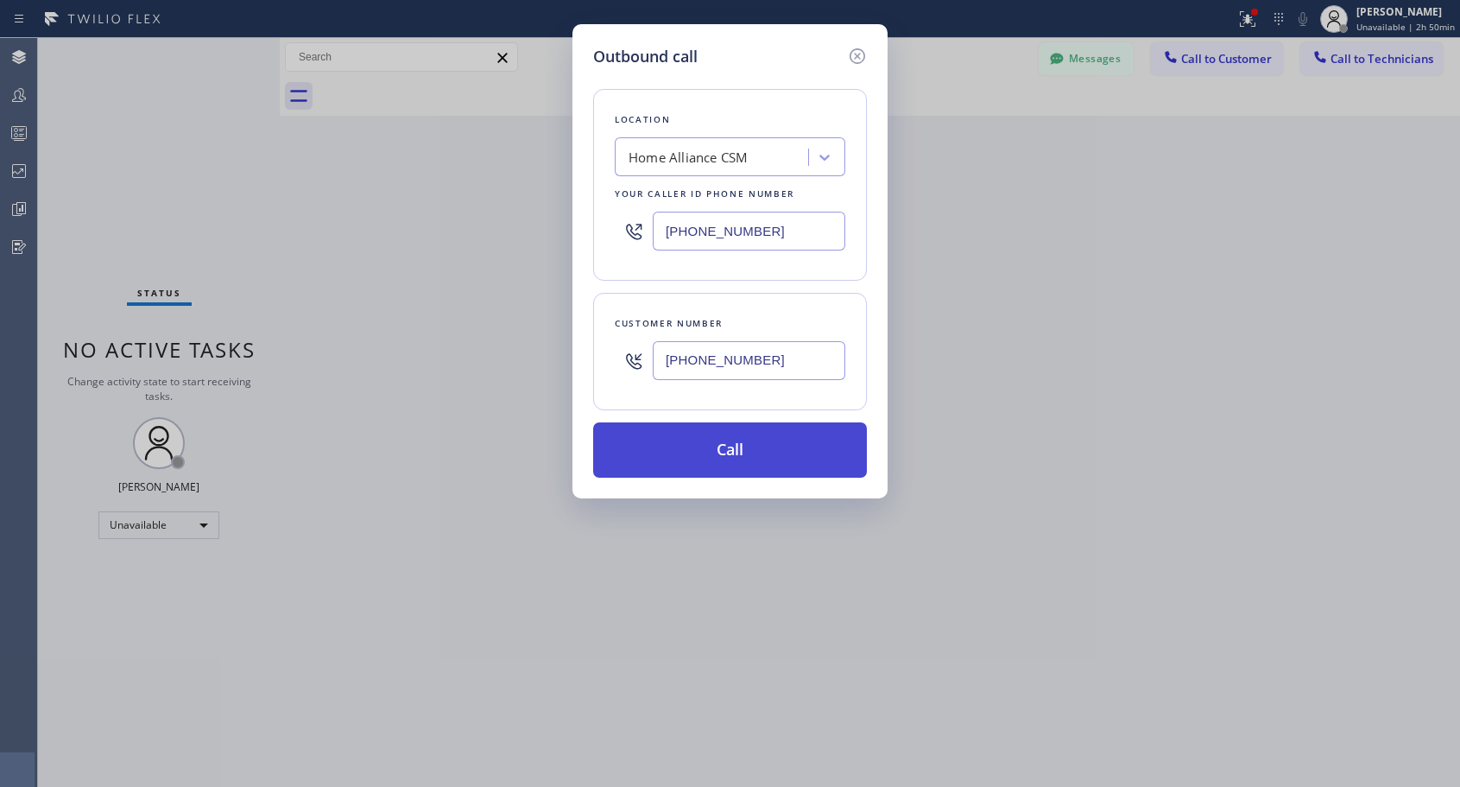
type input "[PHONE_NUMBER]"
click at [715, 450] on button "Call" at bounding box center [730, 449] width 274 height 55
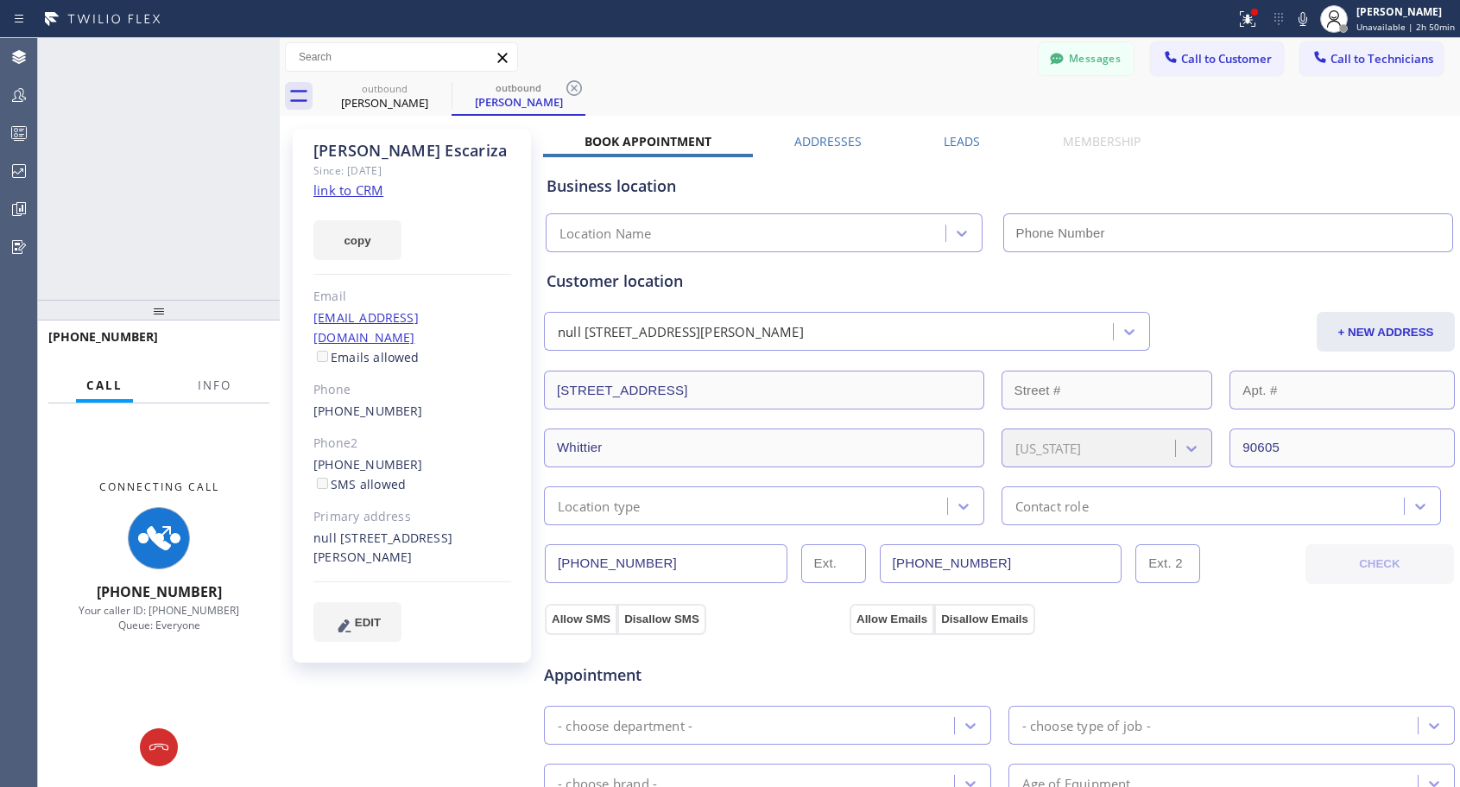
type input "[PHONE_NUMBER]"
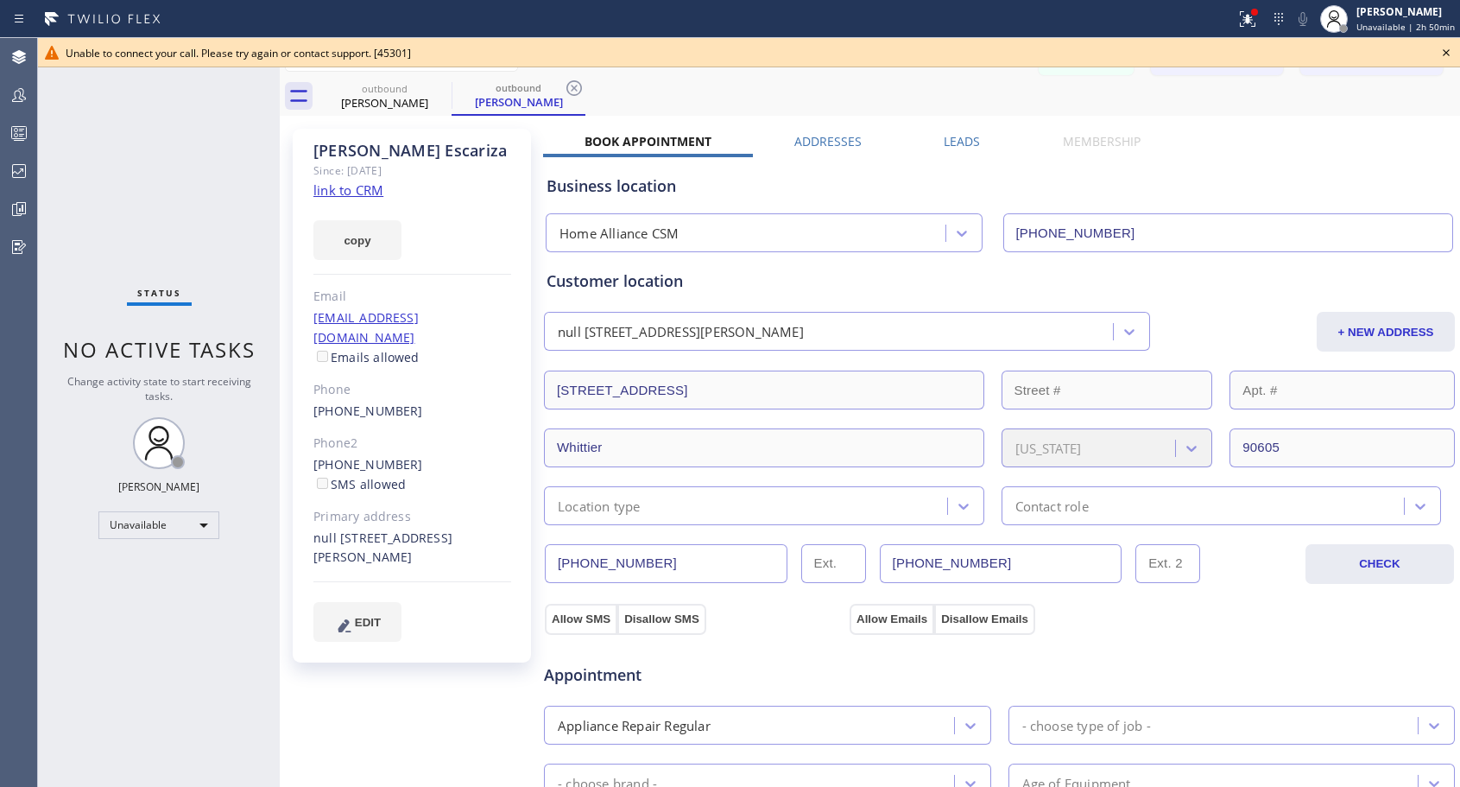
click at [1454, 52] on icon at bounding box center [1446, 52] width 21 height 21
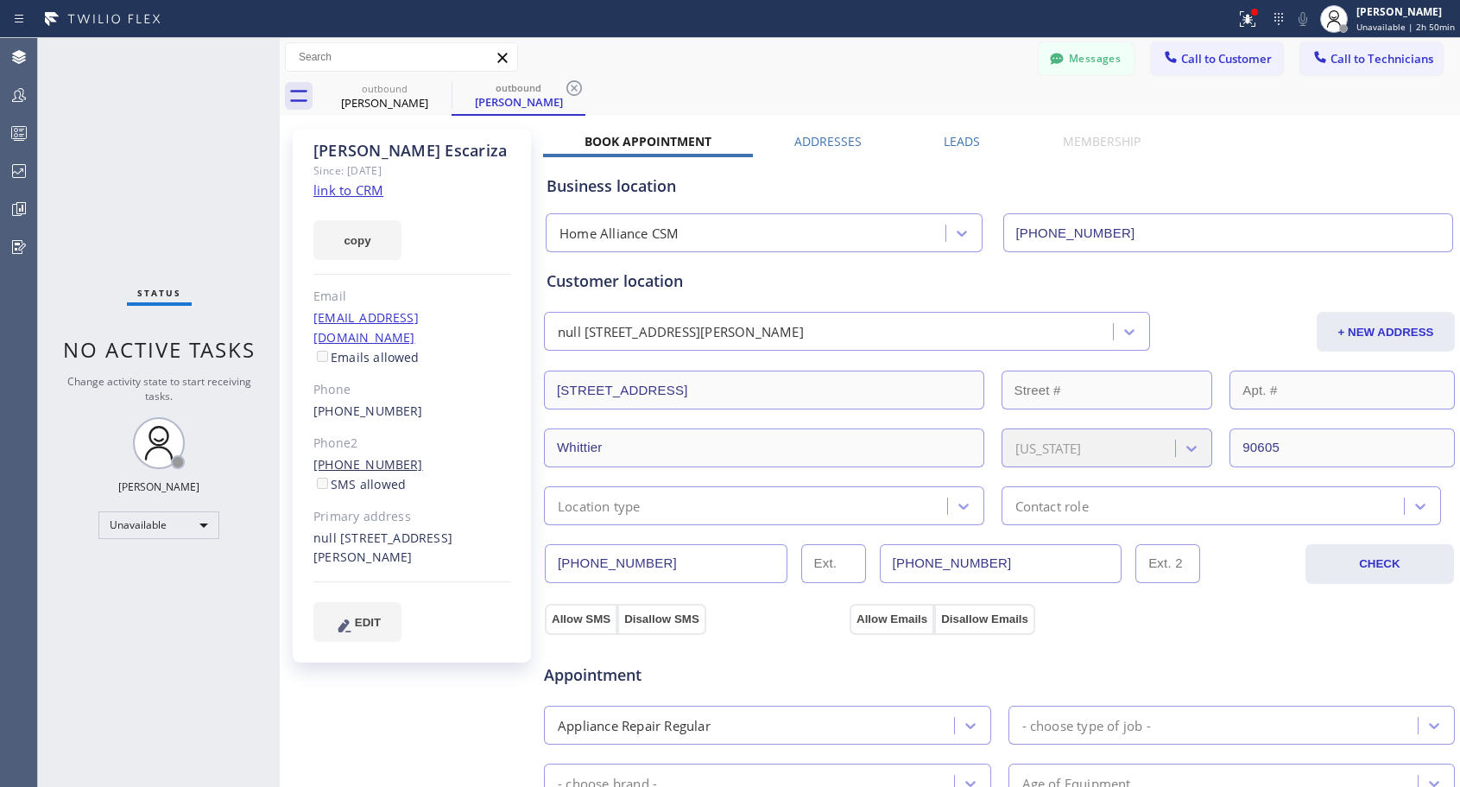
click at [353, 456] on link "[PHONE_NUMBER]" at bounding box center [368, 464] width 110 height 16
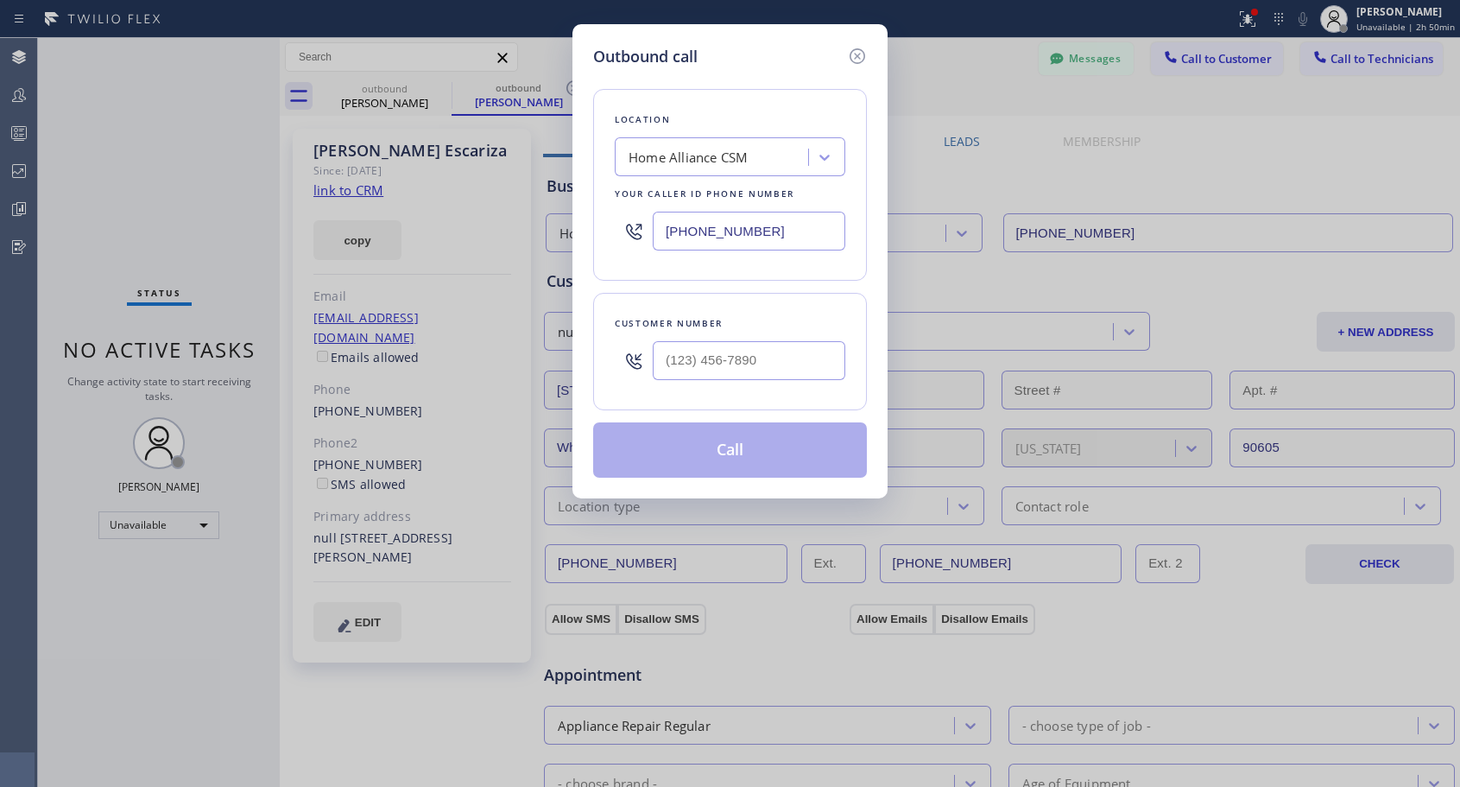
type input "[PHONE_NUMBER]"
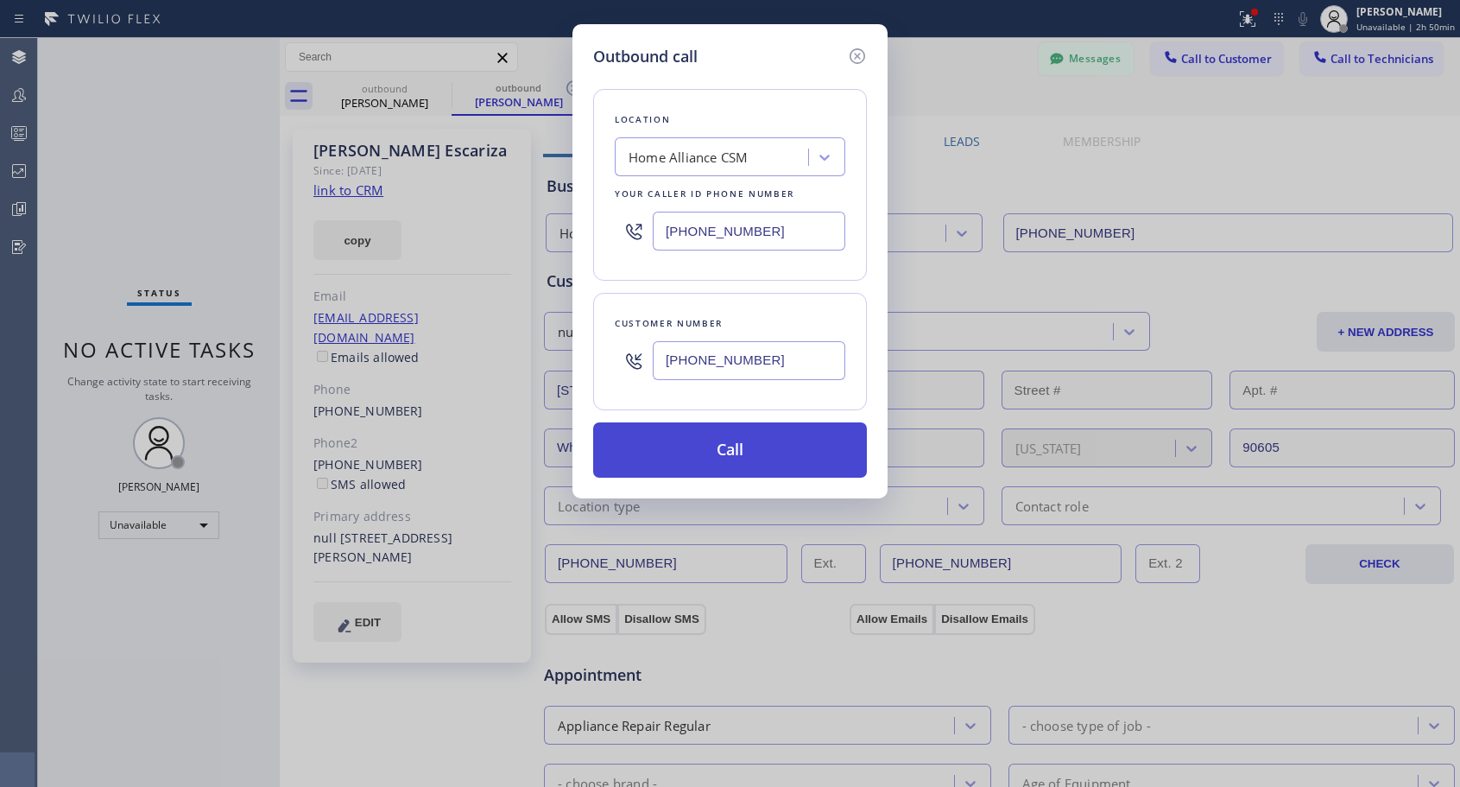
click at [724, 452] on button "Call" at bounding box center [730, 449] width 274 height 55
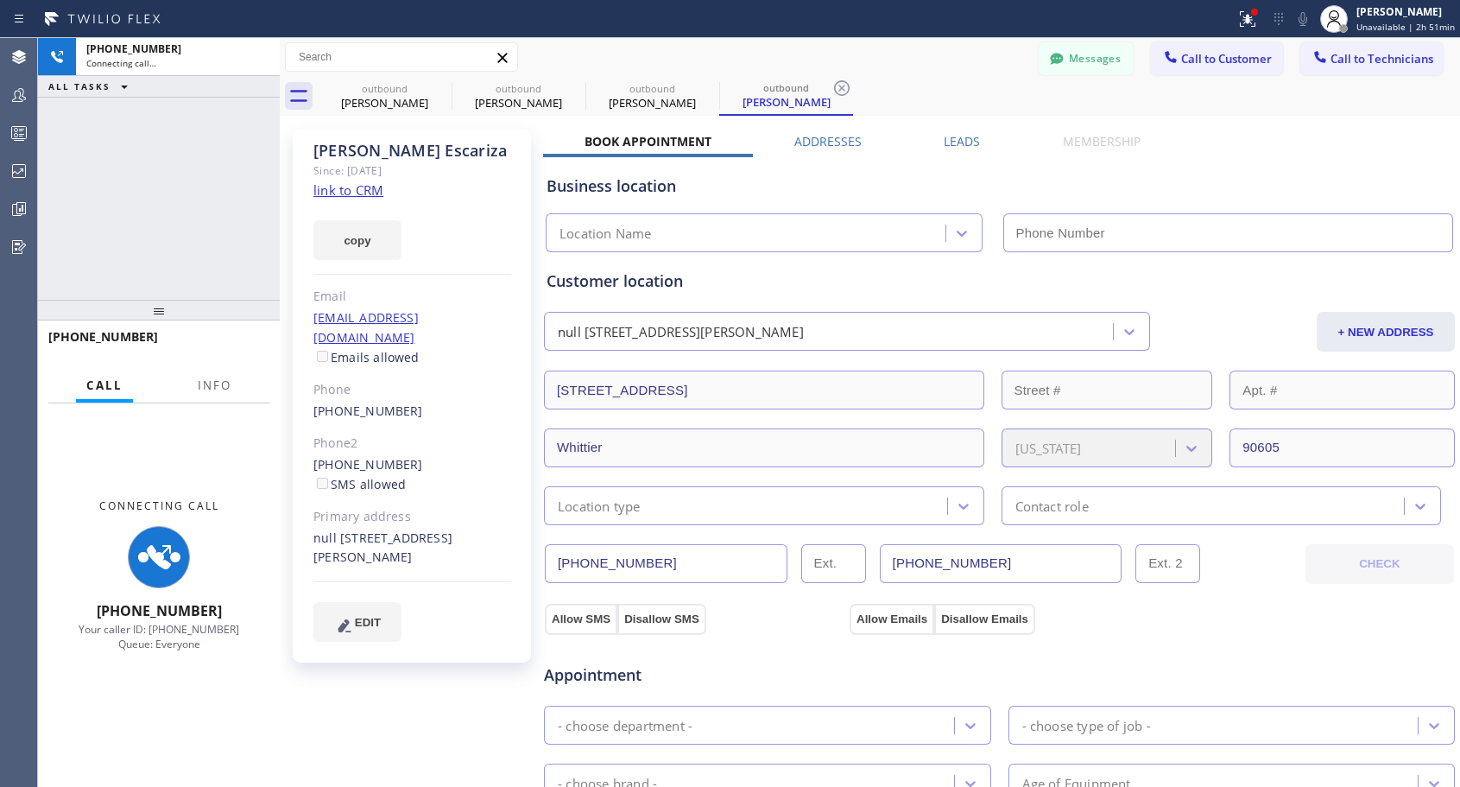
type input "[PHONE_NUMBER]"
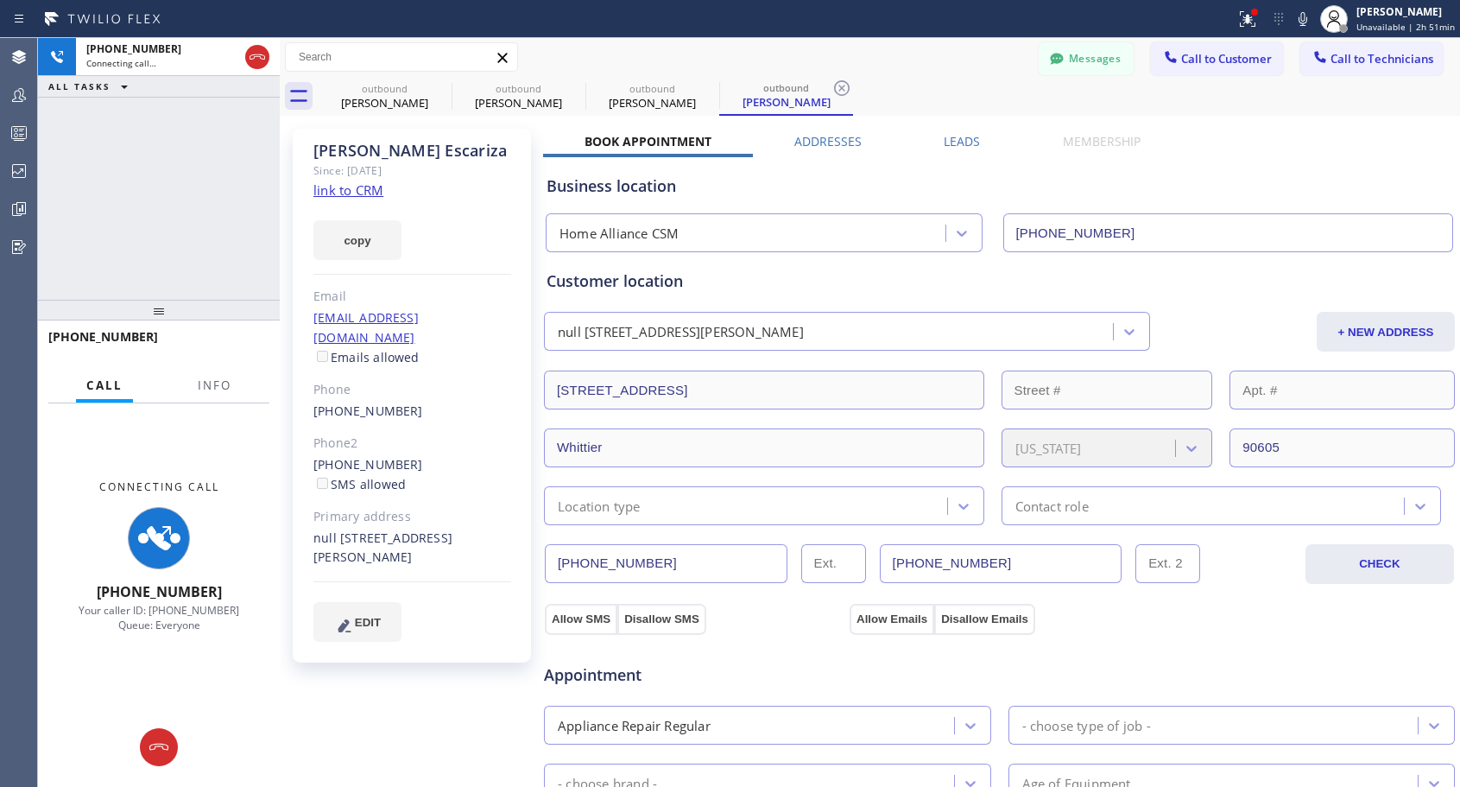
click at [931, 64] on div "Messages Call to Customer Call to Technicians Outbound call Location Home Allia…" at bounding box center [870, 57] width 1180 height 30
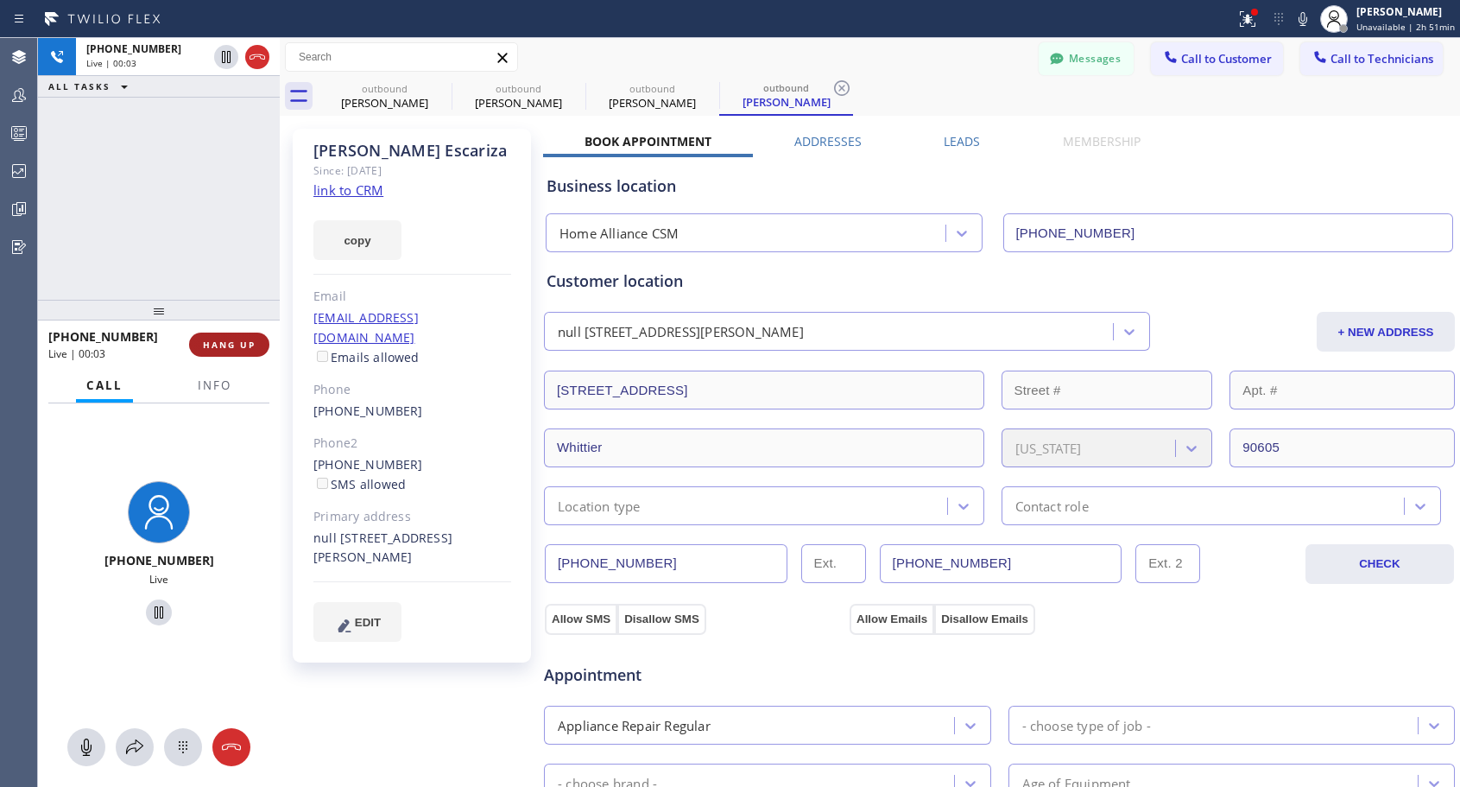
click at [235, 338] on span "HANG UP" at bounding box center [229, 344] width 53 height 12
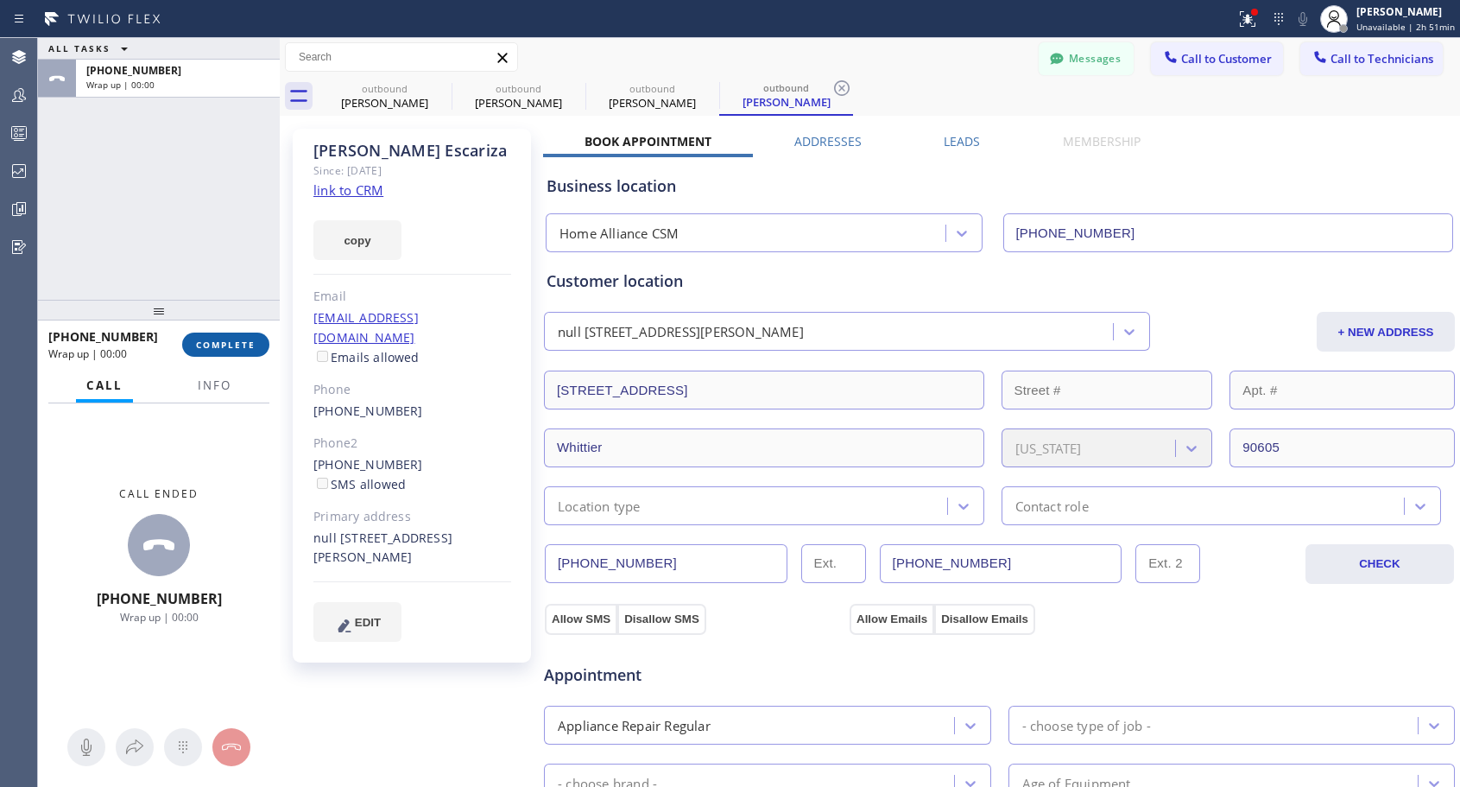
click at [250, 338] on button "COMPLETE" at bounding box center [225, 344] width 87 height 24
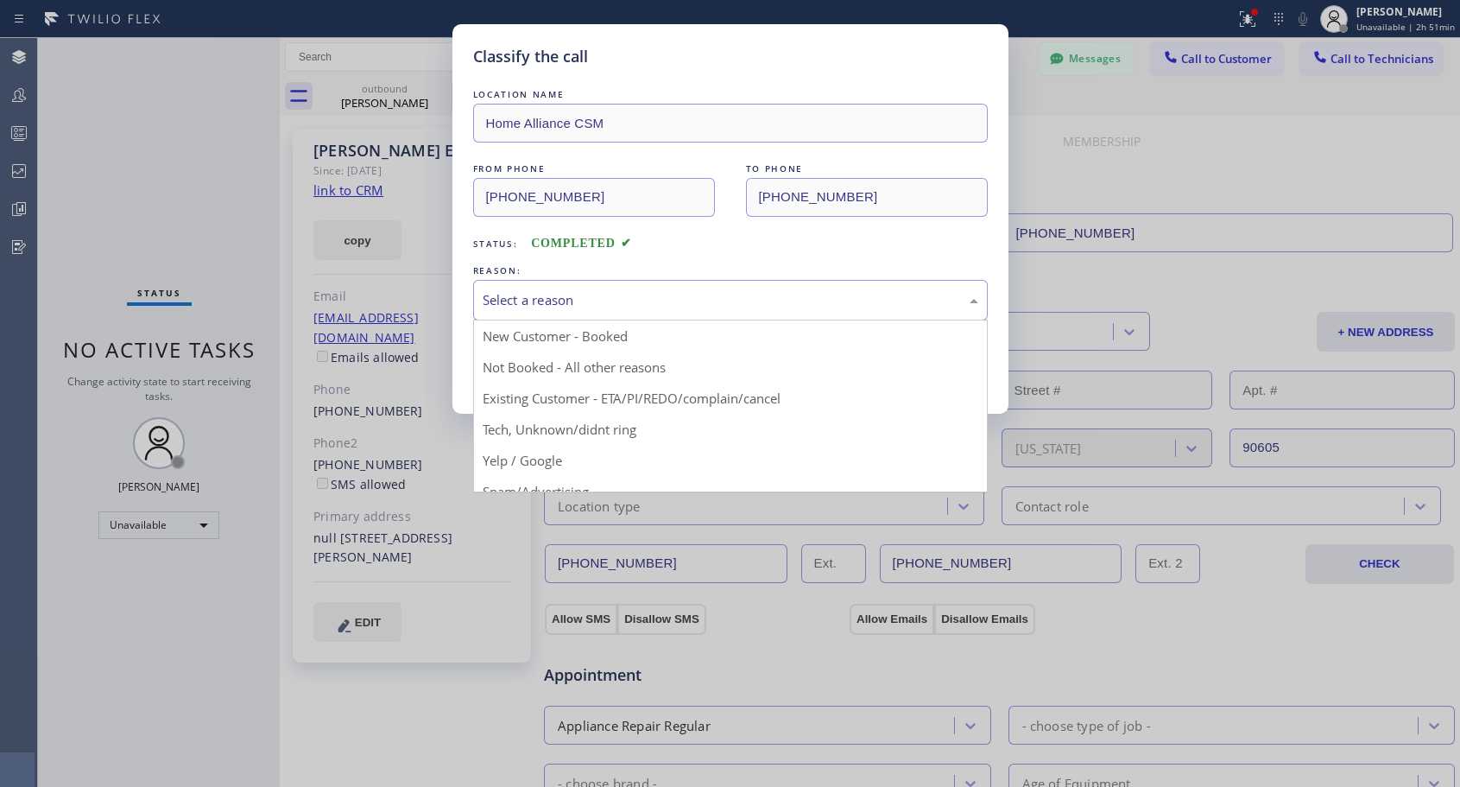
click at [678, 293] on div "Select a reason" at bounding box center [731, 300] width 496 height 20
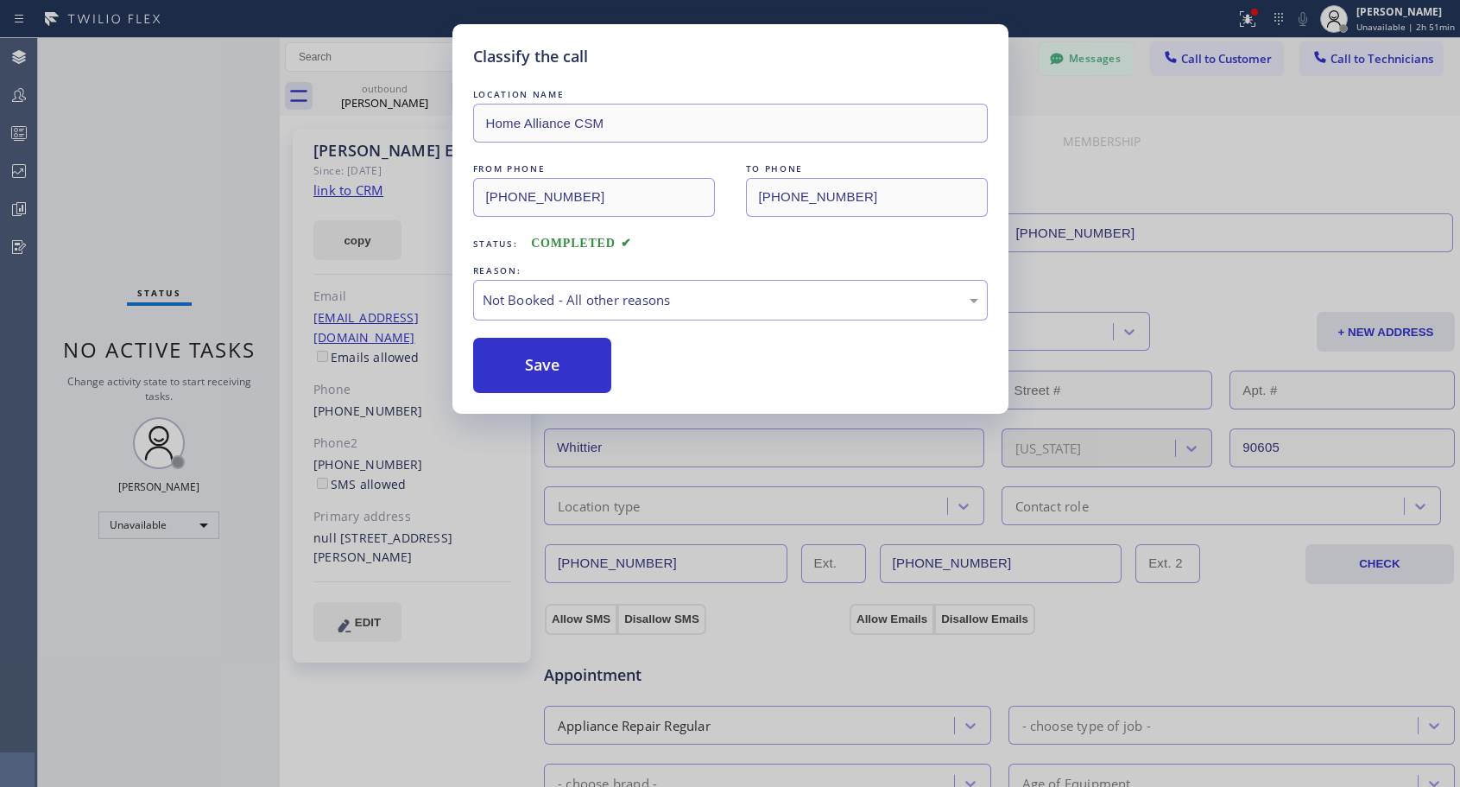
drag, startPoint x: 566, startPoint y: 367, endPoint x: 335, endPoint y: 346, distance: 232.3
click at [566, 369] on button "Save" at bounding box center [542, 365] width 139 height 55
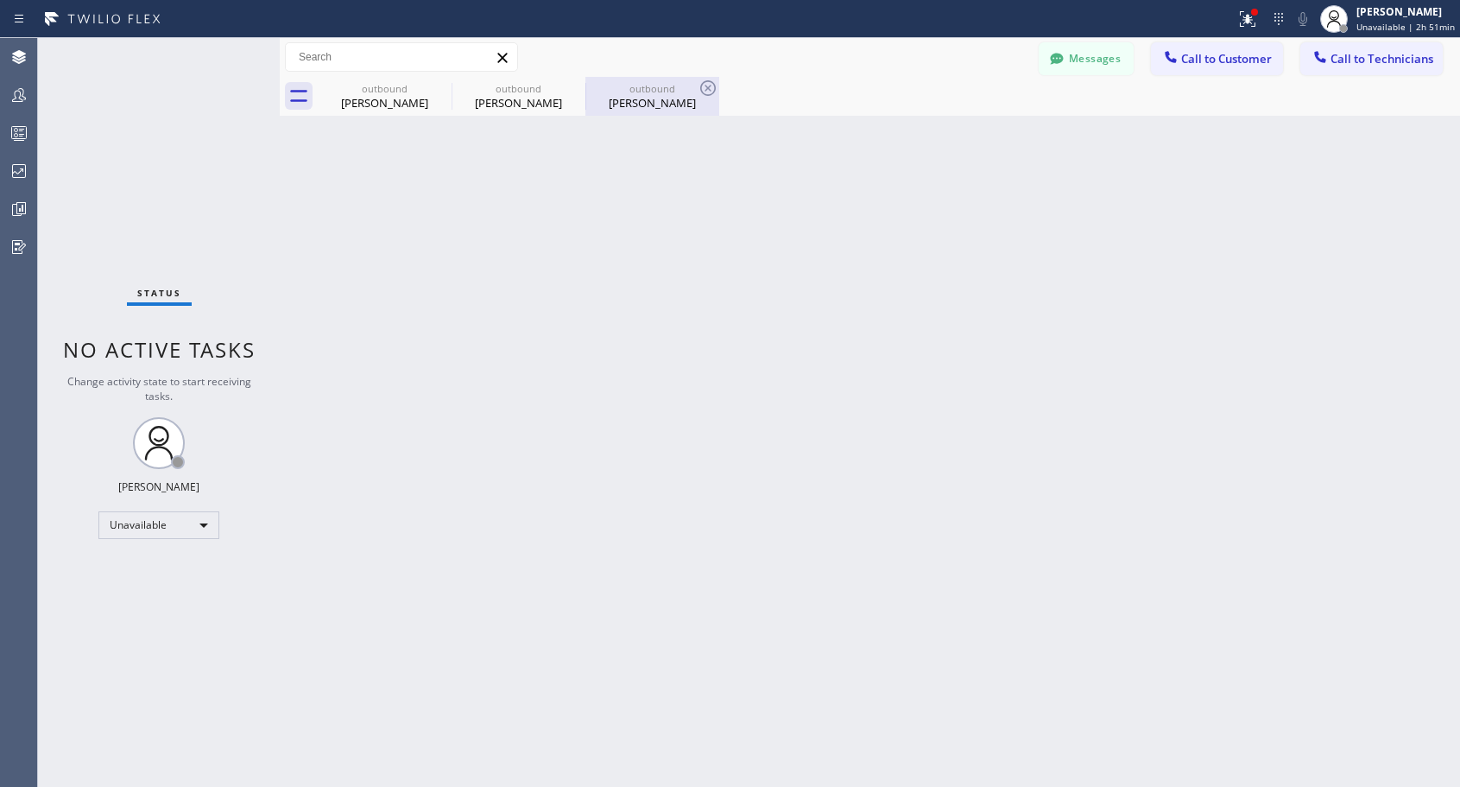
click at [654, 109] on div "[PERSON_NAME]" at bounding box center [652, 103] width 130 height 16
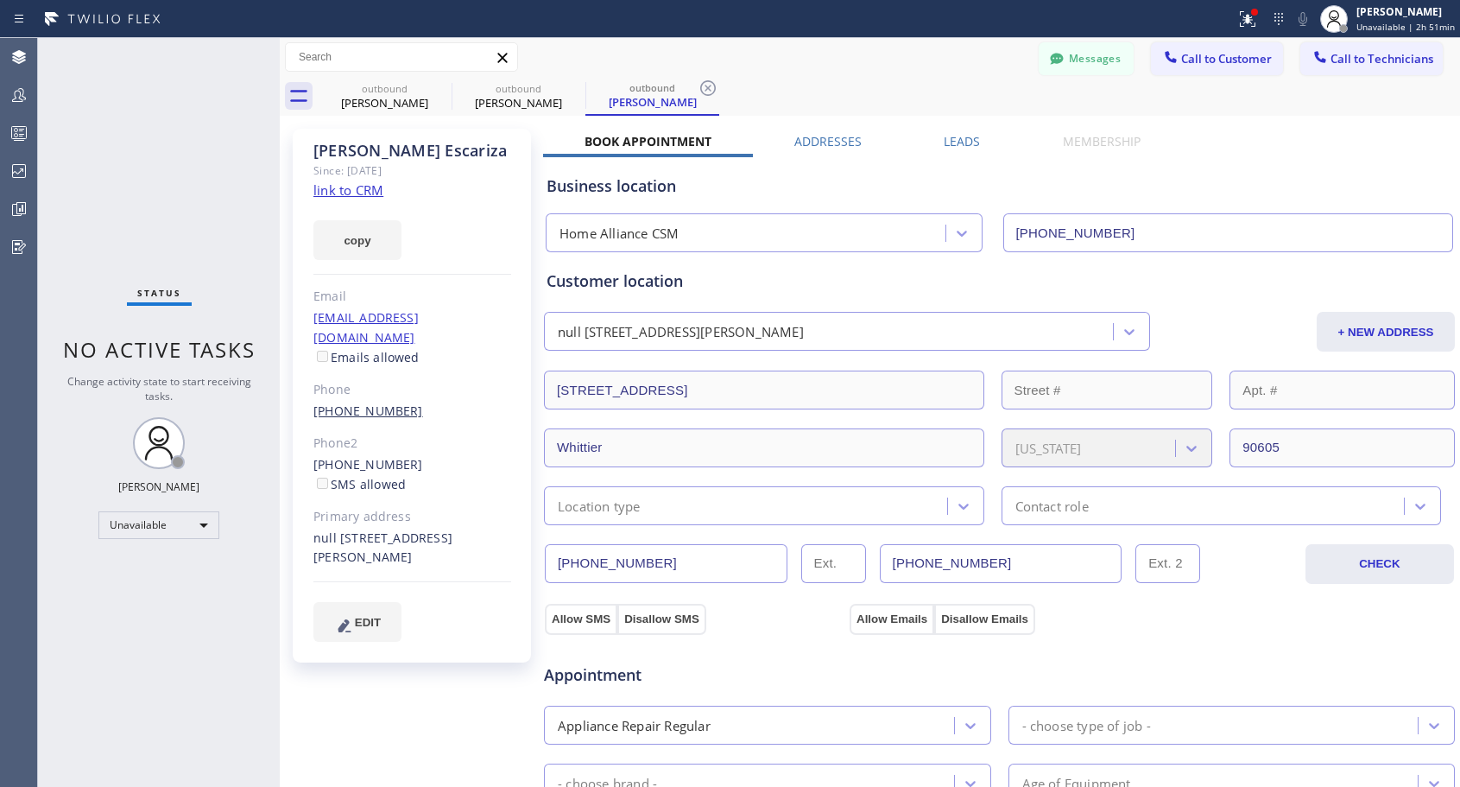
click at [366, 402] on link "[PHONE_NUMBER]" at bounding box center [368, 410] width 110 height 16
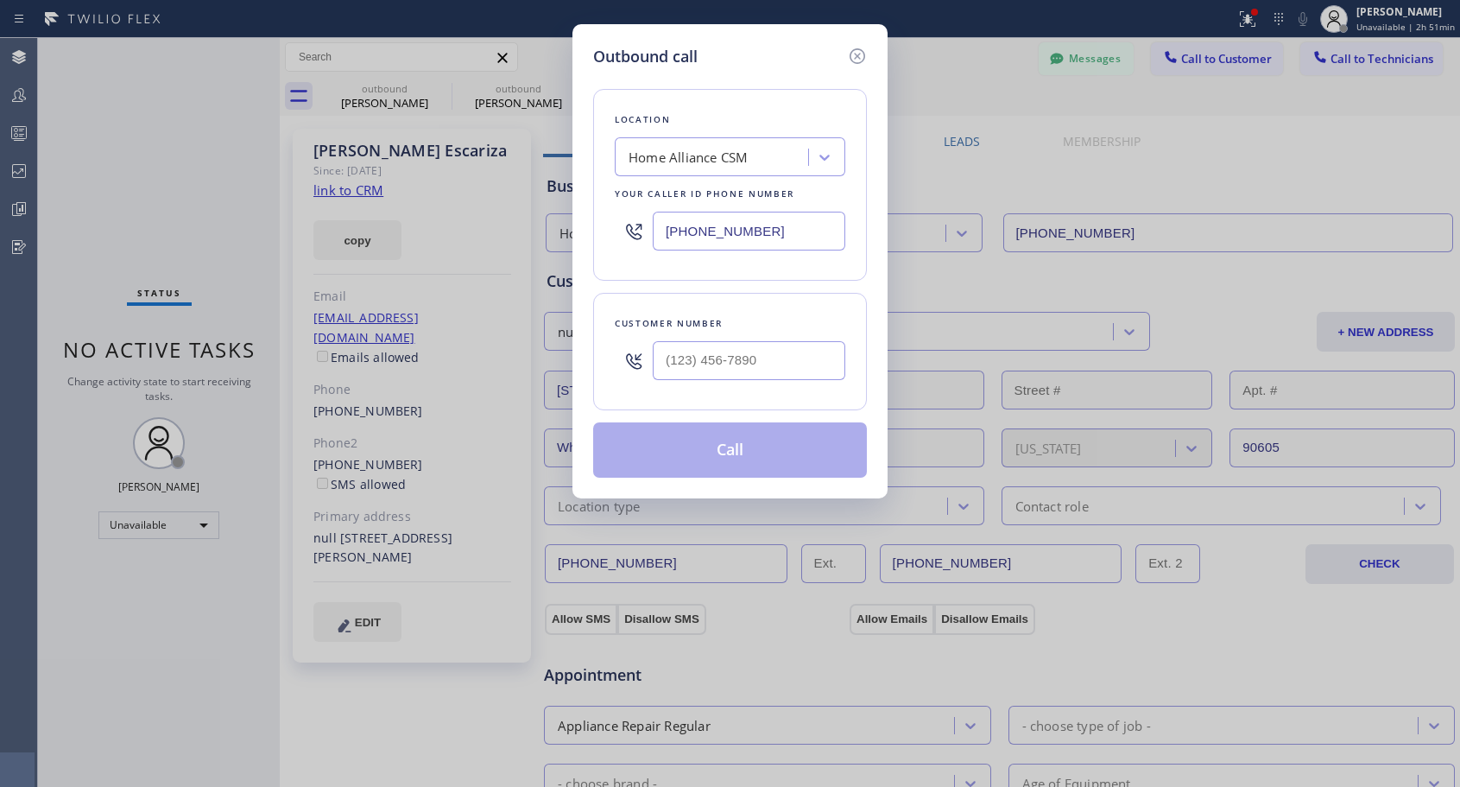
type input "[PHONE_NUMBER]"
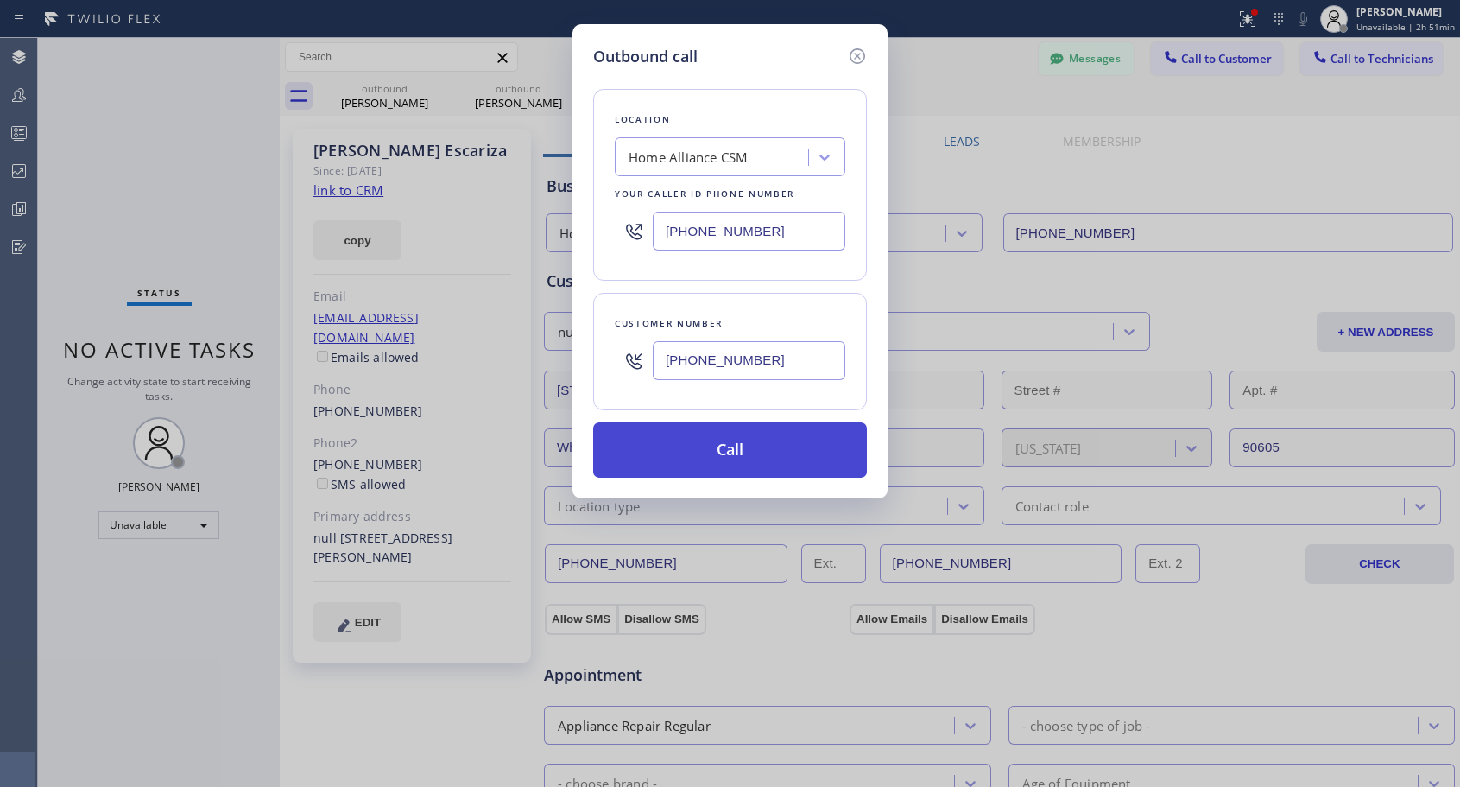
click at [693, 449] on button "Call" at bounding box center [730, 449] width 274 height 55
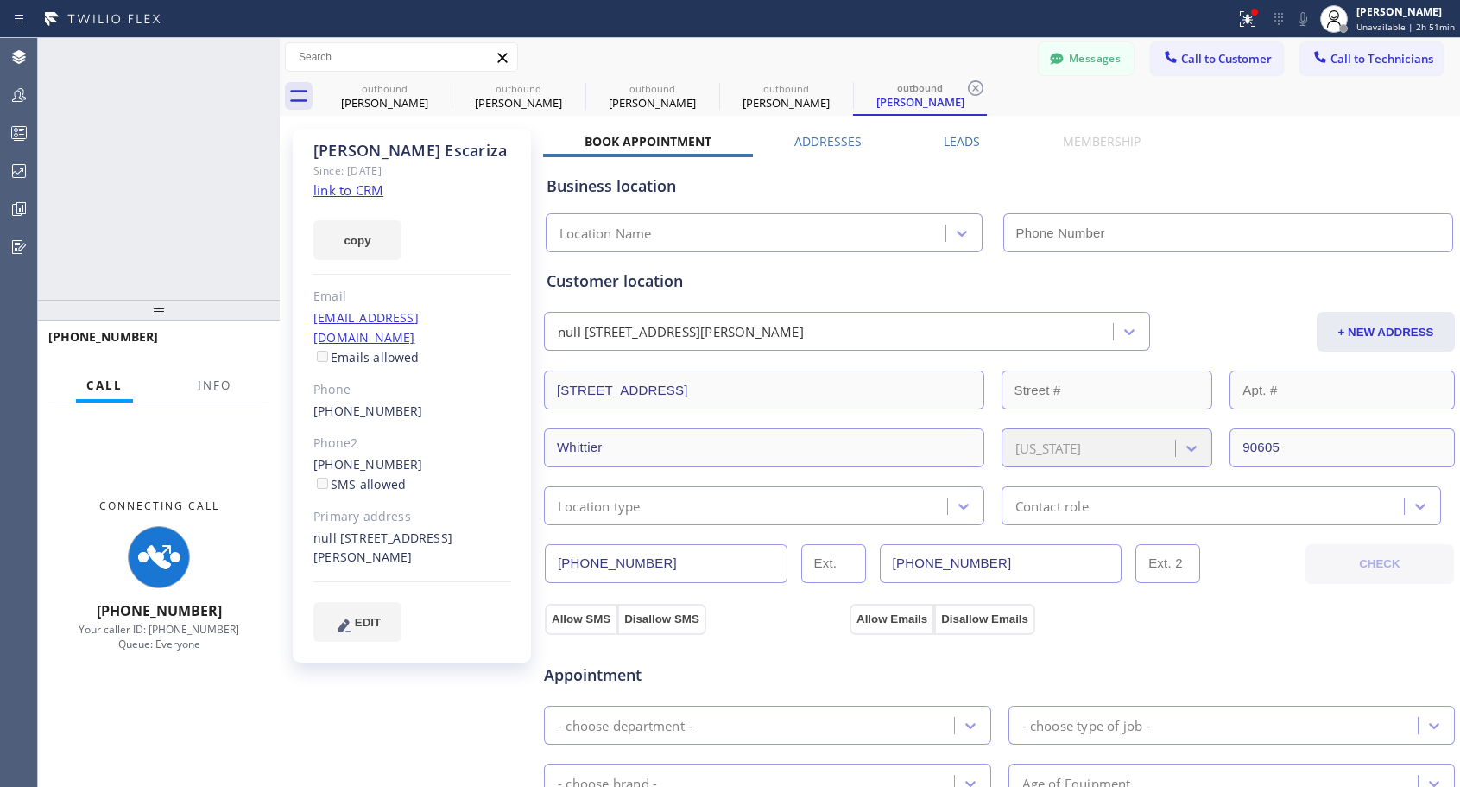
type input "[PHONE_NUMBER]"
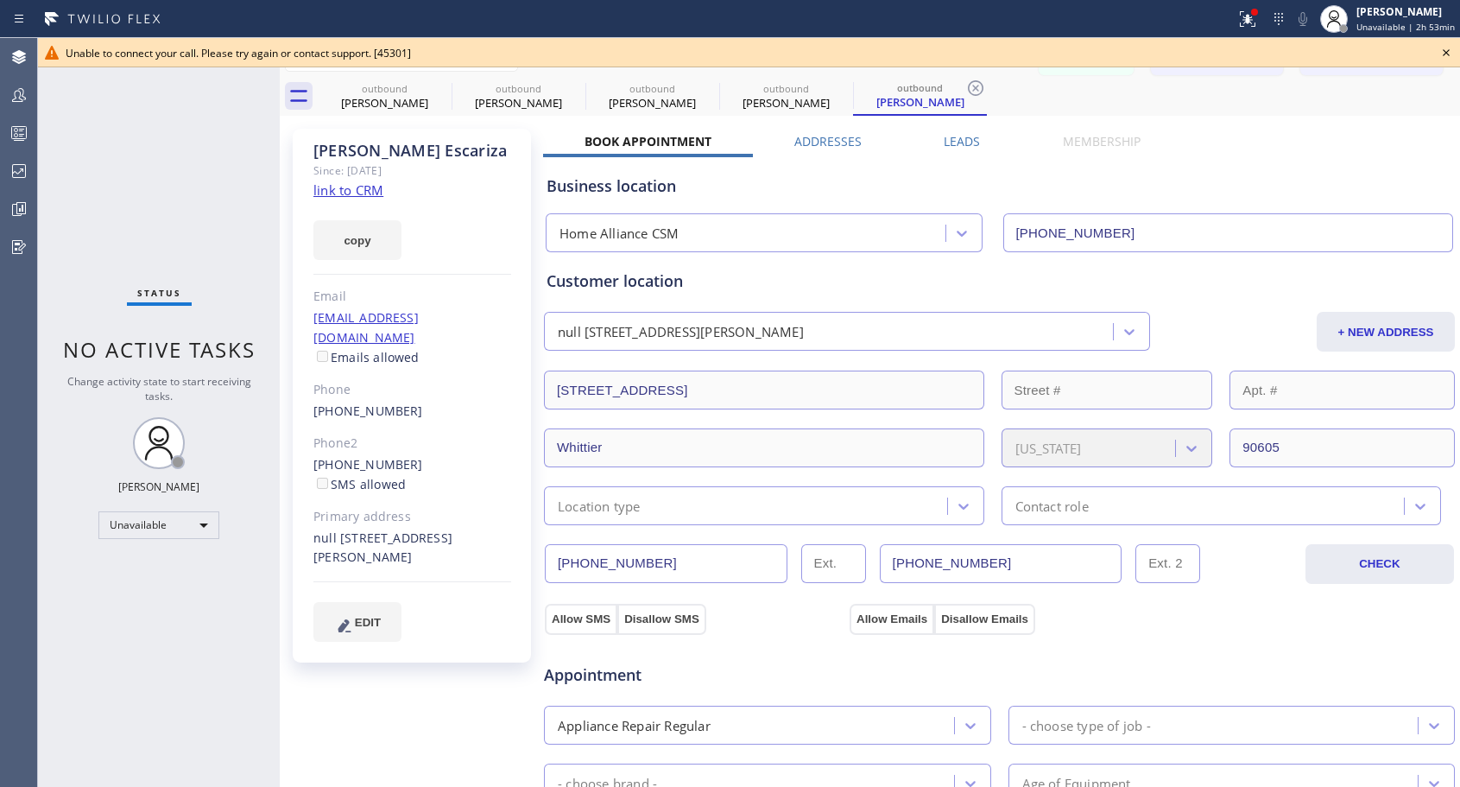
click at [1445, 50] on icon at bounding box center [1446, 52] width 21 height 21
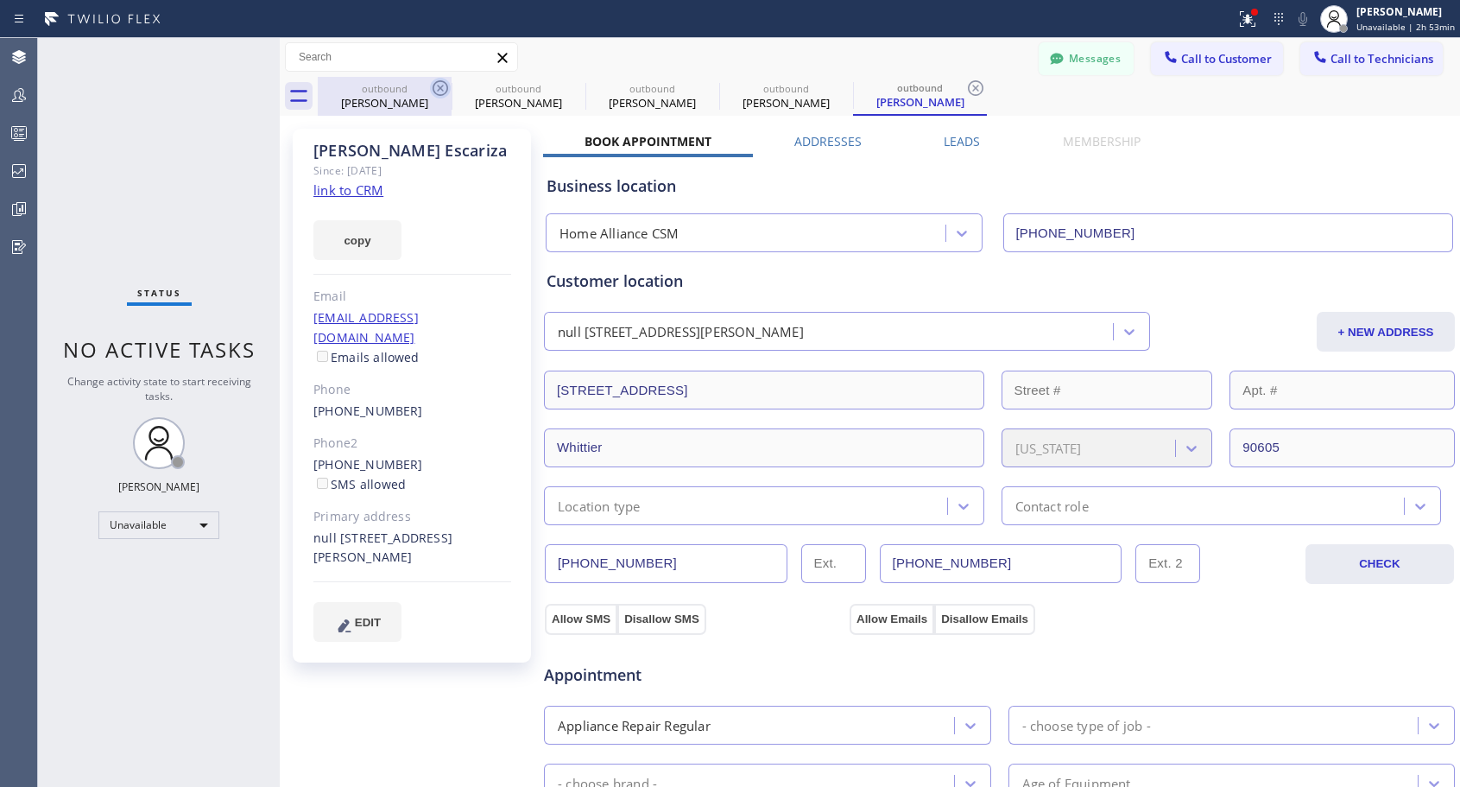
click at [442, 82] on icon at bounding box center [440, 88] width 21 height 21
click at [0, 0] on icon at bounding box center [0, 0] width 0 height 0
click at [832, 84] on icon at bounding box center [842, 88] width 21 height 21
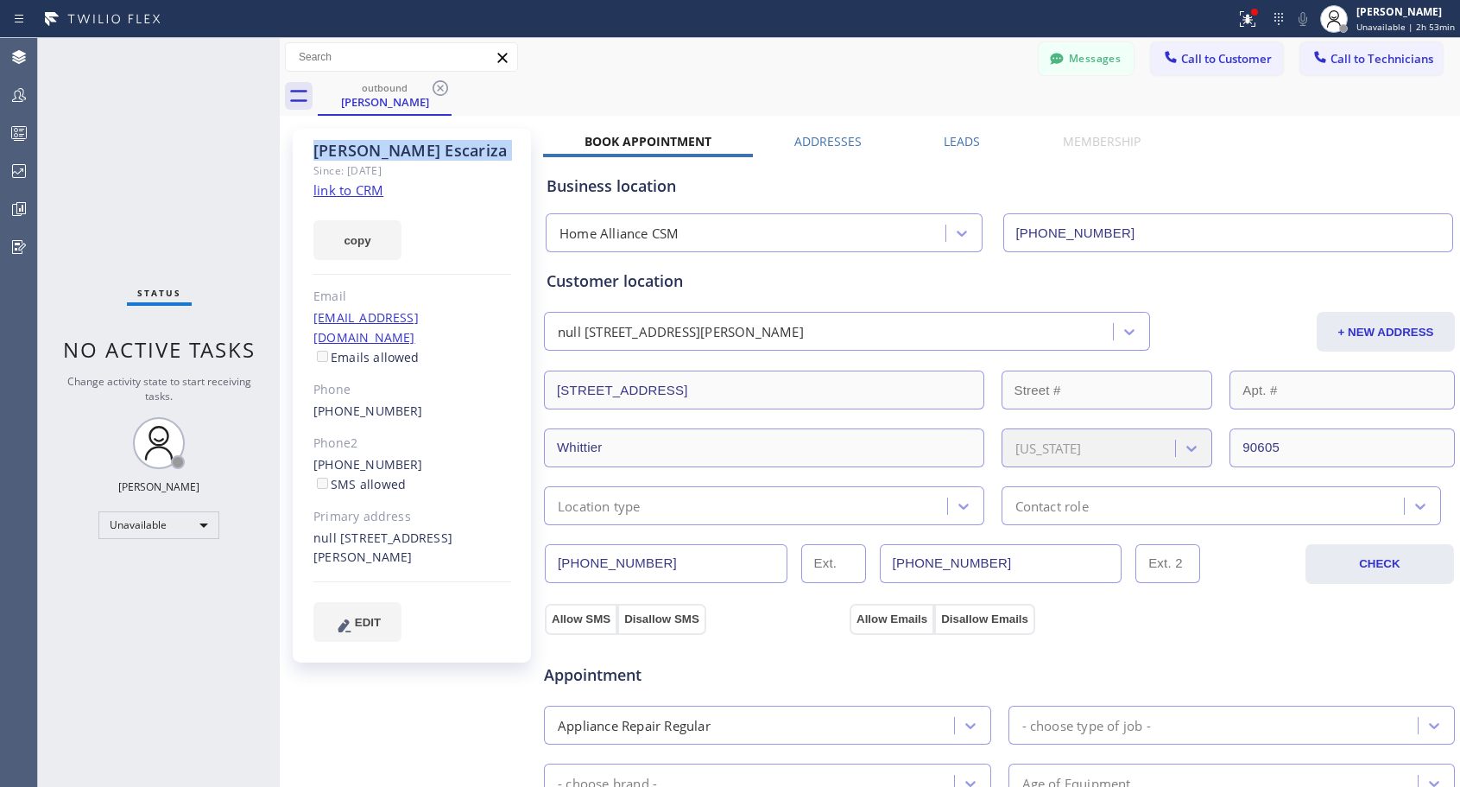
click at [441, 84] on icon at bounding box center [440, 88] width 21 height 21
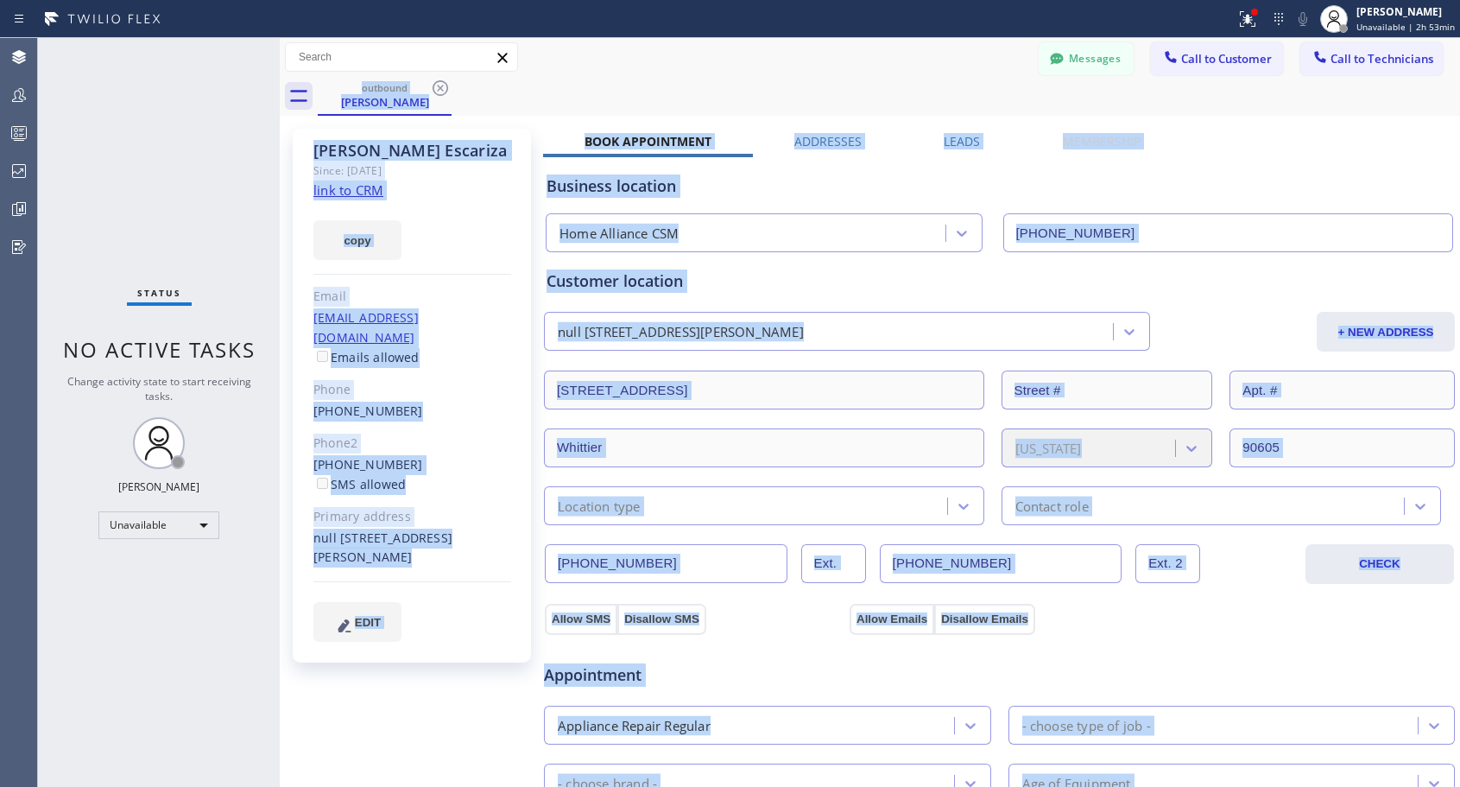
click at [441, 84] on div "outbound [PERSON_NAME]" at bounding box center [889, 96] width 1142 height 39
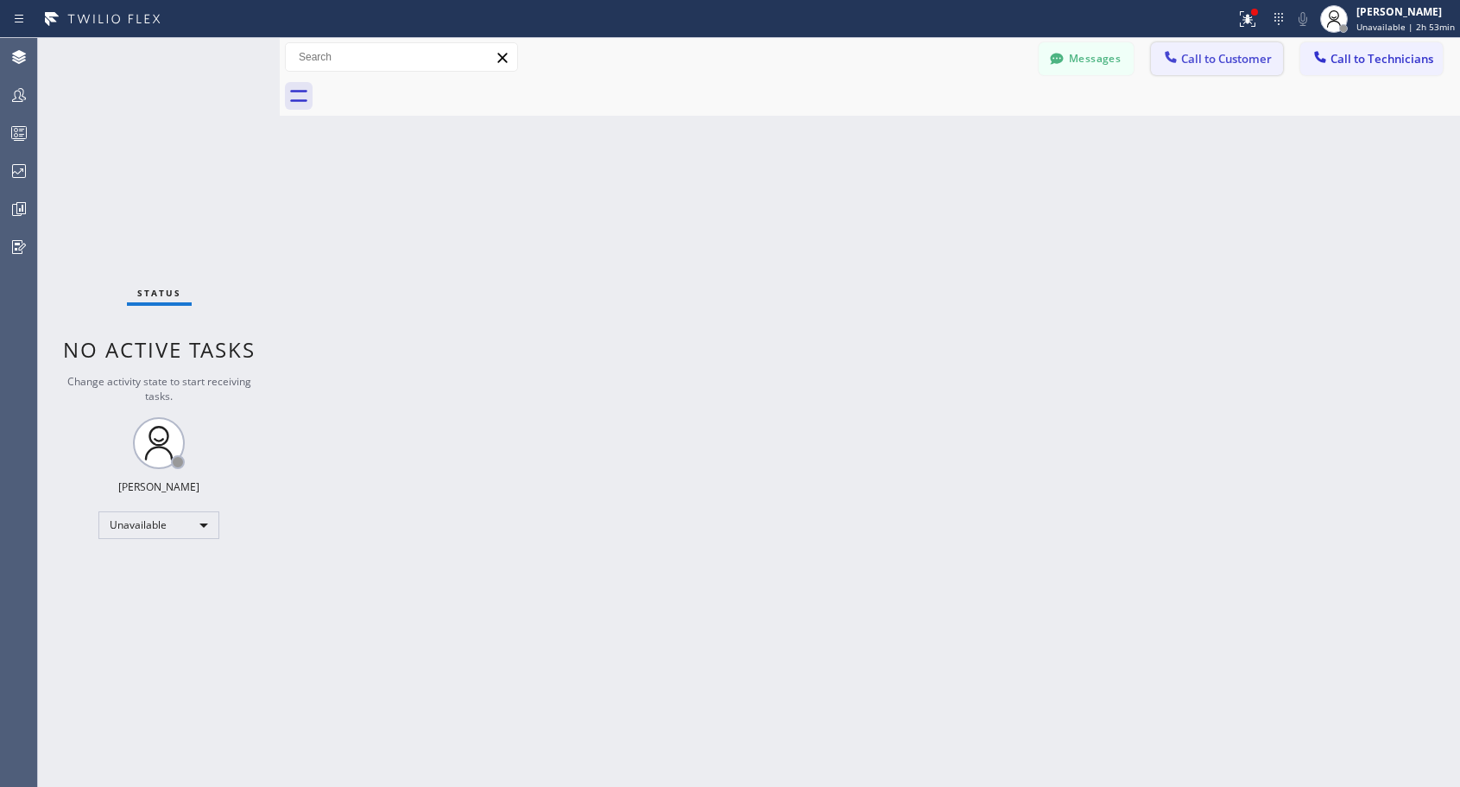
click at [1193, 54] on span "Call to Customer" at bounding box center [1226, 59] width 91 height 16
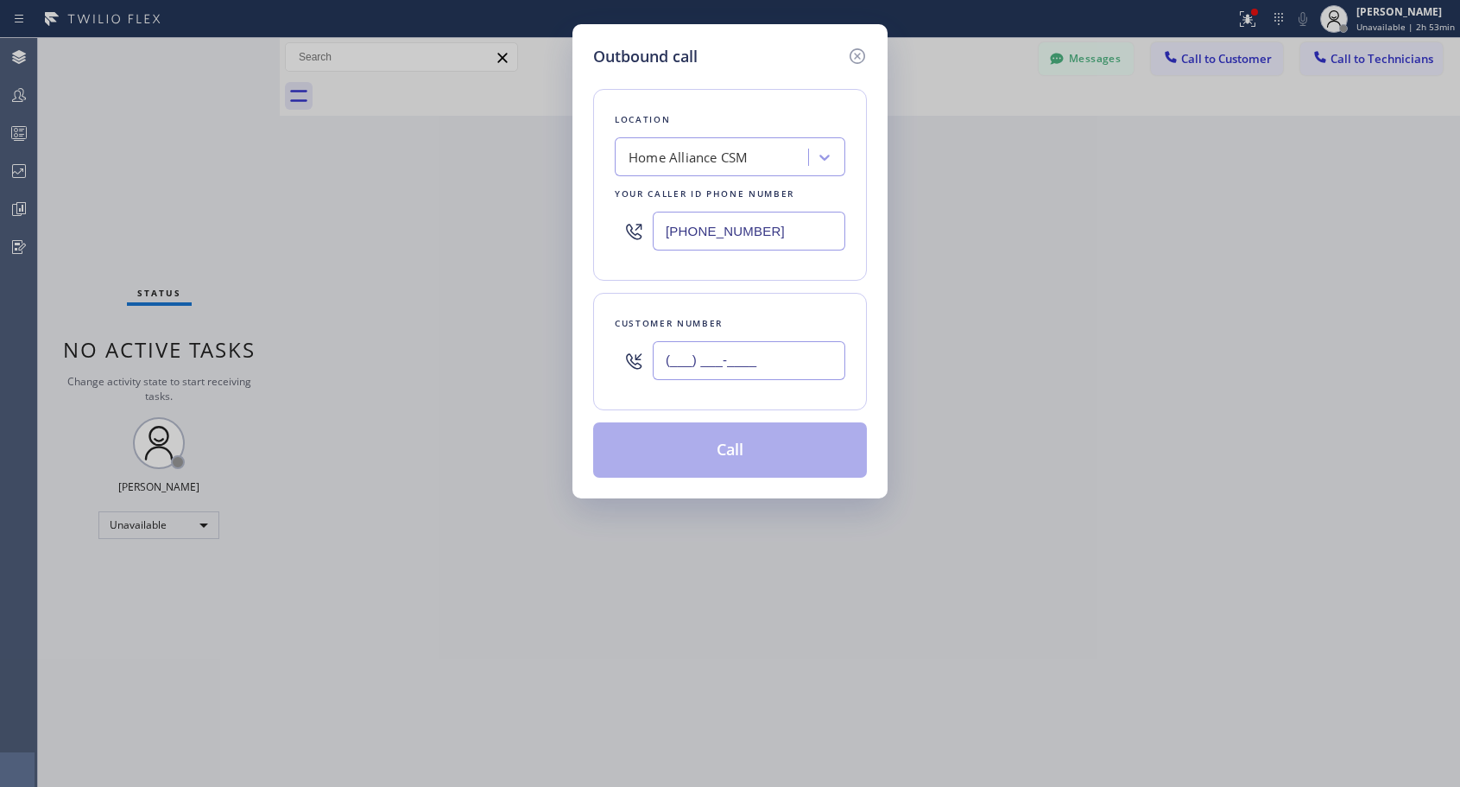
click at [804, 348] on input "(___) ___-____" at bounding box center [749, 360] width 193 height 39
paste input "925) 323-9543"
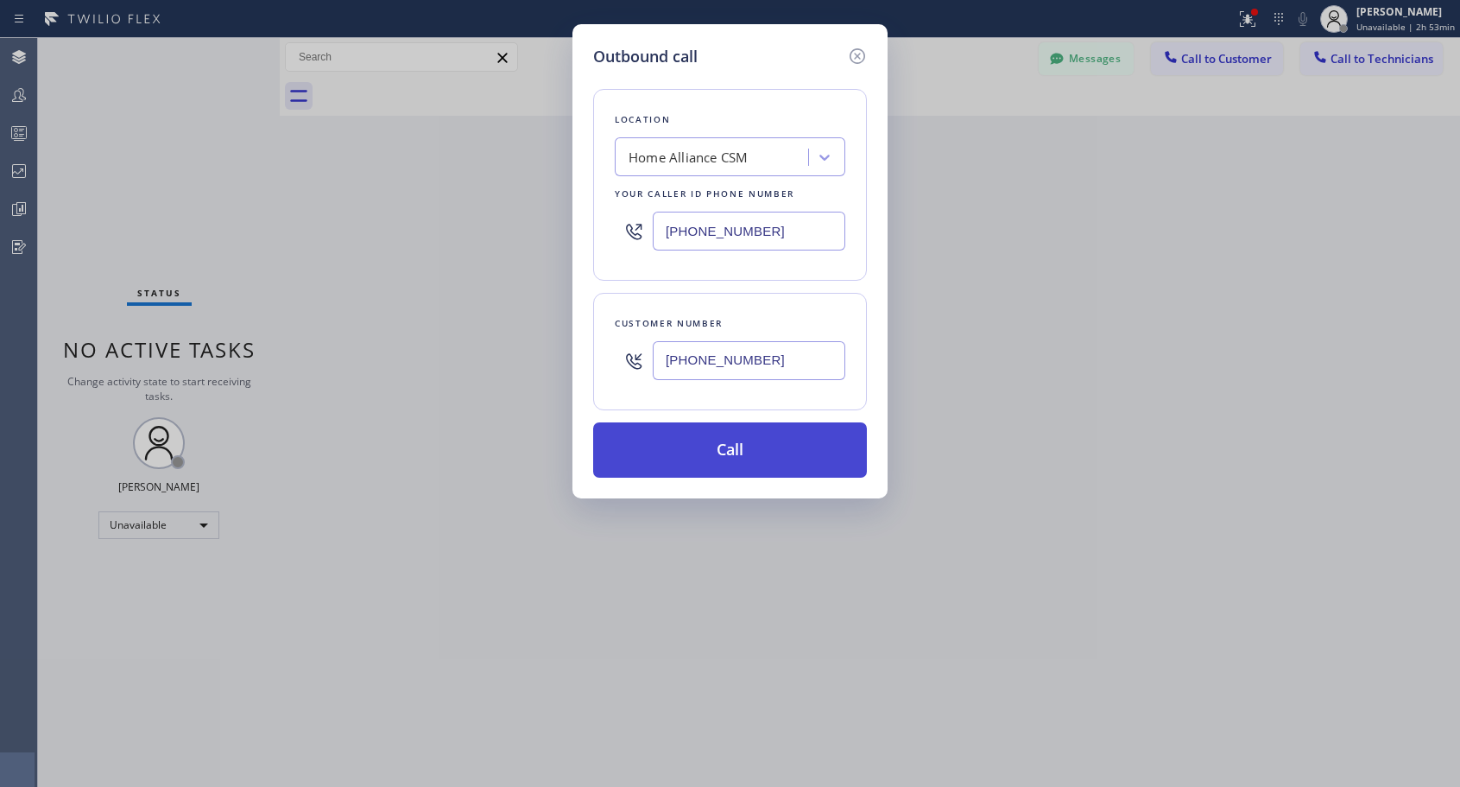
type input "[PHONE_NUMBER]"
click at [718, 452] on button "Call" at bounding box center [730, 449] width 274 height 55
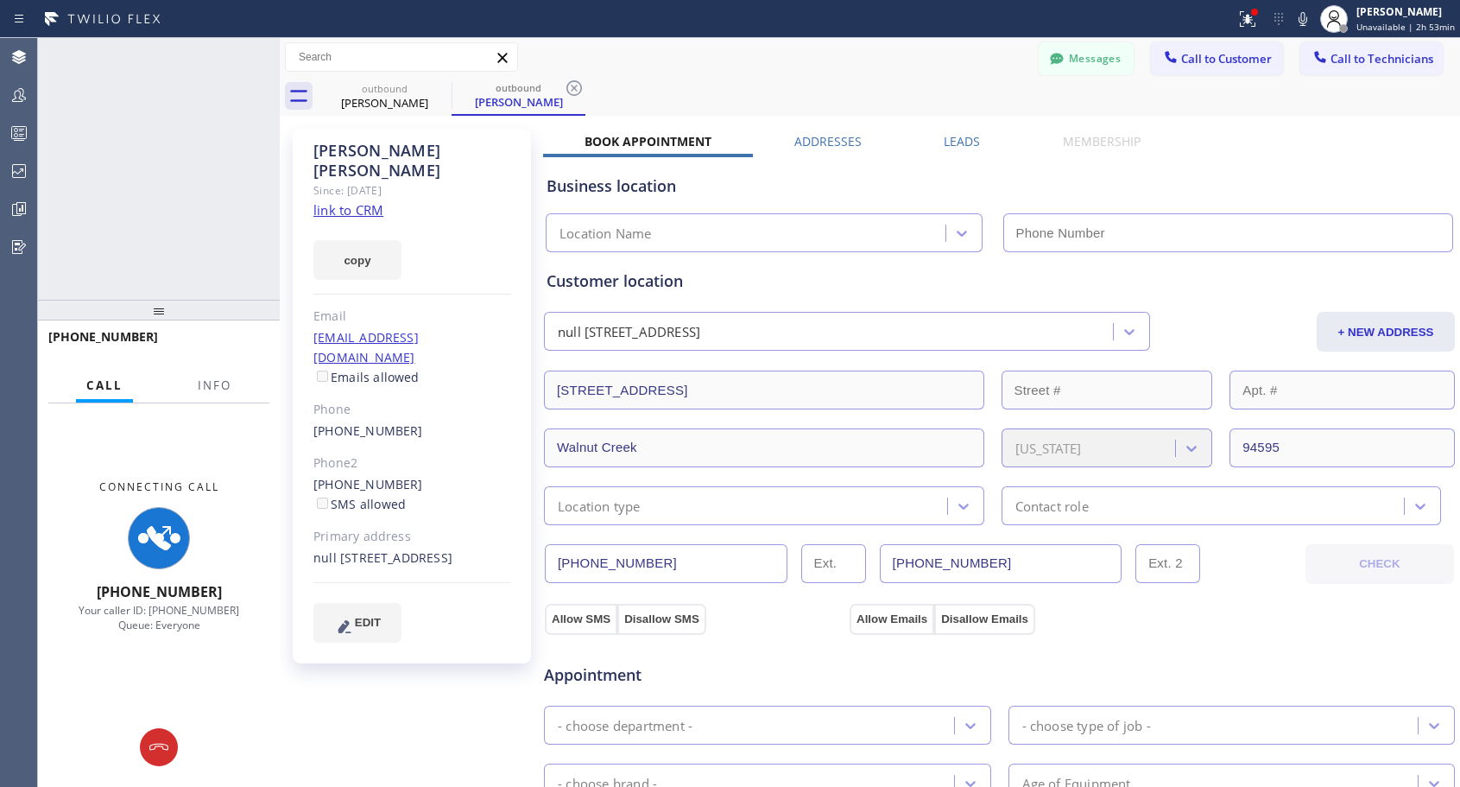
type input "[PHONE_NUMBER]"
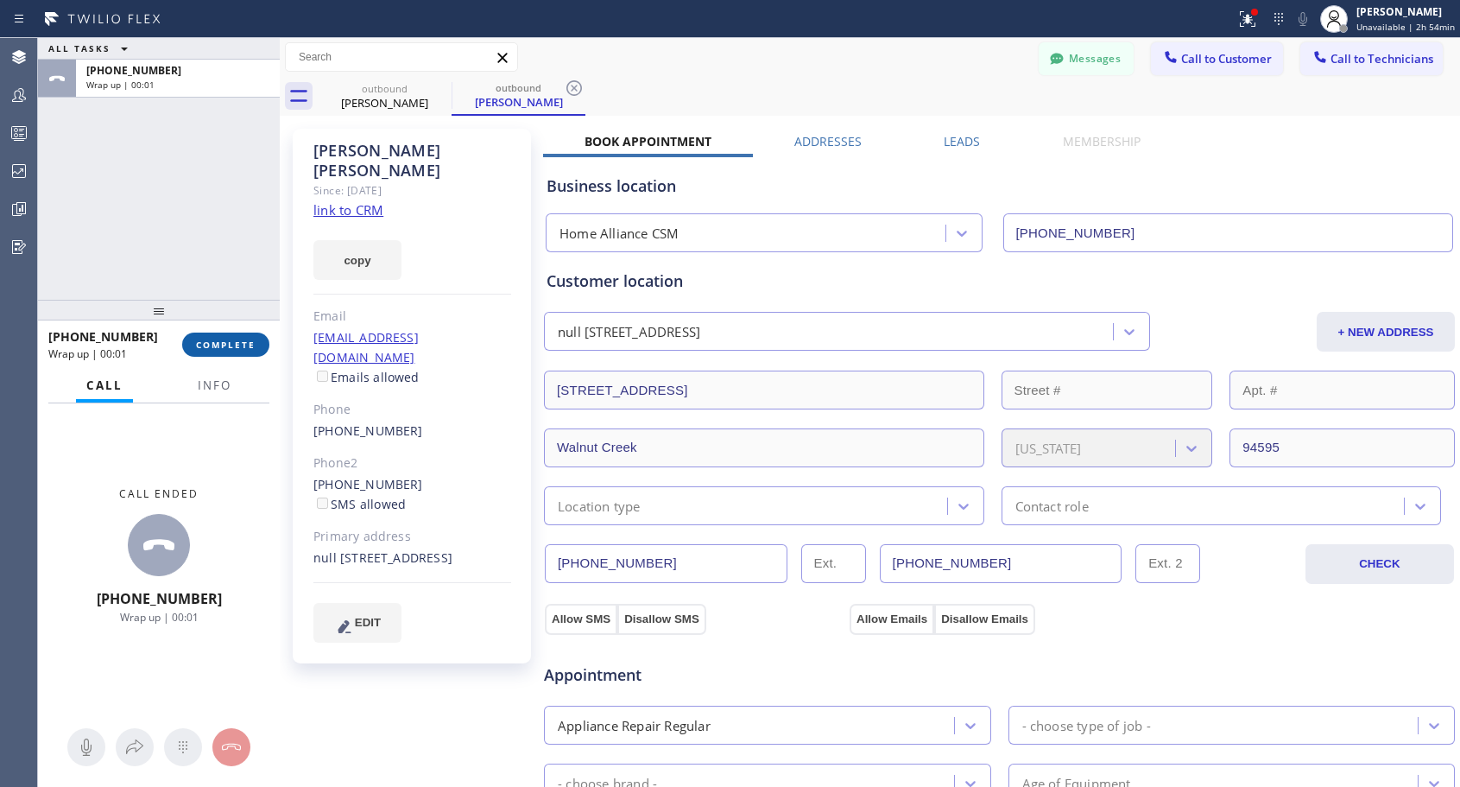
click at [212, 339] on span "COMPLETE" at bounding box center [226, 344] width 60 height 12
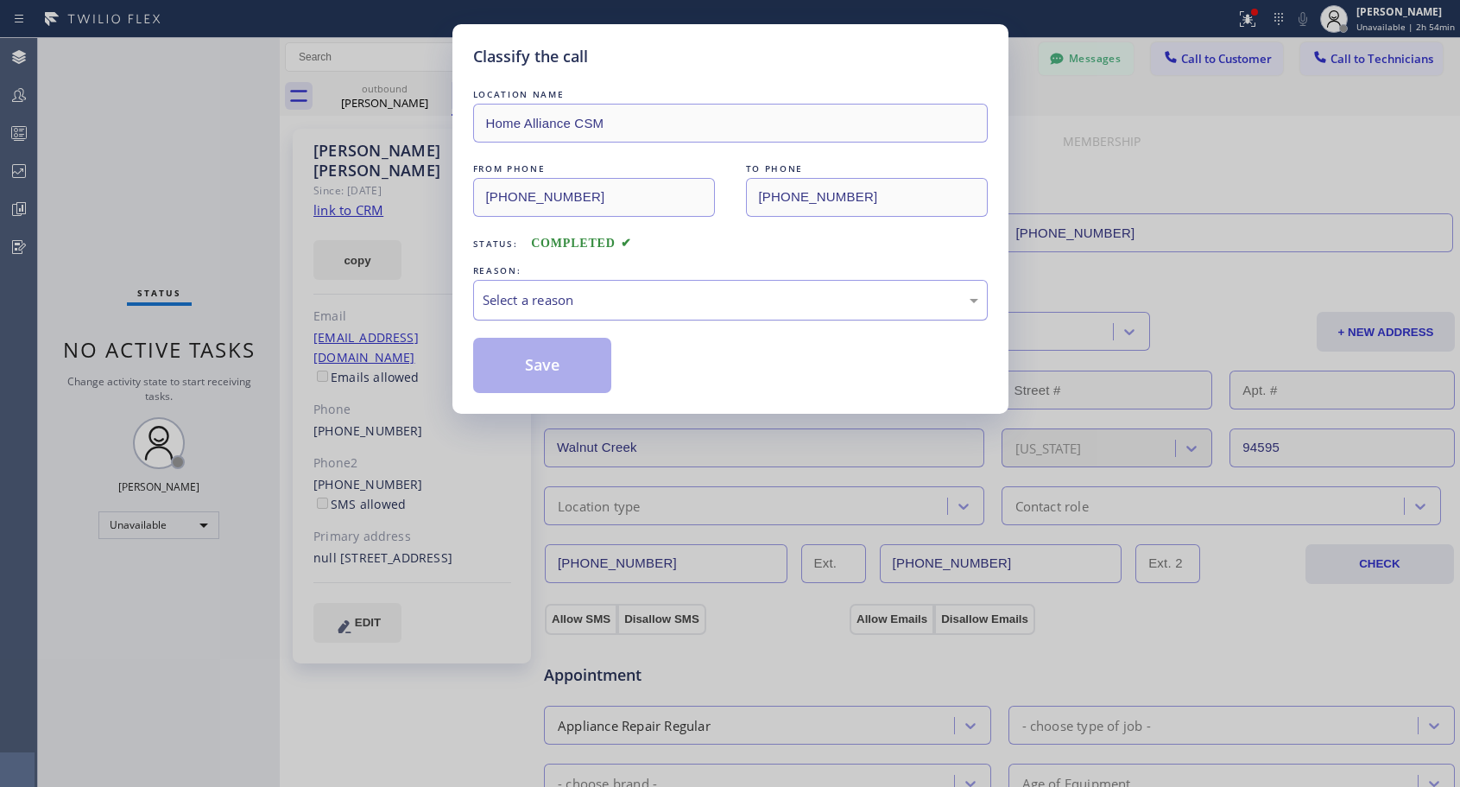
click at [727, 303] on div "Select a reason" at bounding box center [731, 300] width 496 height 20
click at [538, 364] on button "Save" at bounding box center [542, 365] width 139 height 55
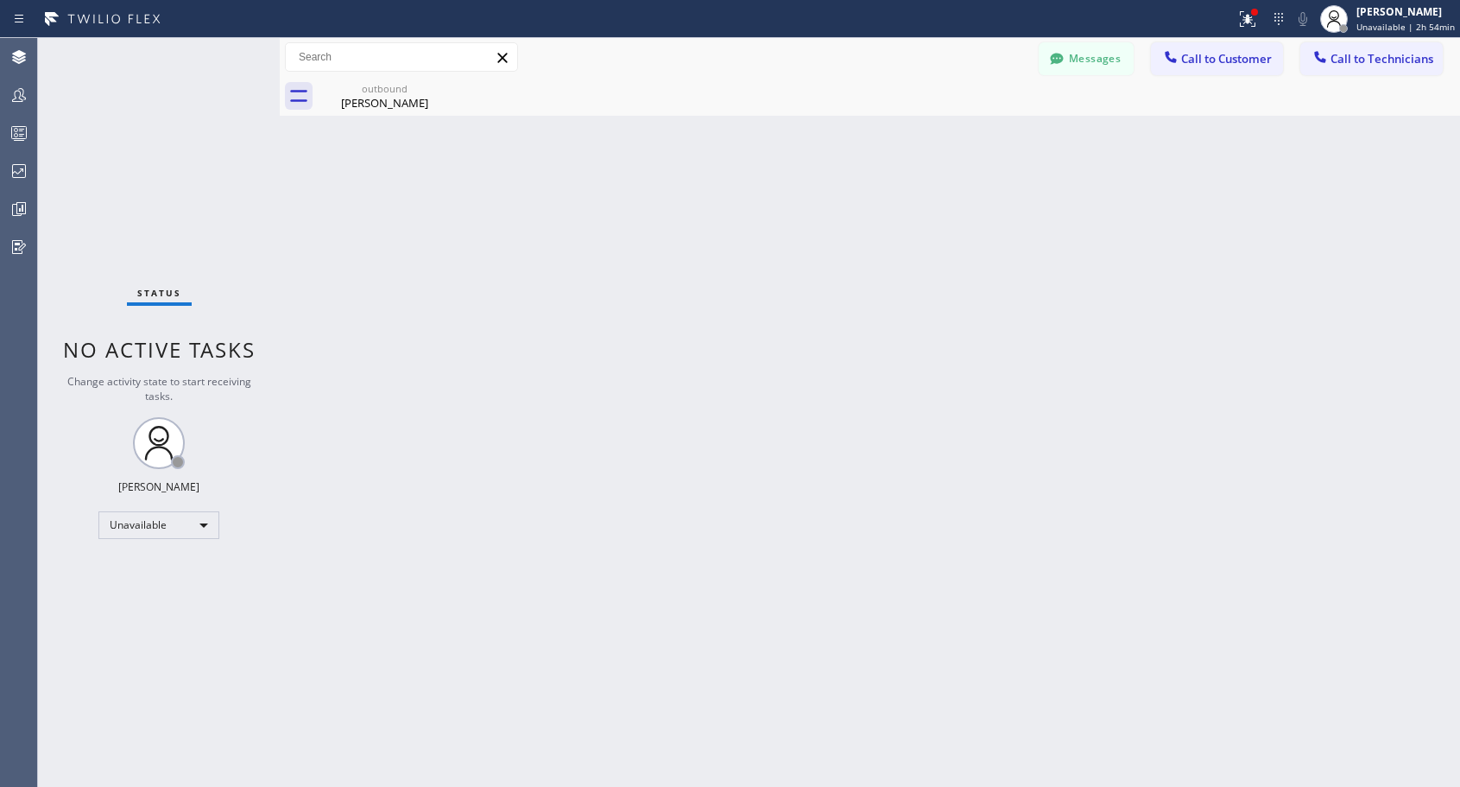
click at [497, 196] on div "Back to Dashboard Change Sender ID Customers Technicians NH [PERSON_NAME] [DATE…" at bounding box center [870, 412] width 1180 height 749
click at [1240, 62] on span "Call to Customer" at bounding box center [1226, 59] width 91 height 16
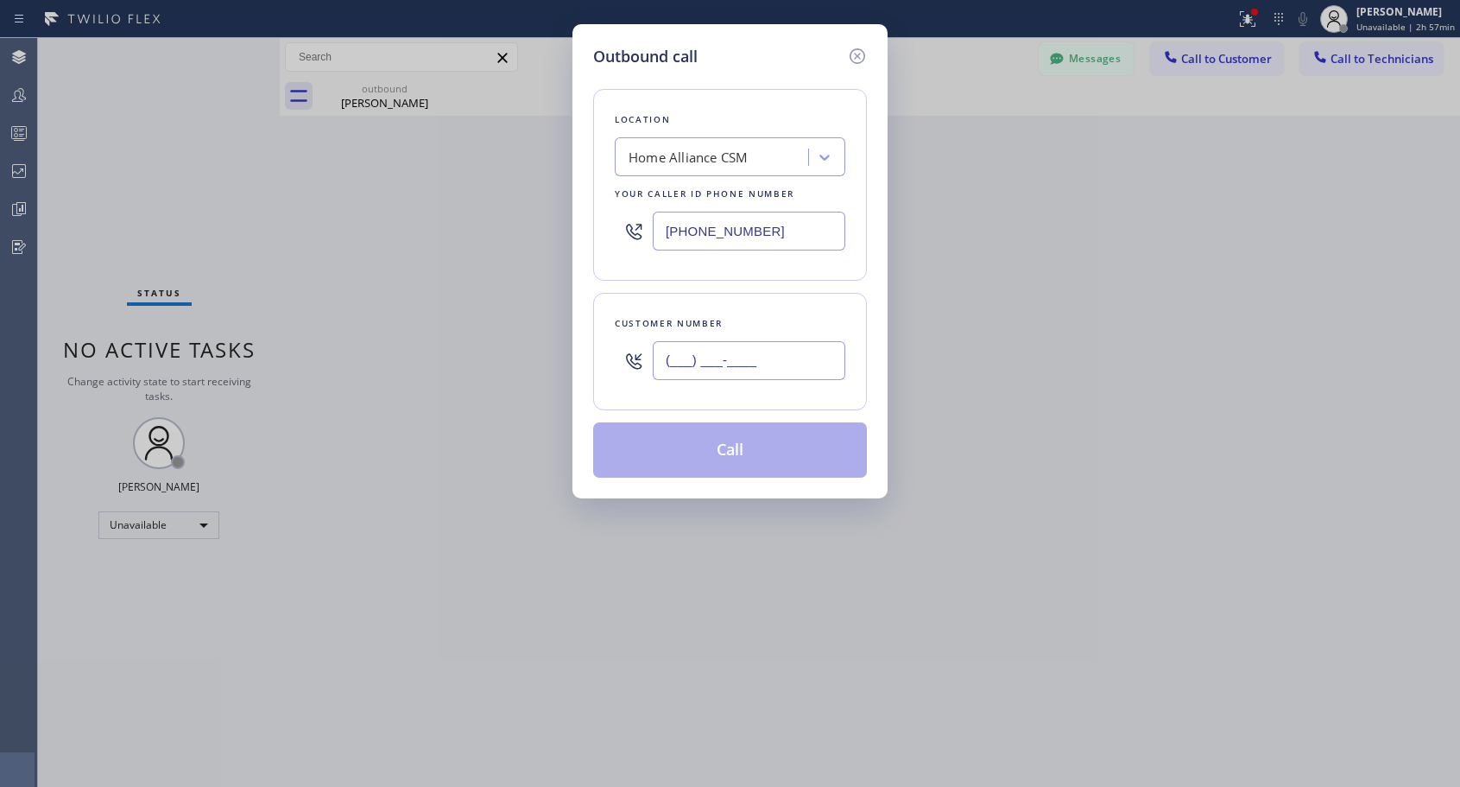
click at [692, 364] on input "(___) ___-____" at bounding box center [749, 360] width 193 height 39
paste input "858) 774-6338"
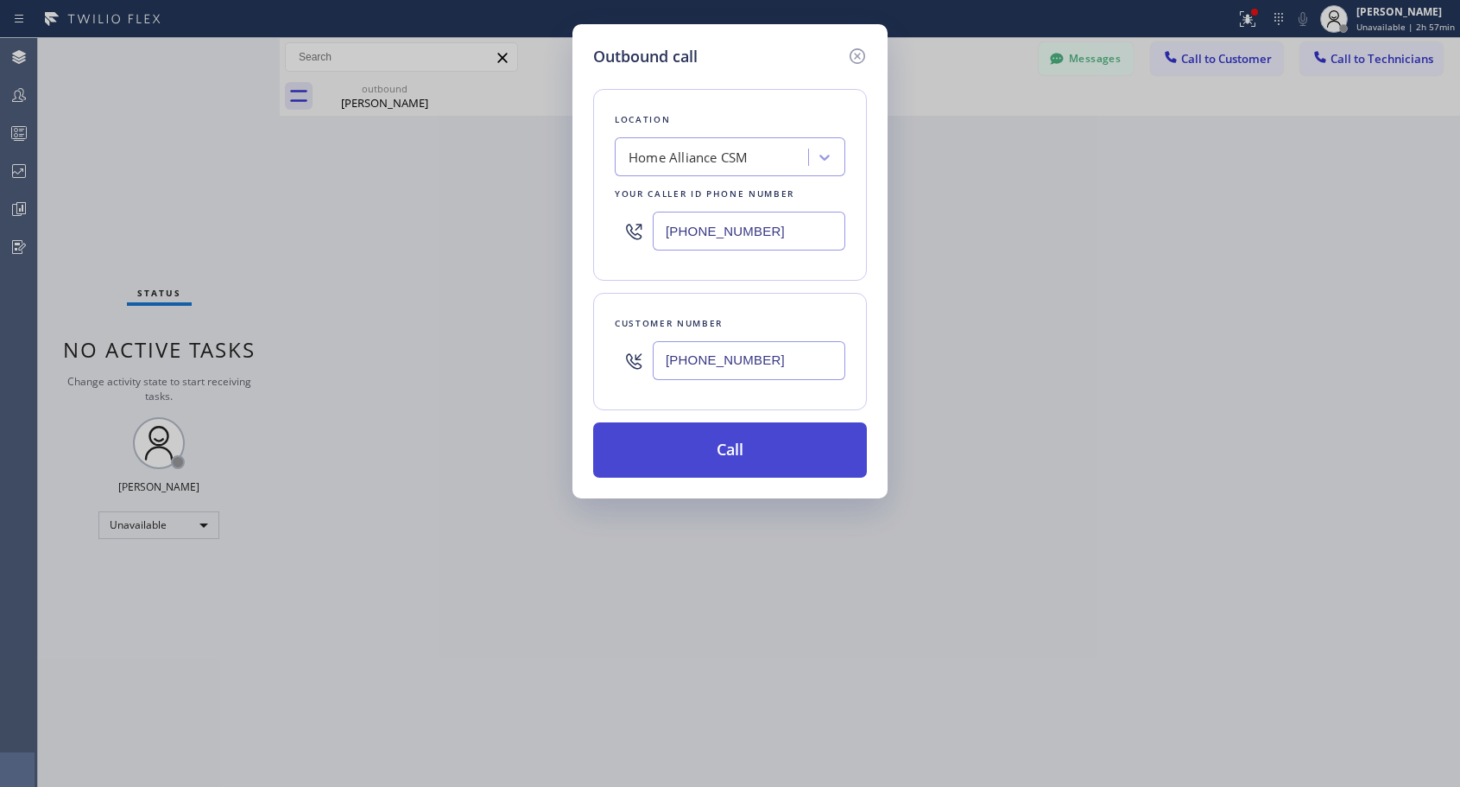
type input "[PHONE_NUMBER]"
click at [751, 453] on button "Call" at bounding box center [730, 449] width 274 height 55
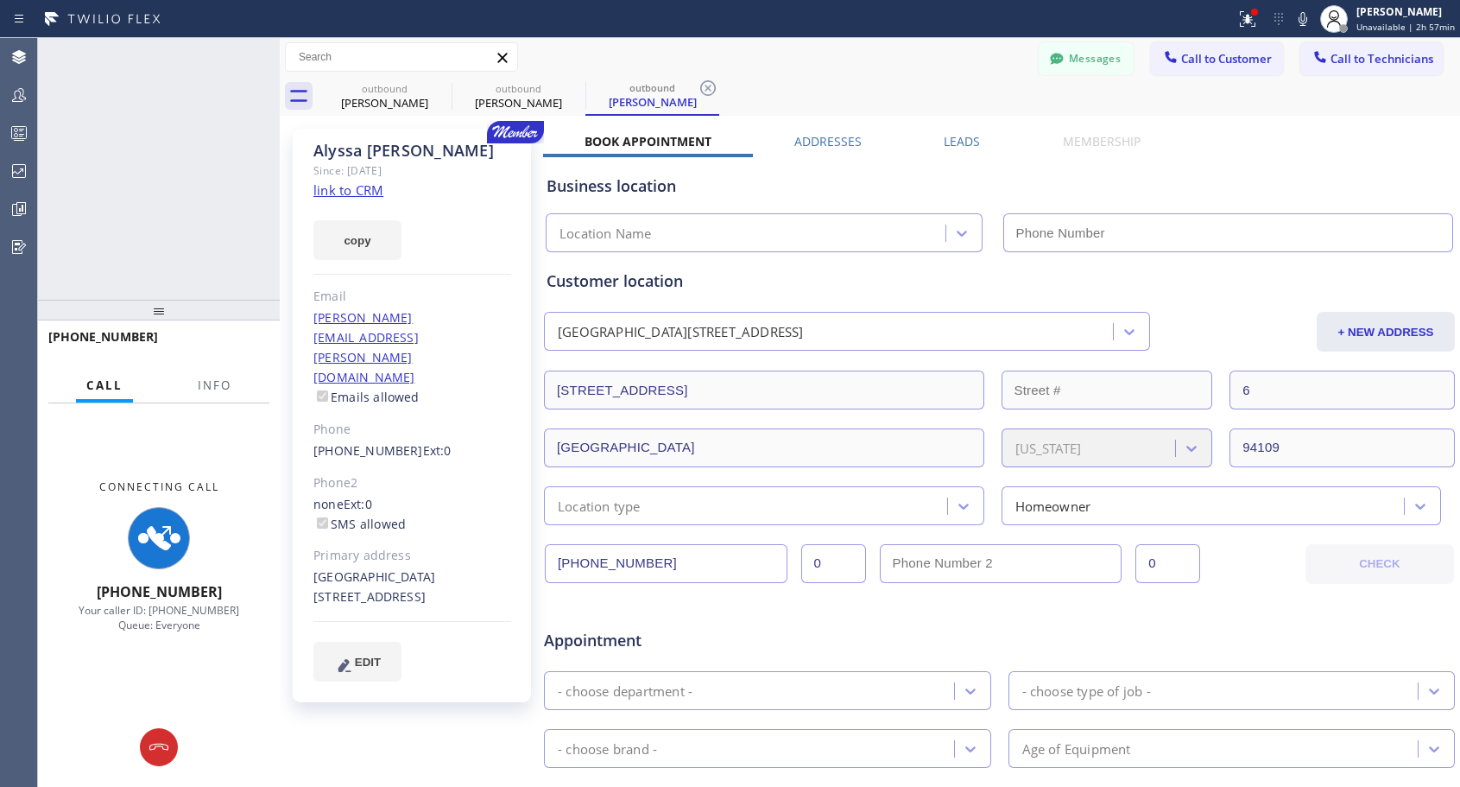
type input "[PHONE_NUMBER]"
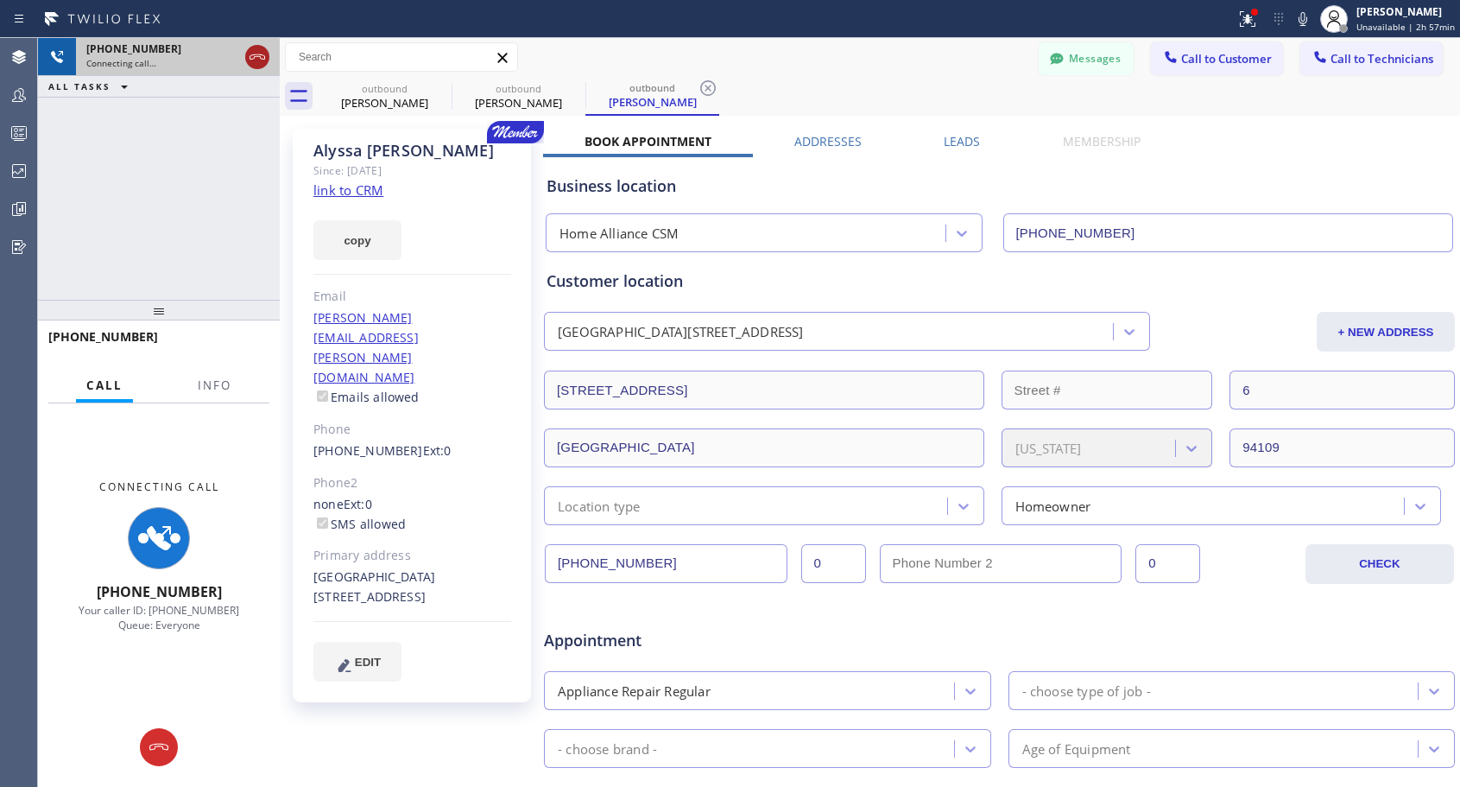
click at [257, 58] on icon at bounding box center [257, 57] width 21 height 21
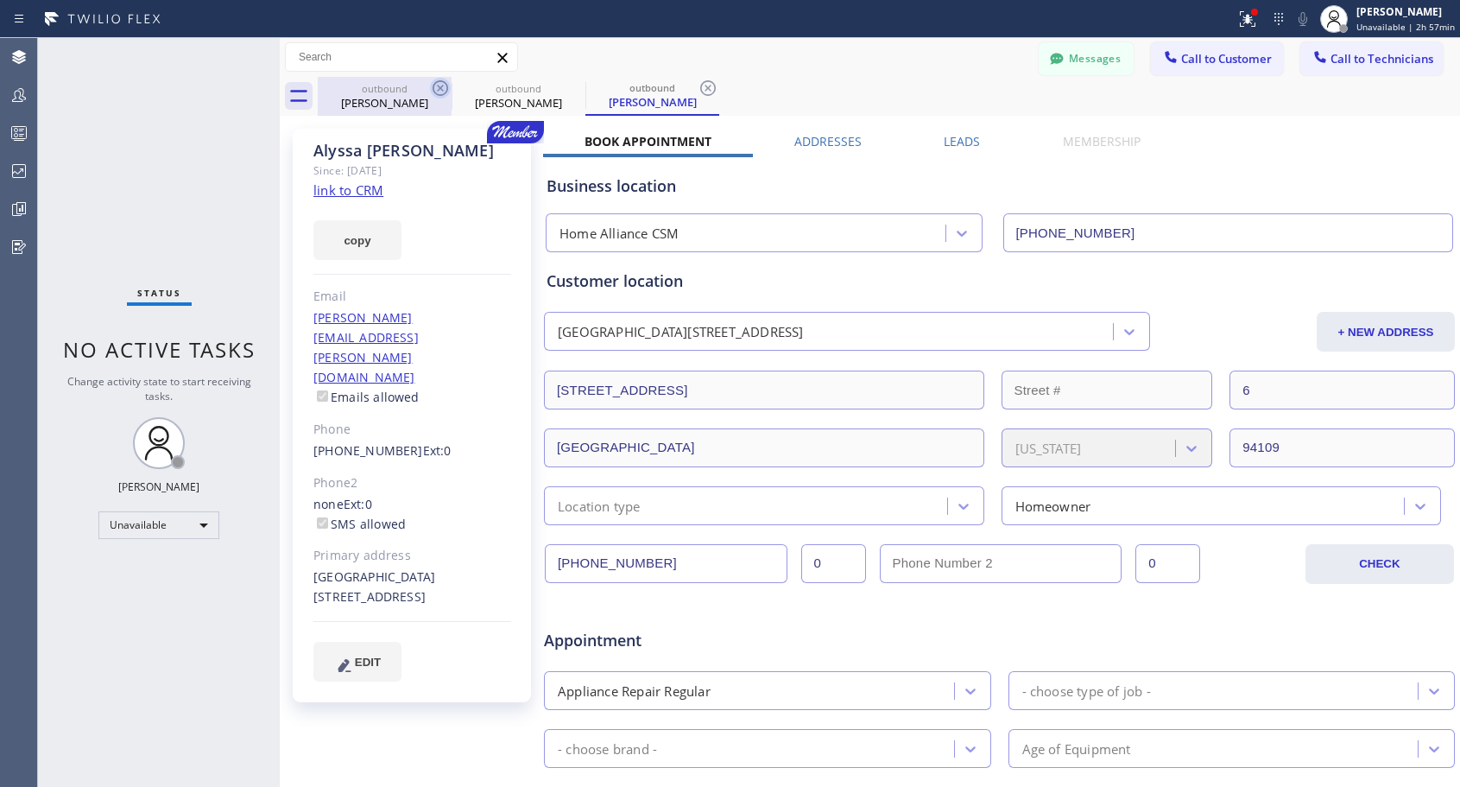
click at [430, 89] on icon at bounding box center [440, 88] width 21 height 21
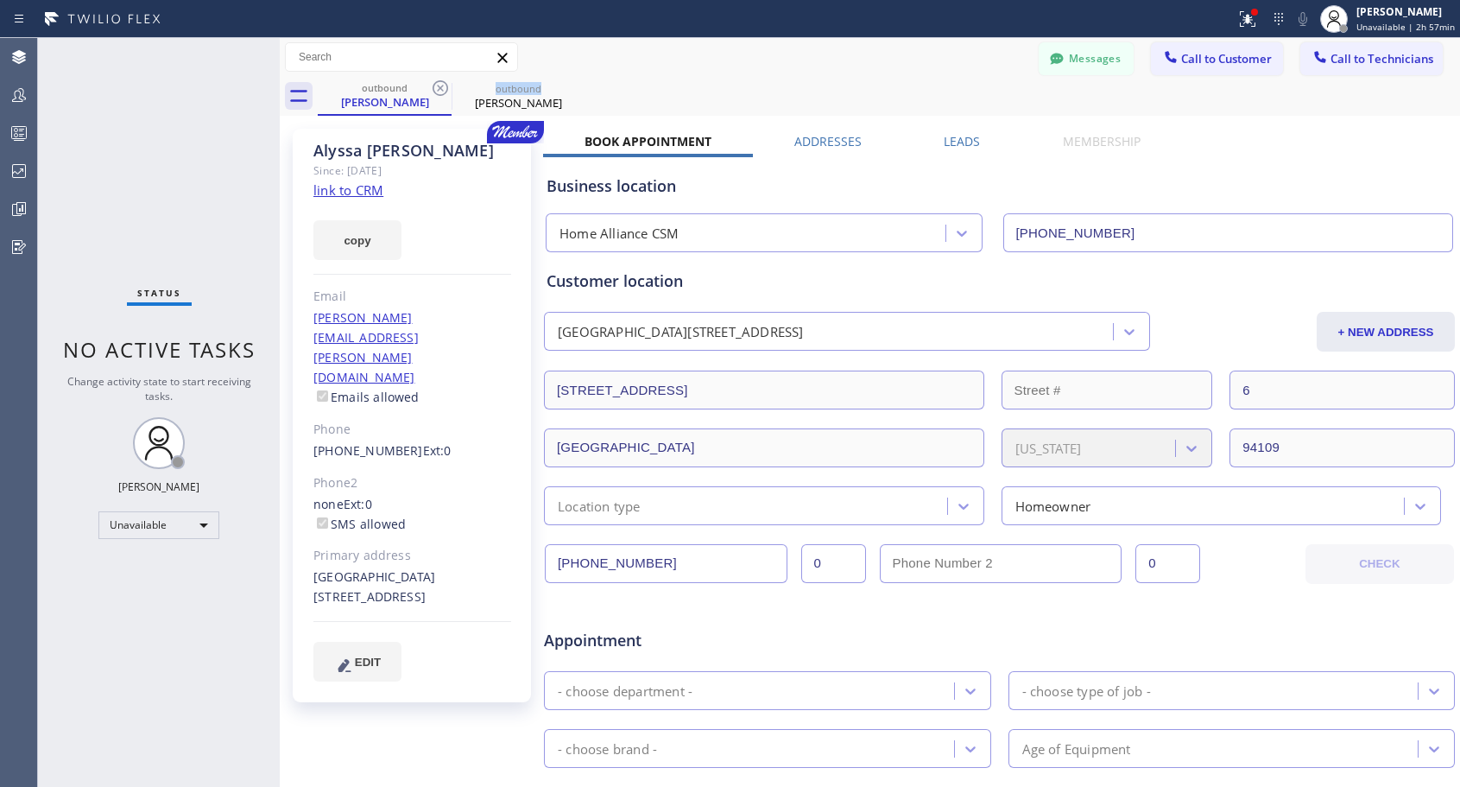
click at [430, 89] on icon at bounding box center [440, 88] width 21 height 21
click at [0, 0] on icon at bounding box center [0, 0] width 0 height 0
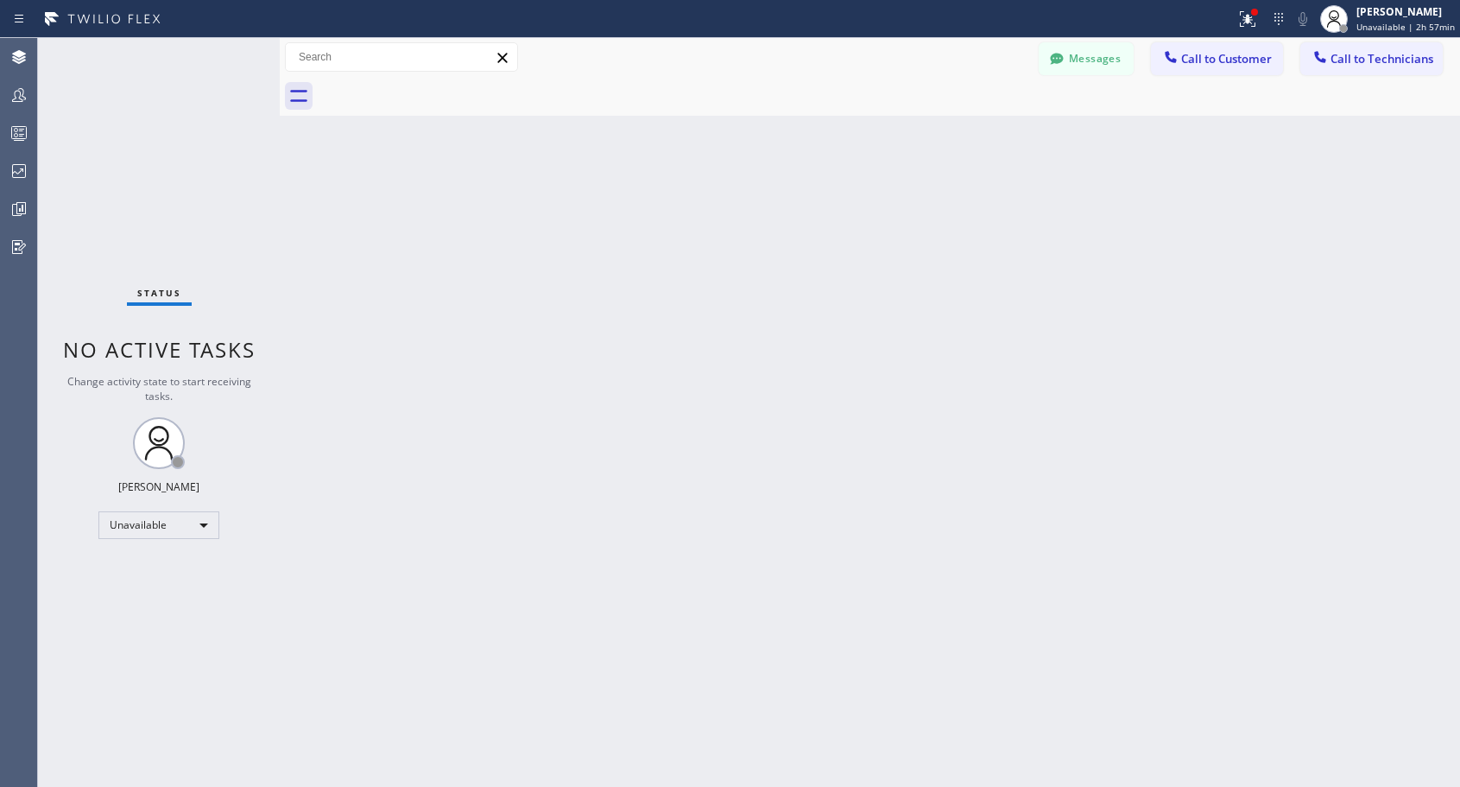
click at [430, 89] on div at bounding box center [889, 96] width 1142 height 39
click at [1215, 54] on span "Call to Customer" at bounding box center [1226, 59] width 91 height 16
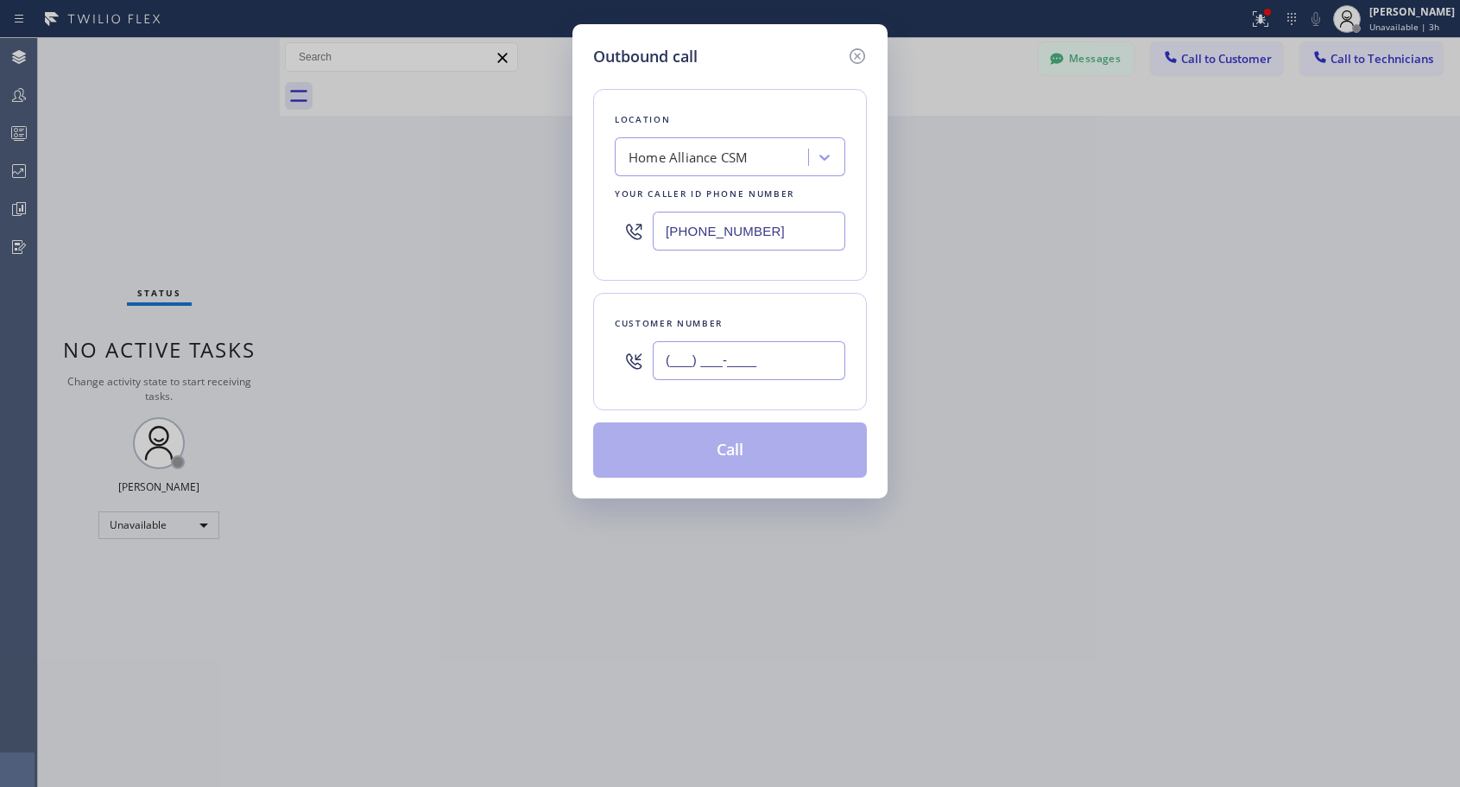
click at [794, 362] on input "(___) ___-____" at bounding box center [749, 360] width 193 height 39
paste input "206) 525-8250"
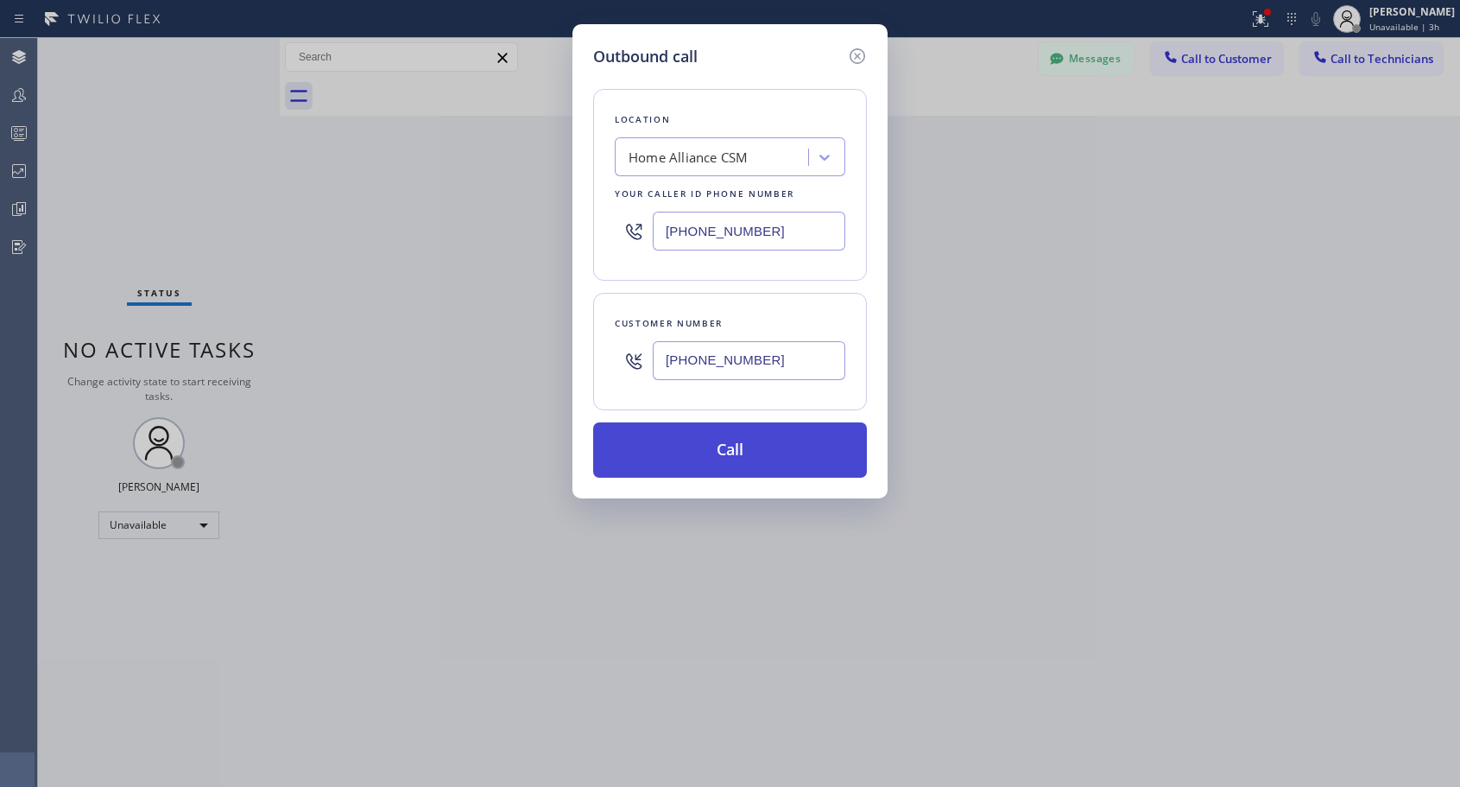
type input "[PHONE_NUMBER]"
click at [762, 442] on button "Call" at bounding box center [730, 449] width 274 height 55
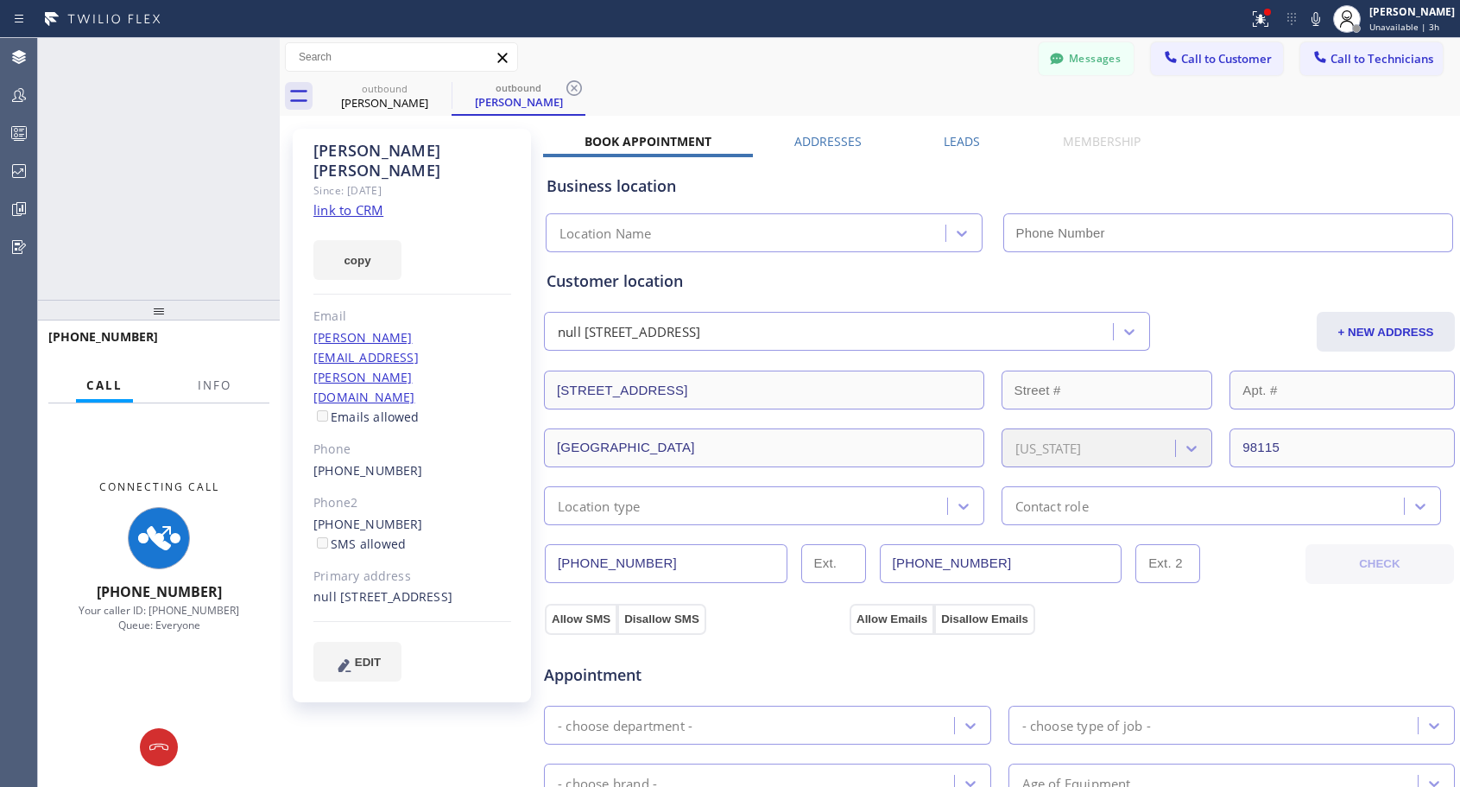
type input "[PHONE_NUMBER]"
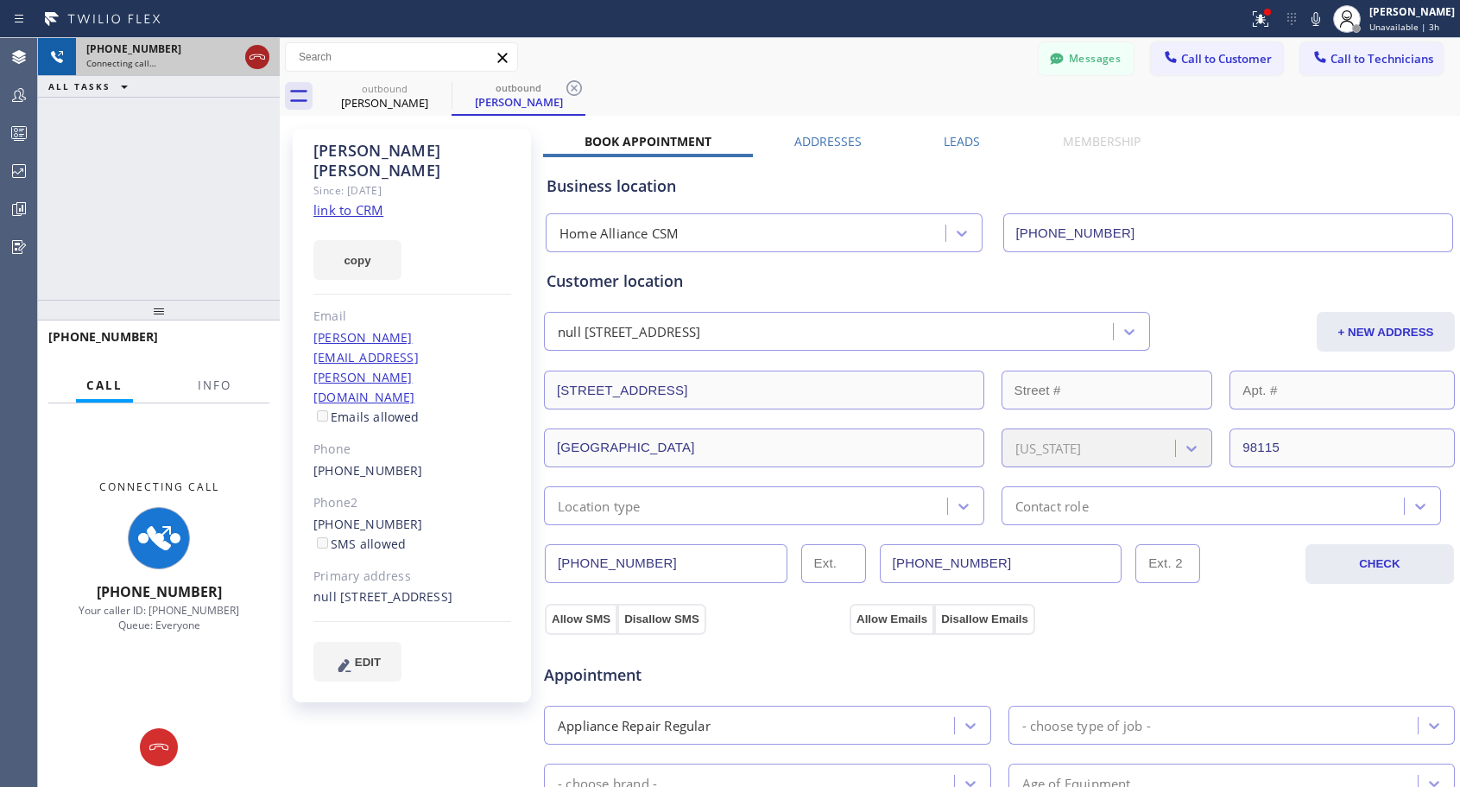
click at [255, 56] on icon at bounding box center [257, 57] width 21 height 21
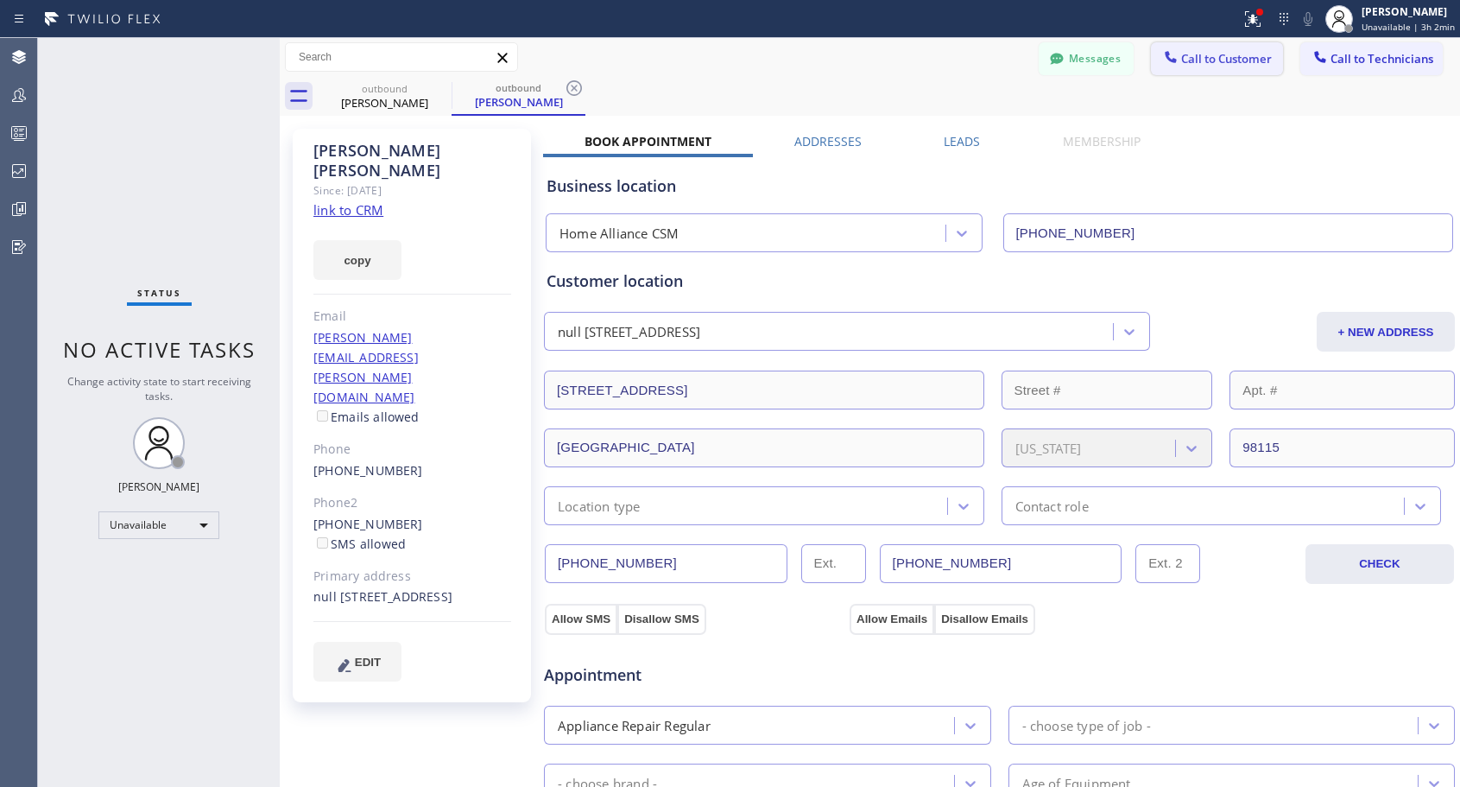
click at [1215, 62] on span "Call to Customer" at bounding box center [1226, 59] width 91 height 16
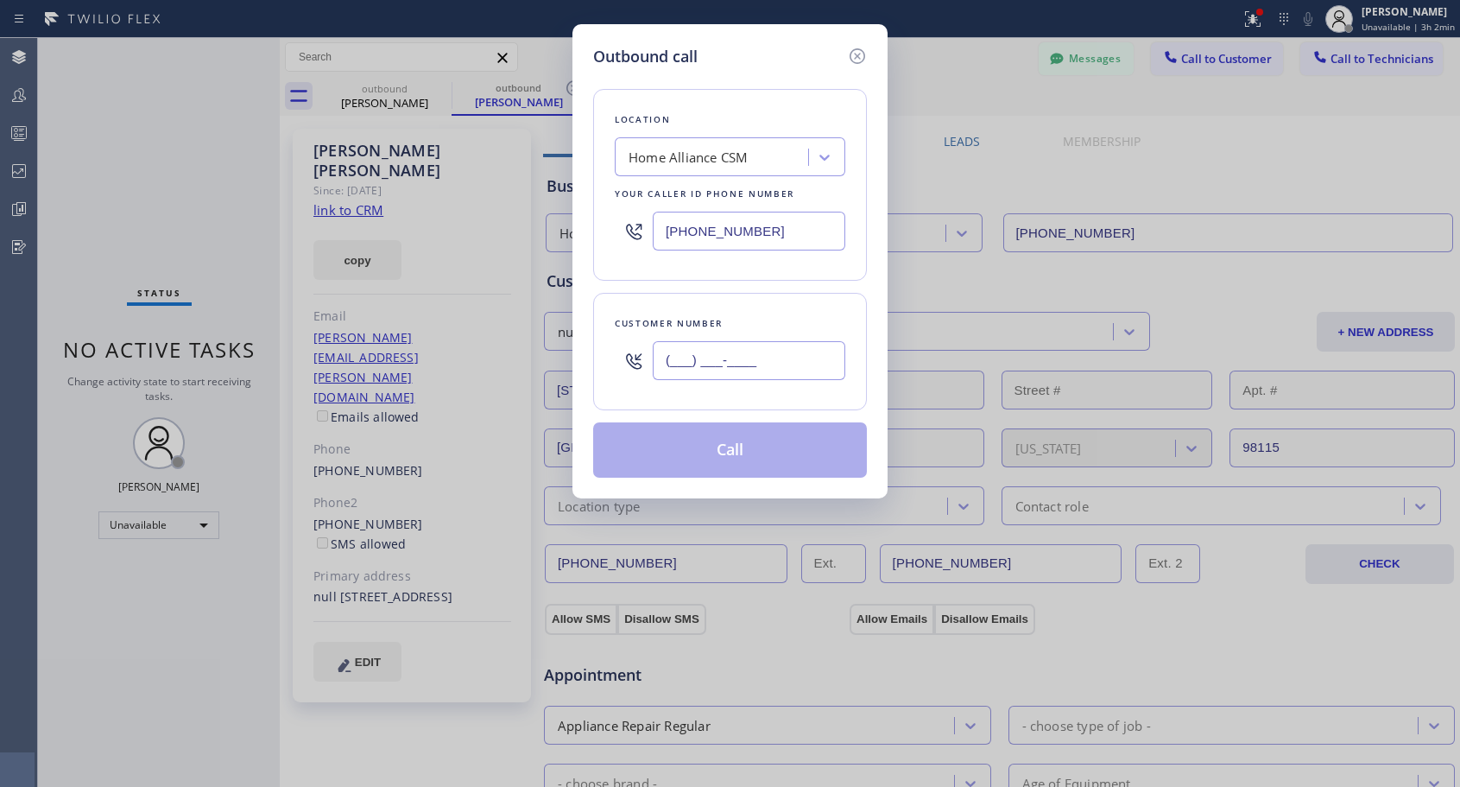
click at [756, 361] on input "(___) ___-____" at bounding box center [749, 360] width 193 height 39
paste input "858) 366-3337"
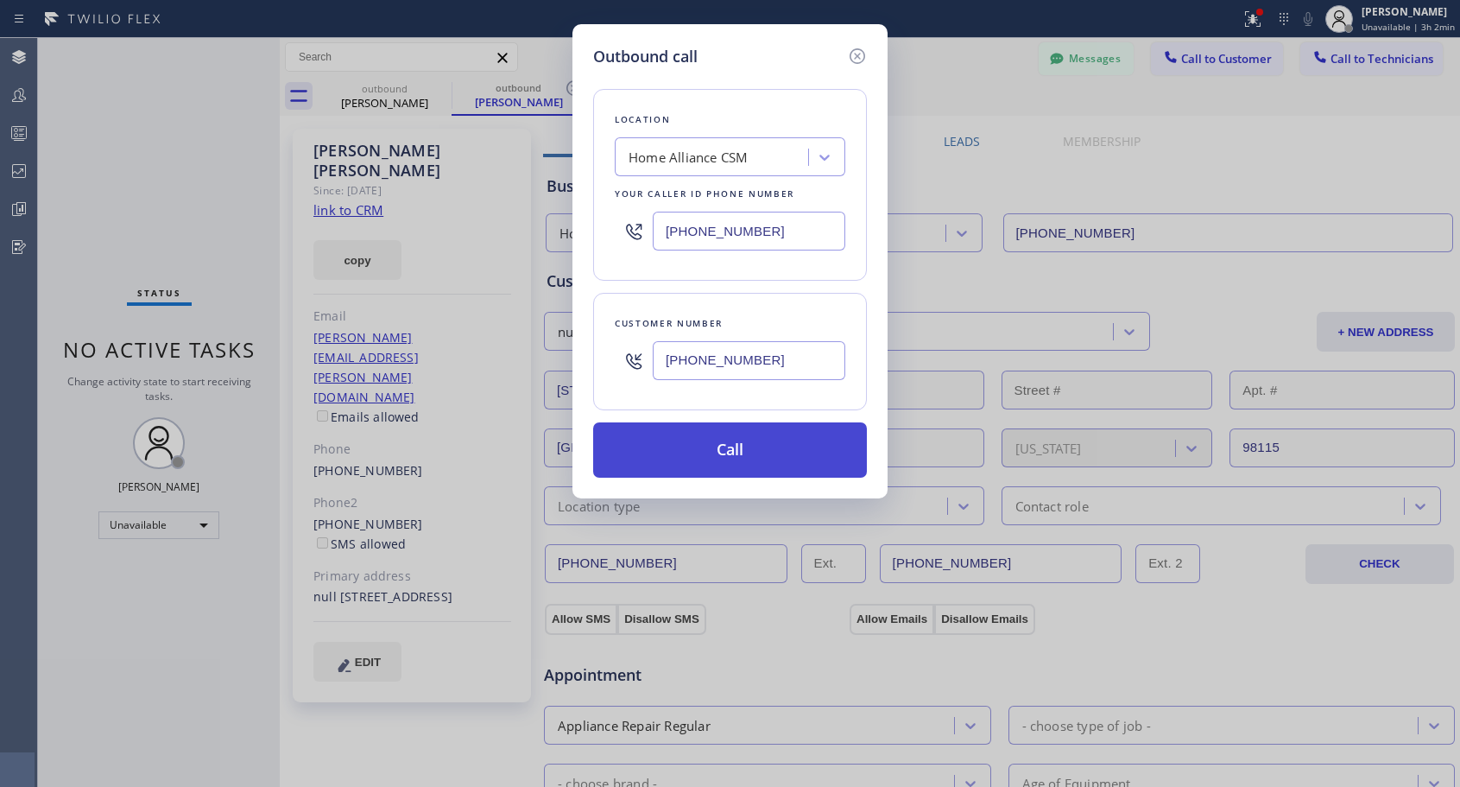
type input "[PHONE_NUMBER]"
drag, startPoint x: 746, startPoint y: 452, endPoint x: 751, endPoint y: 89, distance: 363.6
click at [745, 452] on button "Call" at bounding box center [730, 449] width 274 height 55
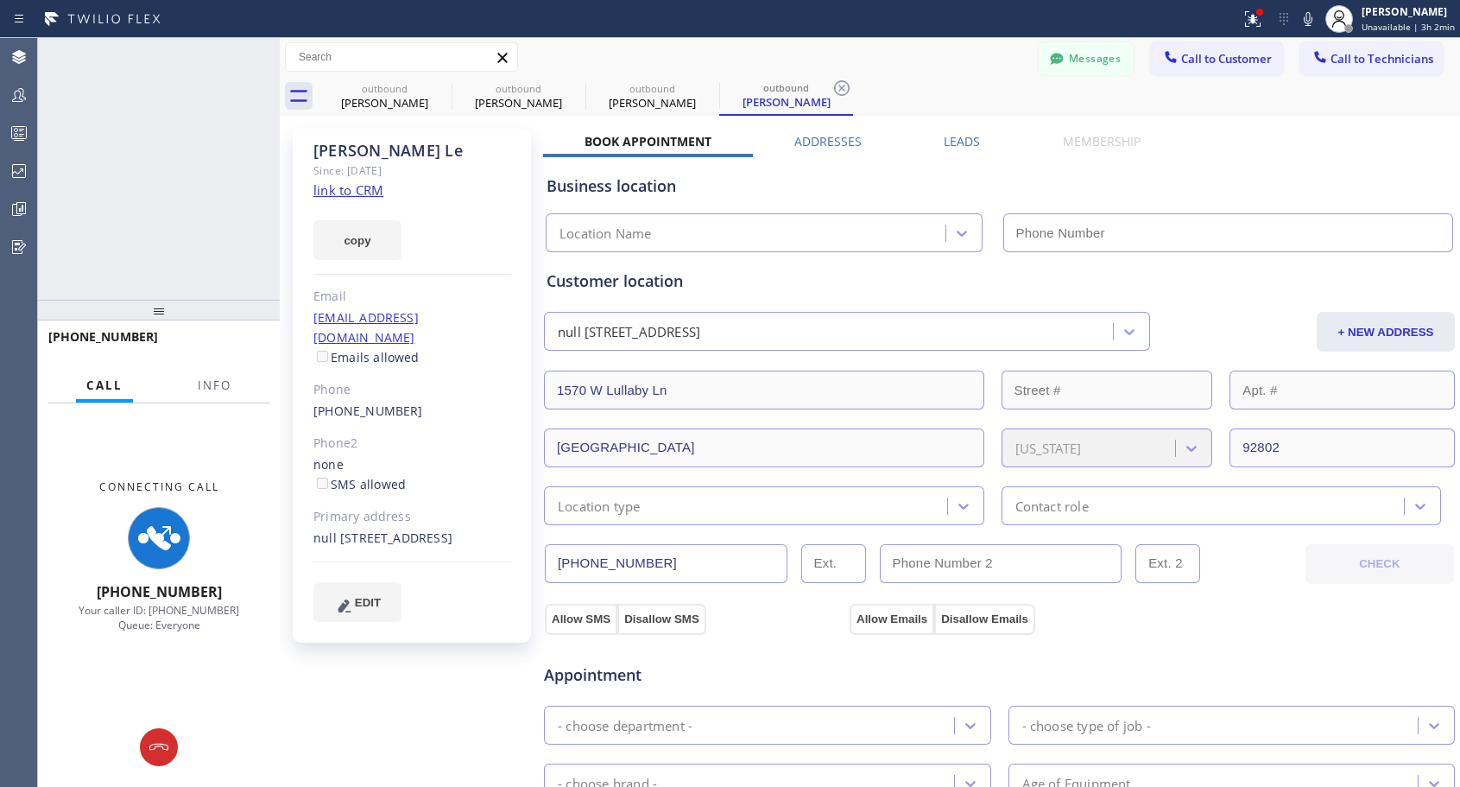
type input "[PHONE_NUMBER]"
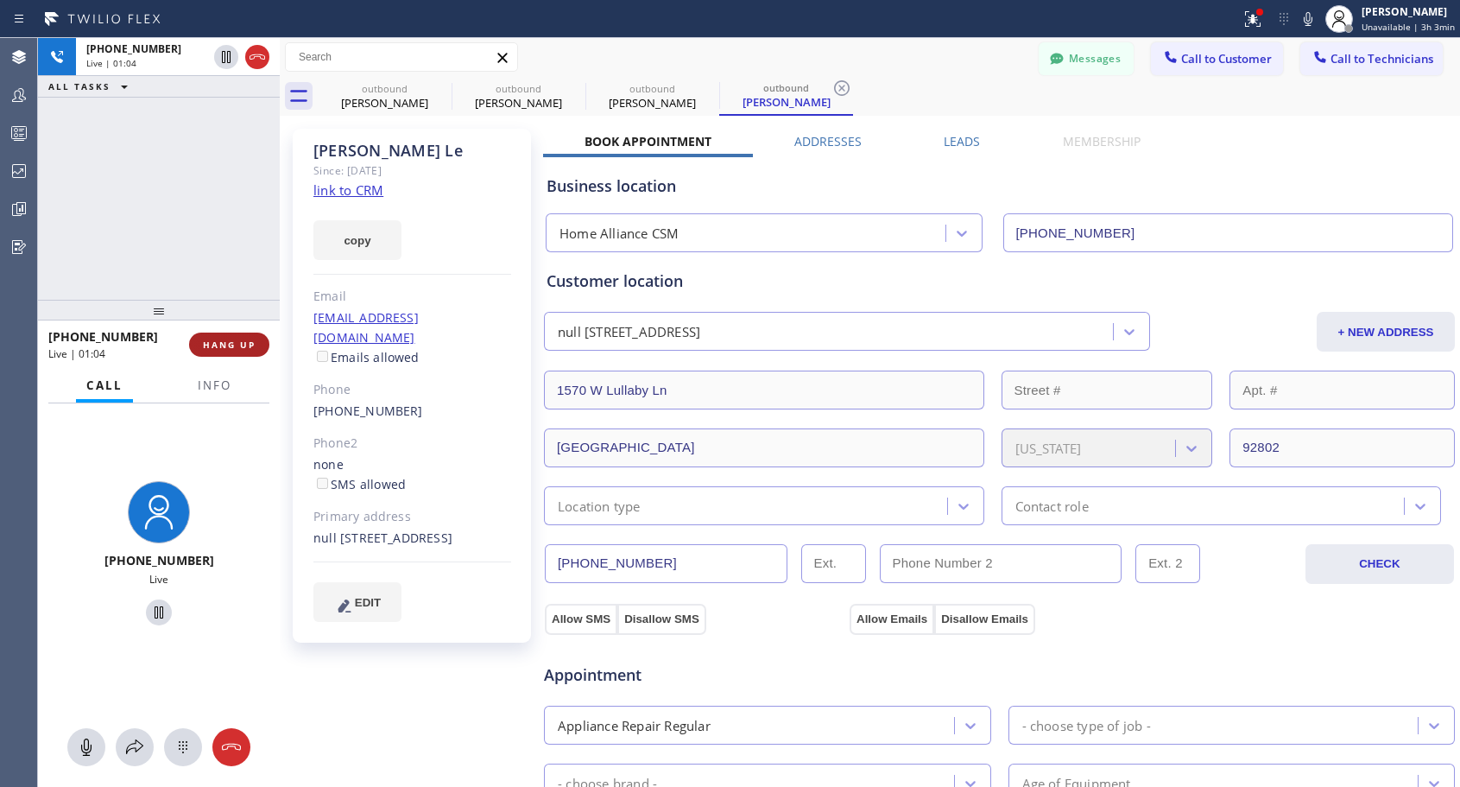
click at [243, 348] on span "HANG UP" at bounding box center [229, 344] width 53 height 12
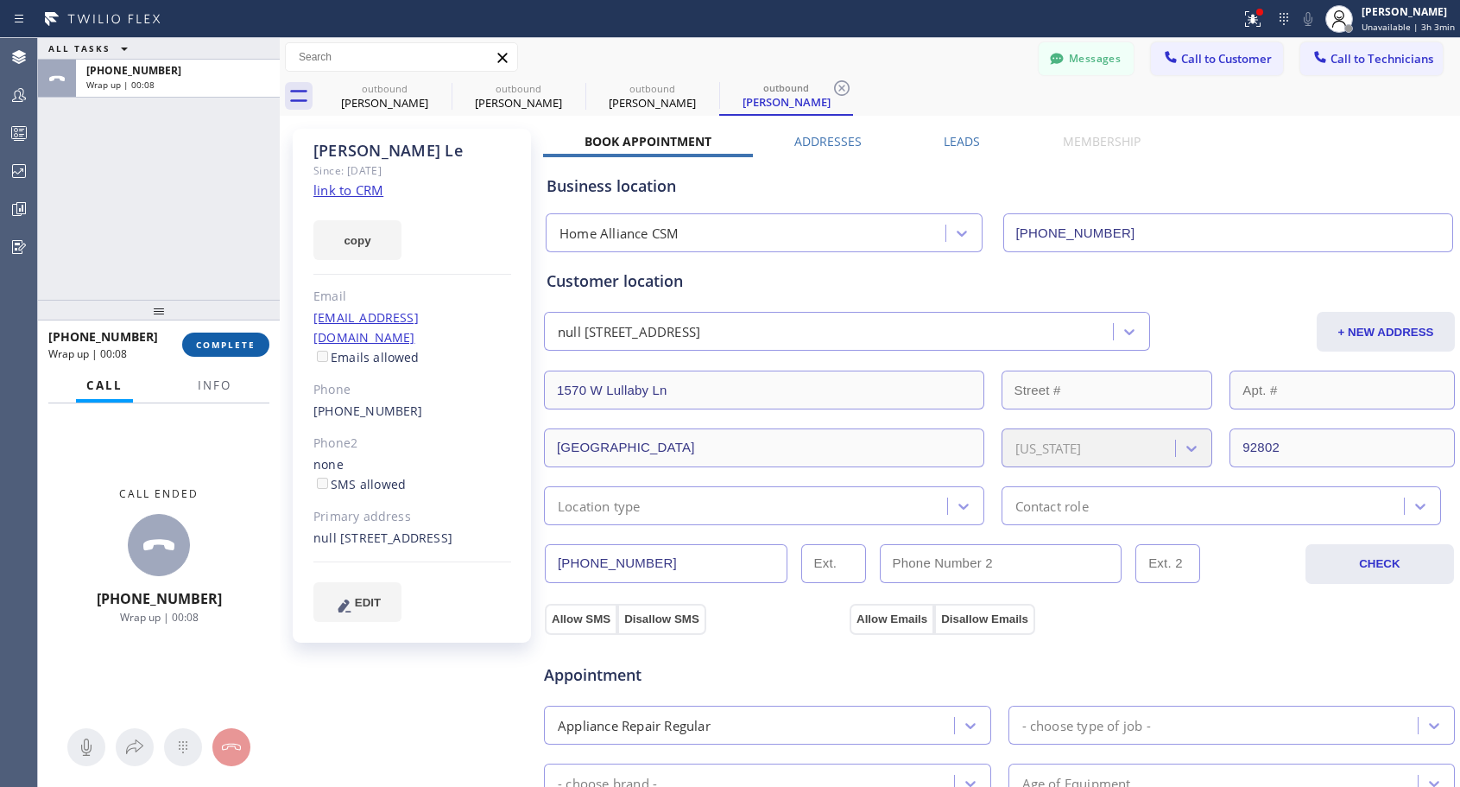
click at [213, 340] on span "COMPLETE" at bounding box center [226, 344] width 60 height 12
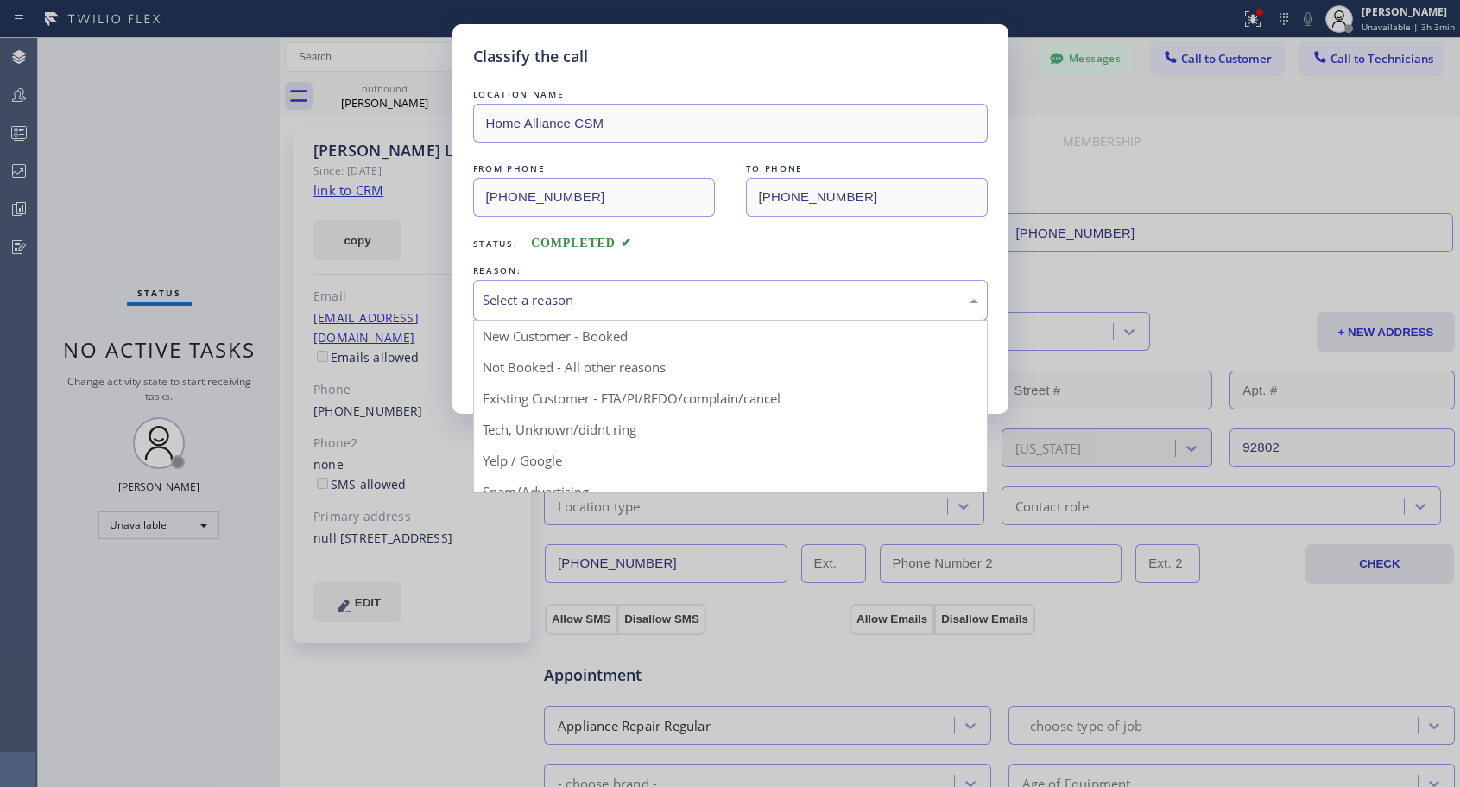
click at [649, 294] on div "Select a reason" at bounding box center [731, 300] width 496 height 20
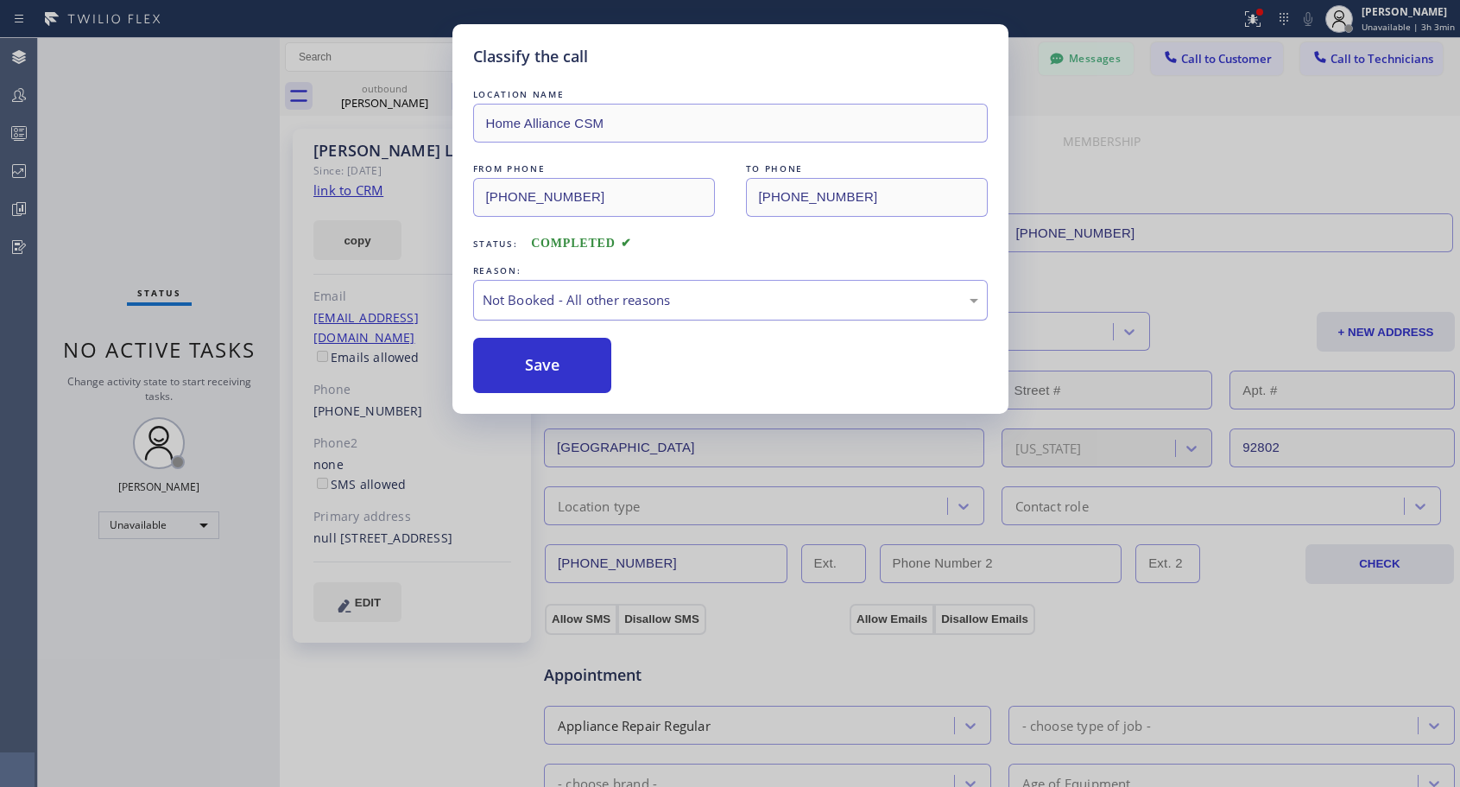
click at [628, 310] on div "Not Booked - All other reasons" at bounding box center [730, 300] width 515 height 41
click at [528, 357] on button "Save" at bounding box center [542, 365] width 139 height 55
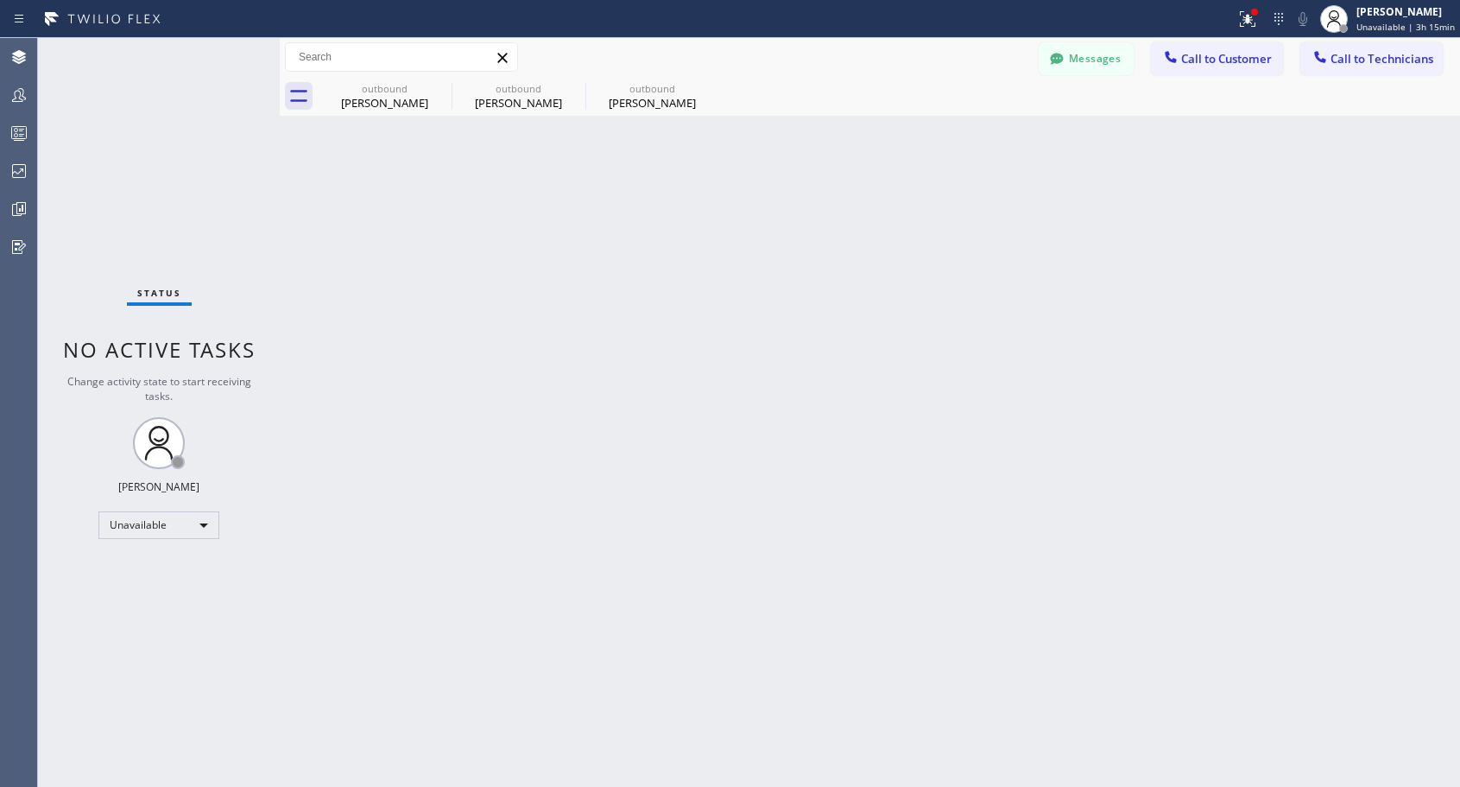
click at [1220, 59] on span "Call to Customer" at bounding box center [1226, 59] width 91 height 16
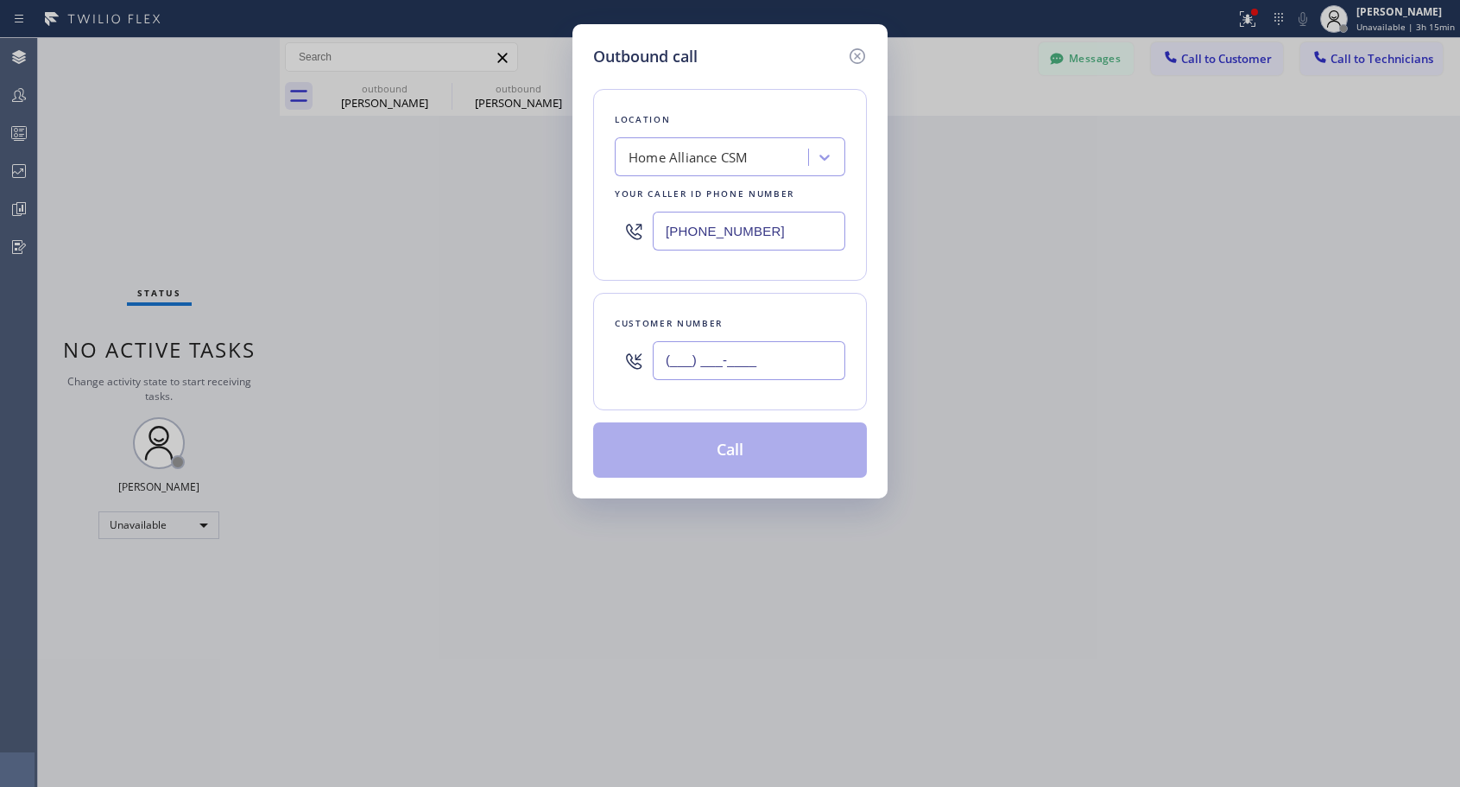
click at [737, 357] on input "(___) ___-____" at bounding box center [749, 360] width 193 height 39
paste input "858) 731-6414"
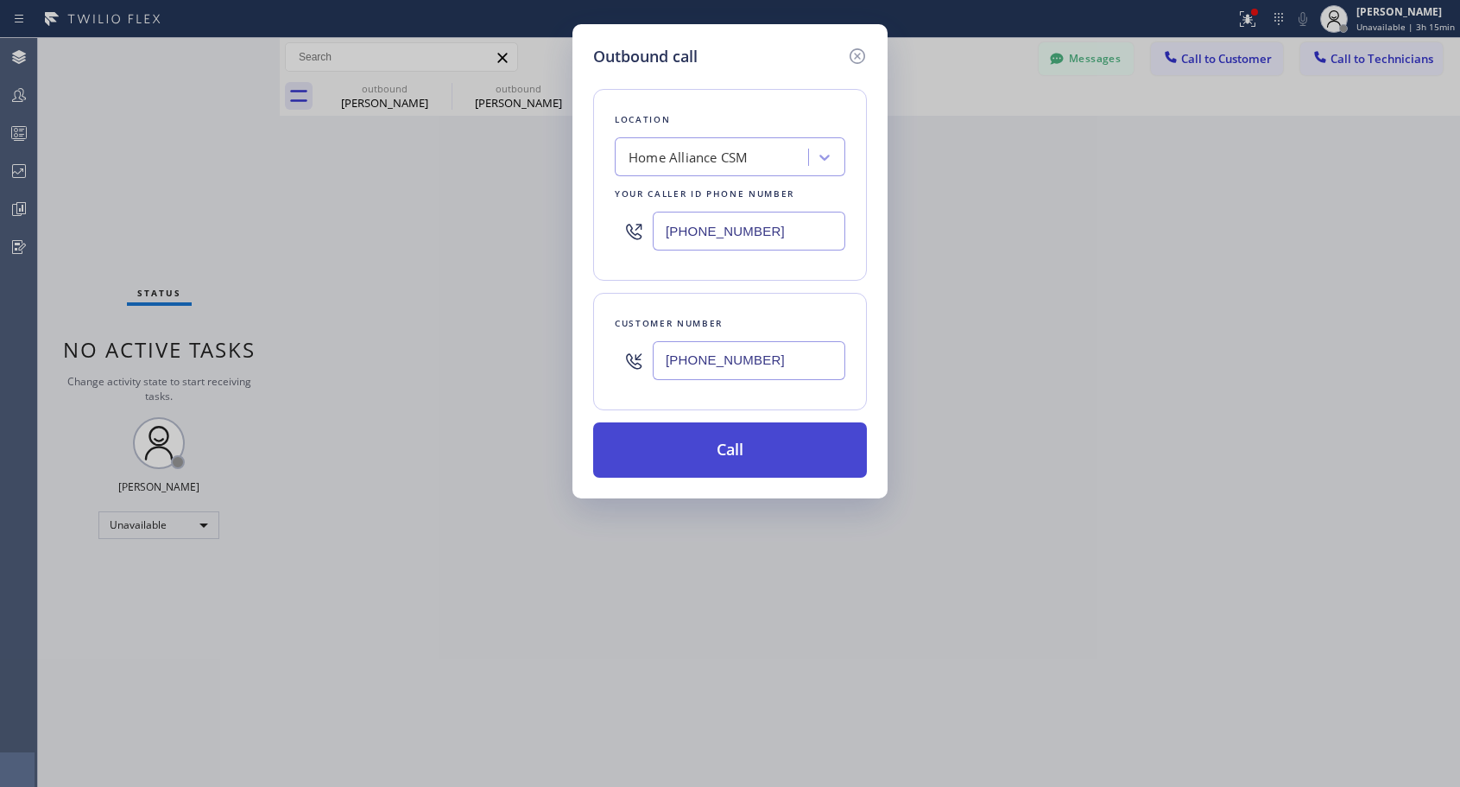
type input "[PHONE_NUMBER]"
click at [737, 452] on button "Call" at bounding box center [730, 449] width 274 height 55
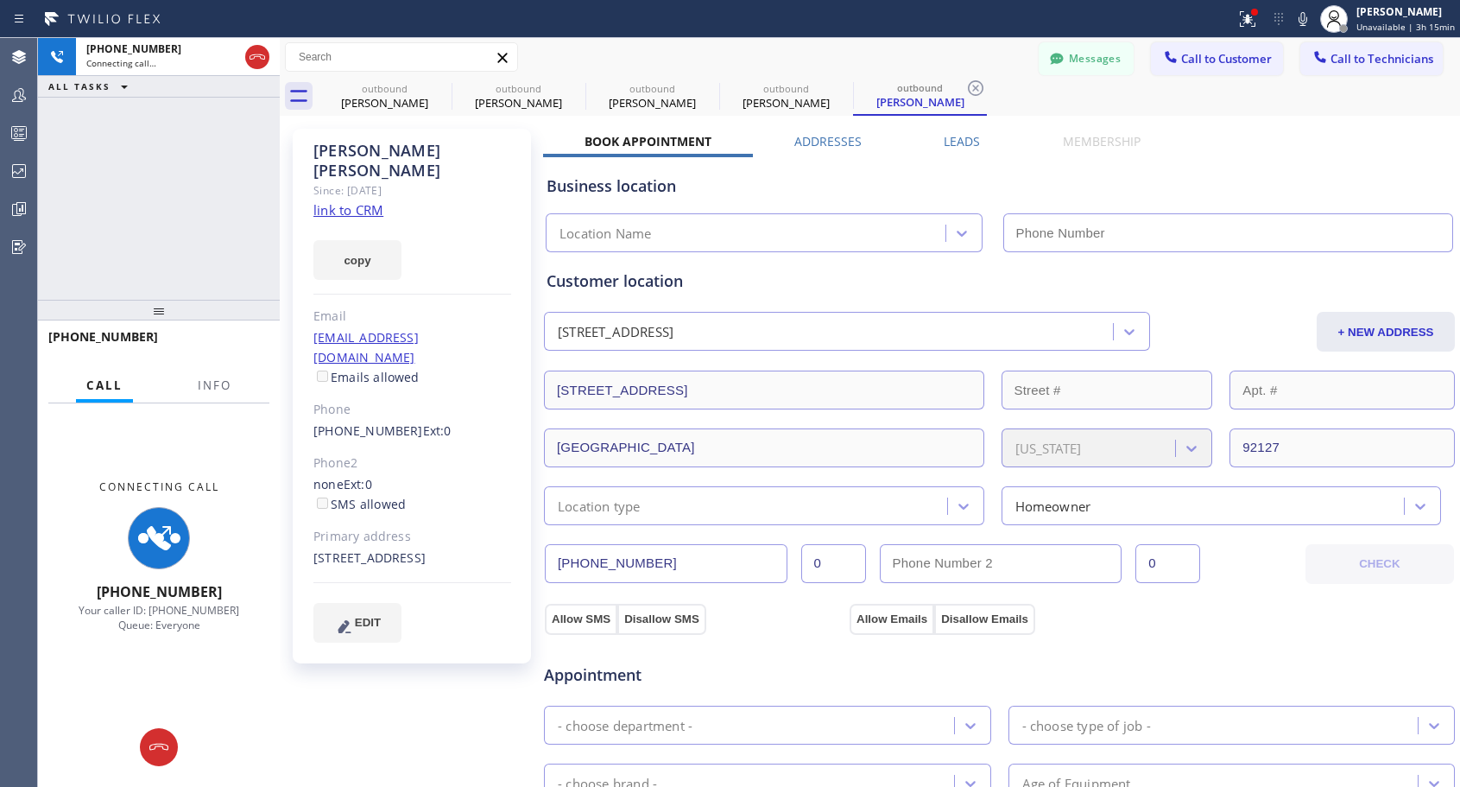
type input "[PHONE_NUMBER]"
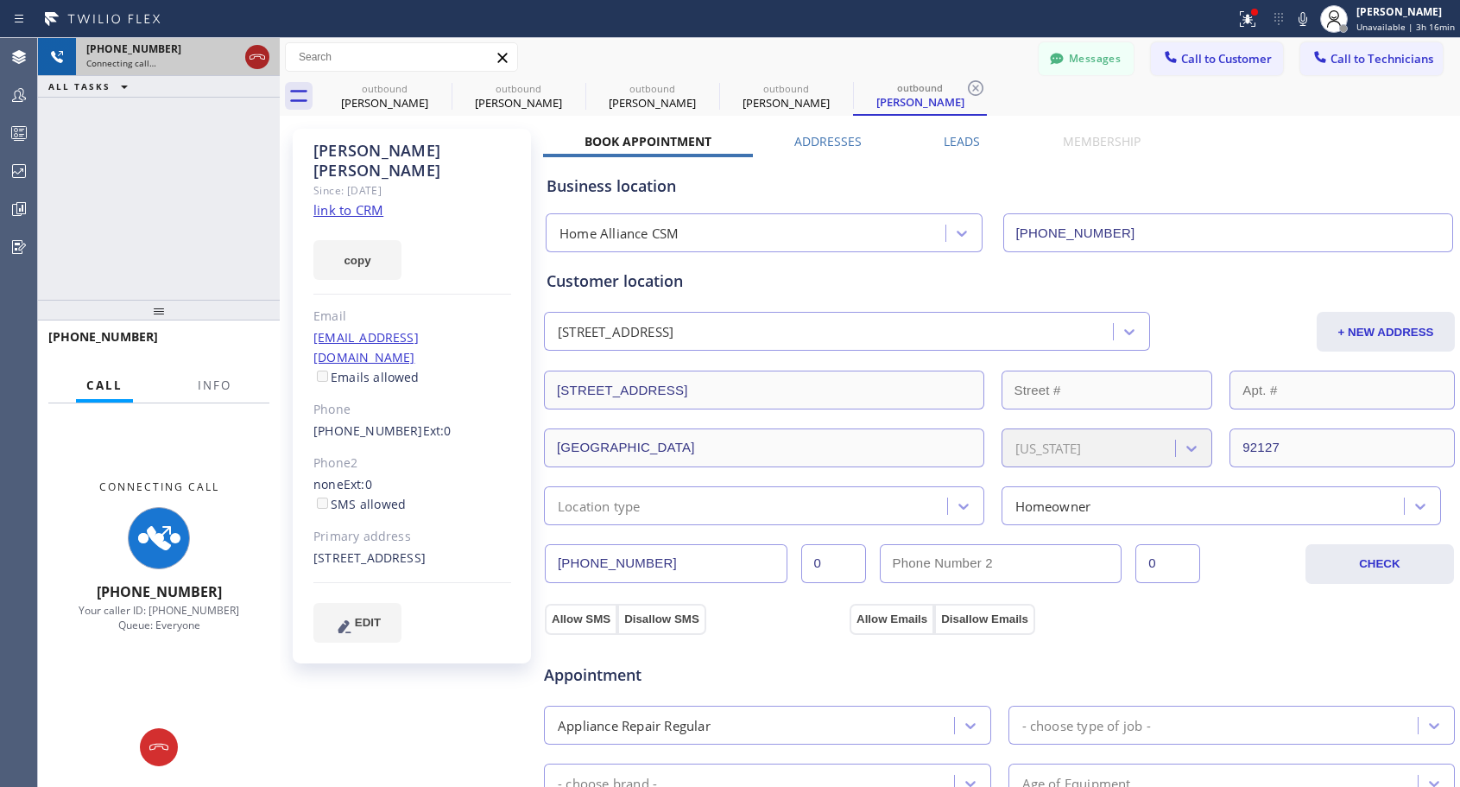
click at [249, 55] on icon at bounding box center [257, 57] width 21 height 21
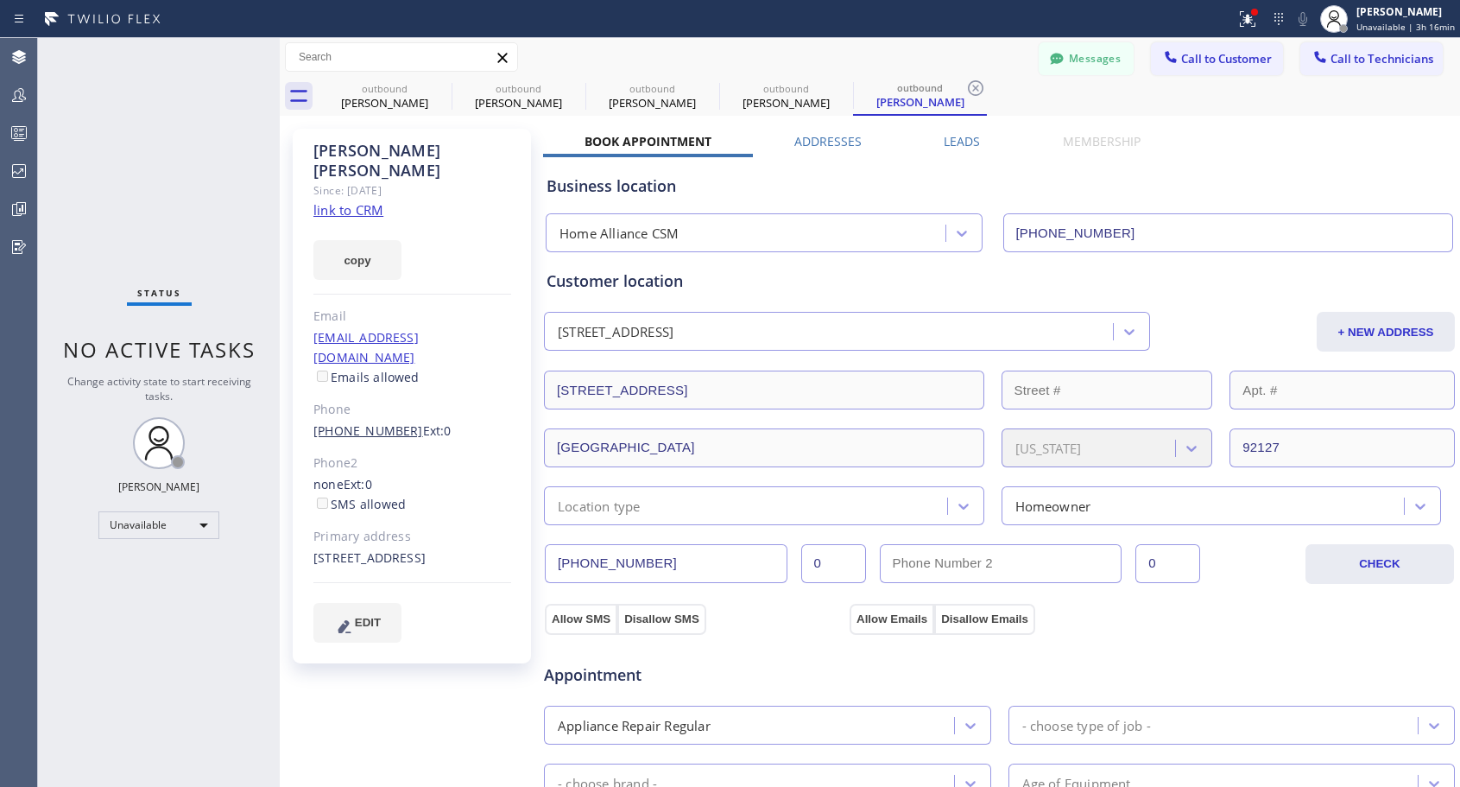
click at [378, 422] on link "[PHONE_NUMBER]" at bounding box center [368, 430] width 110 height 16
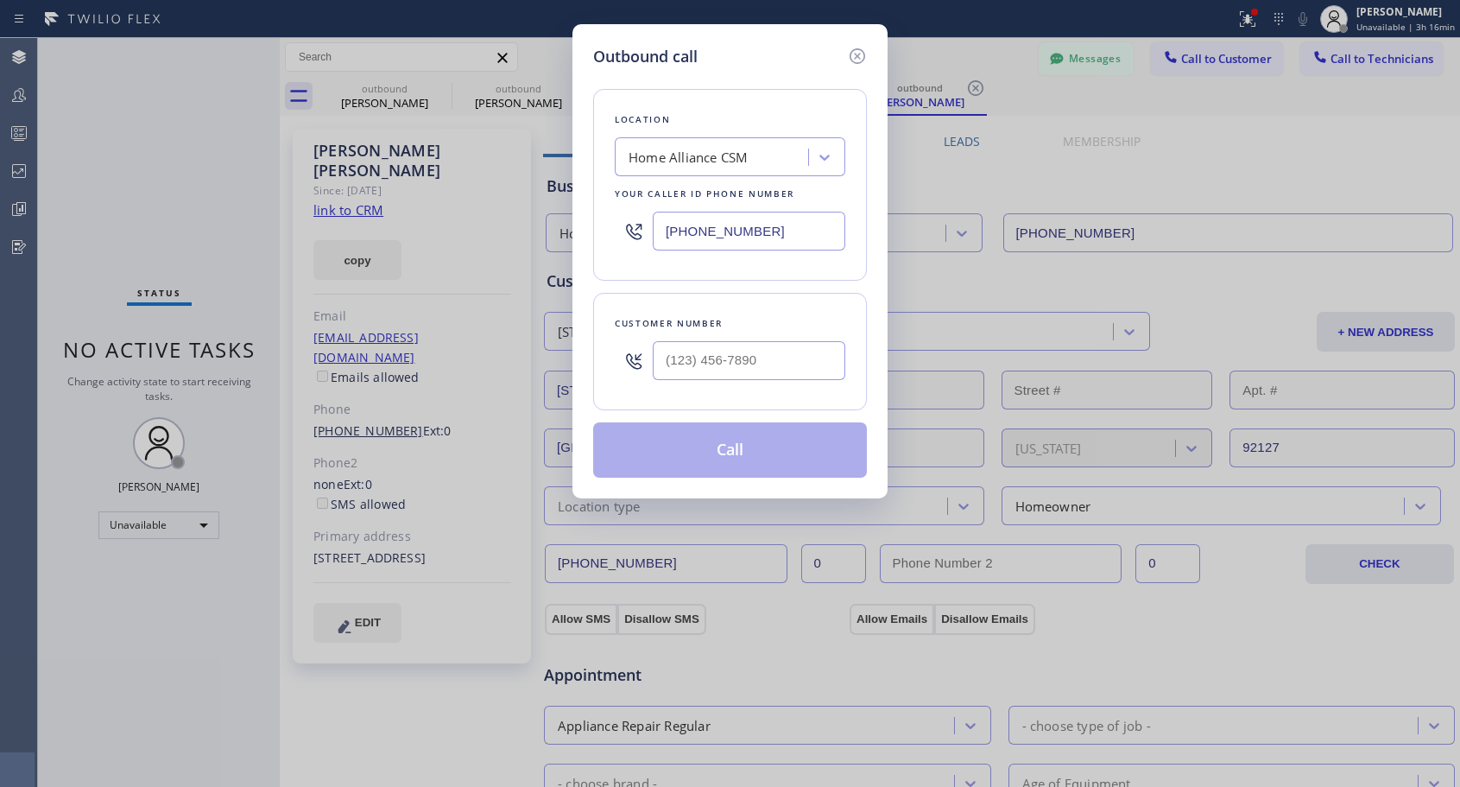
type input "[PHONE_NUMBER]"
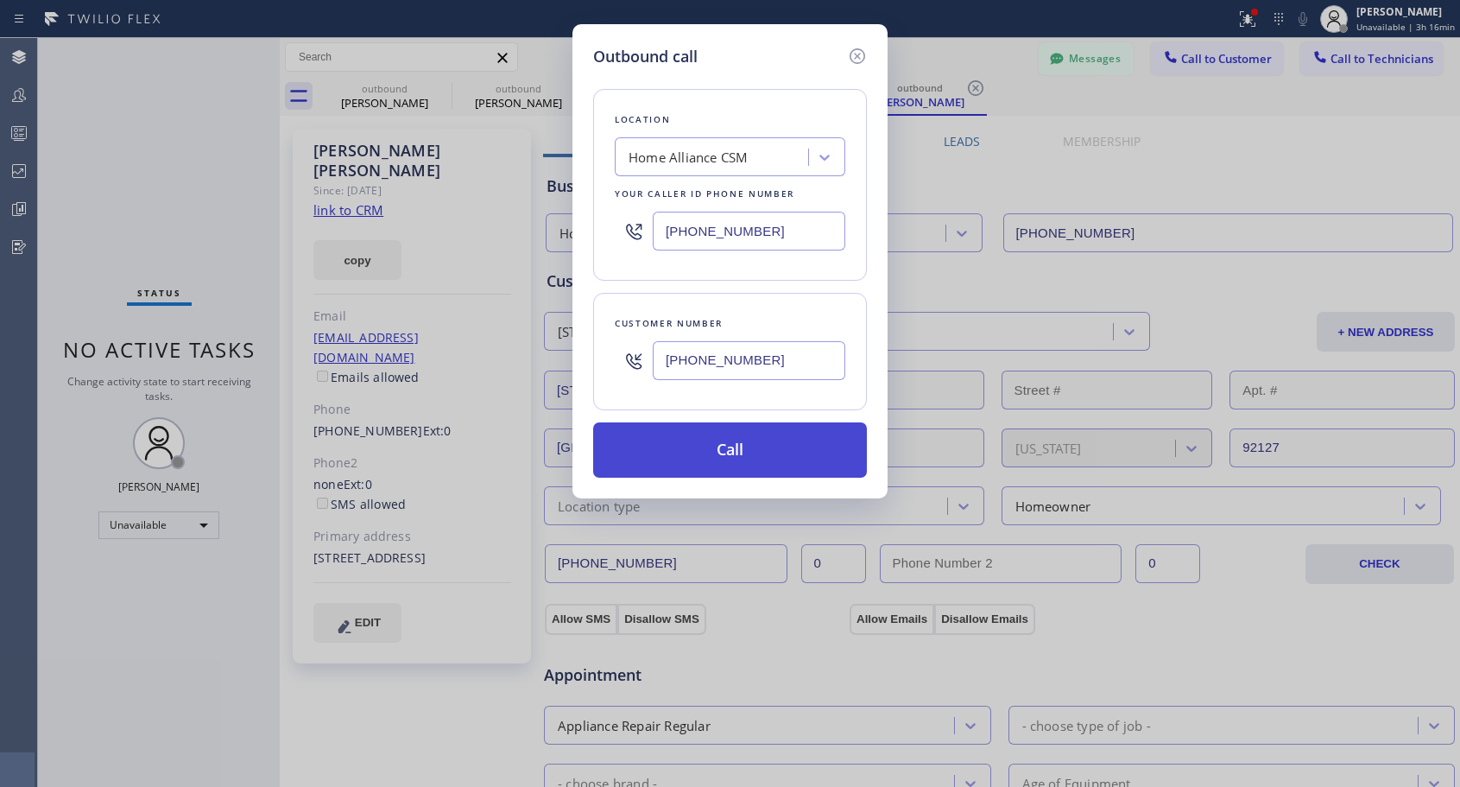
click at [705, 449] on button "Call" at bounding box center [730, 449] width 274 height 55
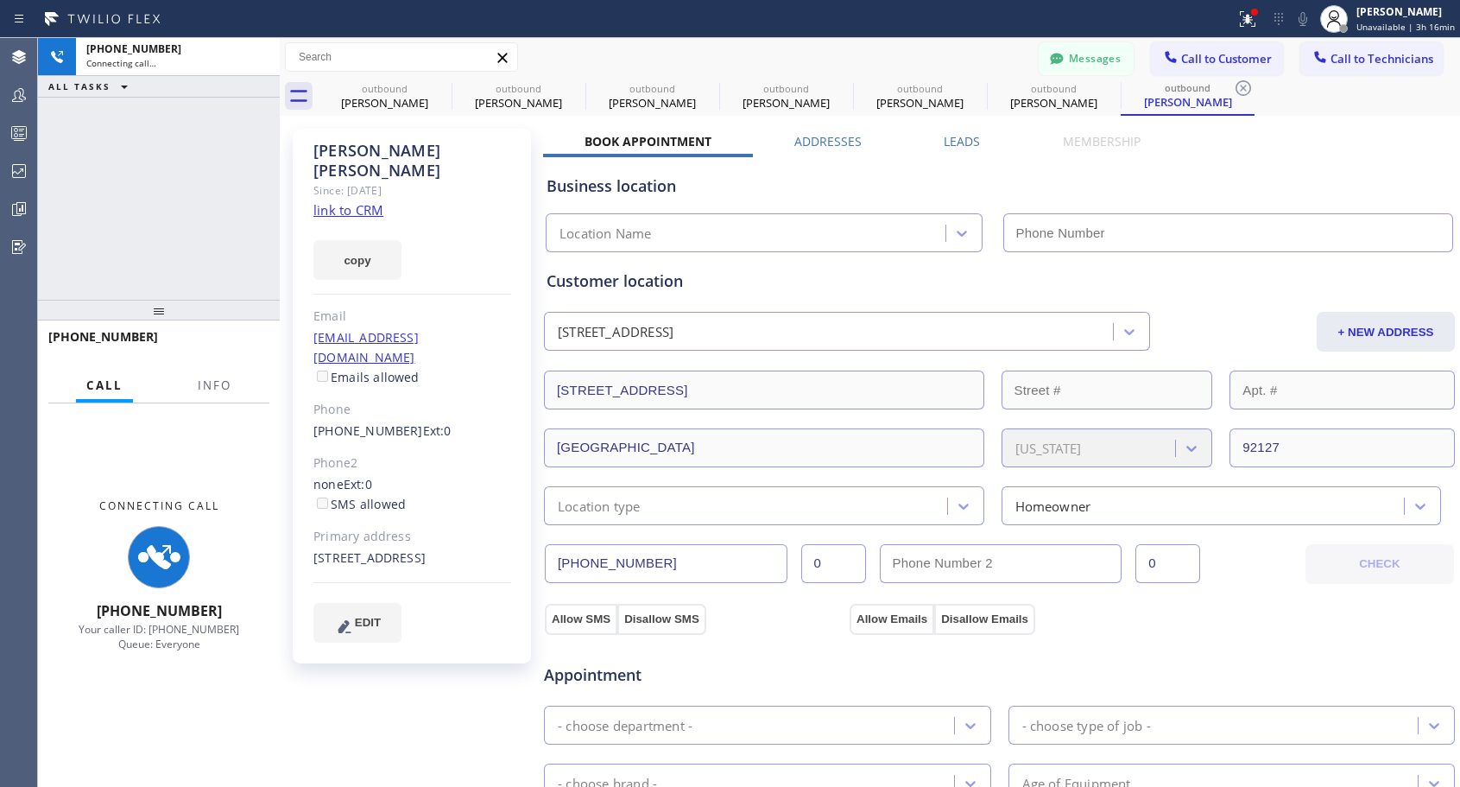
type input "[PHONE_NUMBER]"
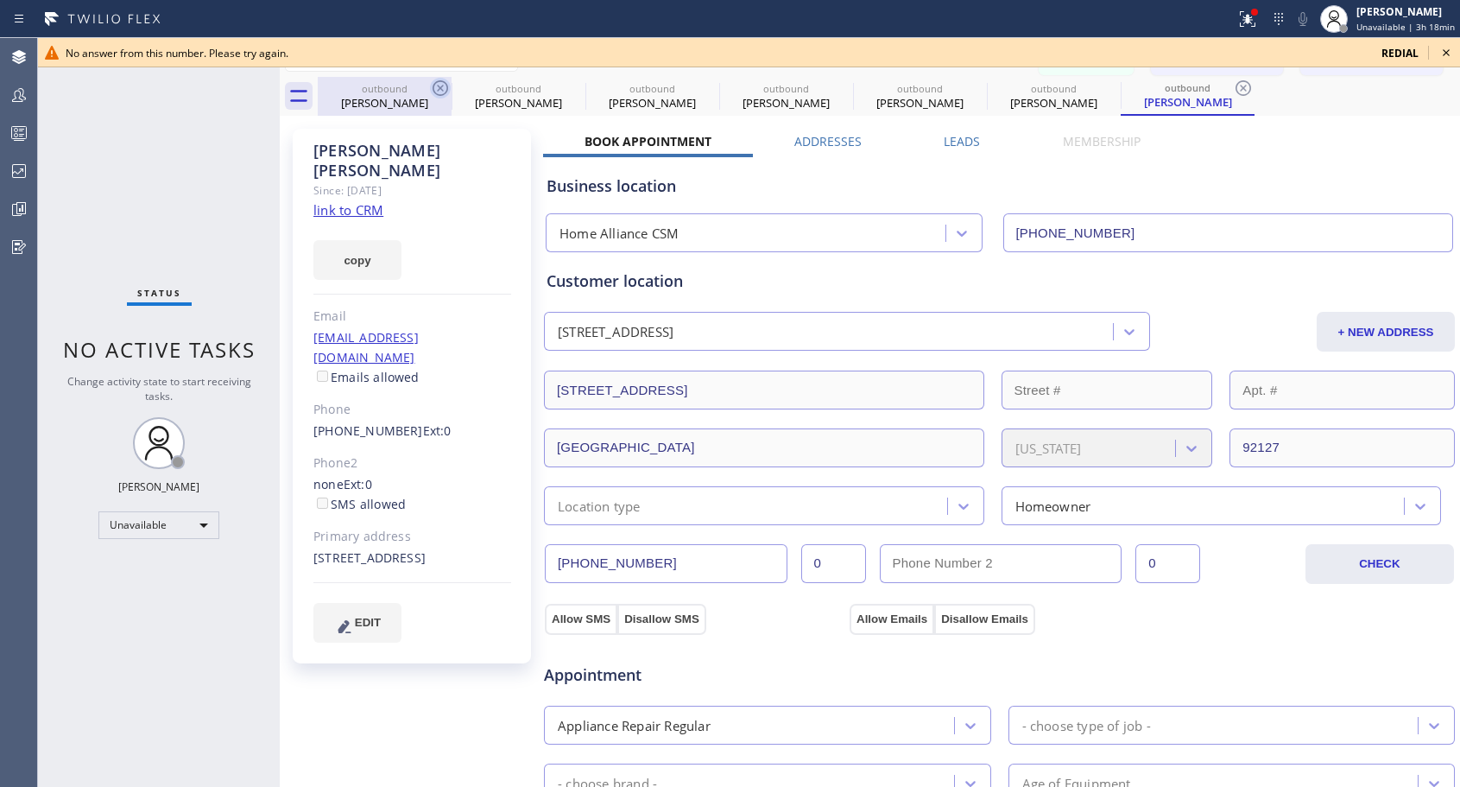
click at [440, 89] on icon at bounding box center [441, 88] width 16 height 16
click at [0, 0] on icon at bounding box center [0, 0] width 0 height 0
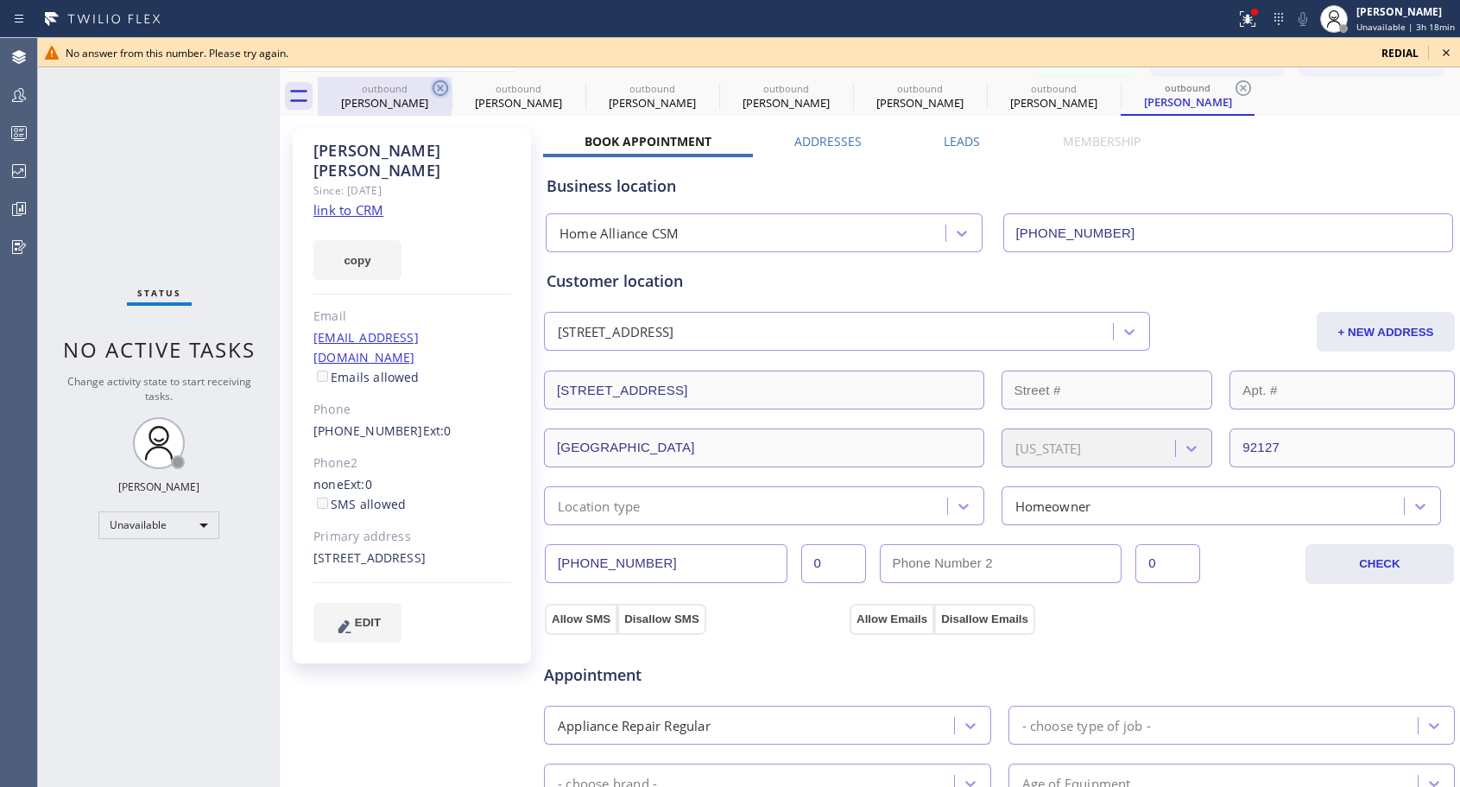
click at [0, 0] on icon at bounding box center [0, 0] width 0 height 0
click at [1236, 89] on icon at bounding box center [1244, 88] width 16 height 16
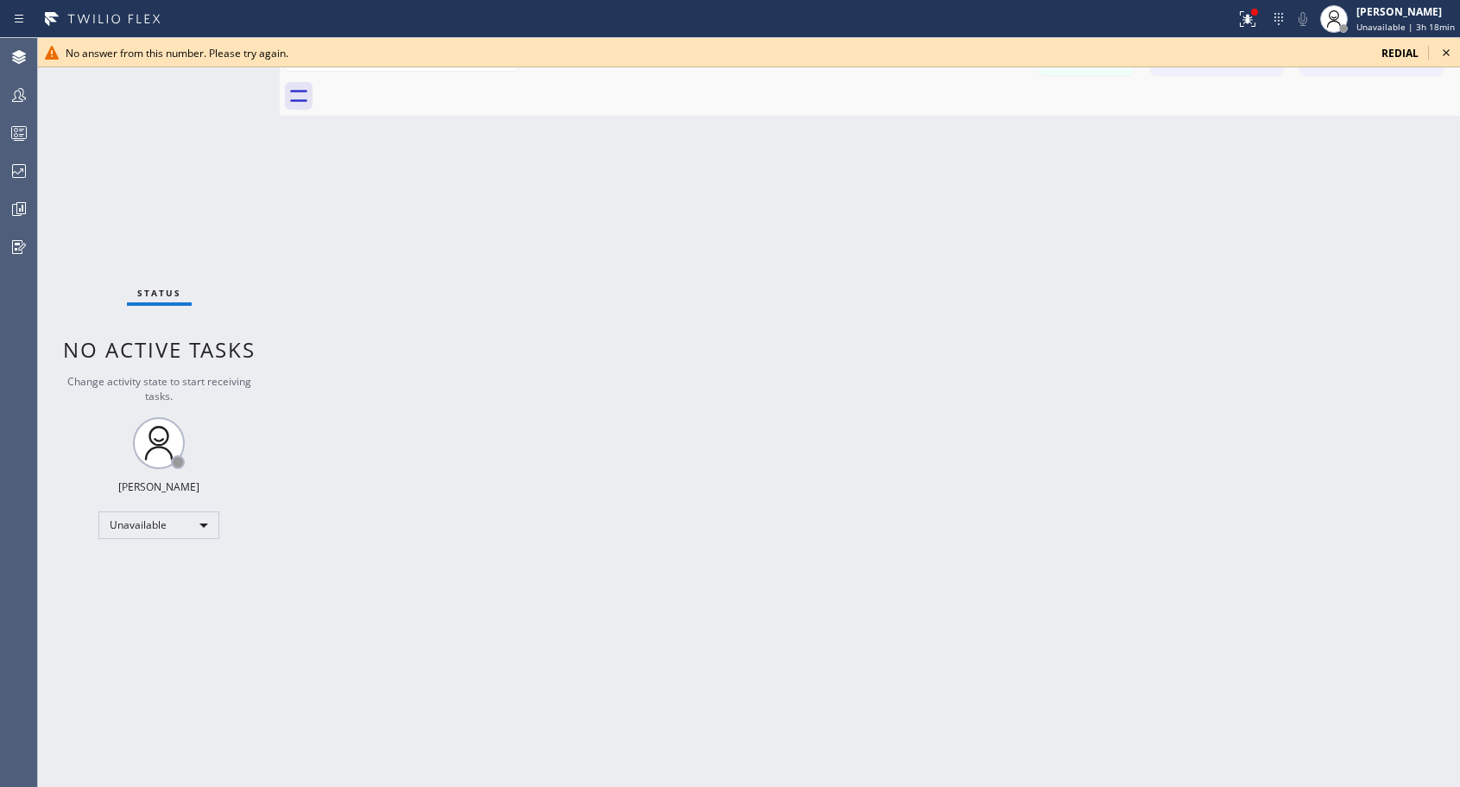
click at [441, 93] on div at bounding box center [889, 96] width 1142 height 39
click at [442, 93] on div at bounding box center [889, 96] width 1142 height 39
click at [1450, 54] on icon at bounding box center [1446, 52] width 21 height 21
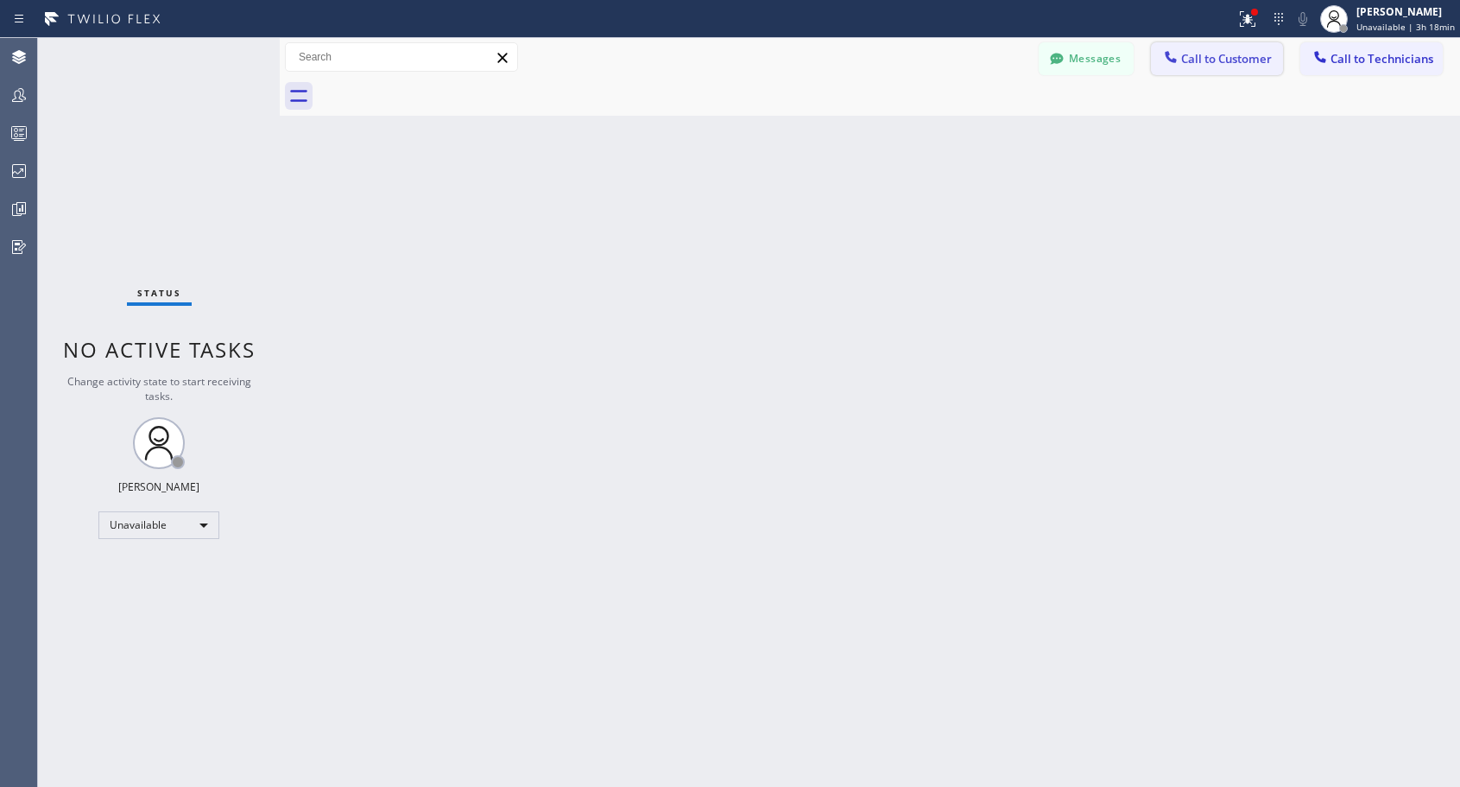
click at [1220, 62] on span "Call to Customer" at bounding box center [1226, 59] width 91 height 16
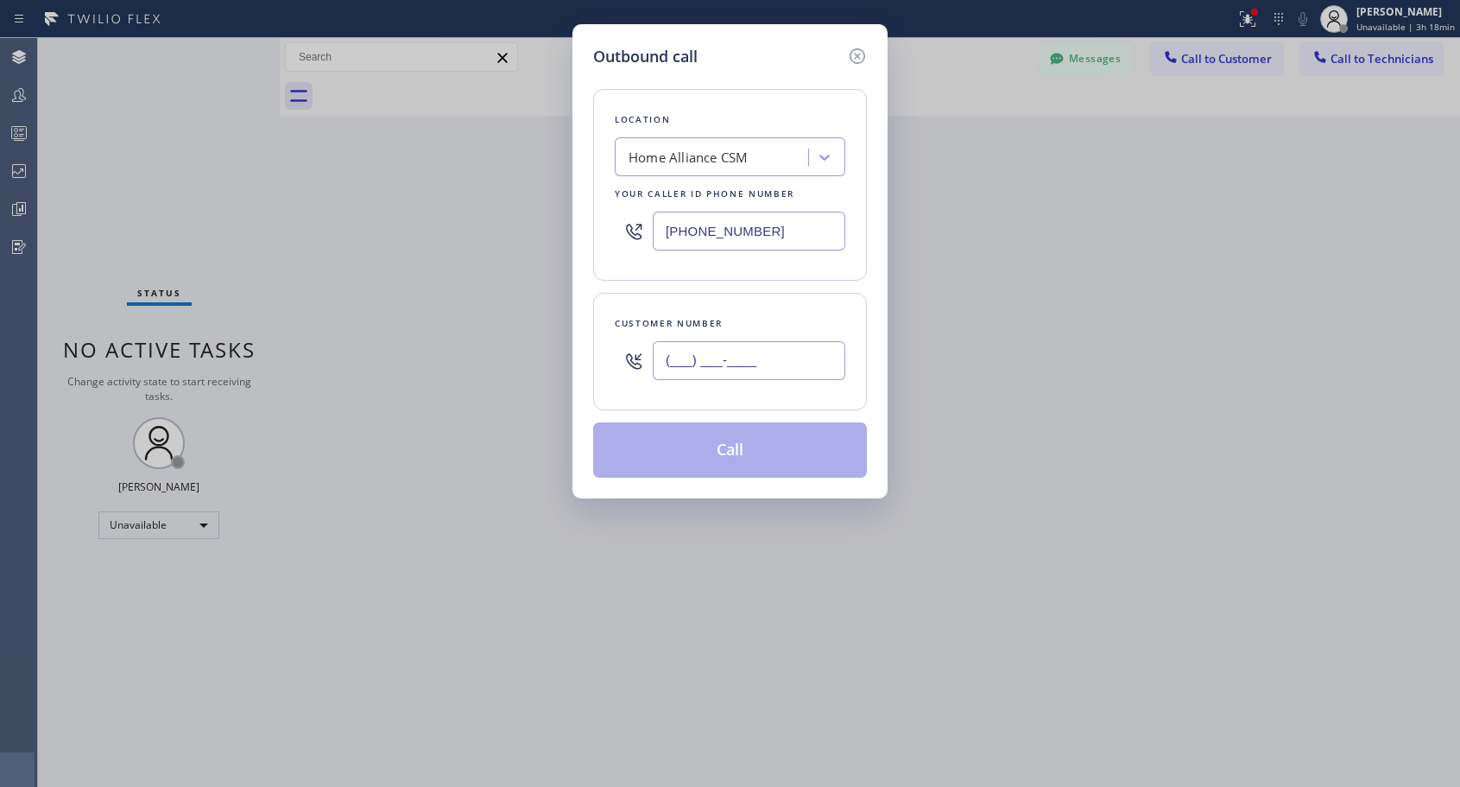
click at [692, 362] on input "(___) ___-____" at bounding box center [749, 360] width 193 height 39
paste input "206) 427-7824"
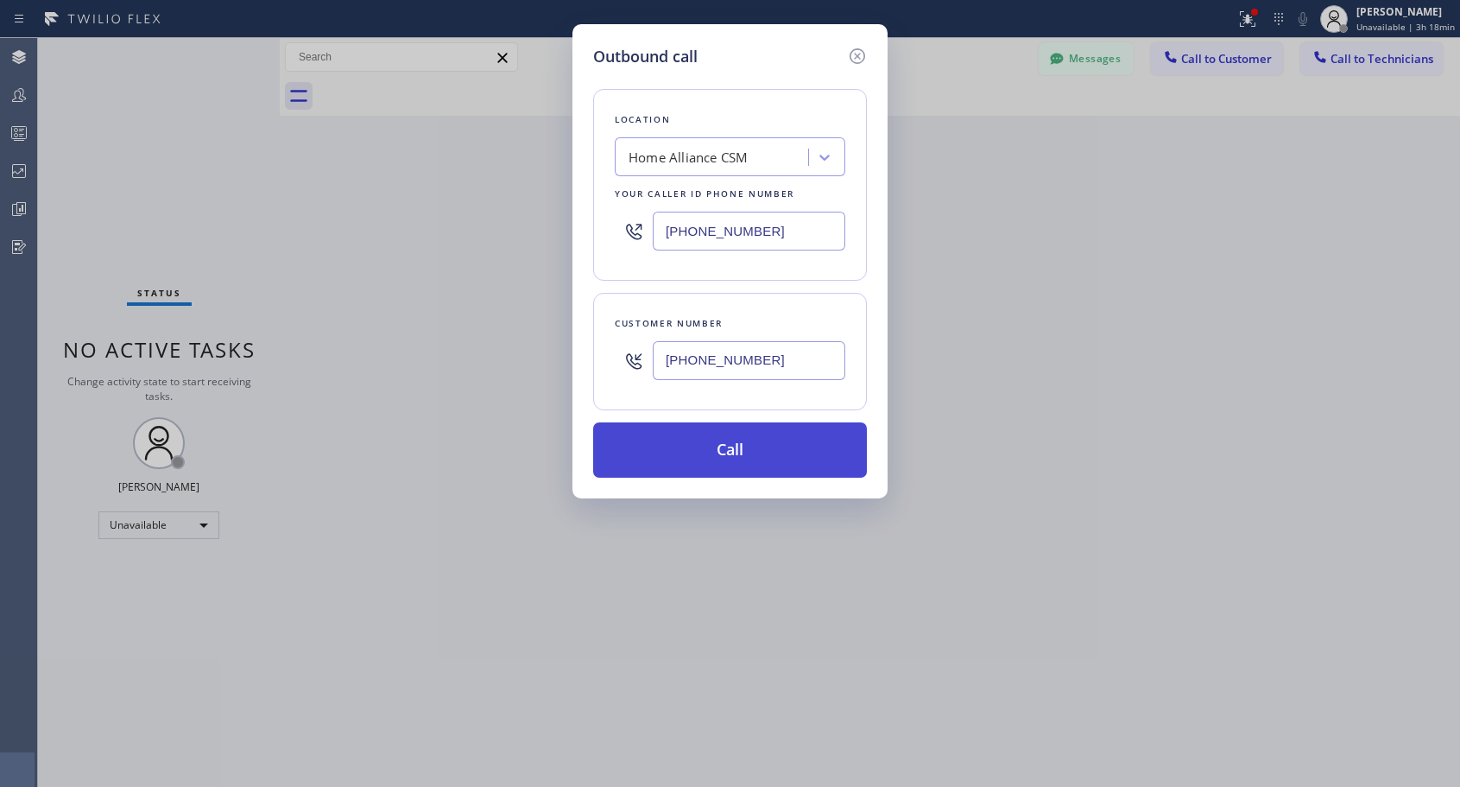
type input "[PHONE_NUMBER]"
click at [702, 451] on button "Call" at bounding box center [730, 449] width 274 height 55
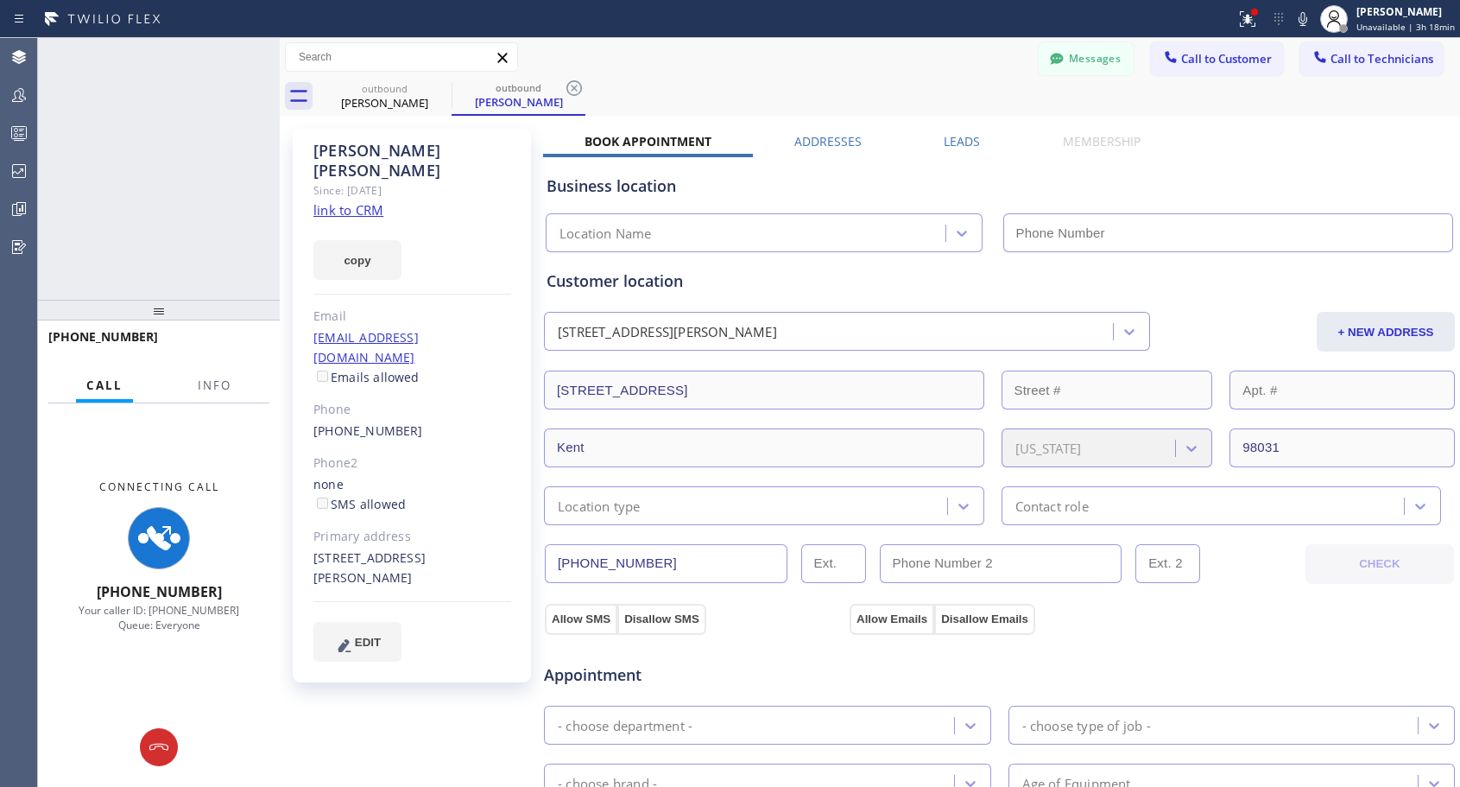
type input "[PHONE_NUMBER]"
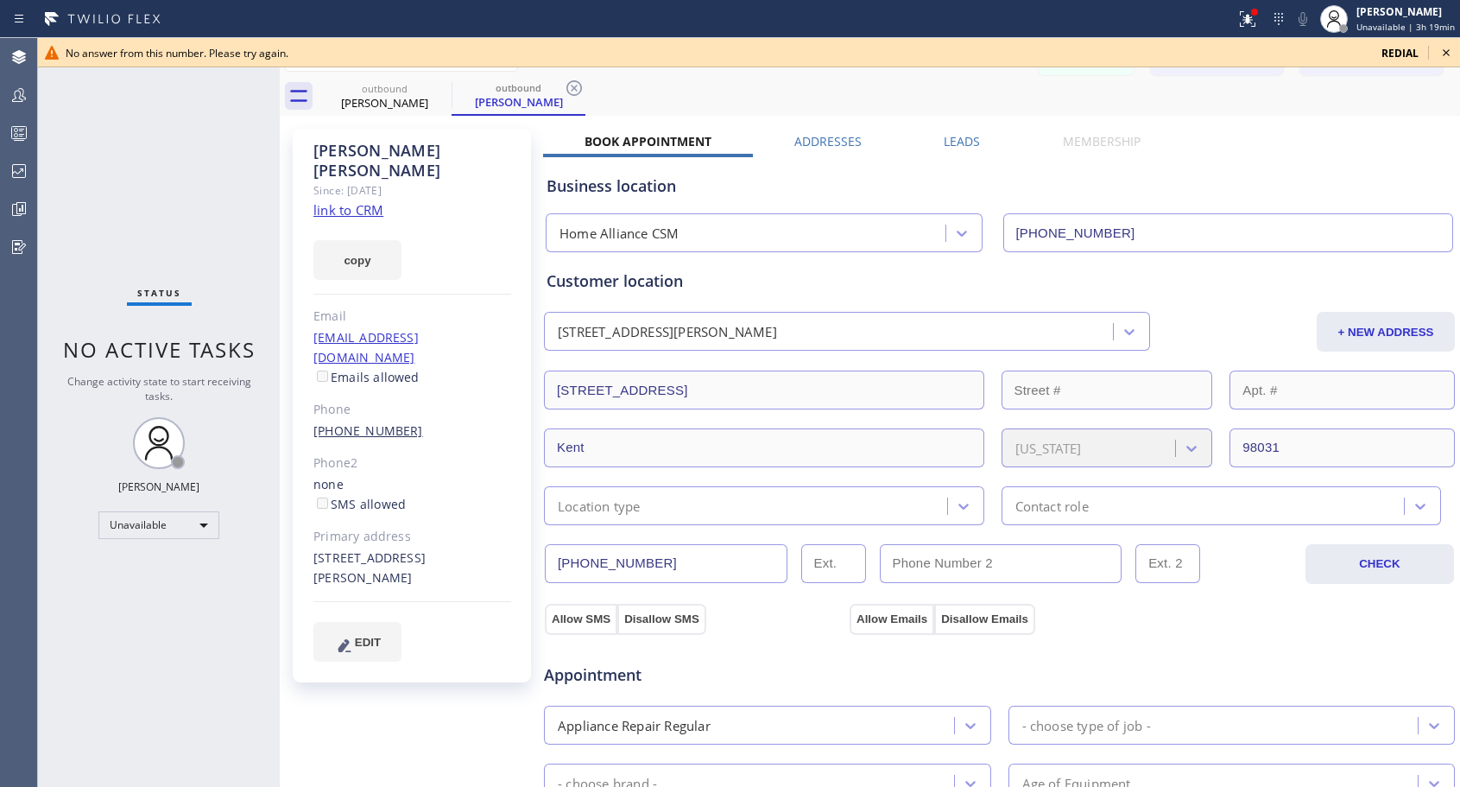
click at [393, 422] on link "[PHONE_NUMBER]" at bounding box center [368, 430] width 110 height 16
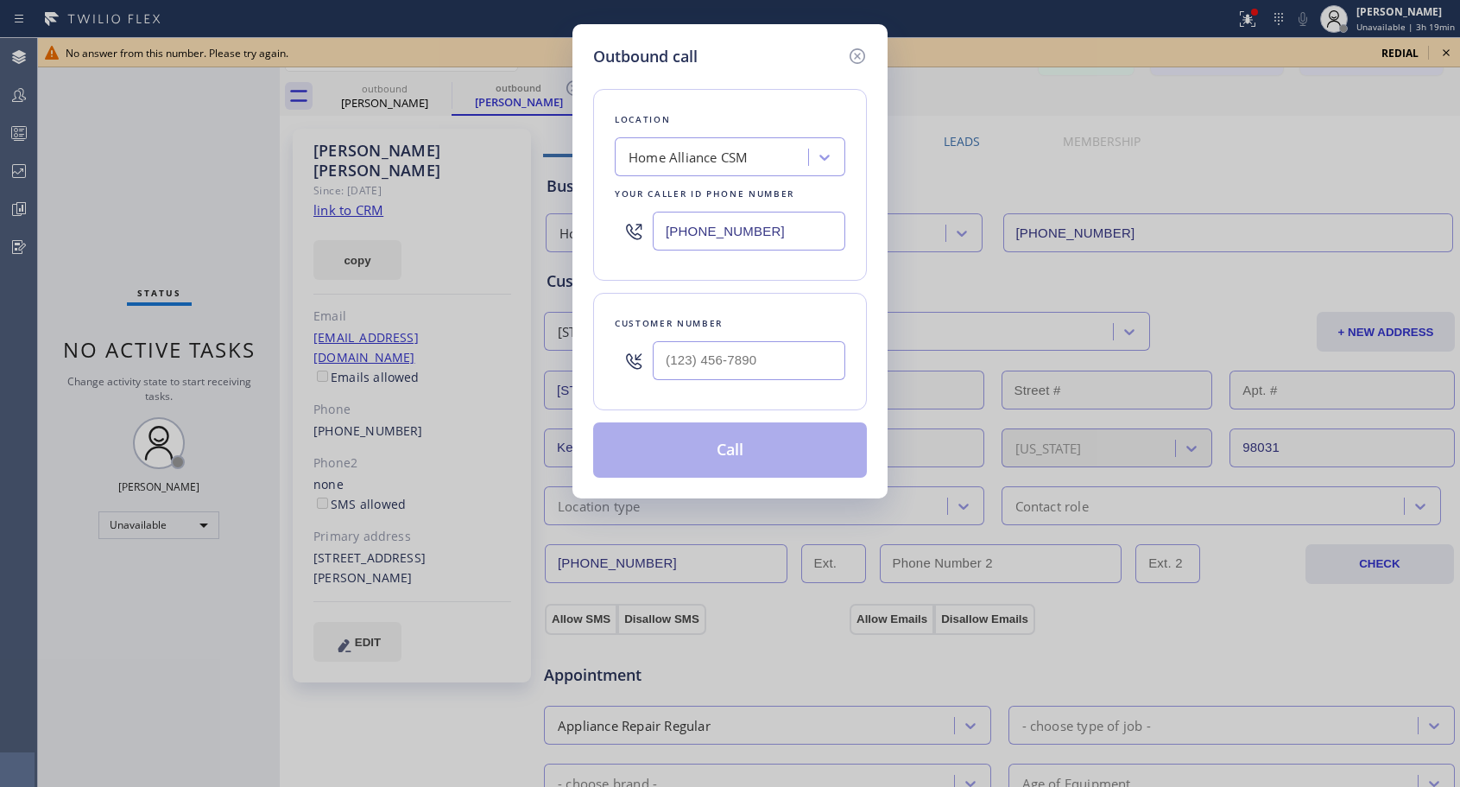
type input "[PHONE_NUMBER]"
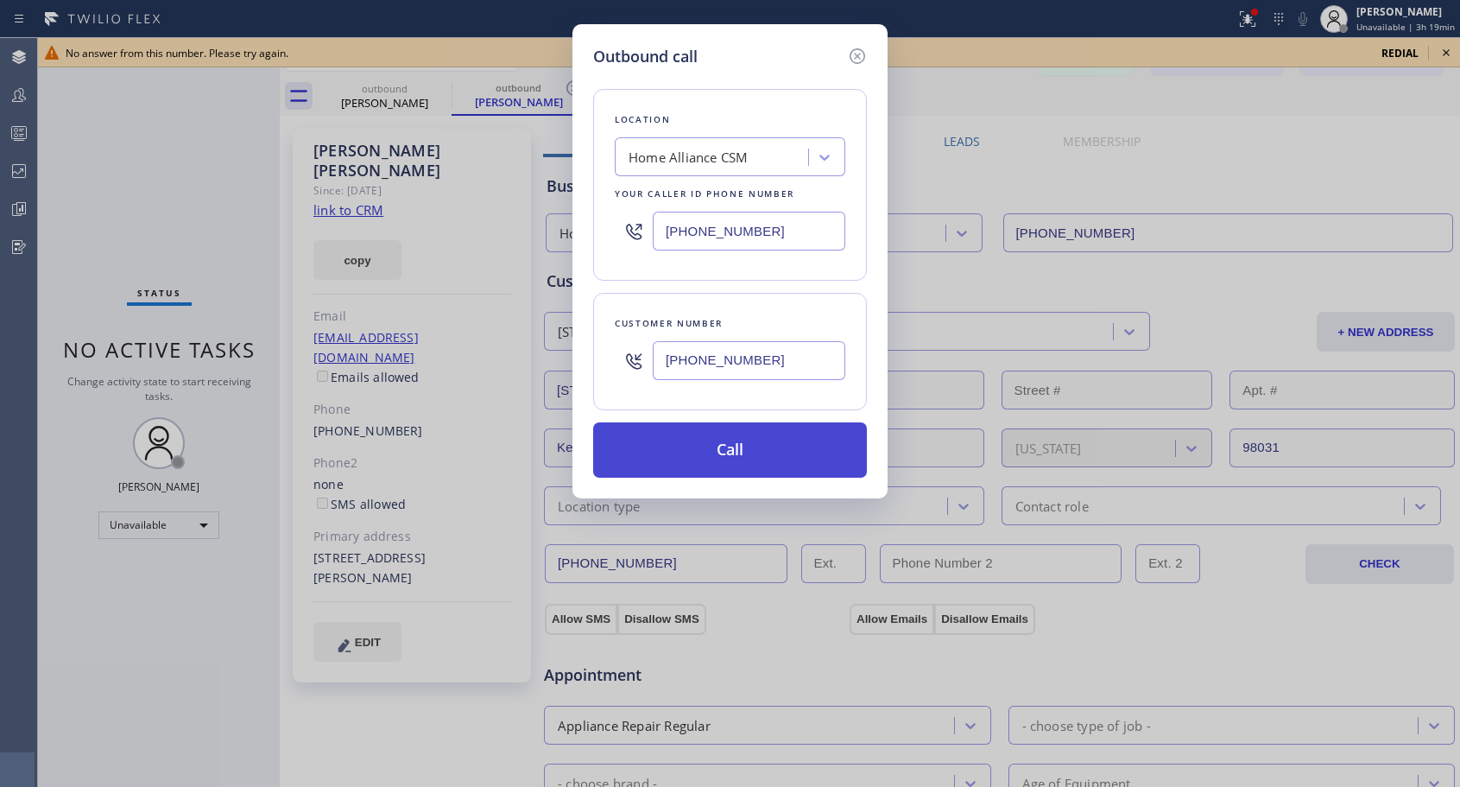
click at [723, 463] on button "Call" at bounding box center [730, 449] width 274 height 55
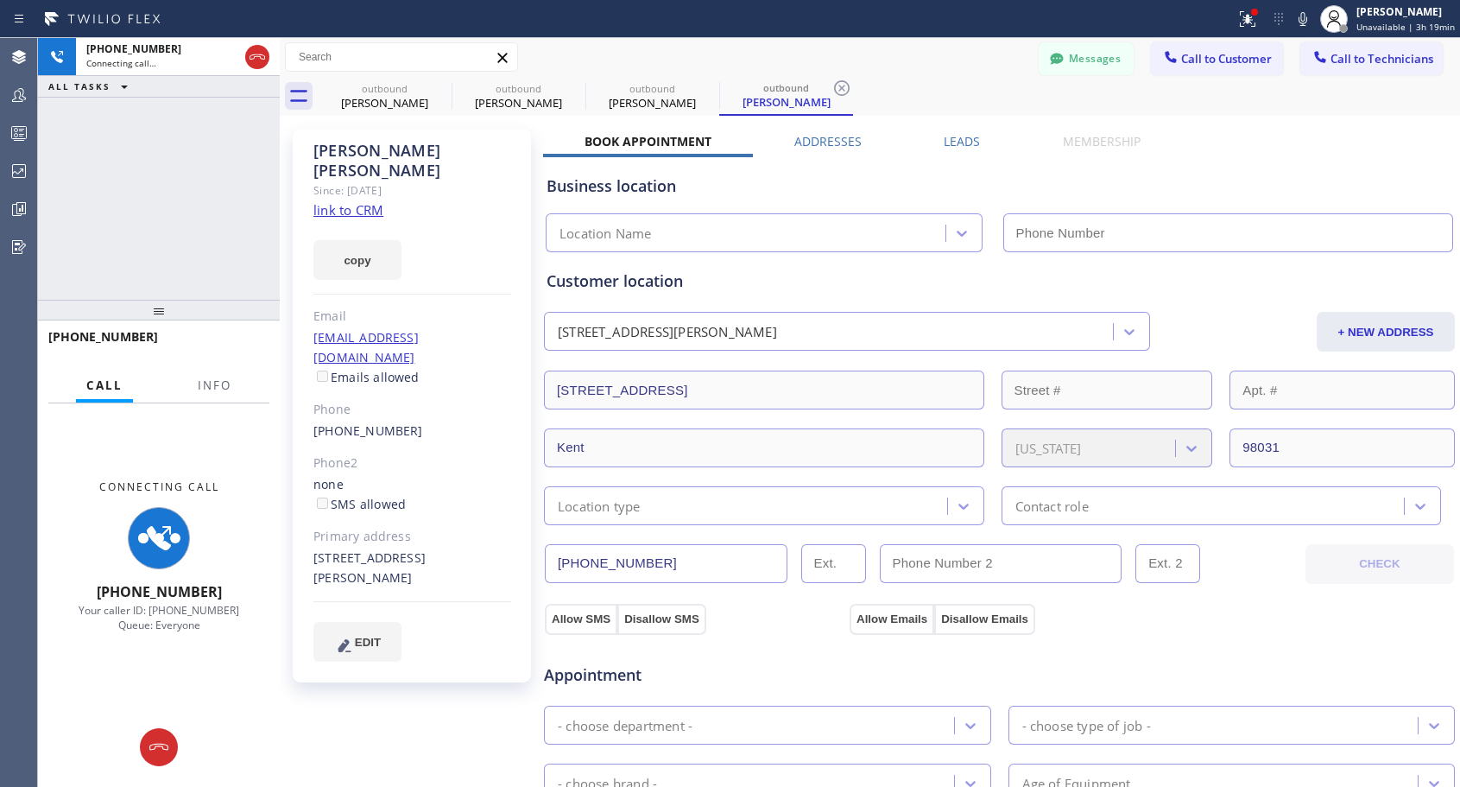
type input "[PHONE_NUMBER]"
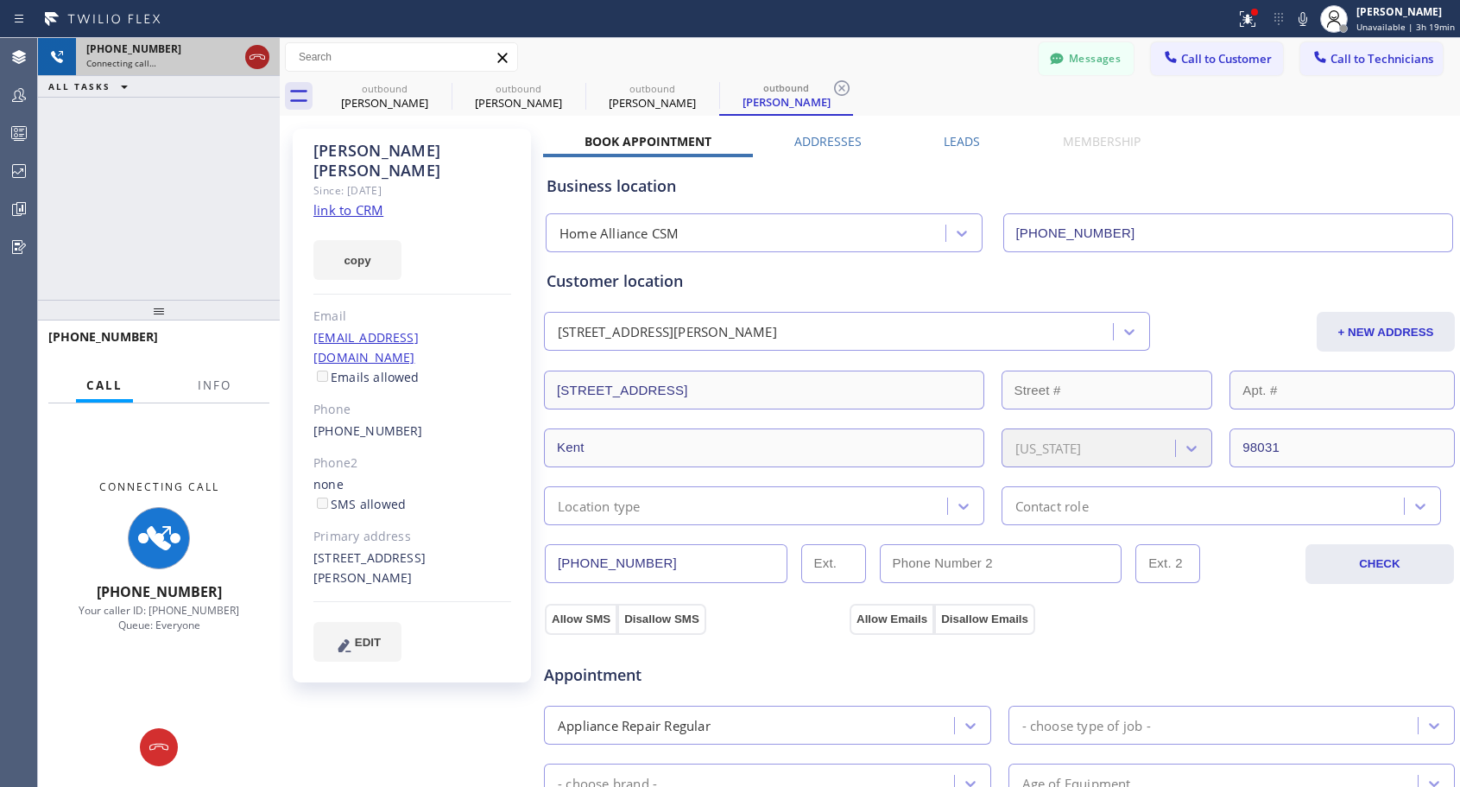
click at [250, 61] on icon at bounding box center [257, 57] width 21 height 21
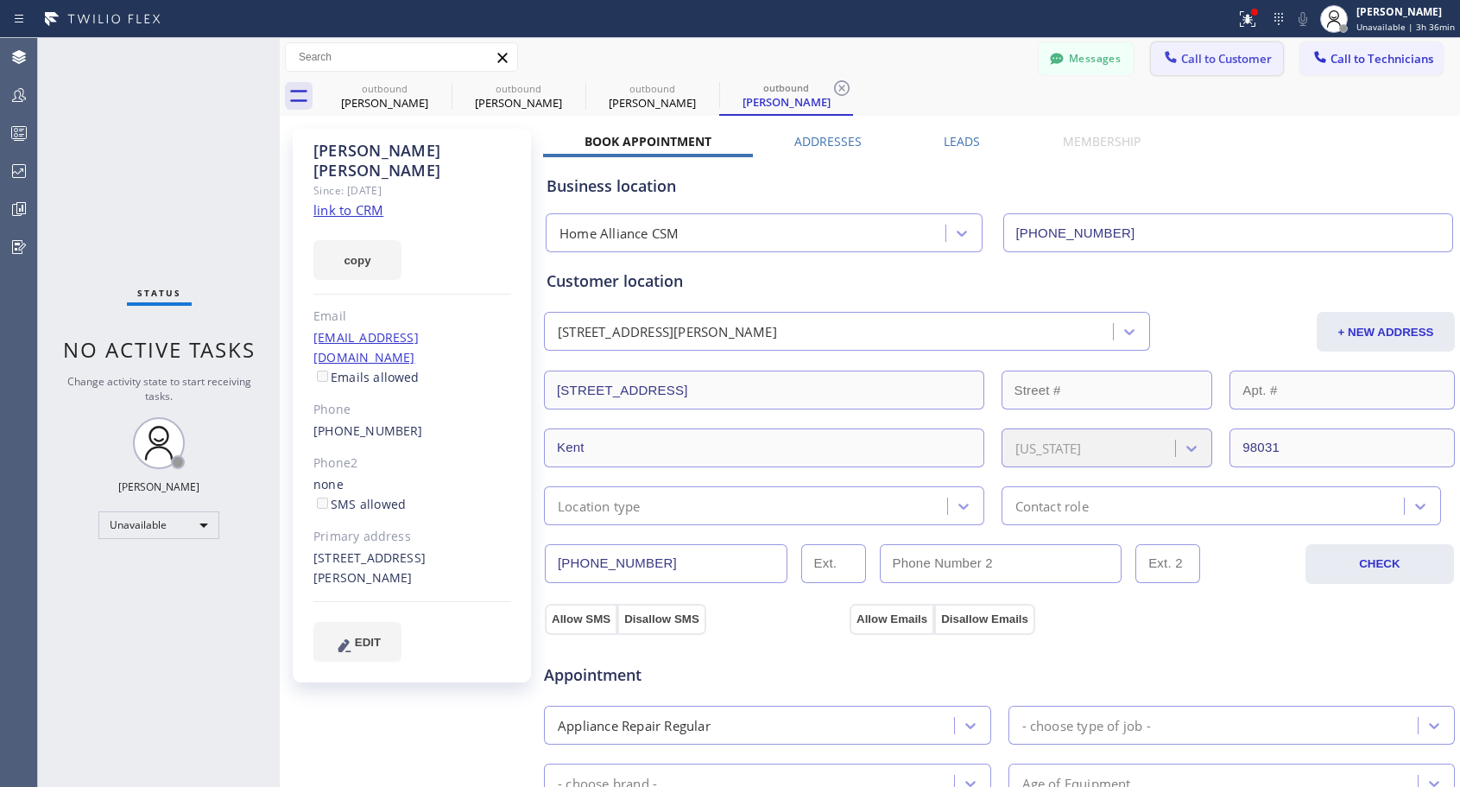
click at [1202, 63] on span "Call to Customer" at bounding box center [1226, 59] width 91 height 16
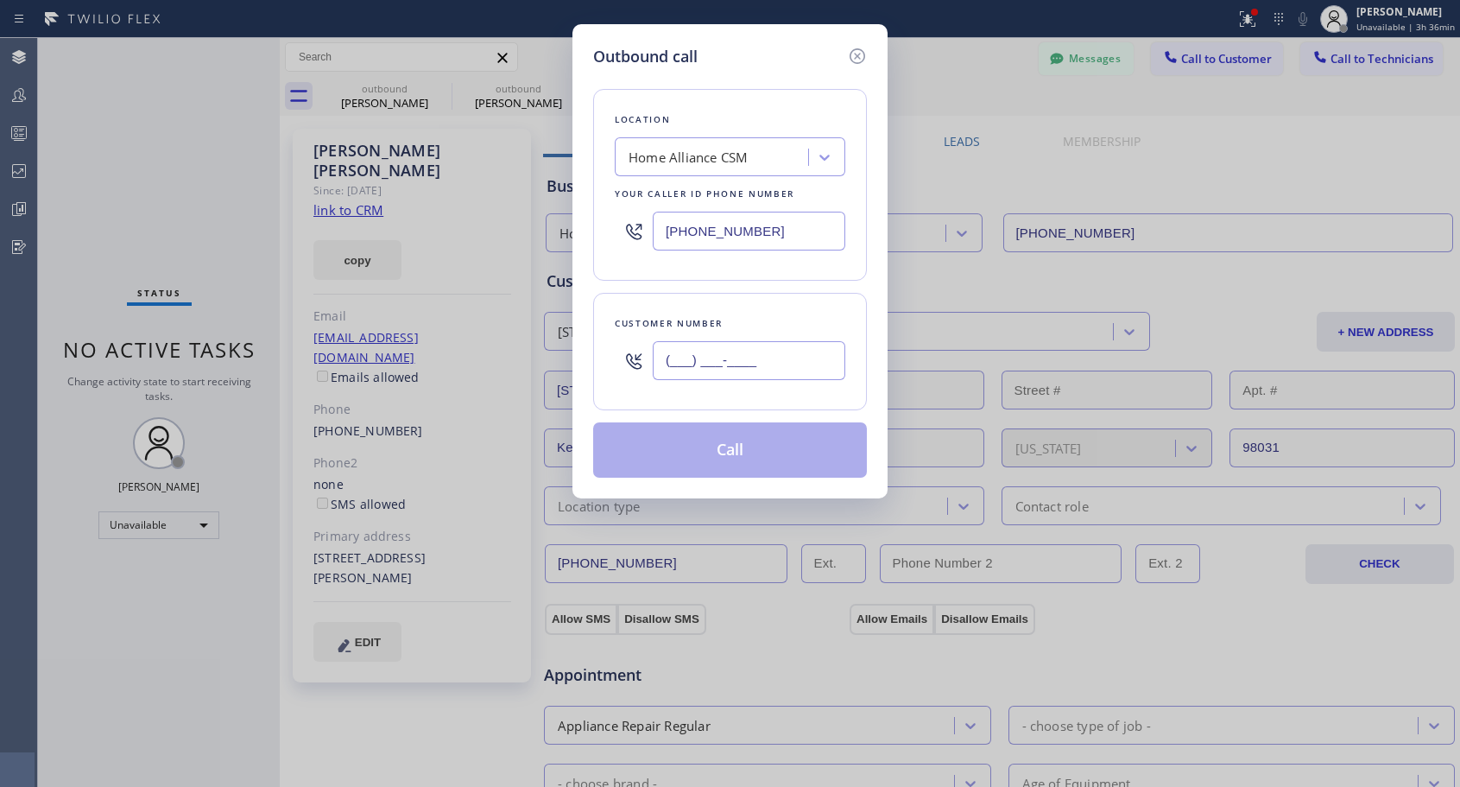
click at [806, 367] on input "(___) ___-____" at bounding box center [749, 360] width 193 height 39
paste input "410) 206-8389"
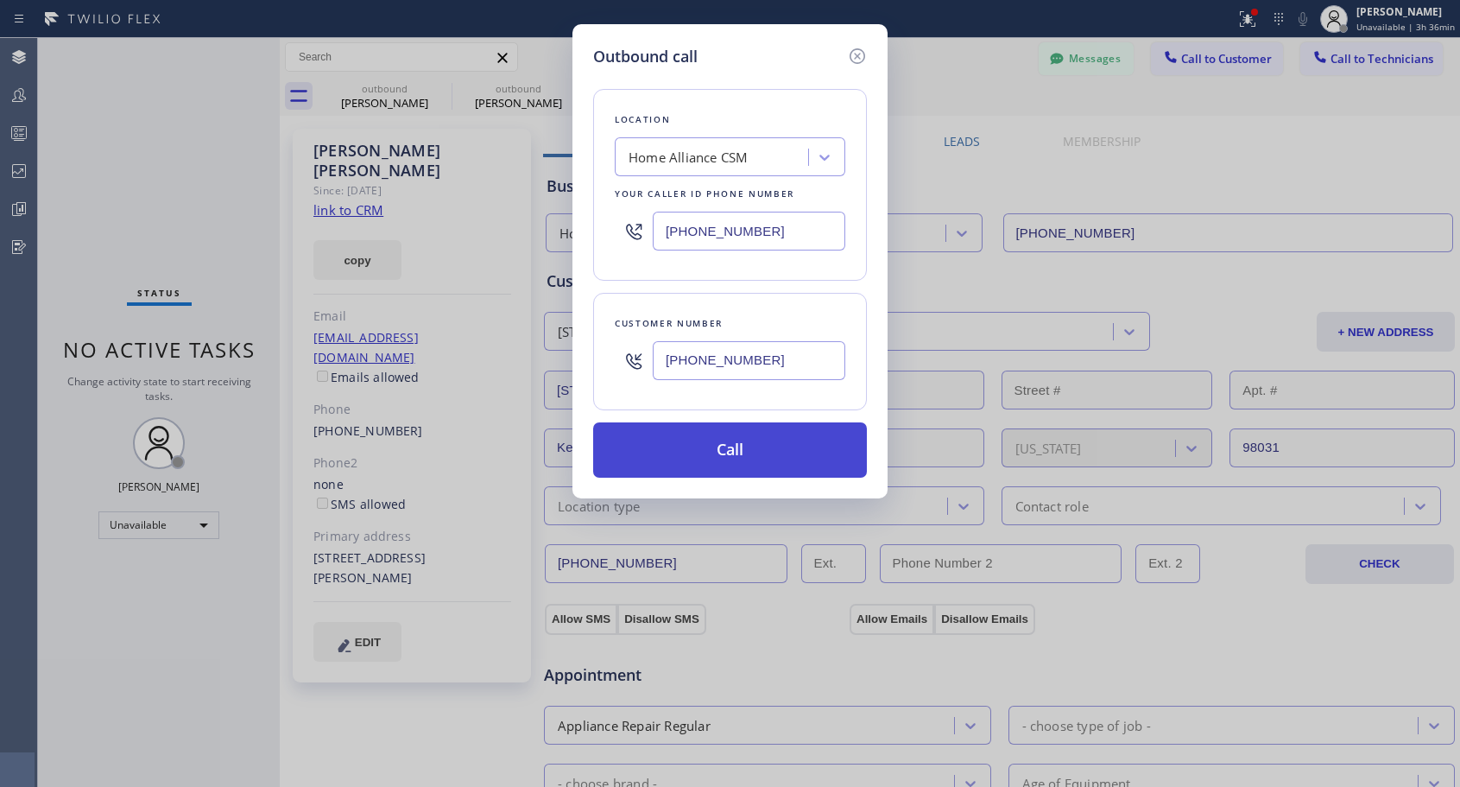
type input "[PHONE_NUMBER]"
click at [748, 459] on button "Call" at bounding box center [730, 449] width 274 height 55
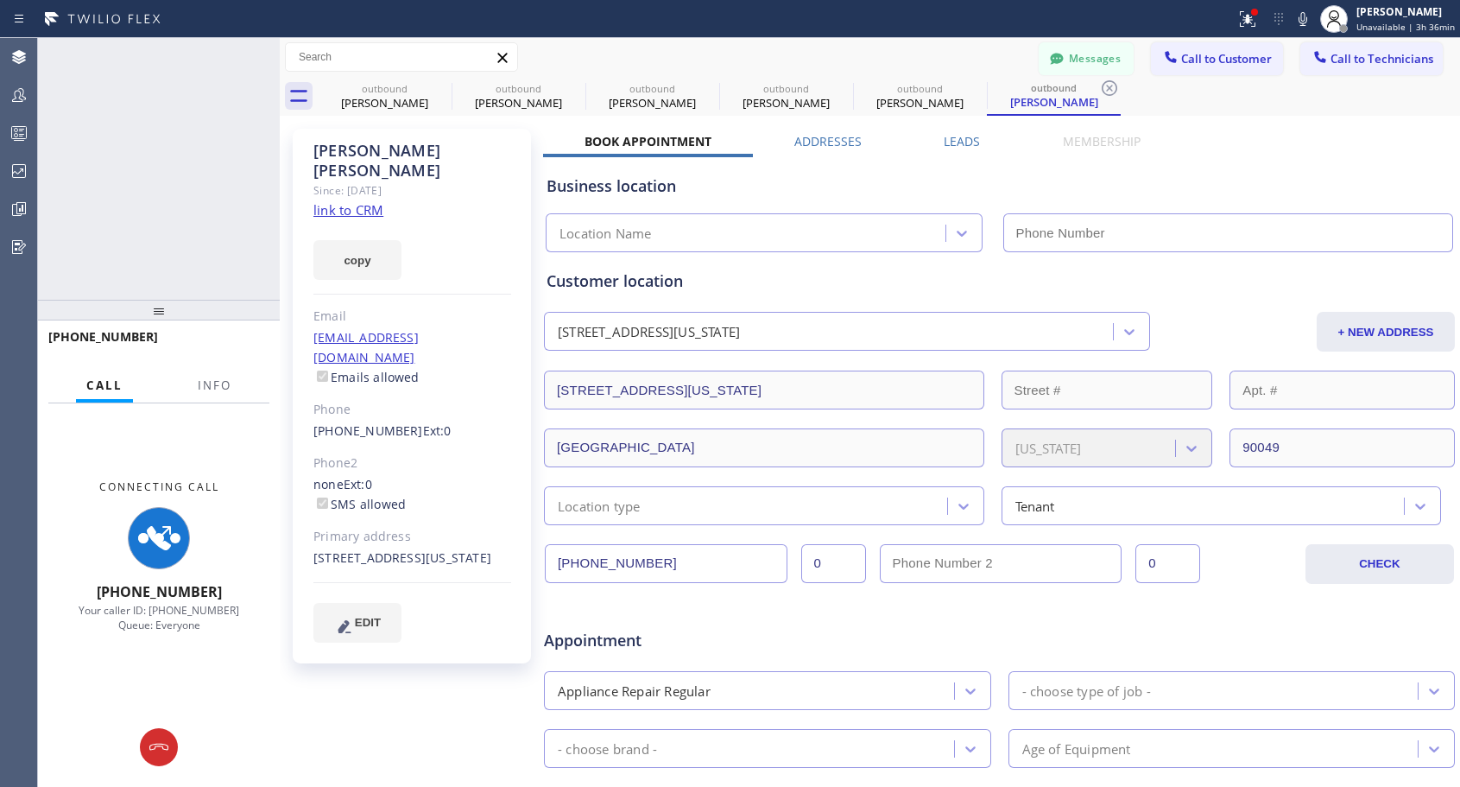
type input "[PHONE_NUMBER]"
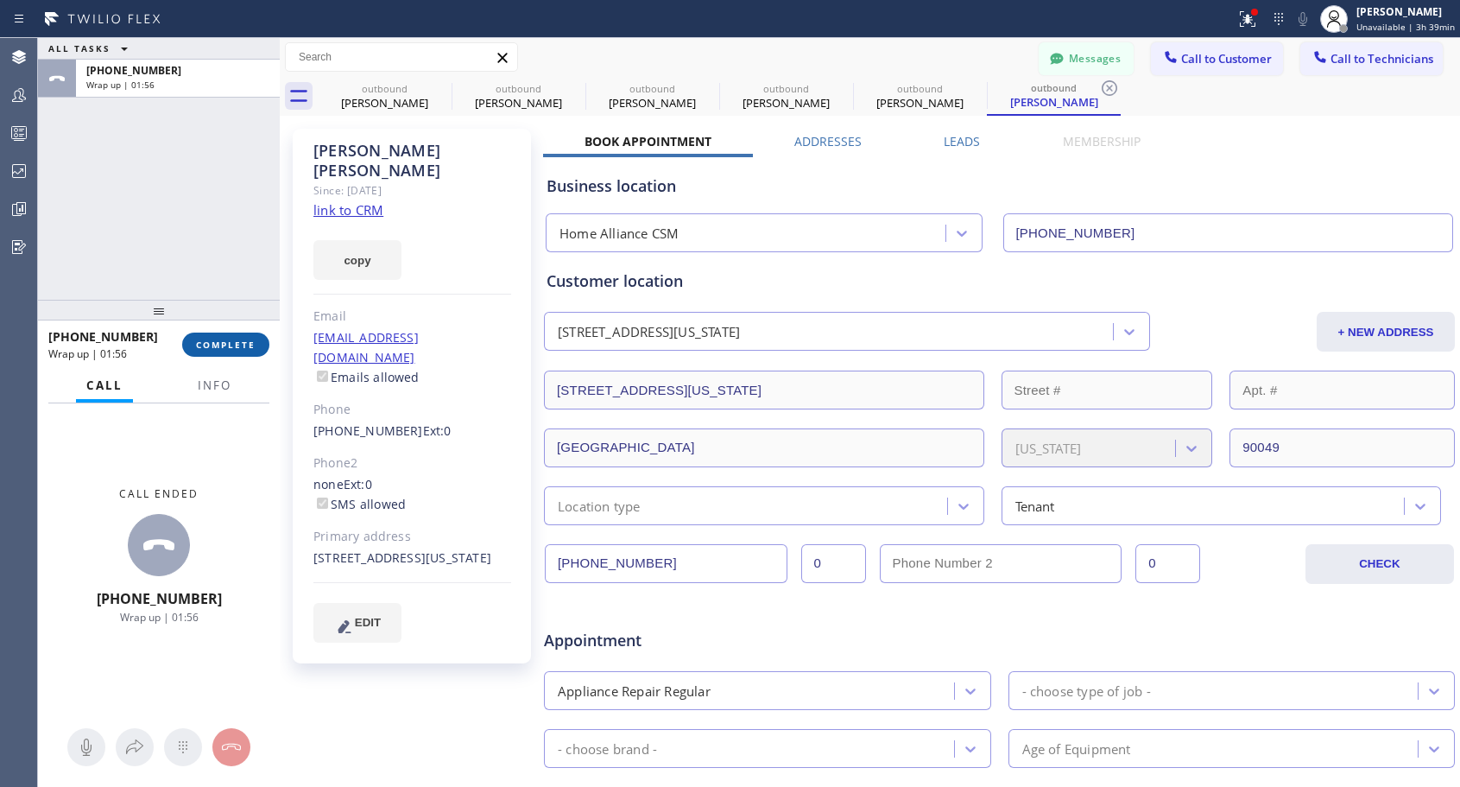
click at [208, 349] on span "COMPLETE" at bounding box center [226, 344] width 60 height 12
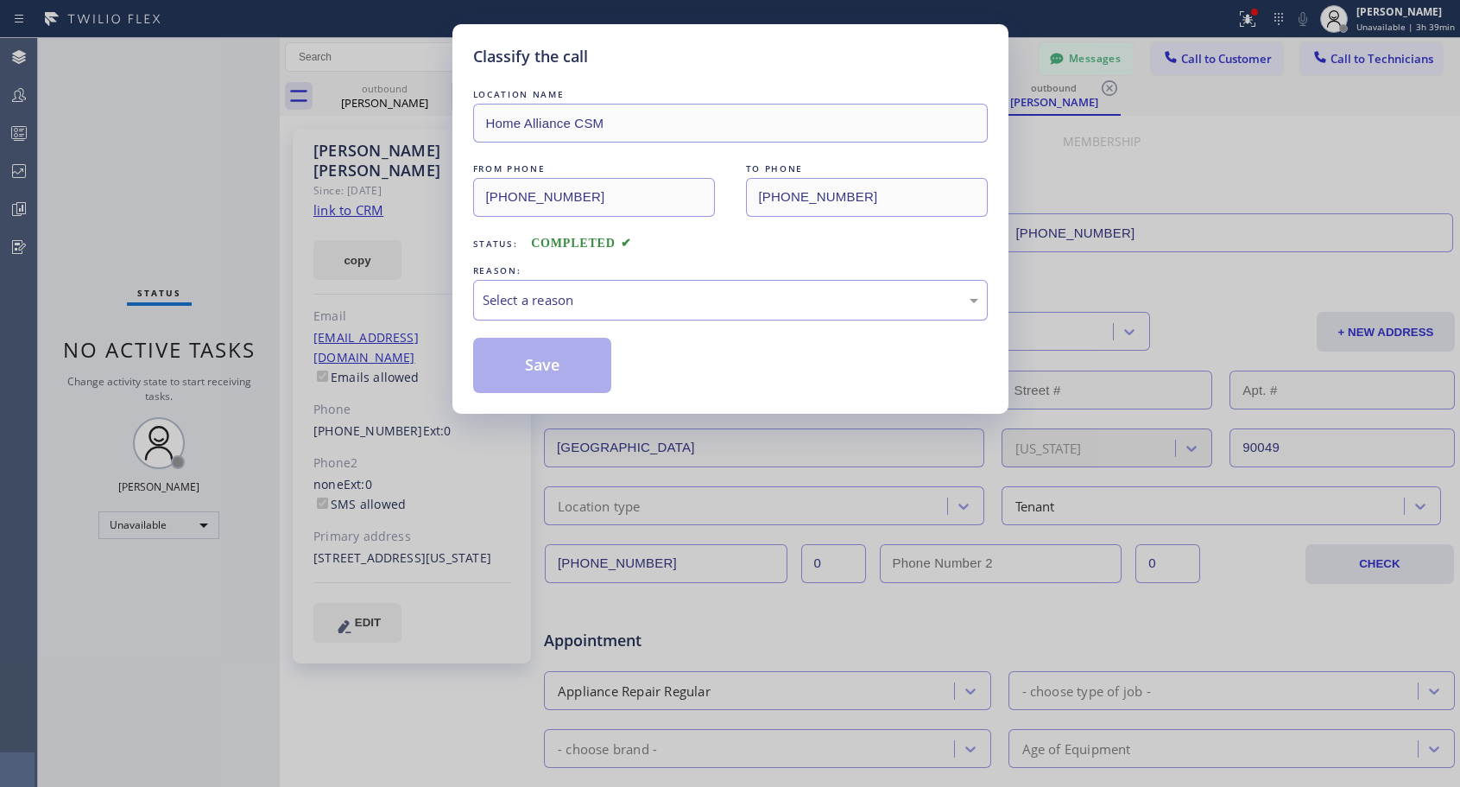
click at [582, 298] on div "Select a reason" at bounding box center [731, 300] width 496 height 20
click at [541, 367] on button "Save" at bounding box center [542, 365] width 139 height 55
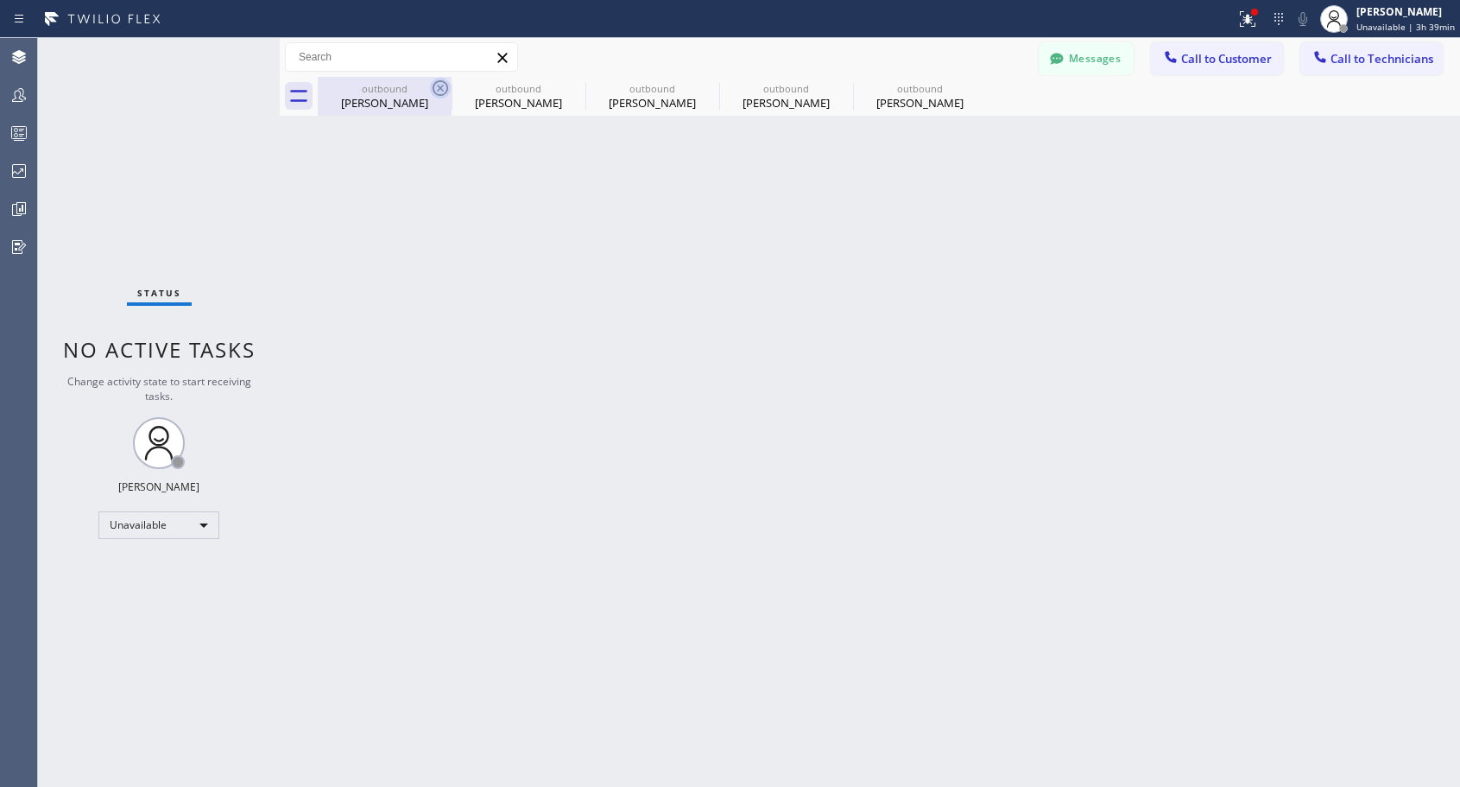
click at [435, 87] on icon at bounding box center [440, 88] width 21 height 21
click at [0, 0] on icon at bounding box center [0, 0] width 0 height 0
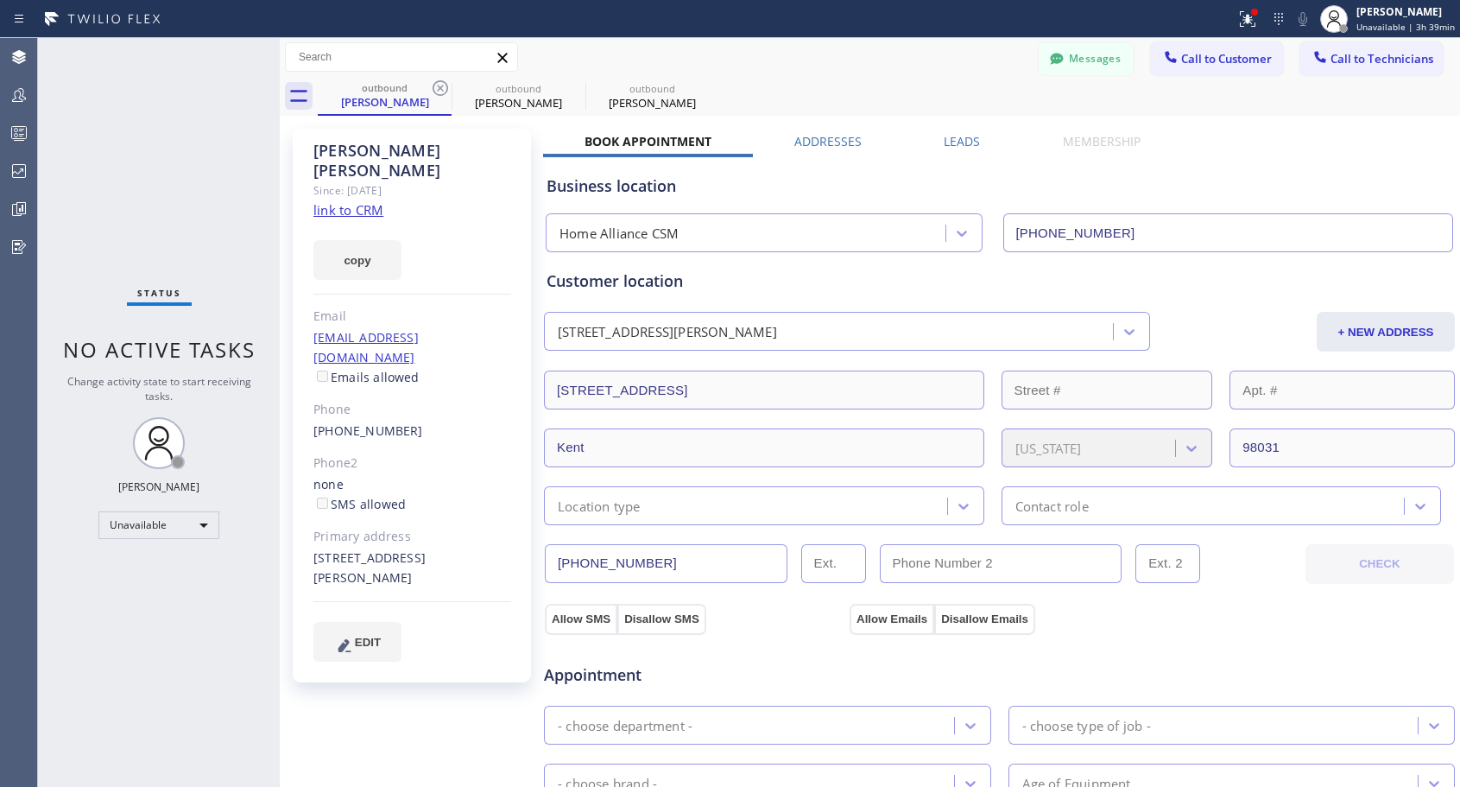
click at [435, 87] on icon at bounding box center [440, 88] width 21 height 21
click at [0, 0] on icon at bounding box center [0, 0] width 0 height 0
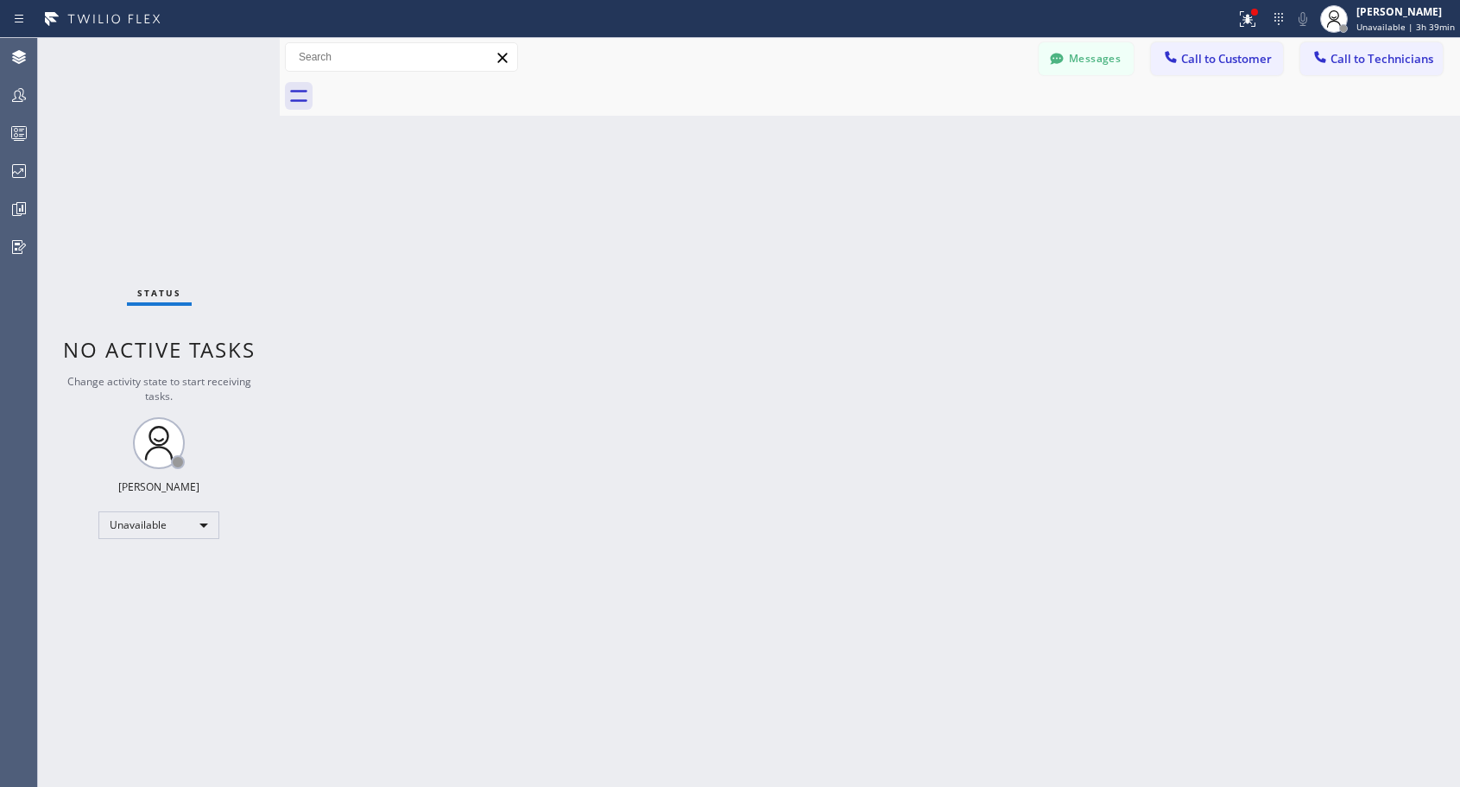
click at [435, 87] on div at bounding box center [889, 96] width 1142 height 39
drag, startPoint x: 1203, startPoint y: 72, endPoint x: 788, endPoint y: 320, distance: 483.3
click at [1197, 79] on div "Messages Call to Customer Call to Technicians Outbound call Location Home Allia…" at bounding box center [870, 77] width 1180 height 78
click at [1193, 55] on span "Call to Customer" at bounding box center [1226, 59] width 91 height 16
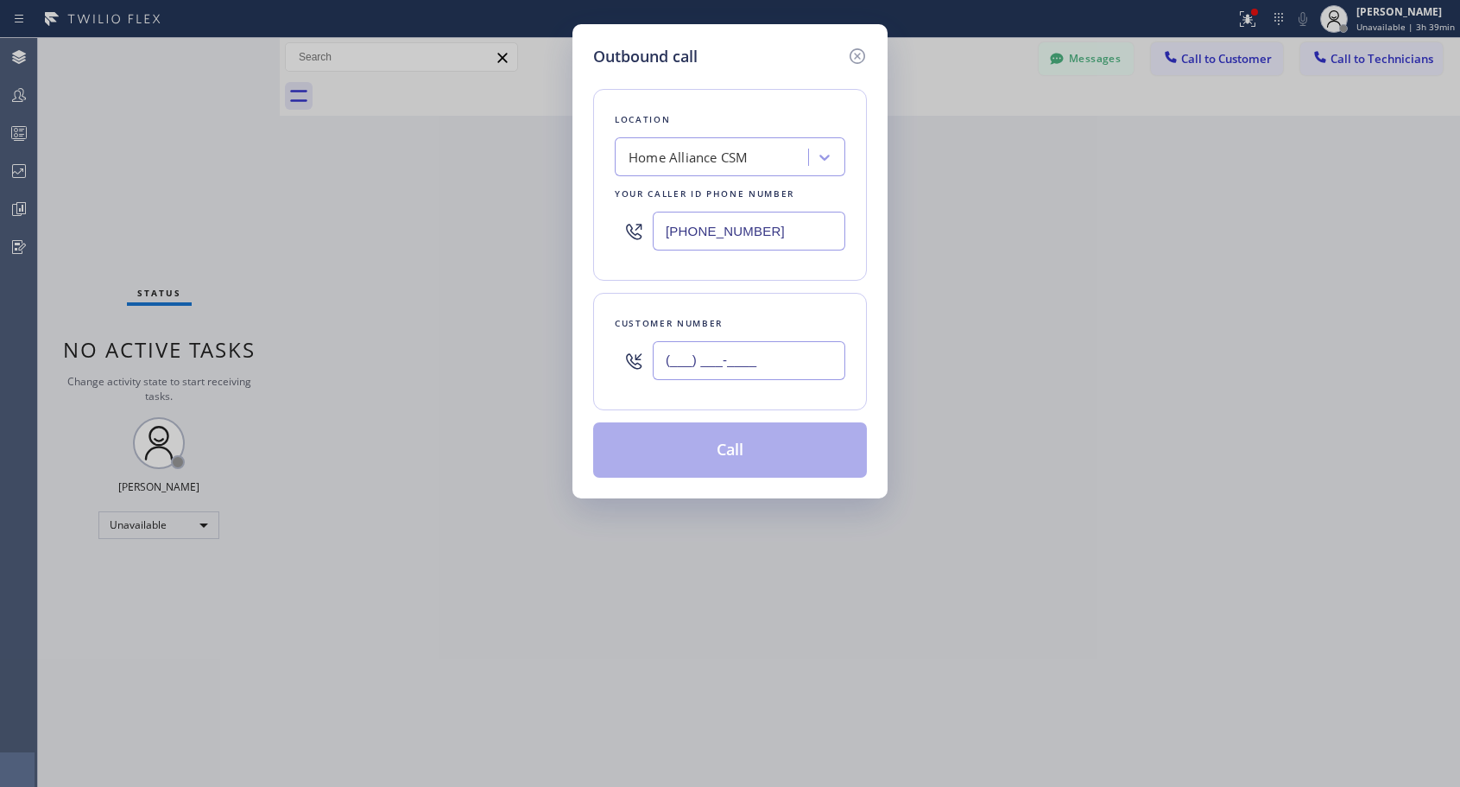
click at [774, 357] on input "(___) ___-____" at bounding box center [749, 360] width 193 height 39
paste input "310) 296-6453"
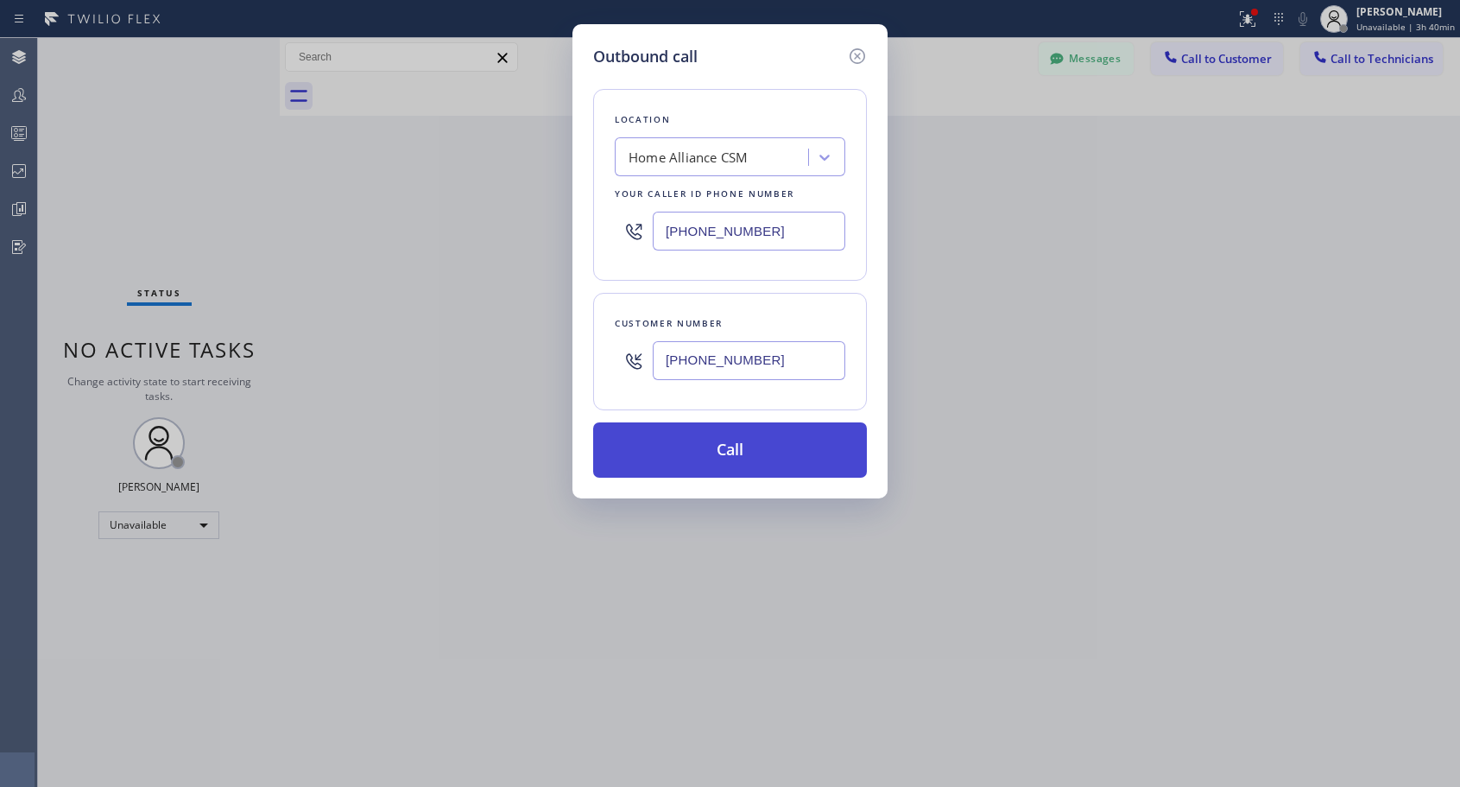
type input "[PHONE_NUMBER]"
click at [748, 446] on button "Call" at bounding box center [730, 449] width 274 height 55
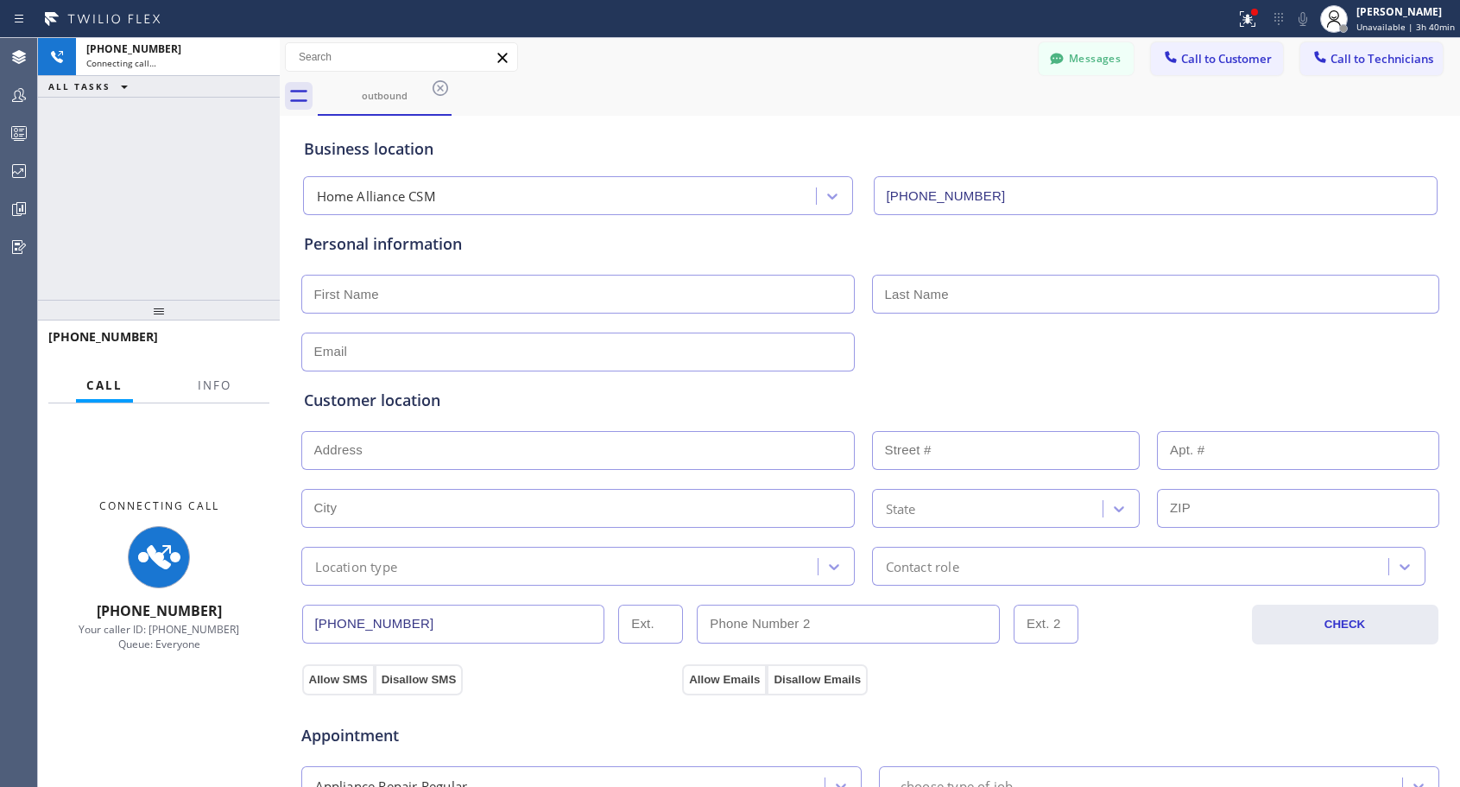
type input "[PHONE_NUMBER]"
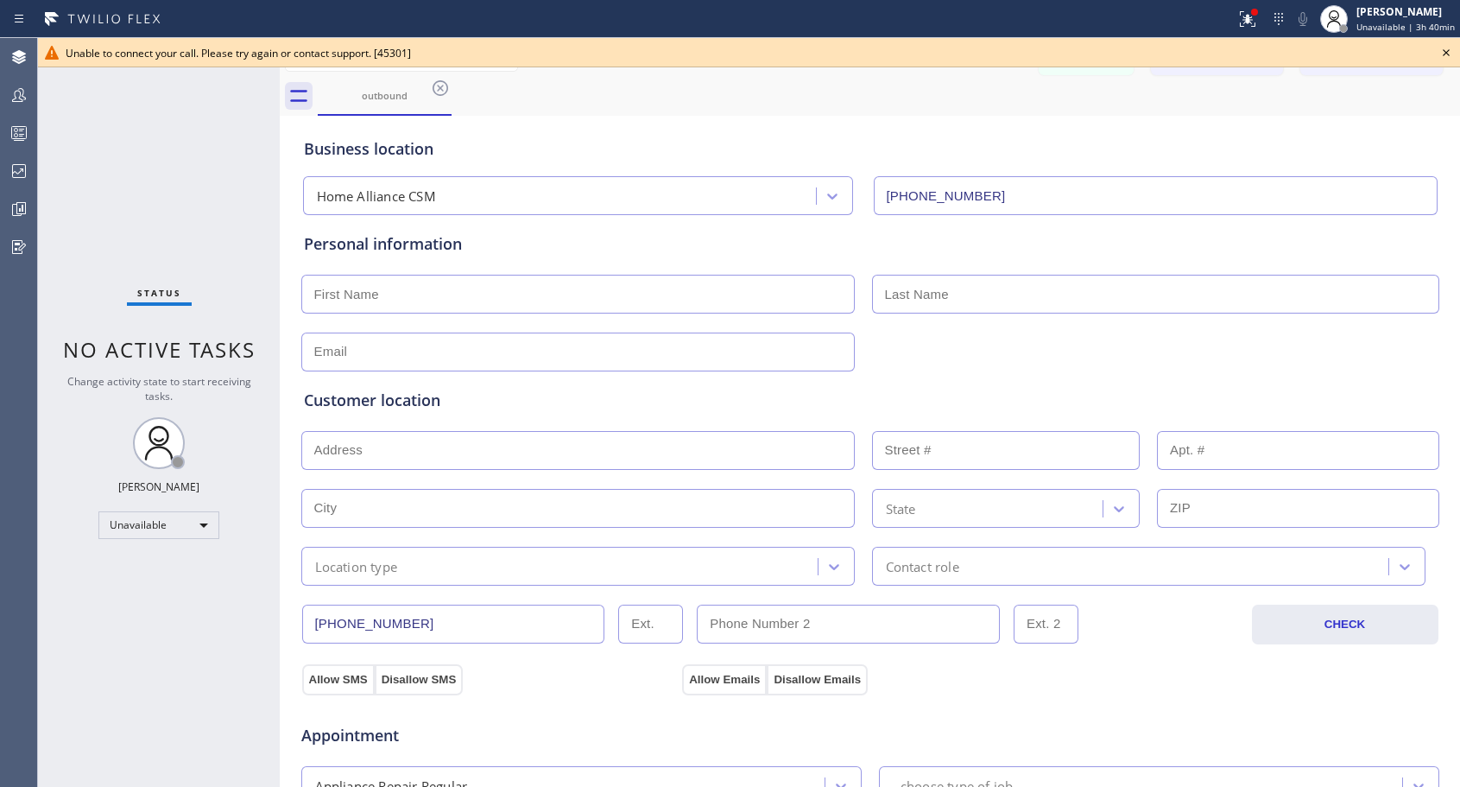
click at [1449, 54] on icon at bounding box center [1446, 52] width 21 height 21
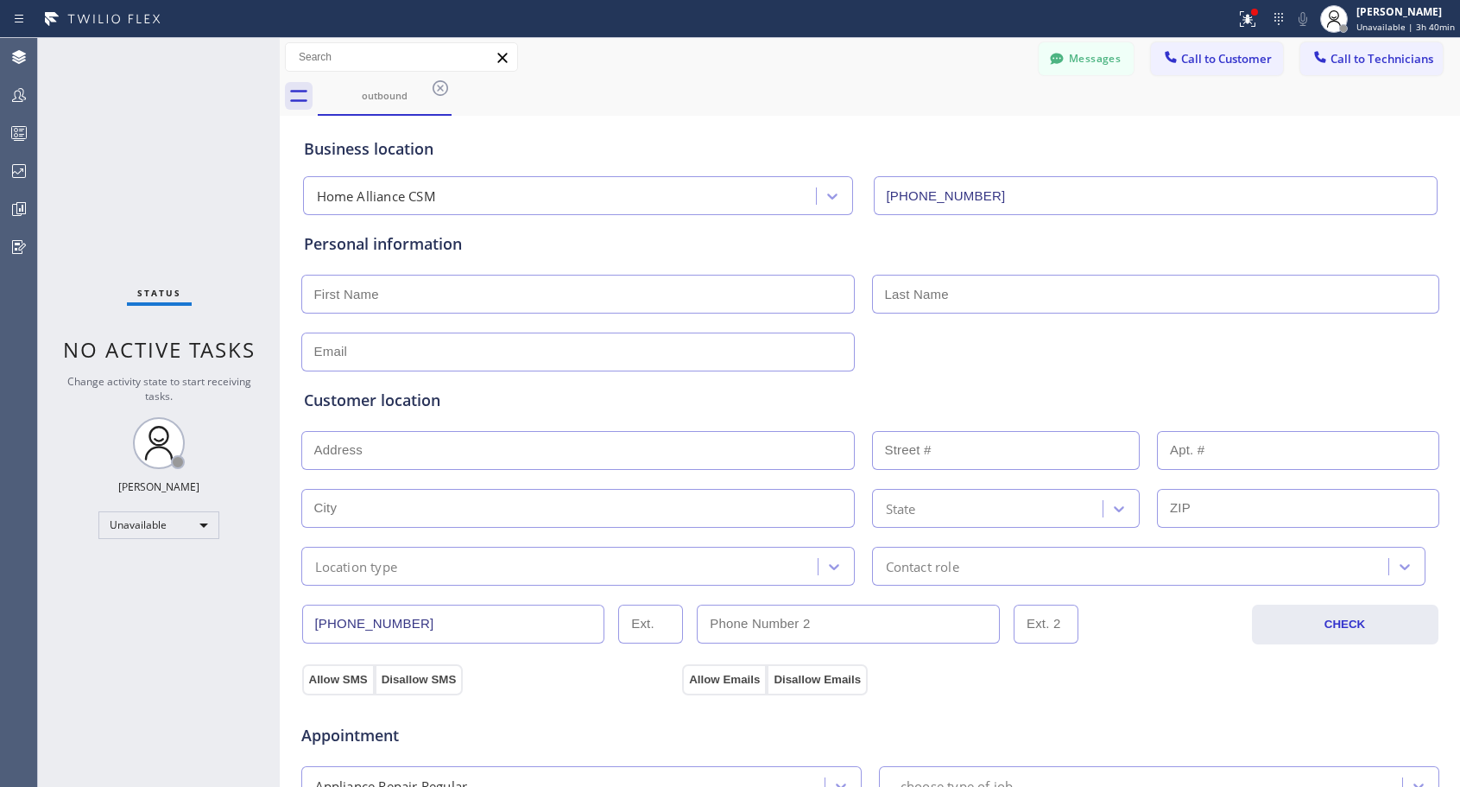
click at [1222, 62] on span "Call to Customer" at bounding box center [1226, 59] width 91 height 16
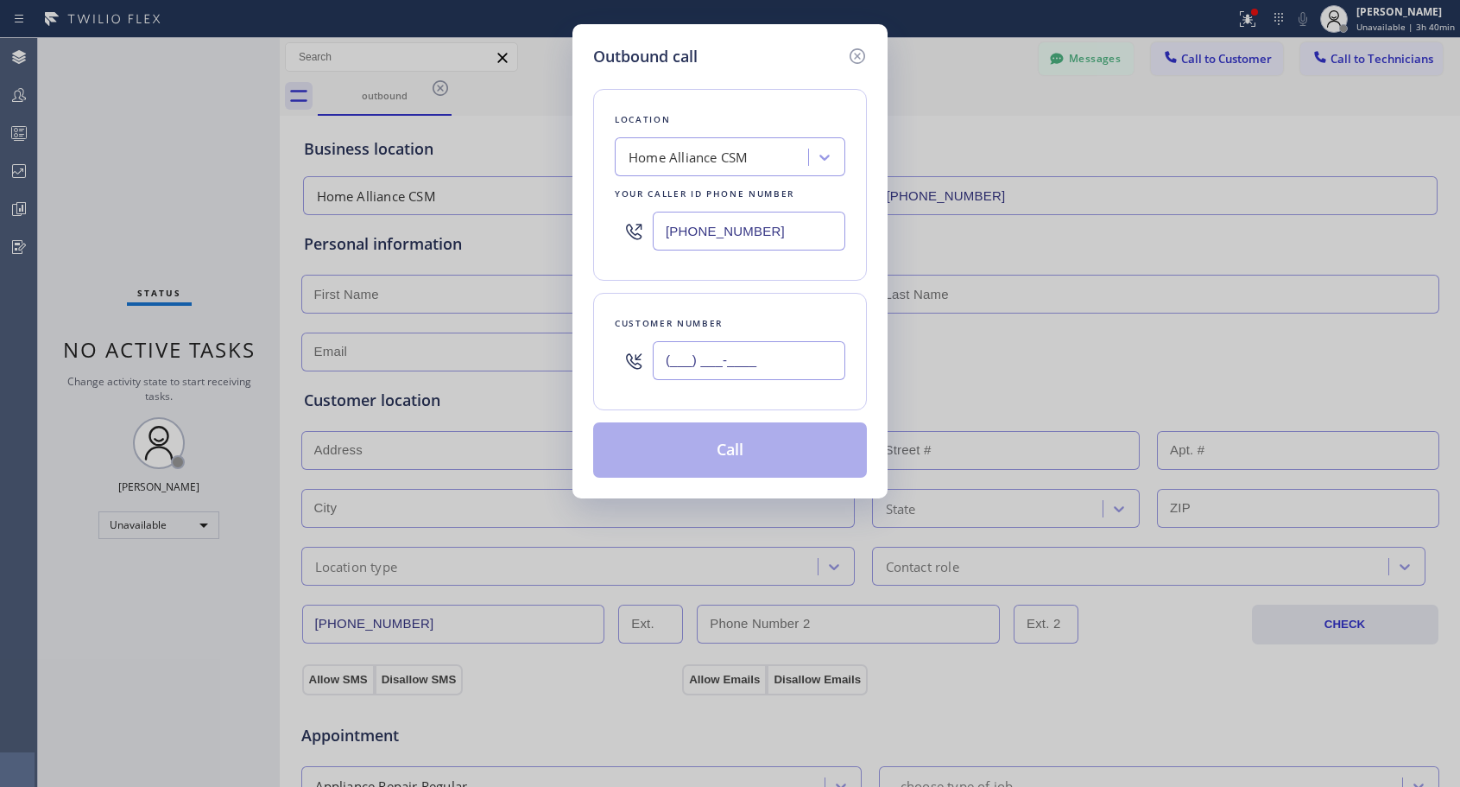
click at [675, 372] on input "(___) ___-____" at bounding box center [749, 360] width 193 height 39
paste input "310) 296-6453"
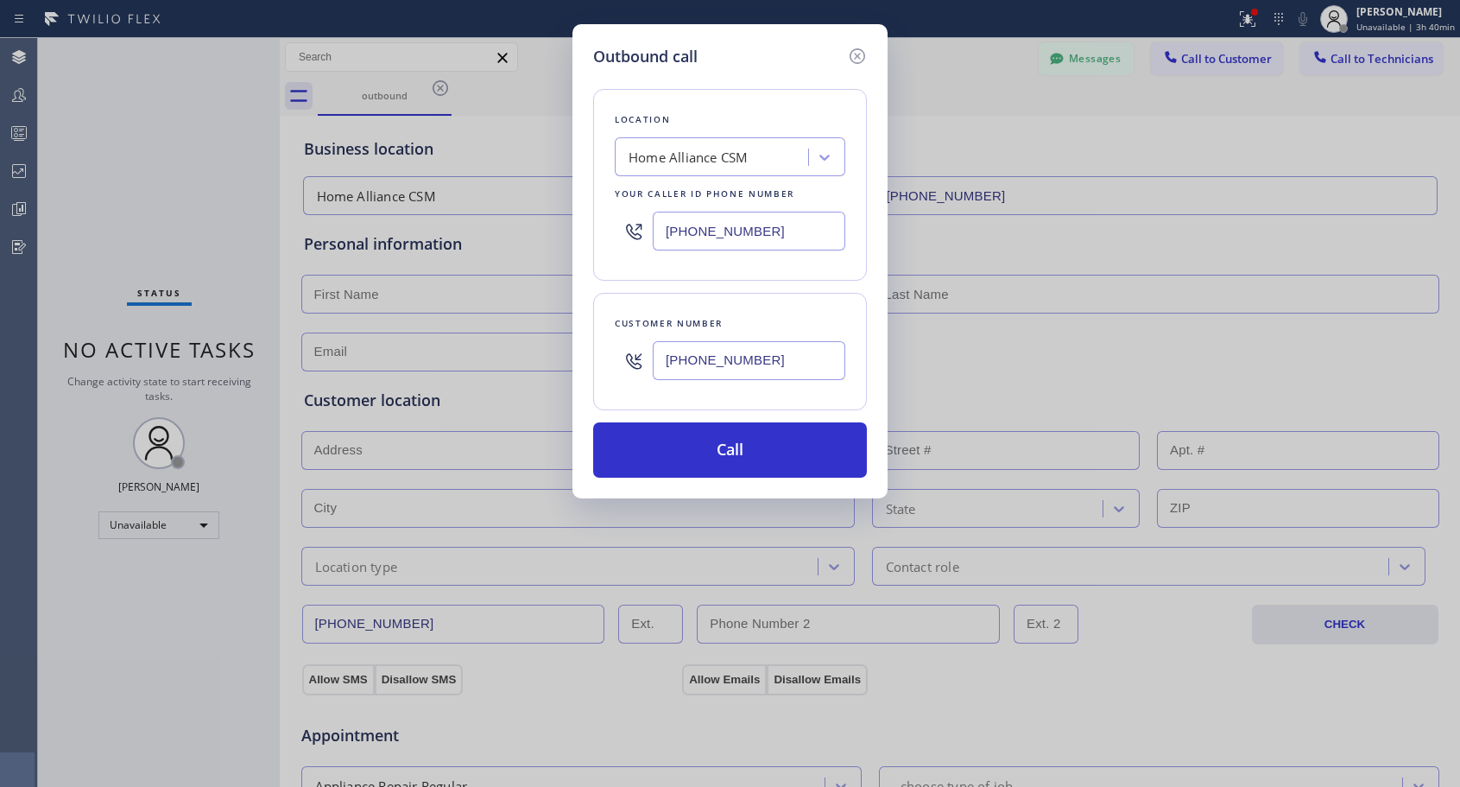
click at [668, 357] on input "[PHONE_NUMBER]" at bounding box center [749, 360] width 193 height 39
click at [663, 360] on input "[PHONE_NUMBER]" at bounding box center [749, 360] width 193 height 39
type input "[PHONE_NUMBER]"
click at [699, 445] on button "Call" at bounding box center [730, 449] width 274 height 55
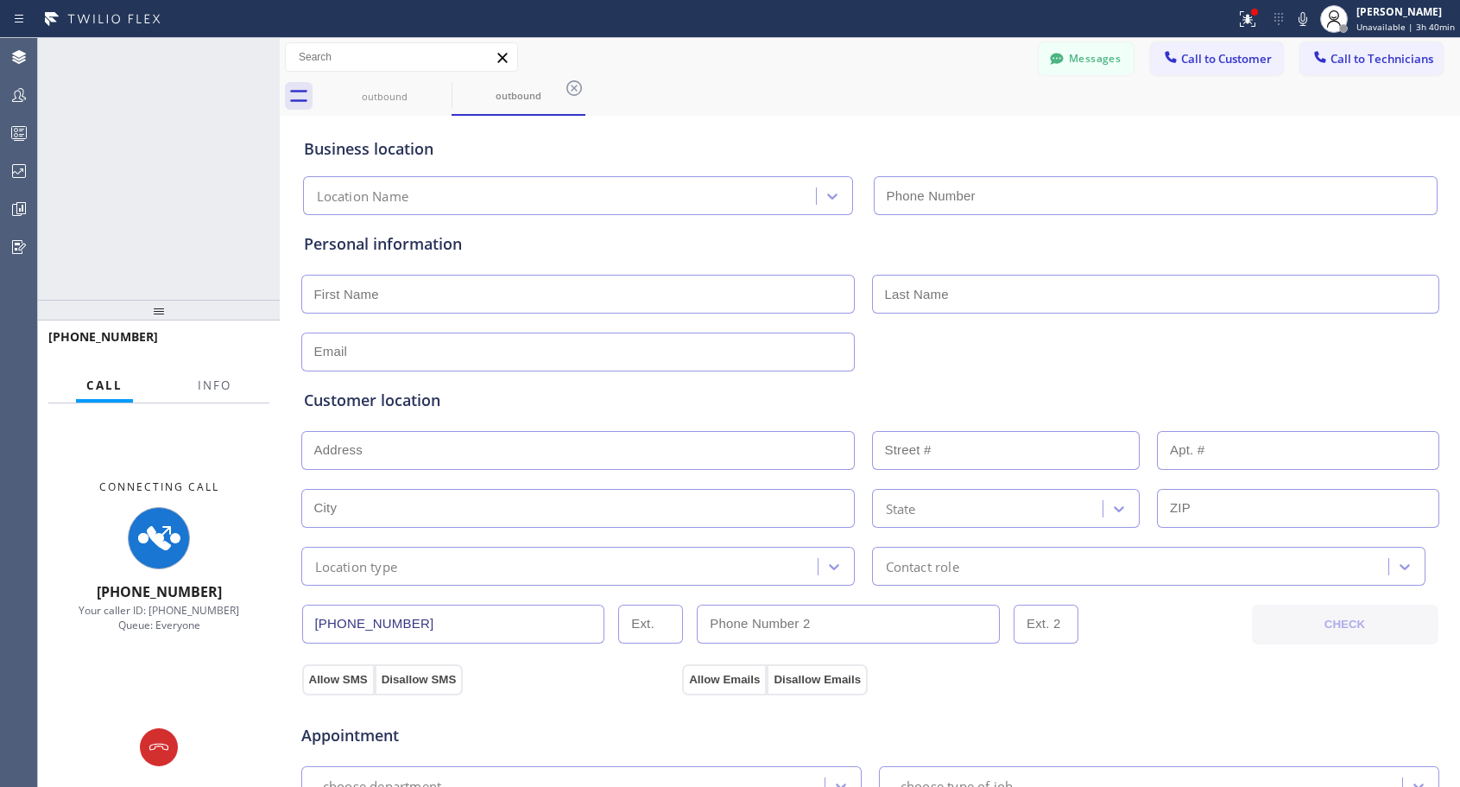
type input "[PHONE_NUMBER]"
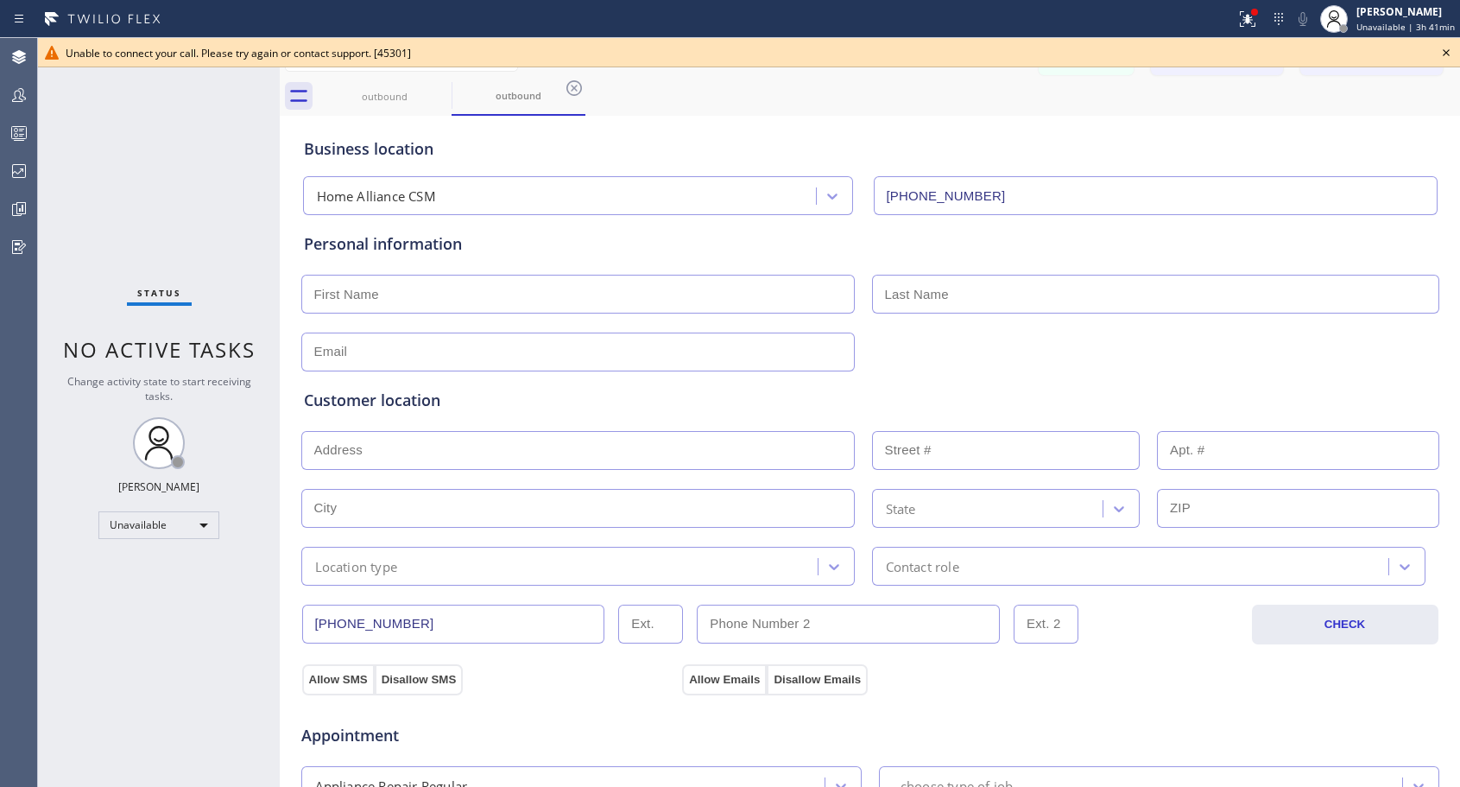
click at [1456, 51] on icon at bounding box center [1446, 52] width 21 height 21
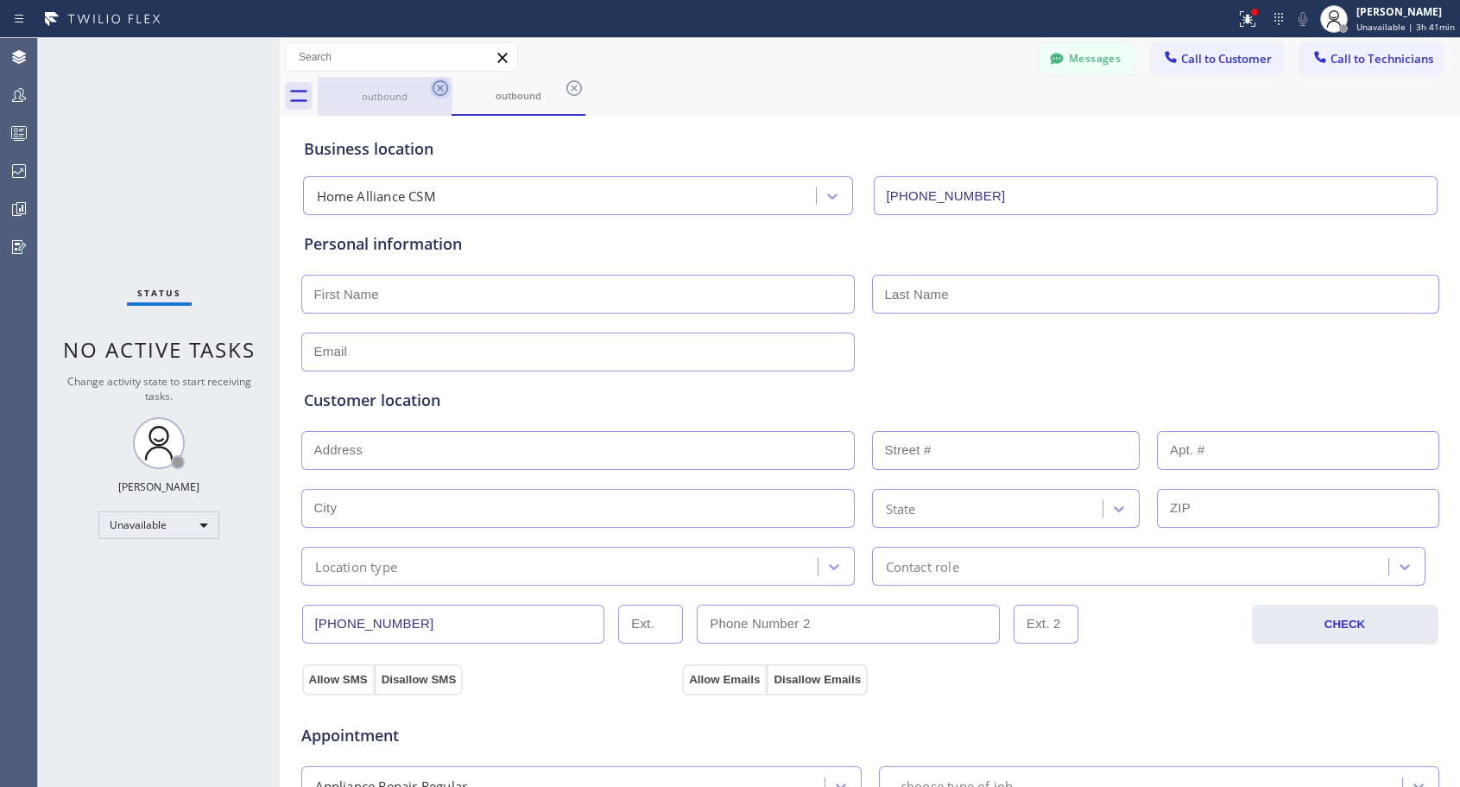
click at [440, 85] on icon at bounding box center [440, 88] width 21 height 21
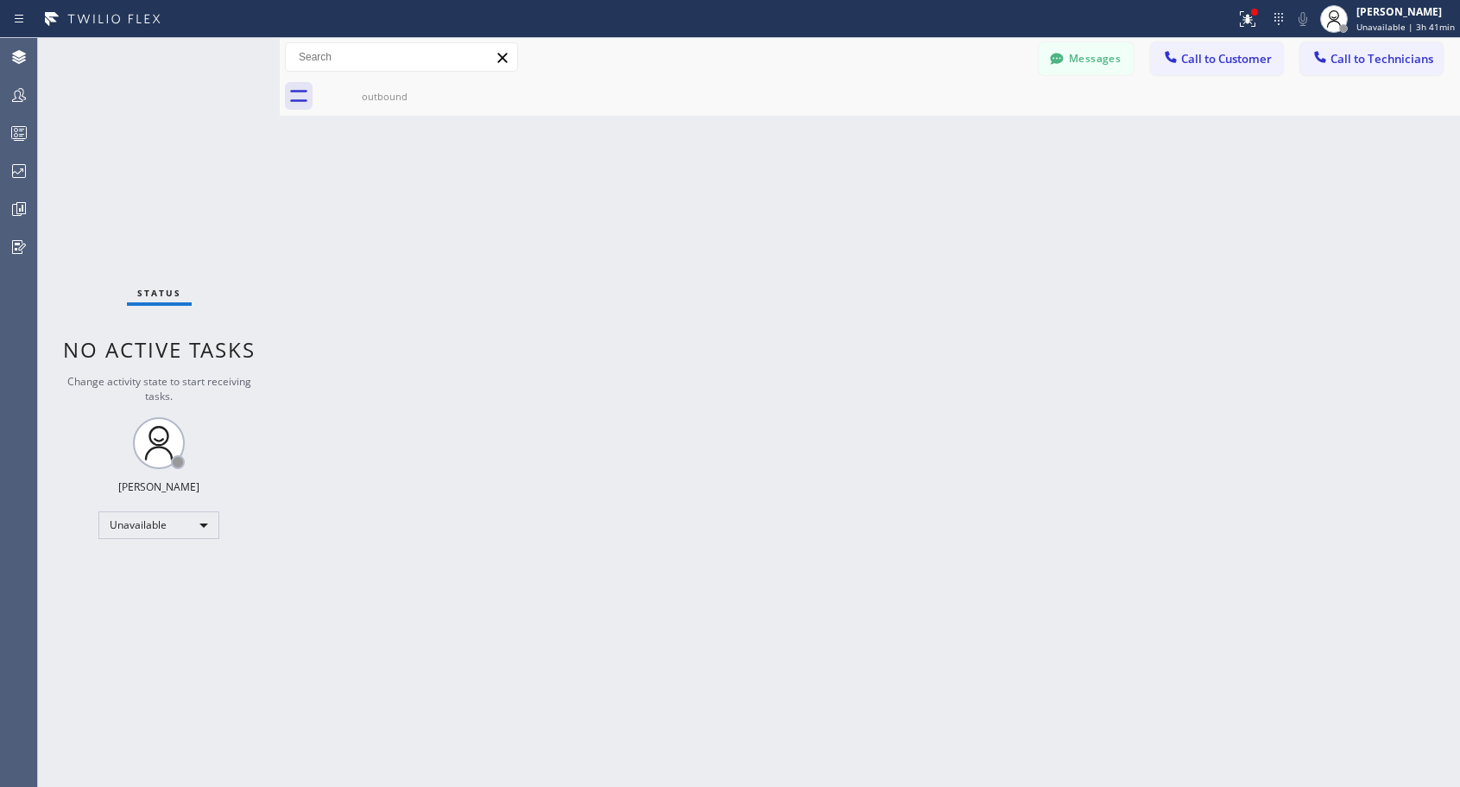
click at [0, 0] on icon at bounding box center [0, 0] width 0 height 0
click at [1217, 69] on button "Call to Customer" at bounding box center [1217, 58] width 132 height 33
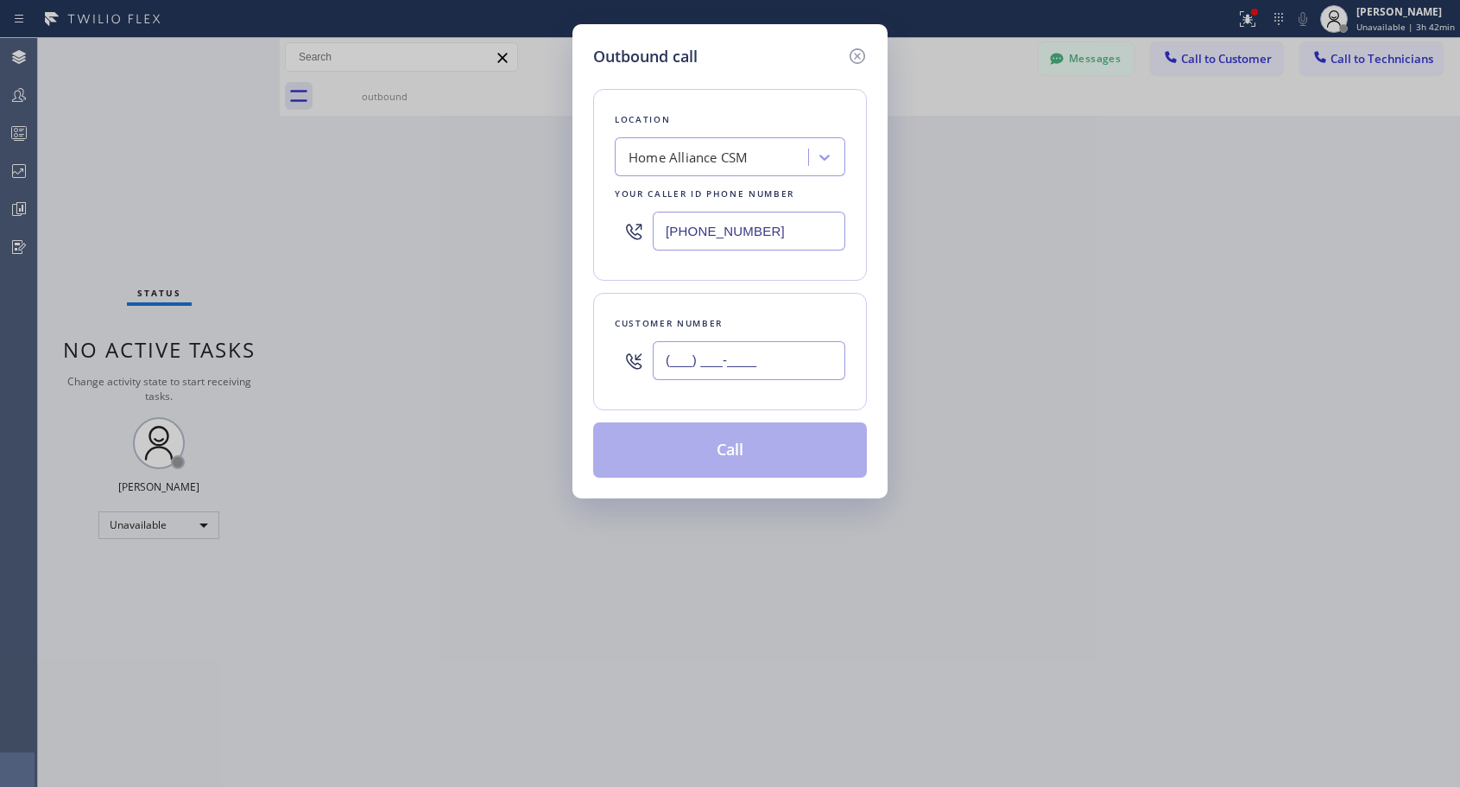
click at [748, 356] on input "(___) ___-____" at bounding box center [749, 360] width 193 height 39
paste input "415) 377-9404"
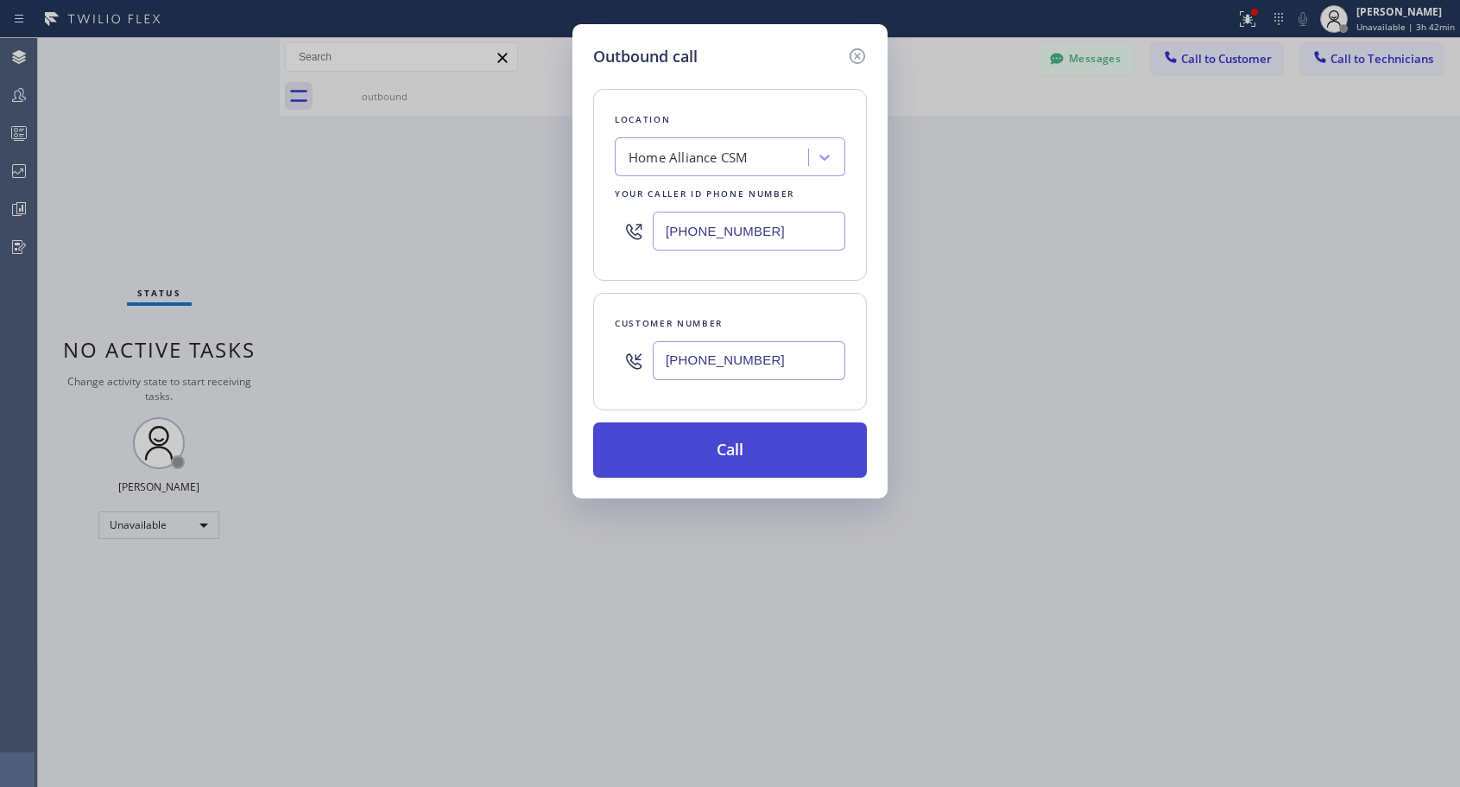
type input "[PHONE_NUMBER]"
click at [718, 454] on button "Call" at bounding box center [730, 449] width 274 height 55
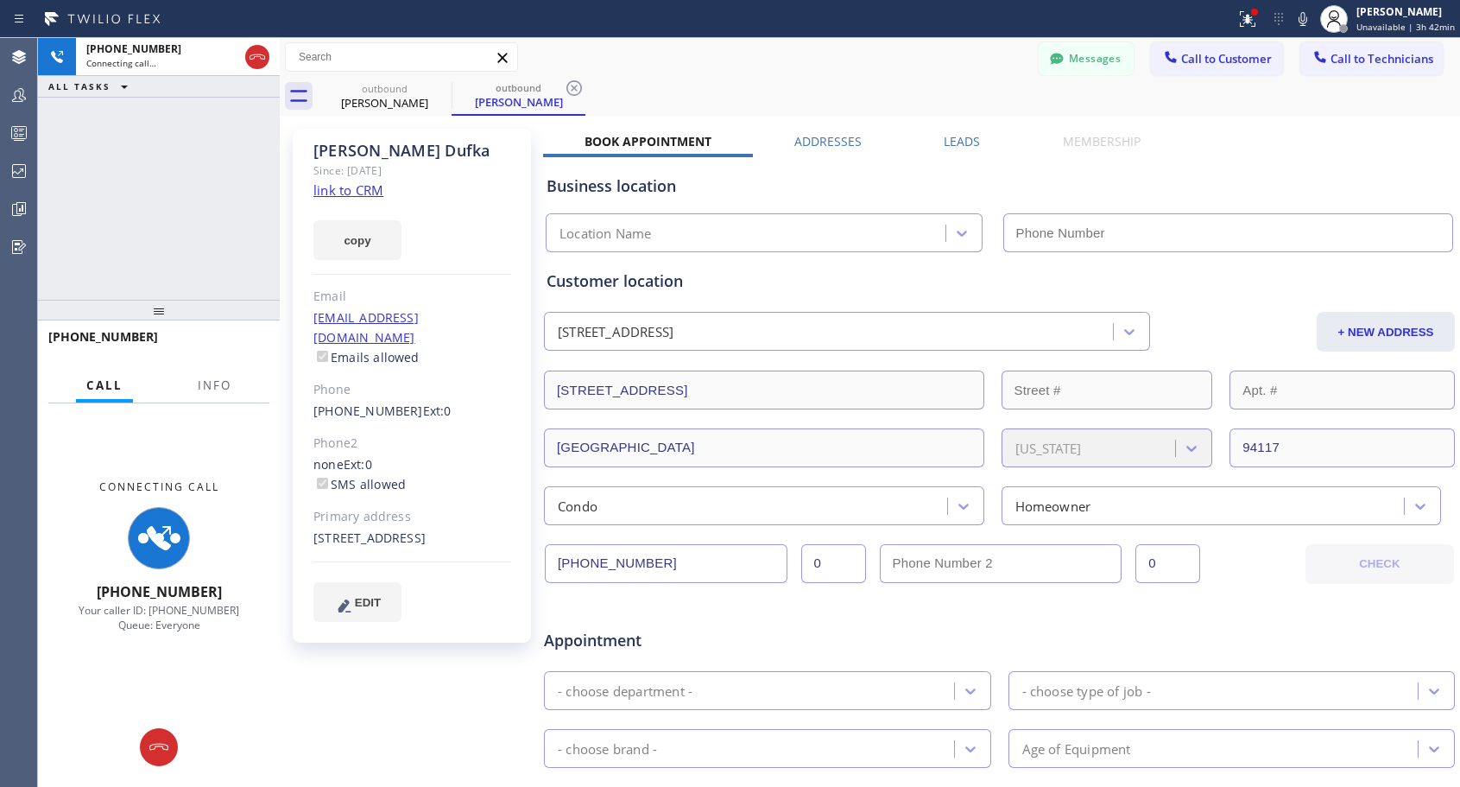
type input "[PHONE_NUMBER]"
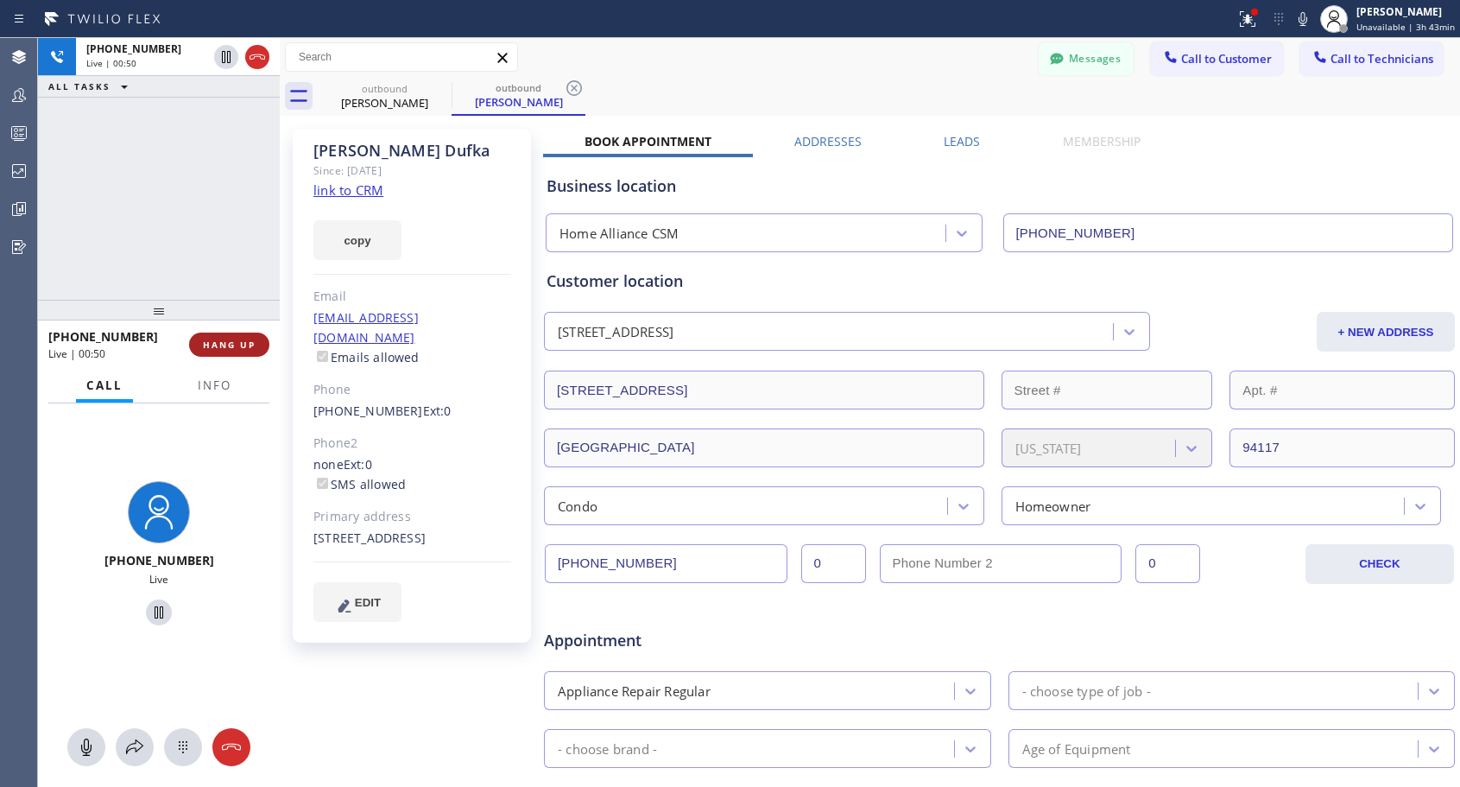
click at [233, 343] on span "HANG UP" at bounding box center [229, 344] width 53 height 12
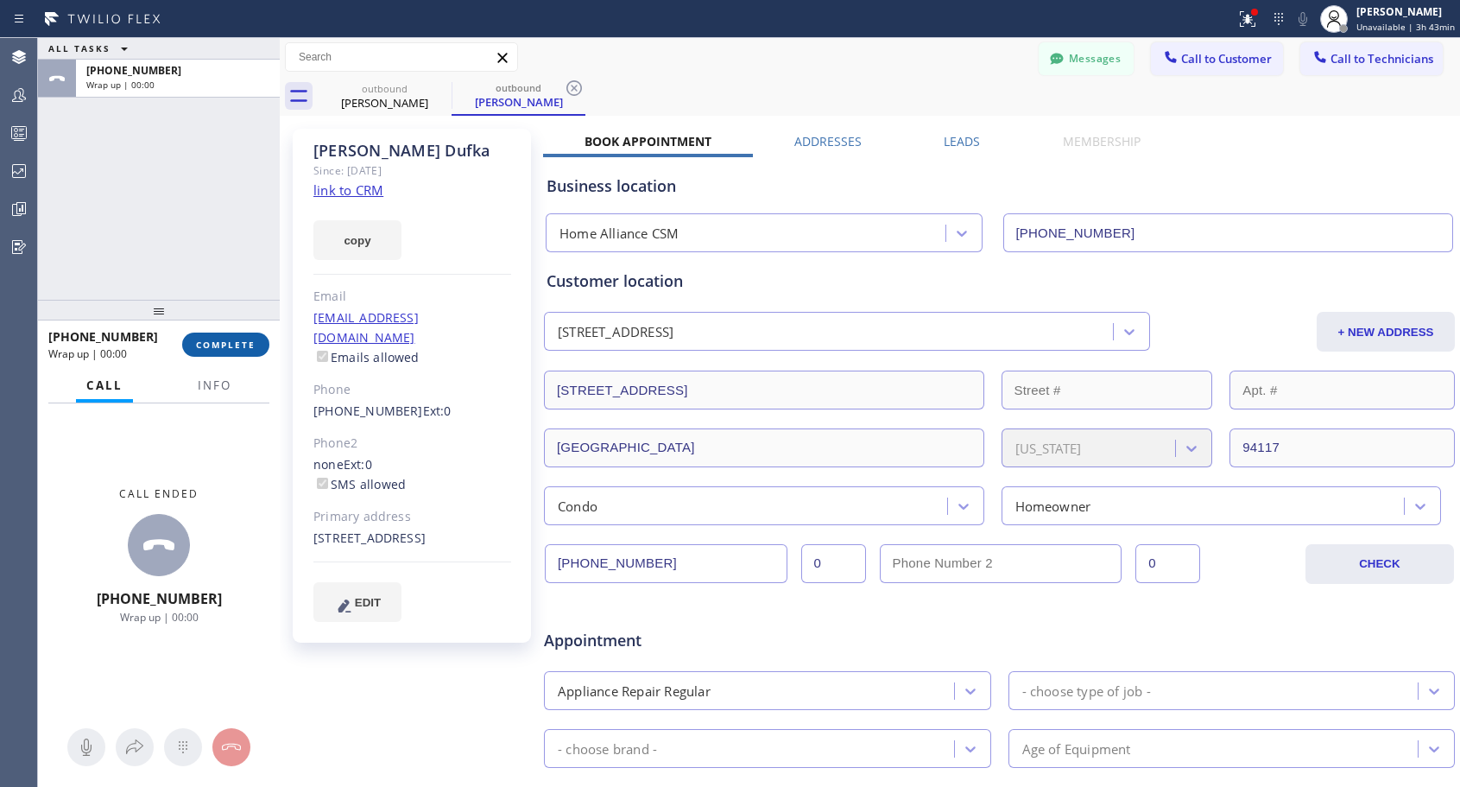
click at [237, 337] on button "COMPLETE" at bounding box center [225, 344] width 87 height 24
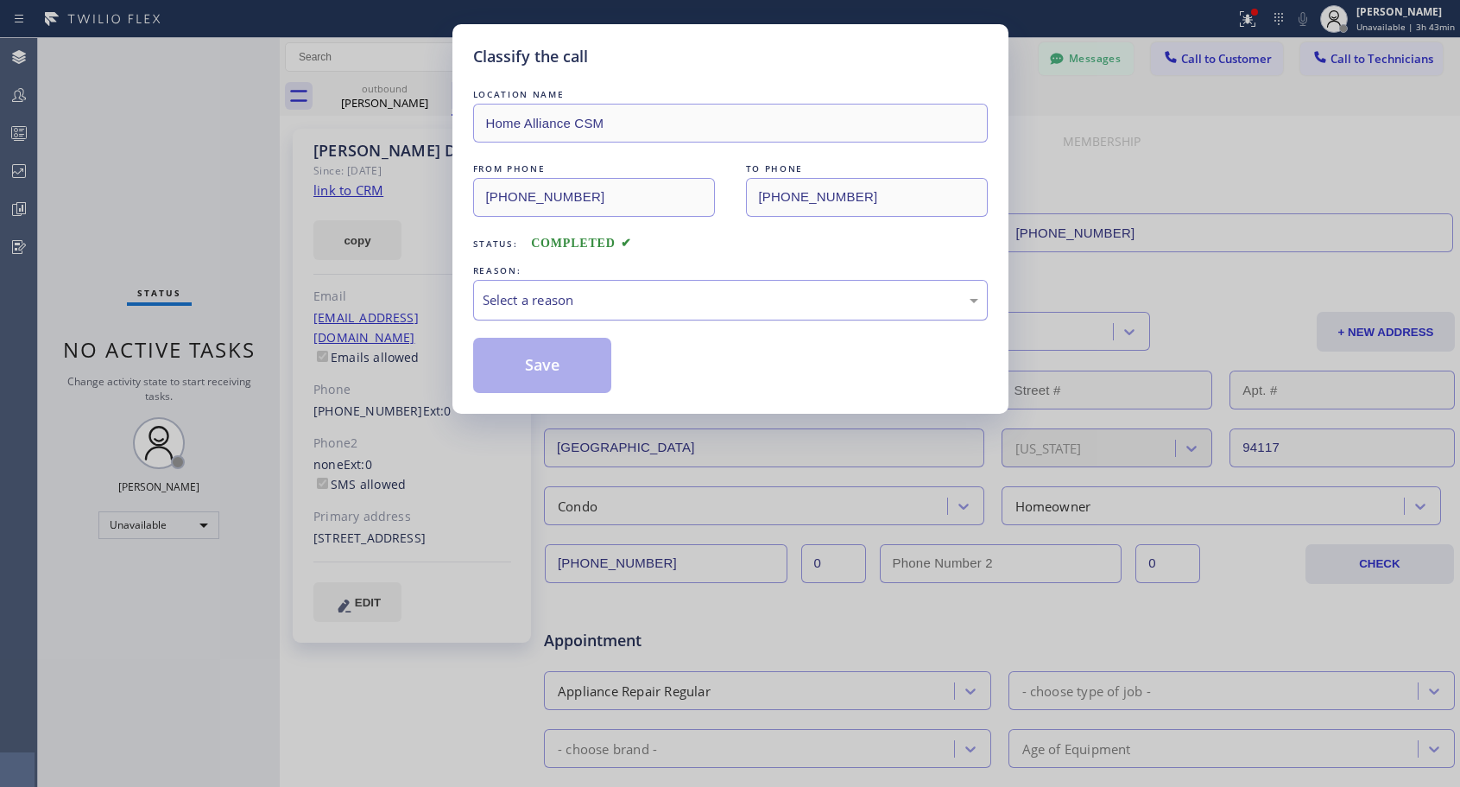
click at [699, 288] on div "Select a reason" at bounding box center [730, 300] width 515 height 41
click at [597, 363] on button "Save" at bounding box center [542, 365] width 139 height 55
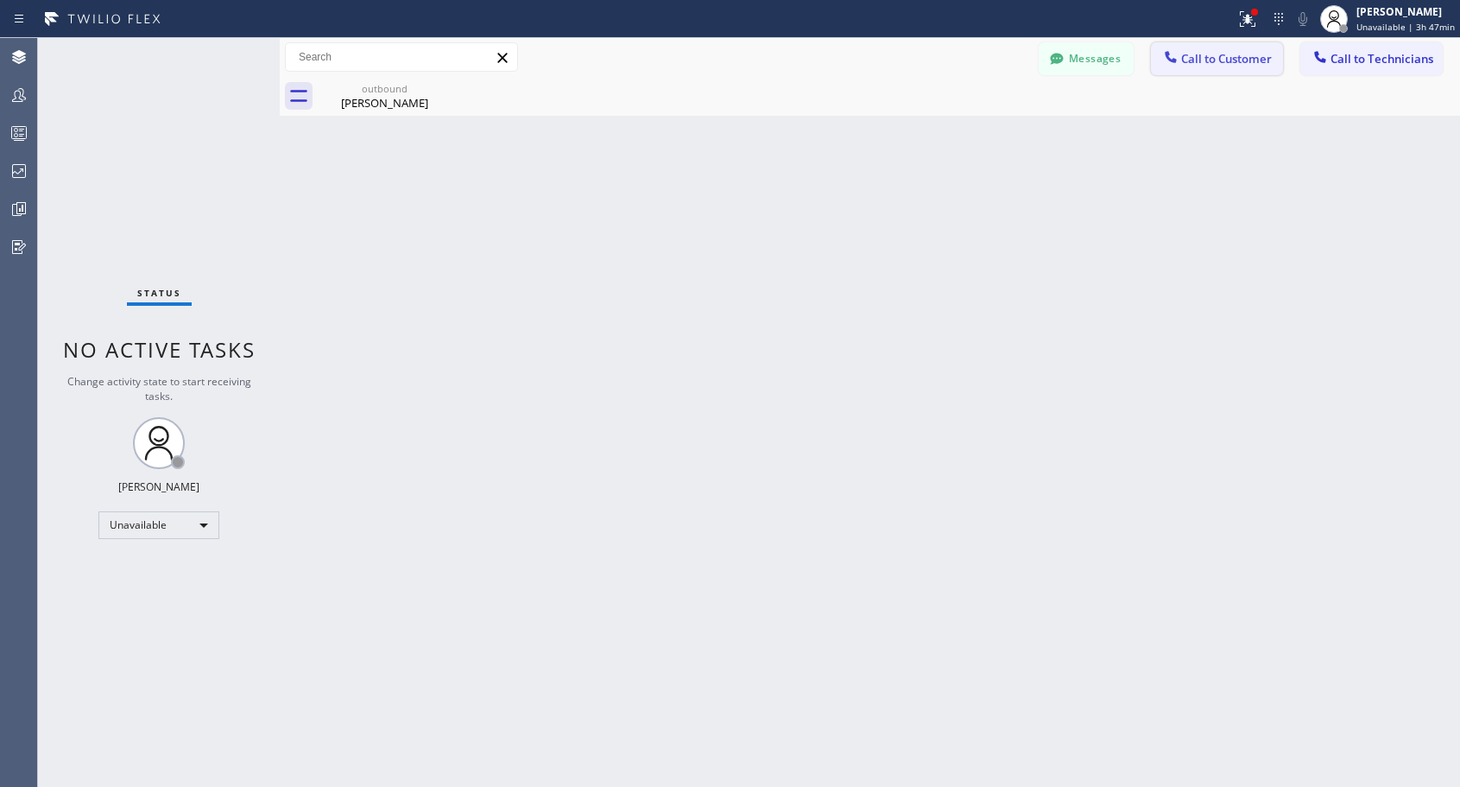
drag, startPoint x: 1221, startPoint y: 54, endPoint x: 948, endPoint y: 141, distance: 286.2
click at [1220, 56] on span "Call to Customer" at bounding box center [1226, 59] width 91 height 16
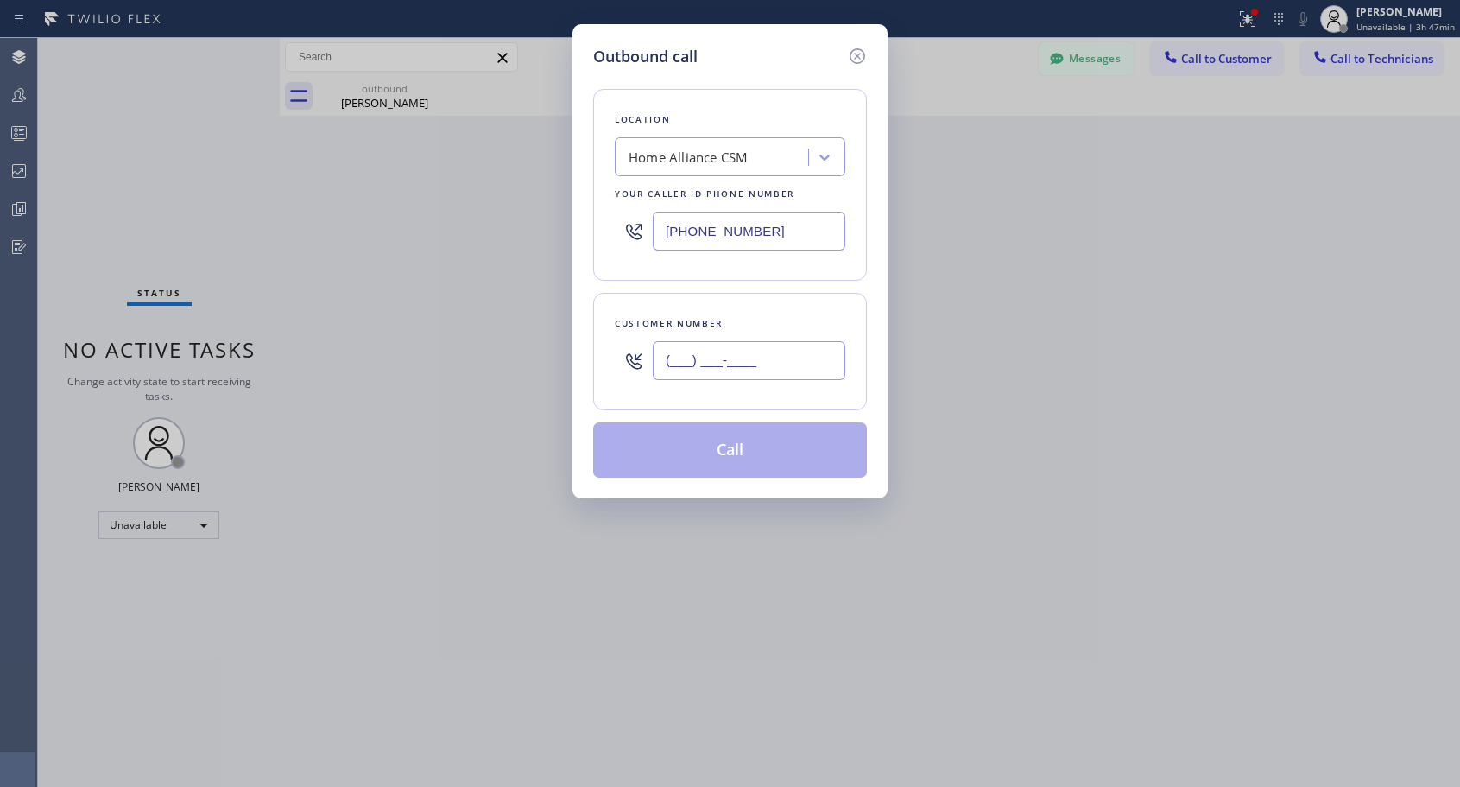
click at [667, 363] on input "(___) ___-____" at bounding box center [749, 360] width 193 height 39
paste input "510) 536-9414"
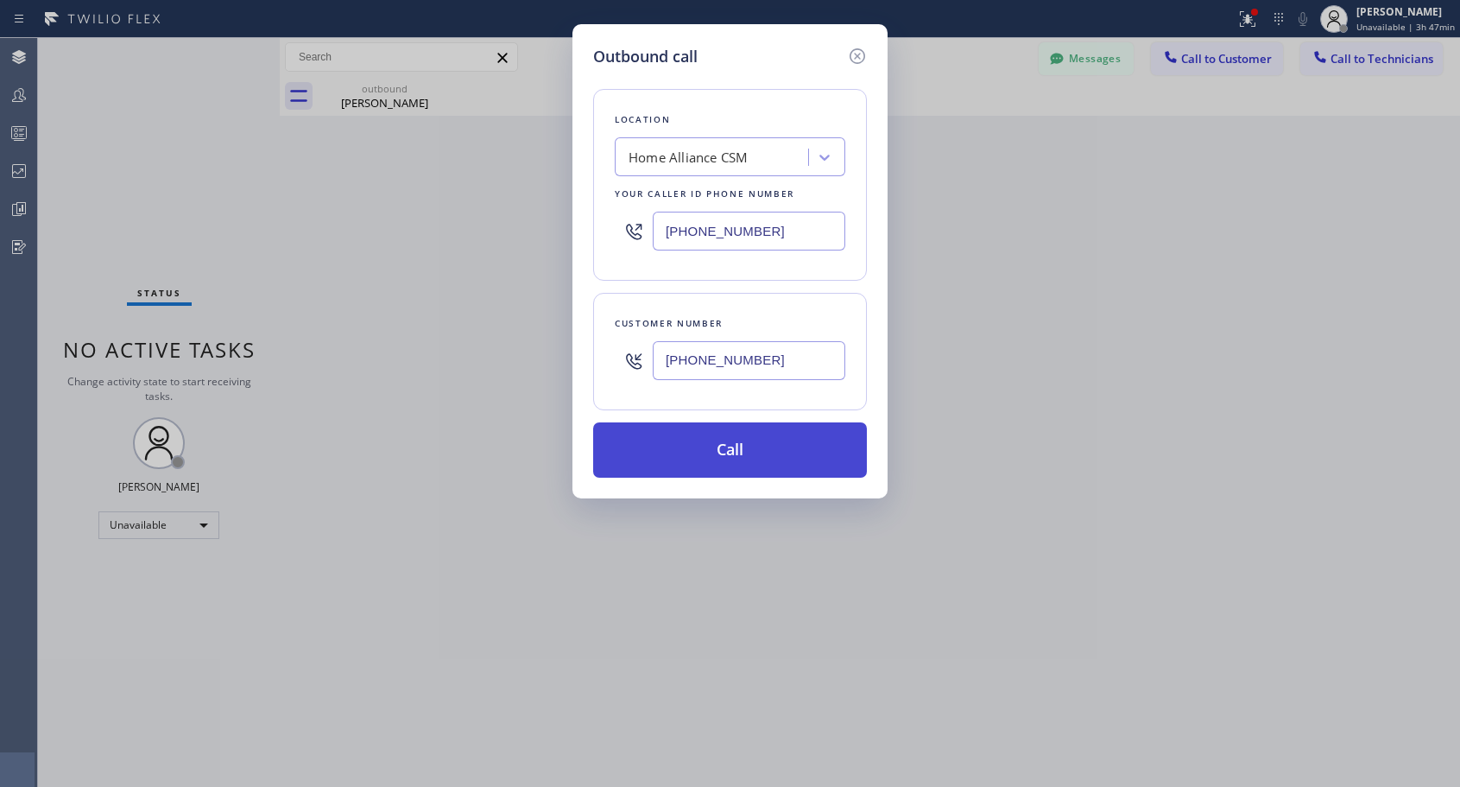
type input "[PHONE_NUMBER]"
click at [740, 444] on button "Call" at bounding box center [730, 449] width 274 height 55
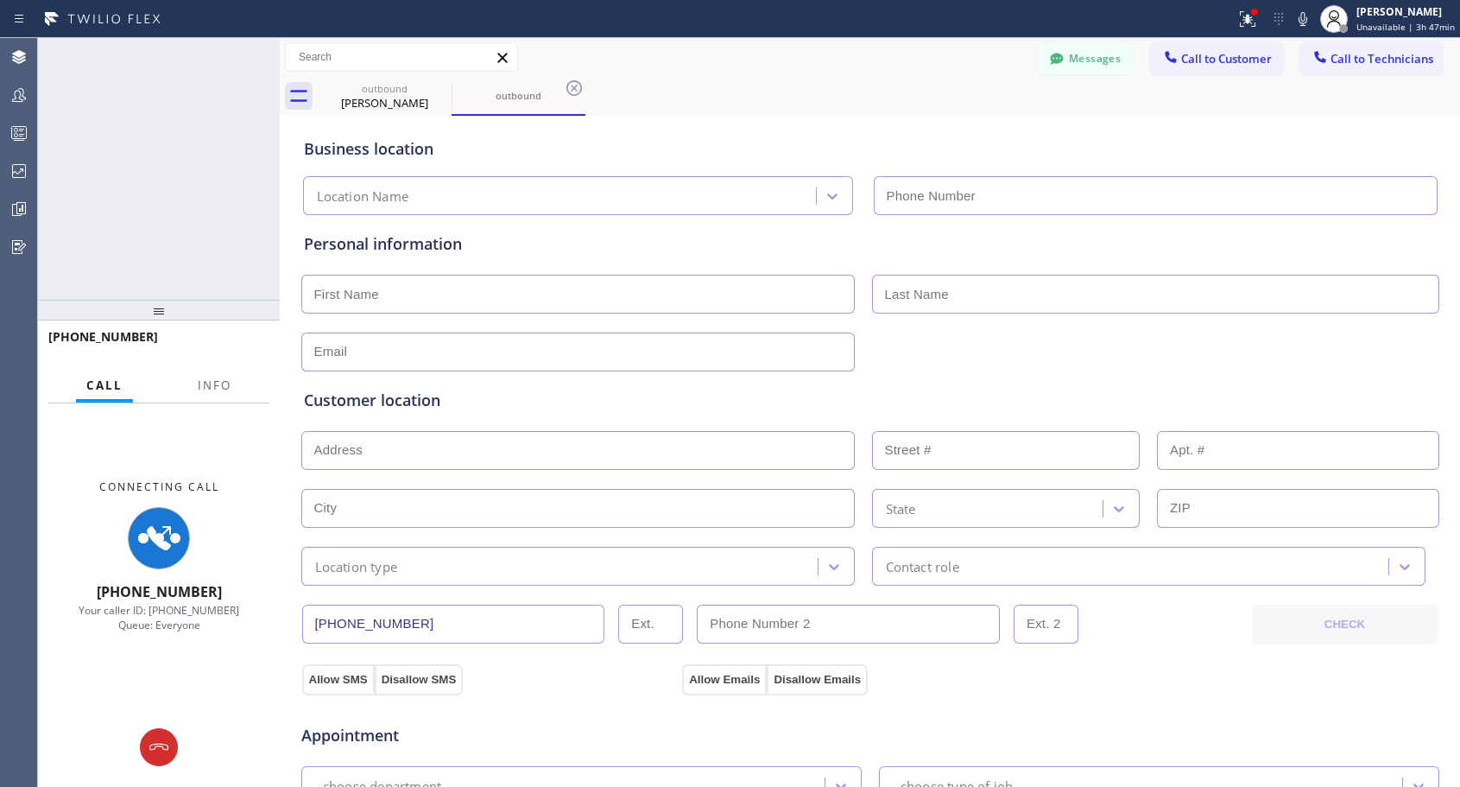
type input "[PHONE_NUMBER]"
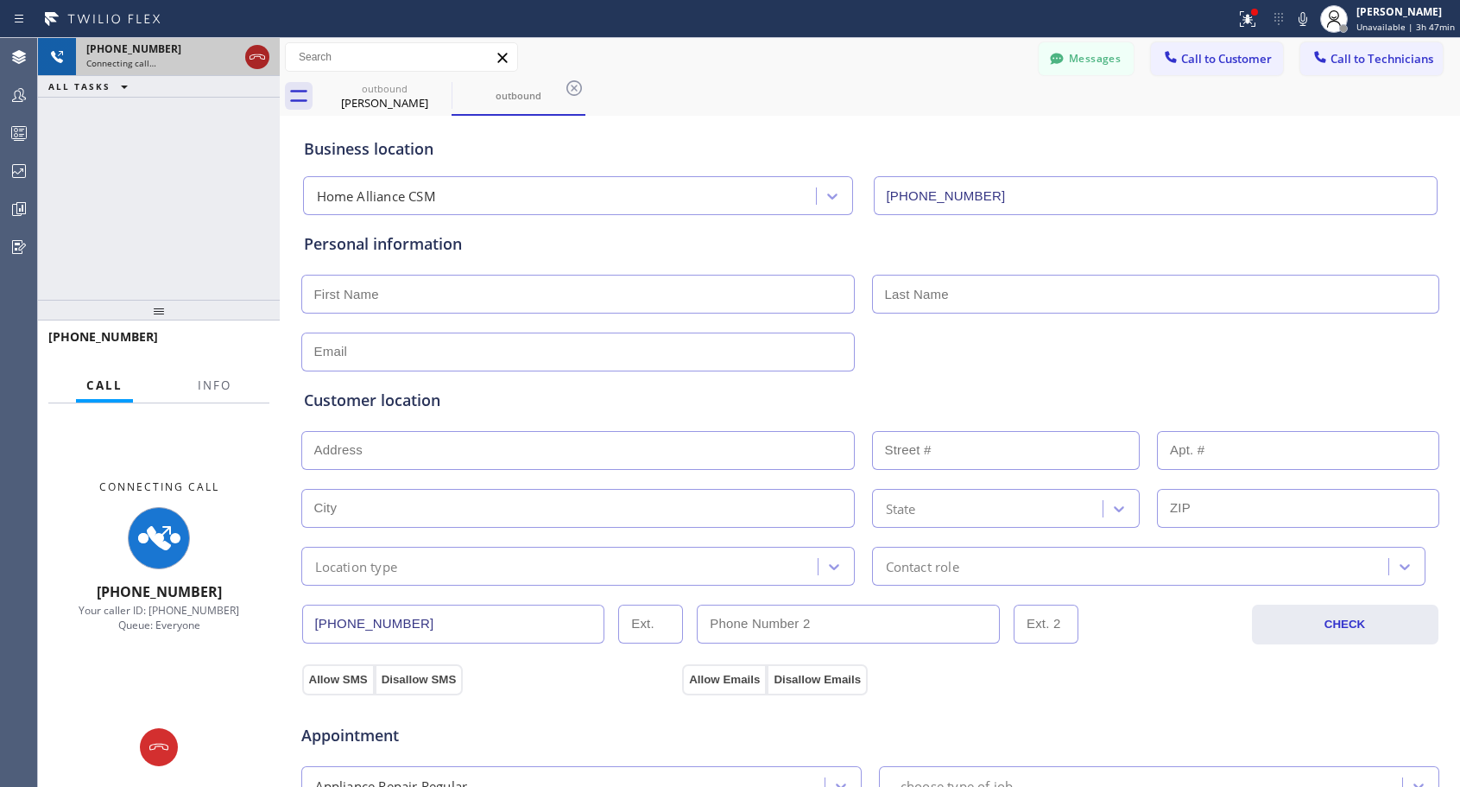
click at [253, 63] on icon at bounding box center [257, 57] width 21 height 21
